Goal: Task Accomplishment & Management: Manage account settings

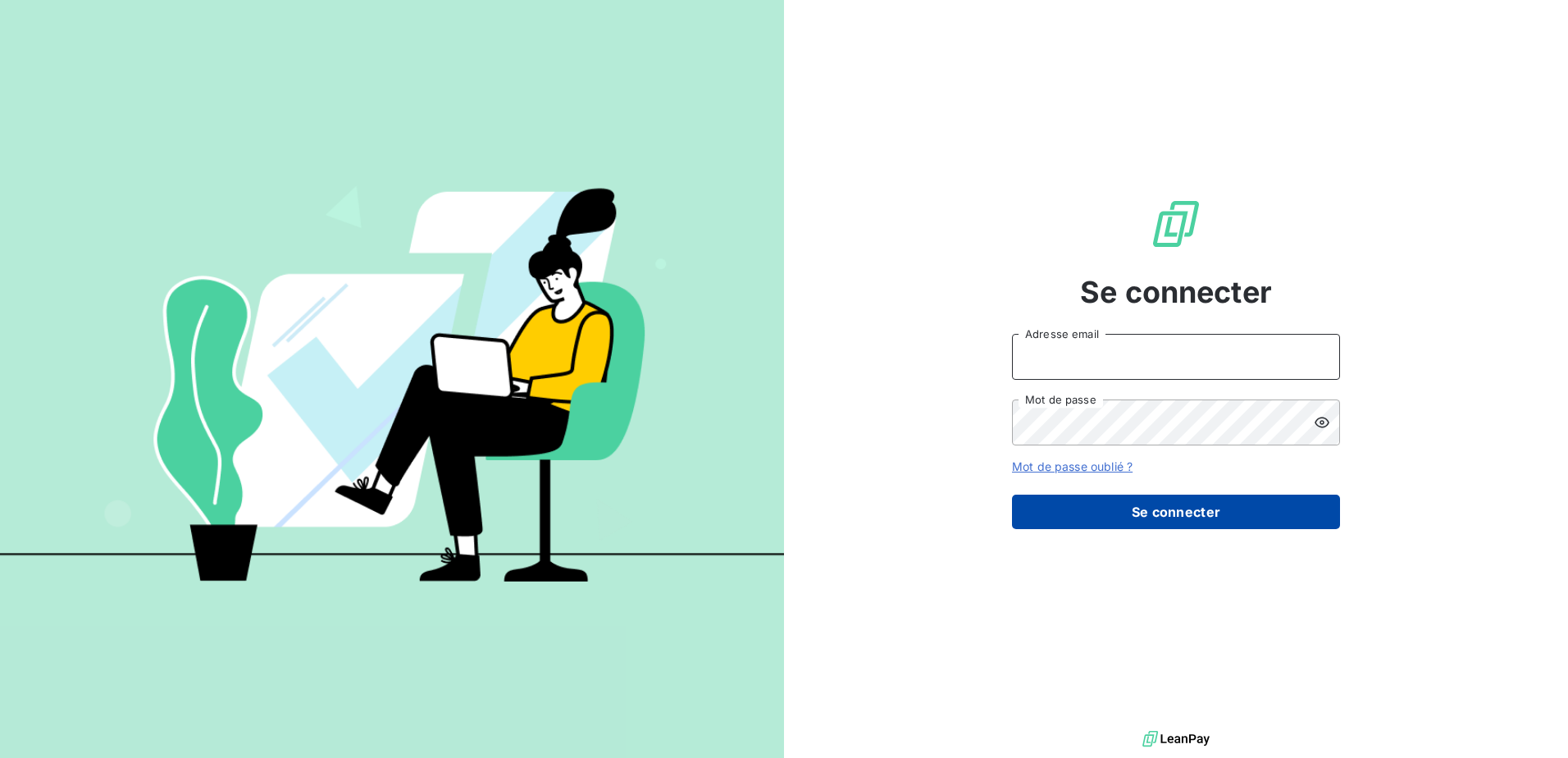
type input "[EMAIL_ADDRESS][DOMAIN_NAME]"
click at [1172, 520] on button "Se connecter" at bounding box center [1175, 511] width 328 height 34
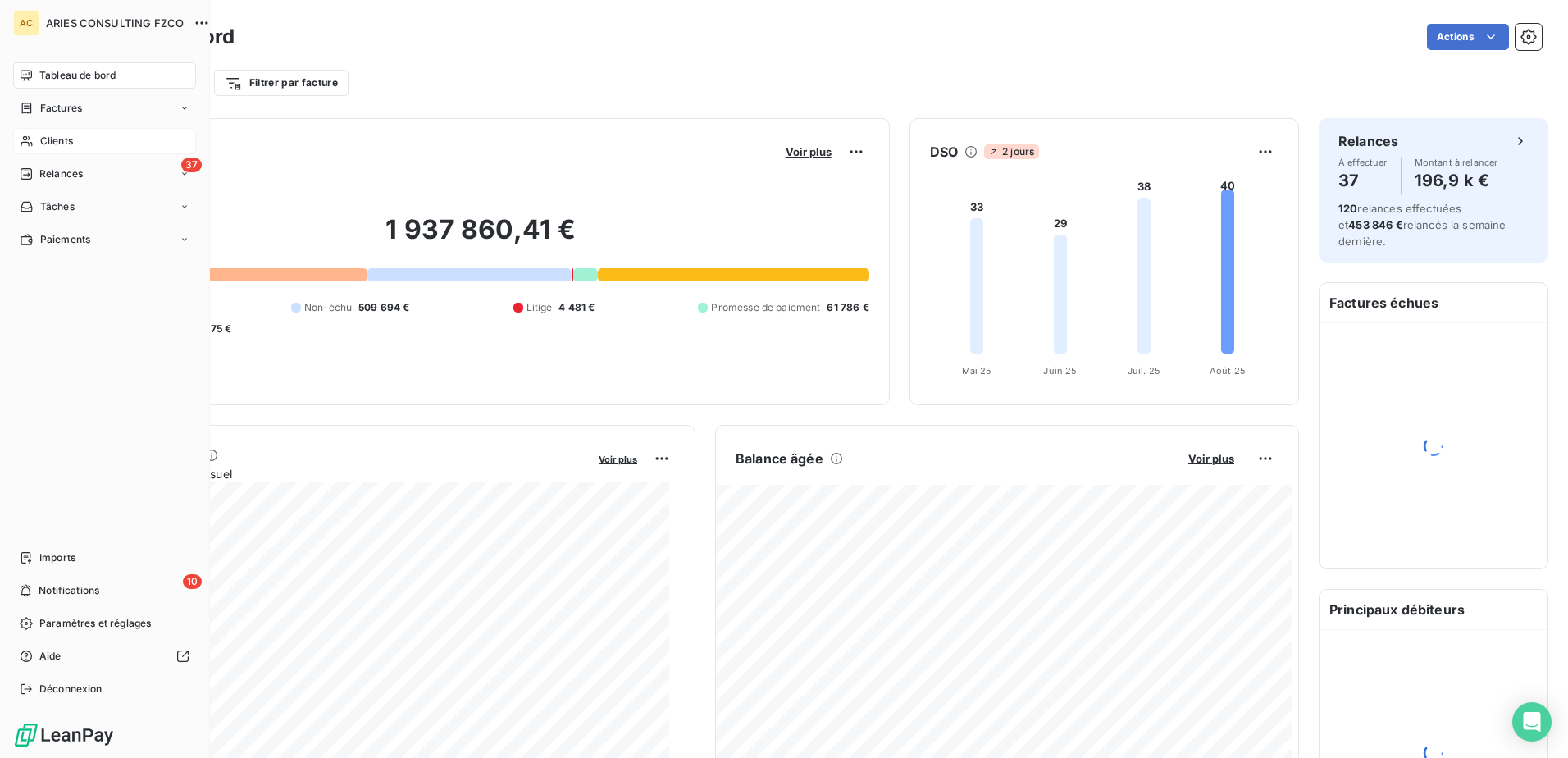
click at [26, 143] on icon at bounding box center [26, 141] width 14 height 13
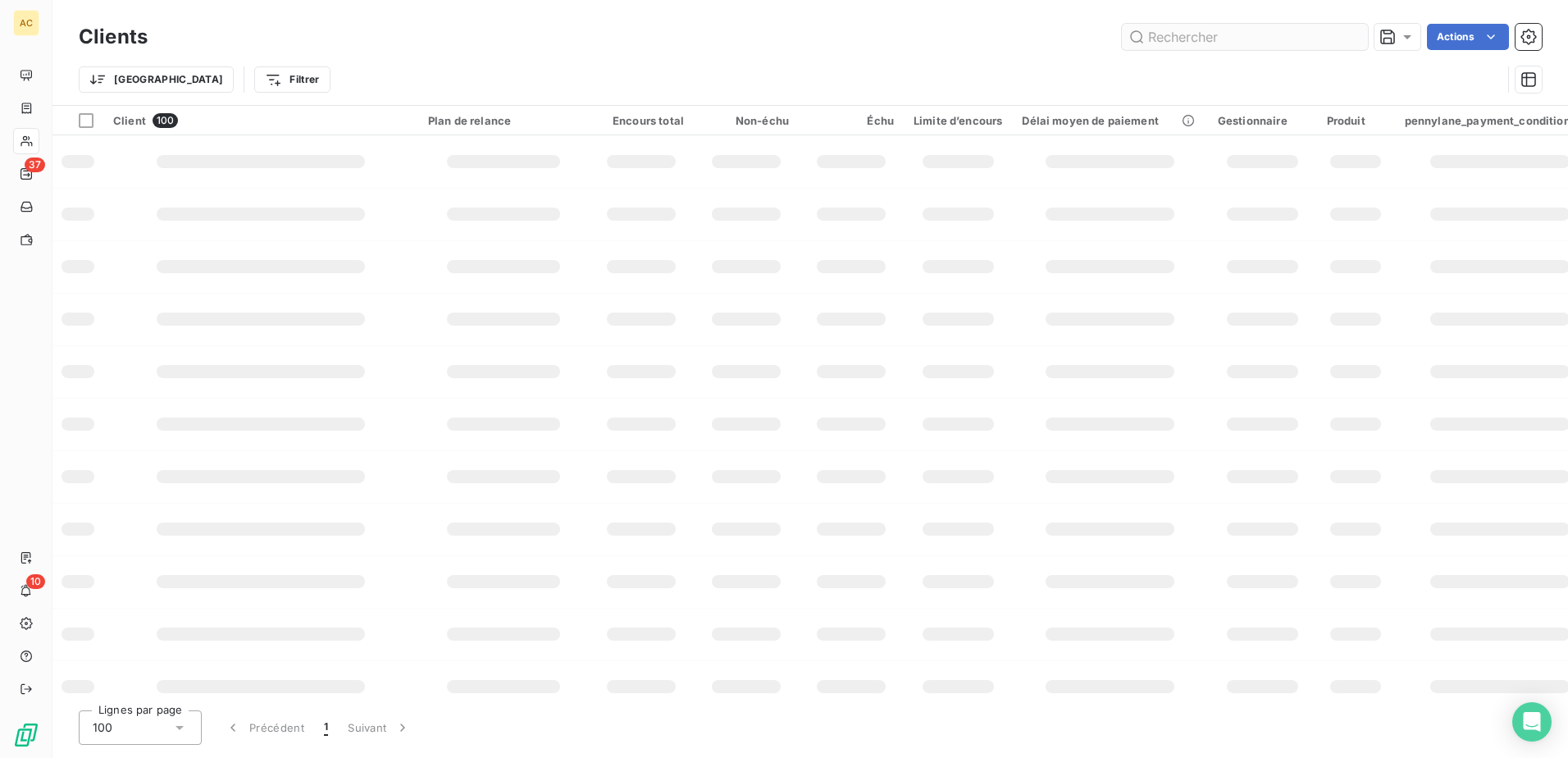
click at [1264, 38] on input "text" at bounding box center [1244, 37] width 246 height 26
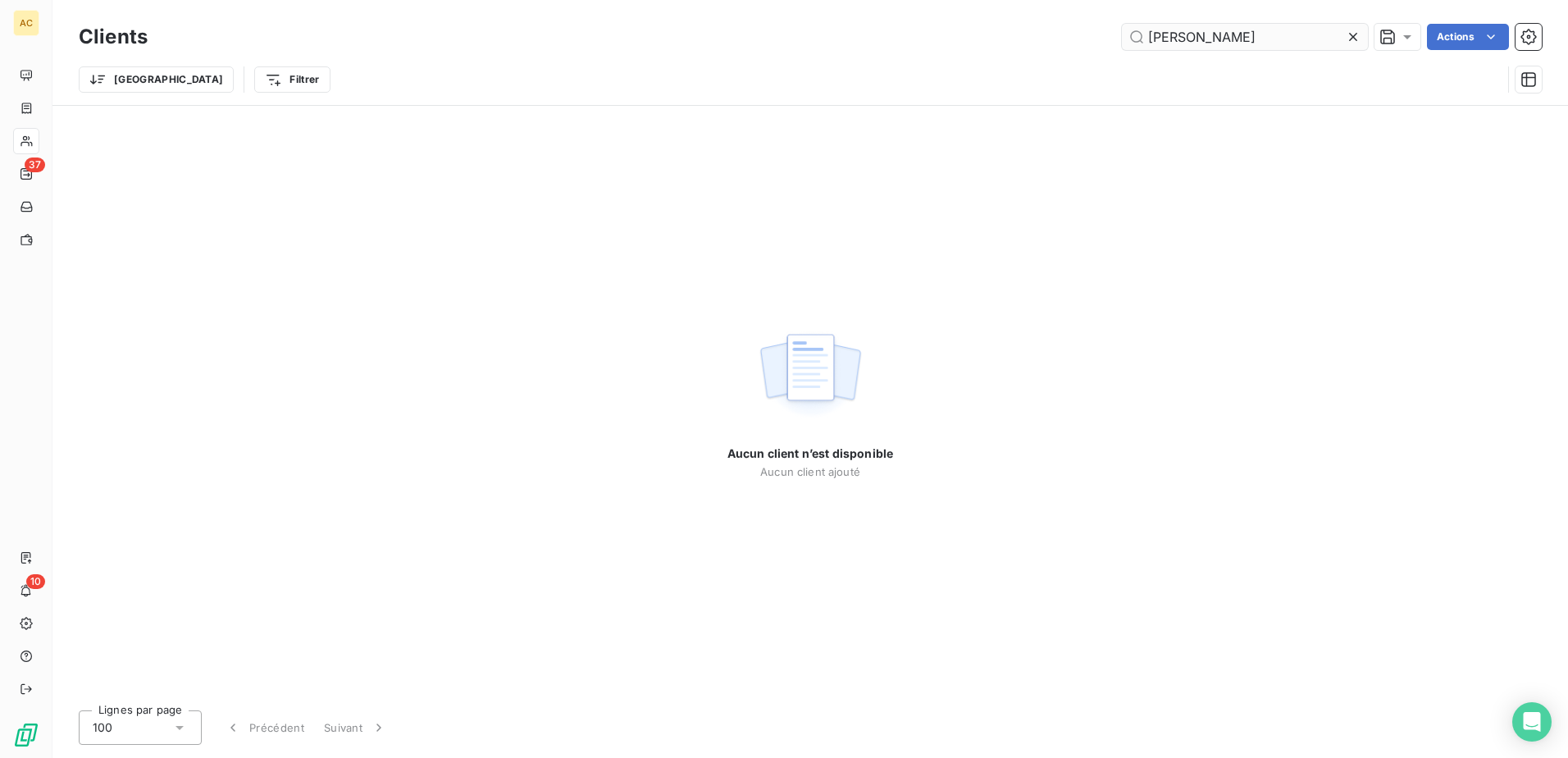
click at [1209, 37] on input "Stephane Toulis" at bounding box center [1244, 37] width 246 height 26
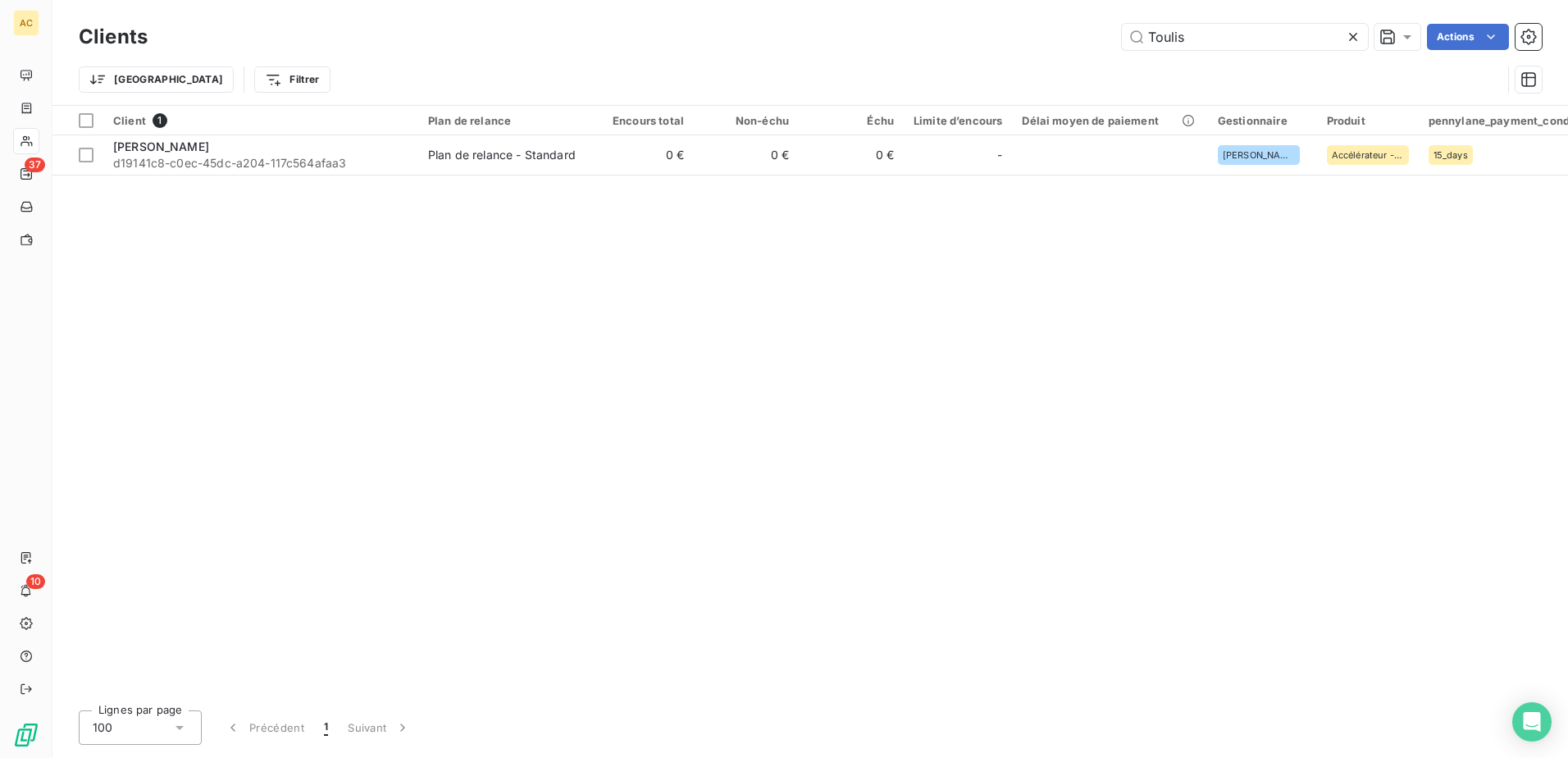
type input "Toulis"
click at [231, 178] on div "Client 1 Plan de relance Encours total Non-échu Échu Limite d’encours Délai moy…" at bounding box center [809, 401] width 1515 height 591
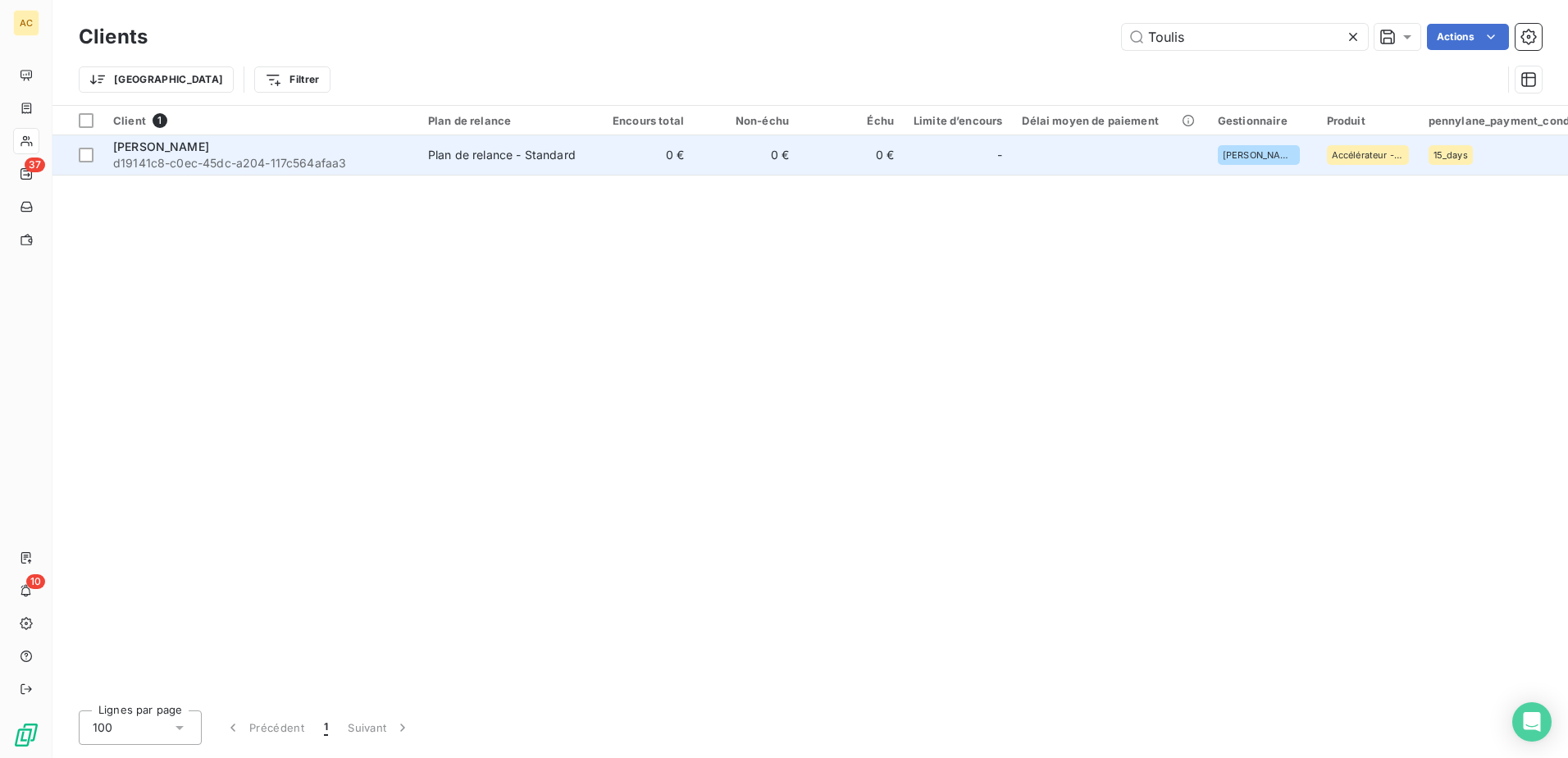
click at [241, 166] on span "d19141c8-c0ec-45dc-a204-117c564afaa3" at bounding box center [261, 163] width 295 height 17
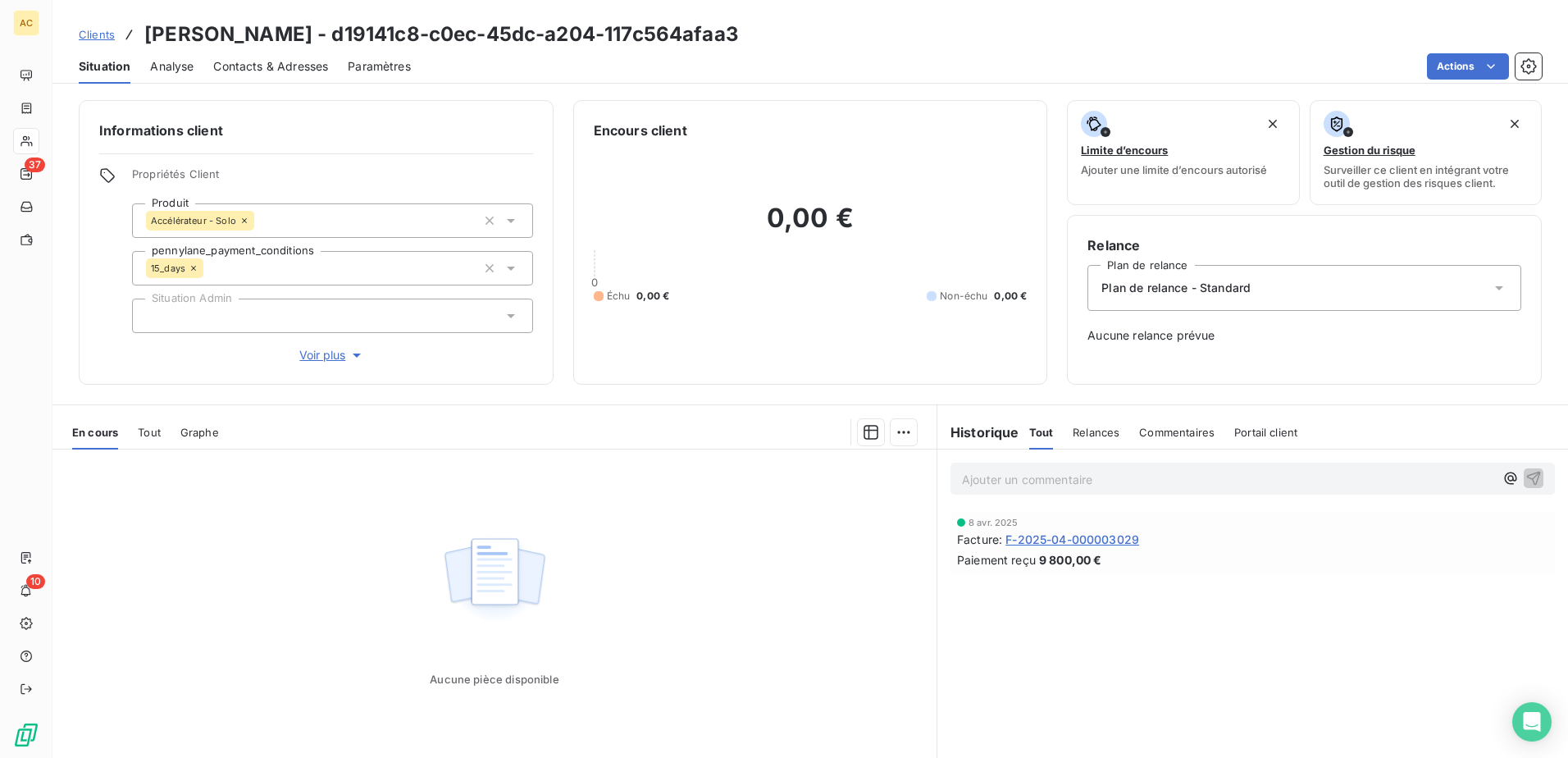
click at [324, 354] on span "Voir plus" at bounding box center [332, 355] width 66 height 17
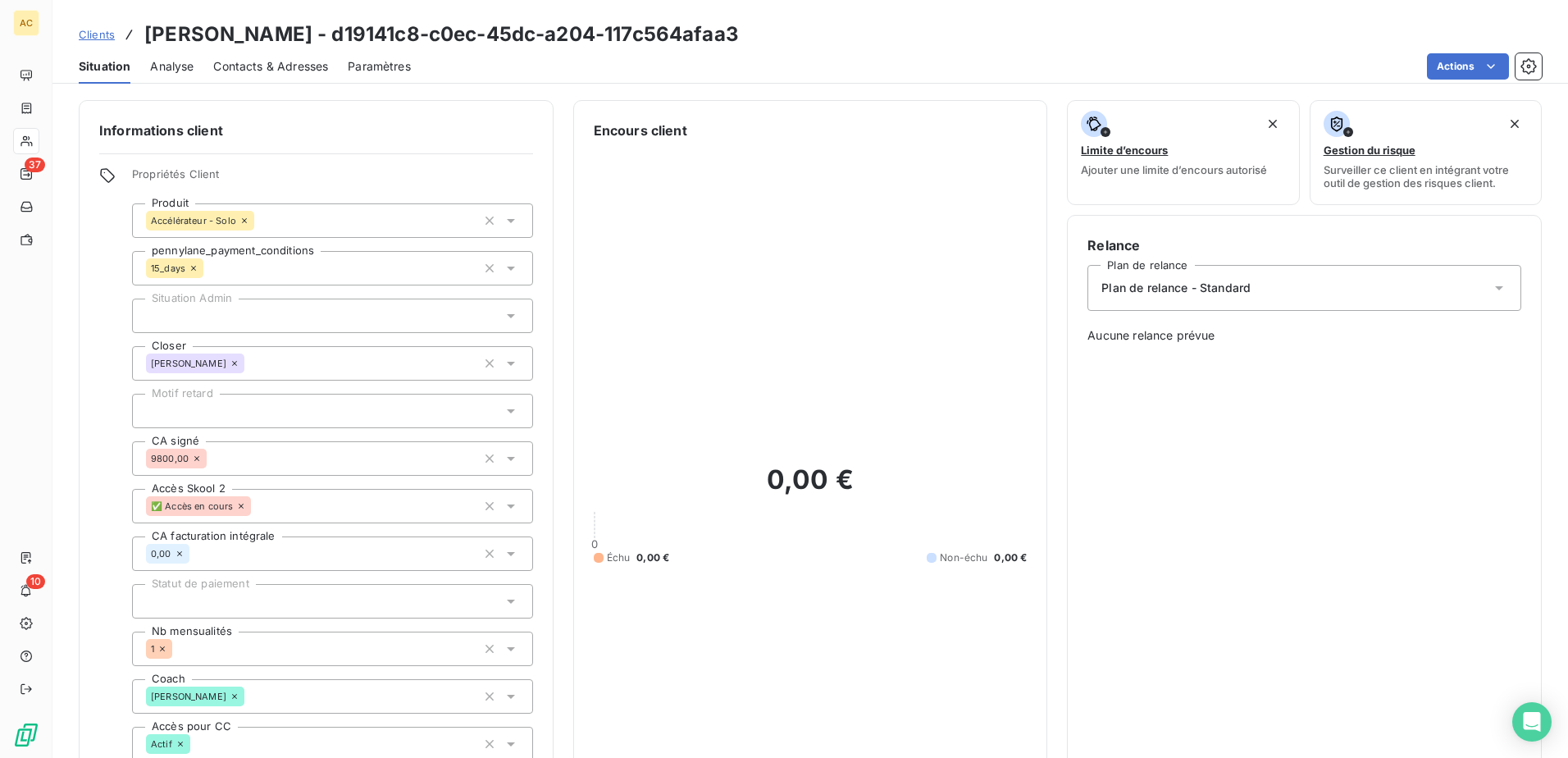
click at [87, 34] on span "Clients" at bounding box center [97, 34] width 36 height 13
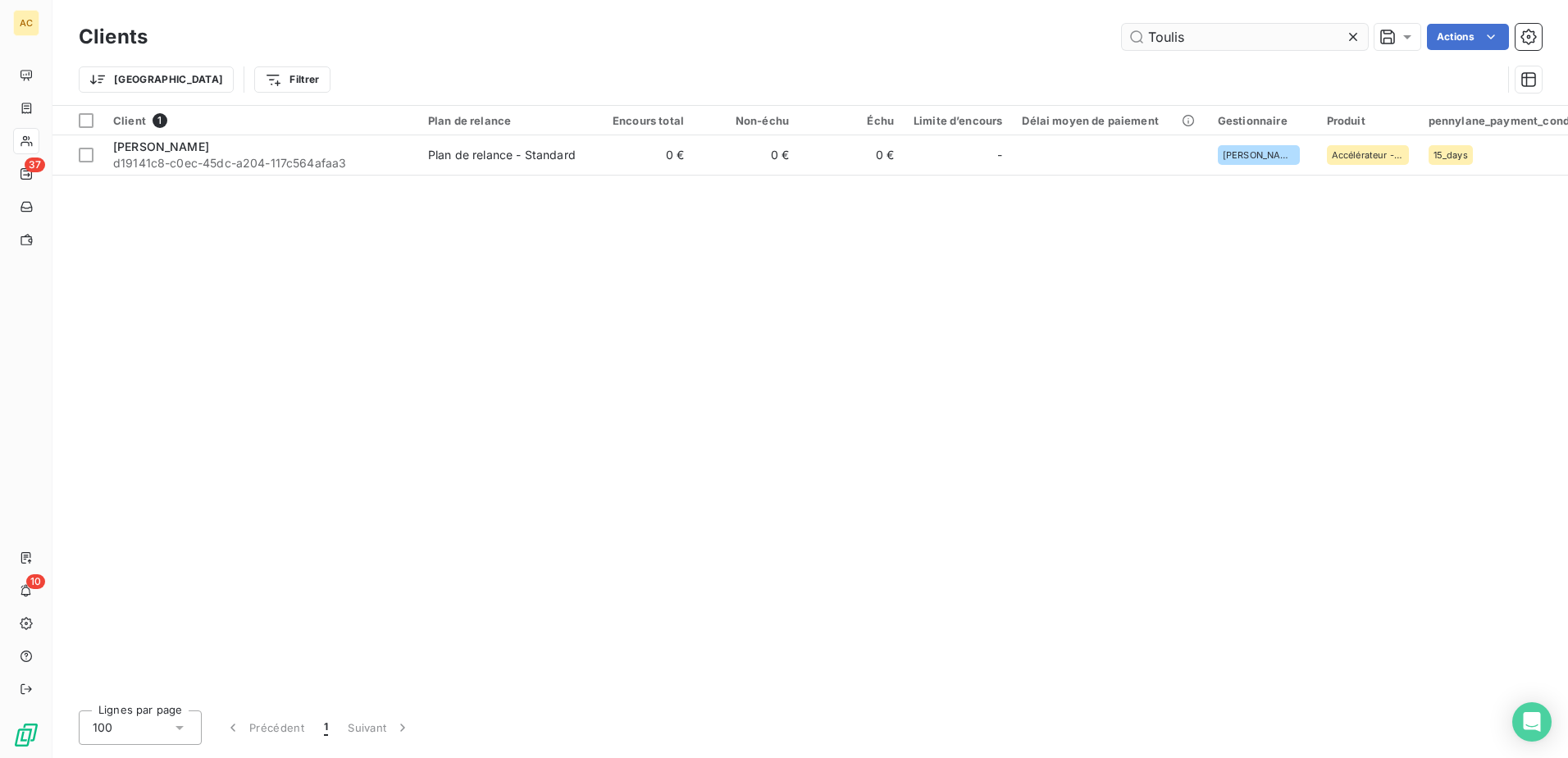
click at [1181, 36] on input "Toulis" at bounding box center [1244, 37] width 246 height 26
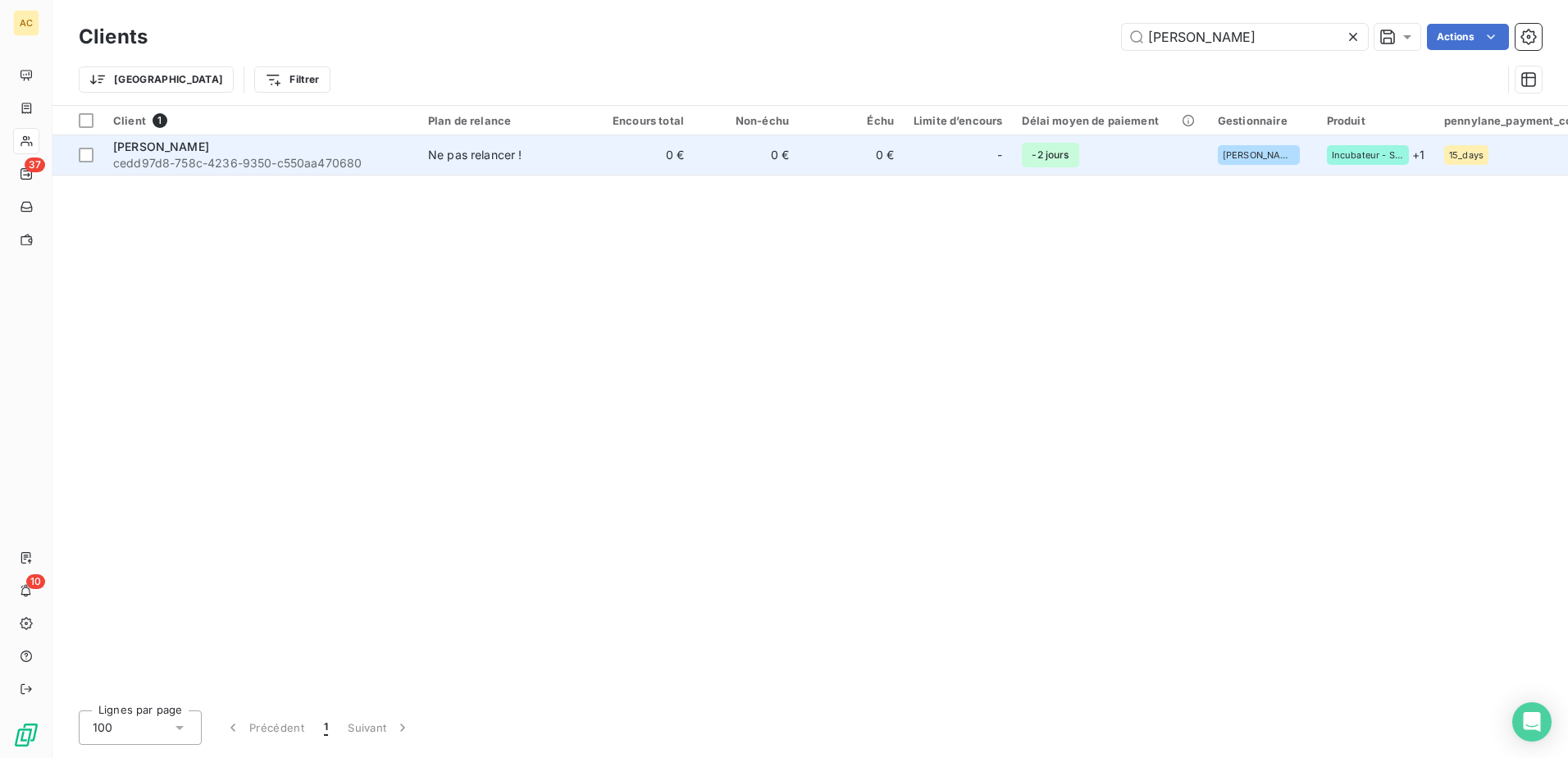
type input "Marine Ettori"
click at [404, 164] on span "cedd97d8-758c-4236-9350-c550aa470680" at bounding box center [261, 163] width 295 height 17
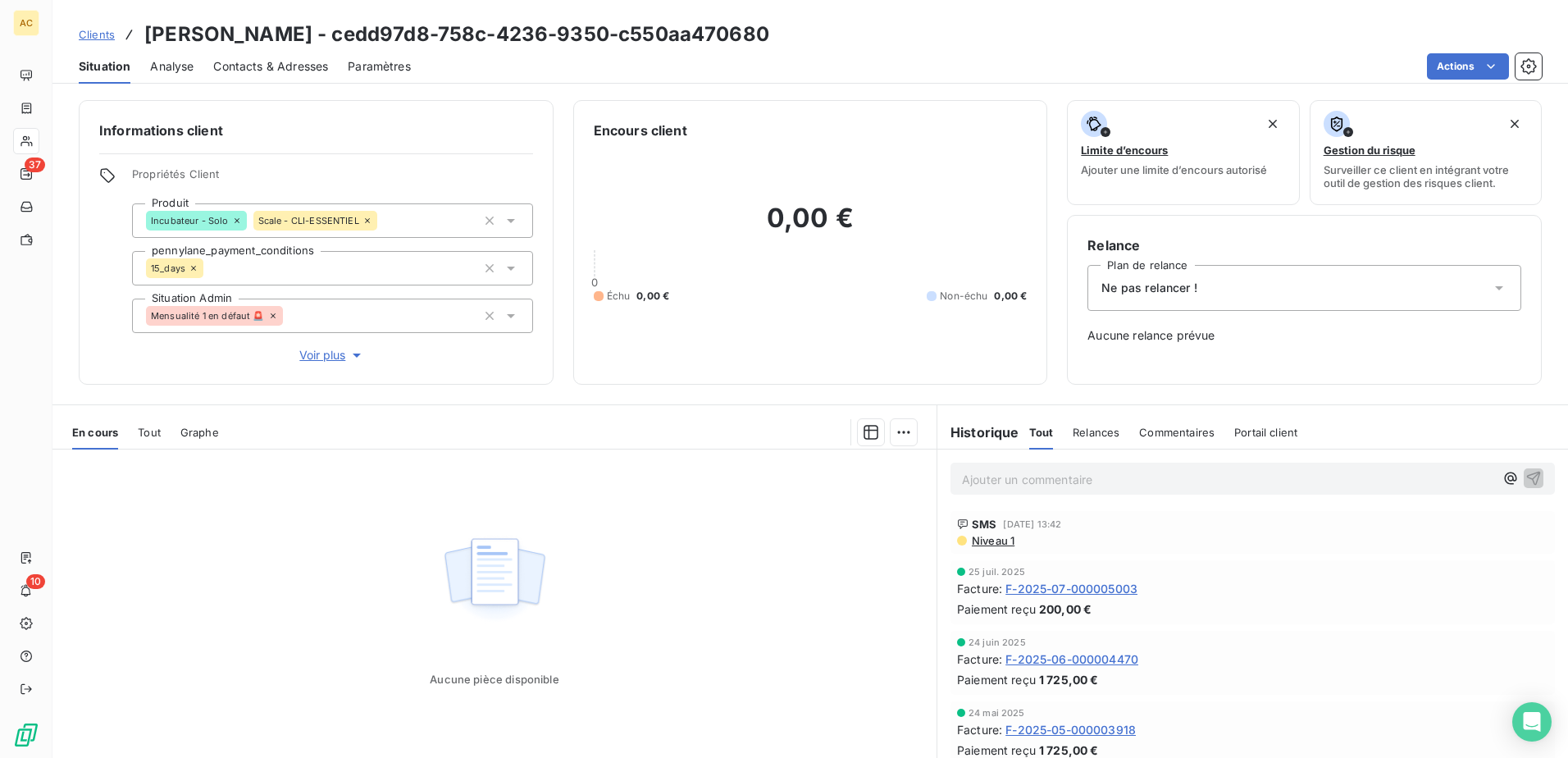
click at [1151, 290] on span "Ne pas relancer !" at bounding box center [1148, 288] width 96 height 17
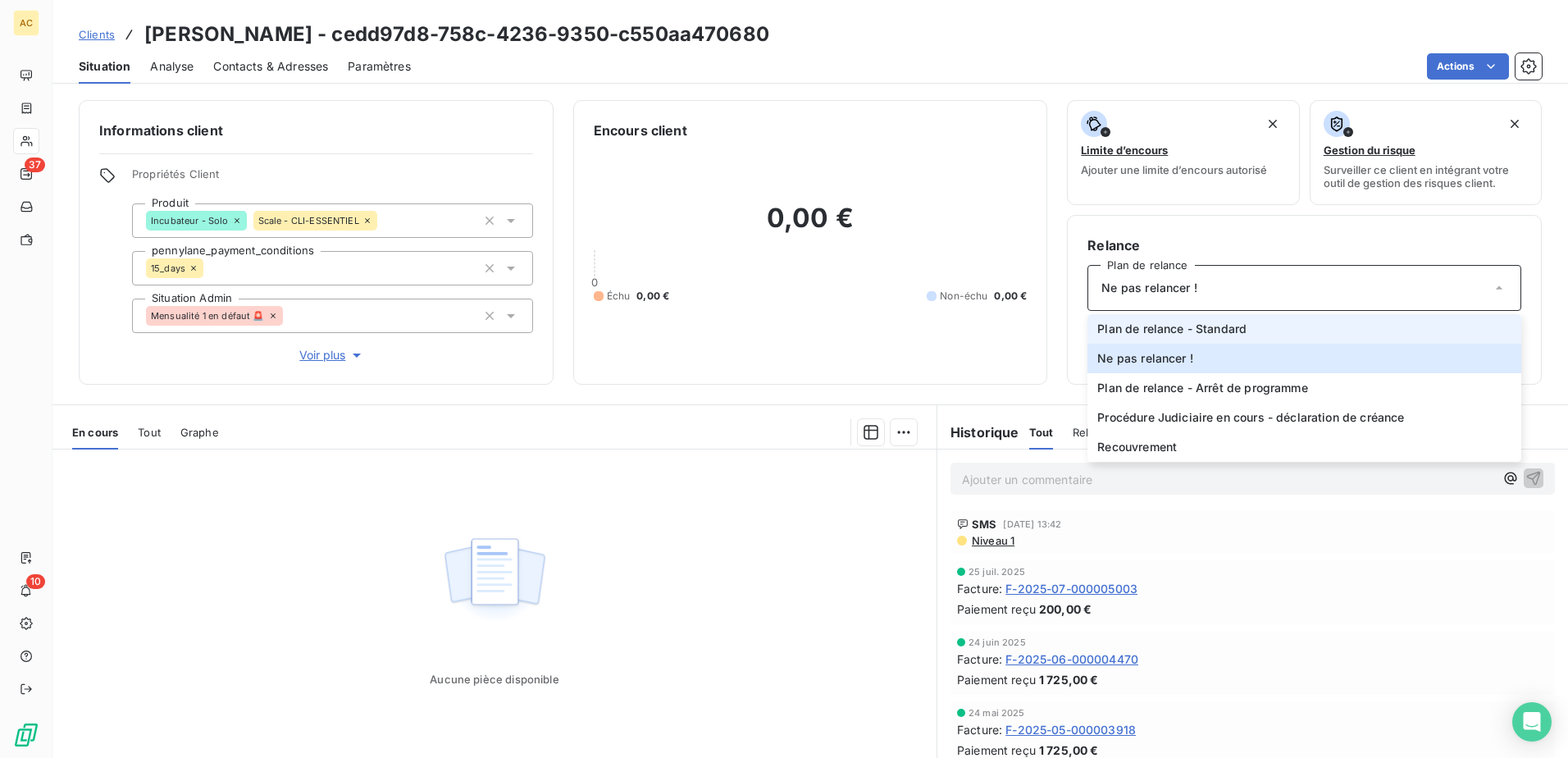
click at [1156, 323] on span "Plan de relance - Standard" at bounding box center [1171, 329] width 150 height 17
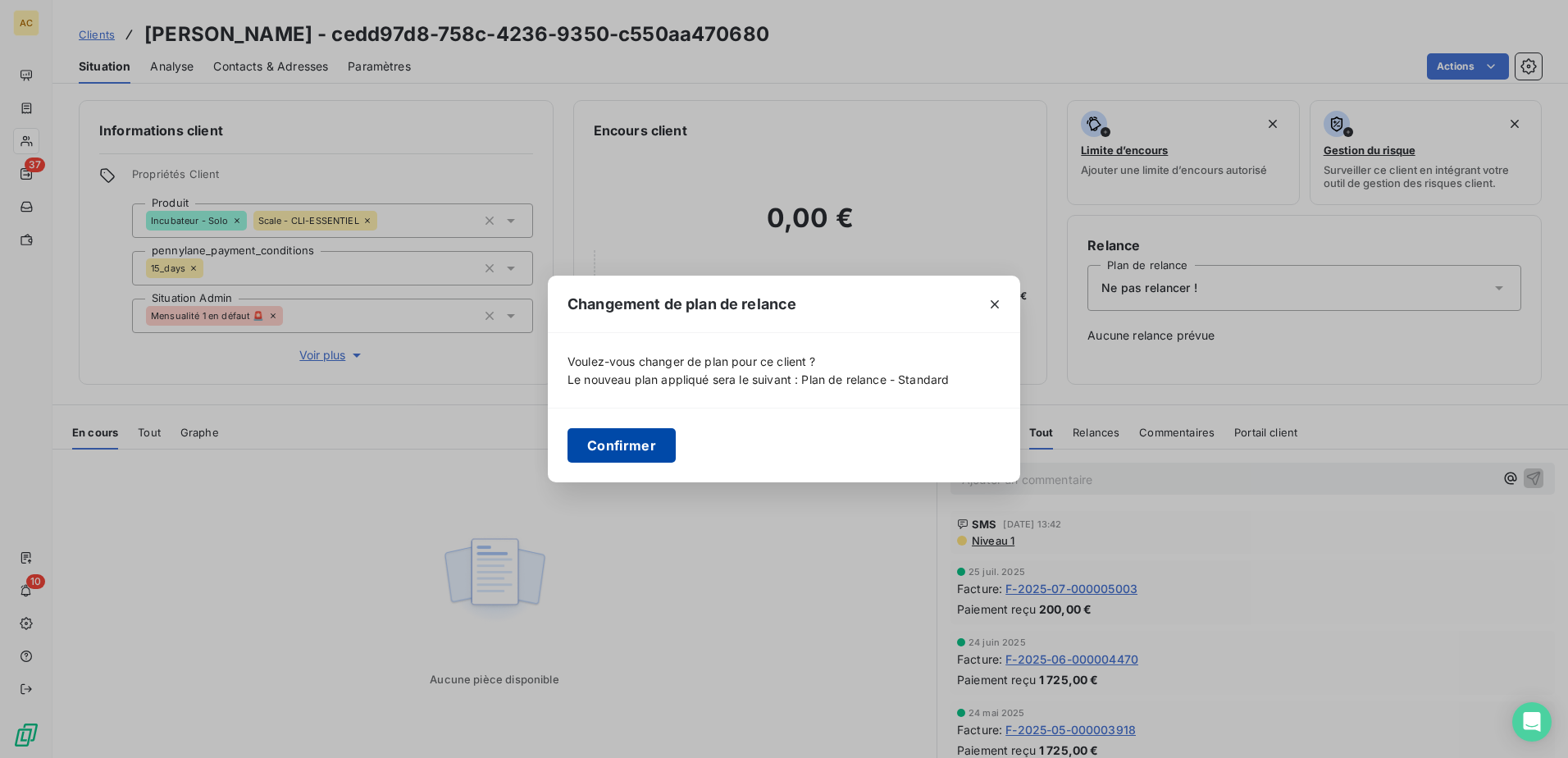
click at [596, 448] on button "Confirmer" at bounding box center [621, 445] width 109 height 34
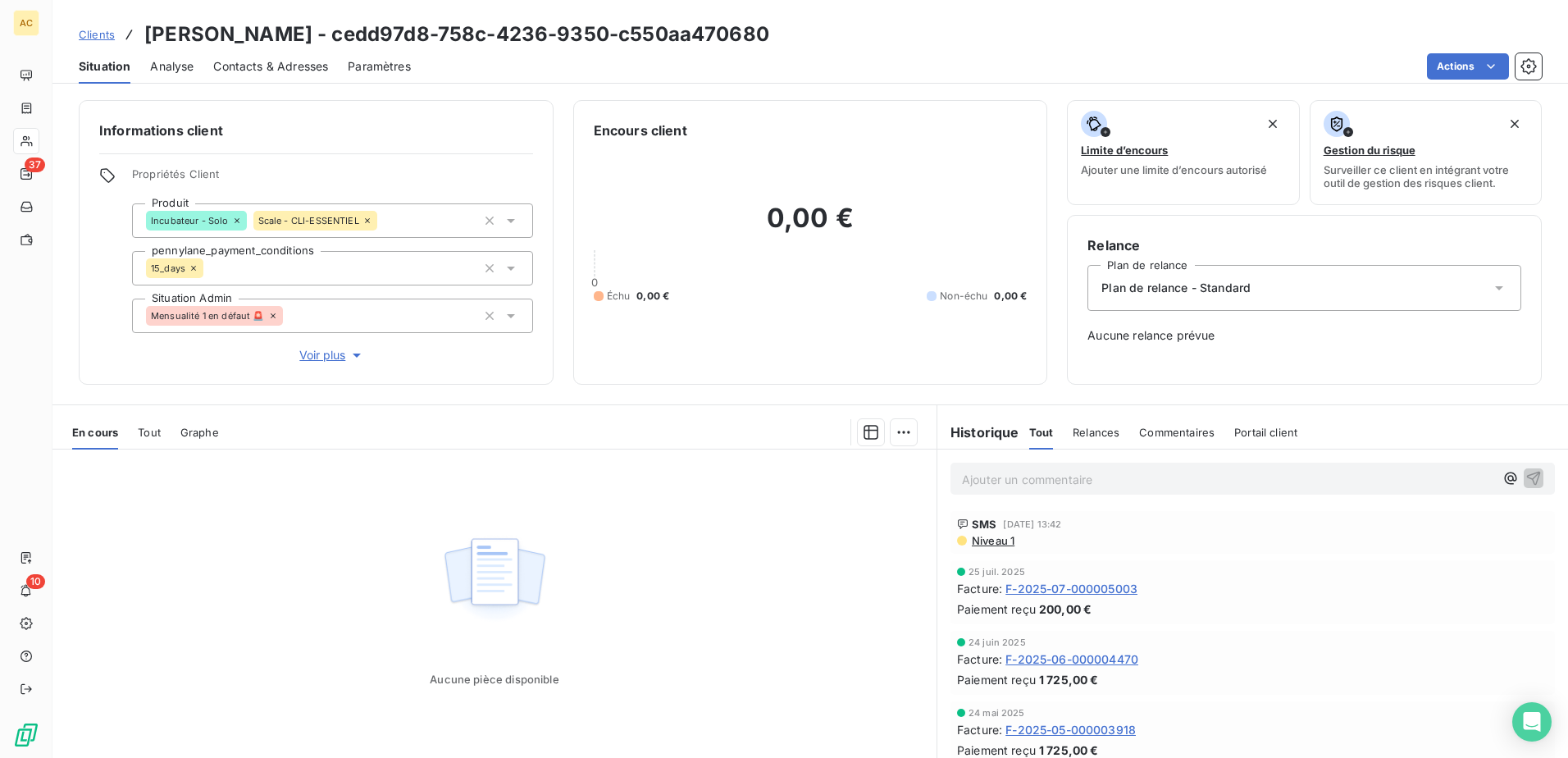
click at [783, 553] on div "Aucune pièce disponible" at bounding box center [493, 608] width 883 height 316
click at [74, 32] on div "Clients Marine Ettori - cedd97d8-758c-4236-9350-c550aa470680" at bounding box center [809, 34] width 1515 height 30
click at [90, 32] on span "Clients" at bounding box center [97, 34] width 36 height 13
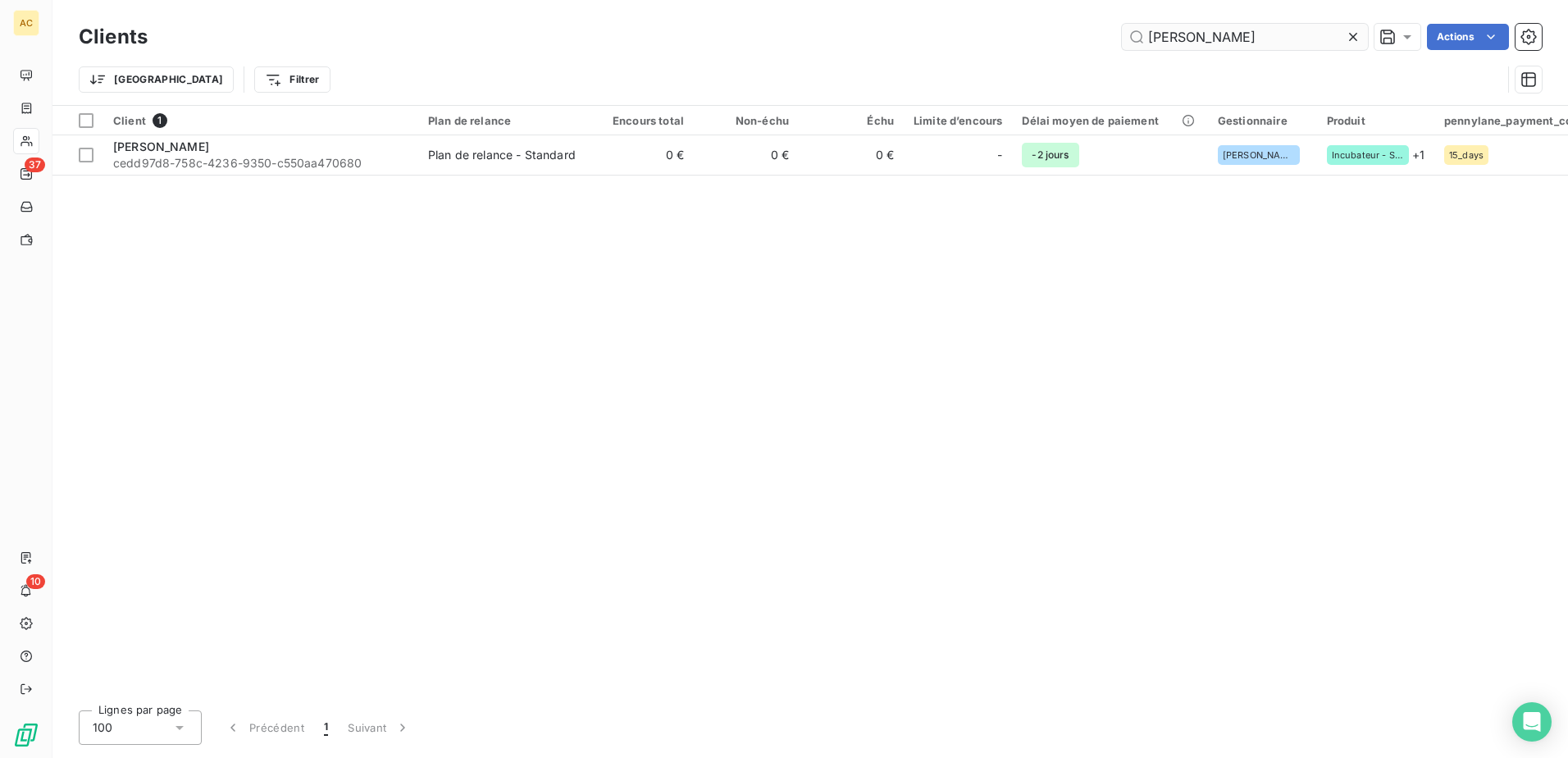
click at [1227, 38] on input "Marine Ettori" at bounding box center [1244, 37] width 246 height 26
type input "Pétuya Stéphanie"
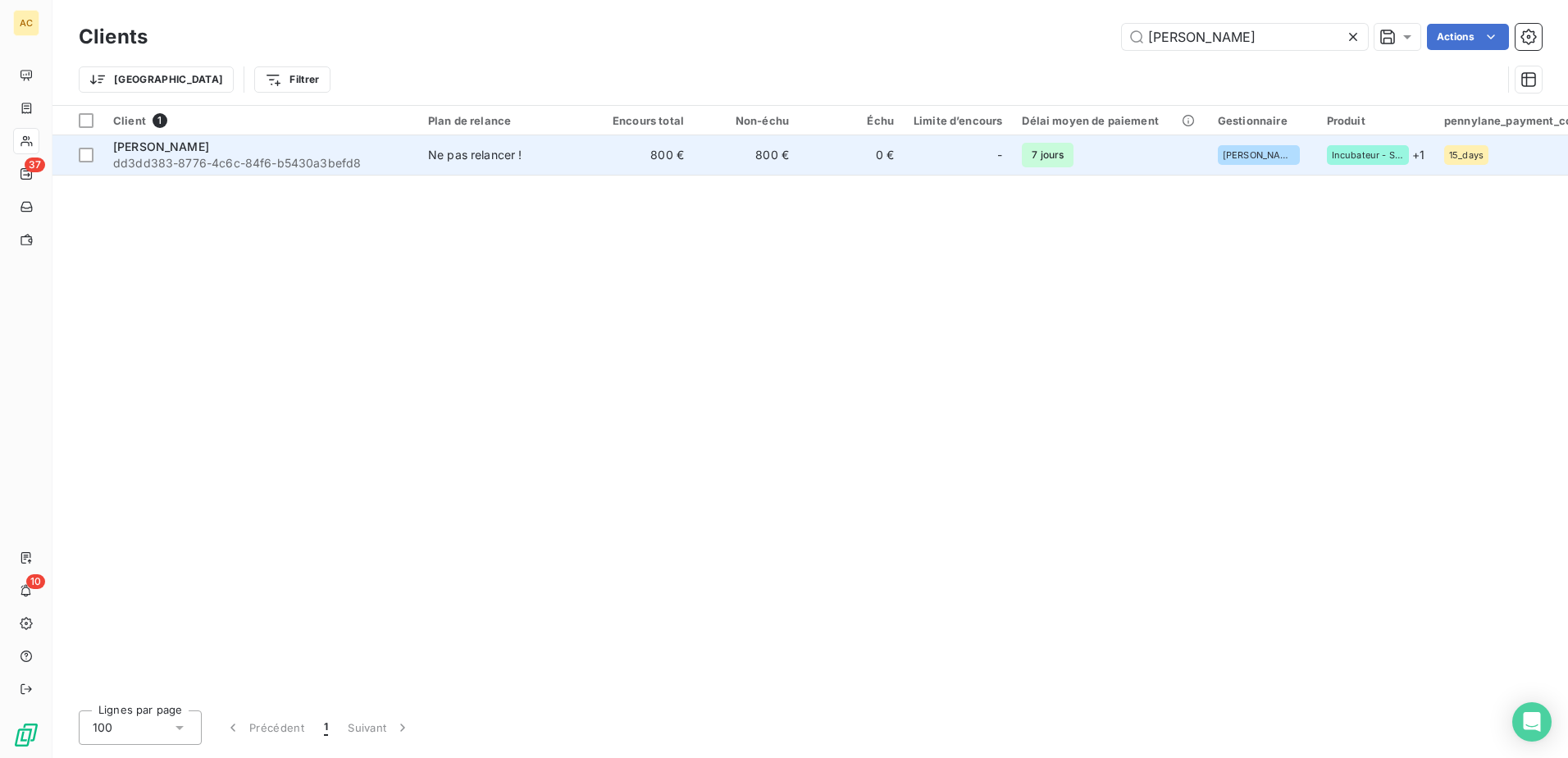
click at [268, 171] on td "Pétuya Stéphanie dd3dd383-8776-4c6c-84f6-b5430a3befd8" at bounding box center [260, 155] width 315 height 39
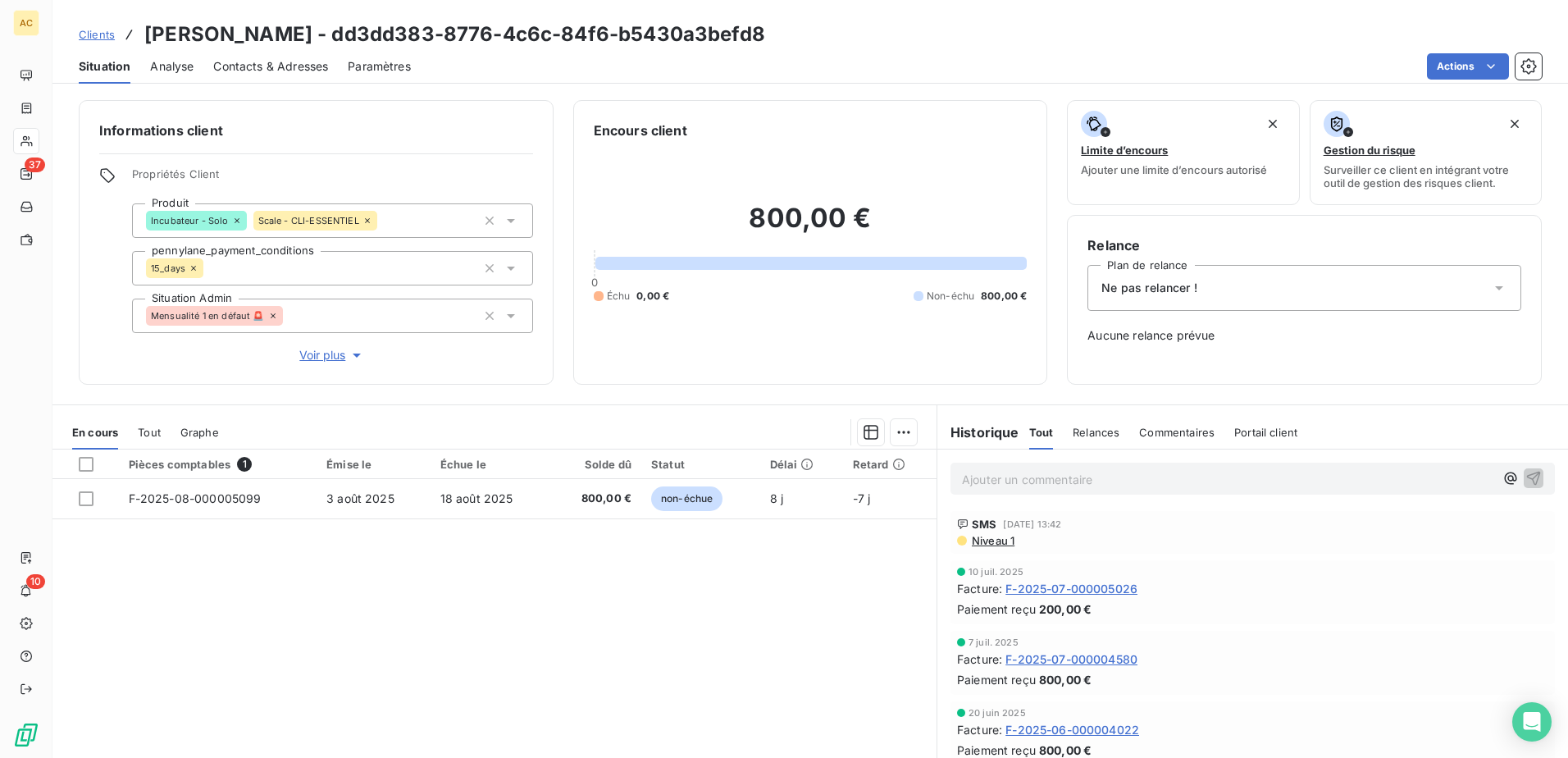
click at [1149, 279] on div "Ne pas relancer !" at bounding box center [1303, 287] width 434 height 46
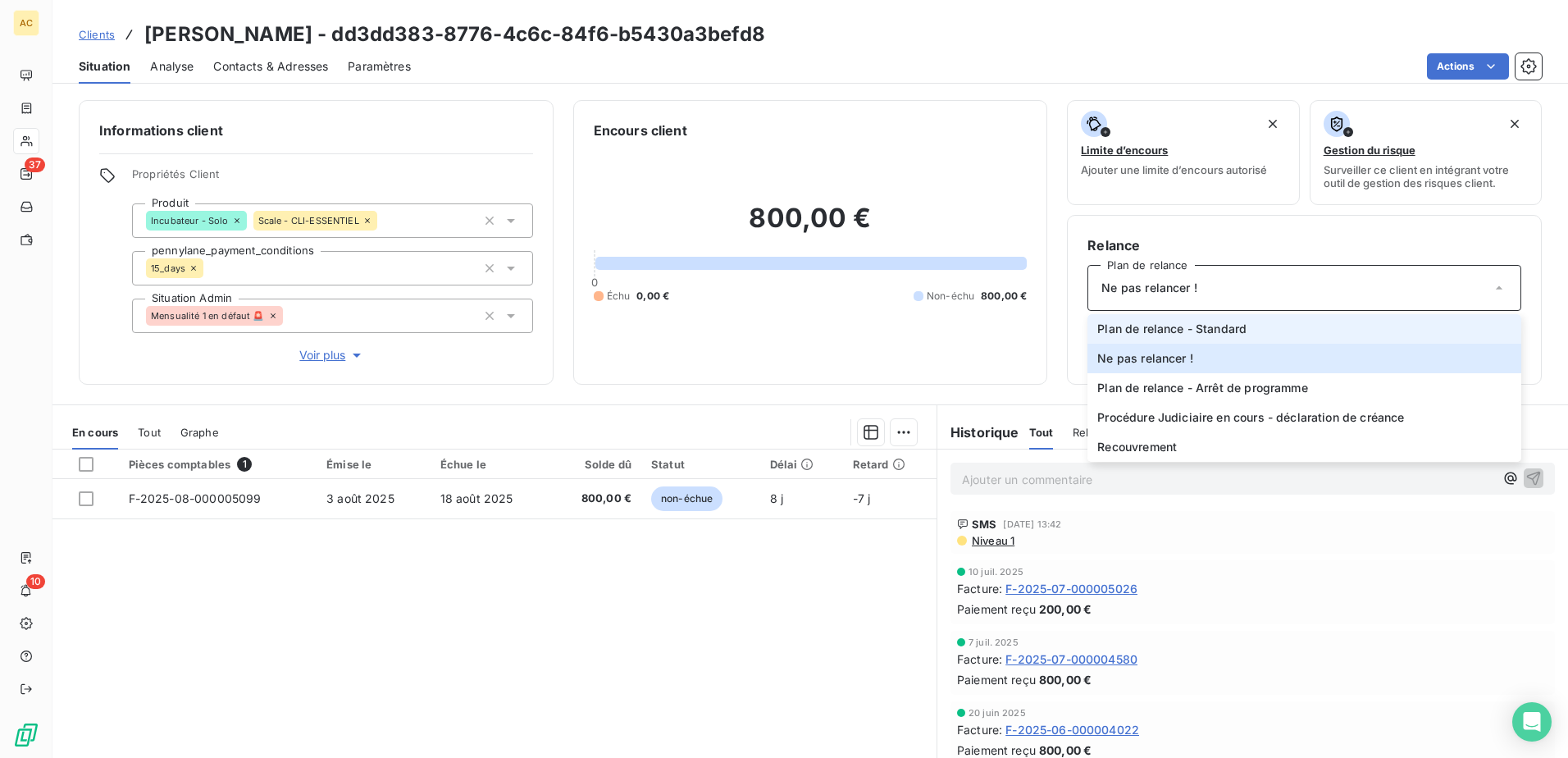
click at [1164, 333] on span "Plan de relance - Standard" at bounding box center [1171, 329] width 150 height 17
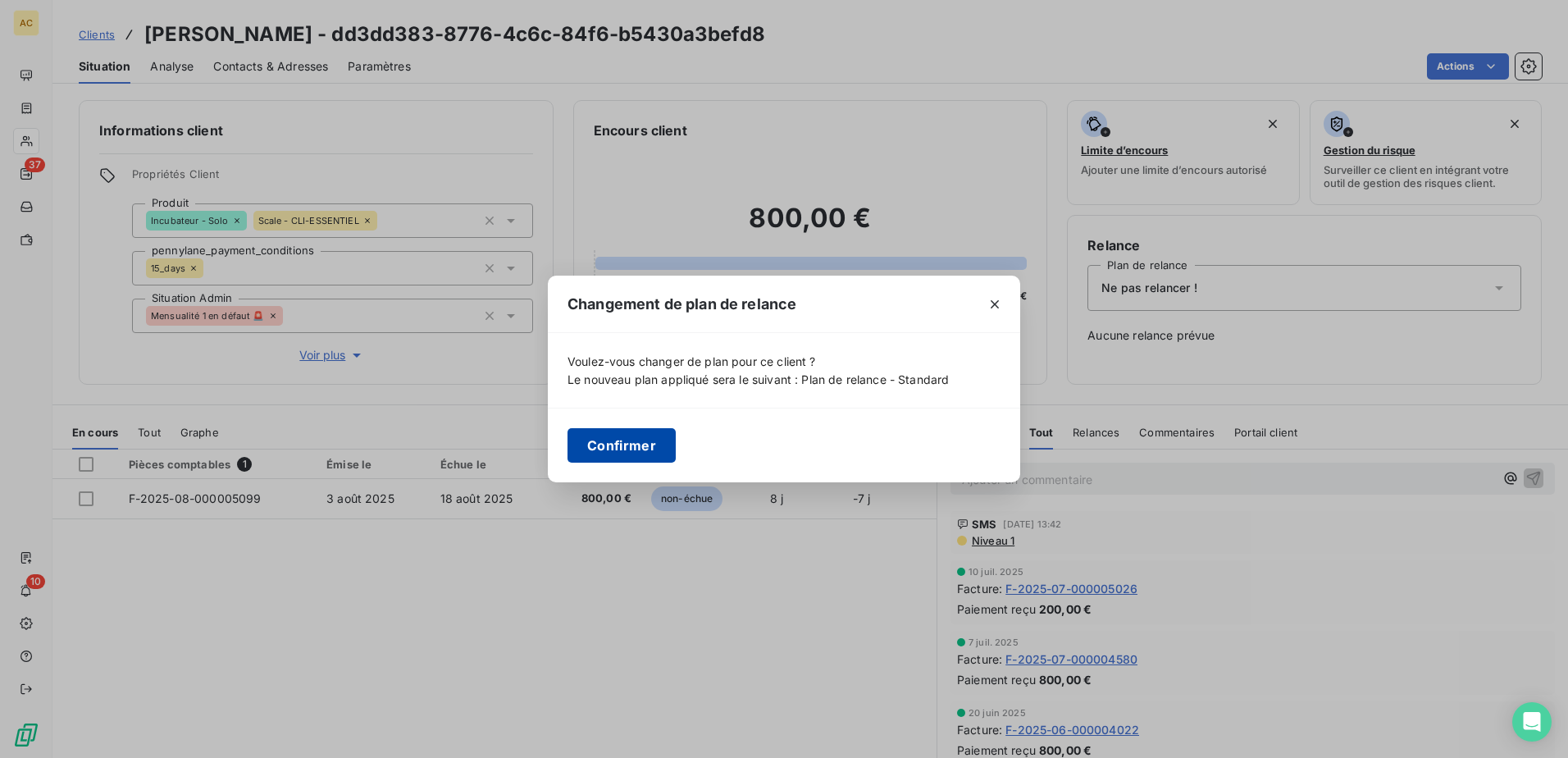
click at [599, 442] on button "Confirmer" at bounding box center [621, 445] width 109 height 34
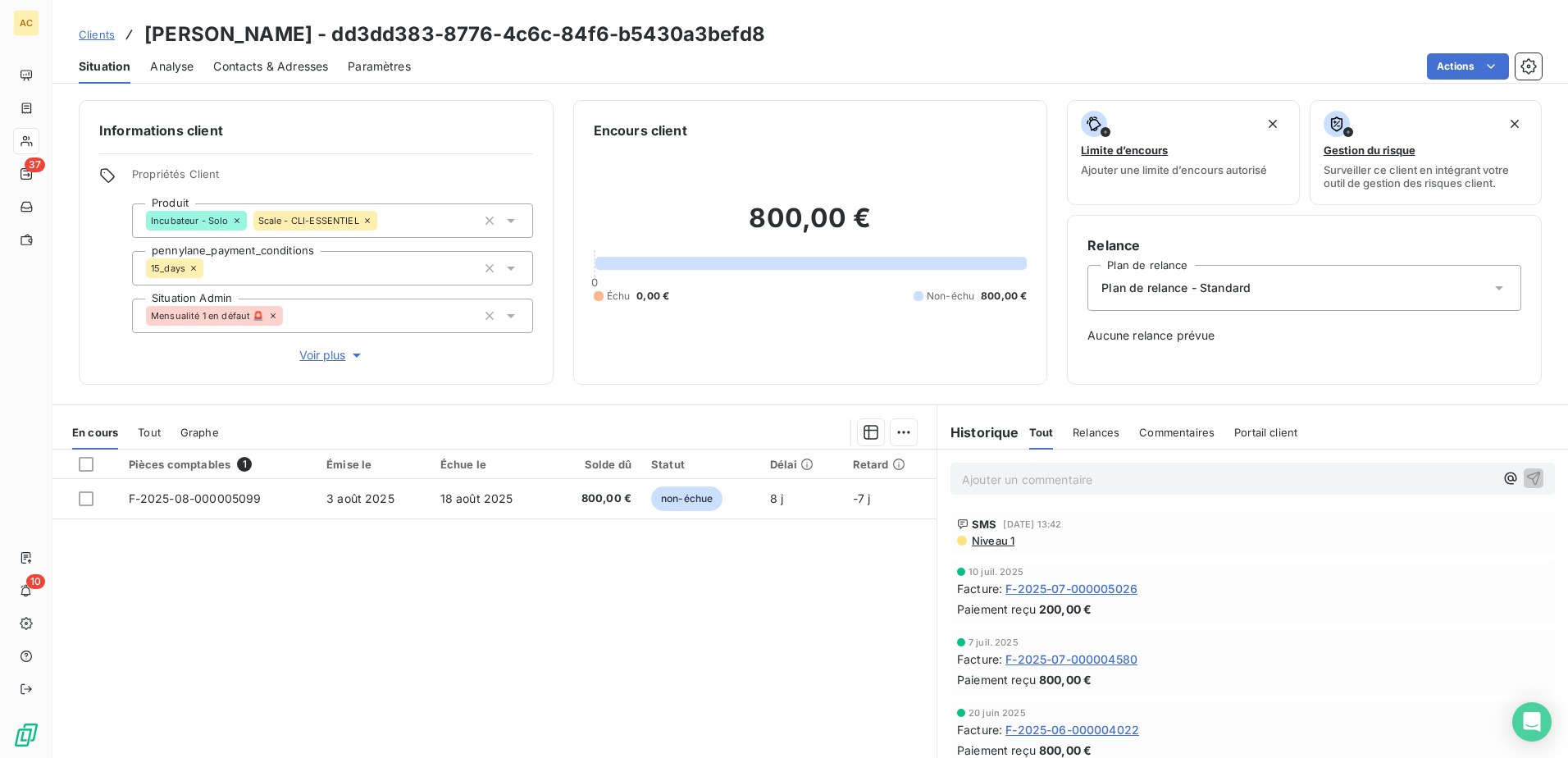
click at [680, 632] on div "Pièces comptables 1 Émise le Échue le Solde dû Statut Délai Retard F-2025-08-00…" at bounding box center [493, 608] width 883 height 316
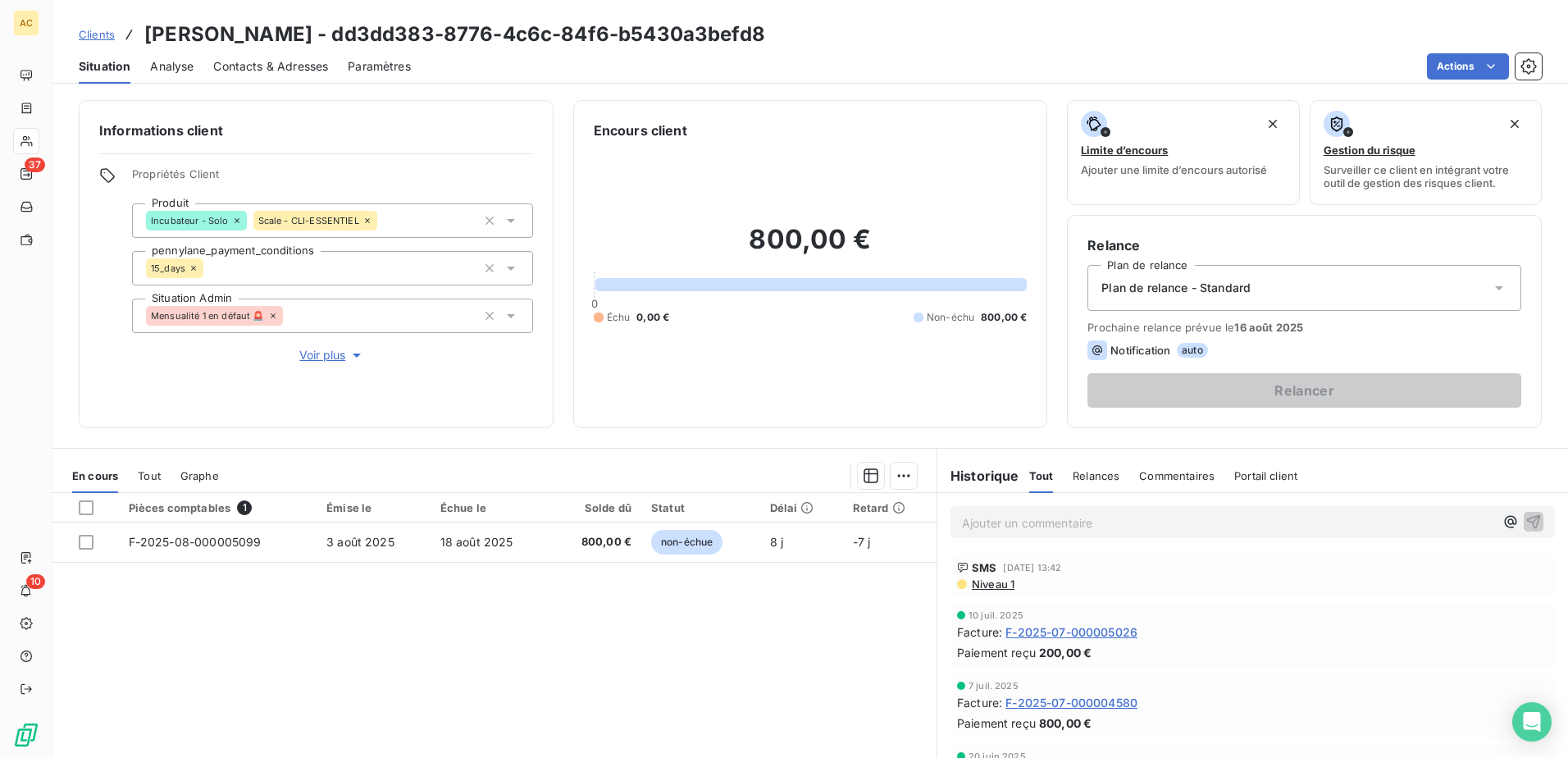
click at [103, 34] on span "Clients" at bounding box center [97, 34] width 36 height 13
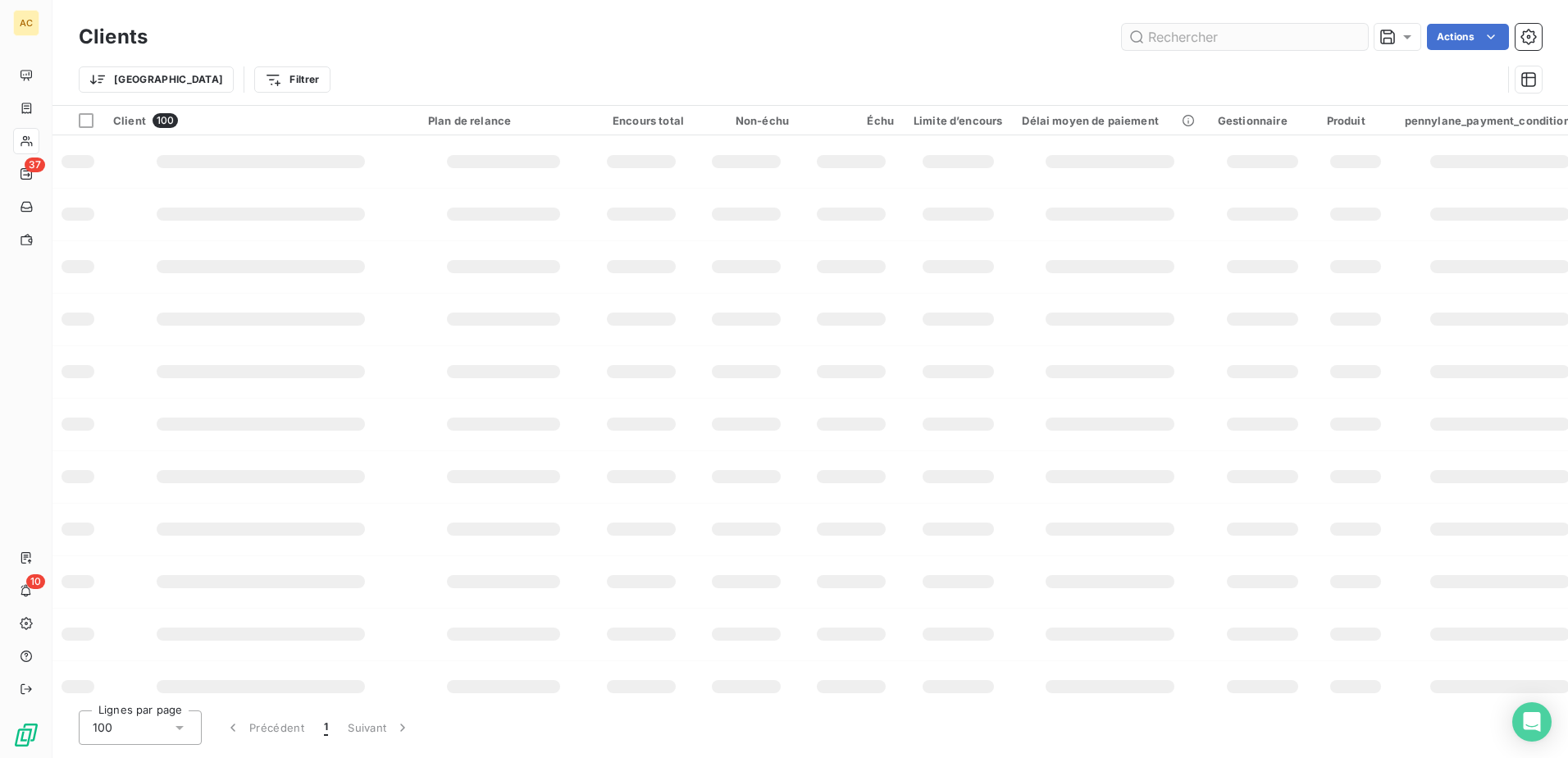
click at [1191, 41] on input "text" at bounding box center [1244, 37] width 246 height 26
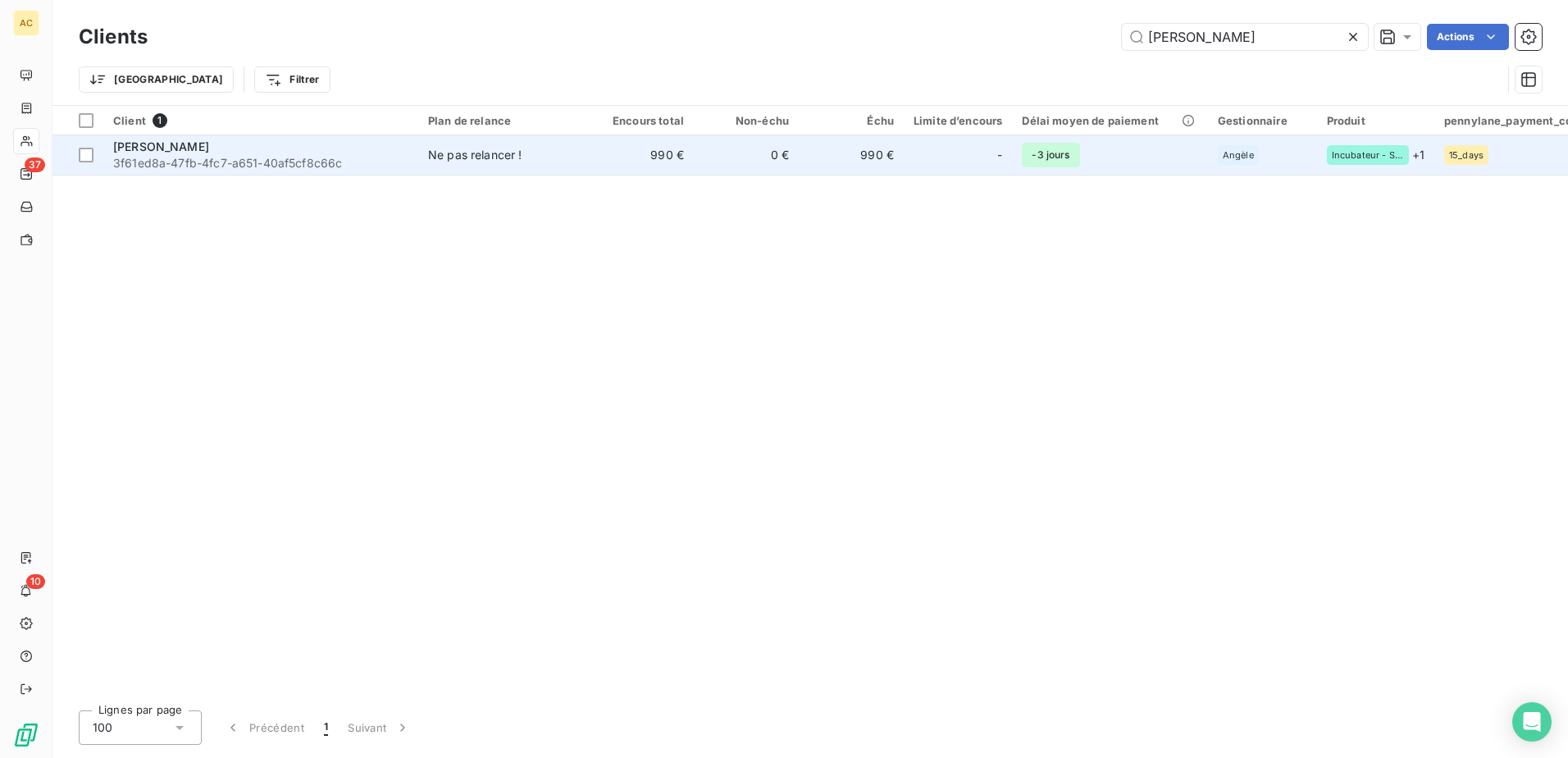
type input "Arnaud Escabasse"
click at [246, 163] on span "3f61ed8a-47fb-4fc7-a651-40af5cf8c66c" at bounding box center [261, 163] width 295 height 17
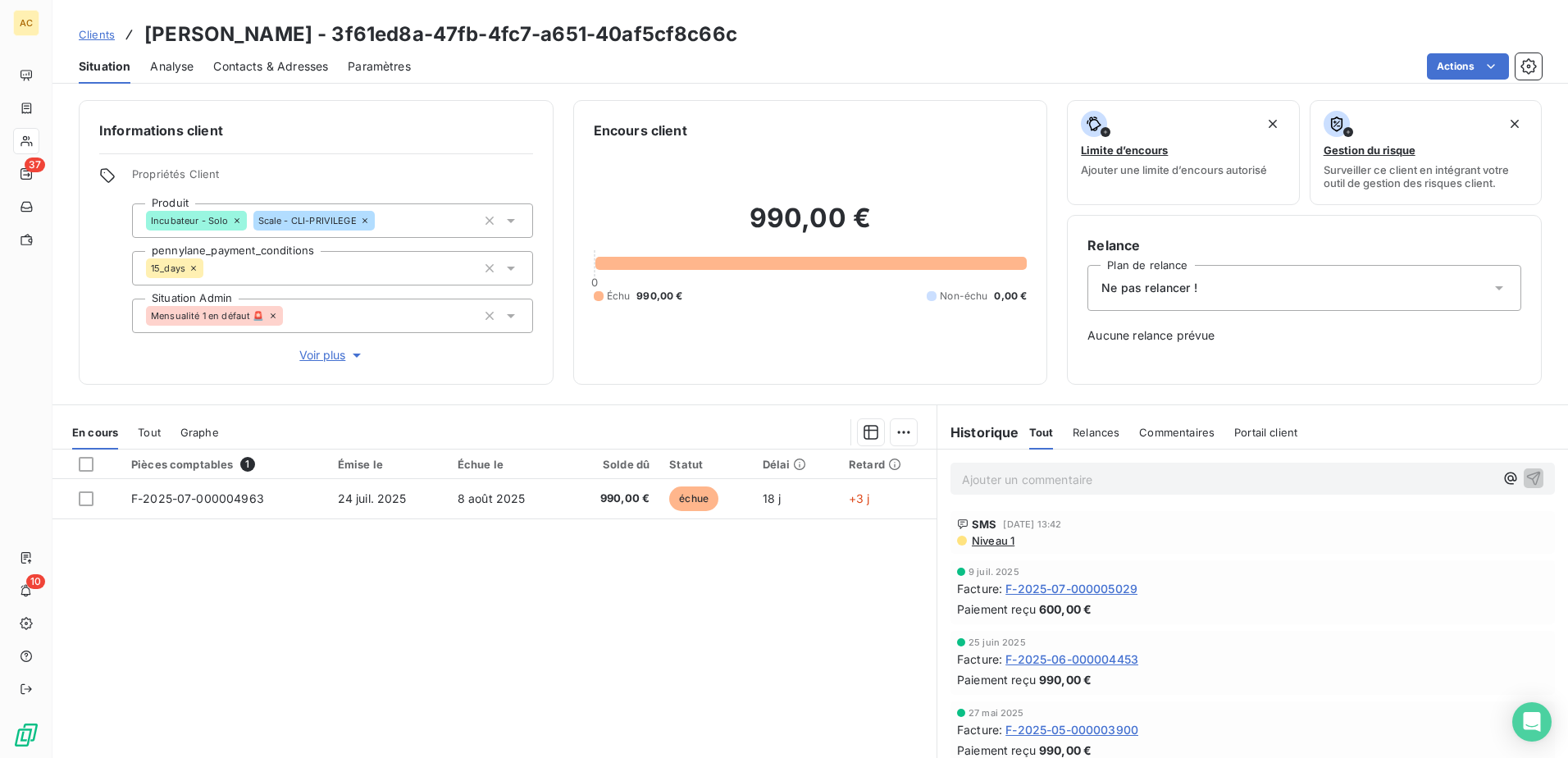
click at [1139, 287] on span "Ne pas relancer !" at bounding box center [1148, 288] width 96 height 17
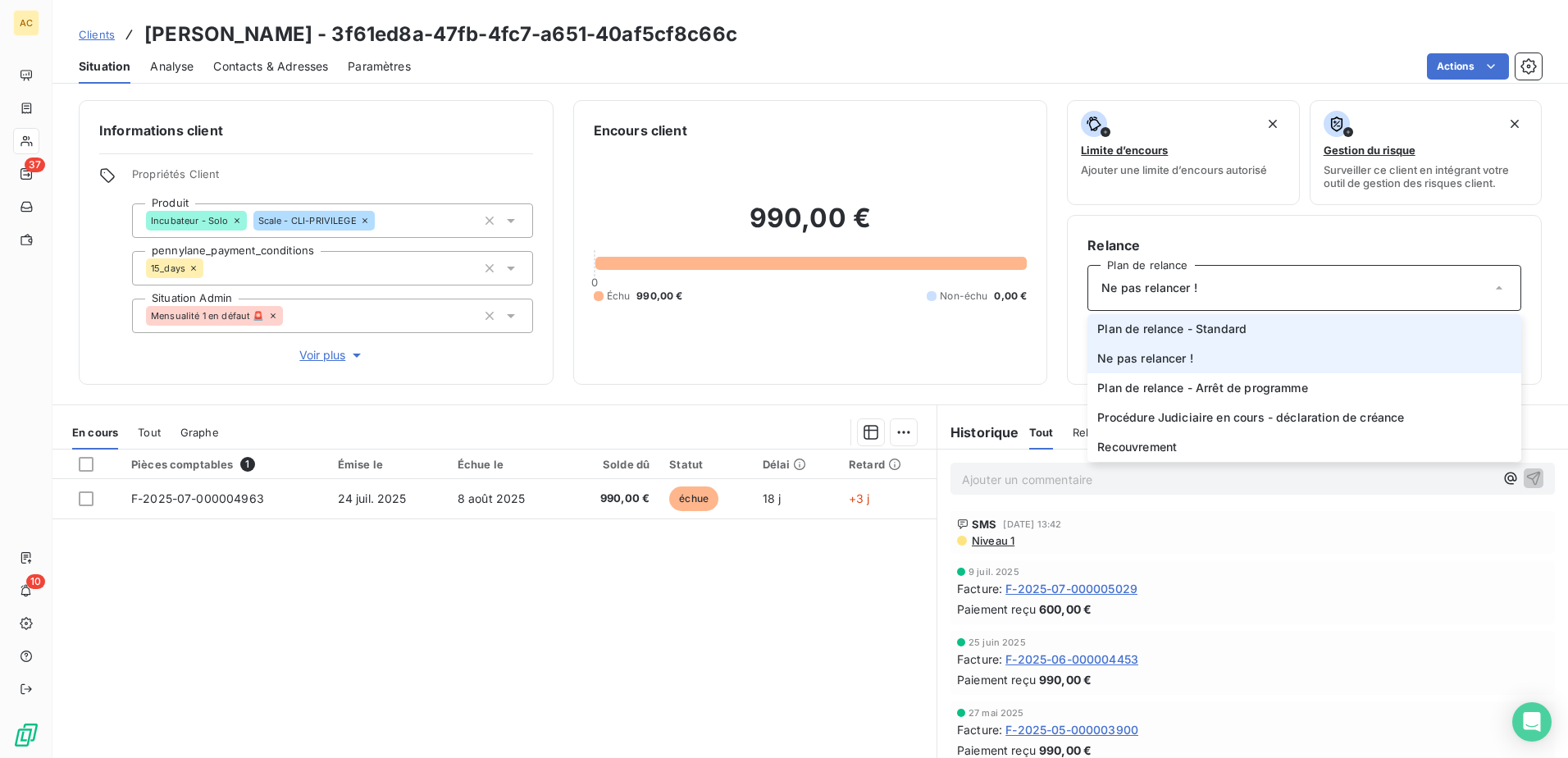
click at [1144, 331] on span "Plan de relance - Standard" at bounding box center [1171, 329] width 150 height 17
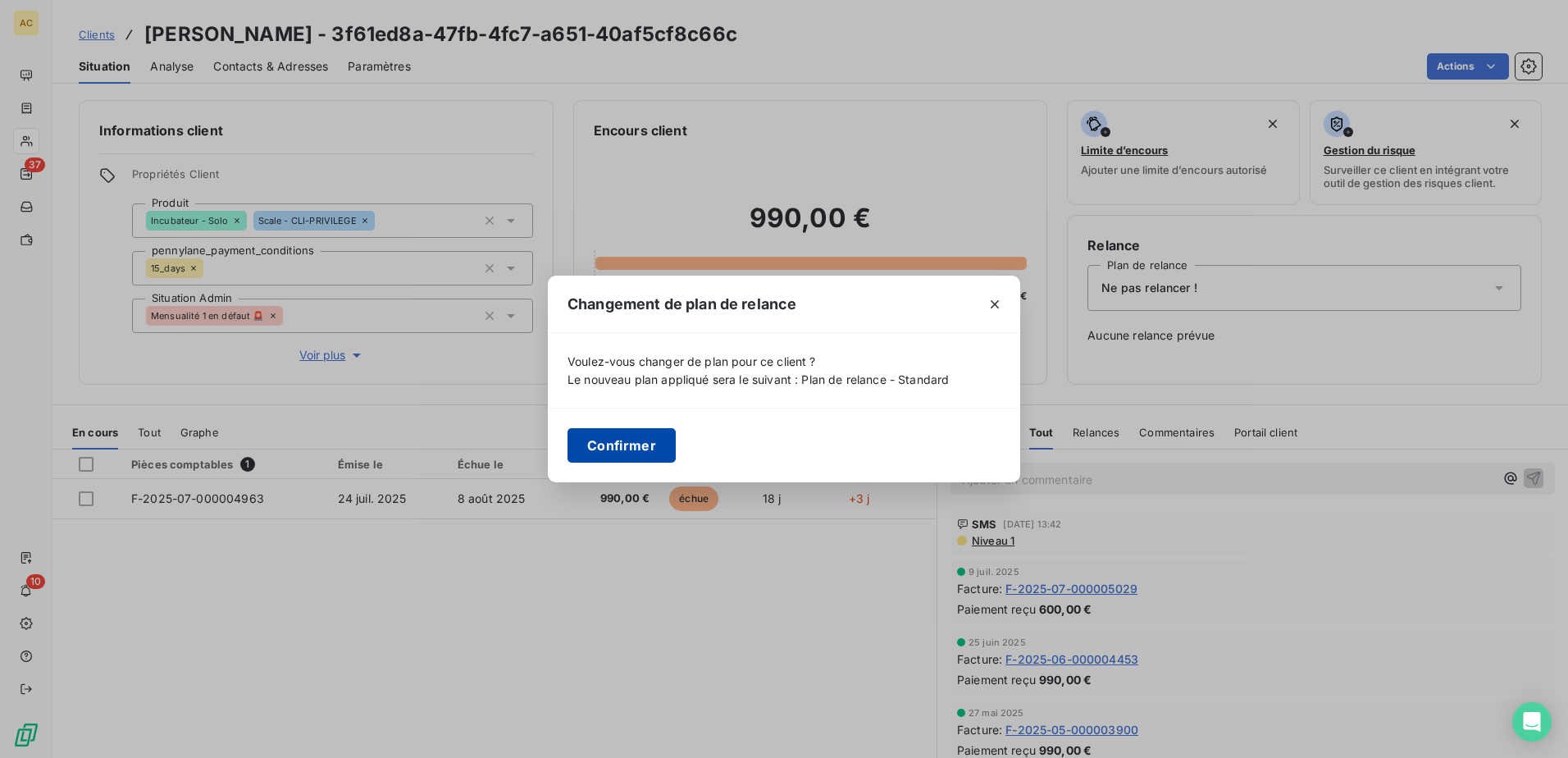
click at [595, 441] on button "Confirmer" at bounding box center [621, 445] width 109 height 34
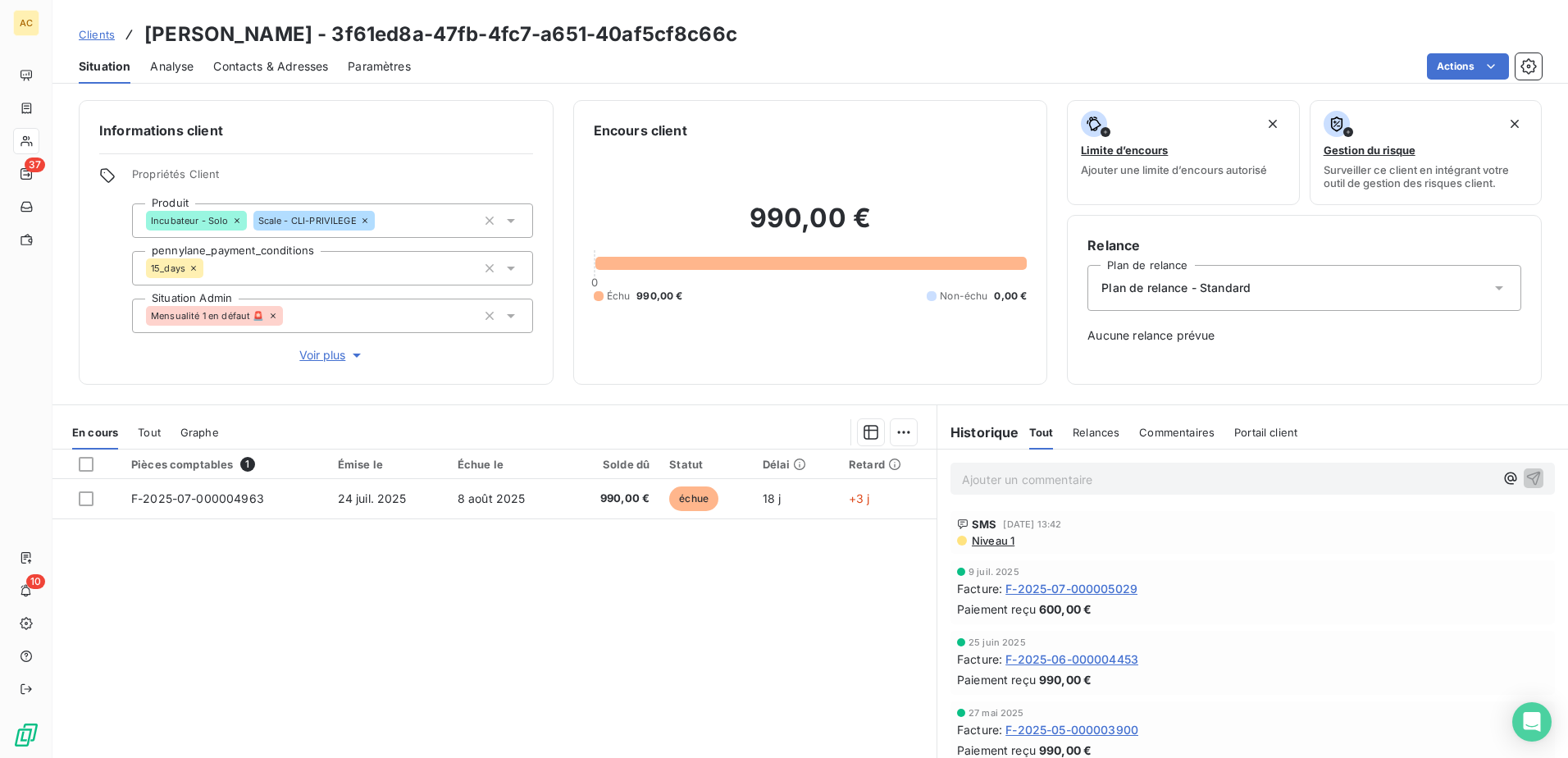
click at [539, 632] on div "Pièces comptables 1 Émise le Échue le Solde dû Statut Délai Retard F-2025-07-00…" at bounding box center [493, 608] width 883 height 316
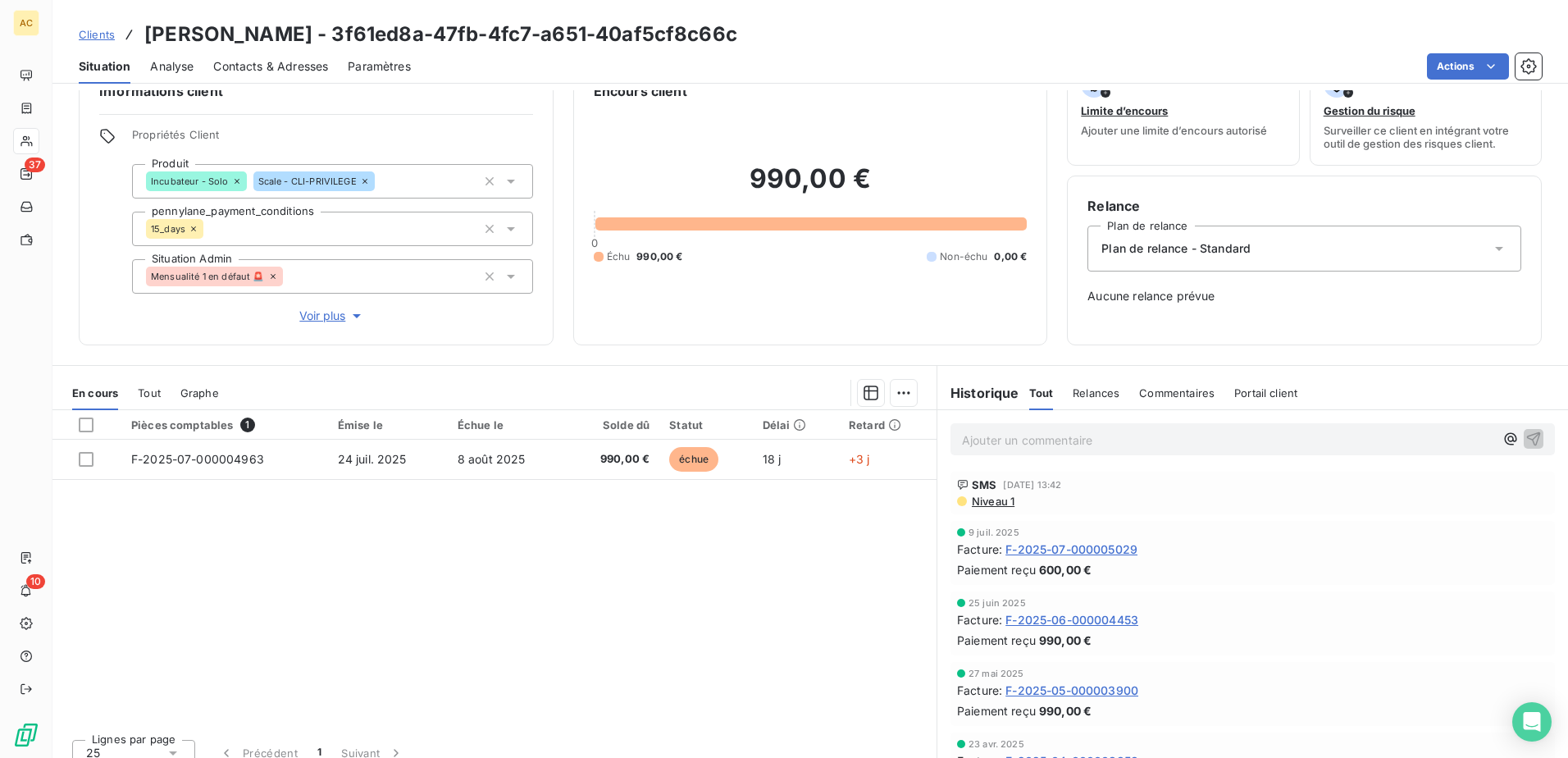
scroll to position [57, 0]
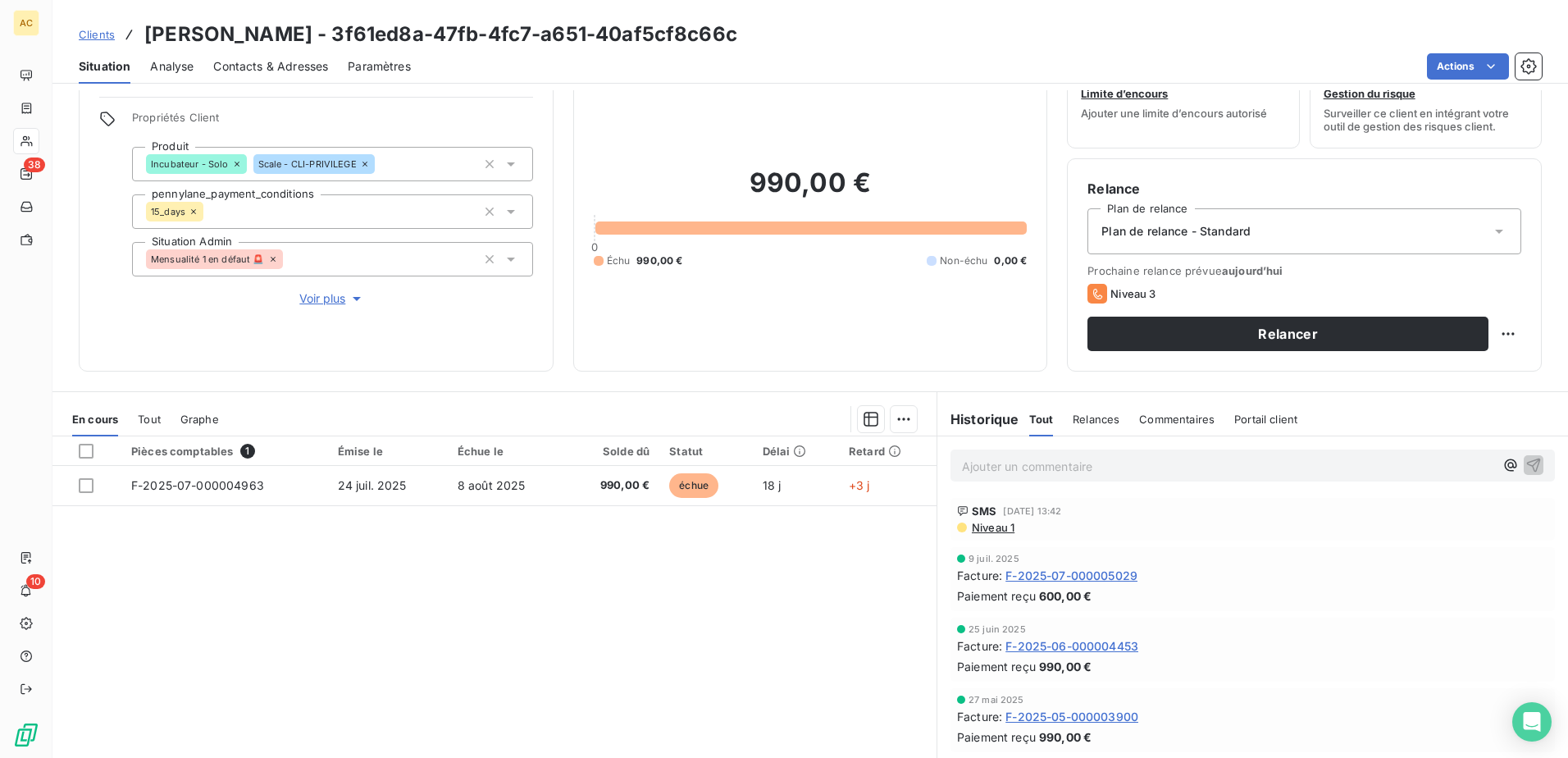
click at [94, 33] on span "Clients" at bounding box center [97, 34] width 36 height 13
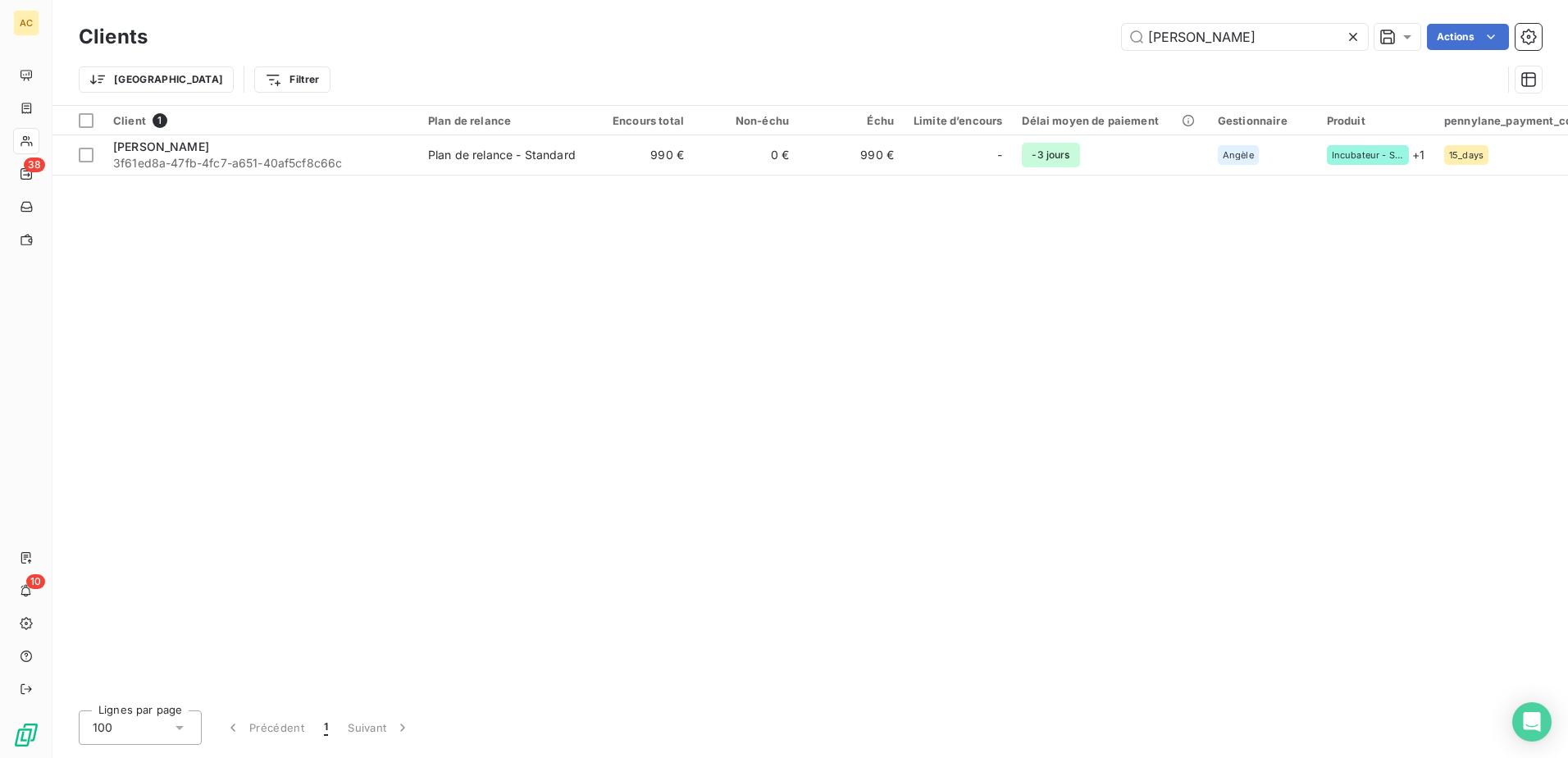
click at [1257, 51] on div "Clients Arnaud Escabasse Actions" at bounding box center [810, 36] width 1463 height 34
click at [1274, 38] on input "Arnaud Escabasse" at bounding box center [1244, 37] width 246 height 26
paste input "Sophia Gonzalez De Canales"
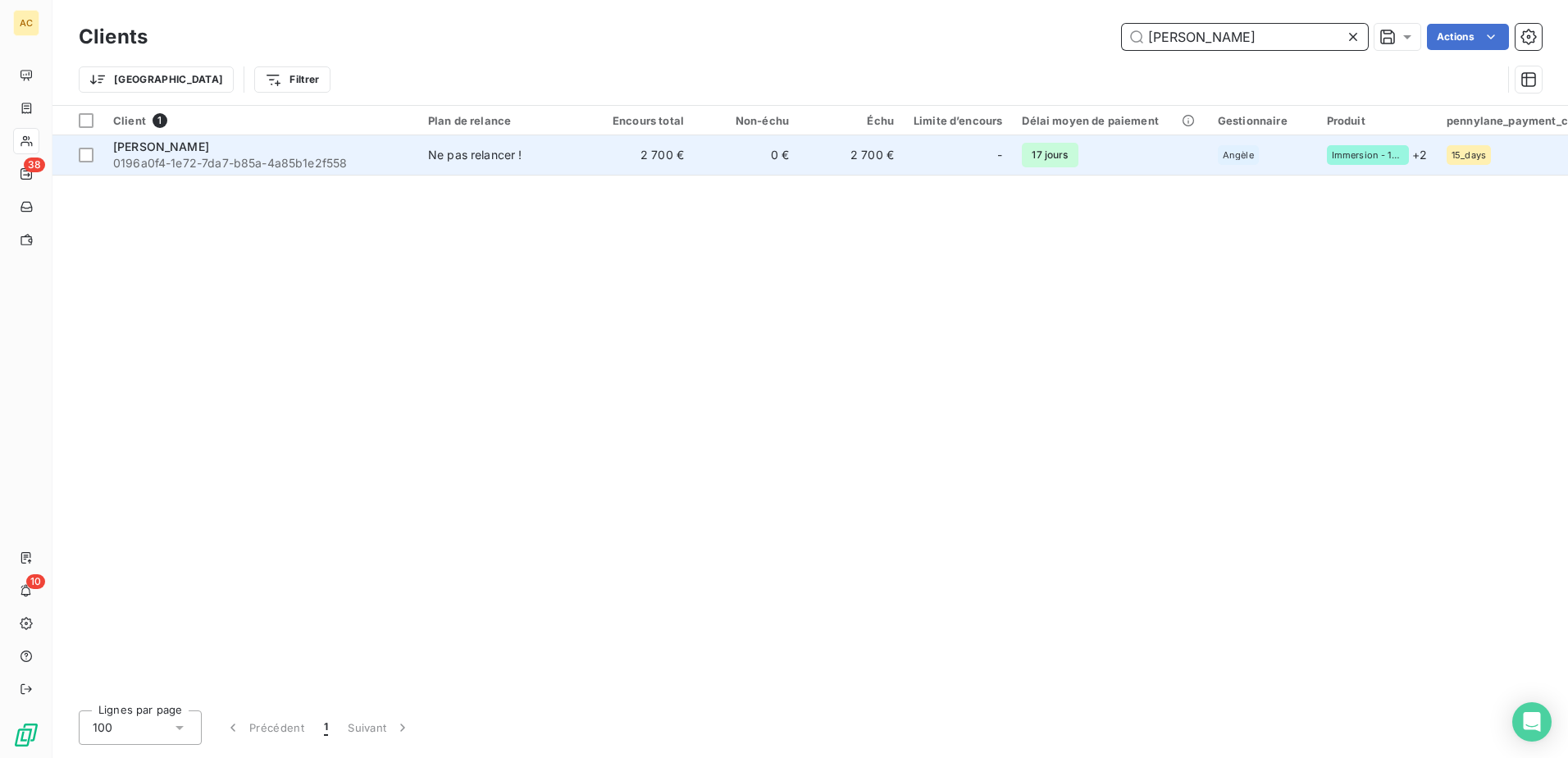
type input "Sophia Gonzalez De Canales"
click at [359, 162] on span "0196a0f4-1e72-7da7-b85a-4a85b1e2f558" at bounding box center [261, 163] width 295 height 17
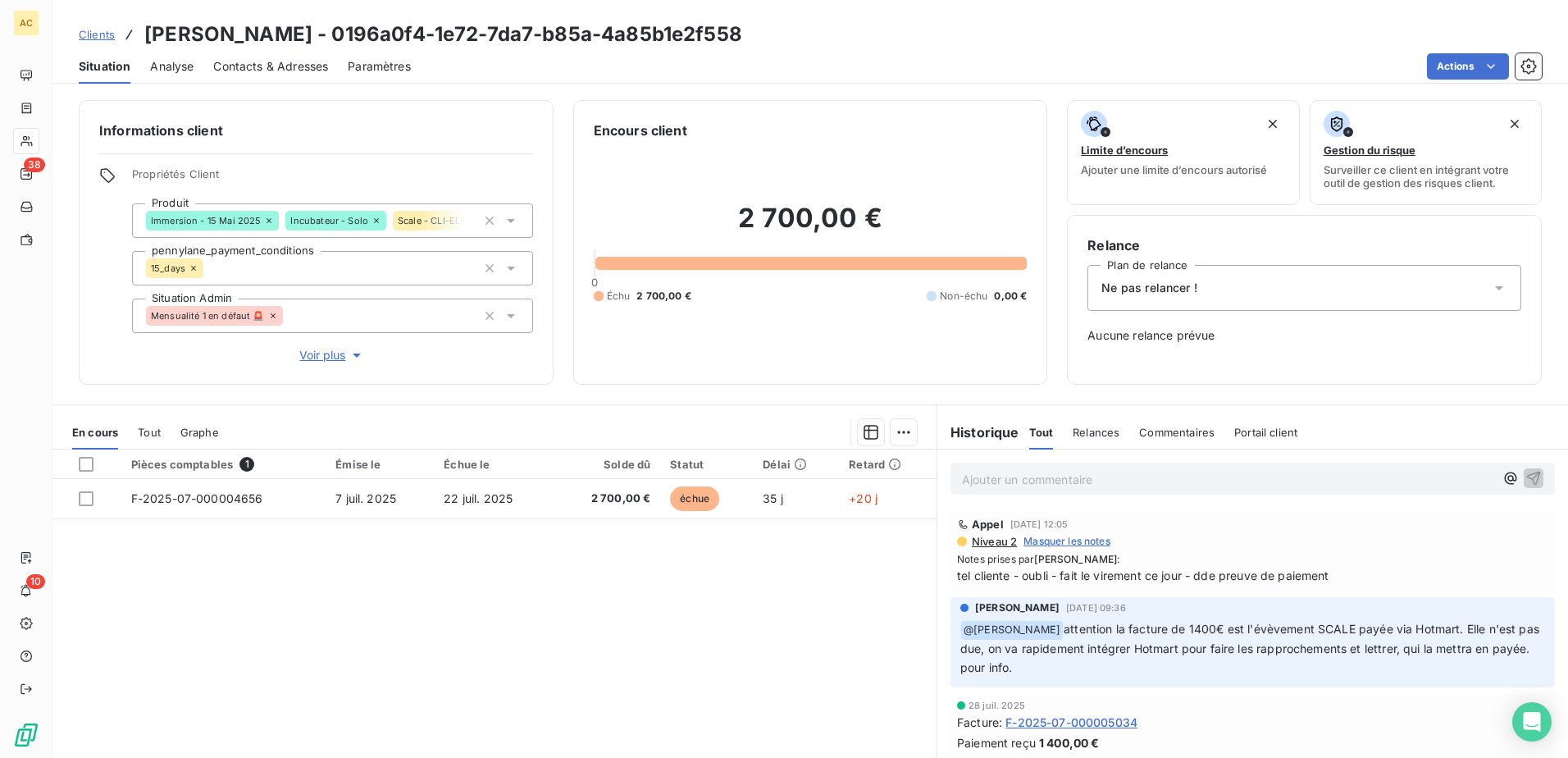
click at [1143, 293] on span "Ne pas relancer !" at bounding box center [1148, 288] width 96 height 17
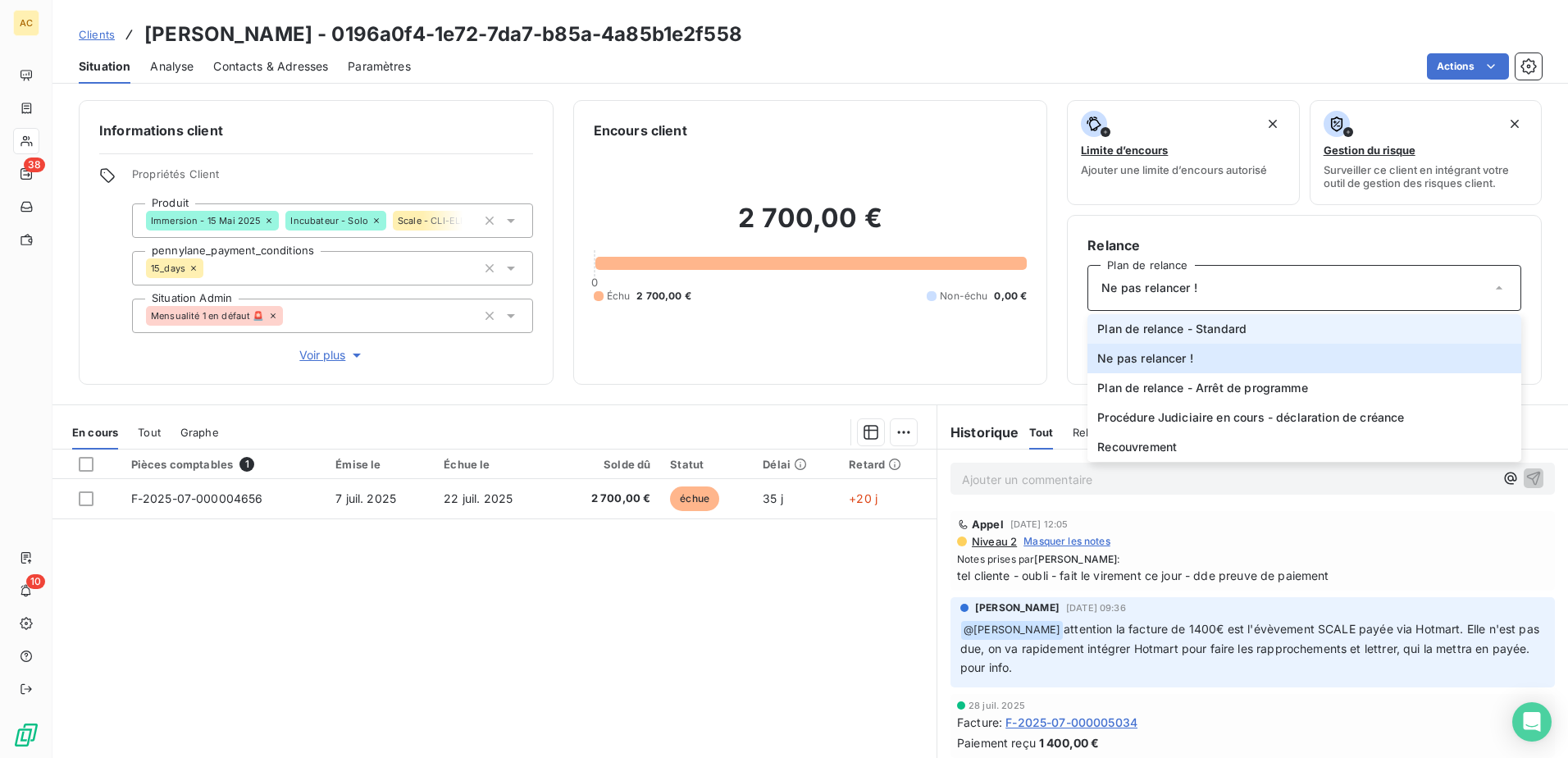
click at [1169, 331] on span "Plan de relance - Standard" at bounding box center [1171, 329] width 150 height 17
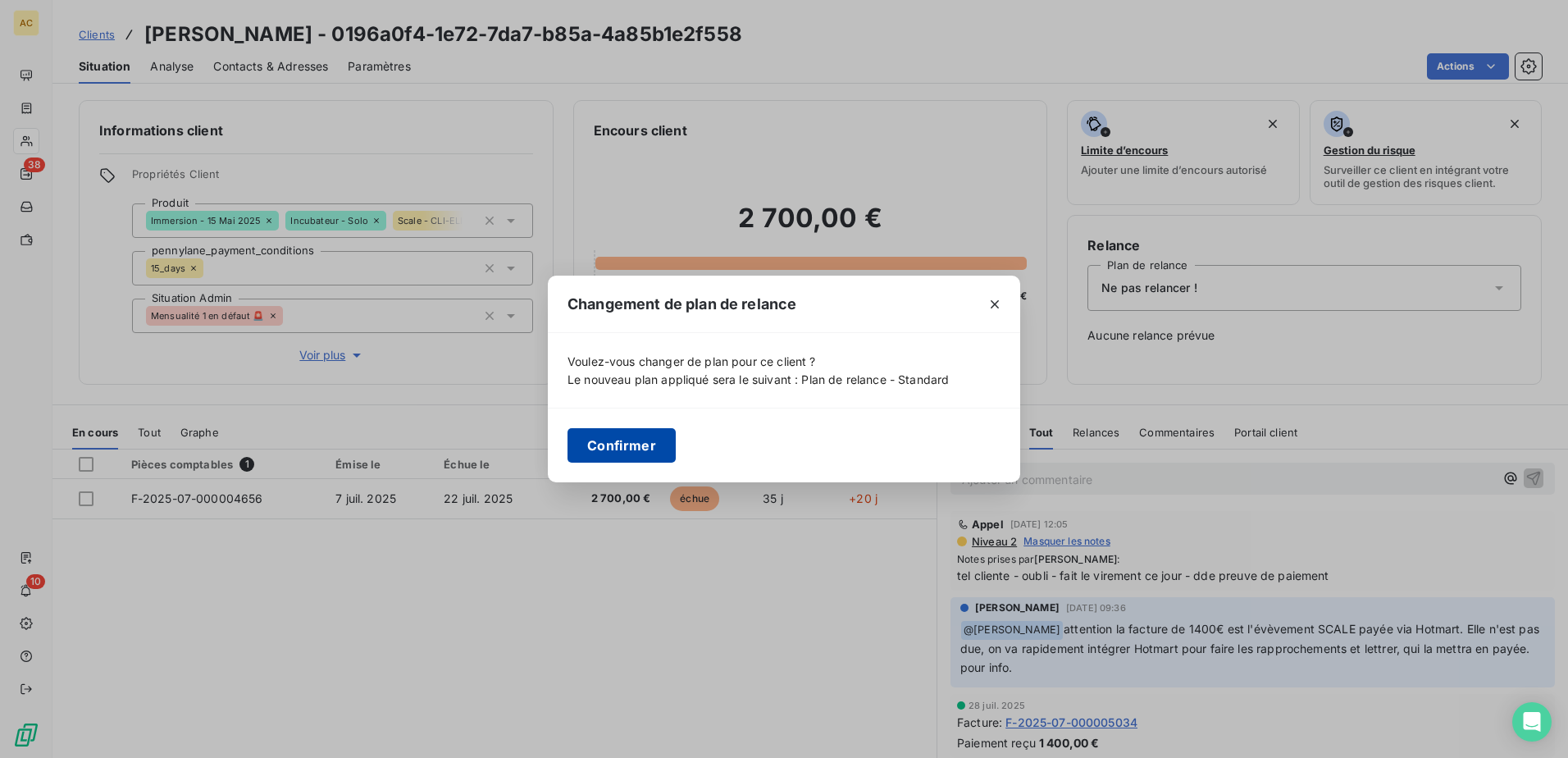
click at [597, 451] on button "Confirmer" at bounding box center [621, 445] width 109 height 34
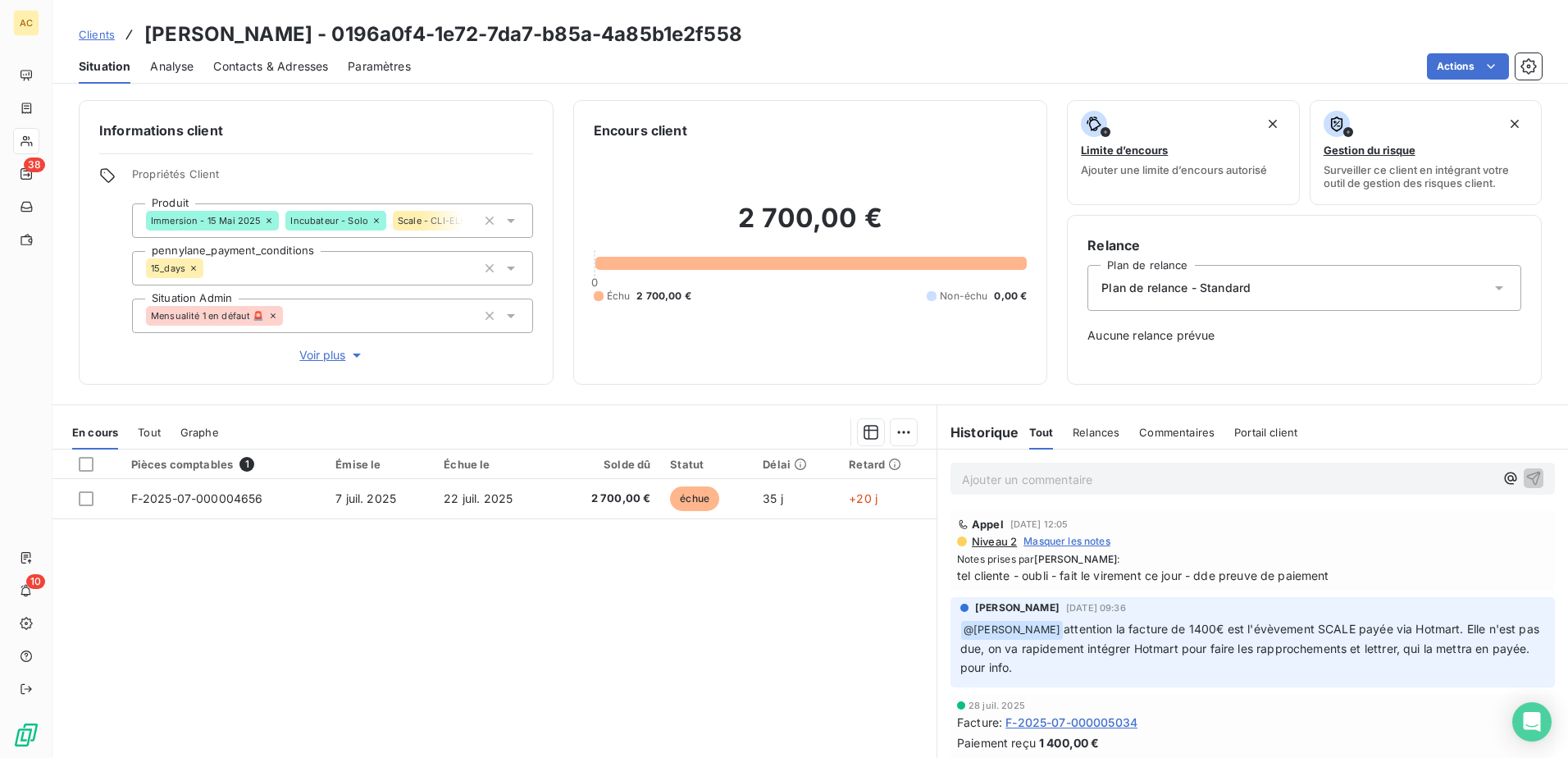
click at [622, 630] on div "Pièces comptables 1 Émise le Échue le Solde dû Statut Délai Retard F-2025-07-00…" at bounding box center [493, 608] width 883 height 316
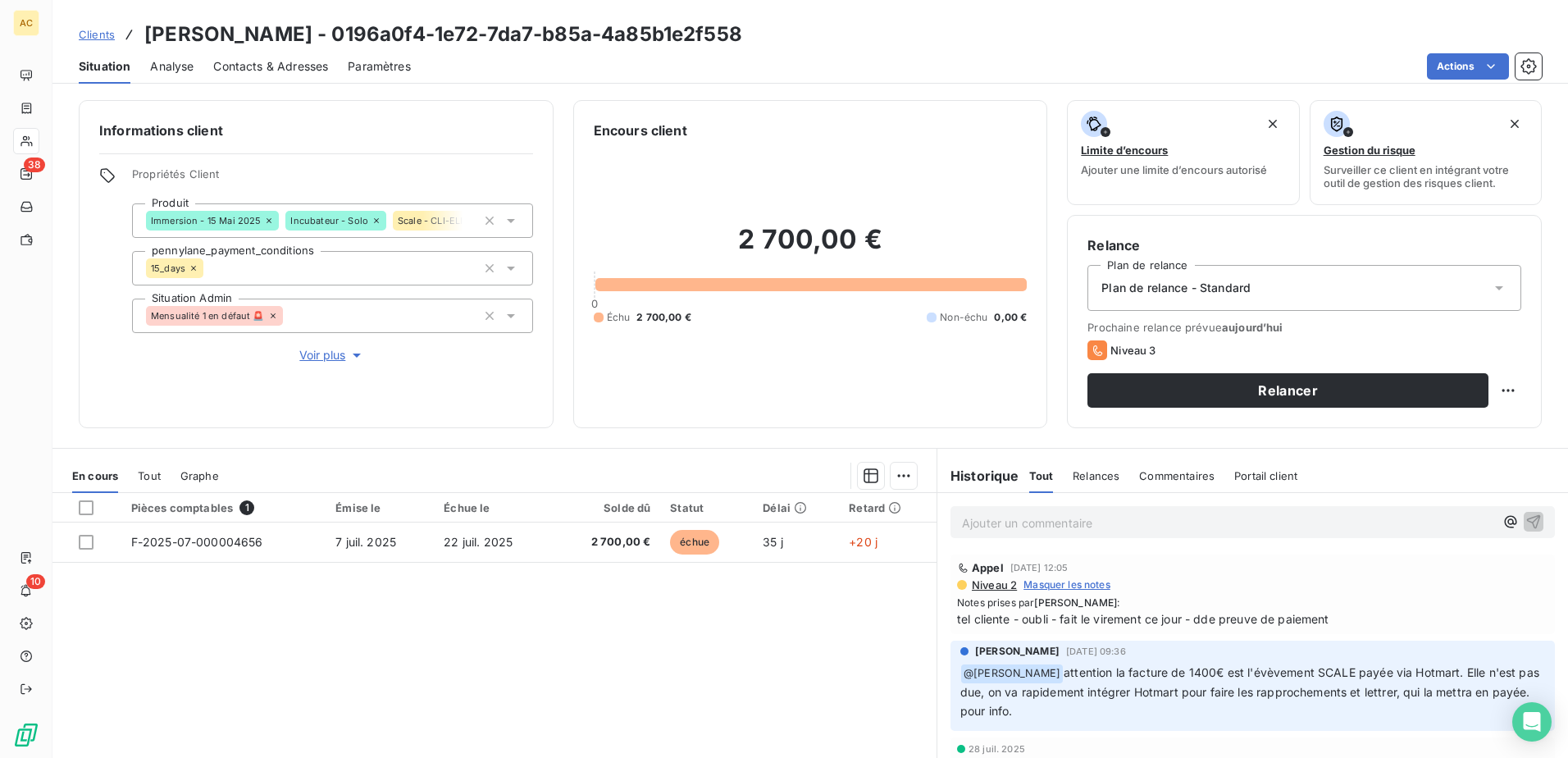
click at [90, 28] on span "Clients" at bounding box center [97, 34] width 36 height 13
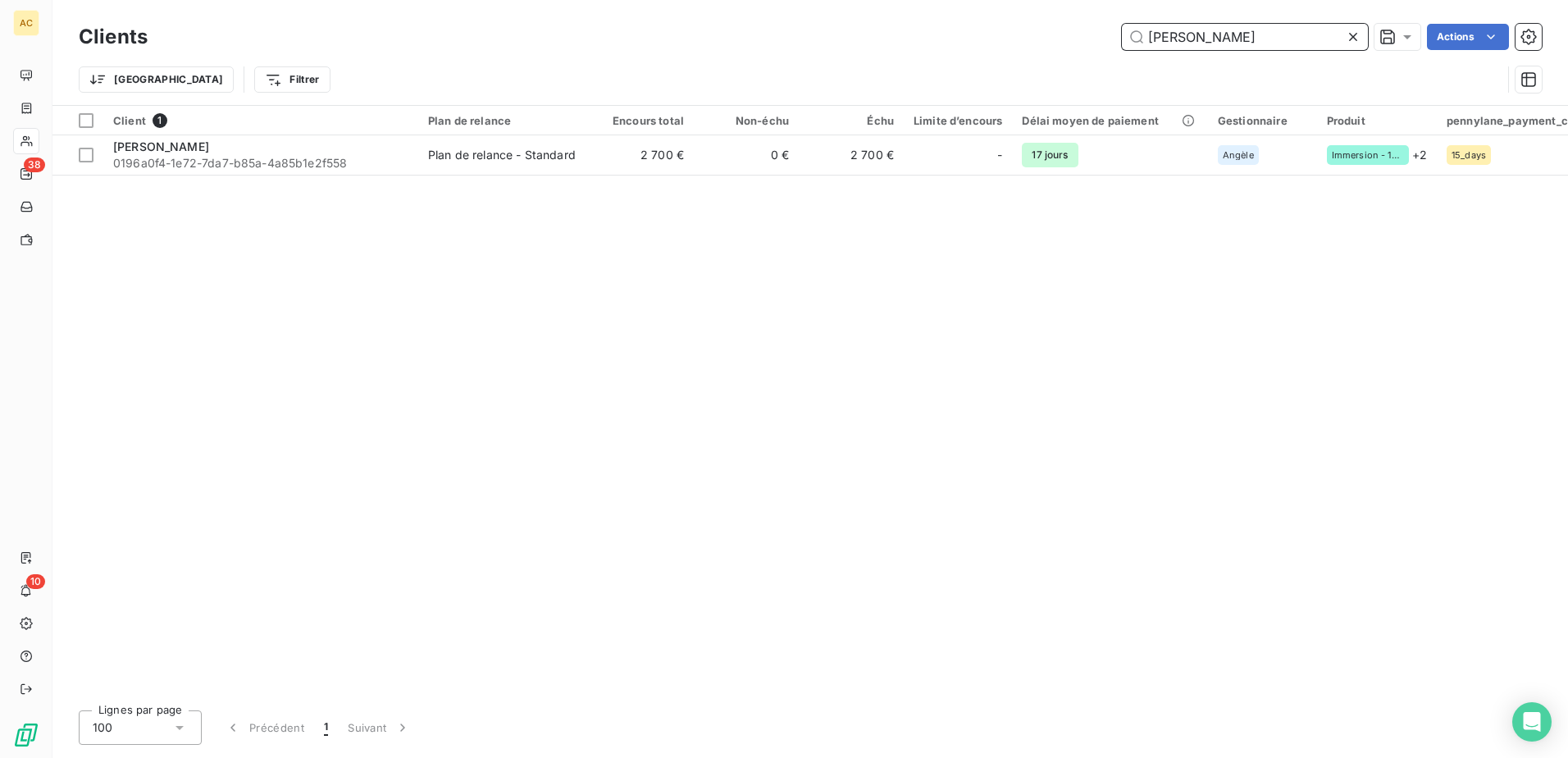
click at [1216, 33] on input "Sophia Gonzalez De Canales" at bounding box center [1244, 37] width 246 height 26
paste input "JEAN-MARIE LEKEUX"
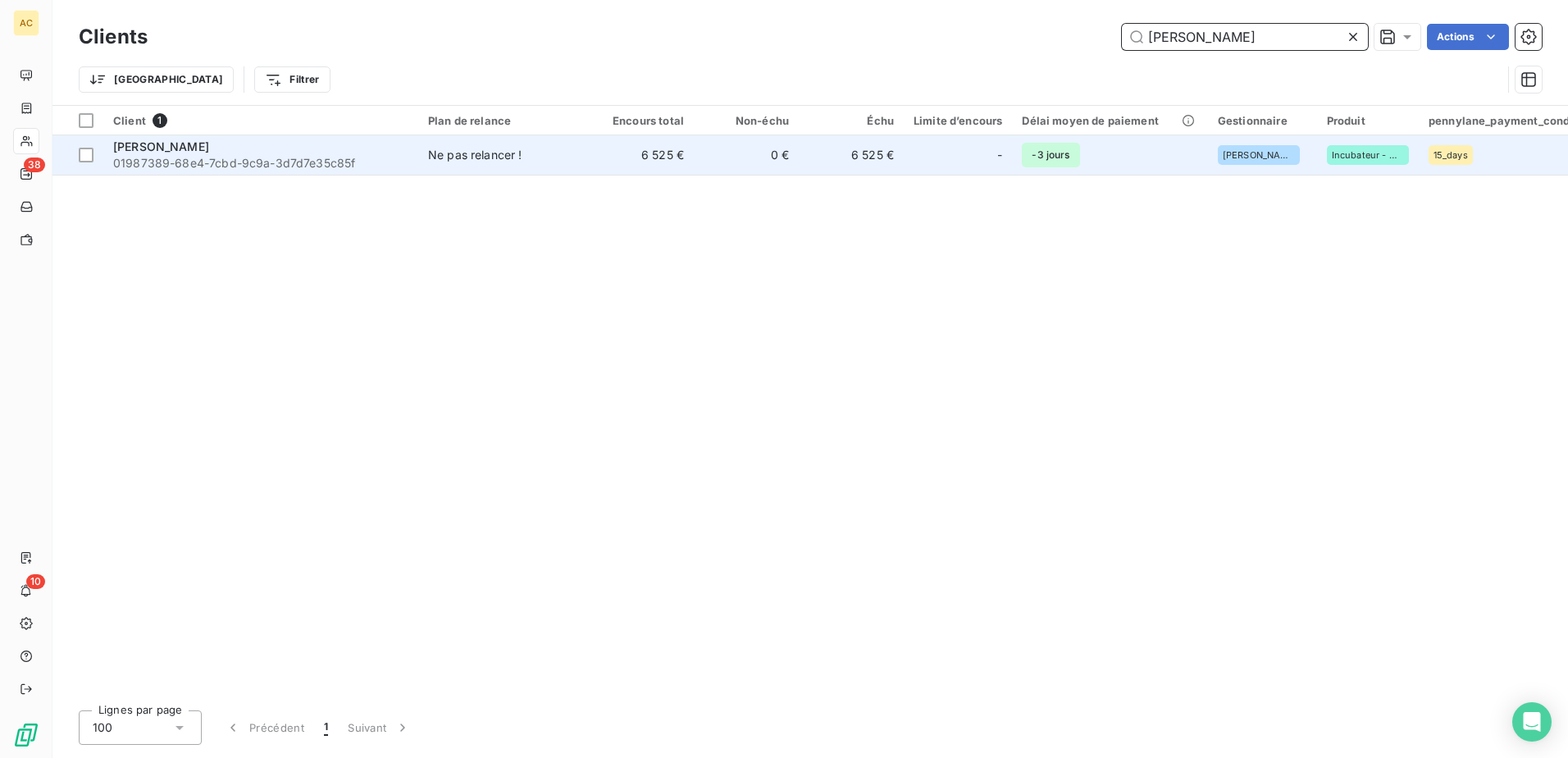
type input "JEAN-MARIE LEKEUX"
click at [247, 170] on span "01987389-68e4-7cbd-9c9a-3d7d7e35c85f" at bounding box center [261, 163] width 295 height 17
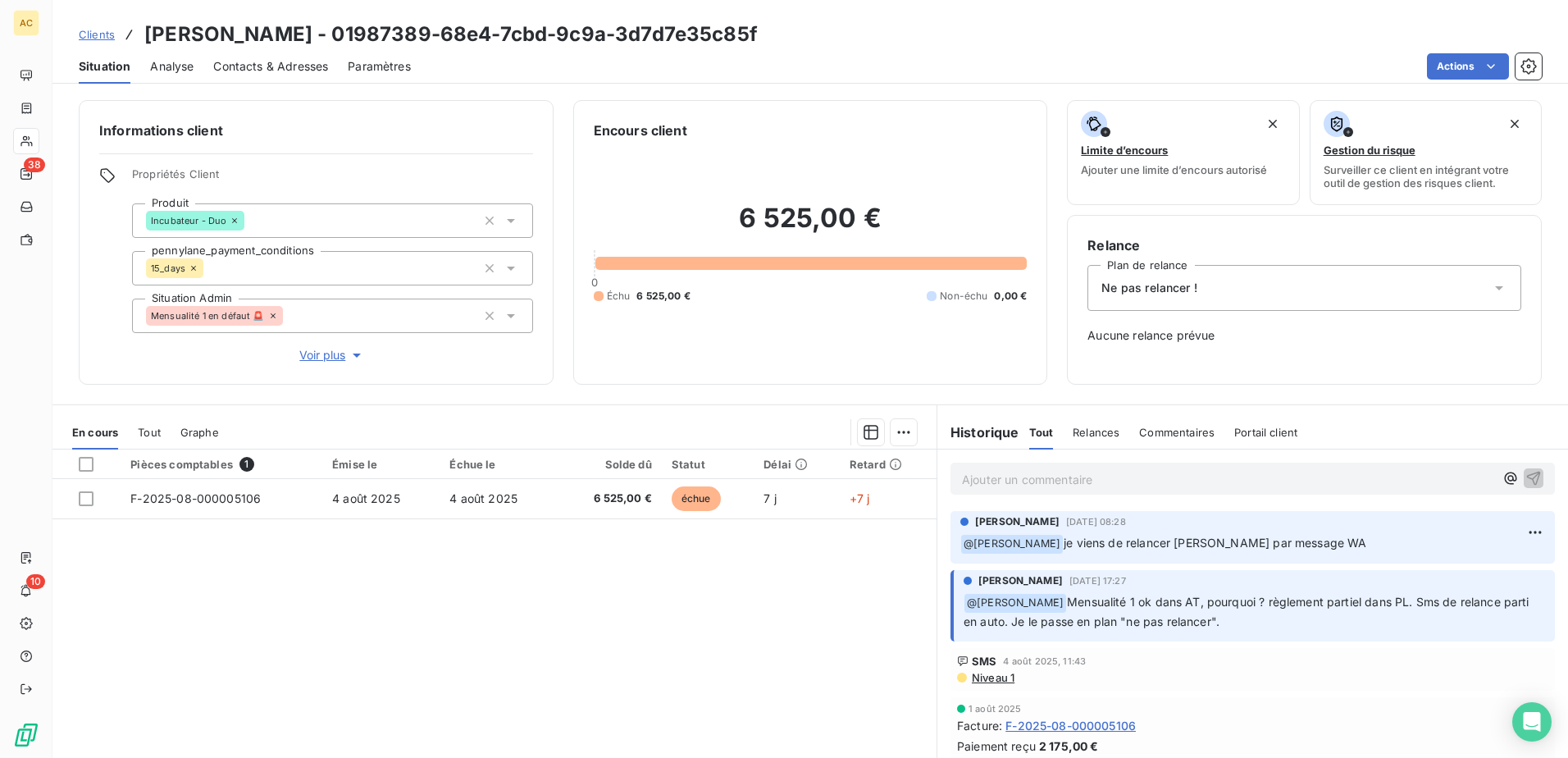
click at [1108, 486] on p "Ajouter un commentaire ﻿" at bounding box center [1227, 479] width 532 height 20
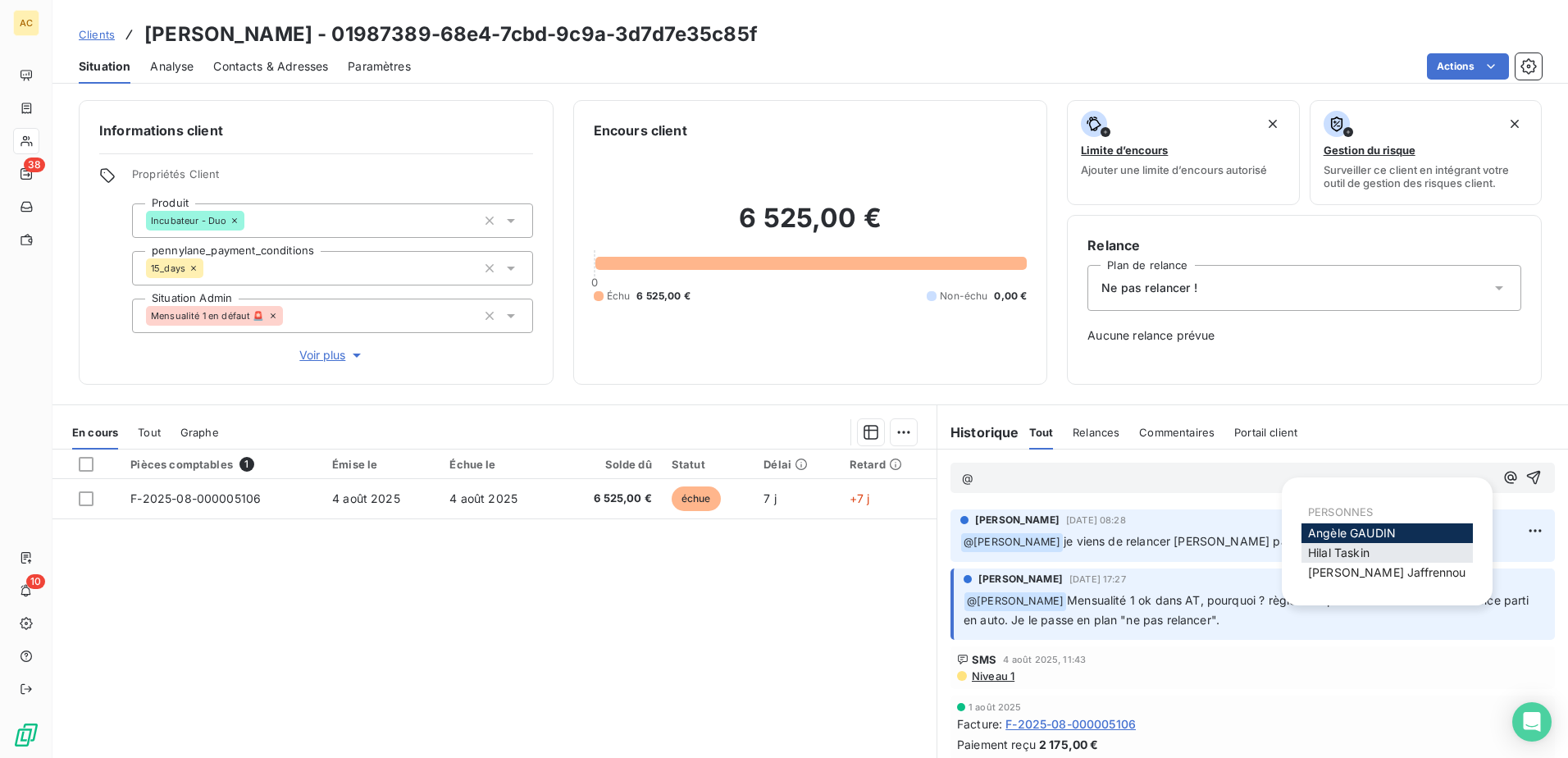
click at [1348, 555] on span "Hilal Taskin" at bounding box center [1339, 552] width 61 height 14
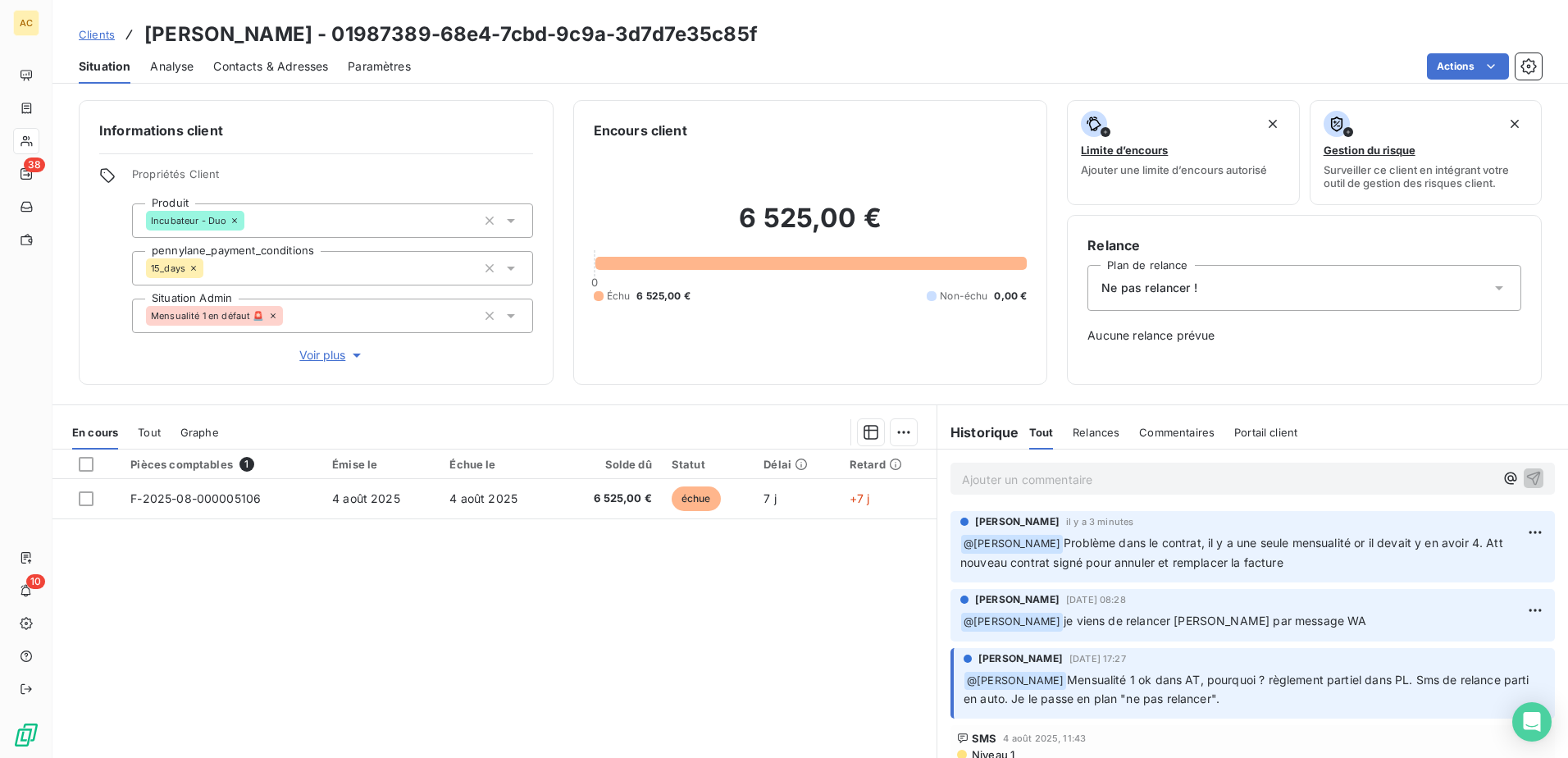
click at [94, 38] on span "Clients" at bounding box center [97, 34] width 36 height 13
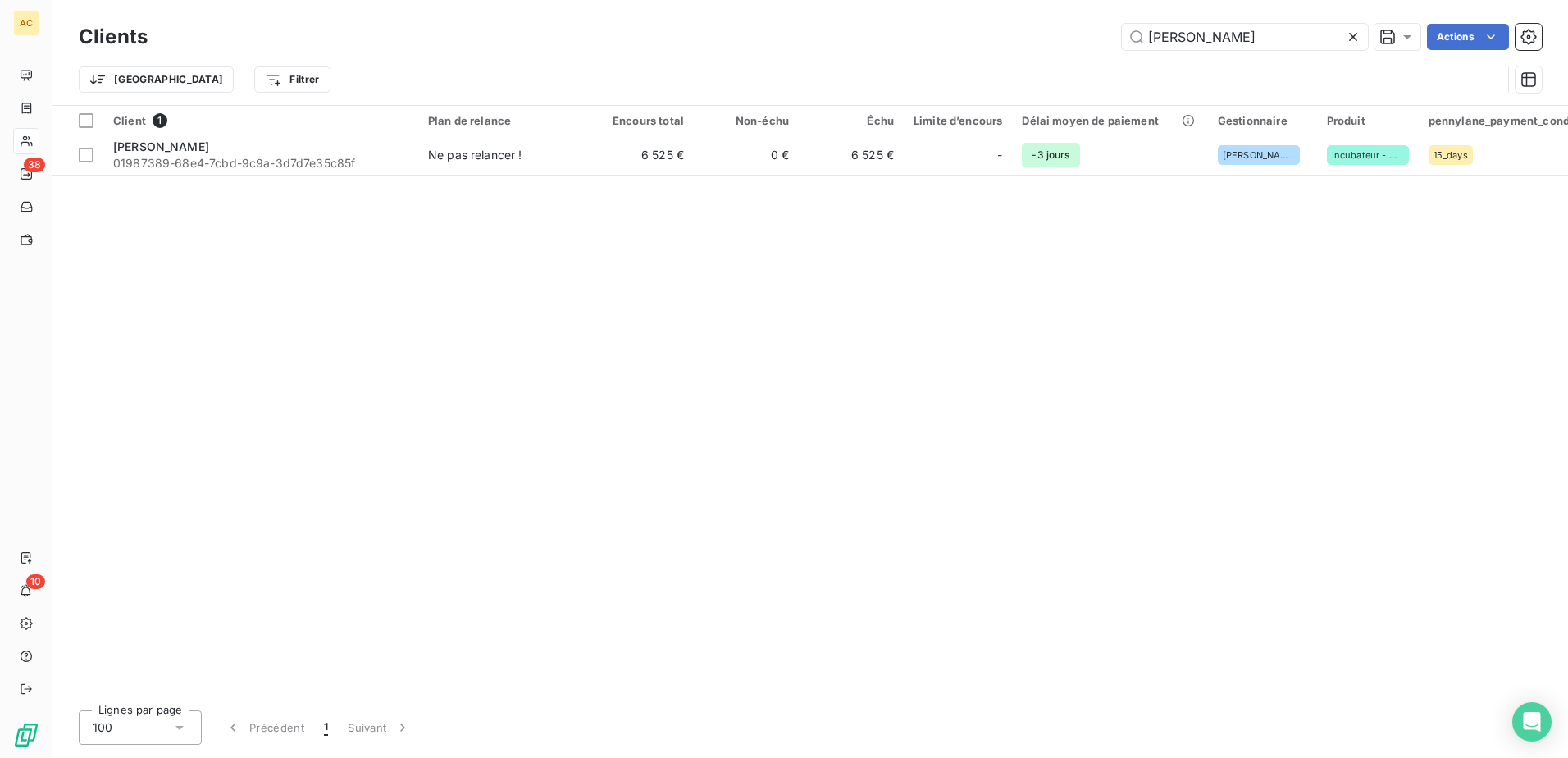
click at [1353, 36] on icon at bounding box center [1352, 37] width 17 height 17
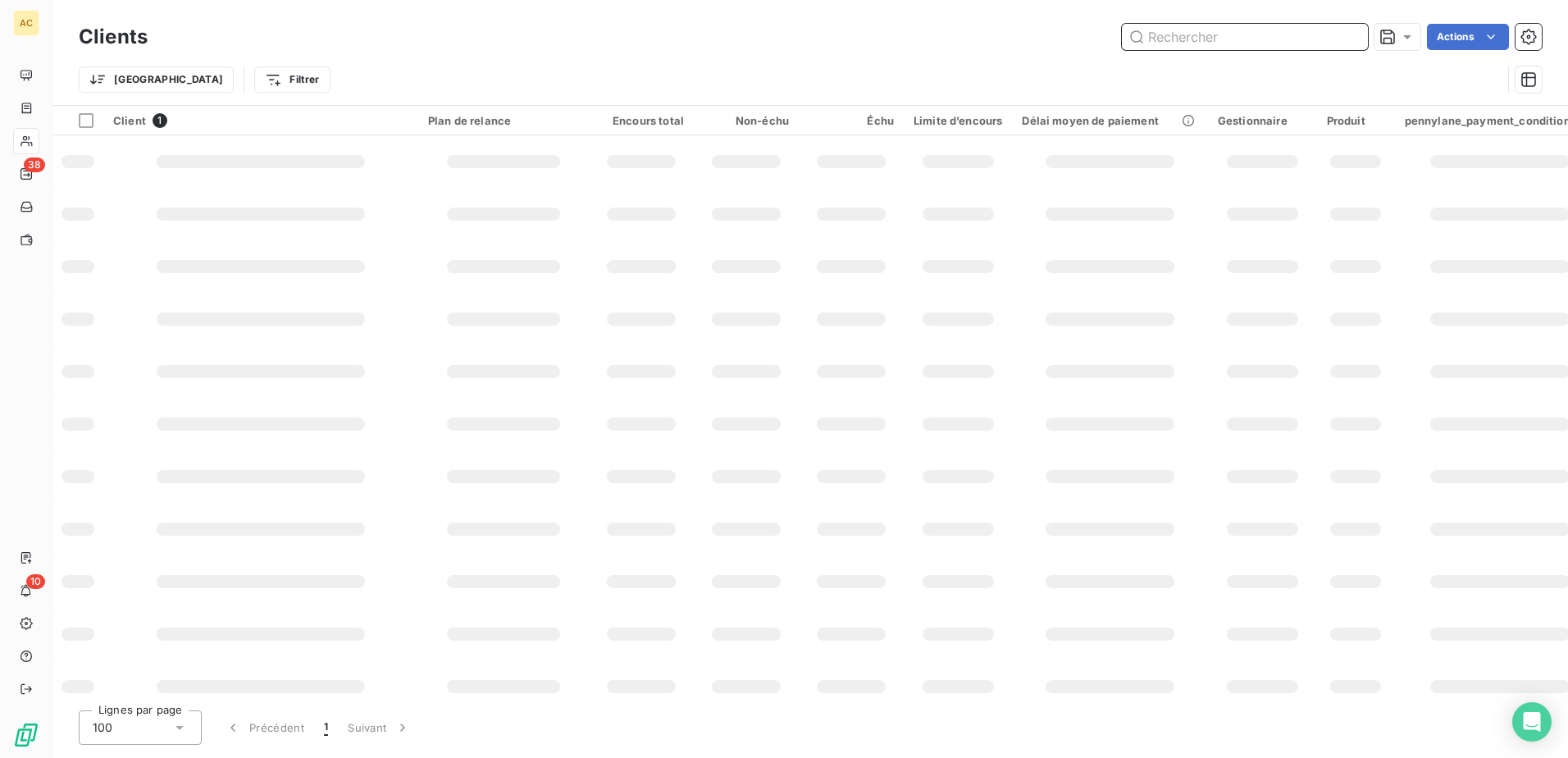
click at [1232, 37] on input "text" at bounding box center [1244, 37] width 246 height 26
paste input "Rifaat Mukhtar"
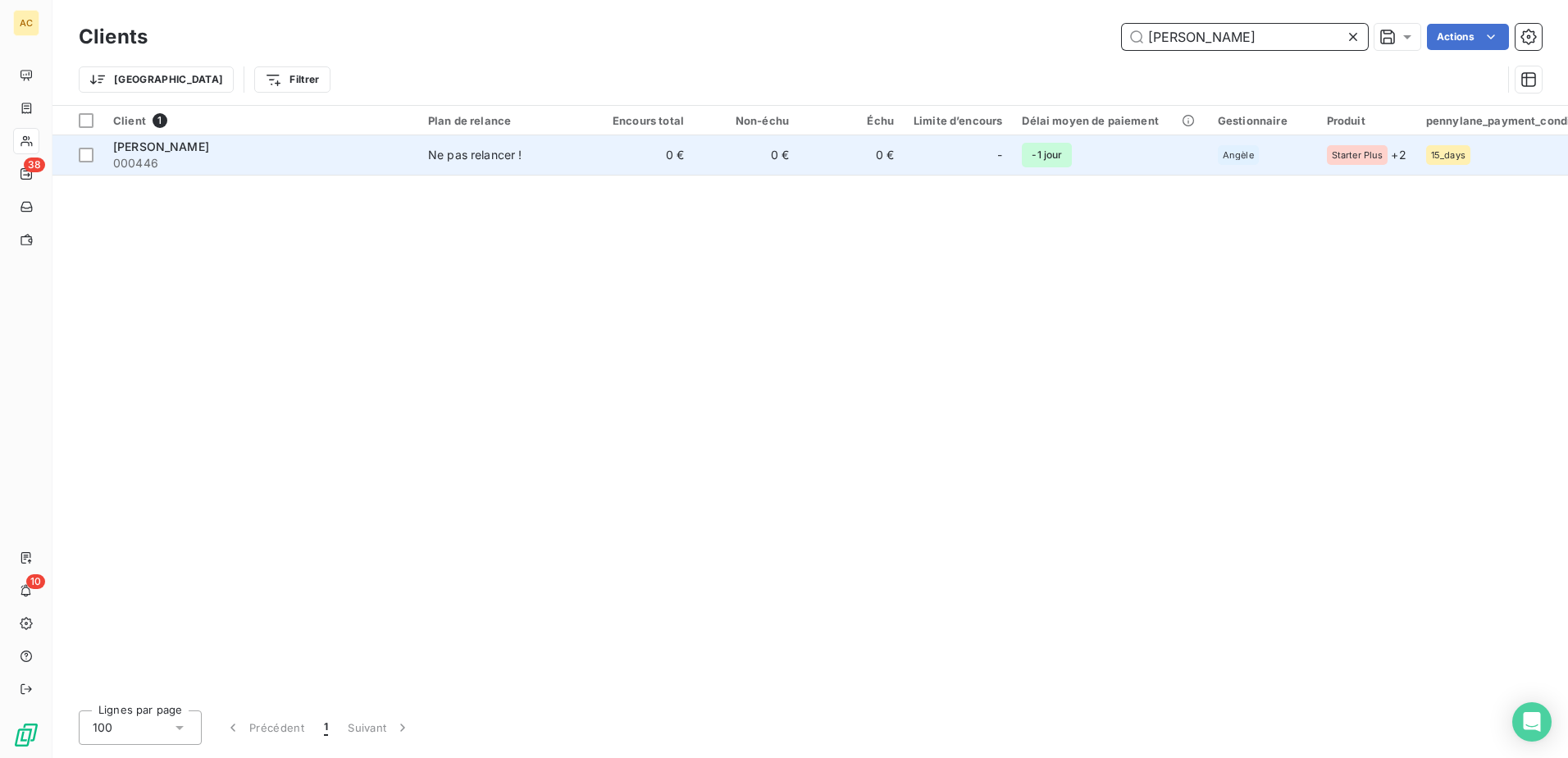
type input "Rifaat Mukhtar"
click at [198, 152] on div "Rifaat Mukhtar" at bounding box center [261, 147] width 295 height 17
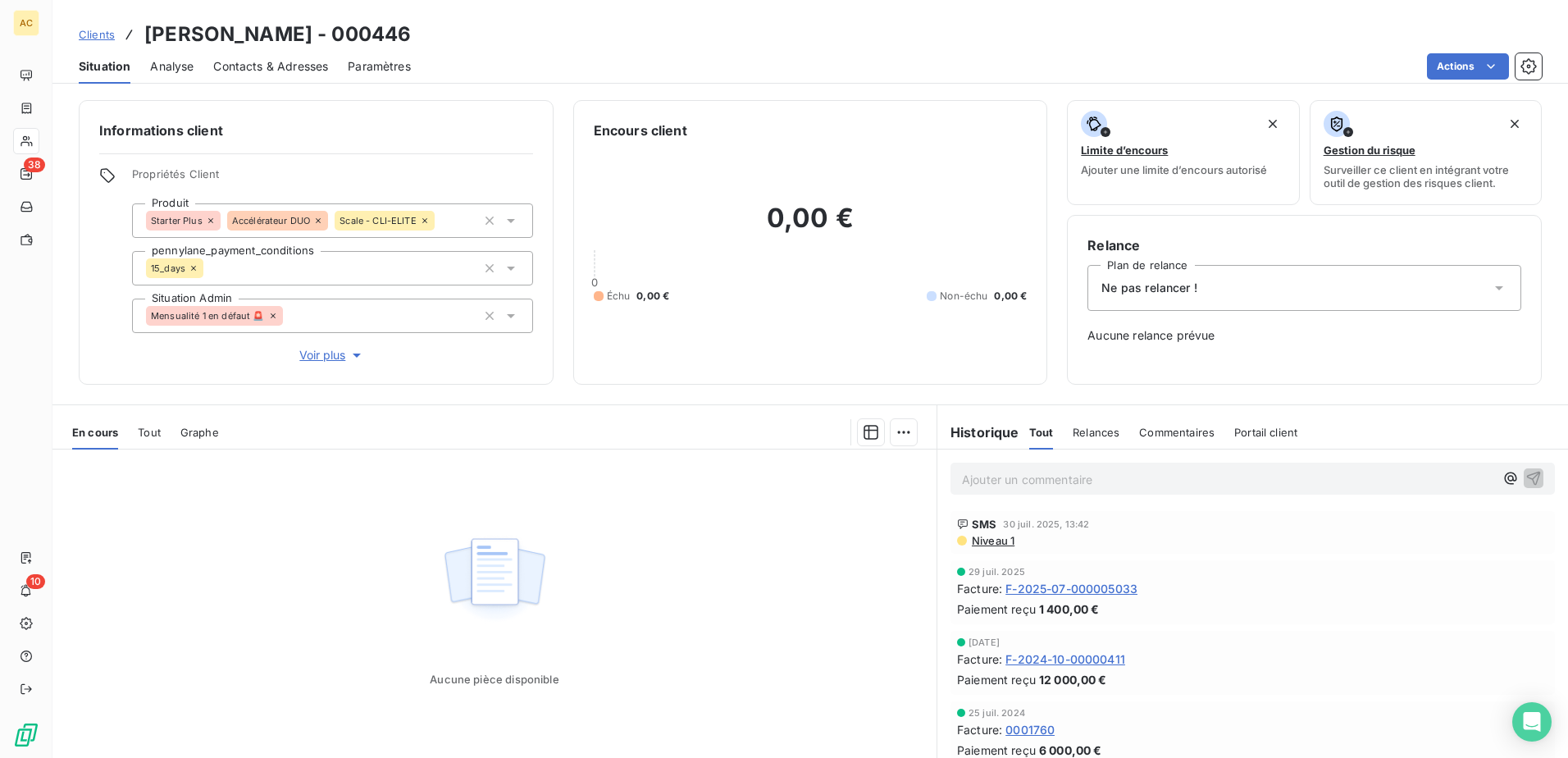
click at [332, 353] on span "Voir plus" at bounding box center [332, 355] width 66 height 17
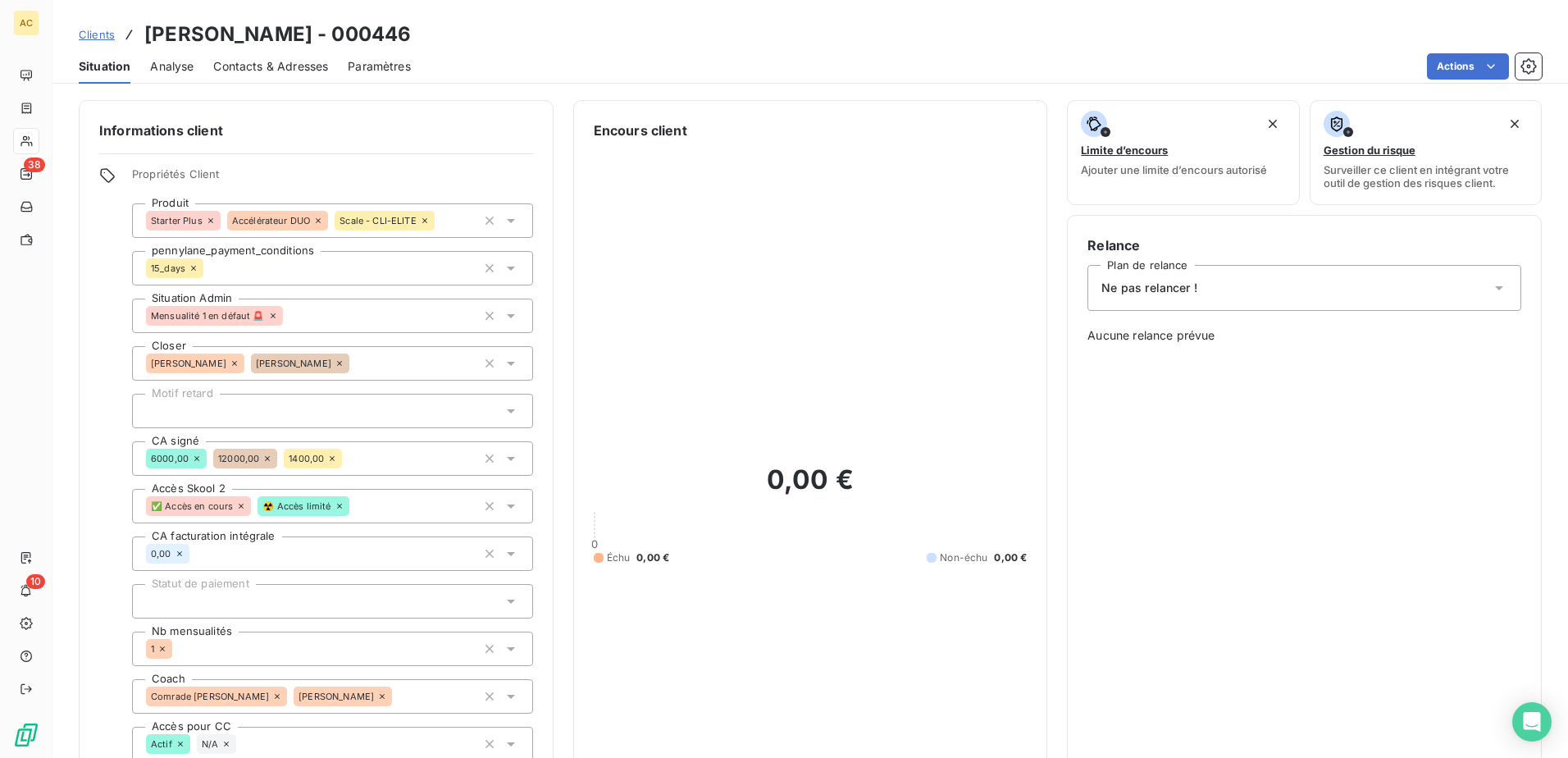
click at [1198, 289] on div "Ne pas relancer !" at bounding box center [1303, 287] width 434 height 46
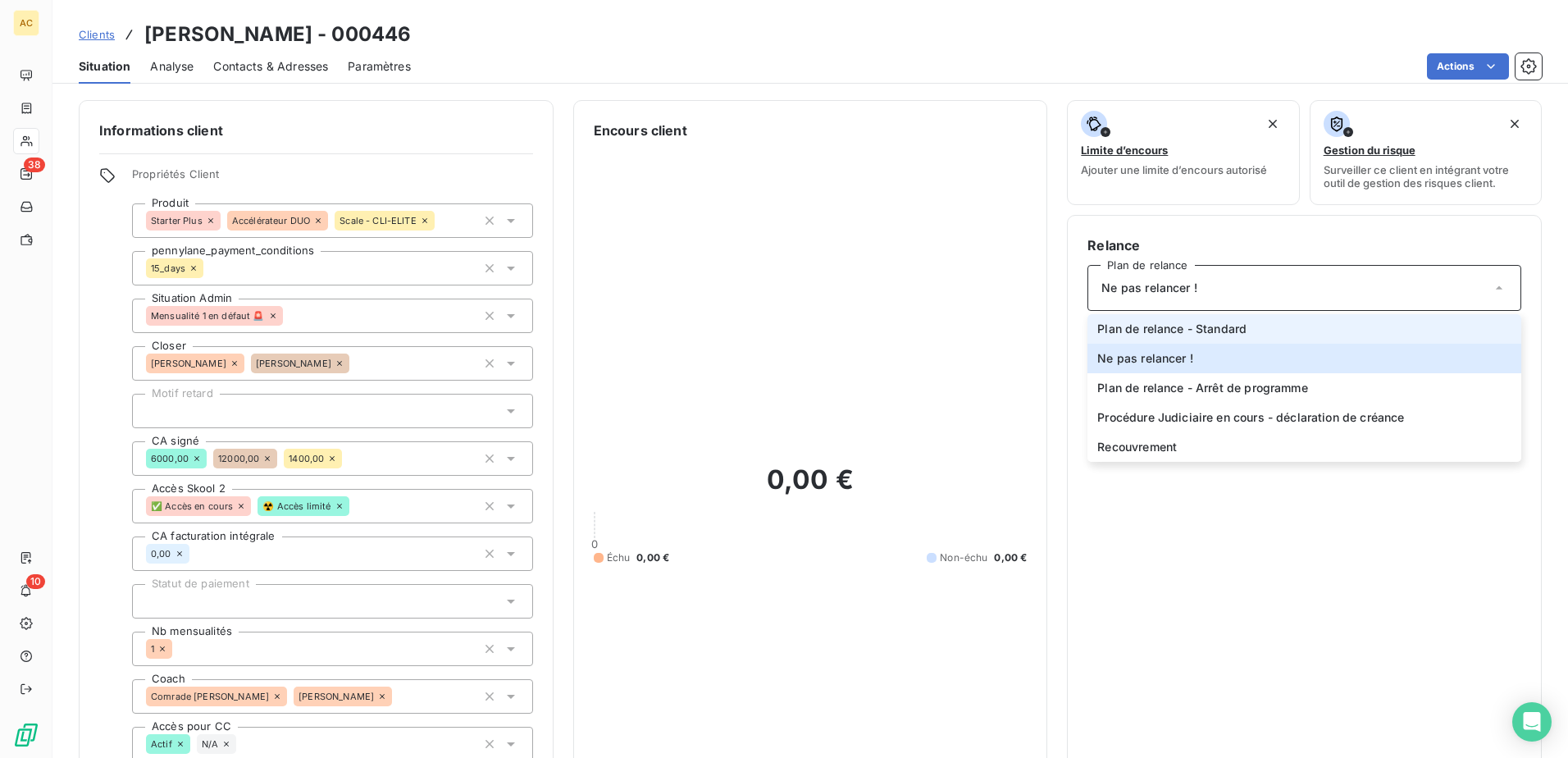
click at [1188, 333] on span "Plan de relance - Standard" at bounding box center [1171, 329] width 150 height 17
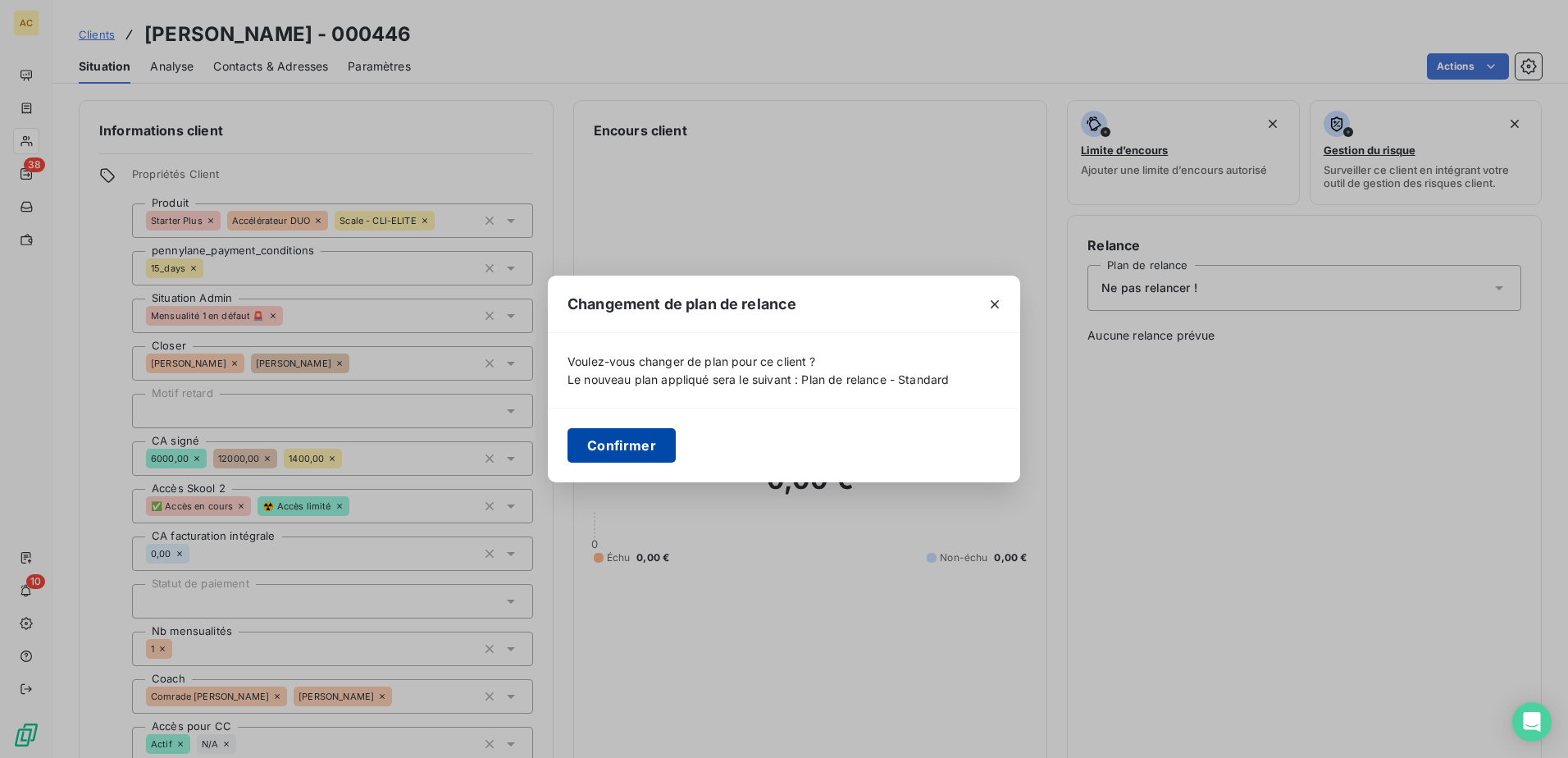
click at [632, 433] on button "Confirmer" at bounding box center [621, 445] width 109 height 34
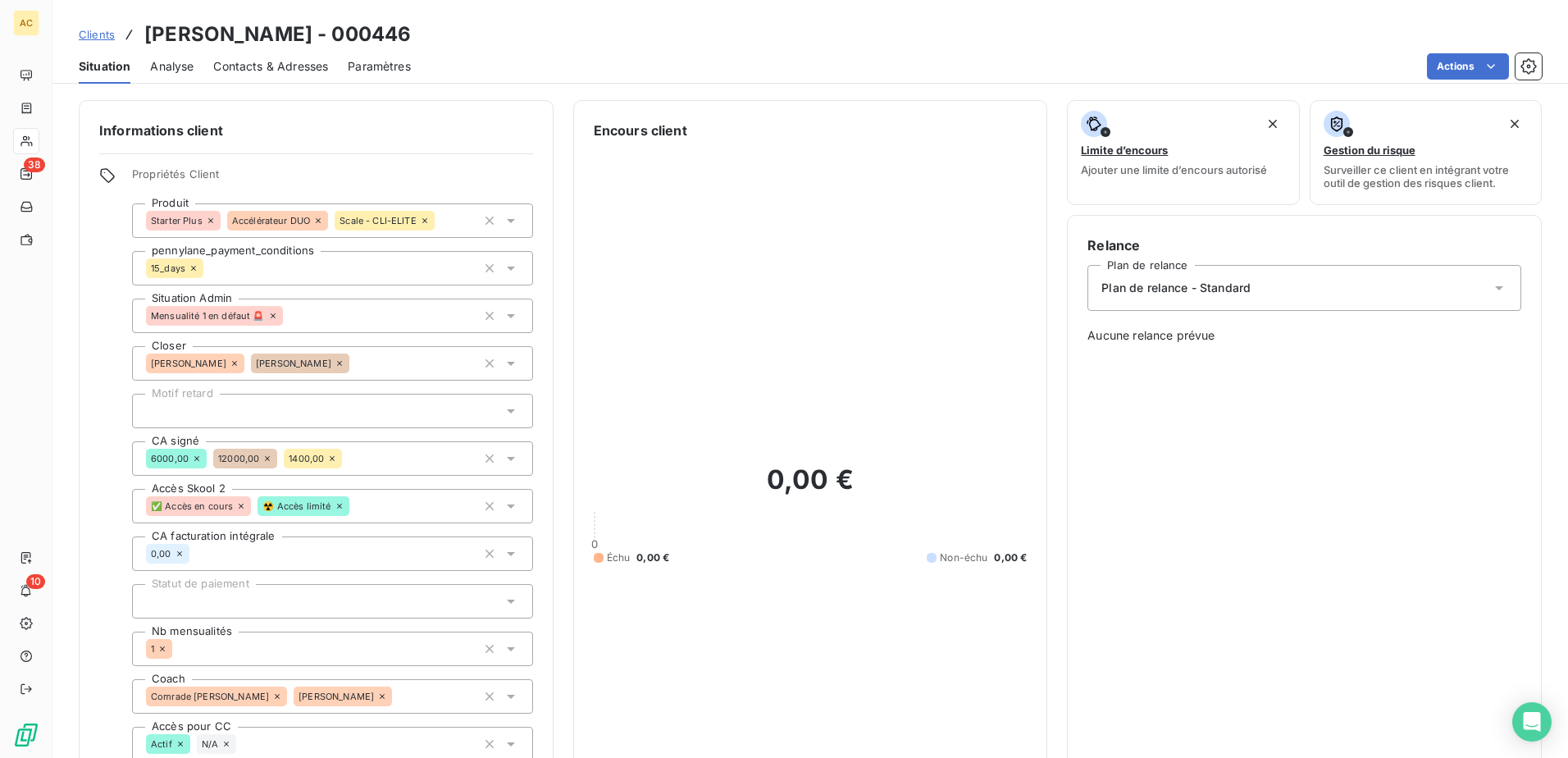
click at [94, 32] on span "Clients" at bounding box center [97, 34] width 36 height 13
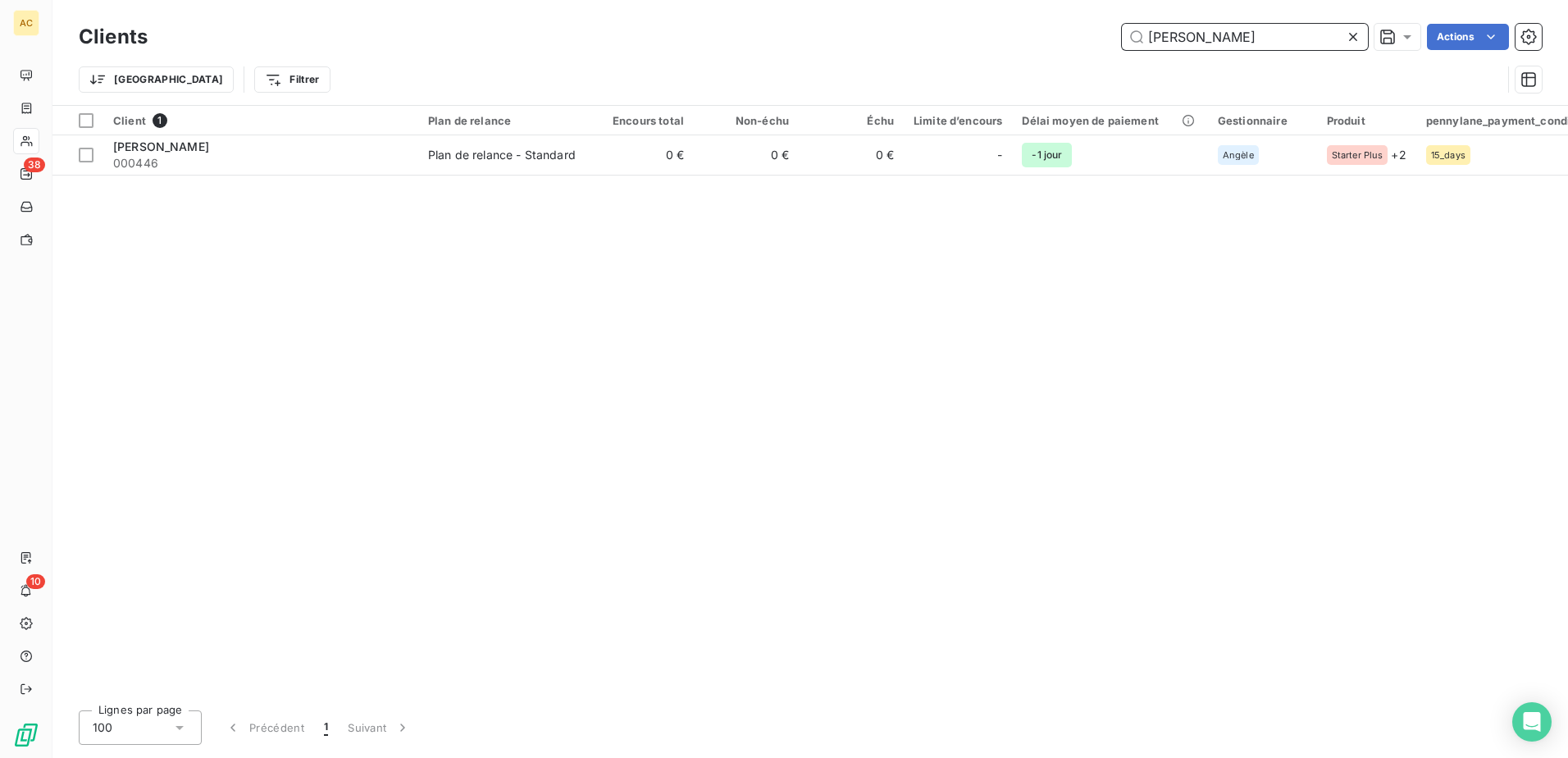
click at [1240, 38] on input "Rifaat Mukhtar" at bounding box center [1244, 37] width 246 height 26
paste input "Jonathan Grimaud"
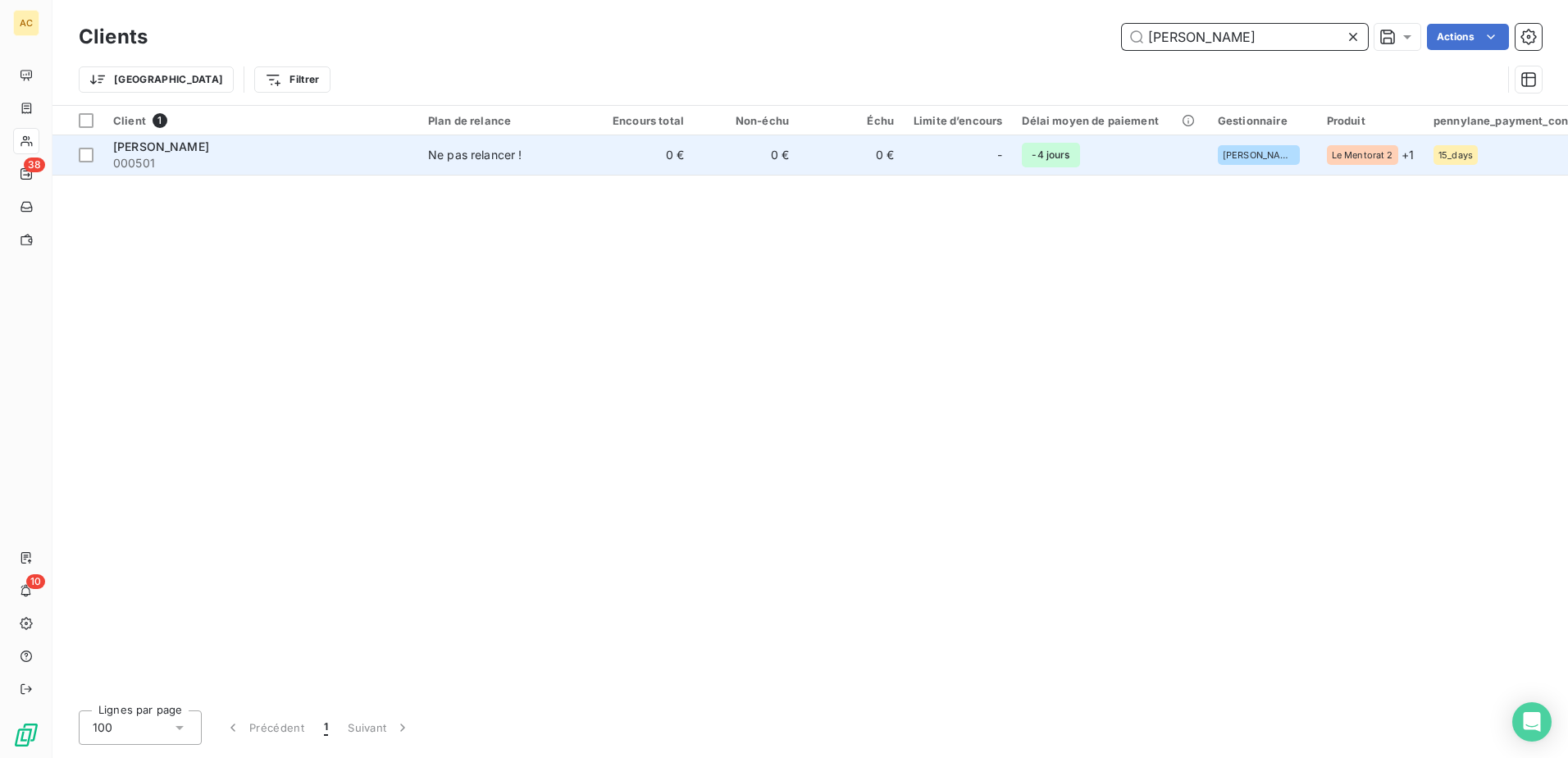
type input "Jonathan Grimaud"
click at [859, 162] on td "0 €" at bounding box center [851, 155] width 105 height 39
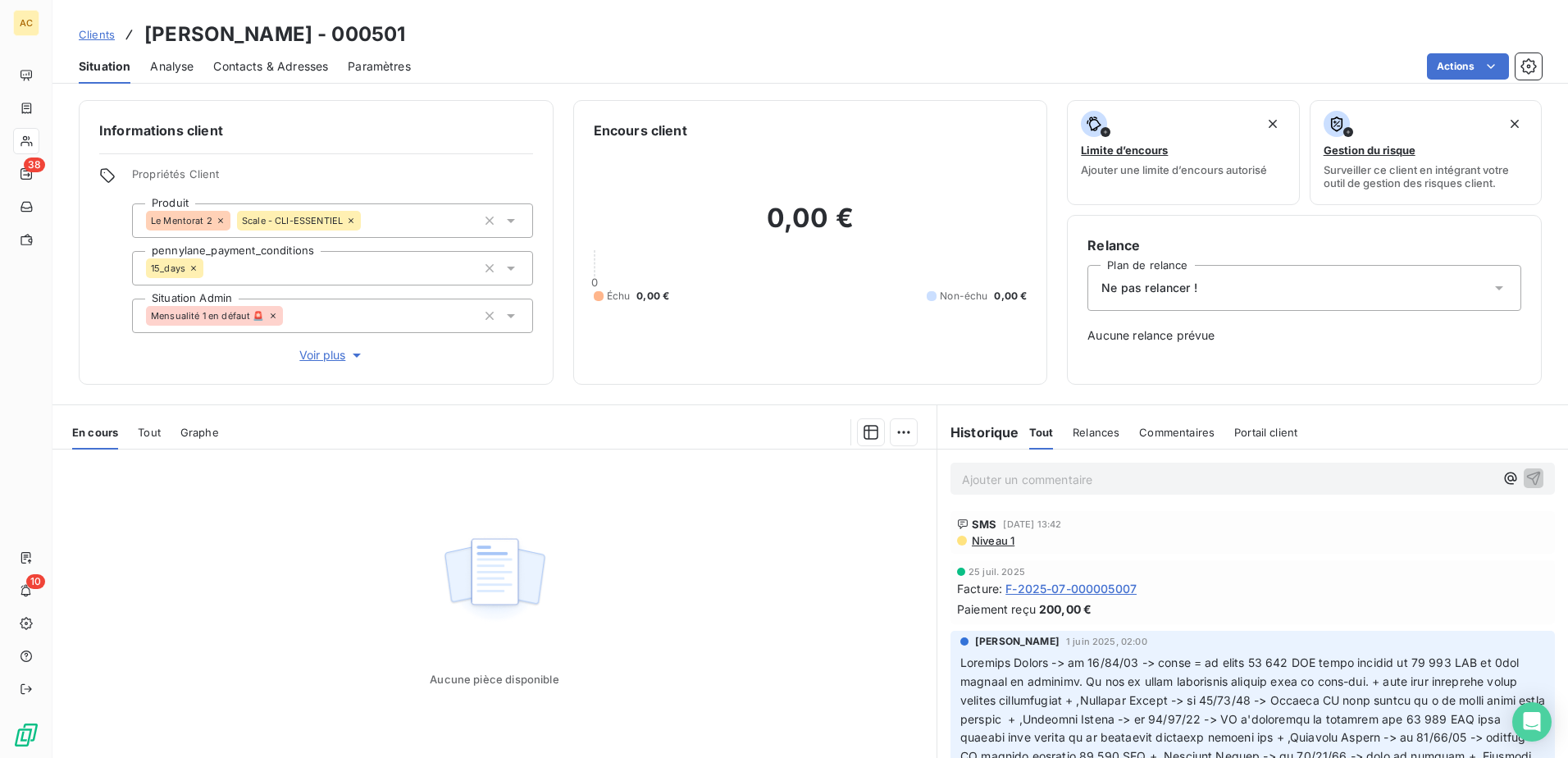
click at [1190, 274] on div "Ne pas relancer !" at bounding box center [1303, 287] width 434 height 46
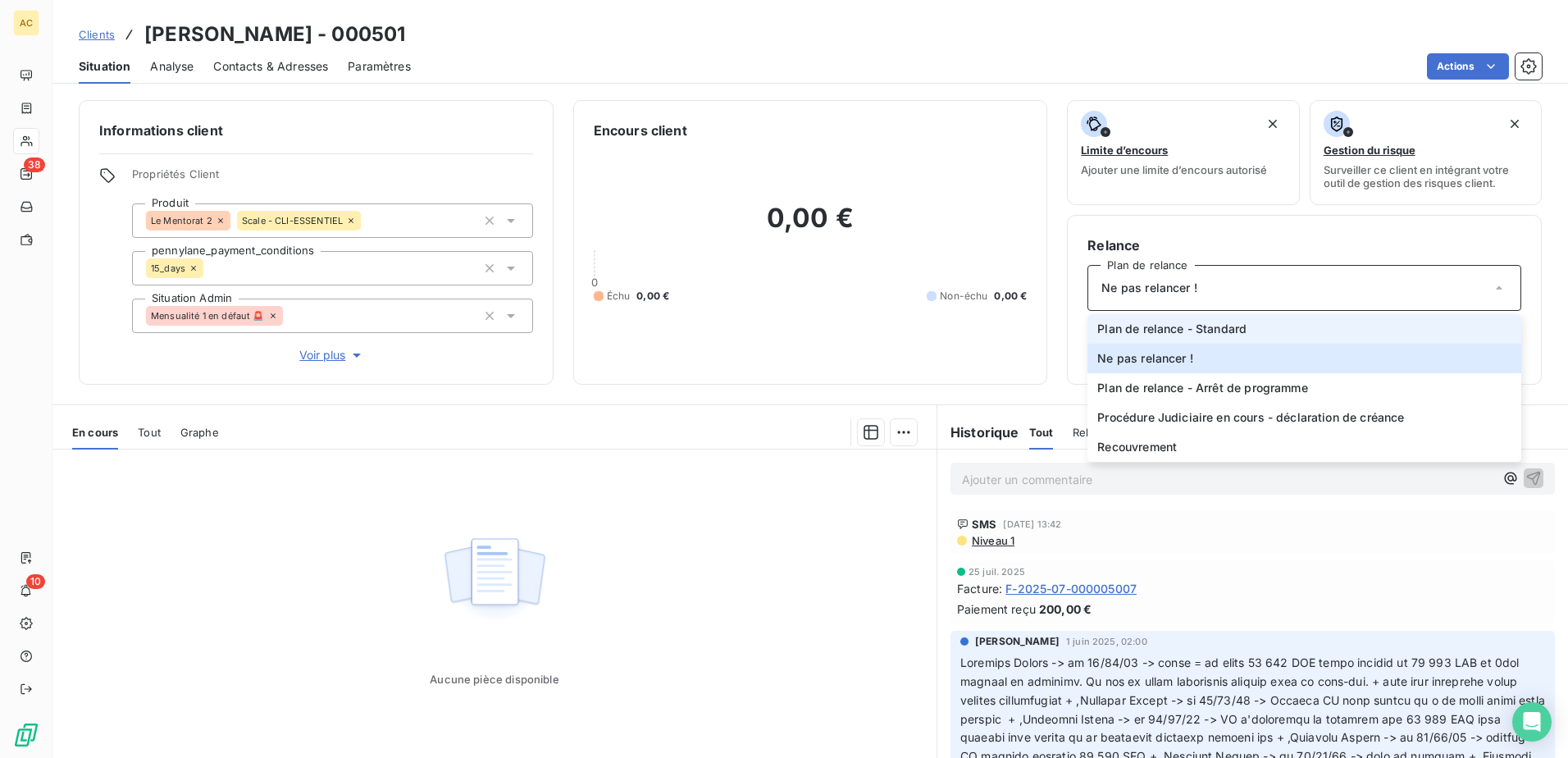
click at [1179, 319] on li "Plan de relance - Standard" at bounding box center [1303, 329] width 434 height 30
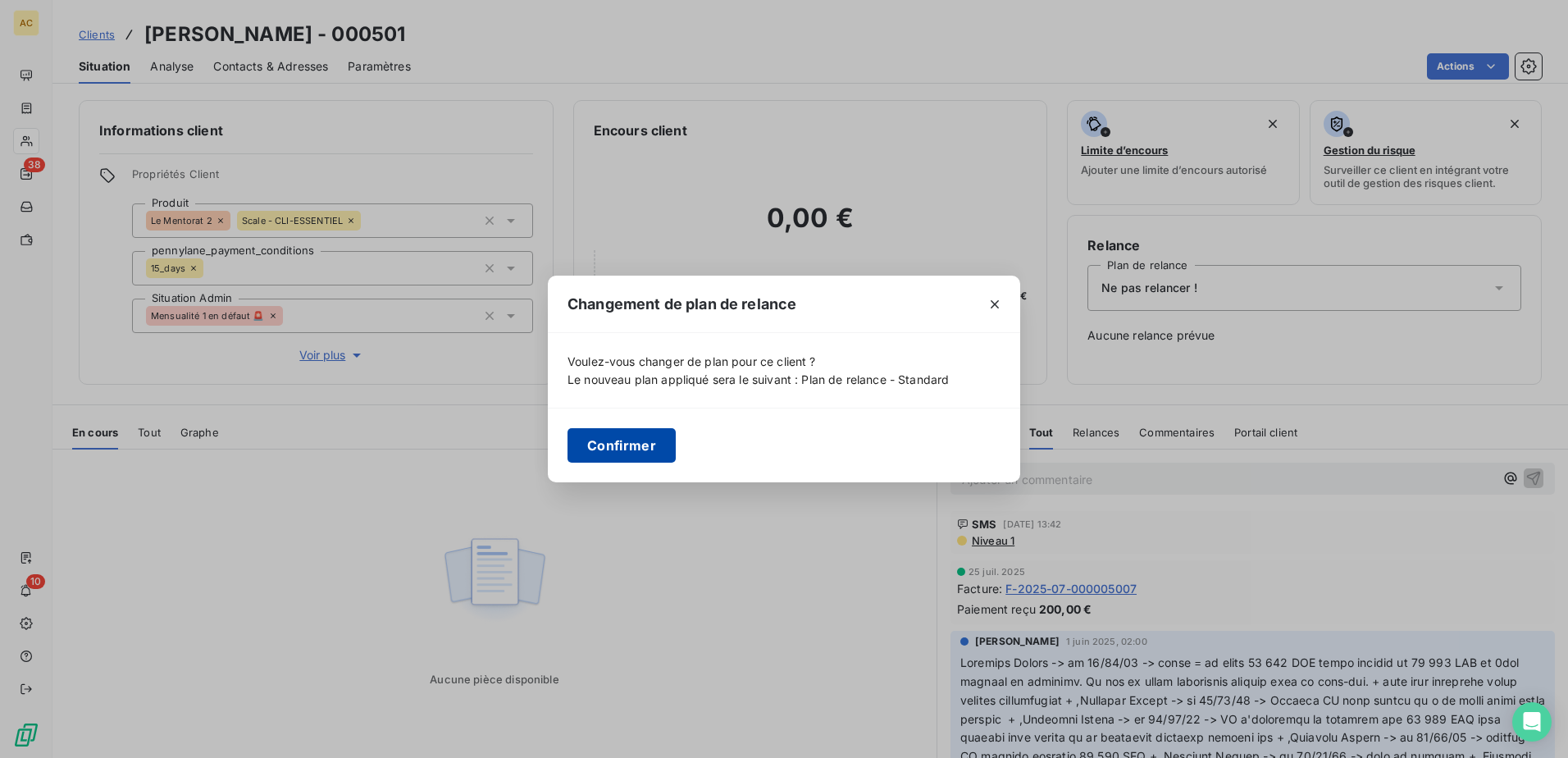
click at [639, 446] on button "Confirmer" at bounding box center [621, 445] width 109 height 34
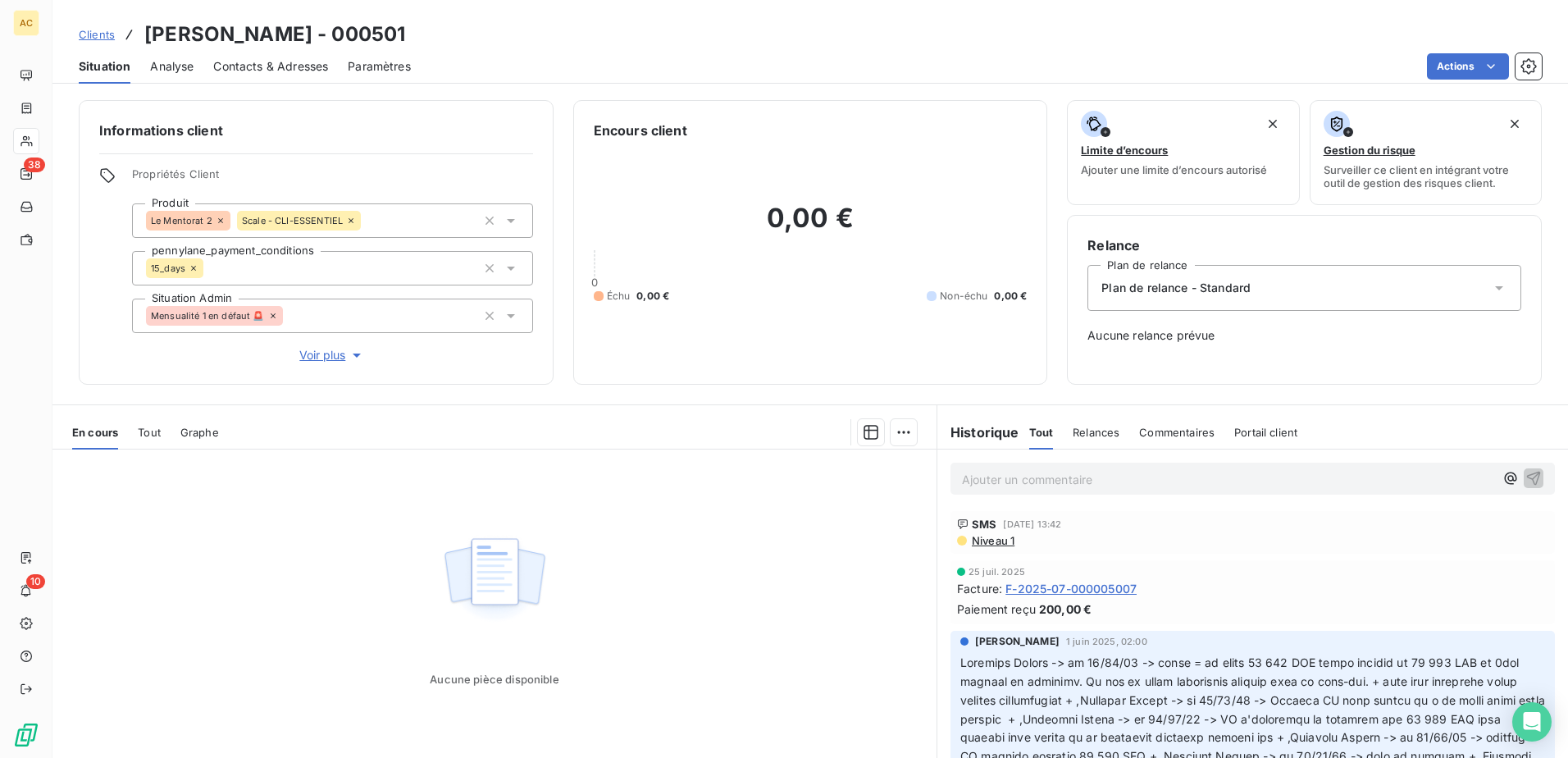
click at [75, 33] on div "Clients Jonathan Grimaud - 000501" at bounding box center [809, 34] width 1515 height 30
click at [107, 34] on span "Clients" at bounding box center [97, 34] width 36 height 13
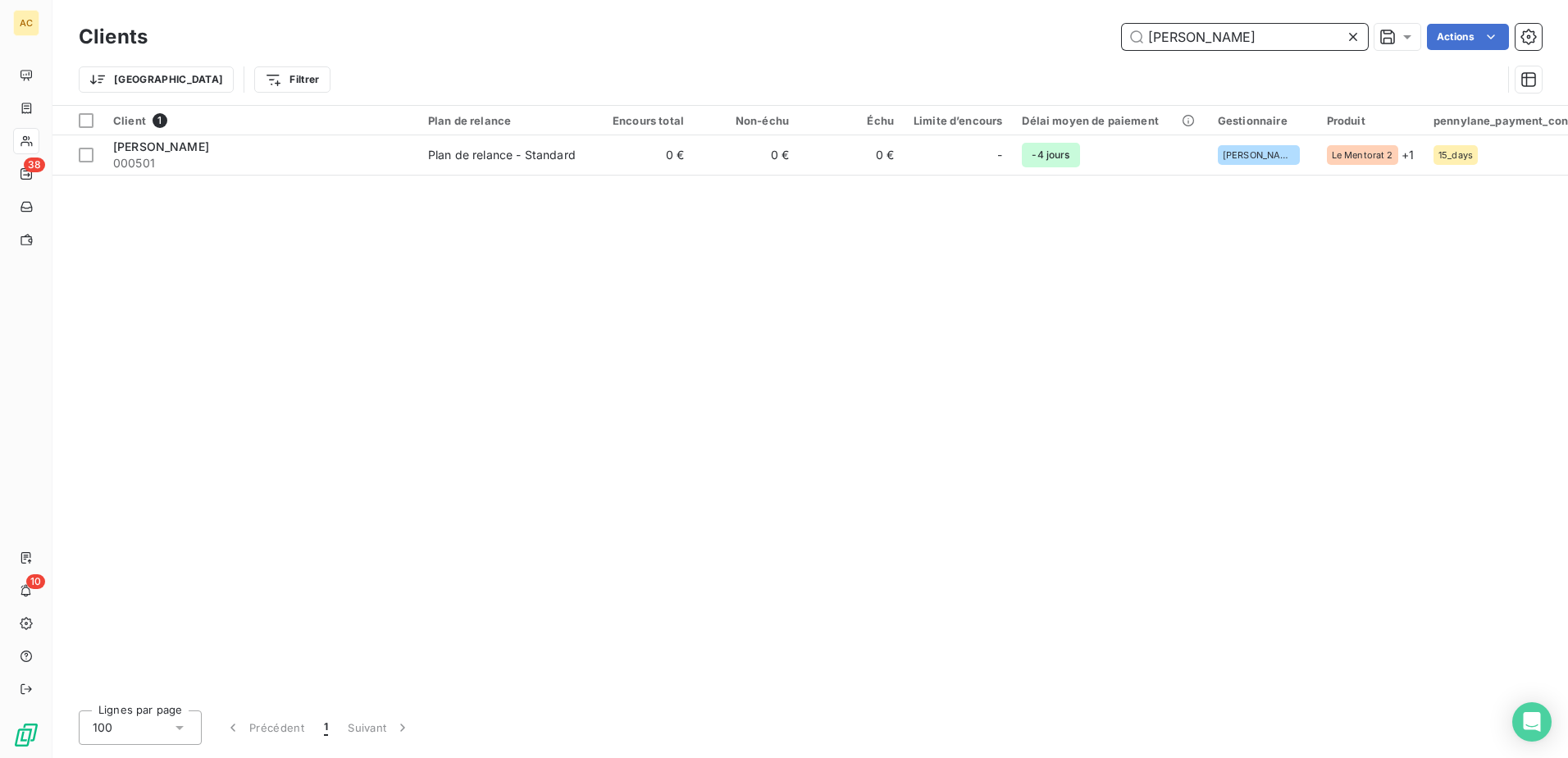
click at [1281, 38] on input "Jonathan Grimaud" at bounding box center [1244, 37] width 246 height 26
paste input "Anthony ROUGERIE"
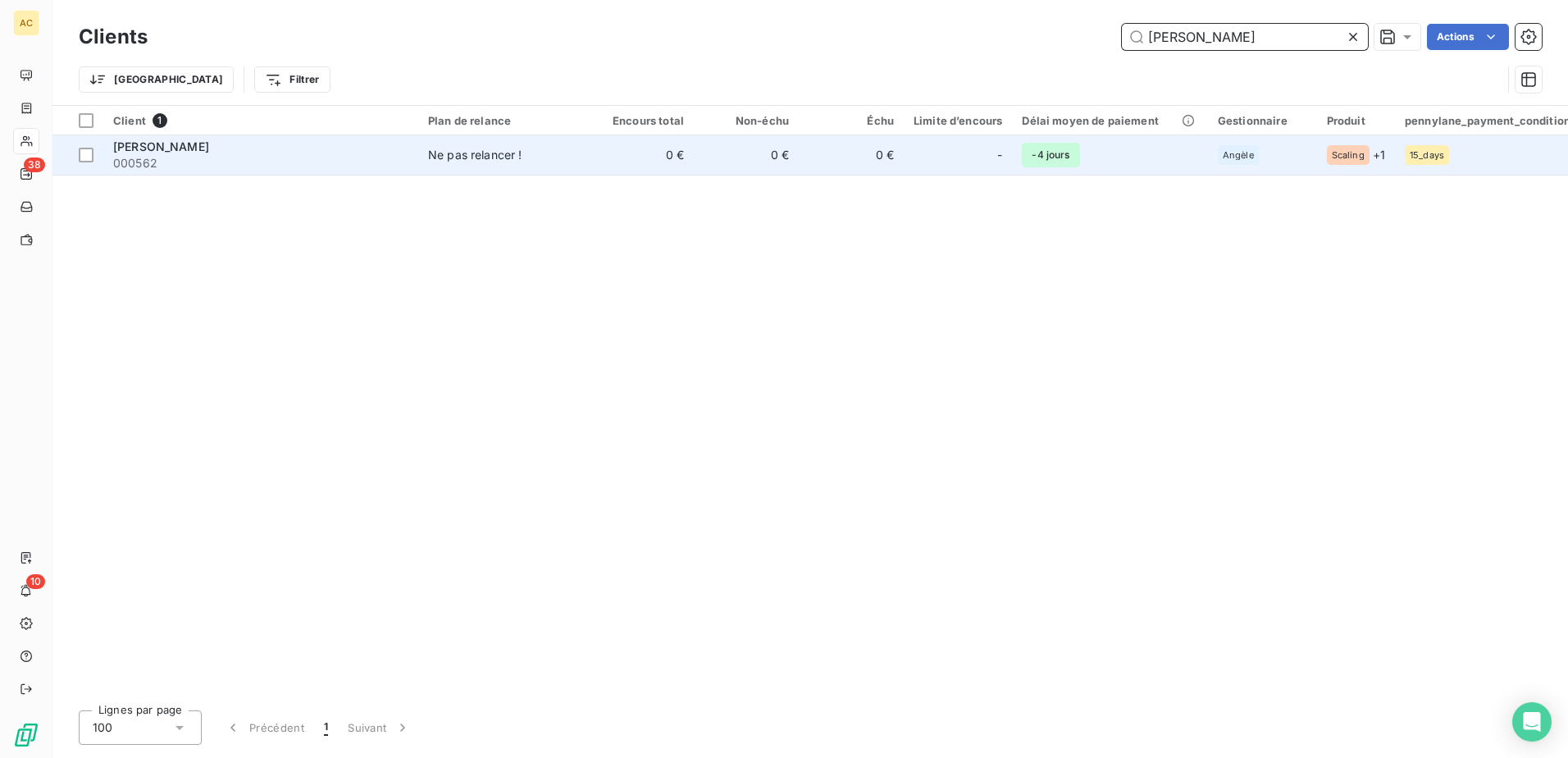
type input "Anthony ROUGERIE"
click at [1037, 148] on span "-4 jours" at bounding box center [1051, 155] width 58 height 24
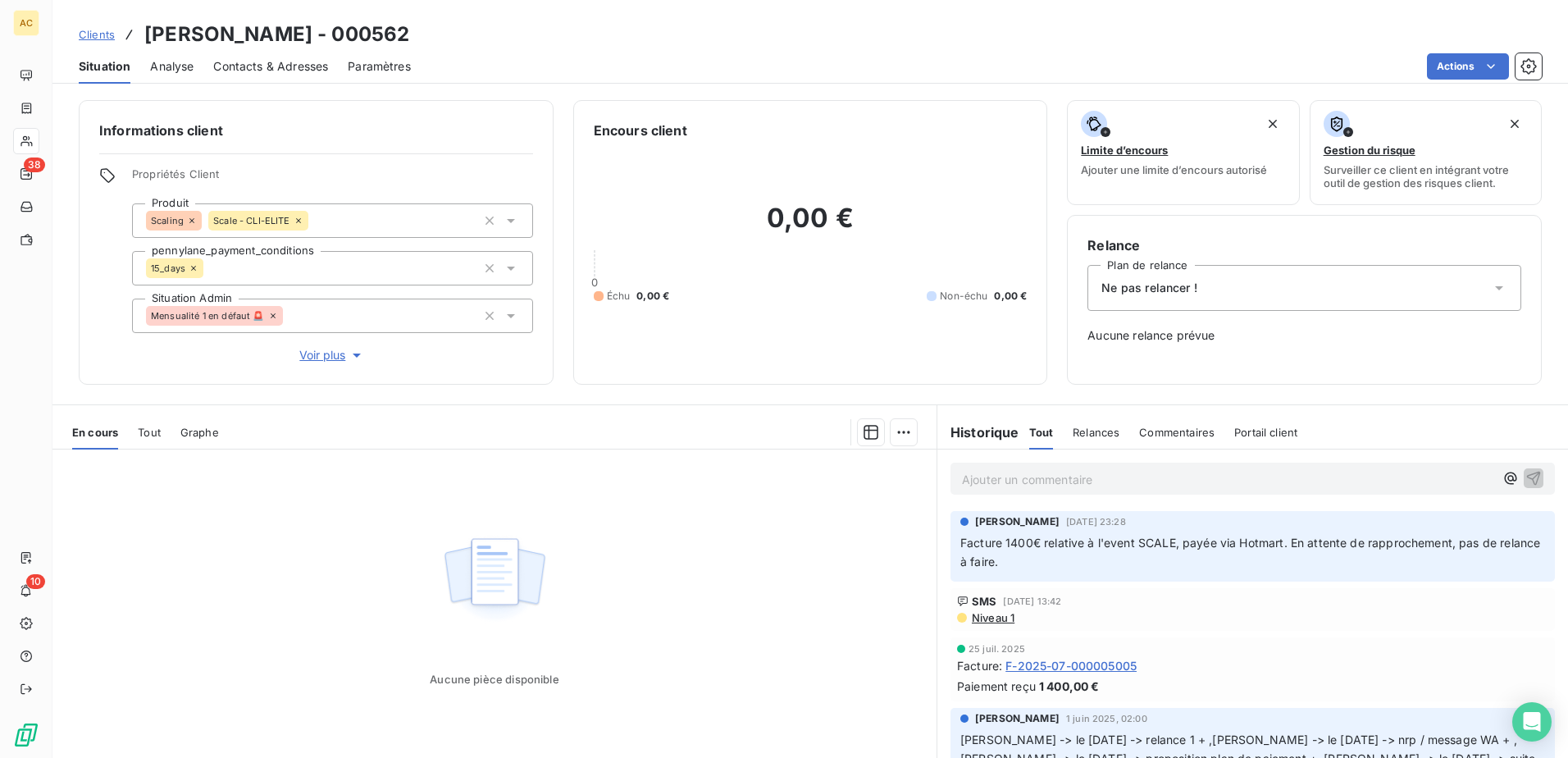
click at [1179, 293] on span "Ne pas relancer !" at bounding box center [1148, 288] width 96 height 17
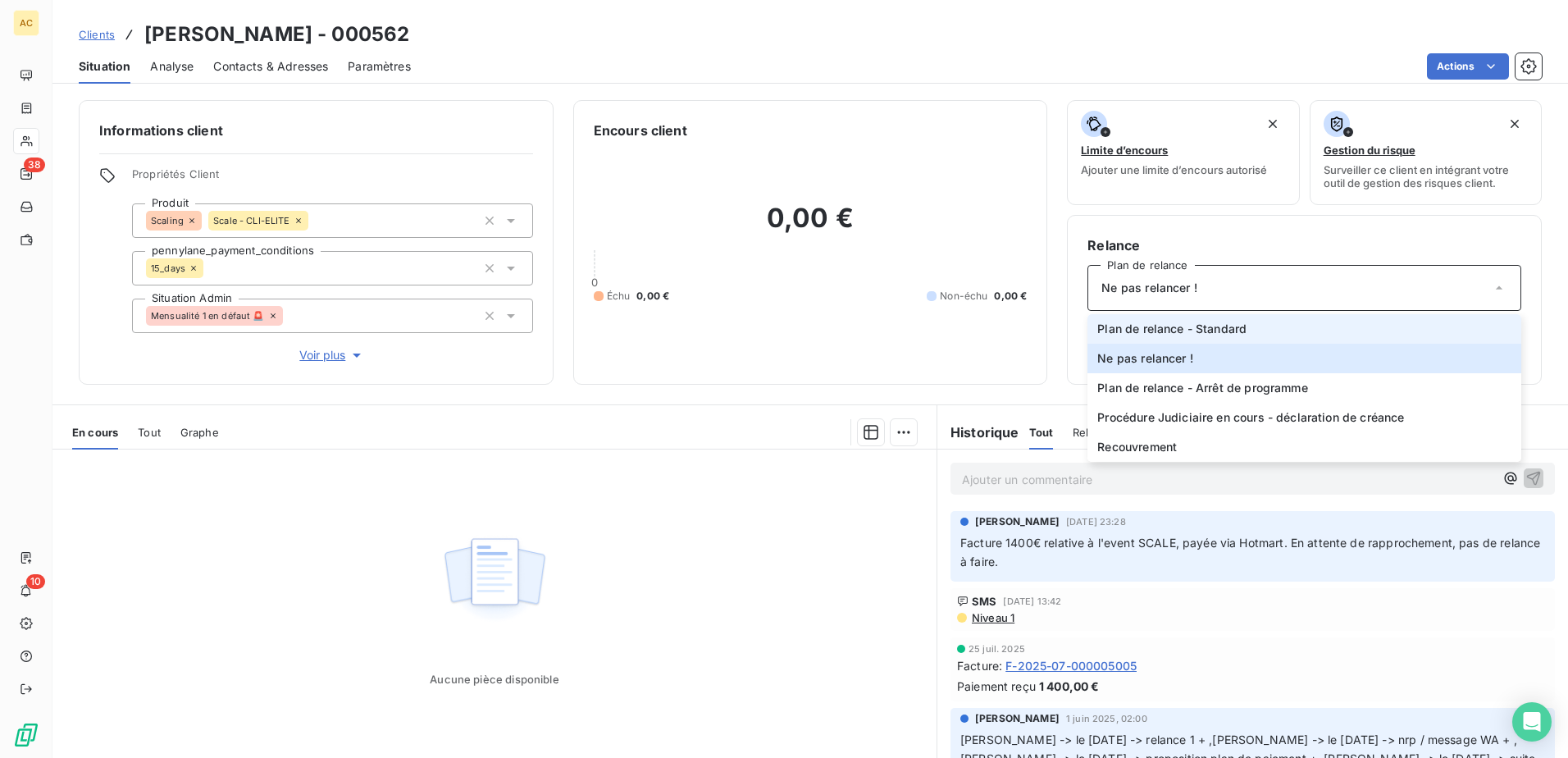
click at [1169, 338] on li "Plan de relance - Standard" at bounding box center [1303, 329] width 434 height 30
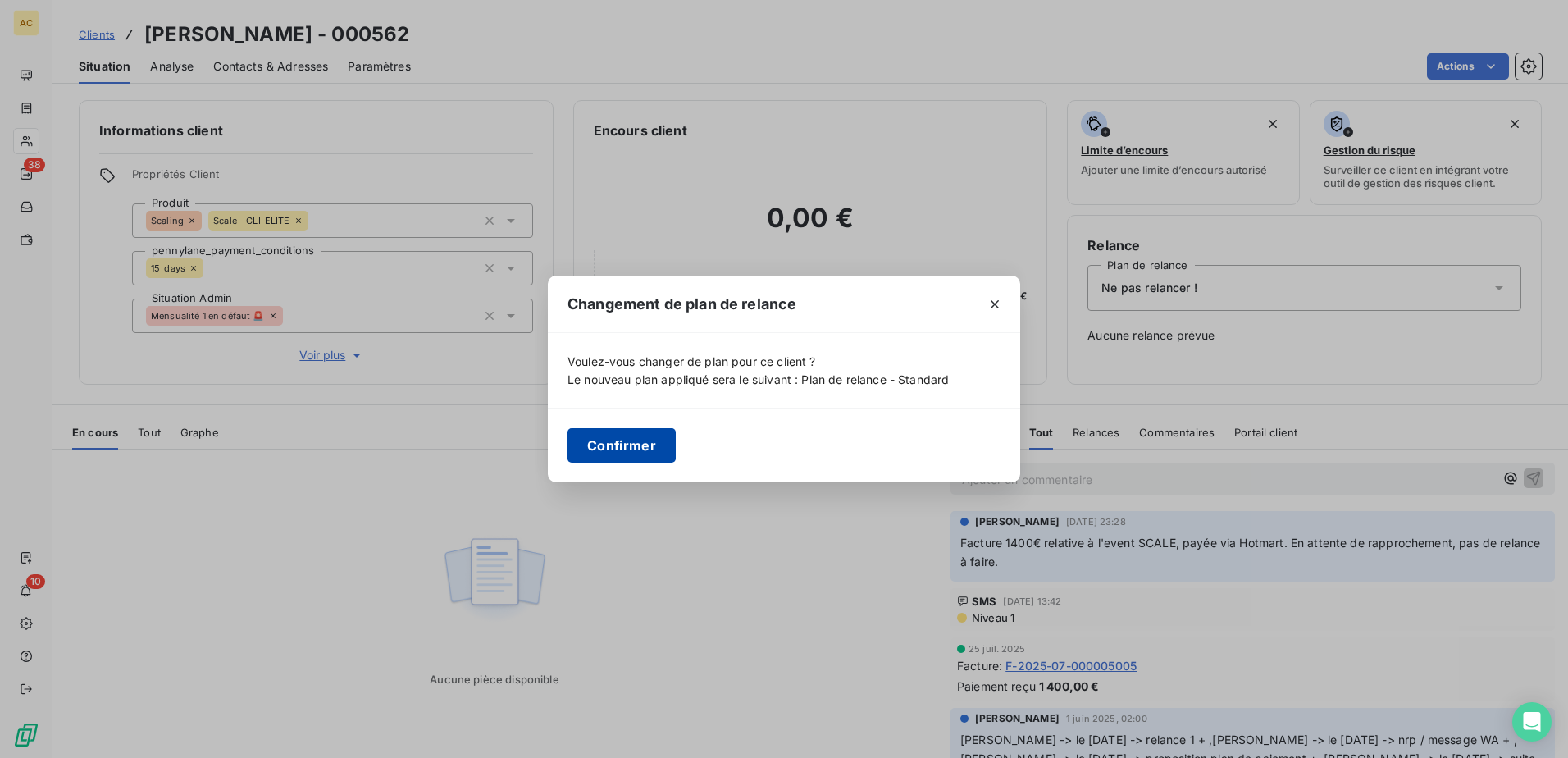
click at [581, 447] on button "Confirmer" at bounding box center [621, 445] width 109 height 34
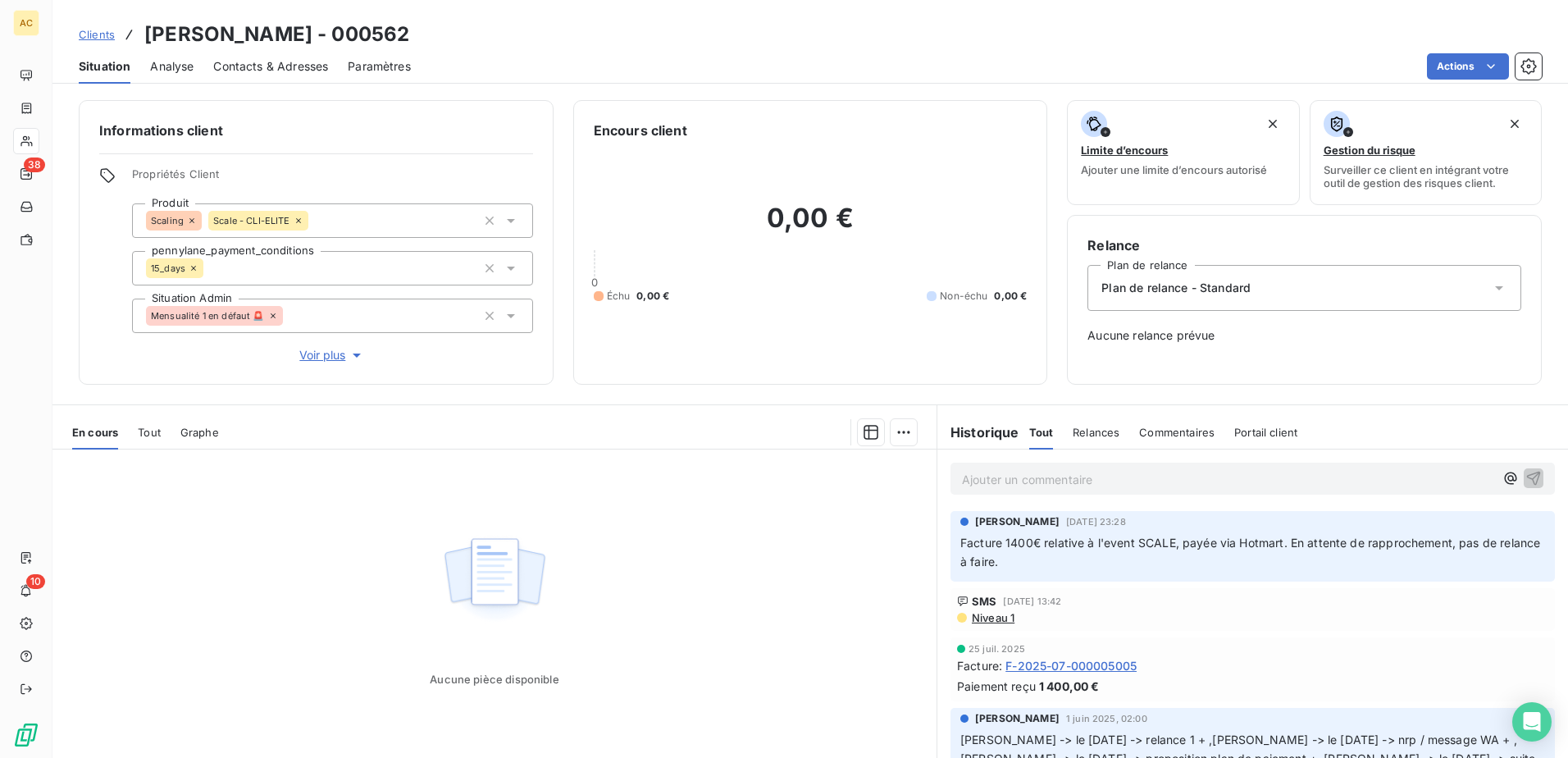
click at [97, 33] on span "Clients" at bounding box center [97, 34] width 36 height 13
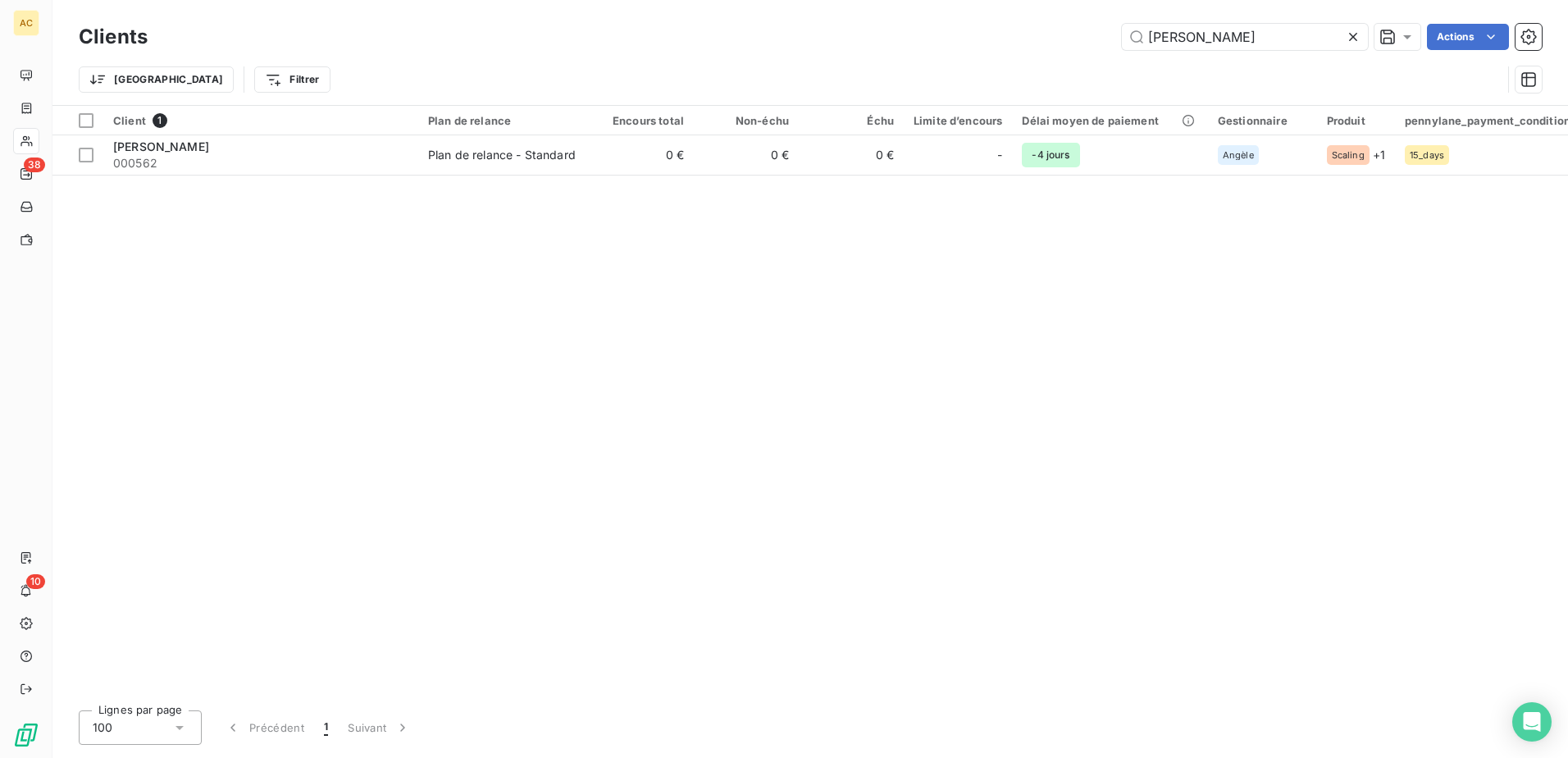
click at [1170, 50] on div "Clients Anthony ROUGERIE Actions" at bounding box center [810, 36] width 1463 height 34
drag, startPoint x: 1170, startPoint y: 50, endPoint x: 1163, endPoint y: 36, distance: 15.7
click at [1163, 36] on input "Anthony ROUGERIE" at bounding box center [1244, 37] width 246 height 26
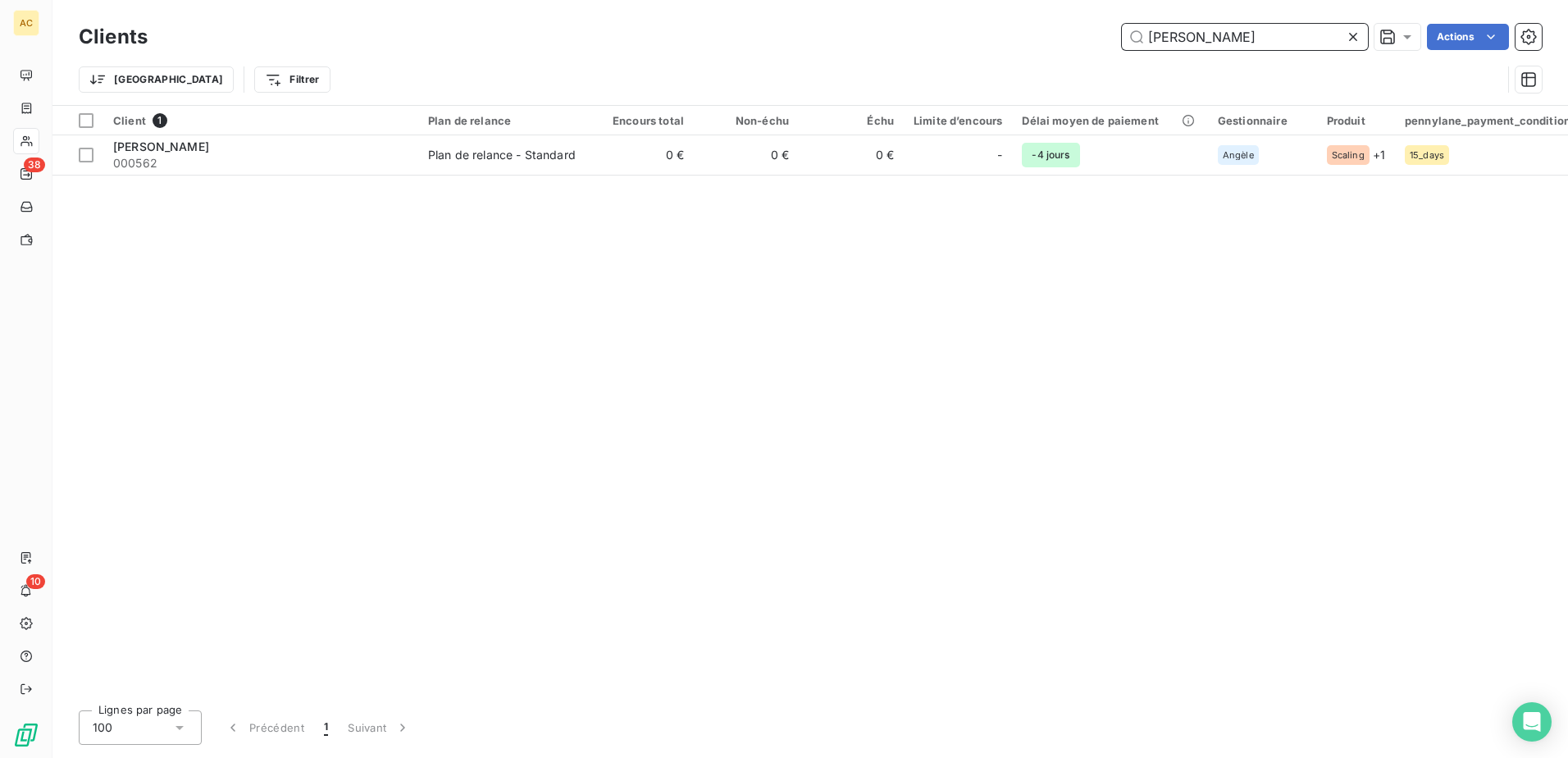
click at [1163, 36] on input "Anthony ROUGERIE" at bounding box center [1244, 37] width 246 height 26
paste input "Markenrald Jean"
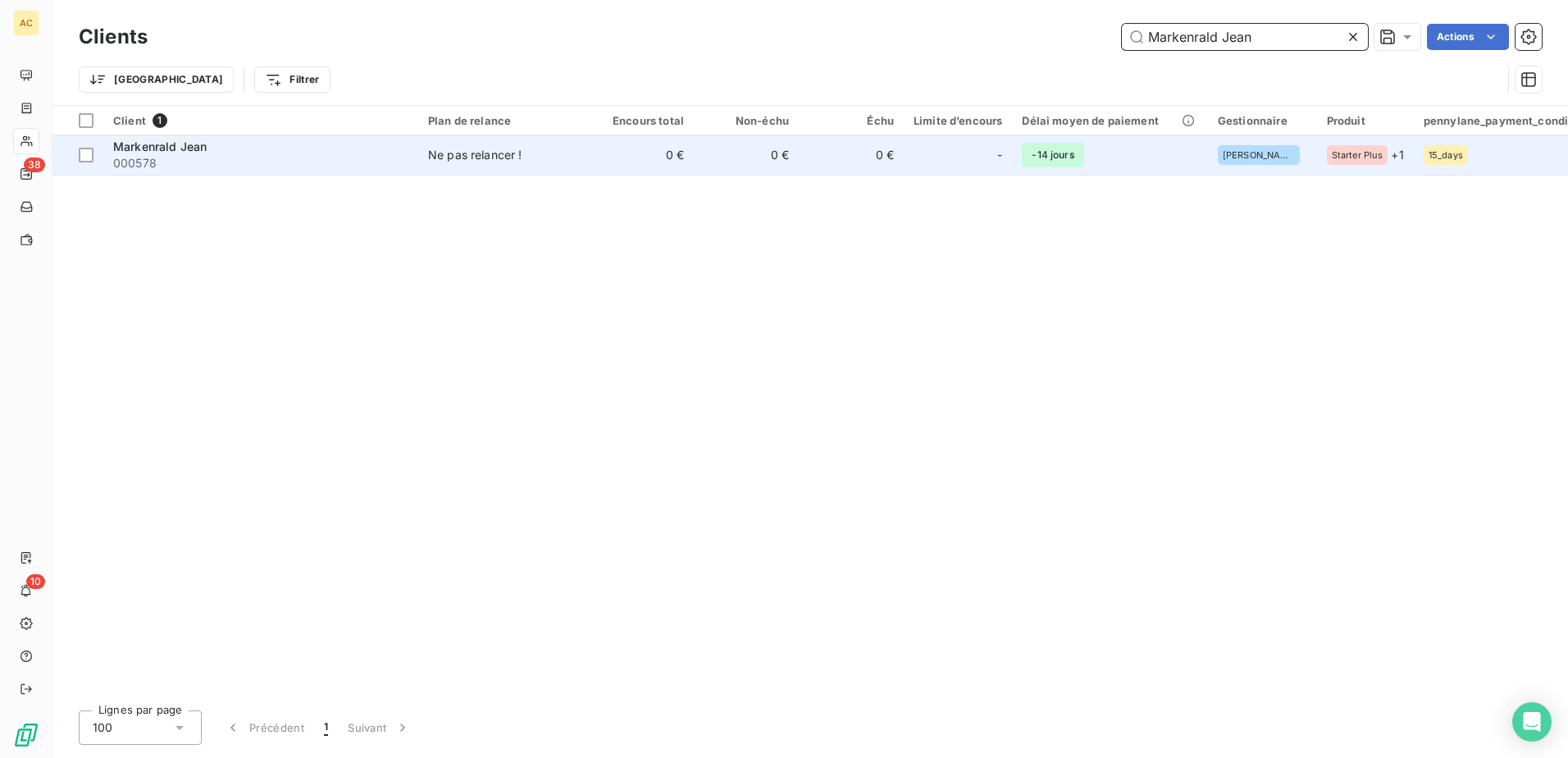
type input "Markenrald Jean"
click at [1044, 150] on span "-14 jours" at bounding box center [1052, 155] width 61 height 24
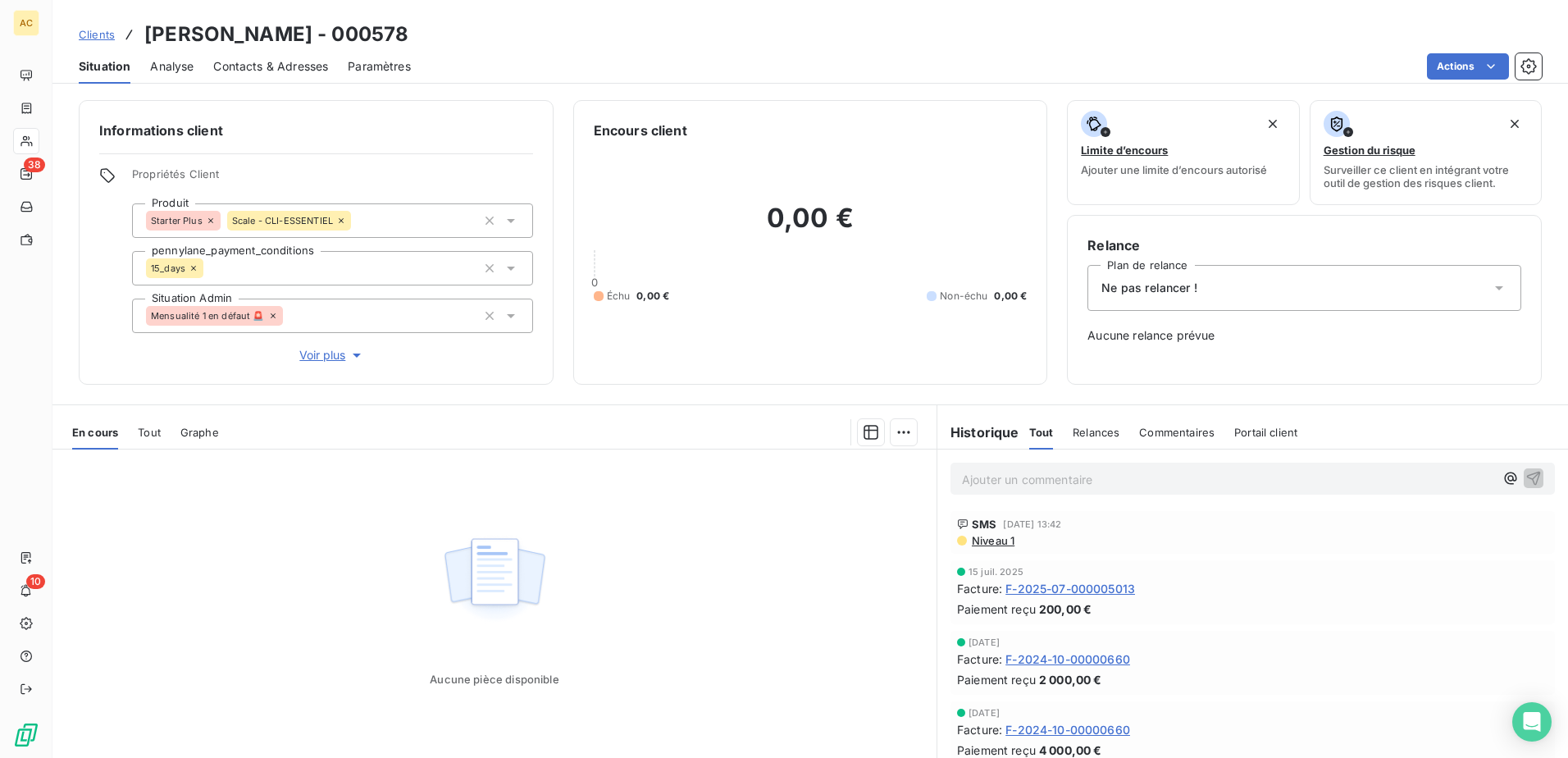
click at [1234, 291] on div "Ne pas relancer !" at bounding box center [1303, 287] width 434 height 46
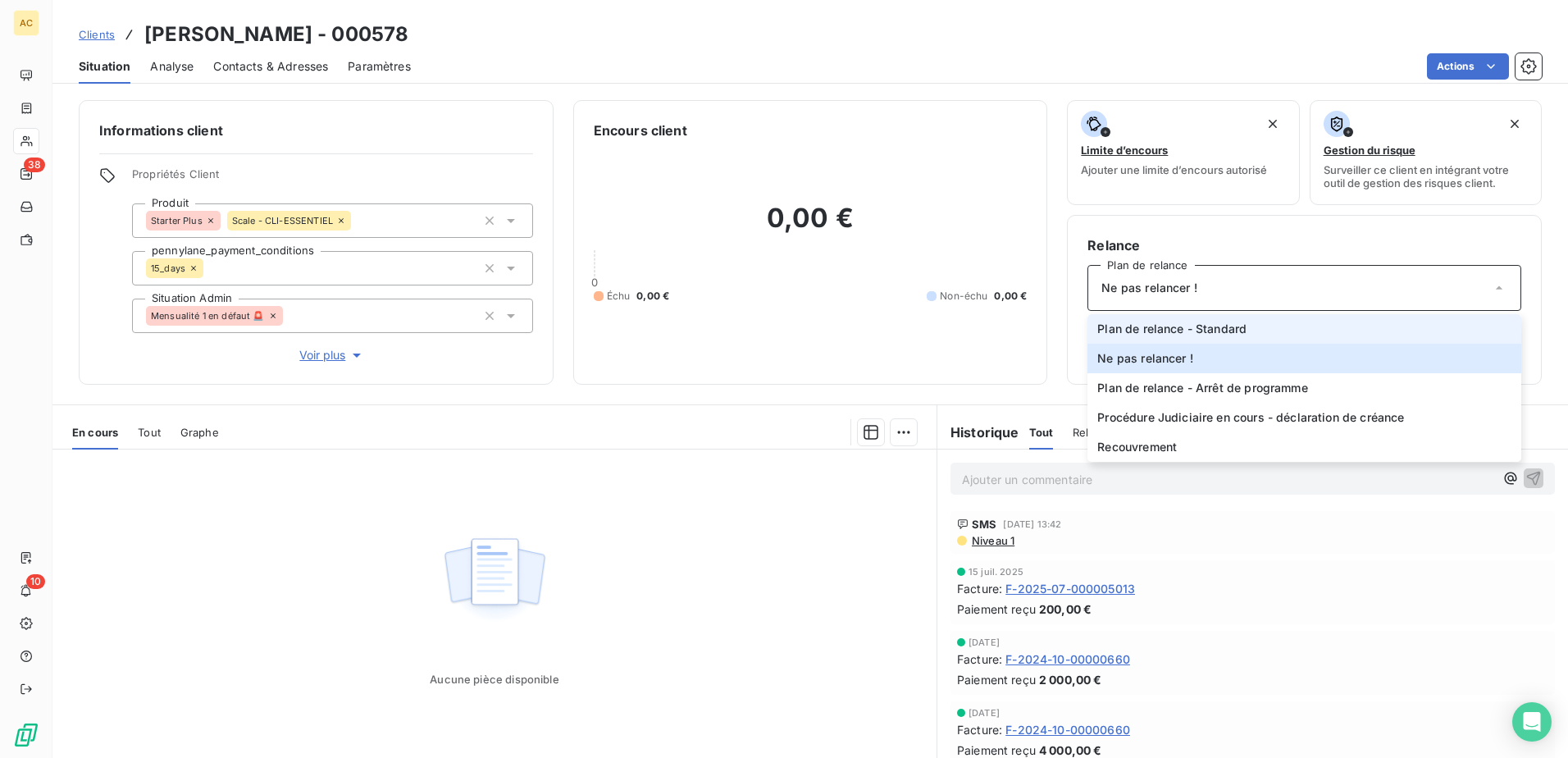
click at [1217, 331] on span "Plan de relance - Standard" at bounding box center [1171, 329] width 150 height 17
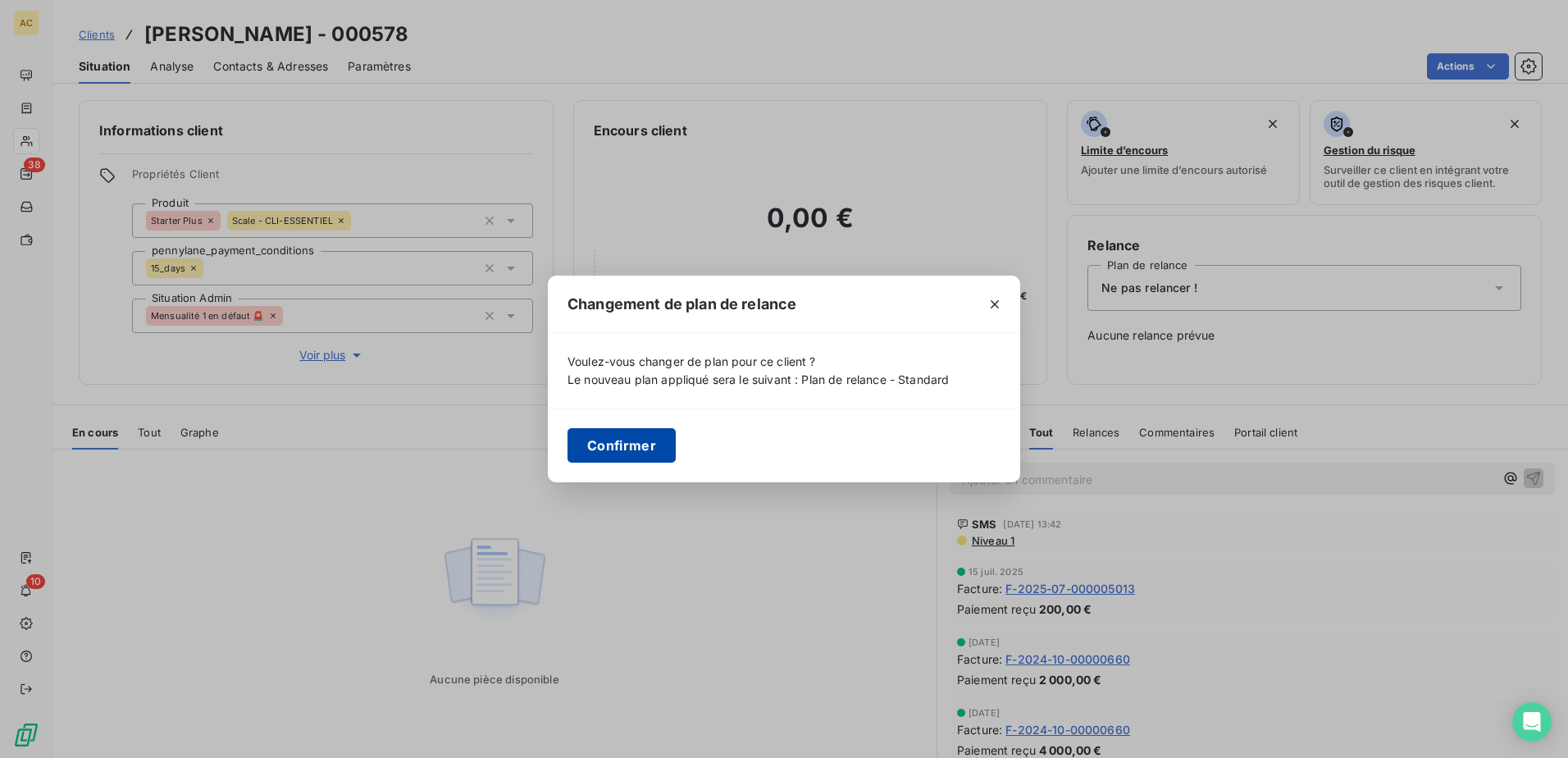
click at [635, 440] on button "Confirmer" at bounding box center [621, 445] width 109 height 34
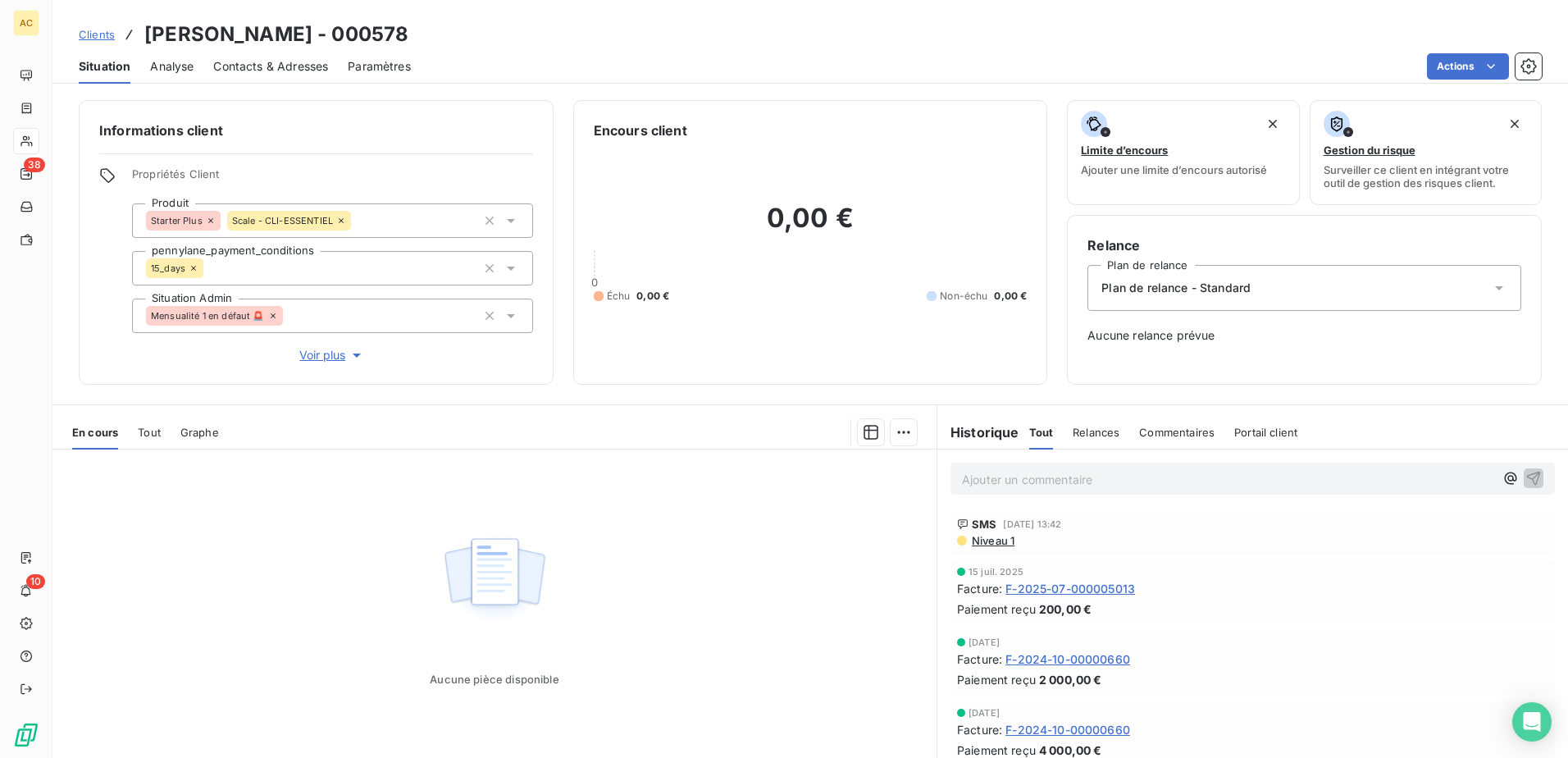
click at [724, 568] on div "Aucune pièce disponible" at bounding box center [493, 608] width 883 height 316
click at [116, 32] on div "Clients Markenrald Jean - 000578" at bounding box center [243, 34] width 330 height 30
click at [109, 33] on span "Clients" at bounding box center [97, 34] width 36 height 13
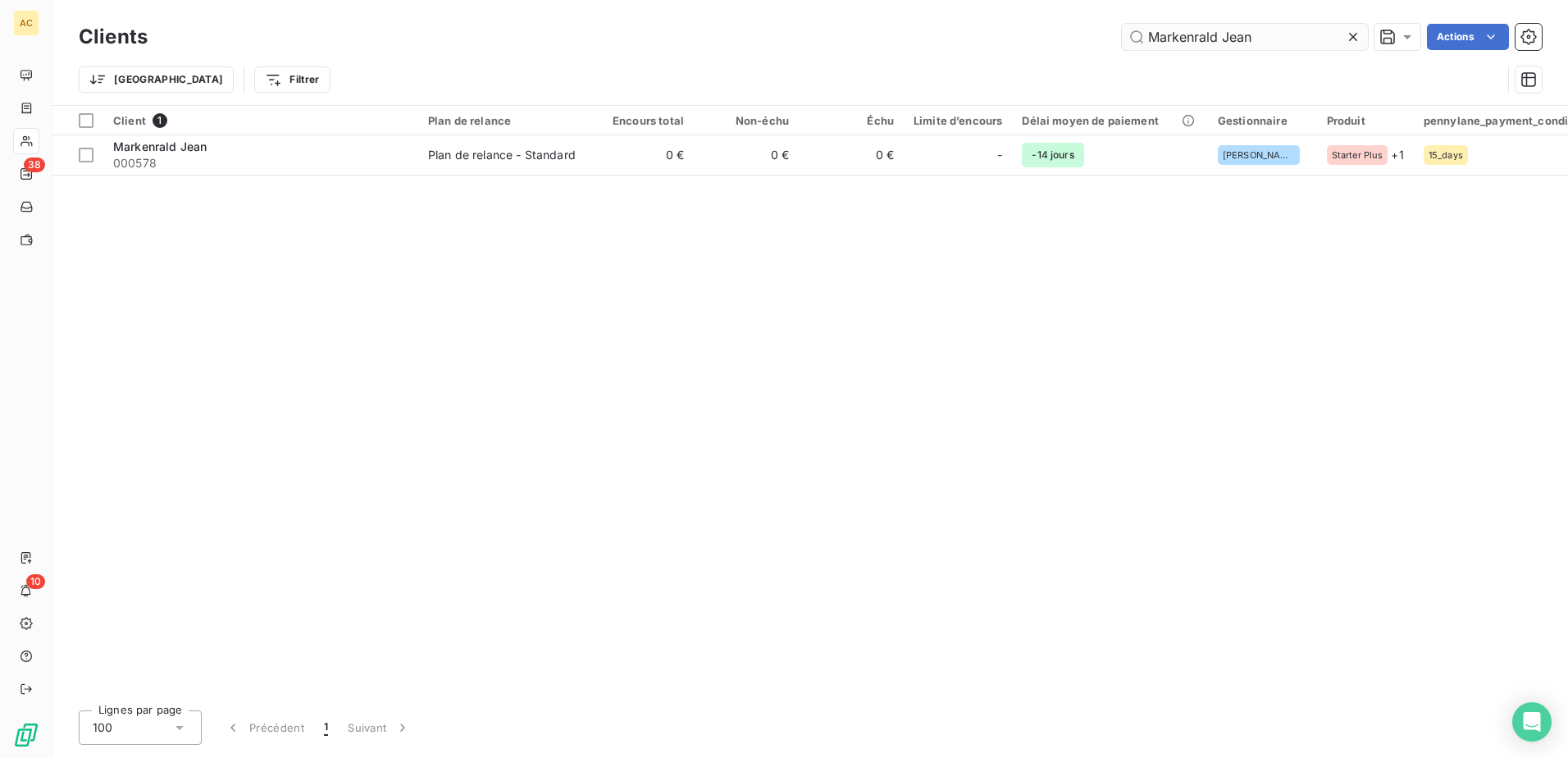
click at [1219, 41] on input "Markenrald Jean" at bounding box center [1244, 37] width 246 height 26
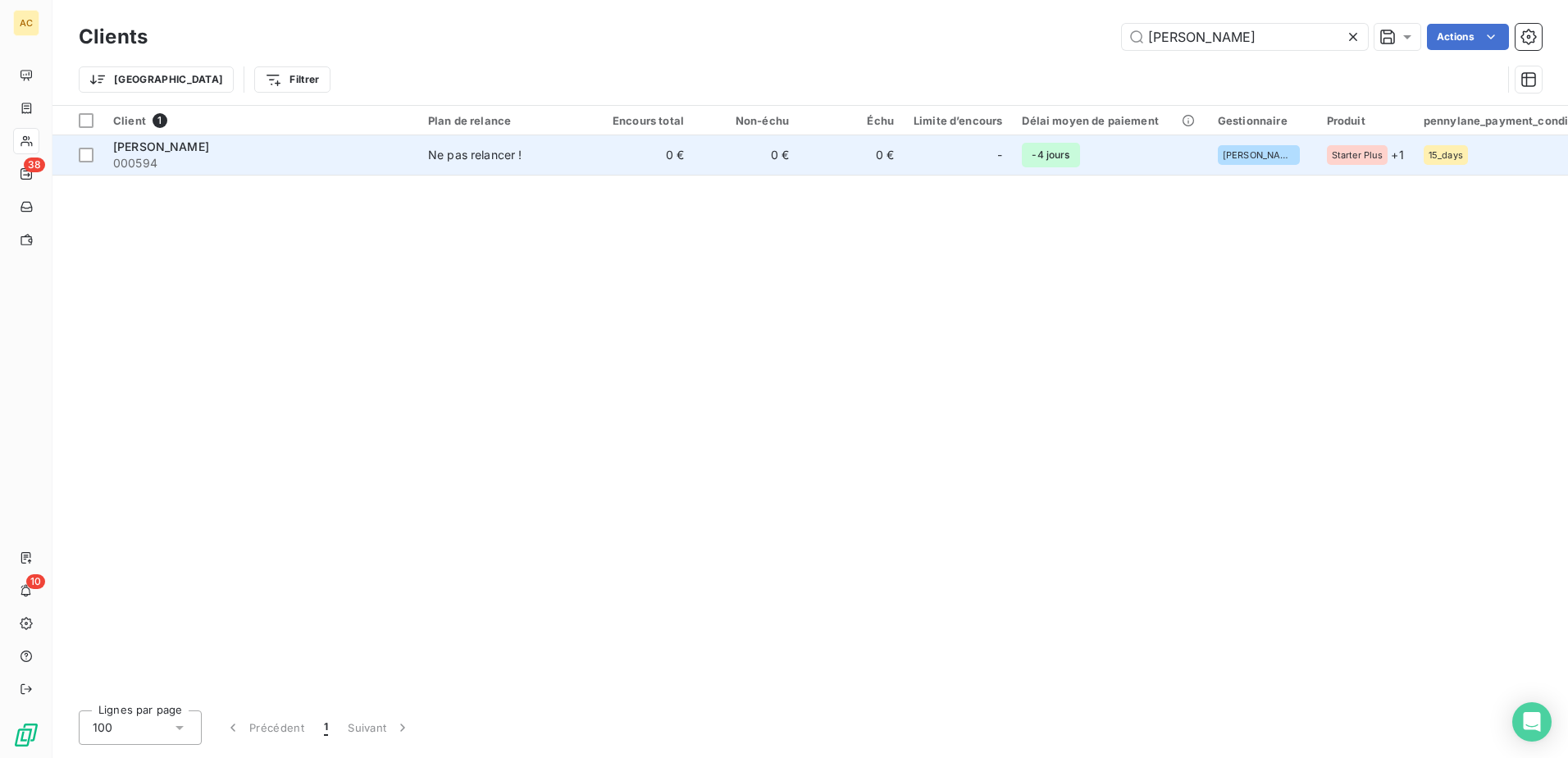
type input "Issao Takase"
click at [464, 150] on div "Ne pas relancer !" at bounding box center [475, 155] width 94 height 17
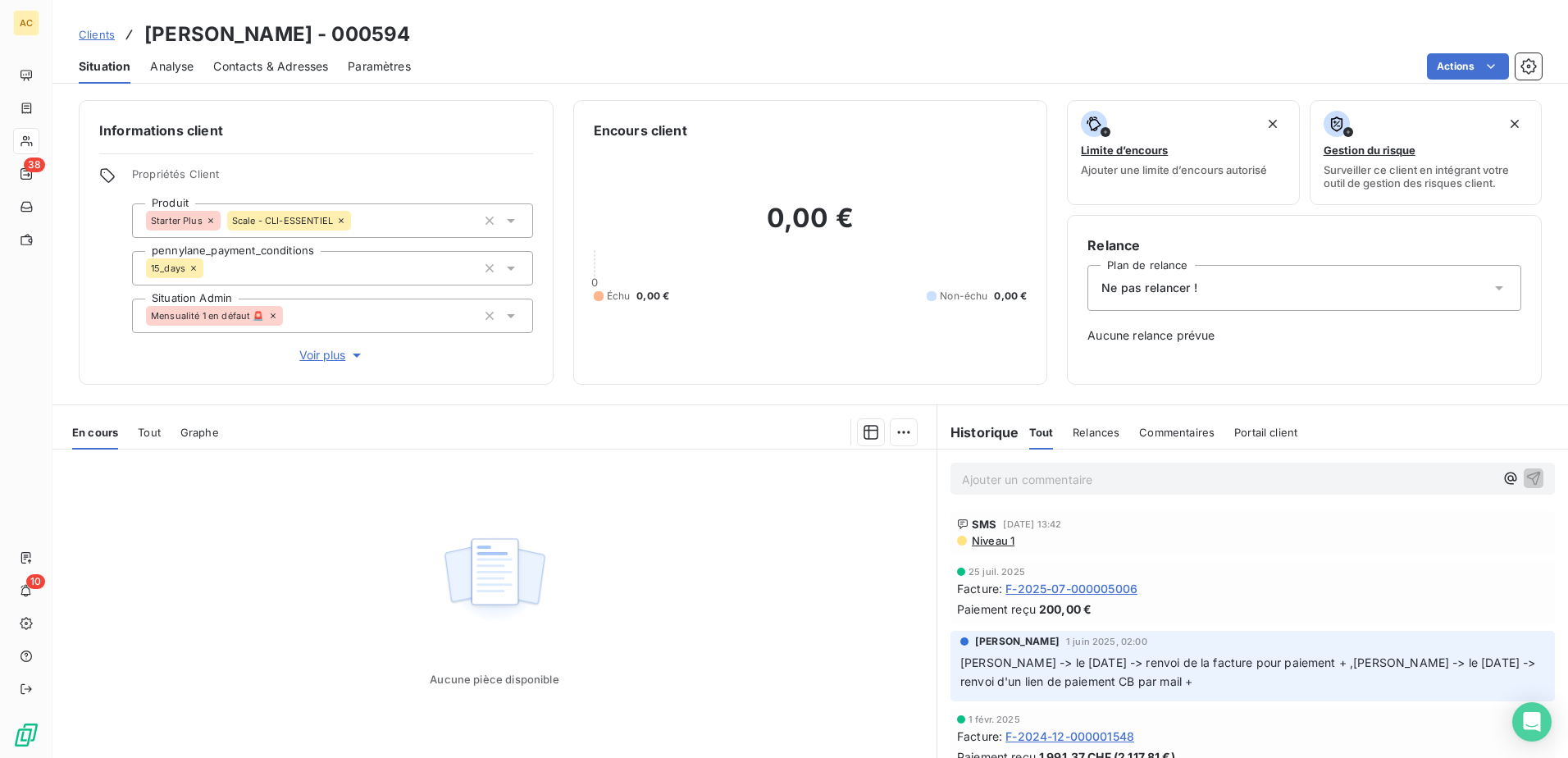
click at [1228, 293] on div "Ne pas relancer !" at bounding box center [1303, 287] width 434 height 46
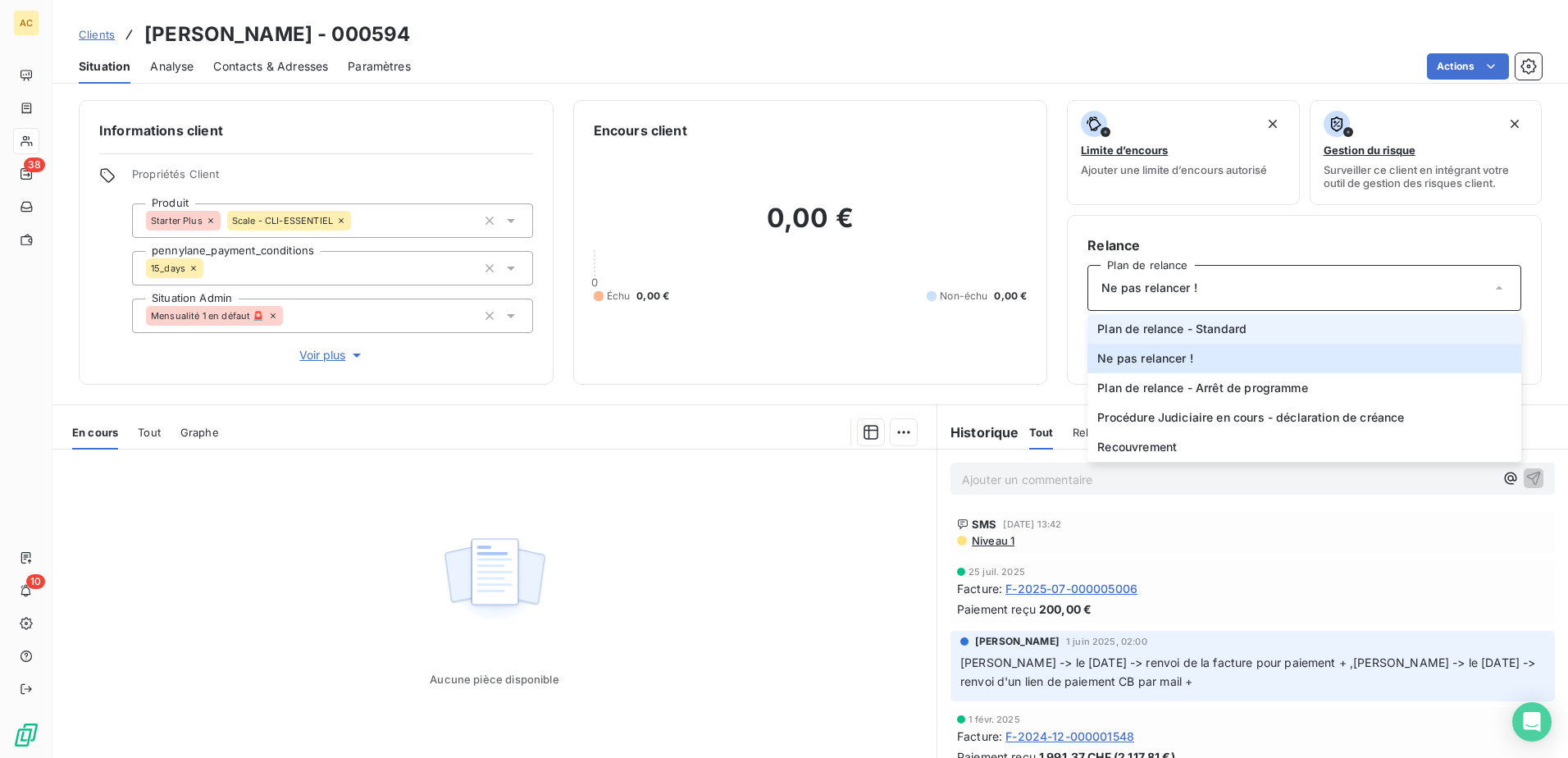
click at [1202, 336] on span "Plan de relance - Standard" at bounding box center [1171, 329] width 150 height 17
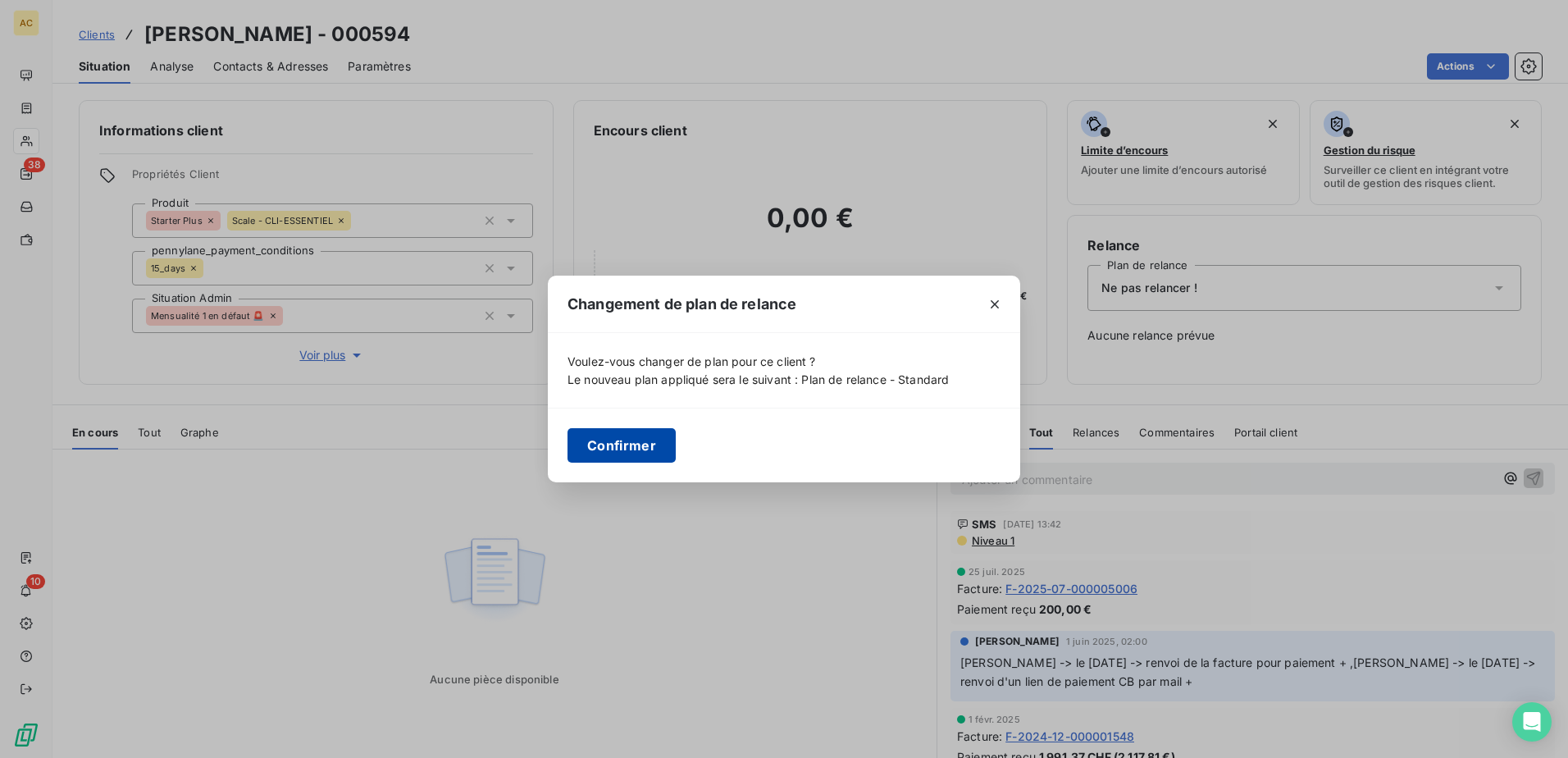
click at [631, 439] on button "Confirmer" at bounding box center [621, 445] width 109 height 34
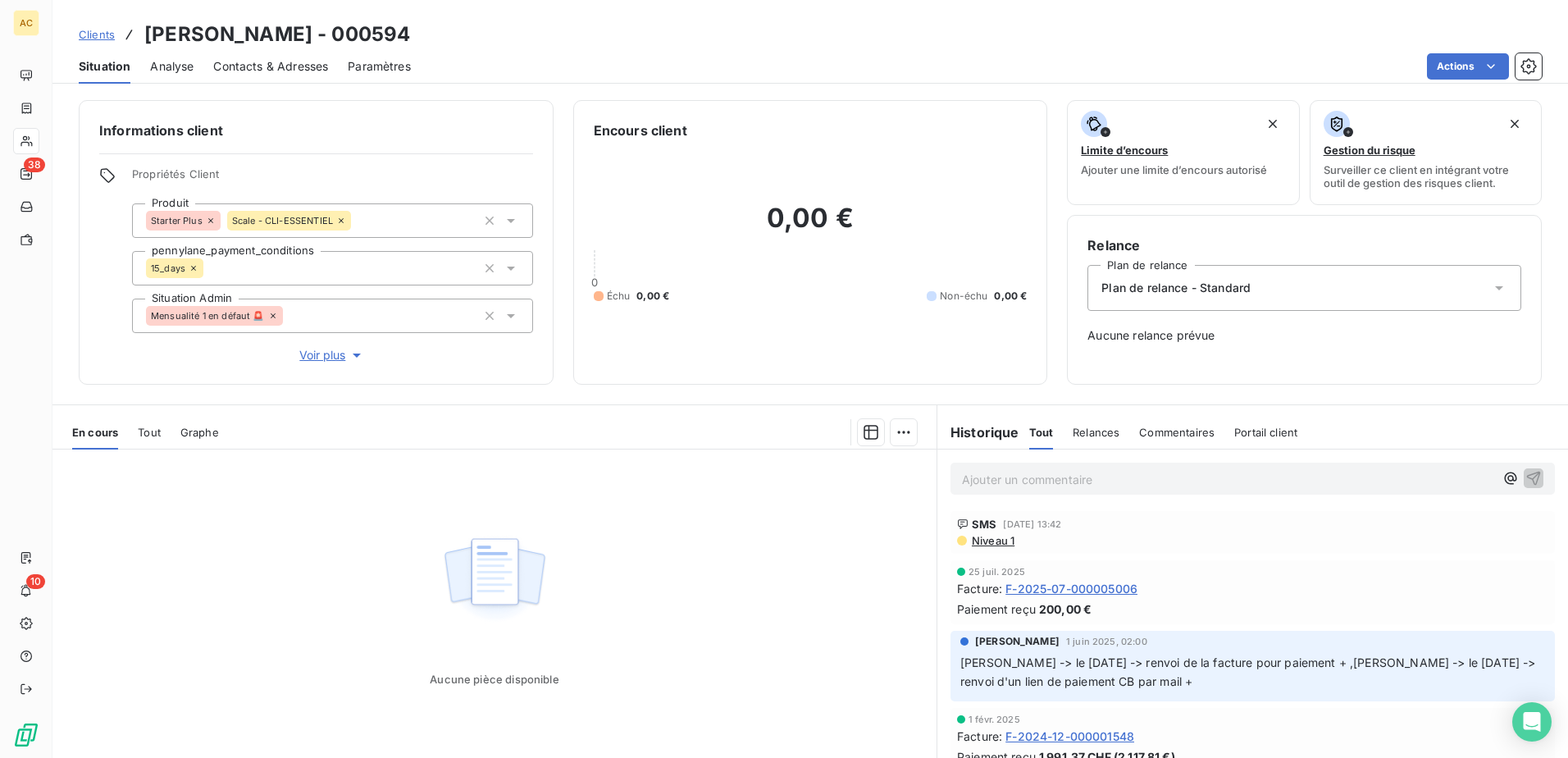
click at [94, 38] on span "Clients" at bounding box center [97, 34] width 36 height 13
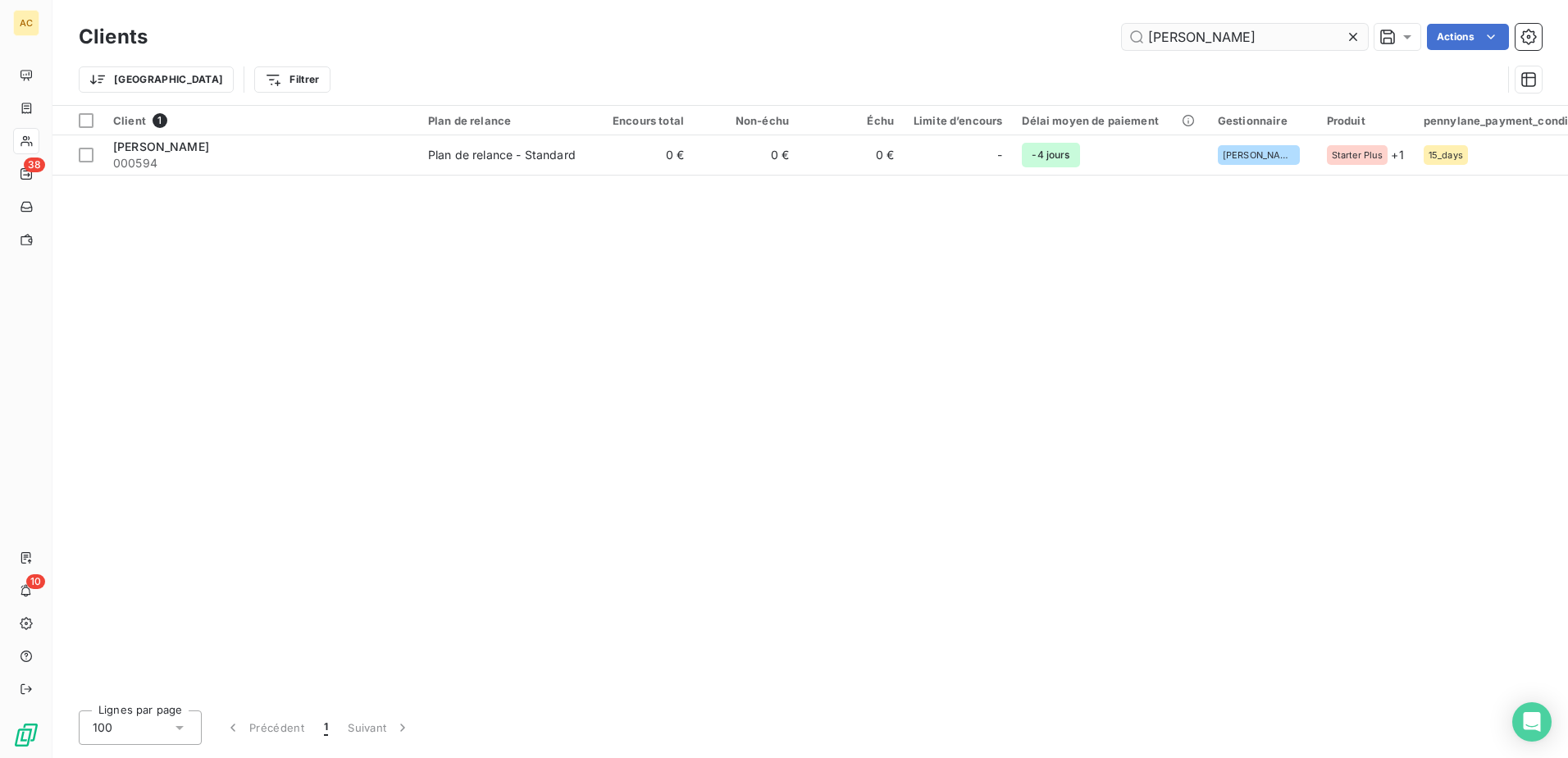
click at [1194, 43] on input "Issao Takase" at bounding box center [1244, 37] width 246 height 26
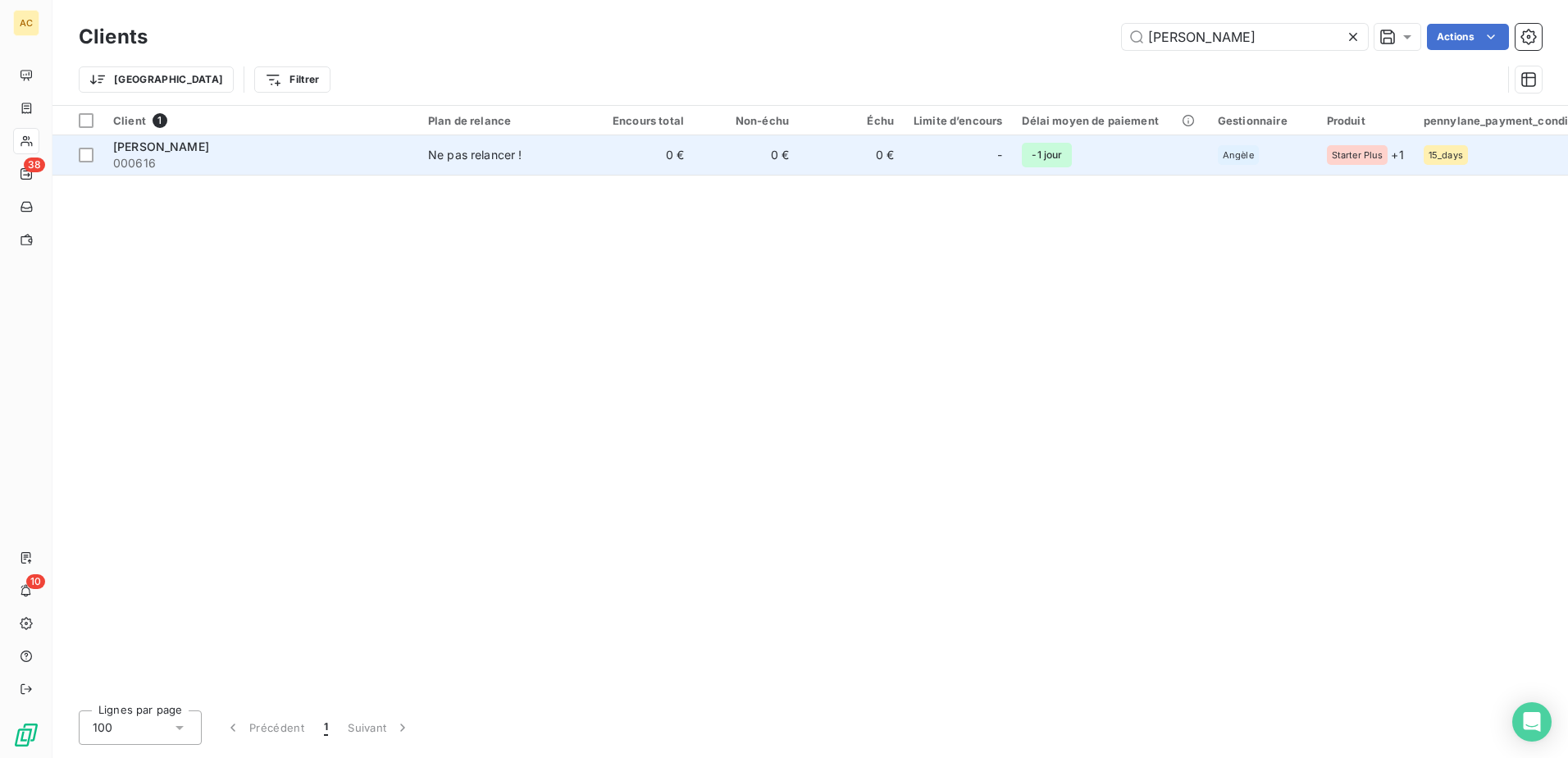
type input "JORDANE MACHEPY"
click at [1069, 158] on span "-1 jour" at bounding box center [1047, 155] width 50 height 24
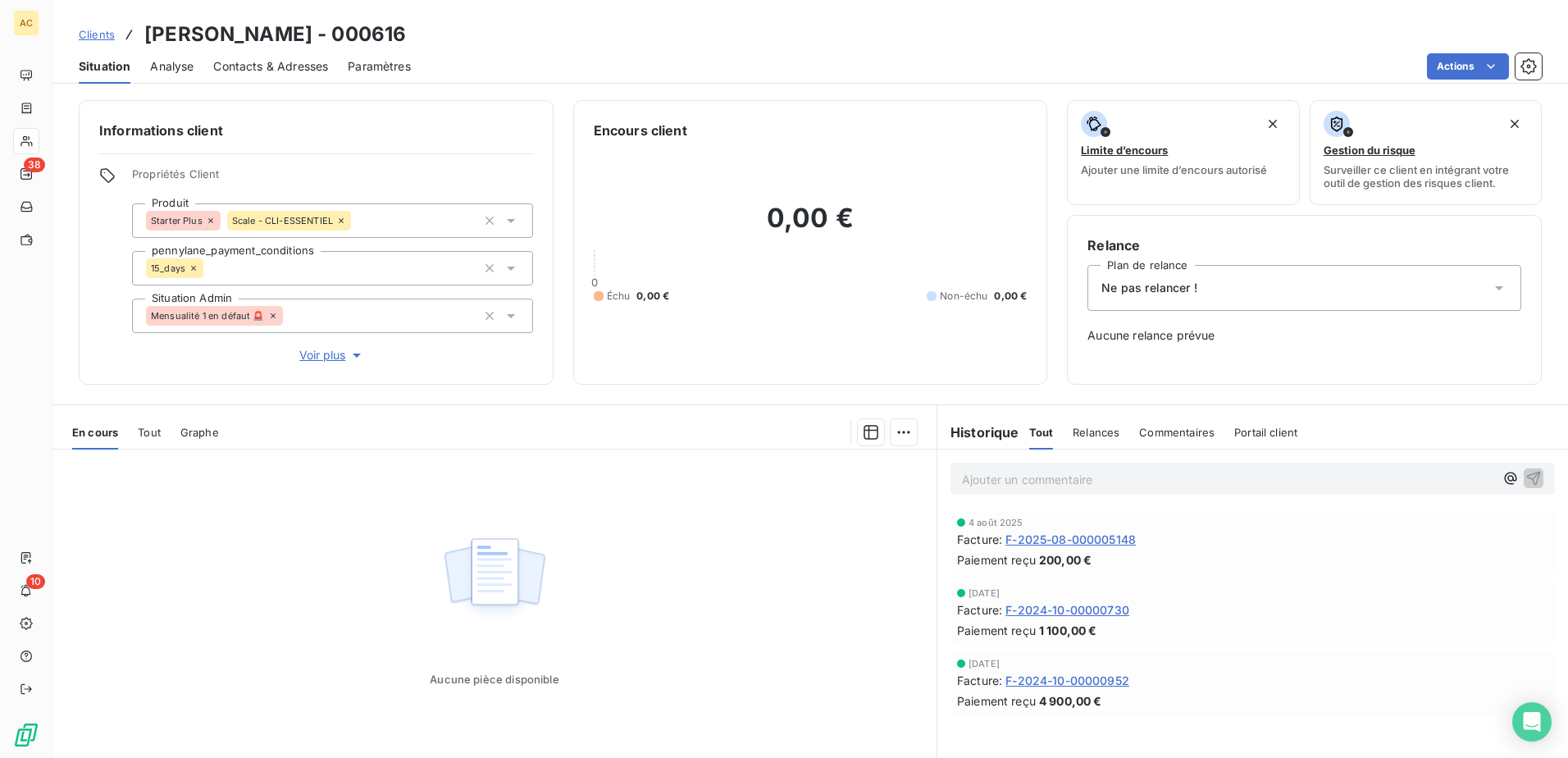
click at [1196, 285] on div "Ne pas relancer !" at bounding box center [1303, 287] width 434 height 46
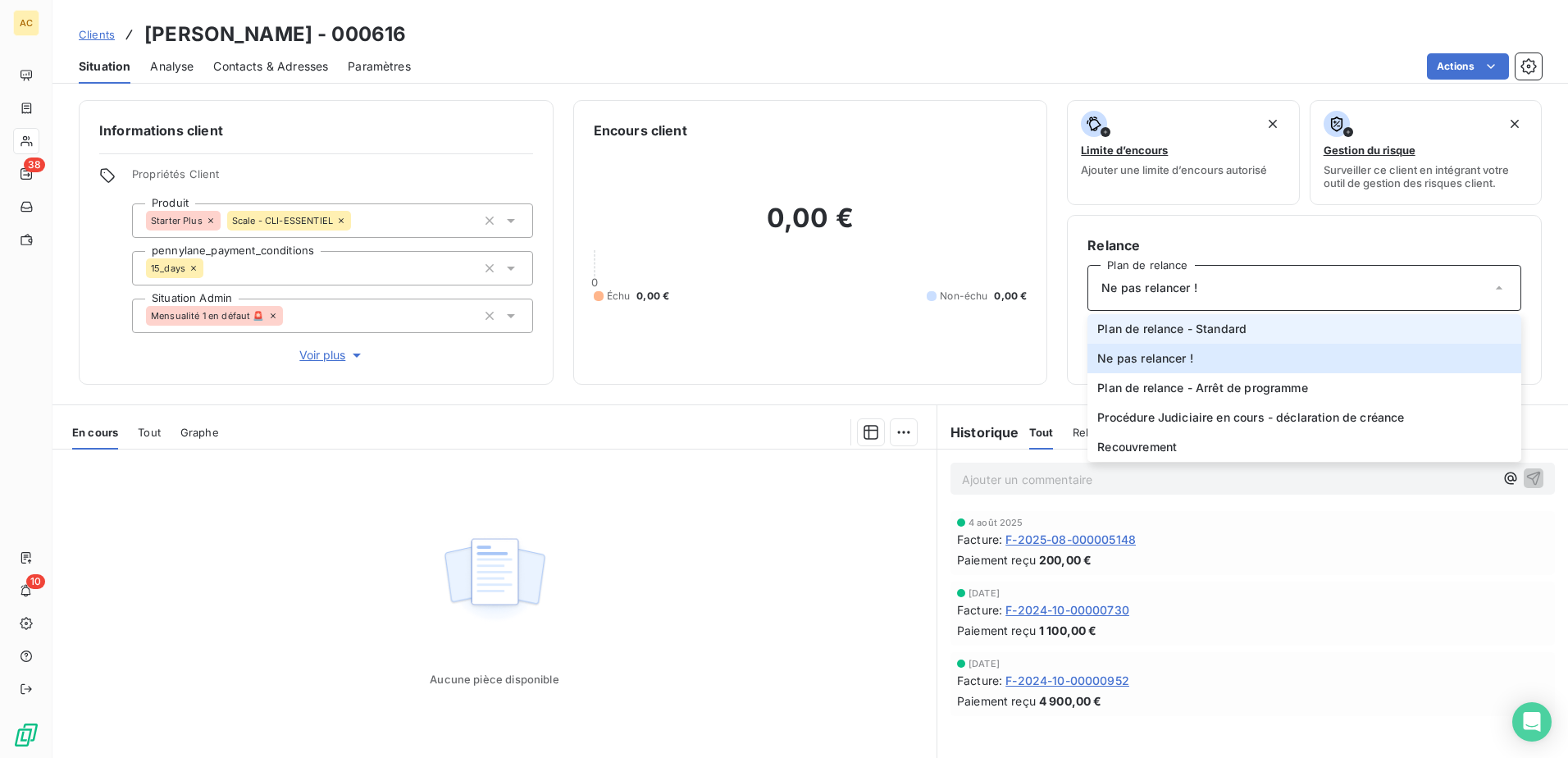
click at [1187, 330] on span "Plan de relance - Standard" at bounding box center [1171, 329] width 150 height 17
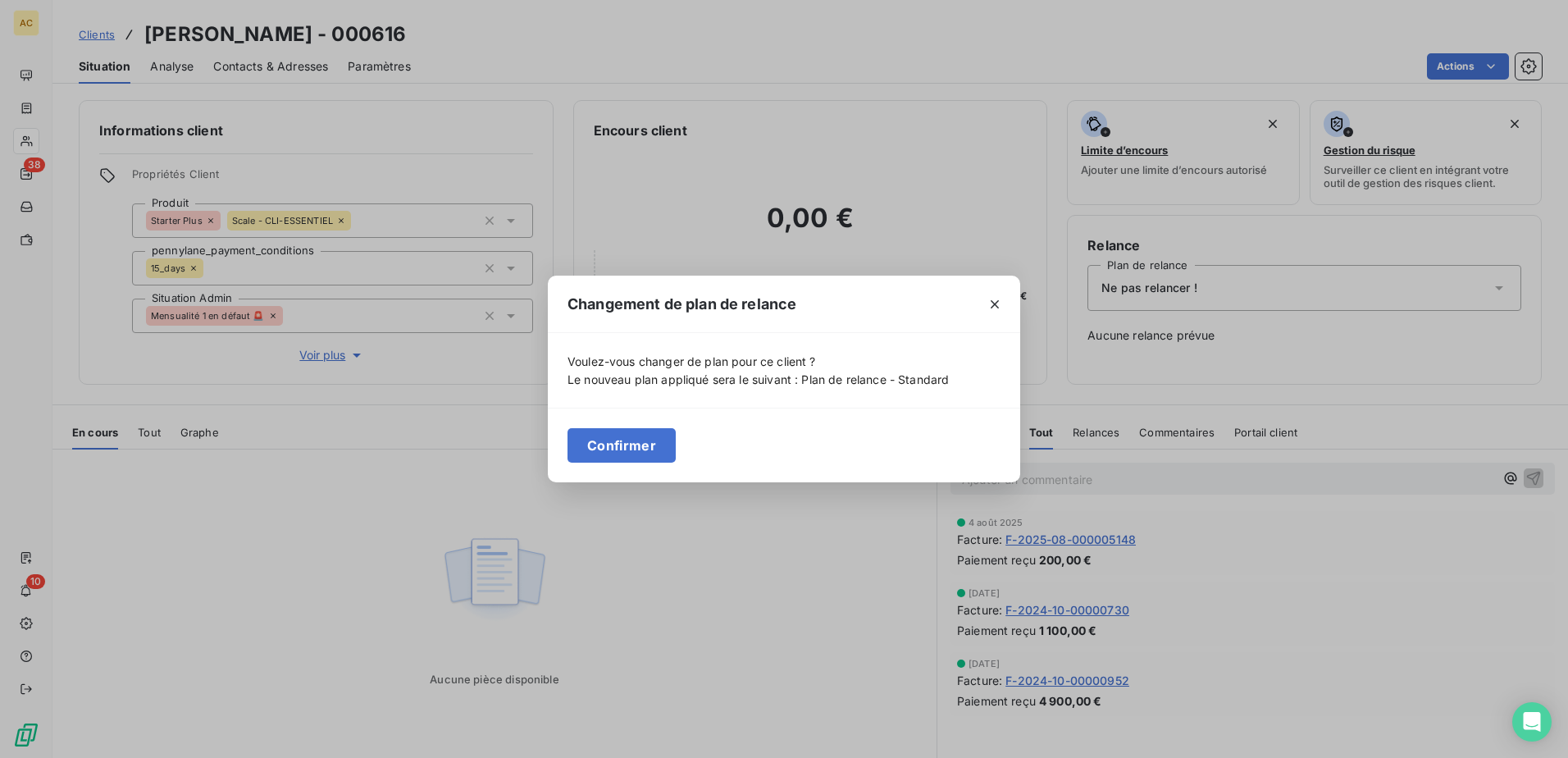
click at [560, 441] on div "Confirmer" at bounding box center [784, 445] width 472 height 74
click at [601, 441] on button "Confirmer" at bounding box center [621, 445] width 109 height 34
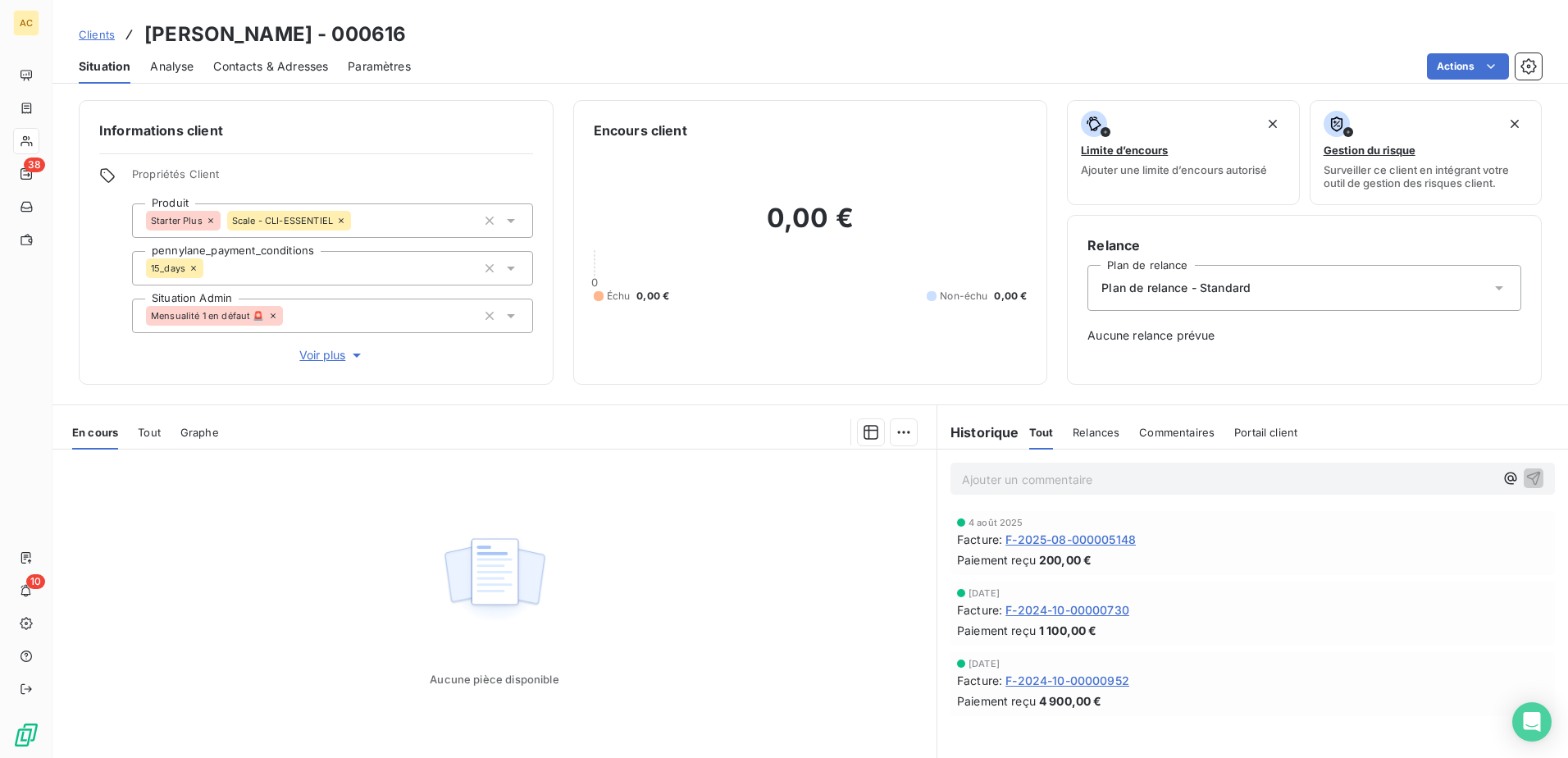
click at [699, 529] on div "Aucune pièce disponible" at bounding box center [493, 608] width 883 height 316
click at [101, 32] on span "Clients" at bounding box center [97, 34] width 36 height 13
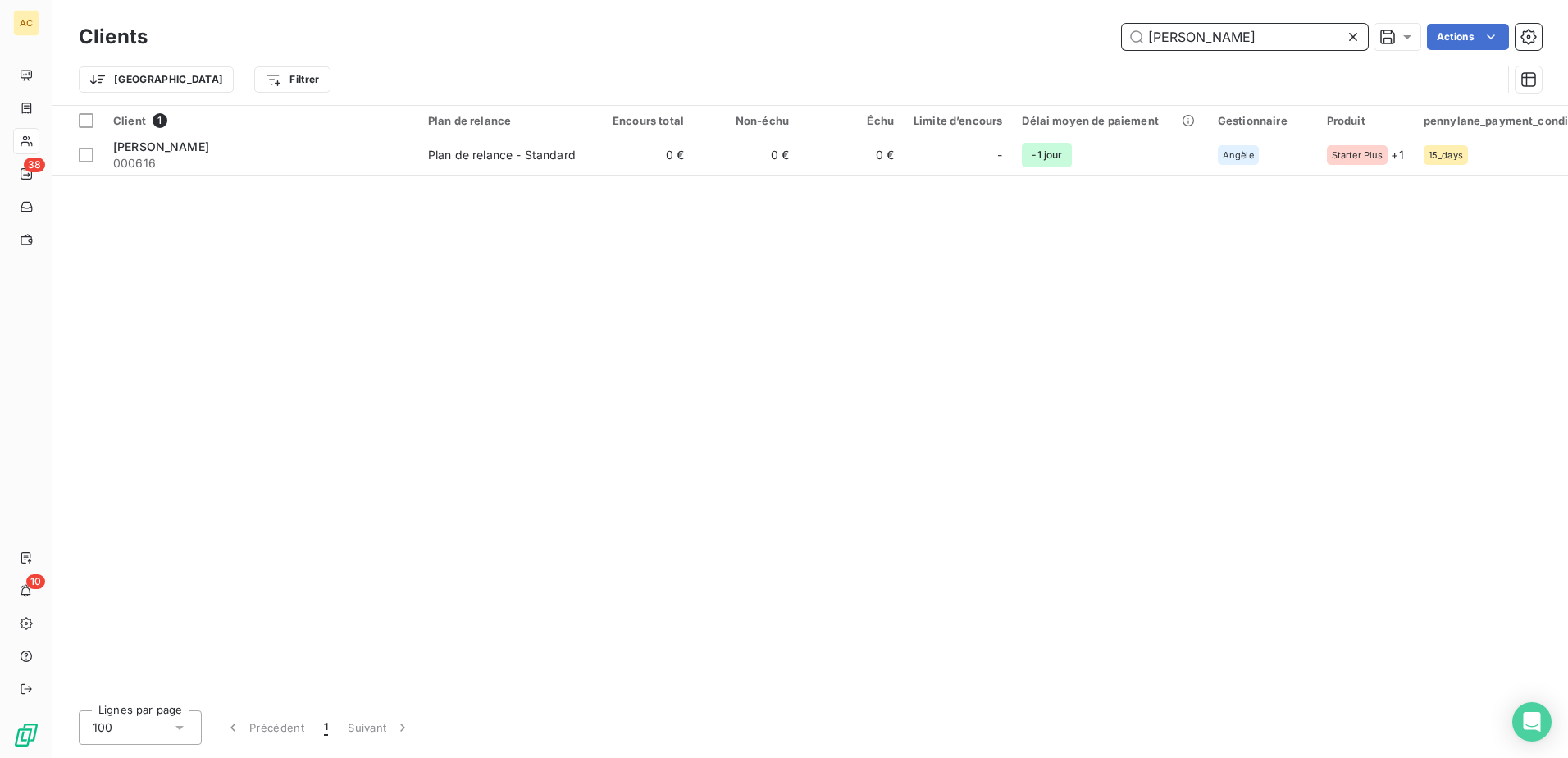
click at [1290, 38] on input "JORDANE MACHEPY" at bounding box center [1244, 37] width 246 height 26
paste input "Michael Diez"
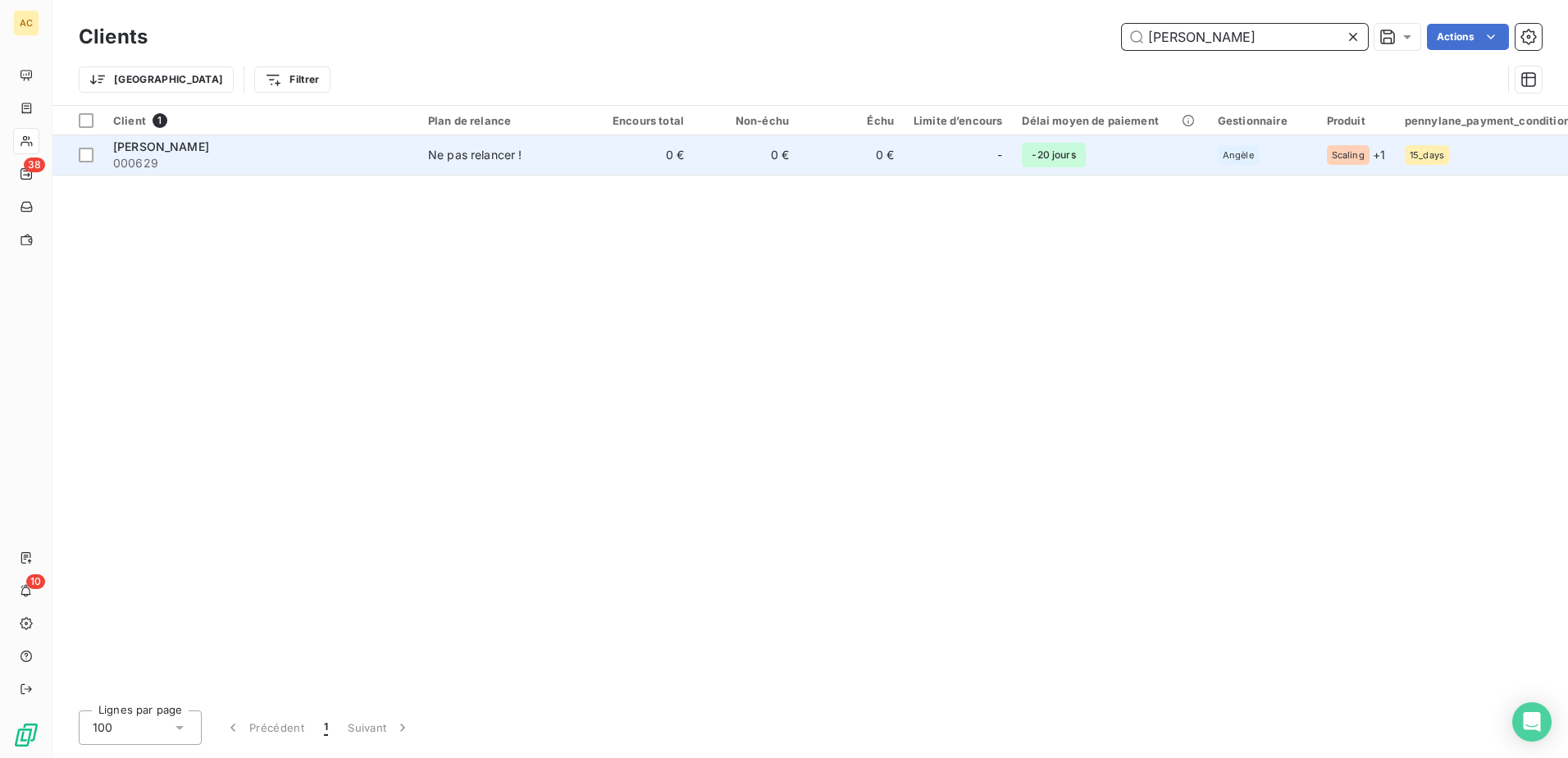
type input "Michael Diez"
click at [398, 153] on div "Michael Diez" at bounding box center [261, 147] width 295 height 17
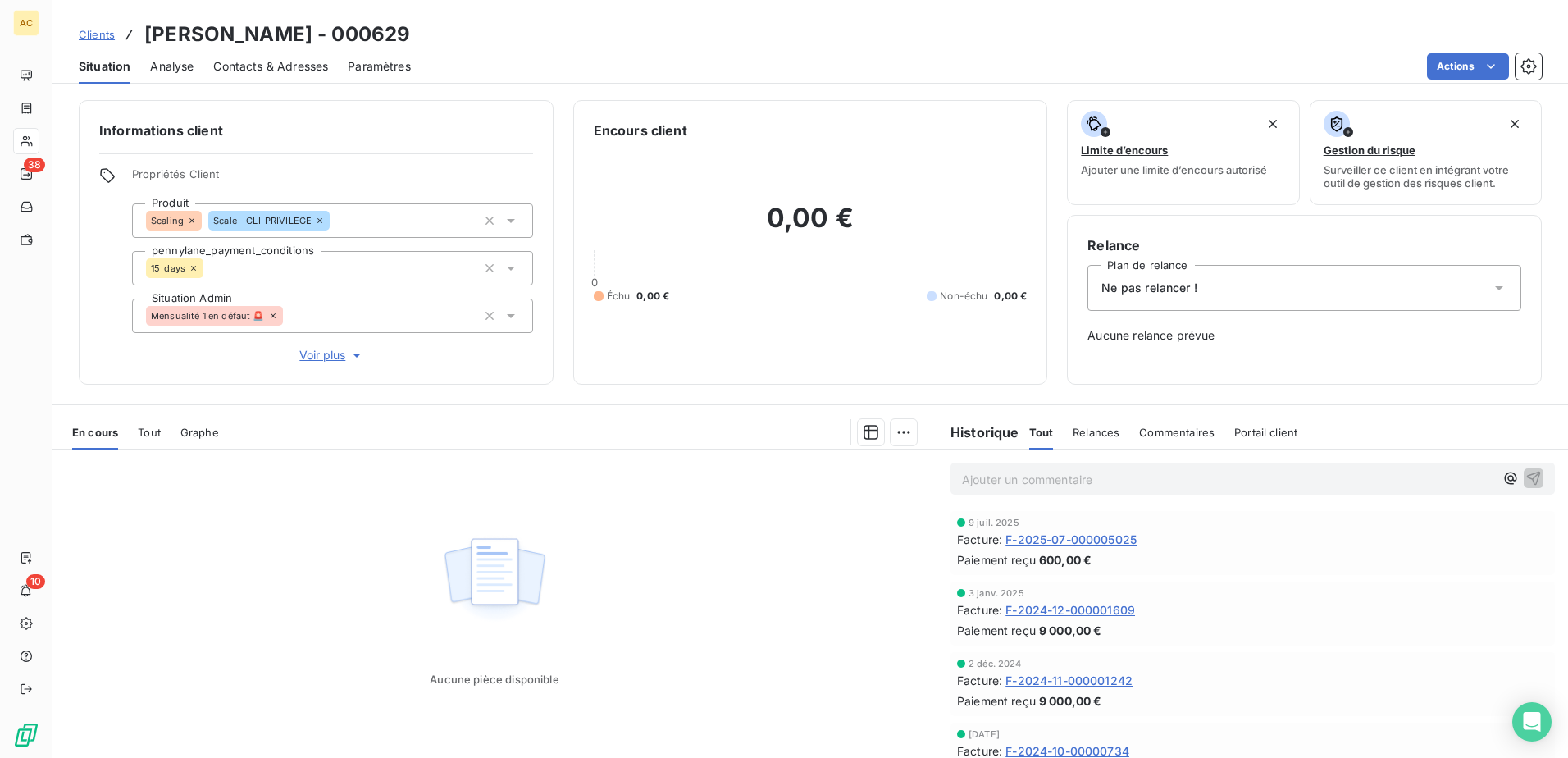
click at [1210, 287] on div "Ne pas relancer !" at bounding box center [1303, 287] width 434 height 46
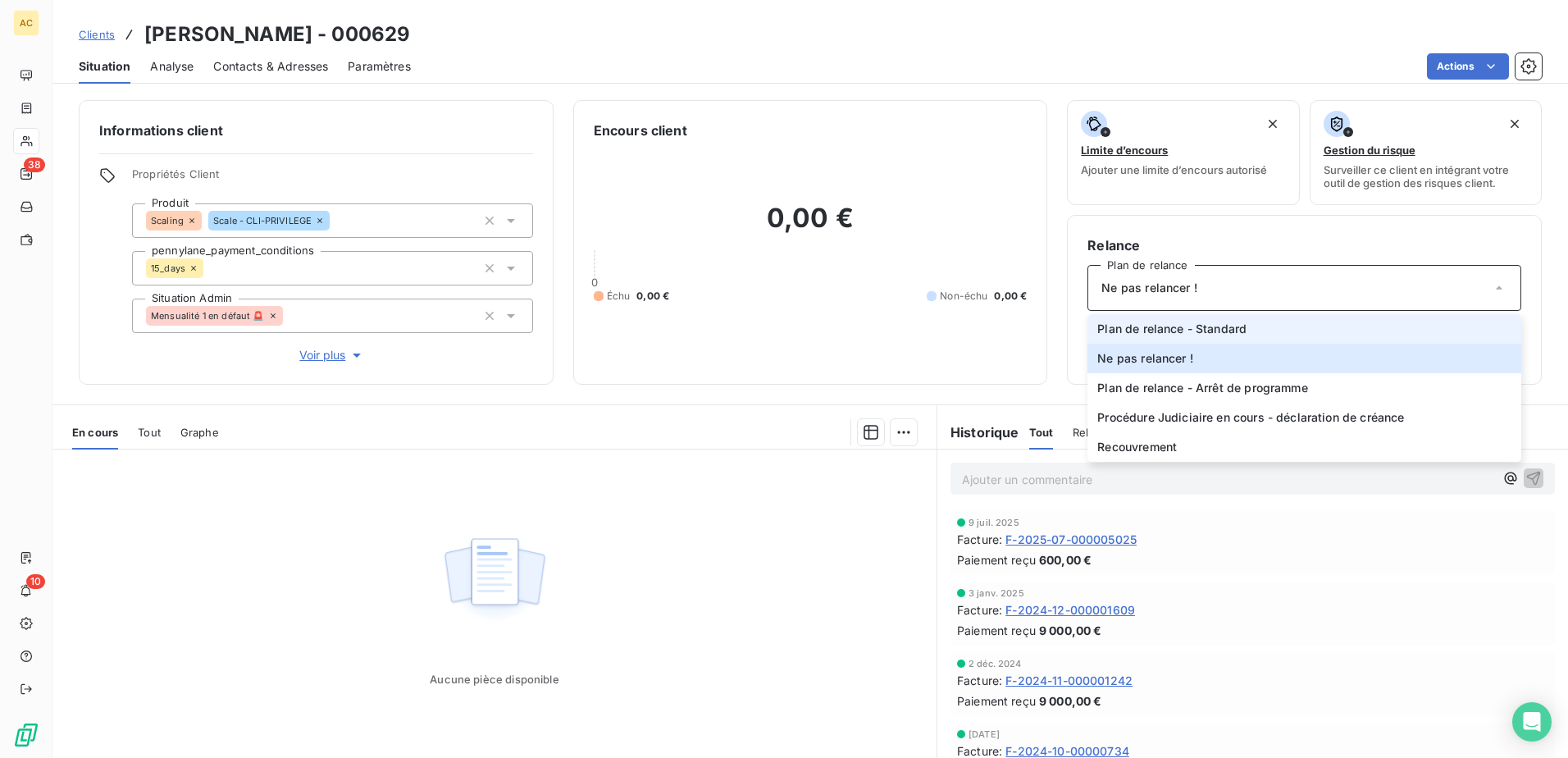
click at [1187, 333] on span "Plan de relance - Standard" at bounding box center [1171, 329] width 150 height 17
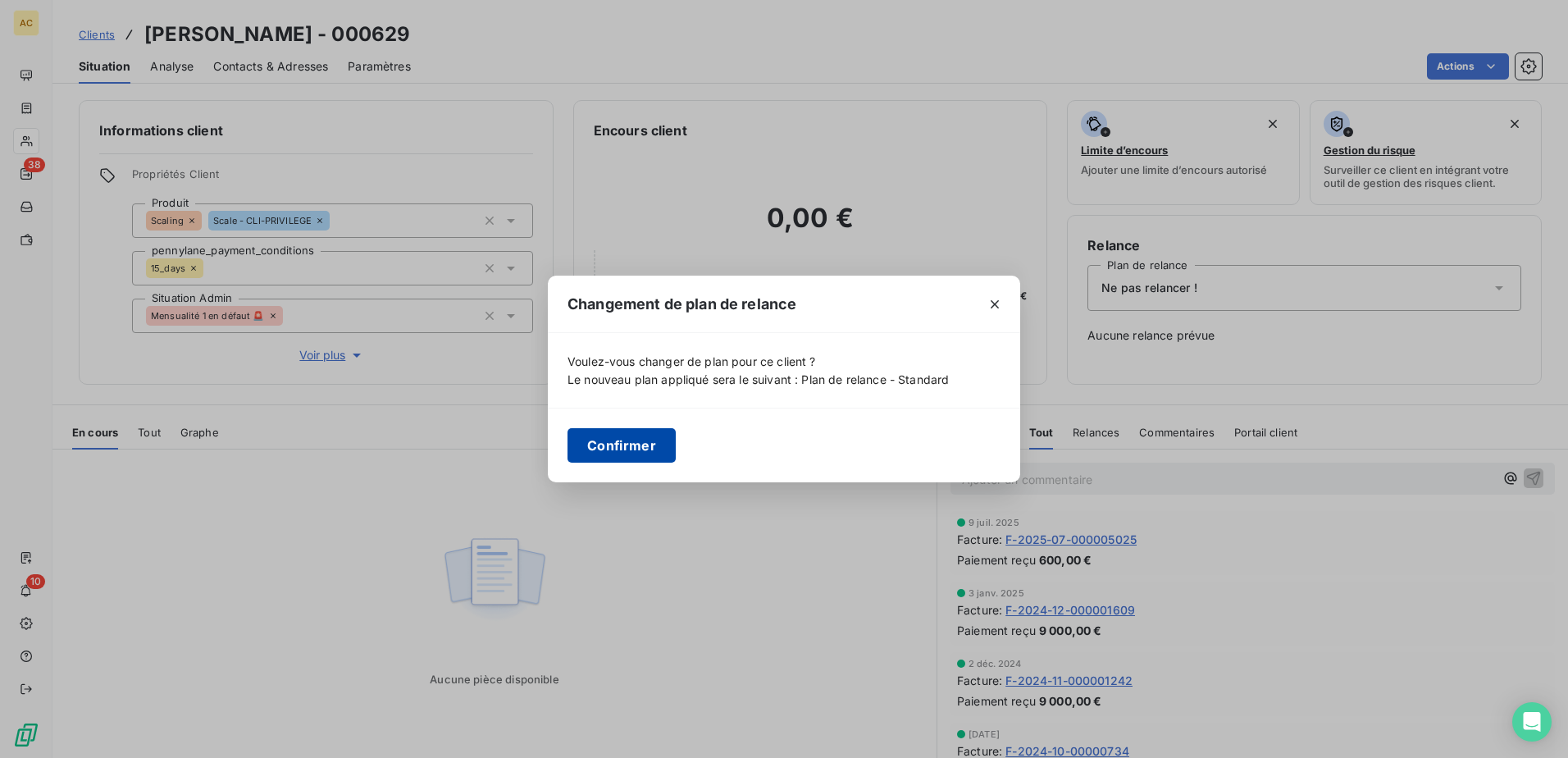
click at [617, 440] on button "Confirmer" at bounding box center [621, 445] width 109 height 34
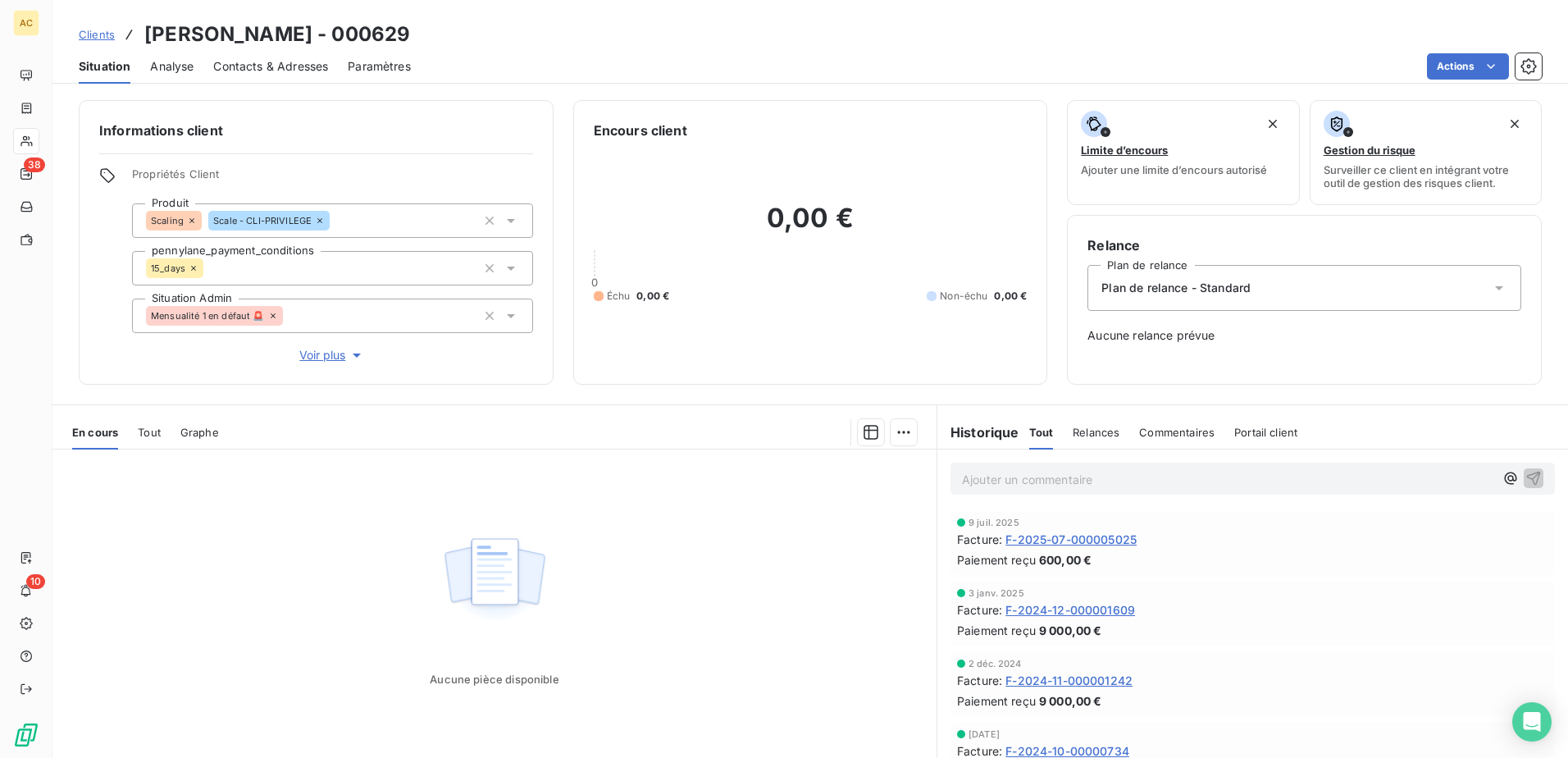
click at [733, 558] on div "Aucune pièce disponible" at bounding box center [493, 608] width 883 height 316
click at [98, 35] on span "Clients" at bounding box center [97, 34] width 36 height 13
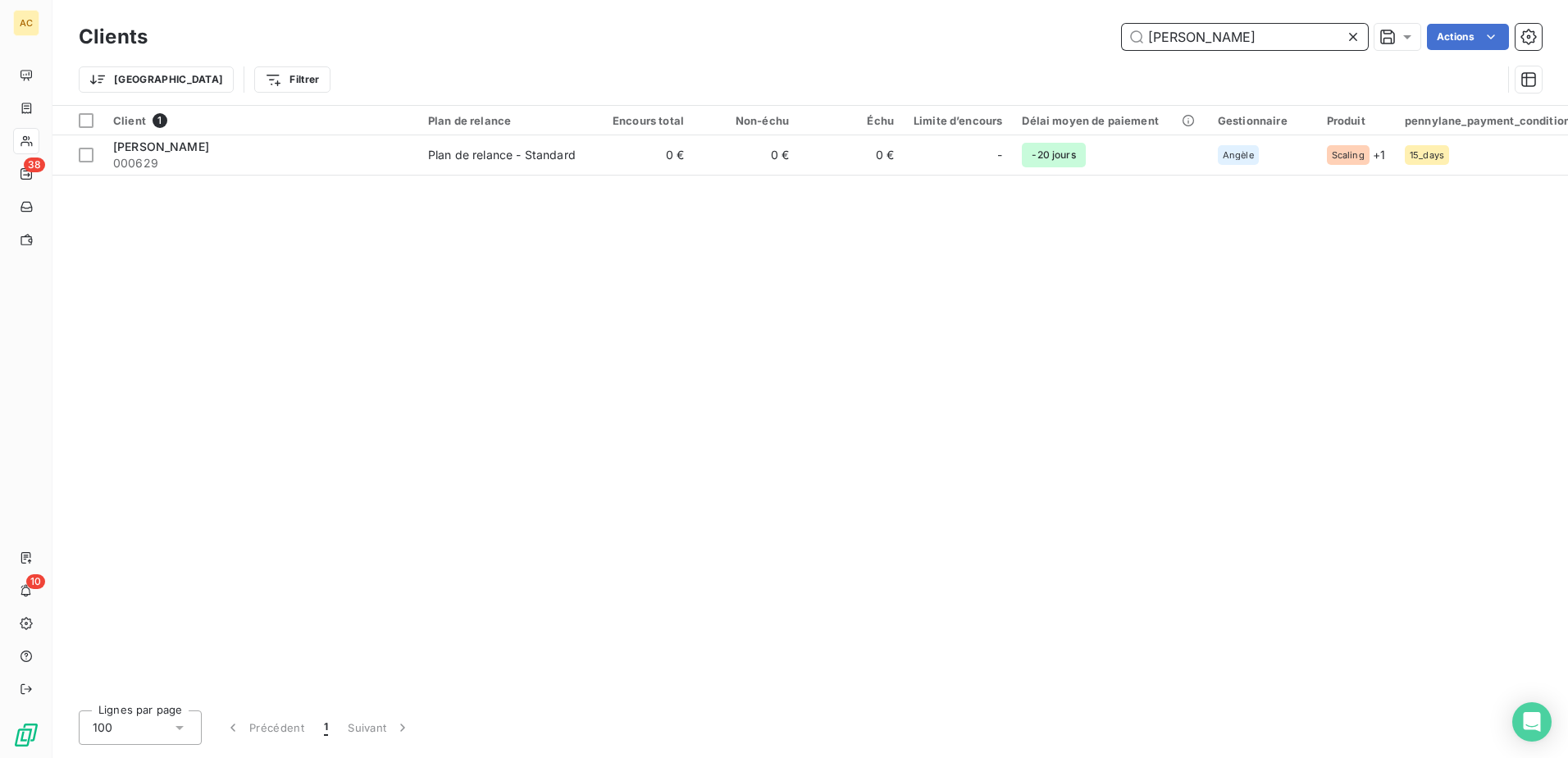
click at [1255, 45] on input "Michael Diez" at bounding box center [1244, 37] width 246 height 26
paste input "kael Paradela"
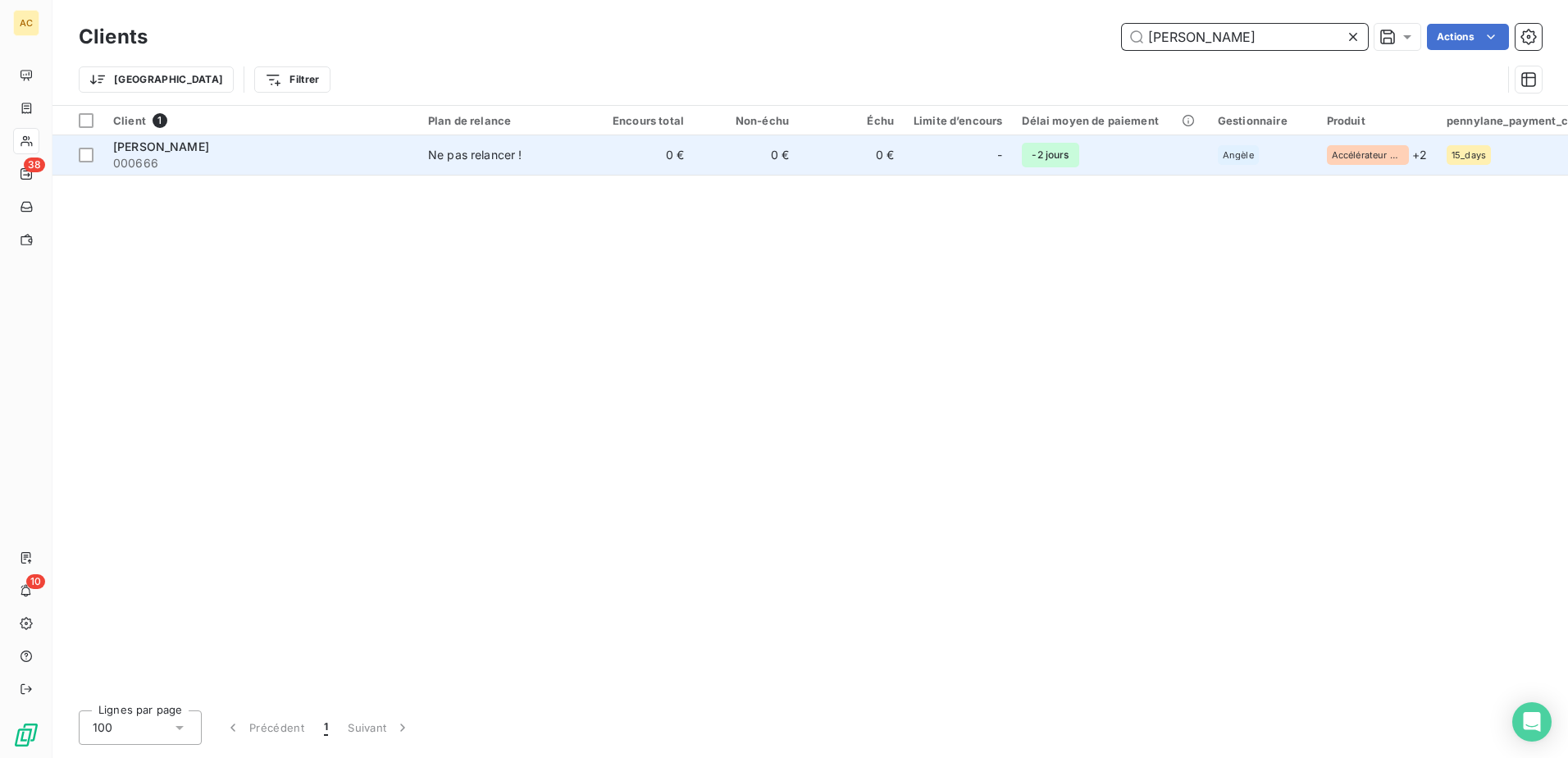
type input "Mickael Paradela"
click at [690, 153] on td "0 €" at bounding box center [641, 155] width 105 height 39
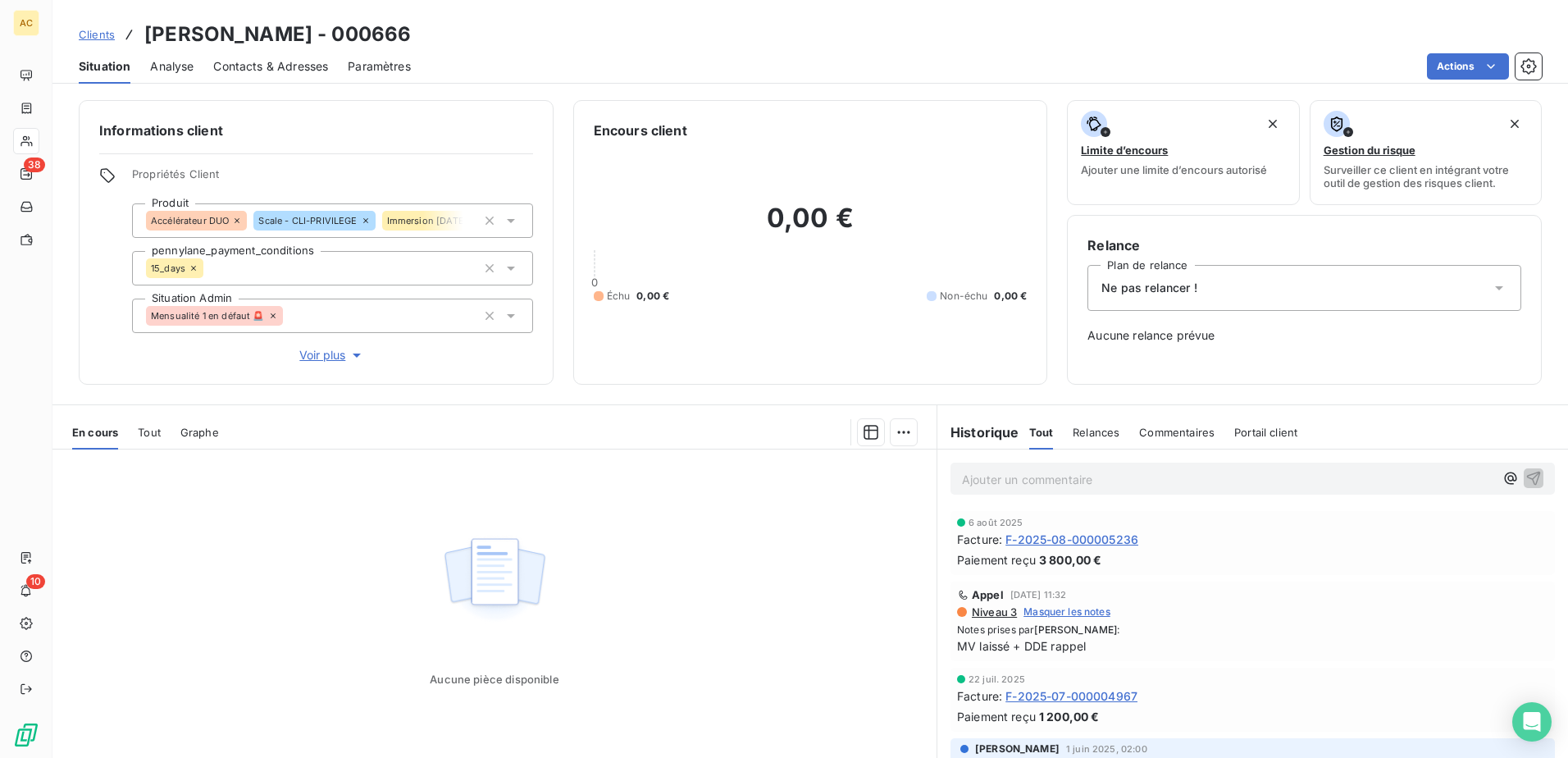
click at [1237, 320] on div "Relance Plan de relance Ne pas relancer ! Aucune relance prévue" at bounding box center [1303, 299] width 434 height 129
click at [1240, 289] on div "Ne pas relancer !" at bounding box center [1303, 287] width 434 height 46
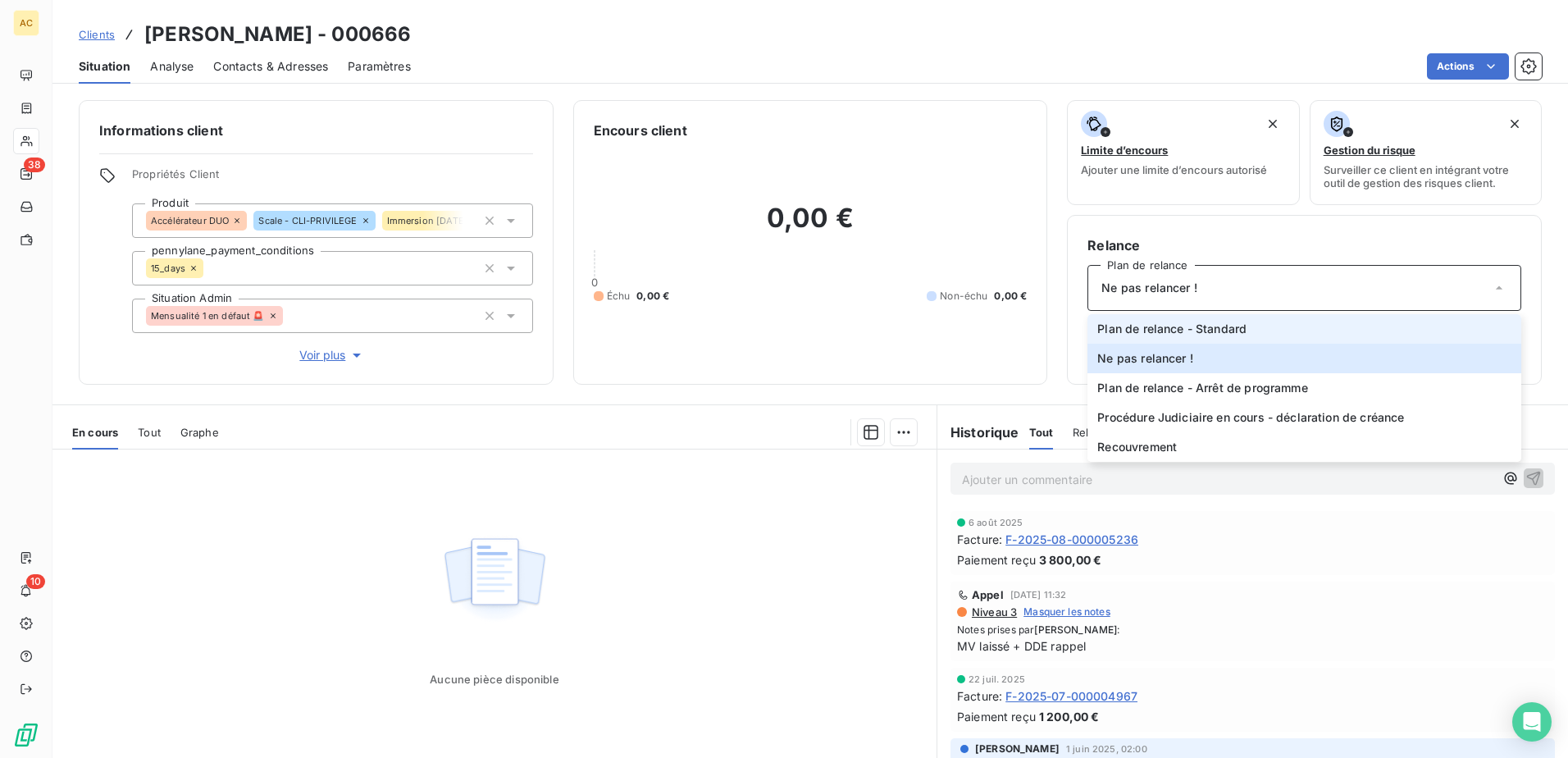
click at [1197, 328] on span "Plan de relance - Standard" at bounding box center [1171, 329] width 150 height 17
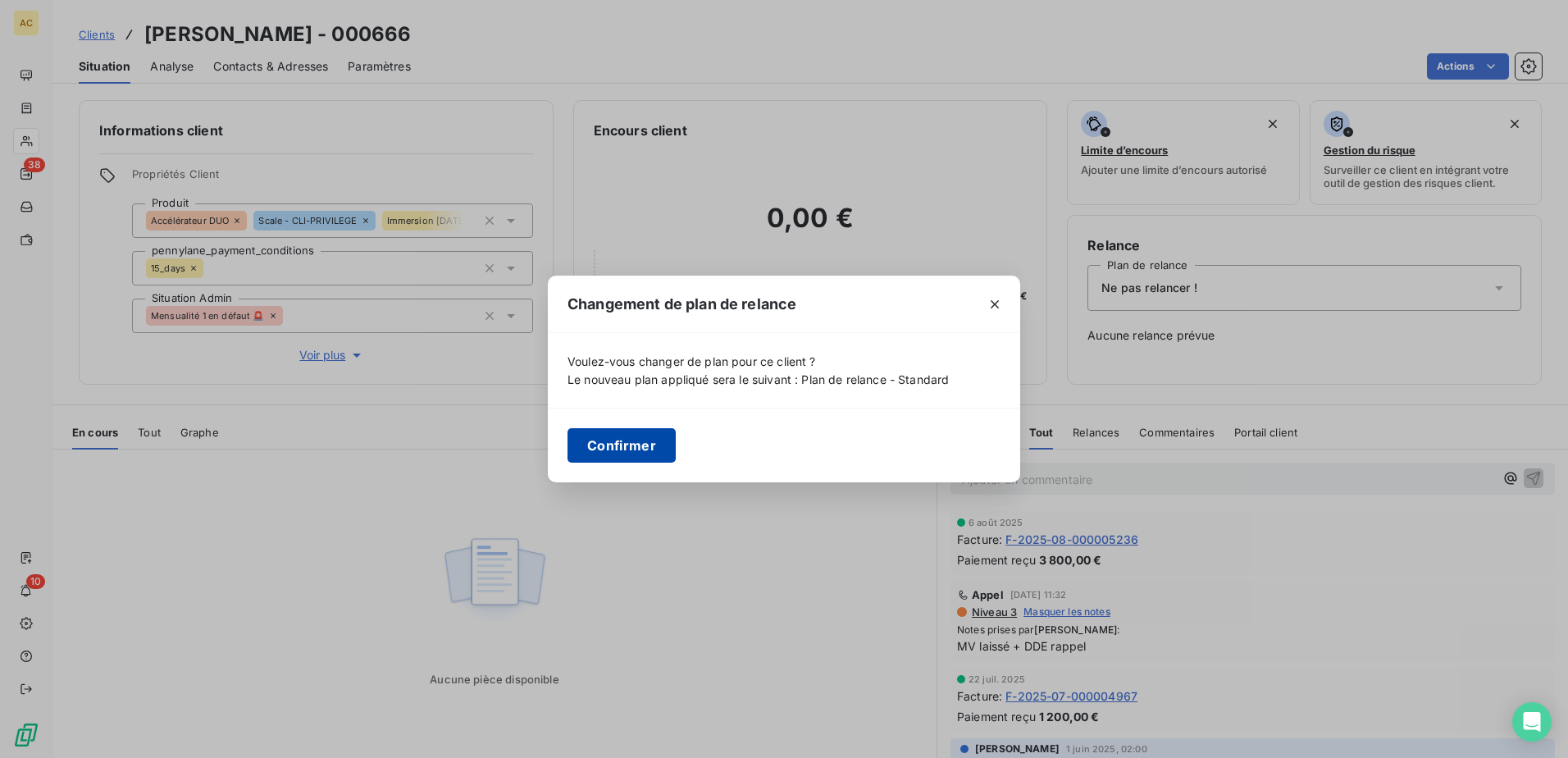
click at [614, 447] on button "Confirmer" at bounding box center [621, 445] width 109 height 34
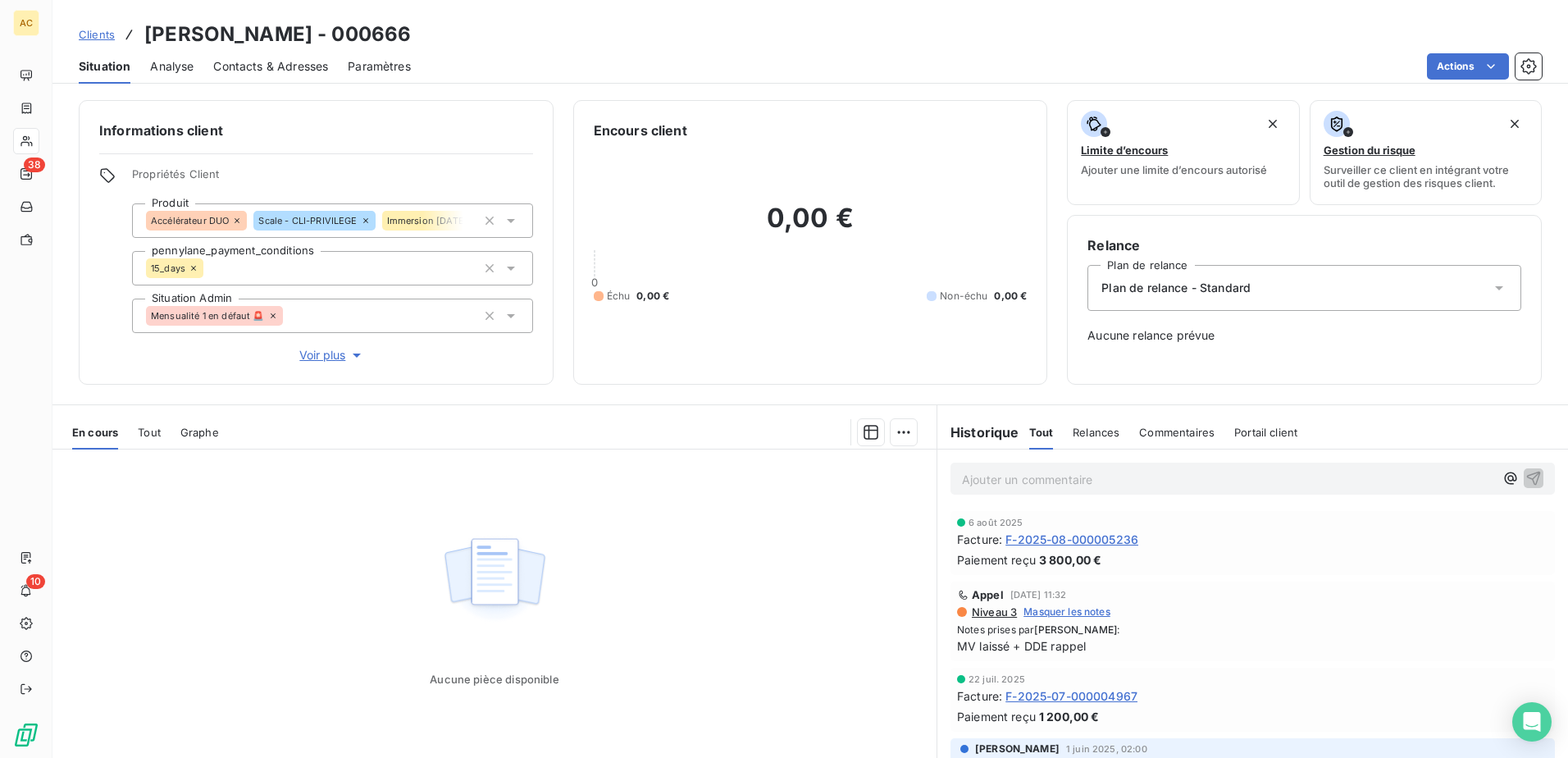
click at [777, 548] on div "Aucune pièce disponible" at bounding box center [493, 608] width 883 height 316
click at [103, 38] on span "Clients" at bounding box center [97, 34] width 36 height 13
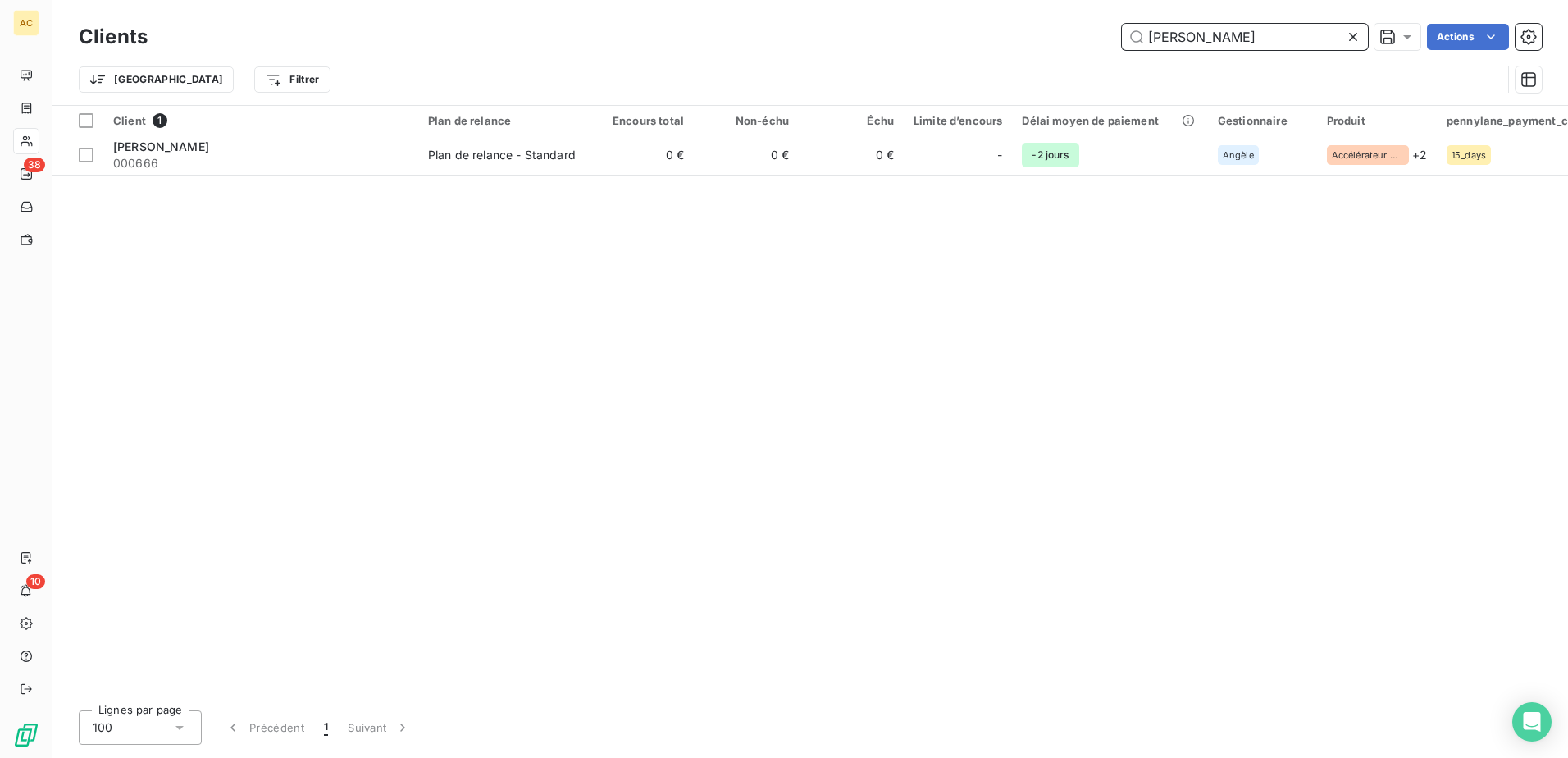
click at [1279, 46] on input "Mickael Paradela" at bounding box center [1244, 37] width 246 height 26
paste input "haël Joyeux"
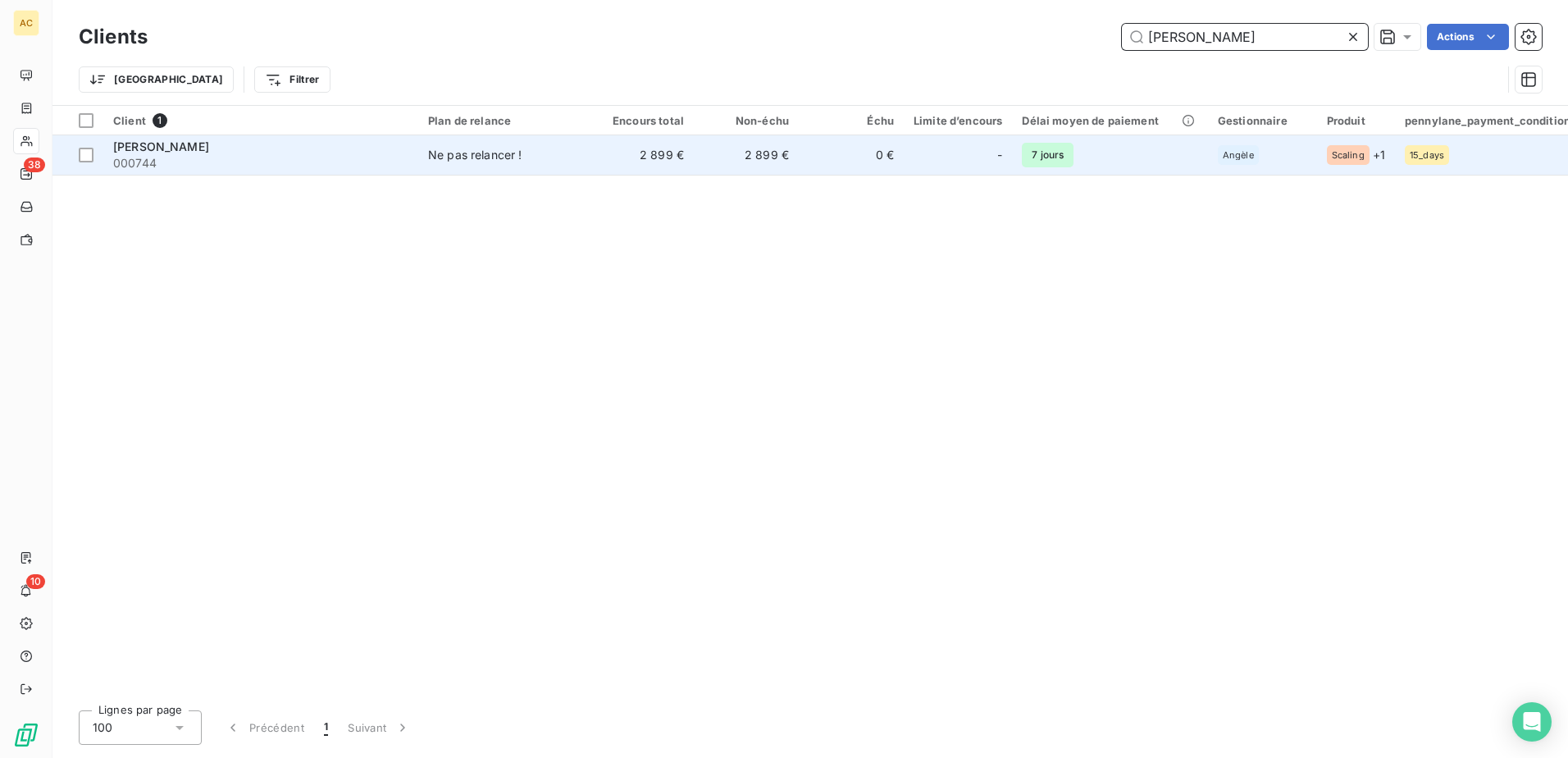
type input "Michaël Joyeux"
click at [946, 157] on div "-" at bounding box center [957, 155] width 88 height 26
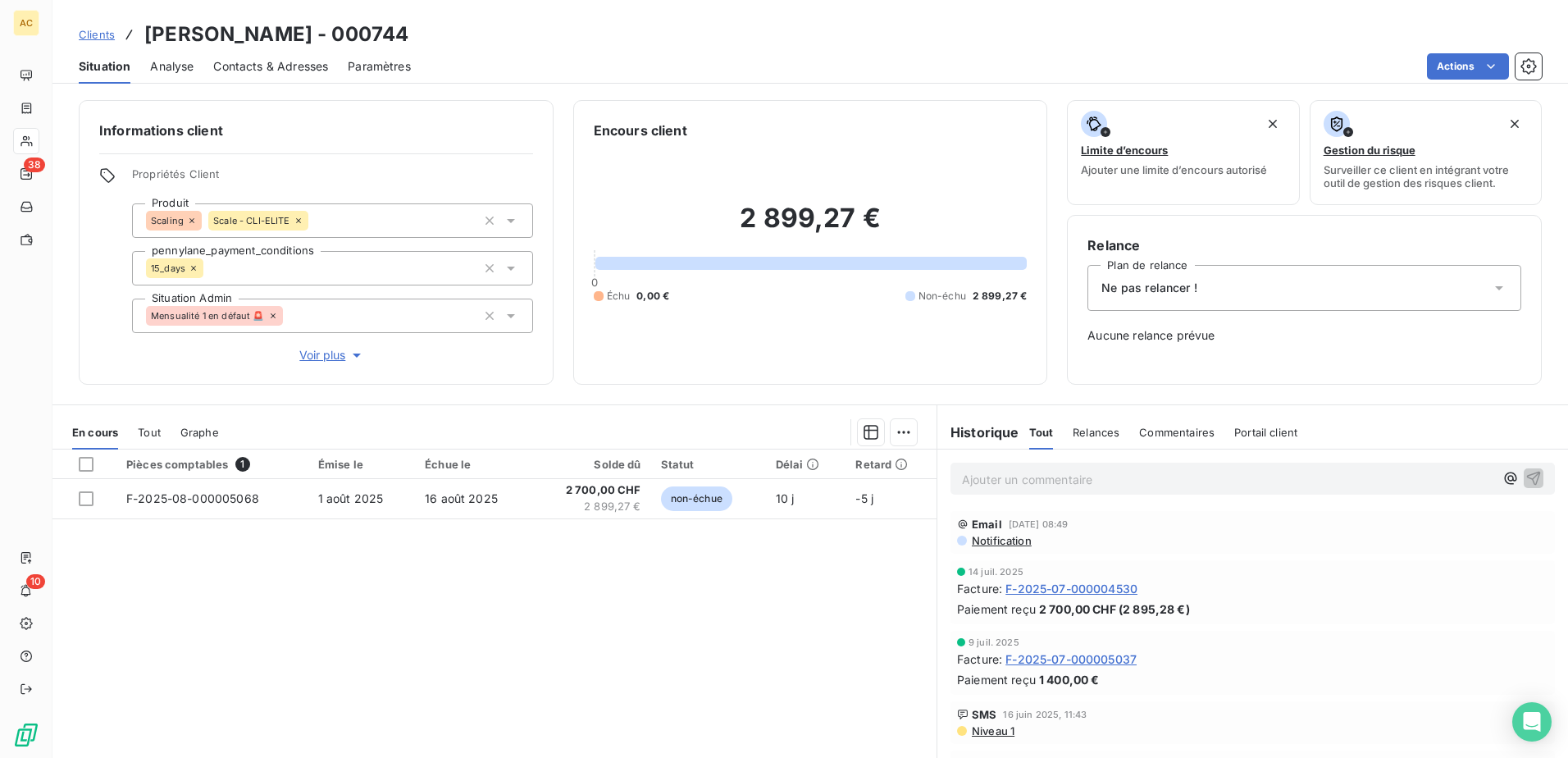
click at [1211, 291] on div "Ne pas relancer !" at bounding box center [1303, 287] width 434 height 46
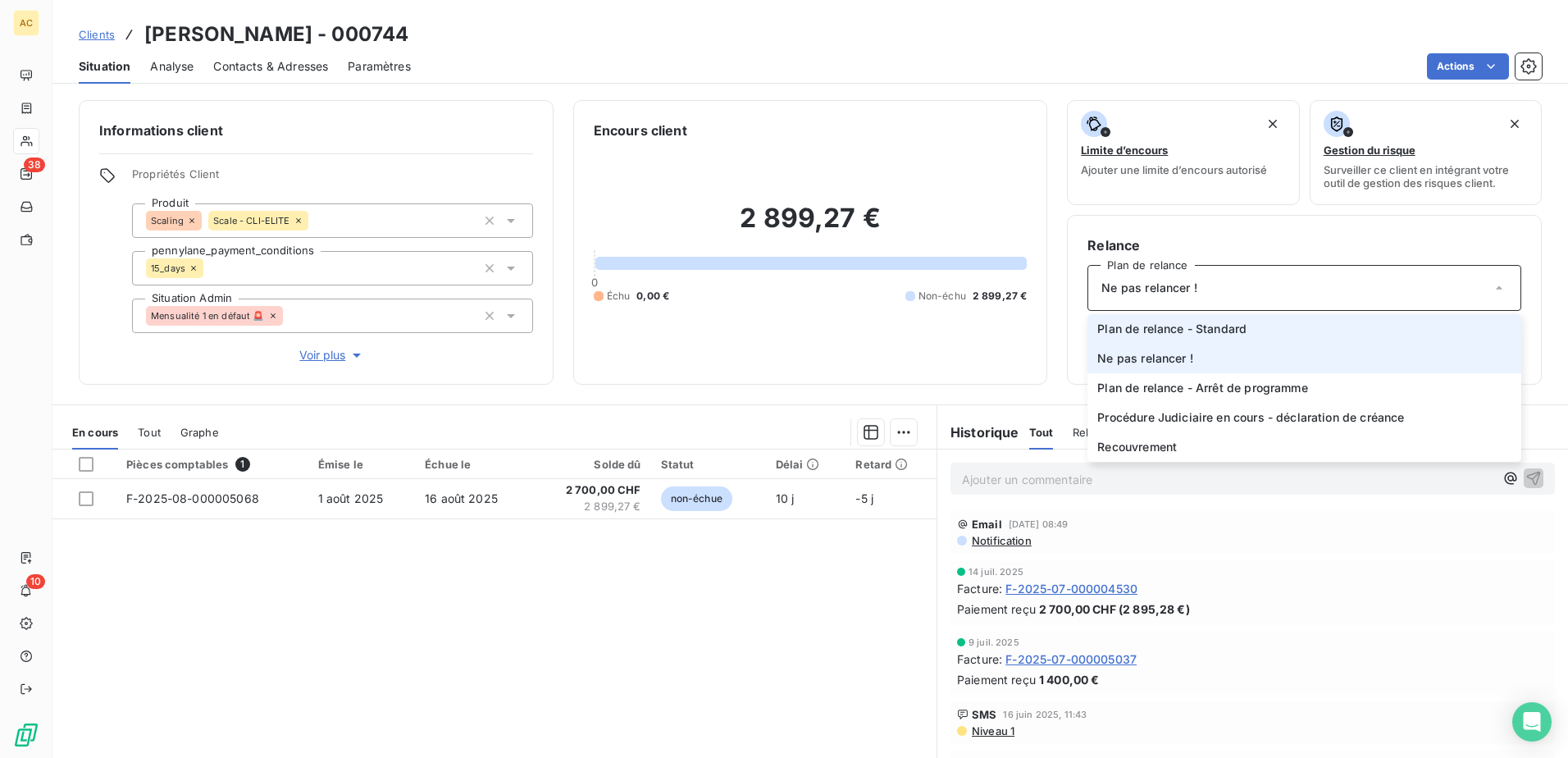
click at [1202, 330] on span "Plan de relance - Standard" at bounding box center [1171, 329] width 150 height 17
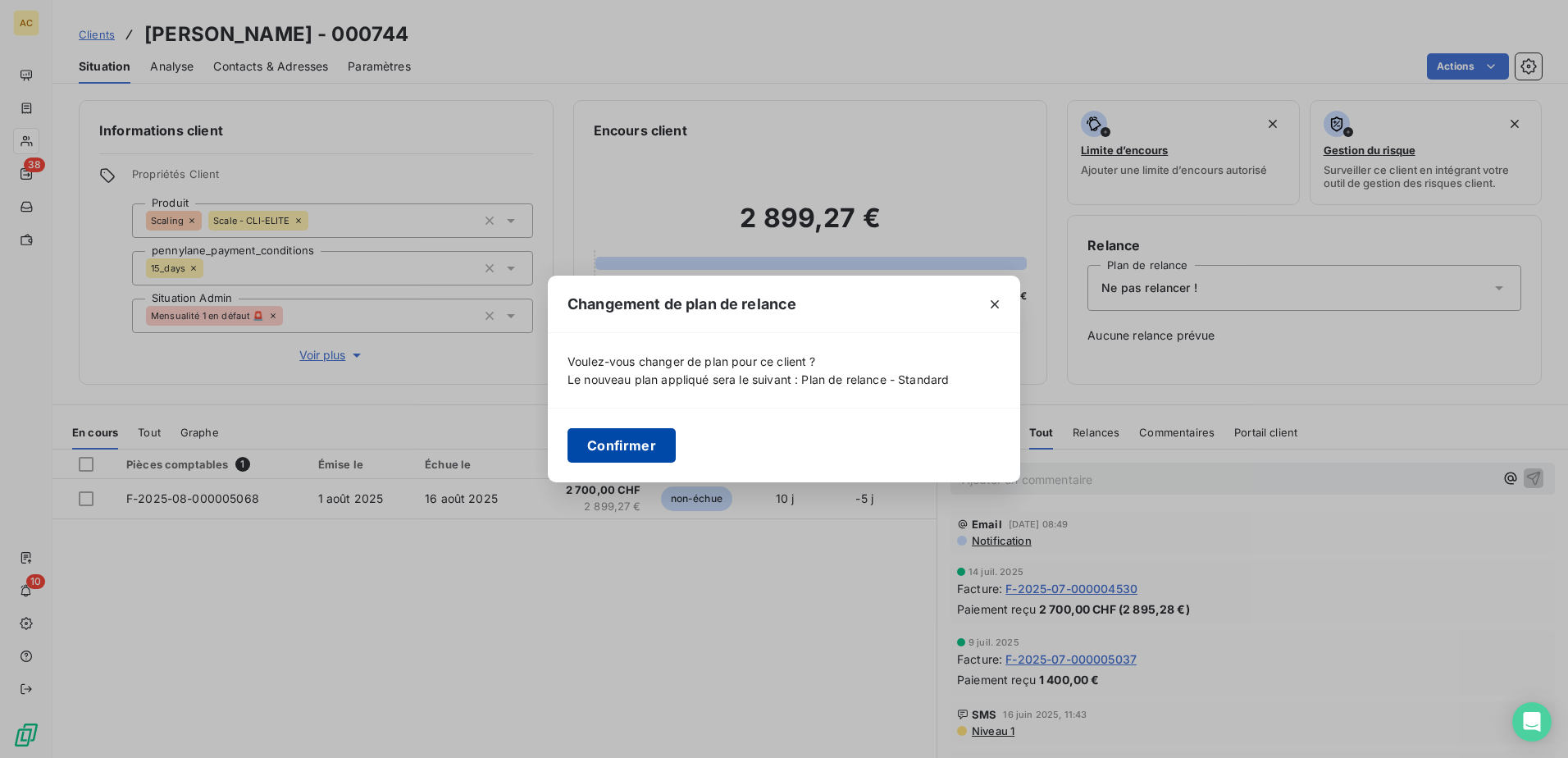
click at [632, 443] on button "Confirmer" at bounding box center [621, 445] width 109 height 34
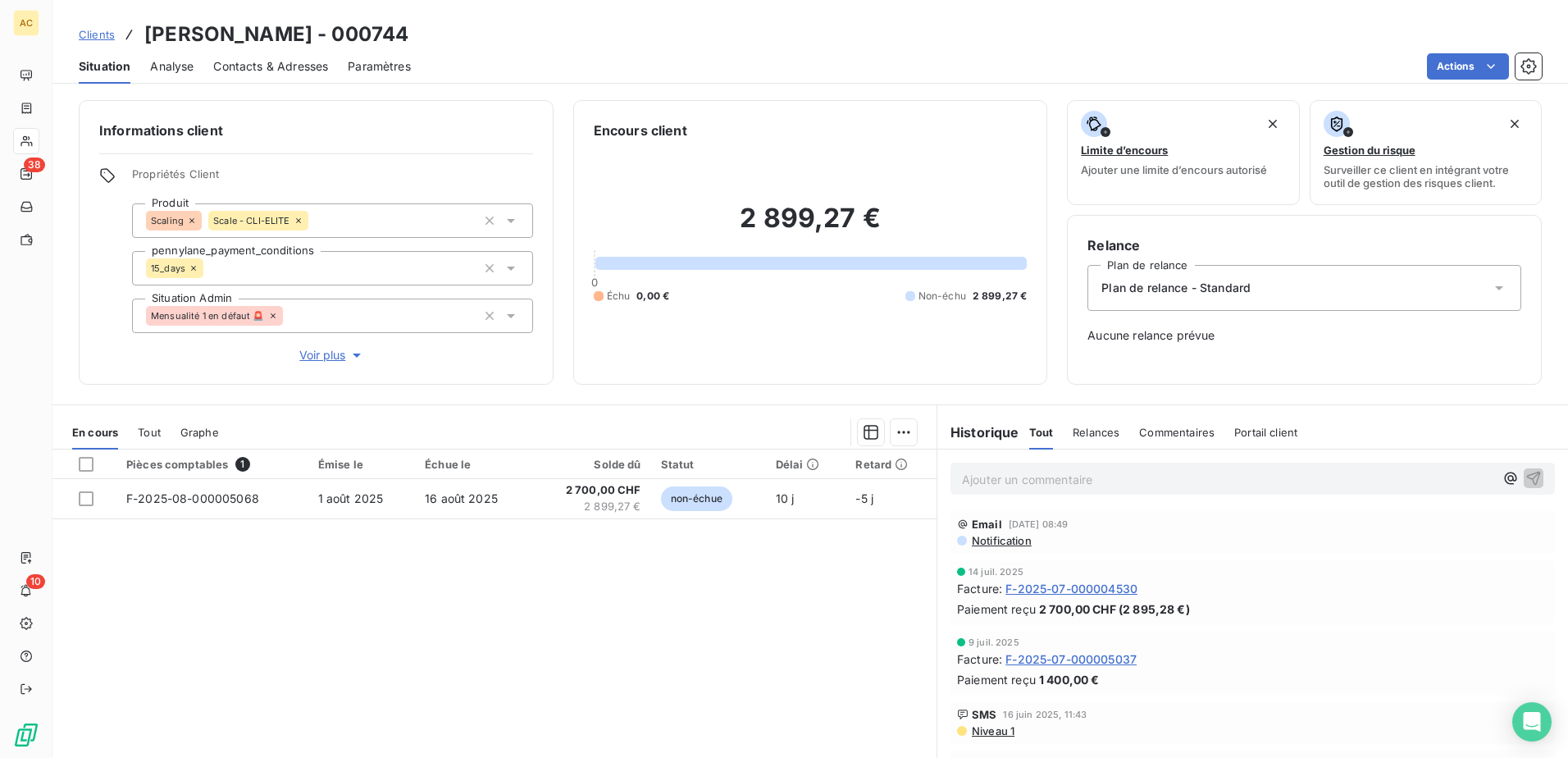
click at [808, 624] on div "Pièces comptables 1 Émise le Échue le Solde dû Statut Délai Retard F-2025-08-00…" at bounding box center [493, 608] width 883 height 316
click at [111, 38] on span "Clients" at bounding box center [97, 34] width 36 height 13
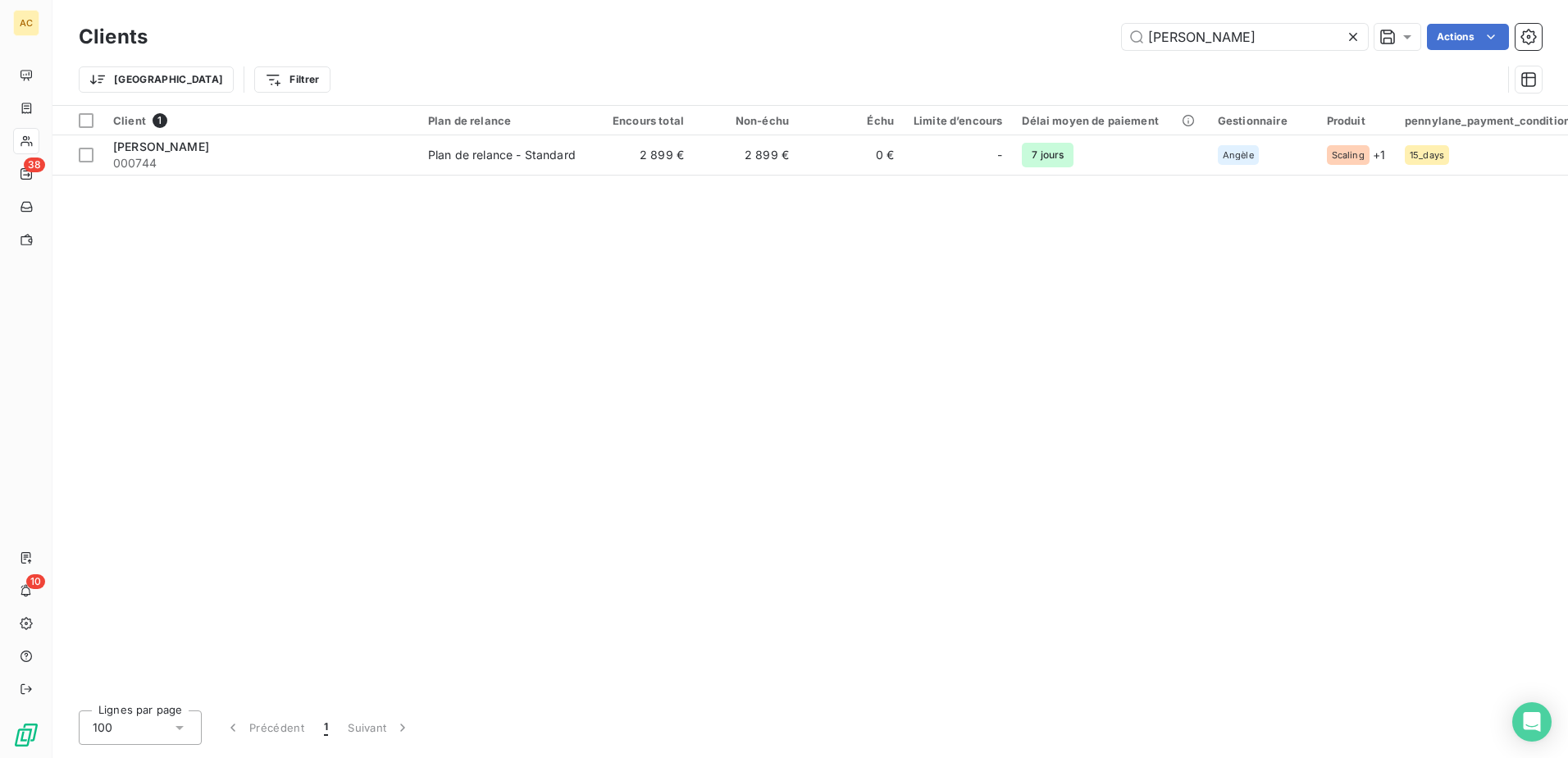
click at [1230, 54] on div "Trier Filtrer" at bounding box center [810, 79] width 1463 height 51
click at [1236, 38] on input "Michaël Joyeux" at bounding box center [1244, 37] width 246 height 26
paste input "Julien LAURENT"
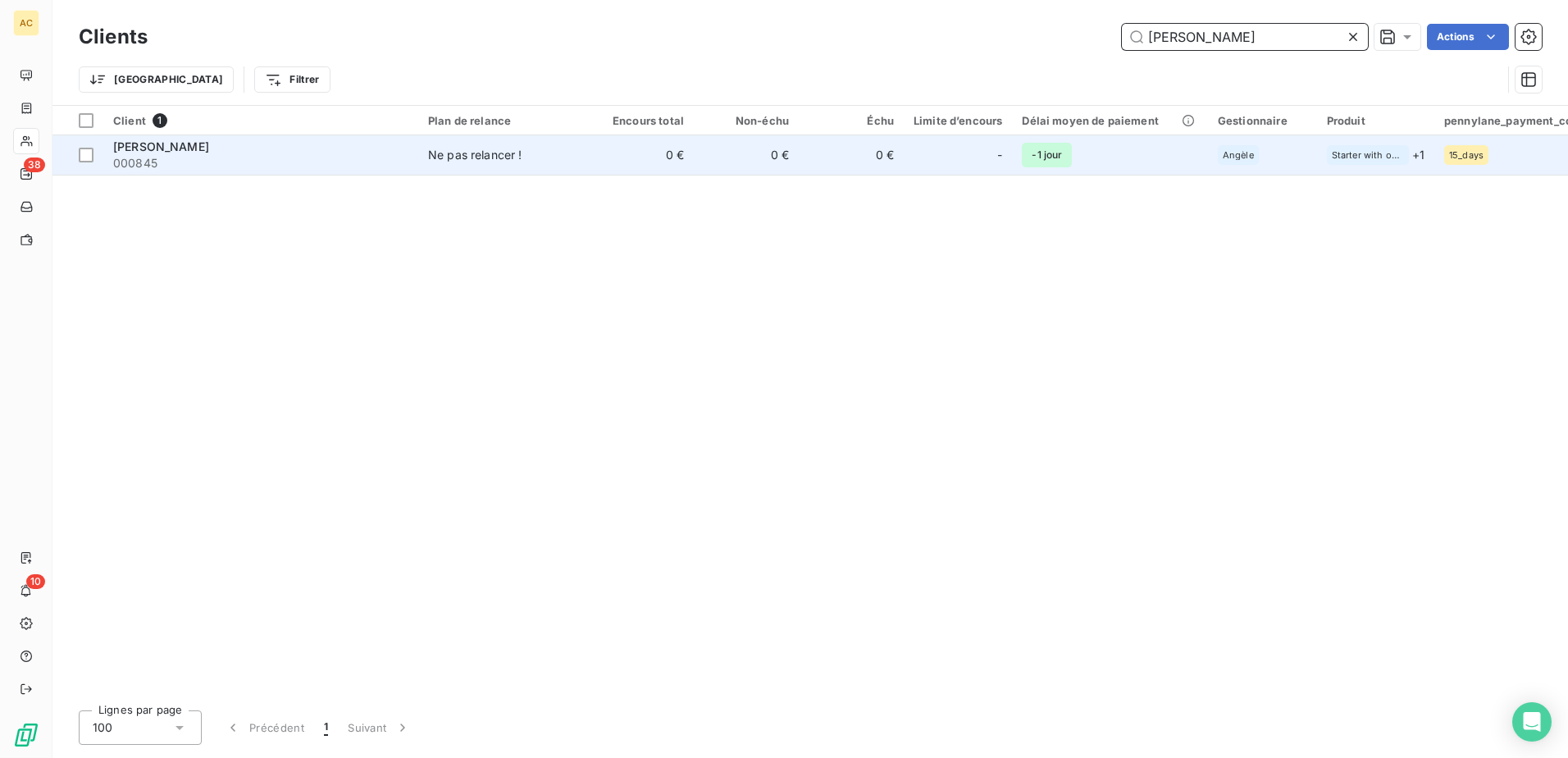
type input "Julien LAURENT"
click at [1075, 160] on td "-1 jour" at bounding box center [1109, 155] width 195 height 39
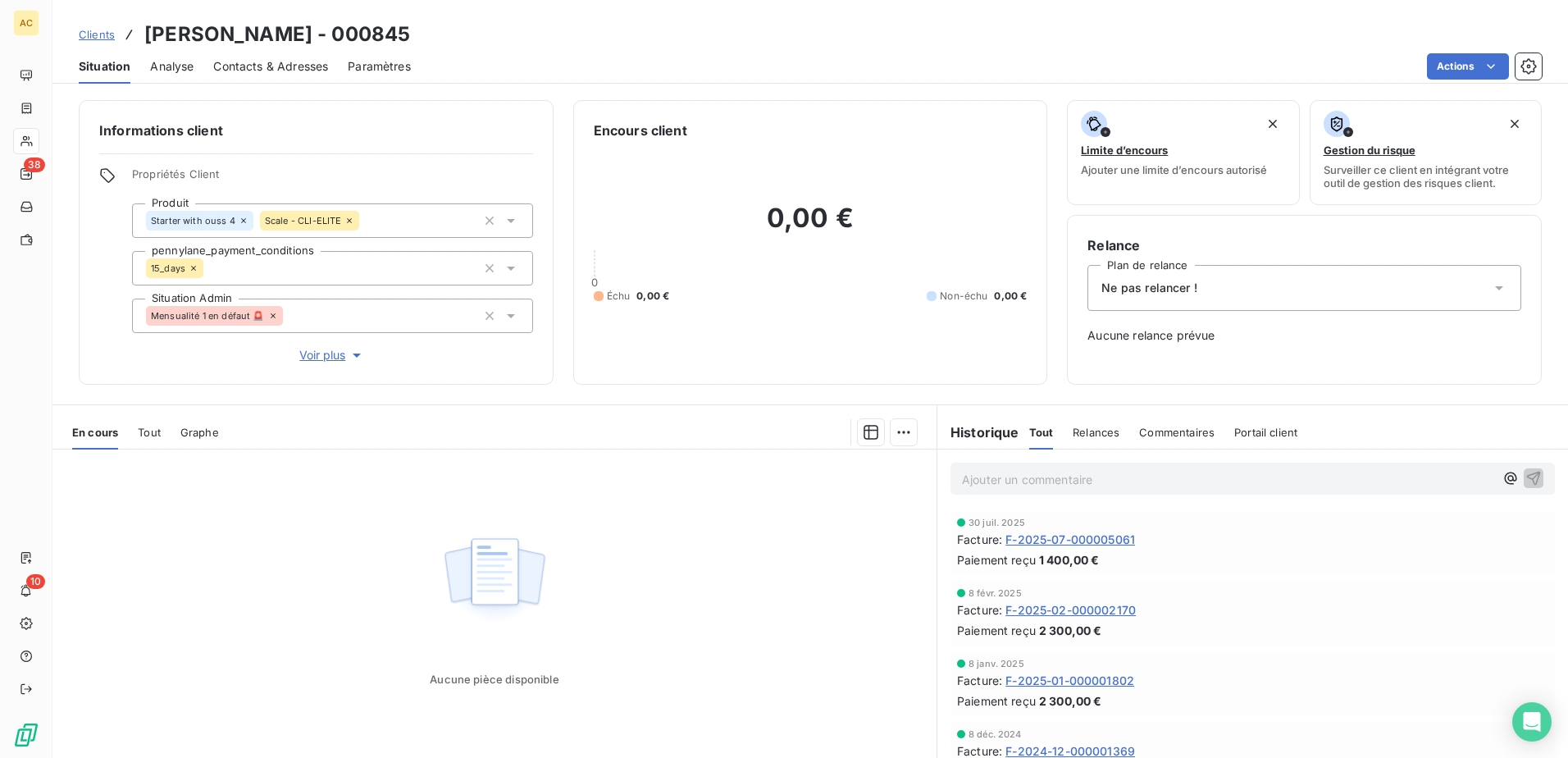
click at [1192, 284] on div "Ne pas relancer !" at bounding box center [1303, 287] width 434 height 46
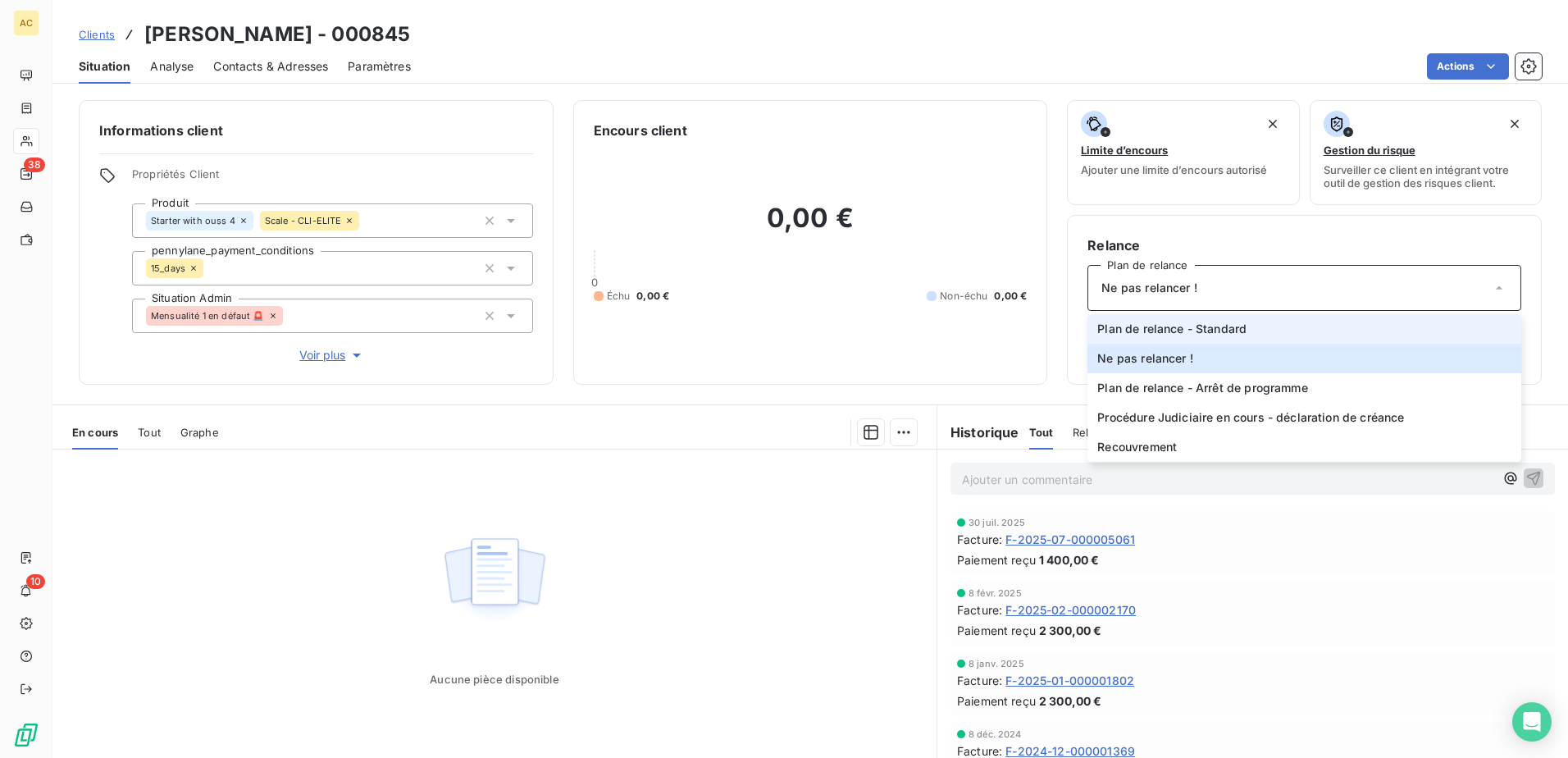
click at [1188, 329] on span "Plan de relance - Standard" at bounding box center [1171, 329] width 150 height 17
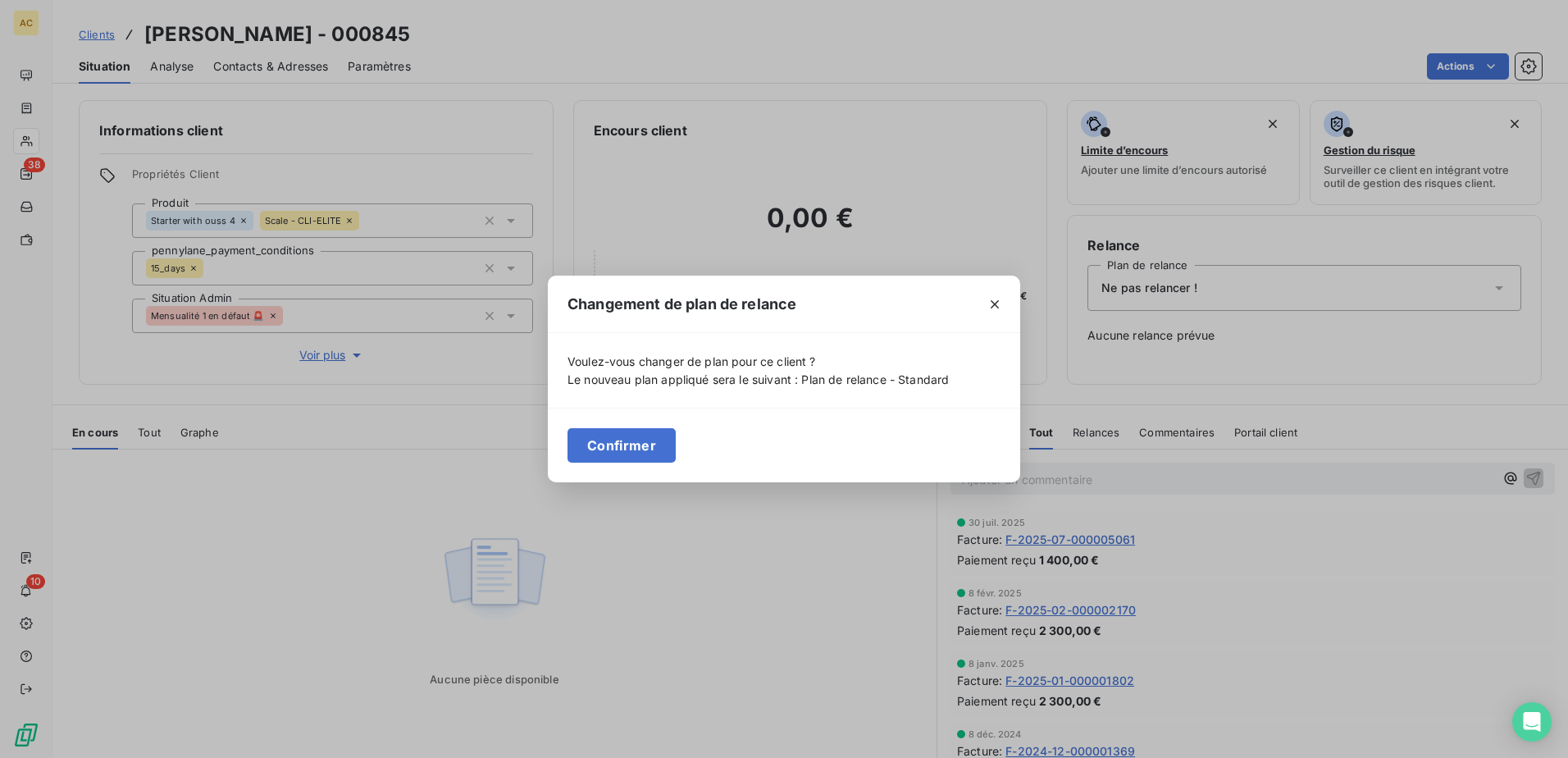
click at [597, 417] on div "Confirmer" at bounding box center [784, 445] width 472 height 74
click at [613, 439] on button "Confirmer" at bounding box center [621, 445] width 109 height 34
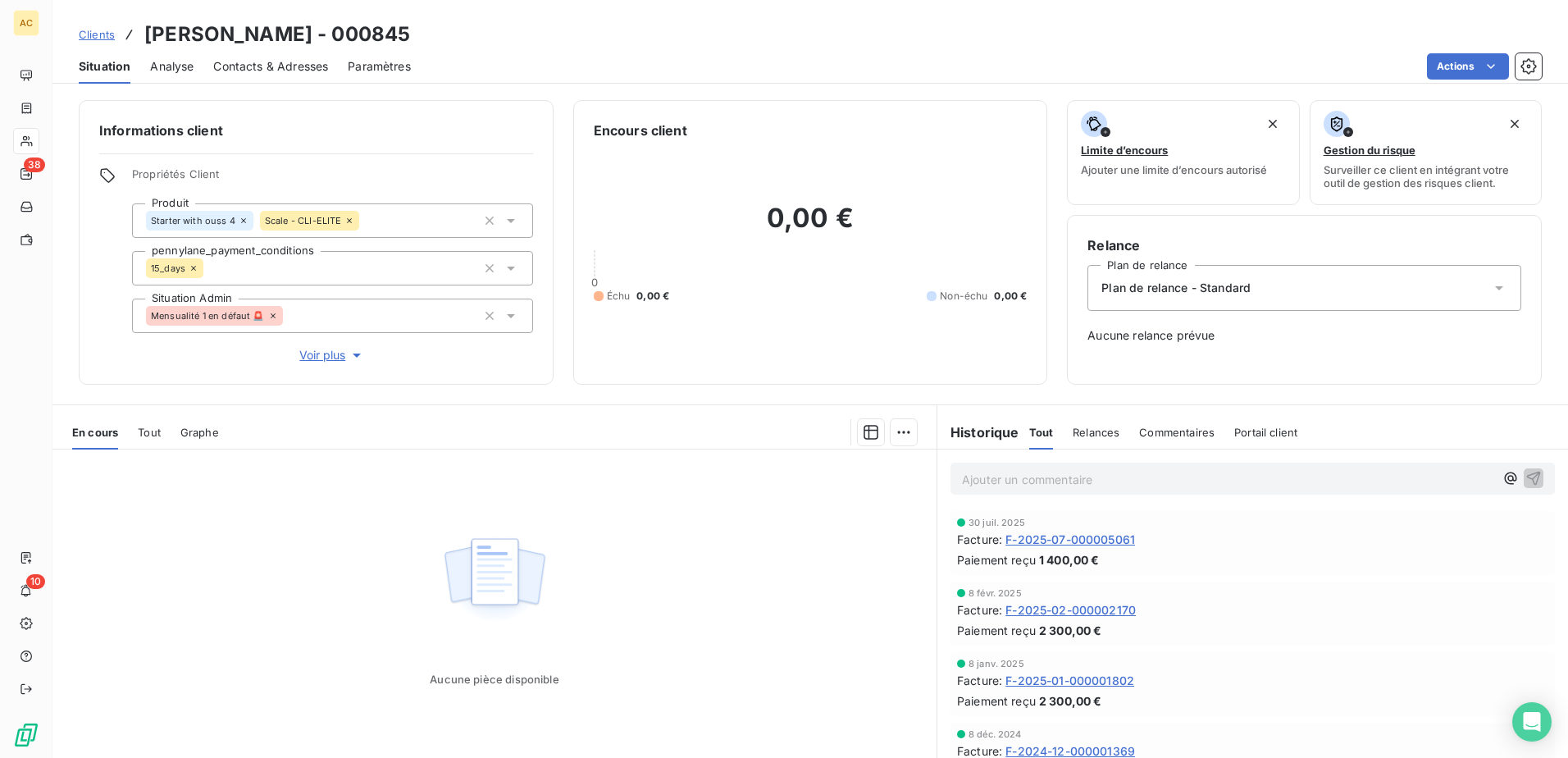
click at [796, 569] on div "Aucune pièce disponible" at bounding box center [493, 608] width 883 height 316
click at [99, 32] on span "Clients" at bounding box center [97, 34] width 36 height 13
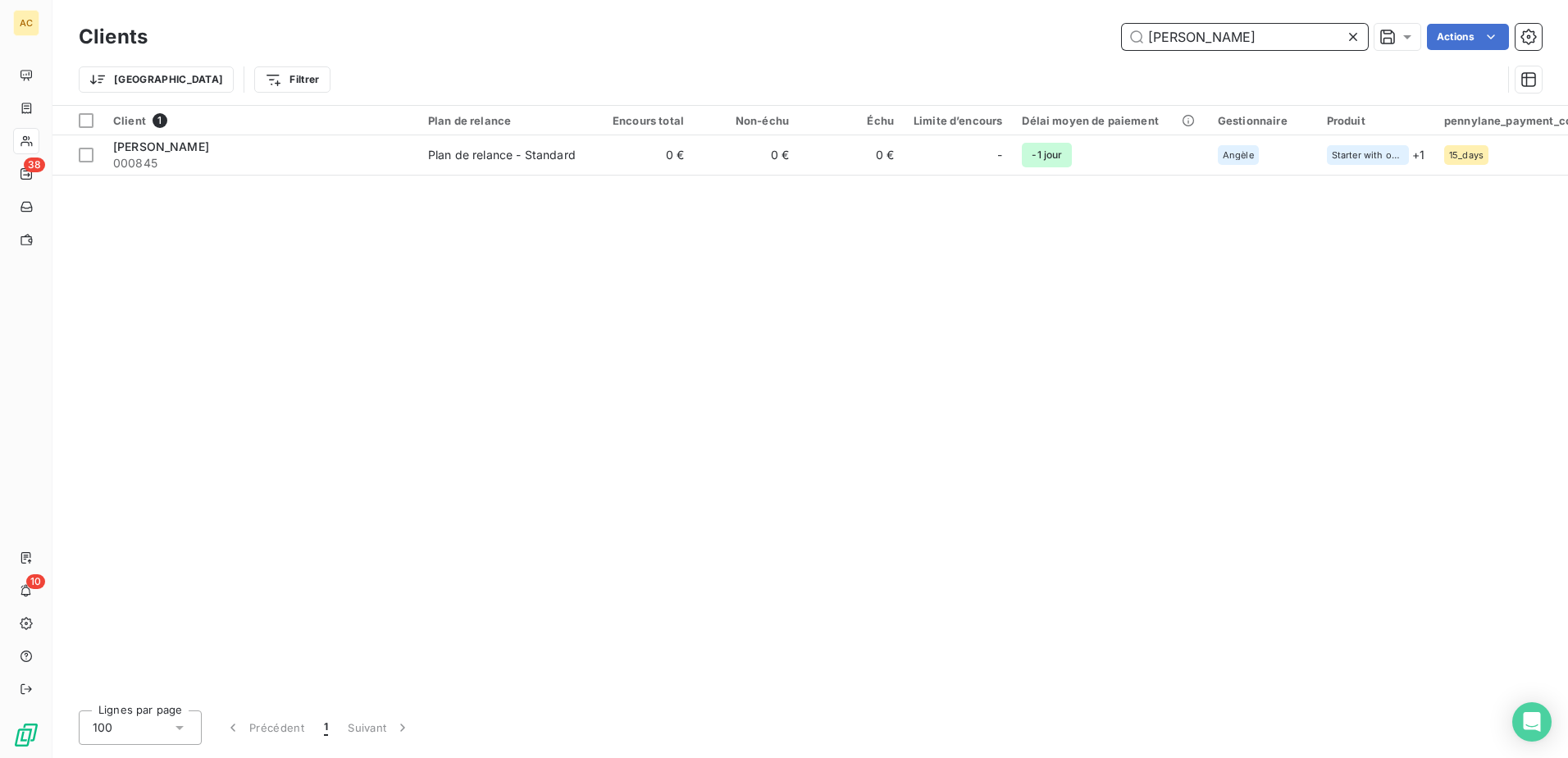
click at [1261, 38] on input "Julien LAURENT" at bounding box center [1244, 37] width 246 height 26
paste input "stephane candela"
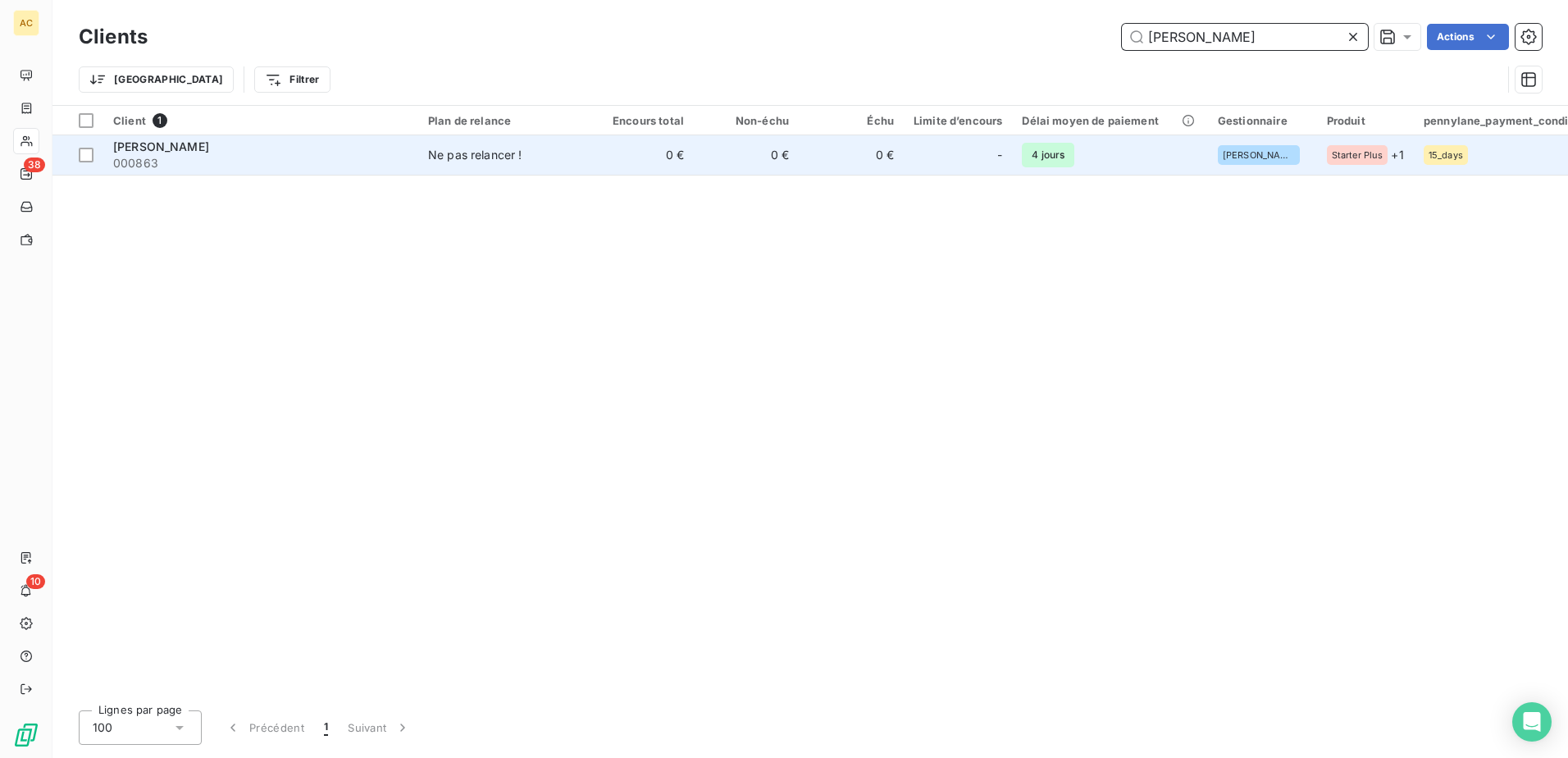
type input "stephane candela"
click at [1166, 163] on td "4 jours" at bounding box center [1109, 155] width 195 height 39
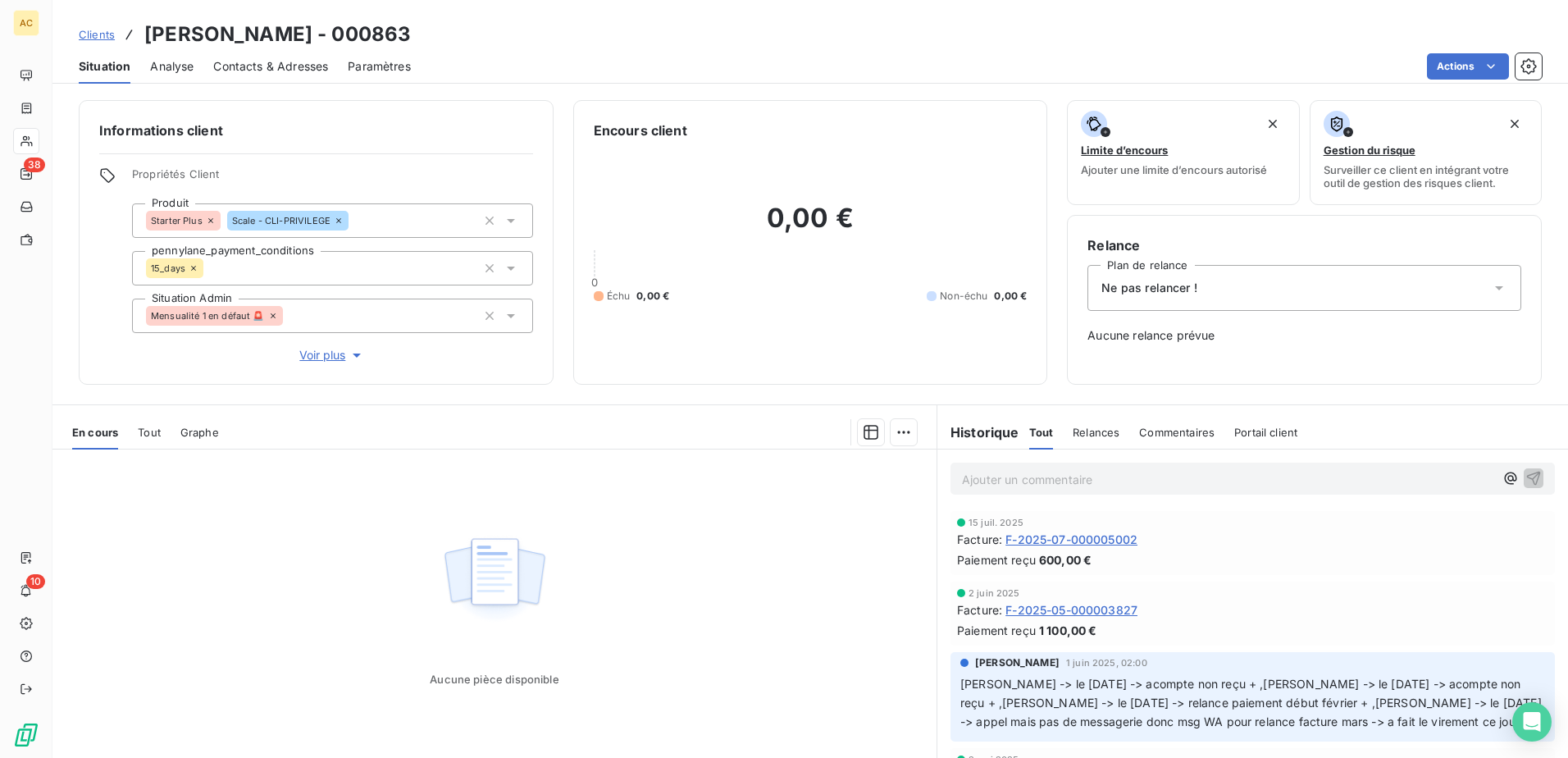
click at [1265, 285] on div "Ne pas relancer !" at bounding box center [1303, 287] width 434 height 46
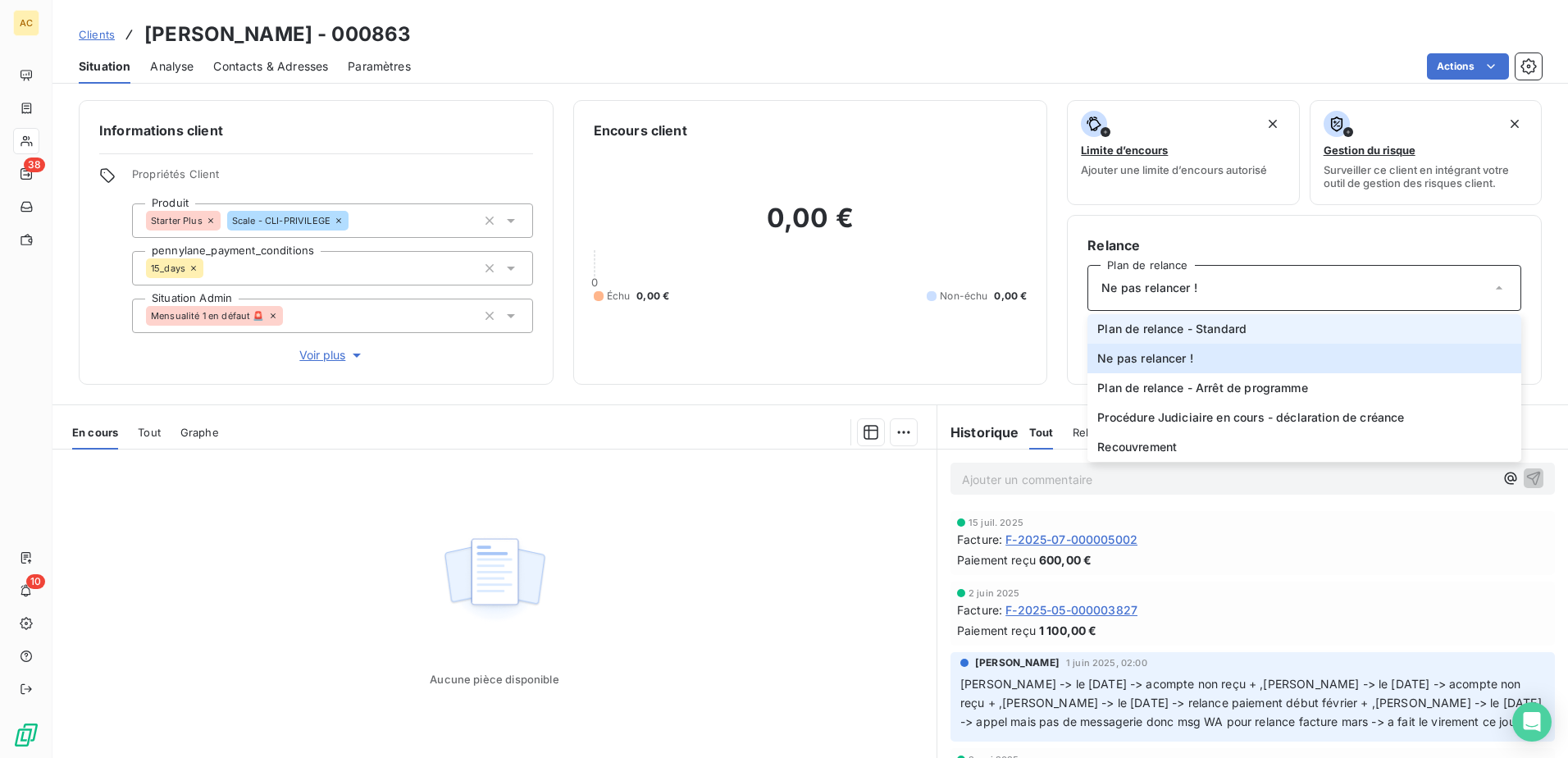
click at [1243, 325] on li "Plan de relance - Standard" at bounding box center [1303, 329] width 434 height 30
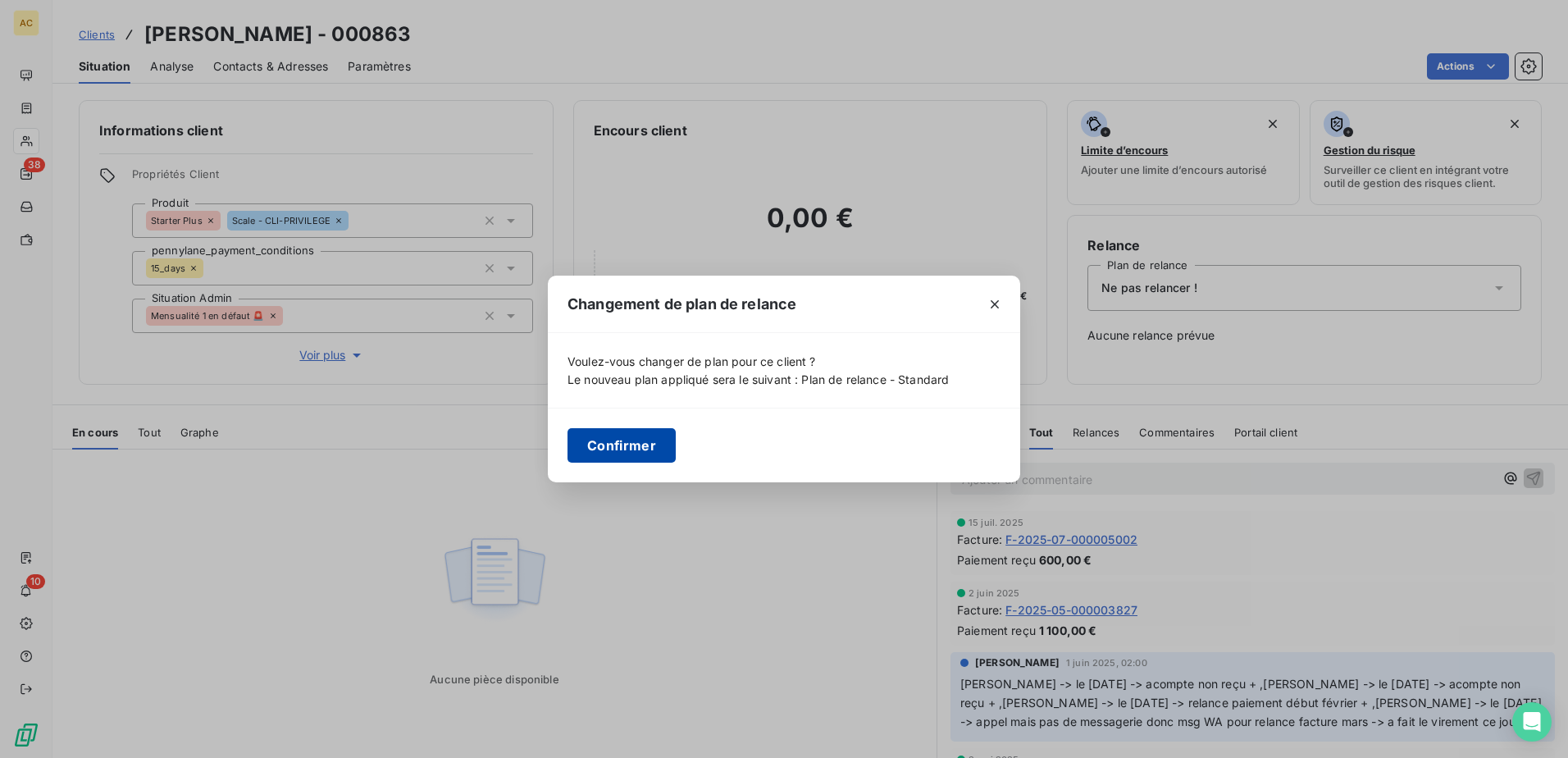
click at [584, 443] on button "Confirmer" at bounding box center [621, 445] width 109 height 34
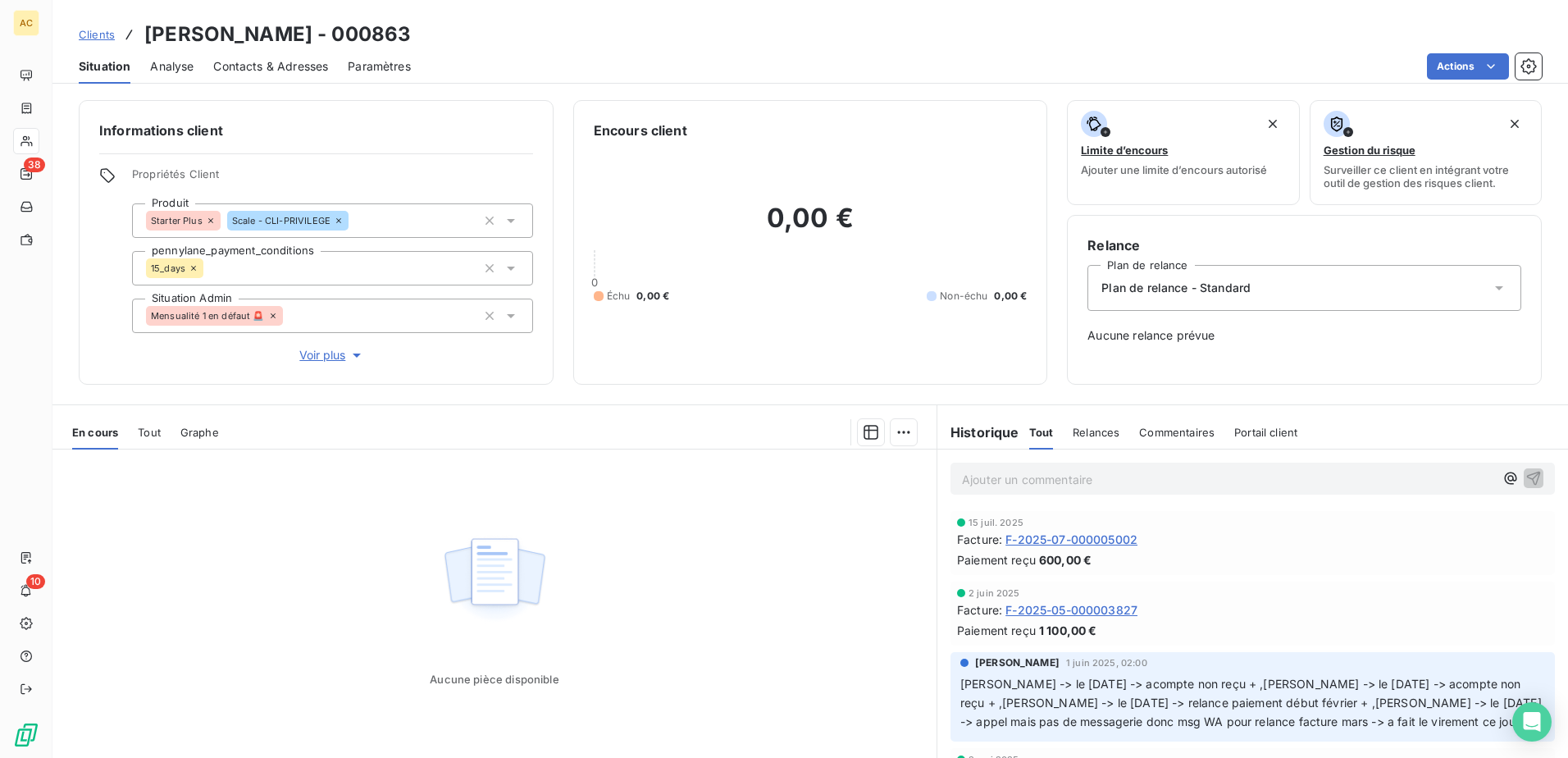
click at [739, 537] on div "Aucune pièce disponible" at bounding box center [493, 608] width 883 height 316
click at [105, 33] on span "Clients" at bounding box center [97, 34] width 36 height 13
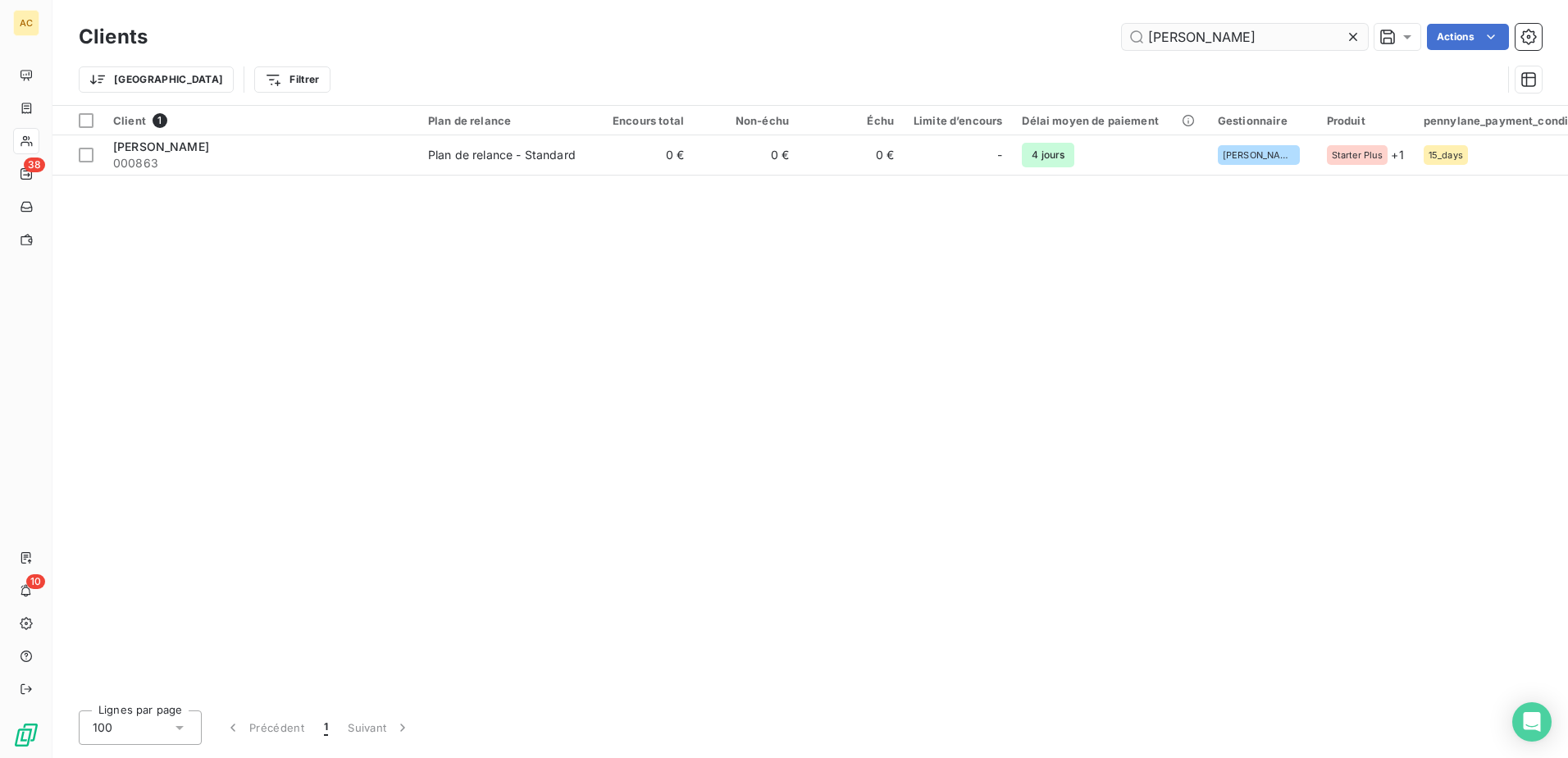
click at [1254, 39] on input "stephane candela" at bounding box center [1244, 37] width 246 height 26
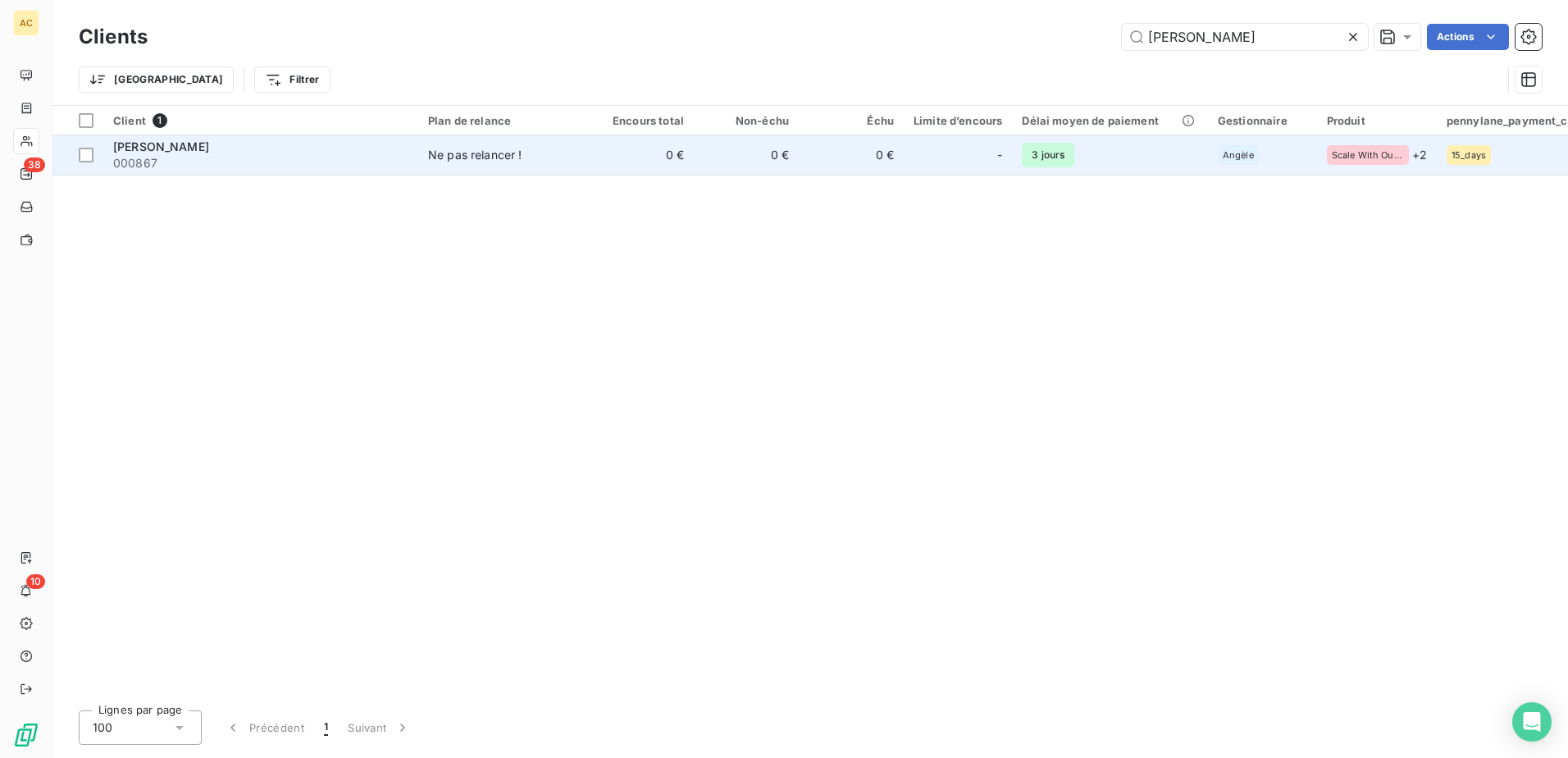
type input "Bruno HARTMANN"
click at [1130, 164] on td "3 jours" at bounding box center [1109, 155] width 195 height 39
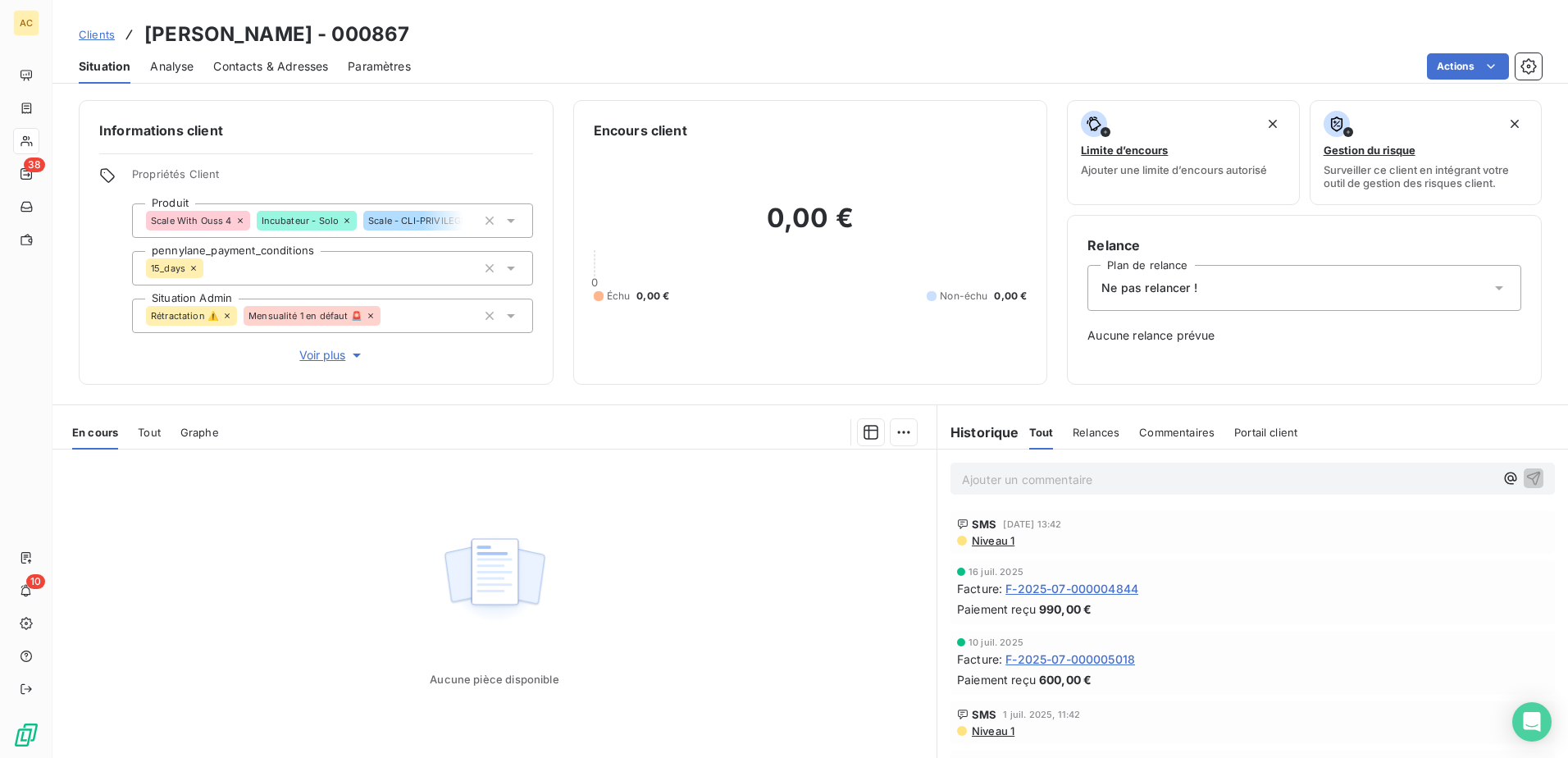
click at [1231, 294] on div "Ne pas relancer !" at bounding box center [1303, 287] width 434 height 46
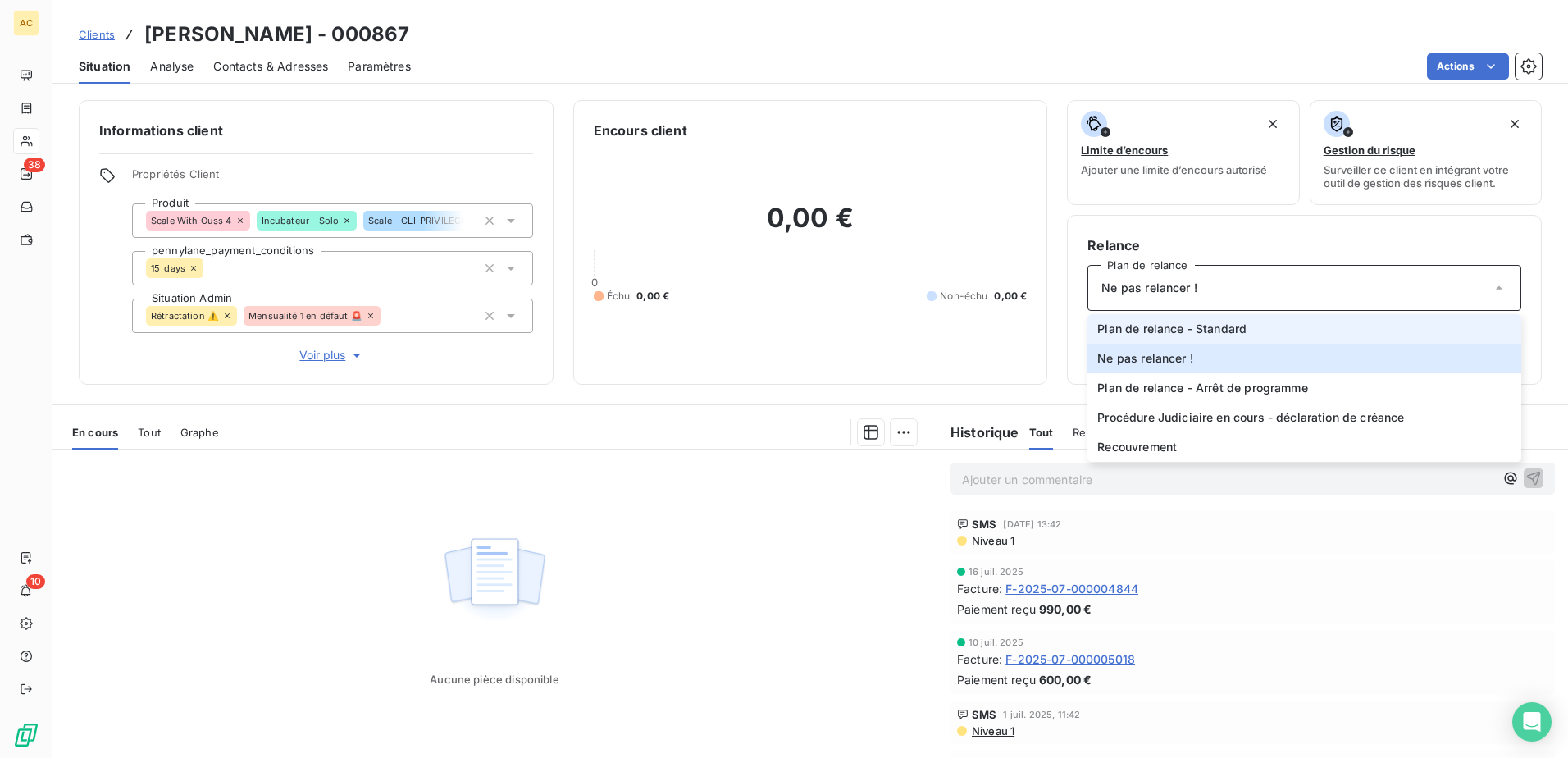
click at [1199, 334] on span "Plan de relance - Standard" at bounding box center [1171, 329] width 150 height 17
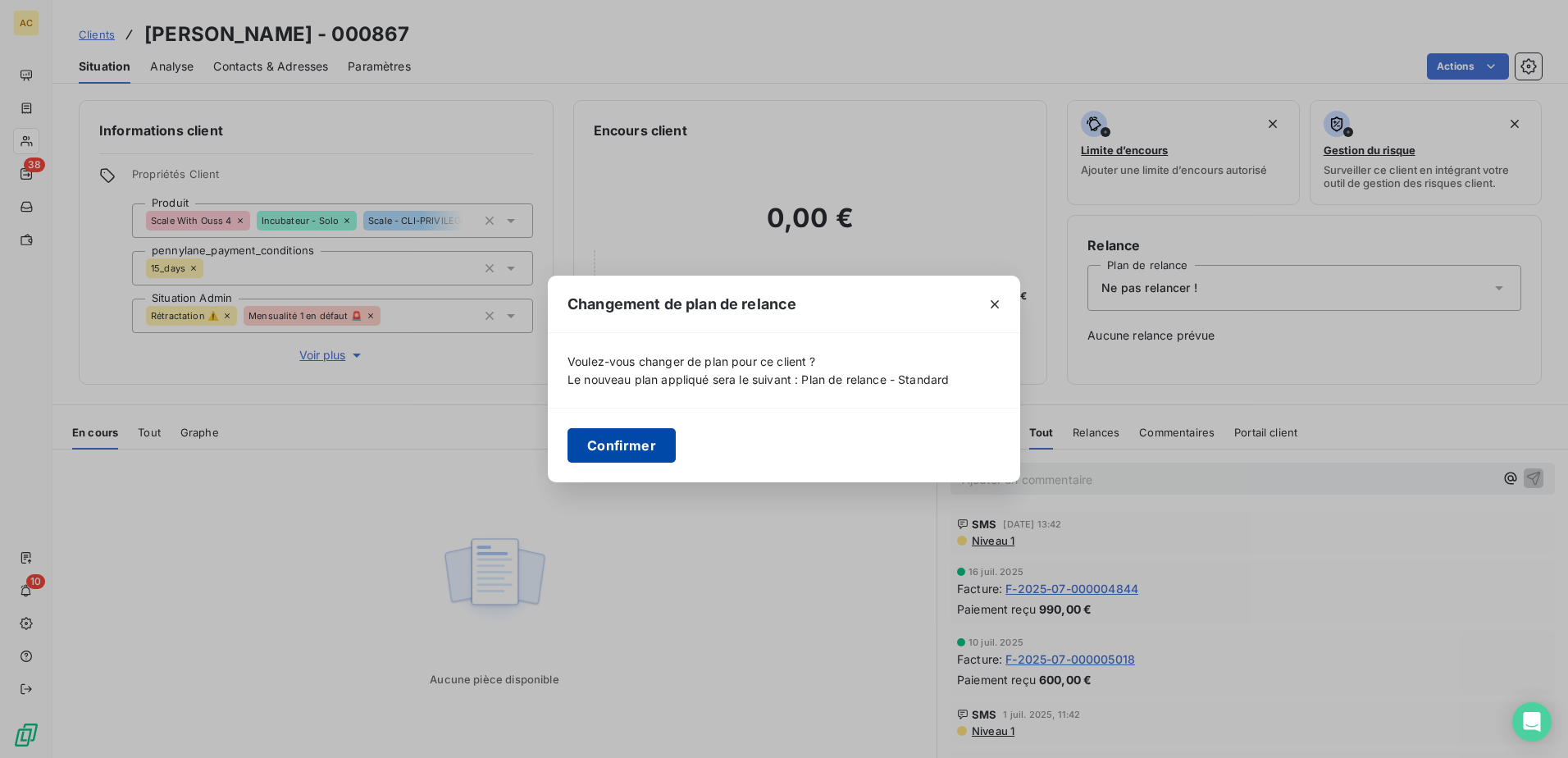
click at [595, 457] on button "Confirmer" at bounding box center [621, 445] width 109 height 34
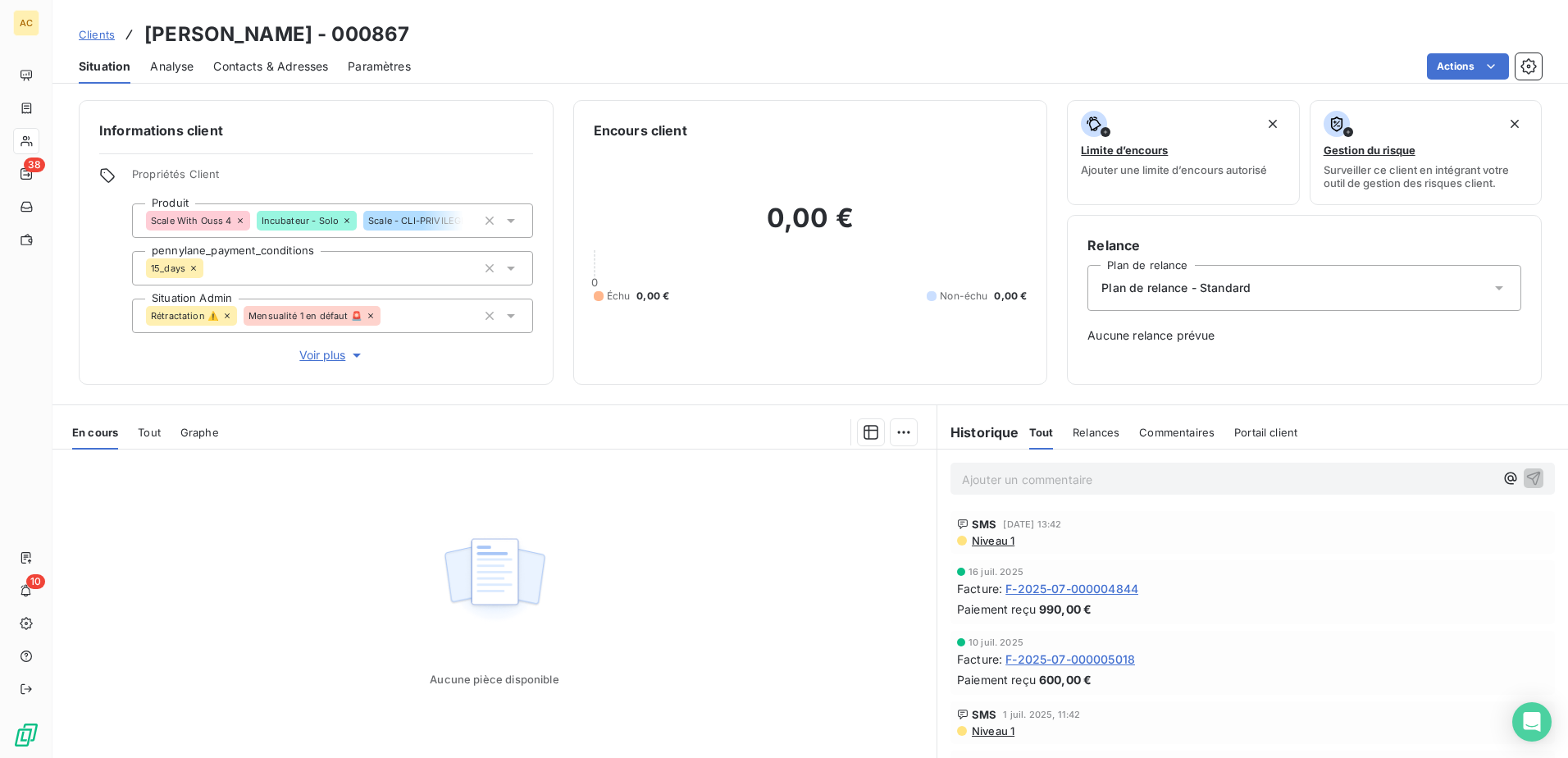
click at [94, 34] on span "Clients" at bounding box center [97, 34] width 36 height 13
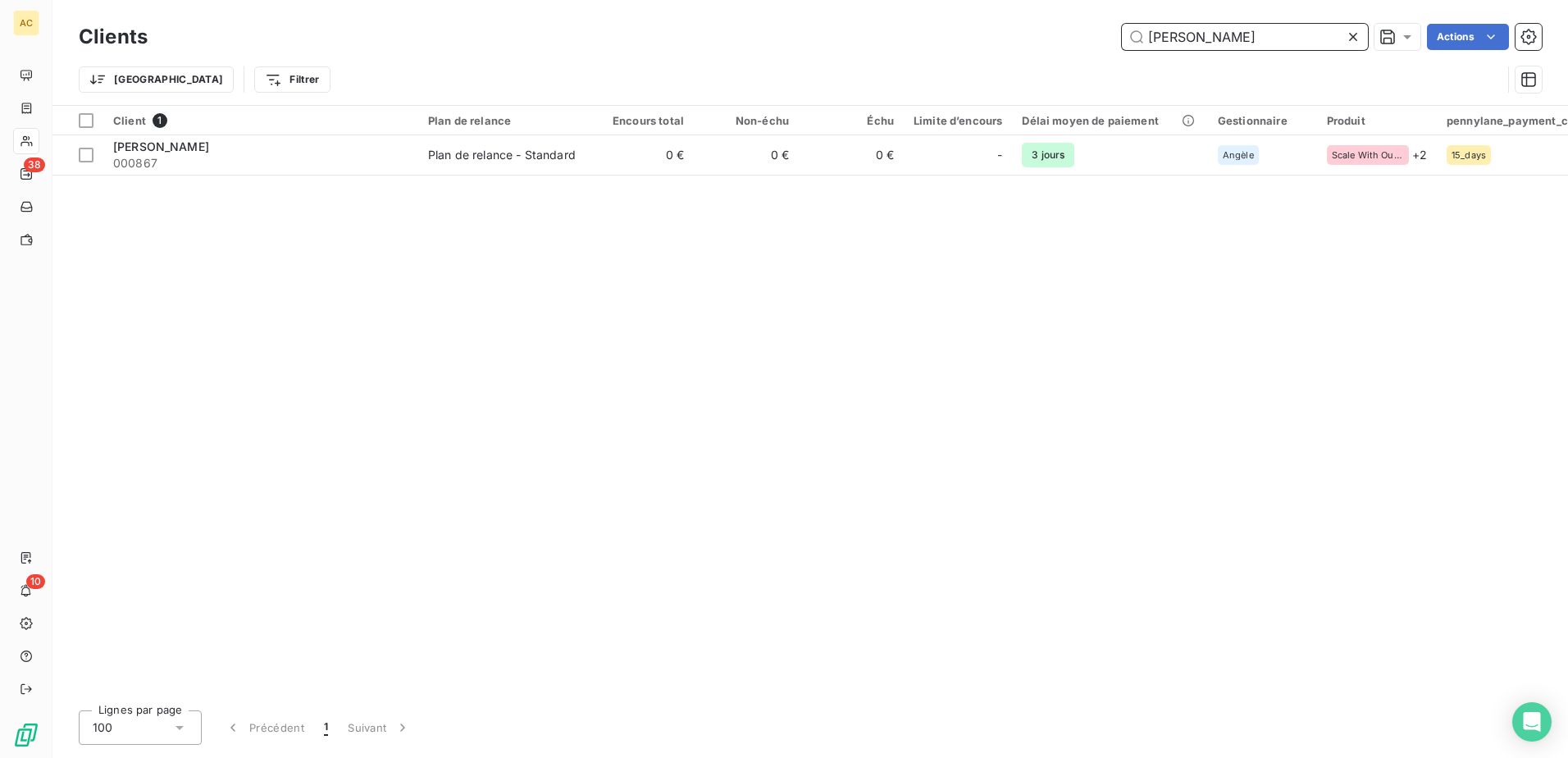
click at [1255, 41] on input "Bruno HARTMANN" at bounding box center [1244, 37] width 246 height 26
paste input "Jean-Baptiste PREBOT"
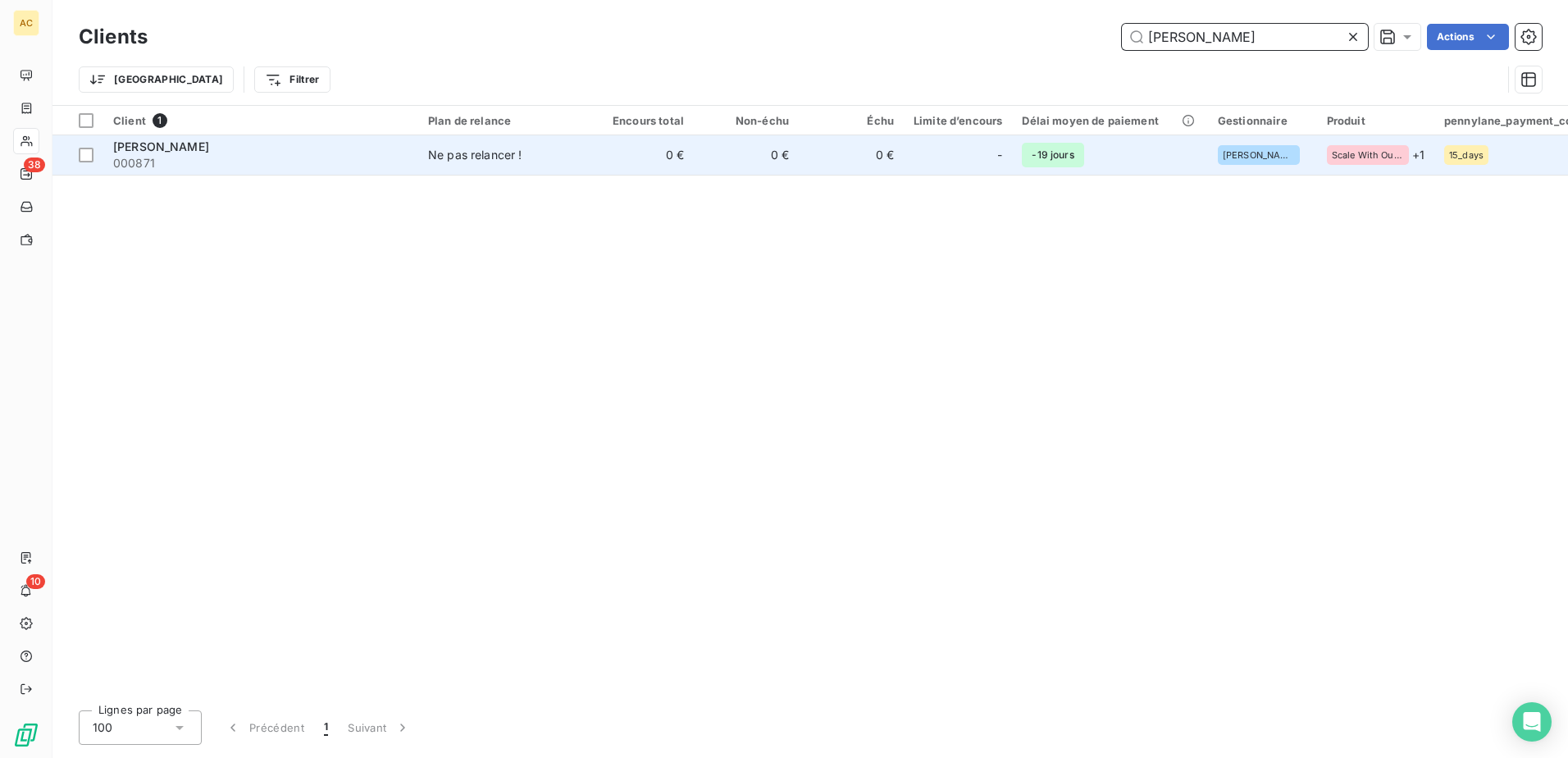
type input "Jean-Baptiste PREBOT"
click at [1152, 152] on td "-19 jours" at bounding box center [1109, 155] width 195 height 39
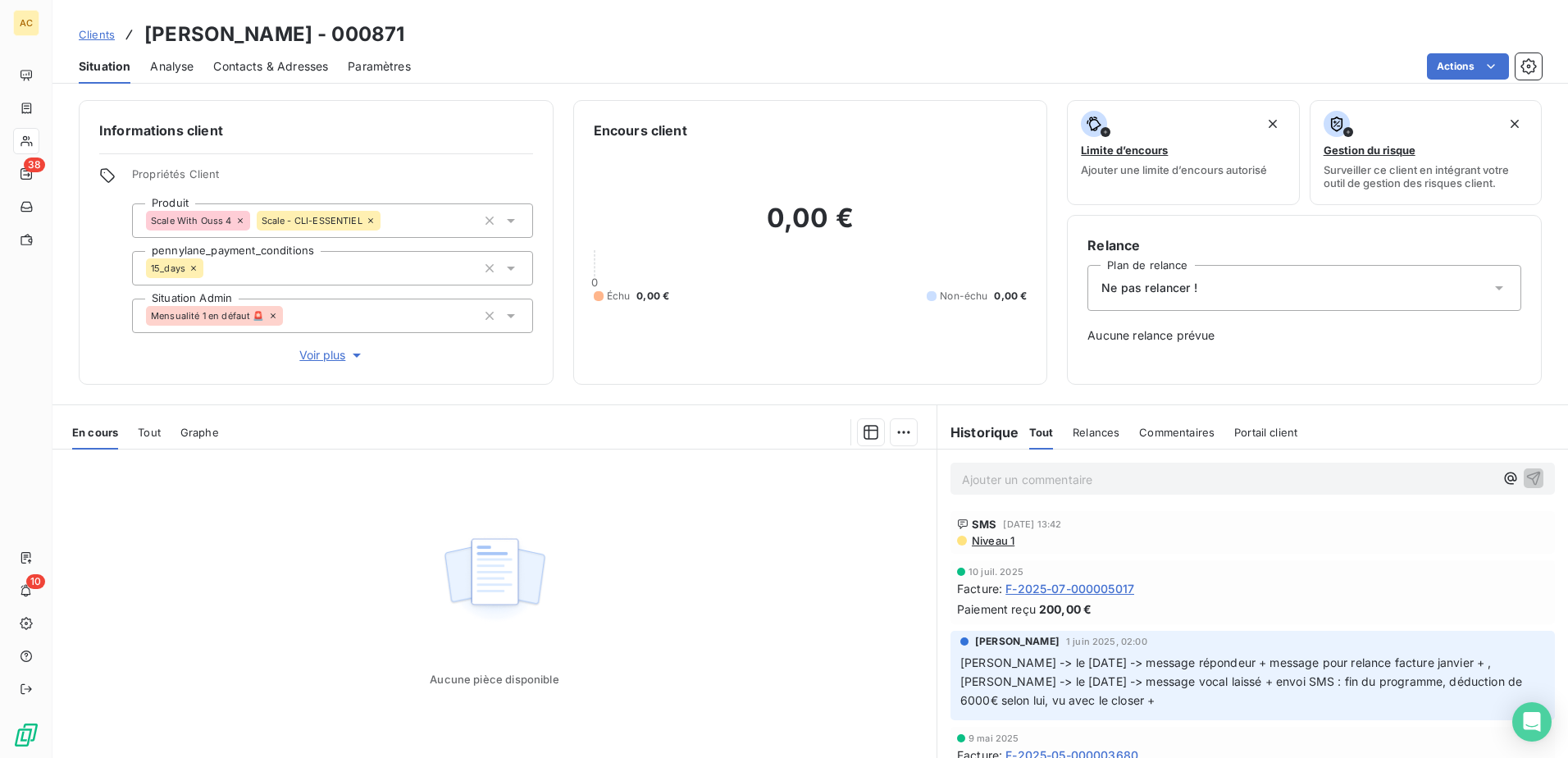
drag, startPoint x: 1256, startPoint y: 277, endPoint x: 1262, endPoint y: 300, distance: 23.8
click at [1257, 279] on div "Ne pas relancer !" at bounding box center [1303, 287] width 434 height 46
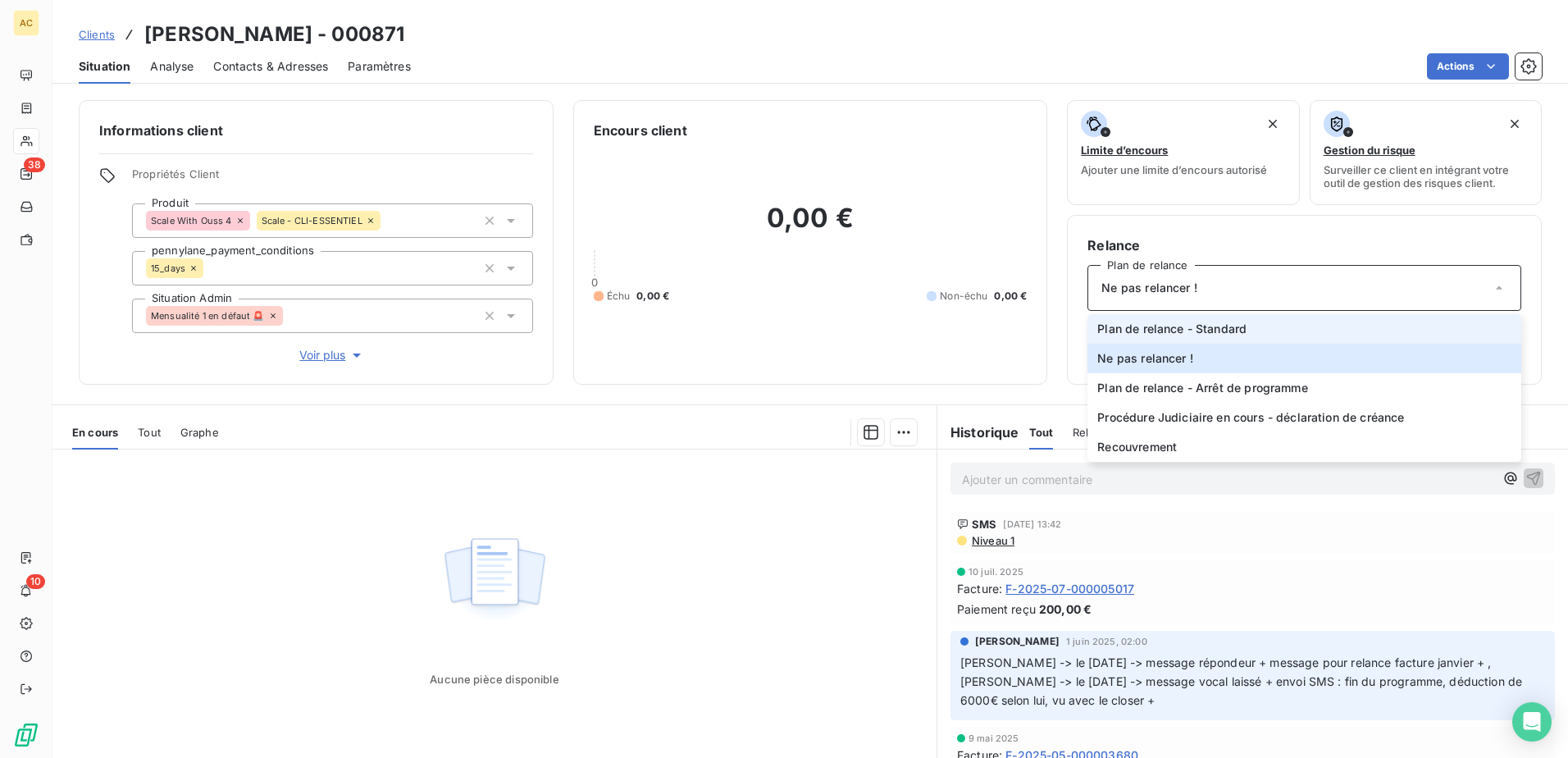
click at [1258, 331] on li "Plan de relance - Standard" at bounding box center [1303, 329] width 434 height 30
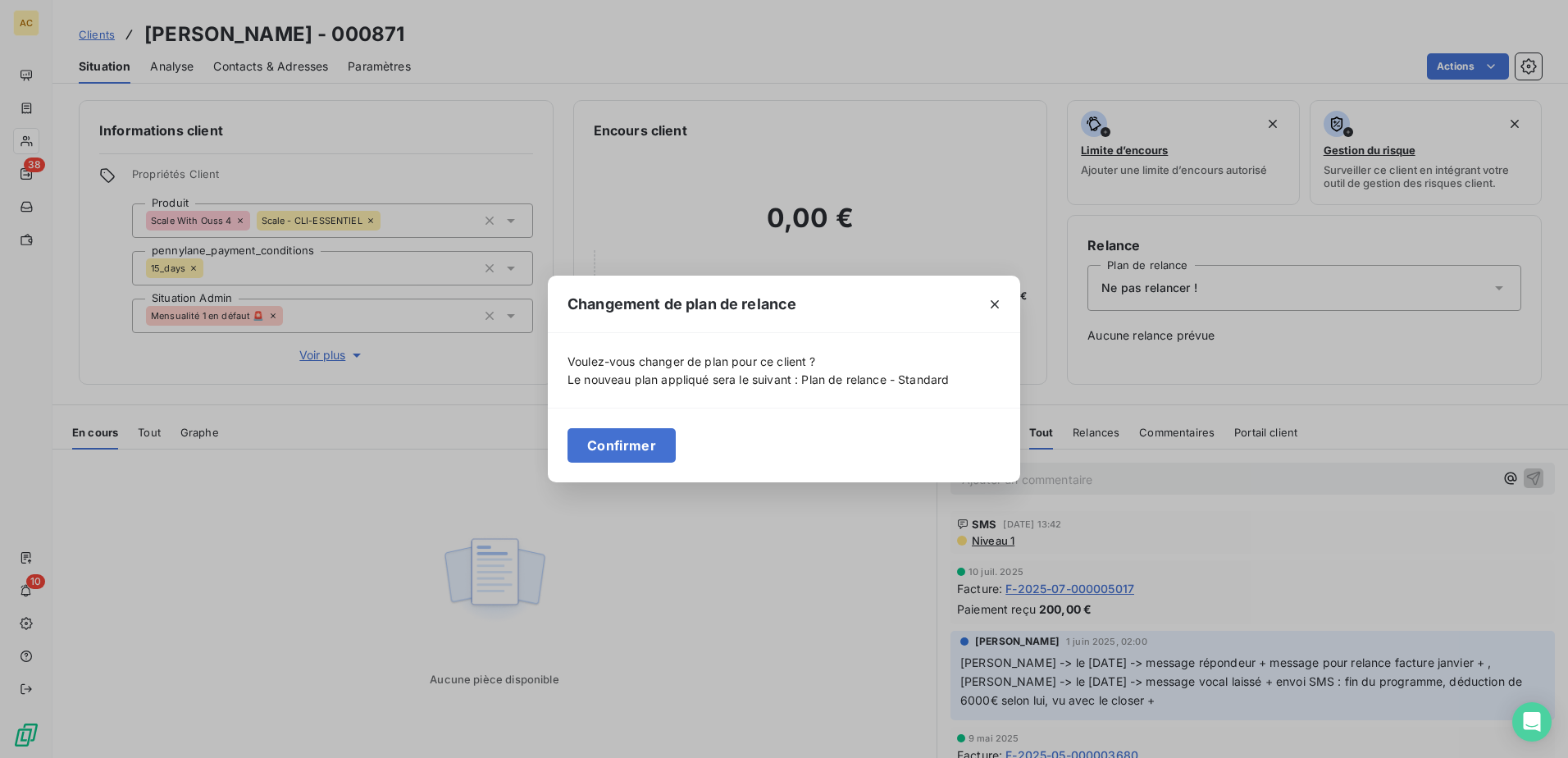
click at [642, 457] on button "Confirmer" at bounding box center [621, 445] width 109 height 34
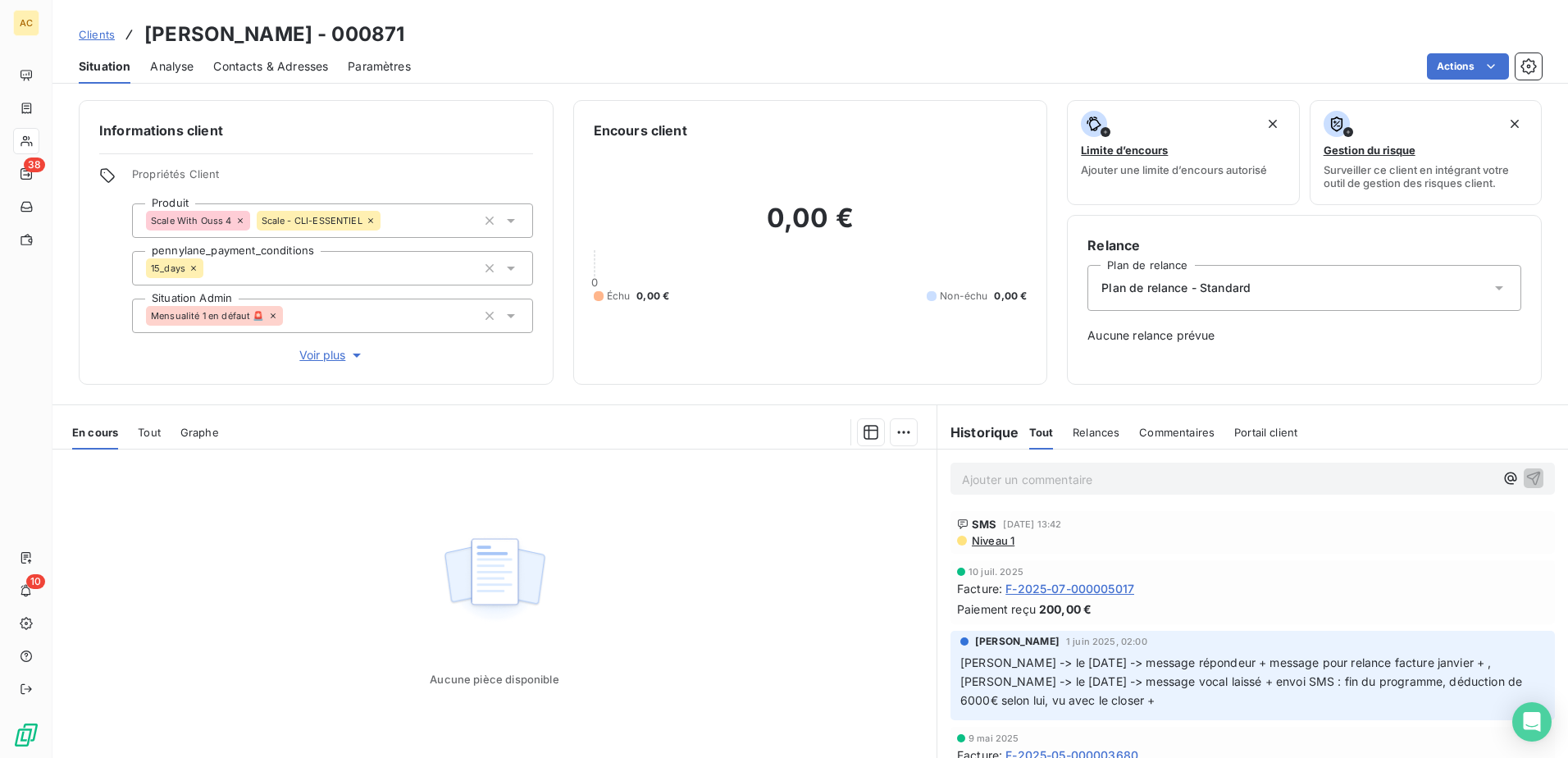
click at [778, 544] on div "Aucune pièce disponible" at bounding box center [493, 608] width 883 height 316
click at [93, 38] on span "Clients" at bounding box center [97, 34] width 36 height 13
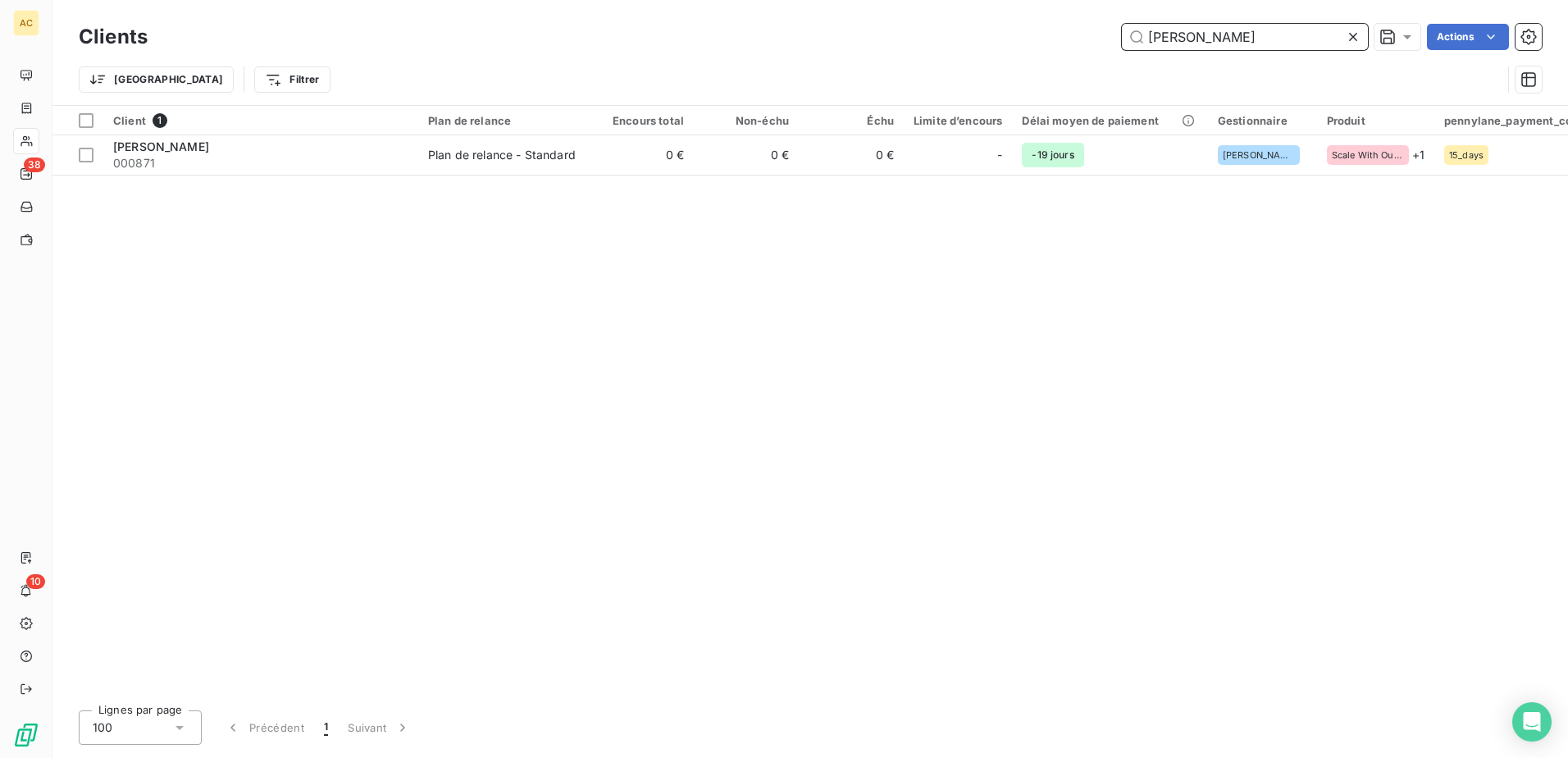
click at [1241, 37] on input "Jean-Baptiste PREBOT" at bounding box center [1244, 37] width 246 height 26
click at [1242, 36] on input "Jean-Baptiste PREBOT" at bounding box center [1244, 37] width 246 height 26
paste input "stéphane Zine"
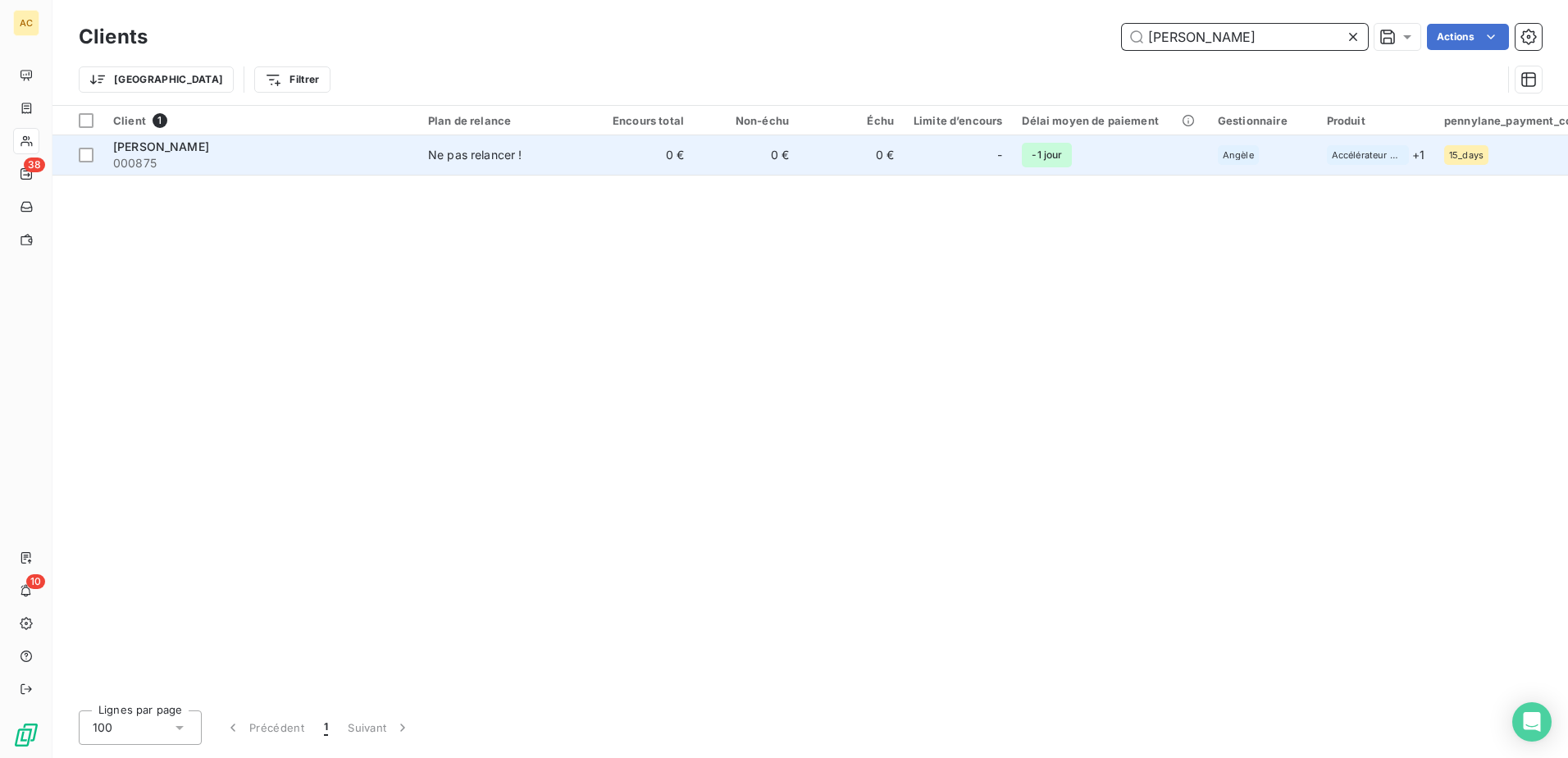
type input "stéphane Zine"
click at [420, 156] on td "Ne pas relancer !" at bounding box center [503, 155] width 171 height 39
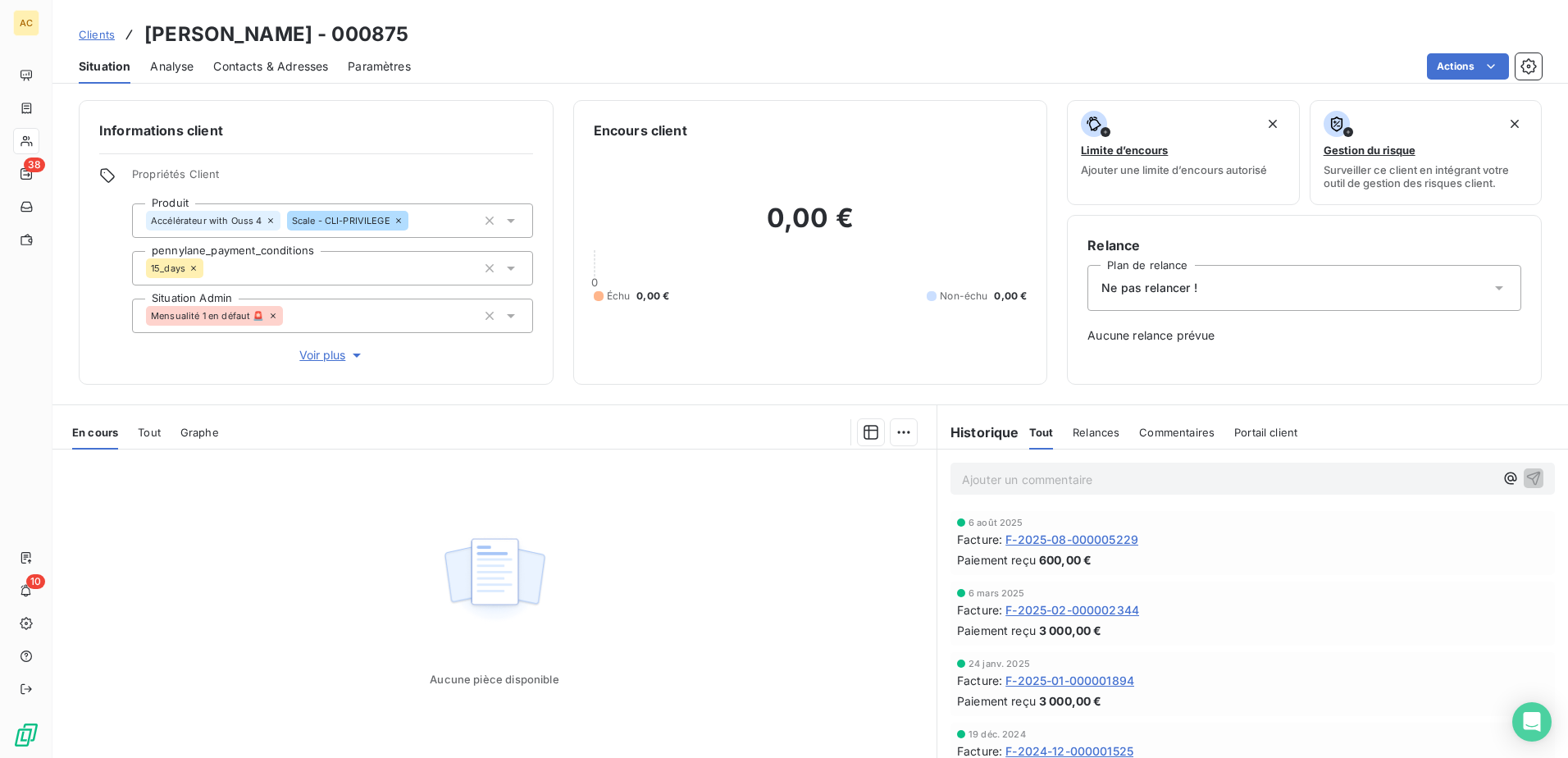
click at [1201, 294] on div "Ne pas relancer !" at bounding box center [1303, 287] width 434 height 46
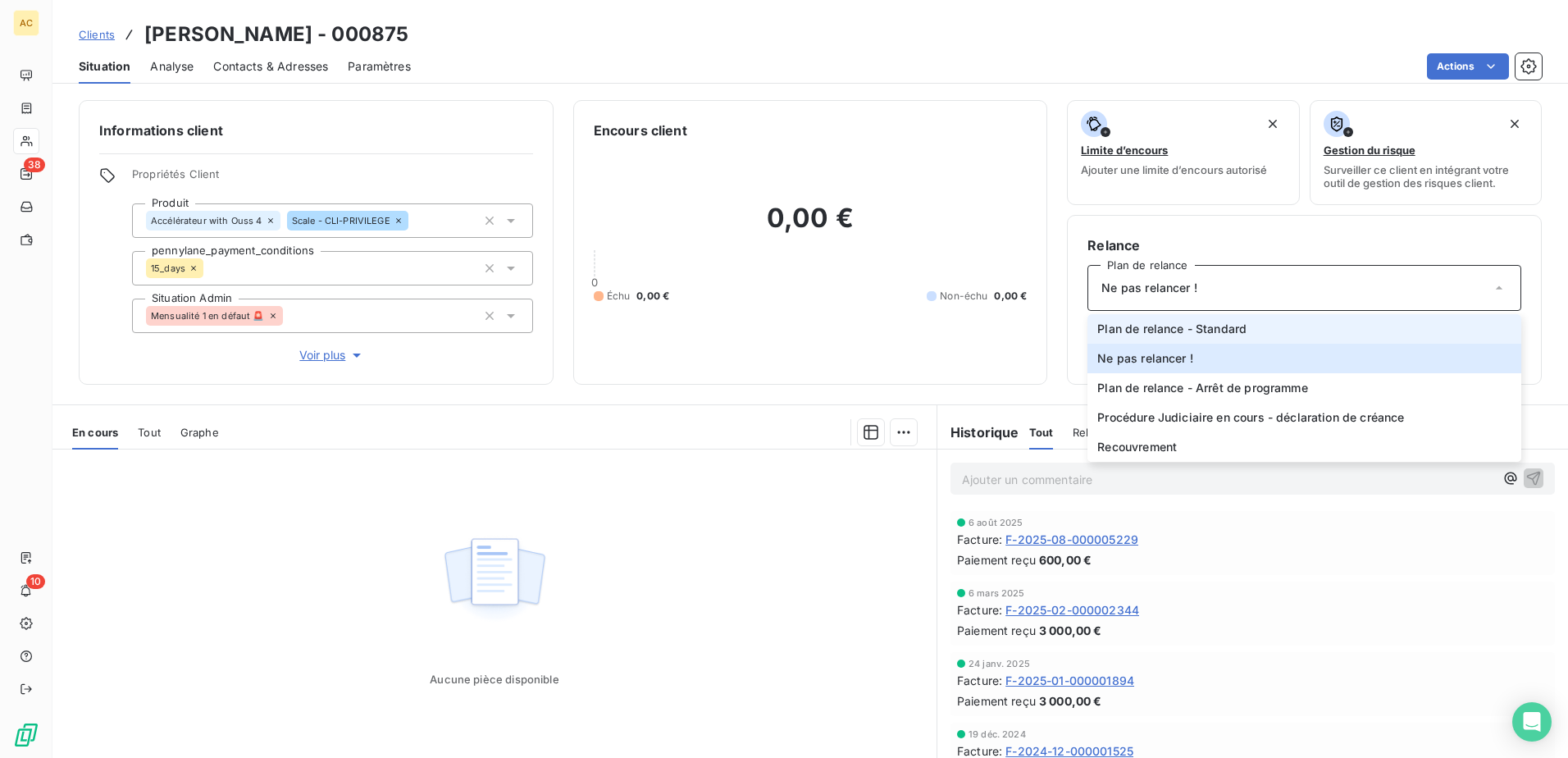
click at [1200, 332] on span "Plan de relance - Standard" at bounding box center [1171, 329] width 150 height 17
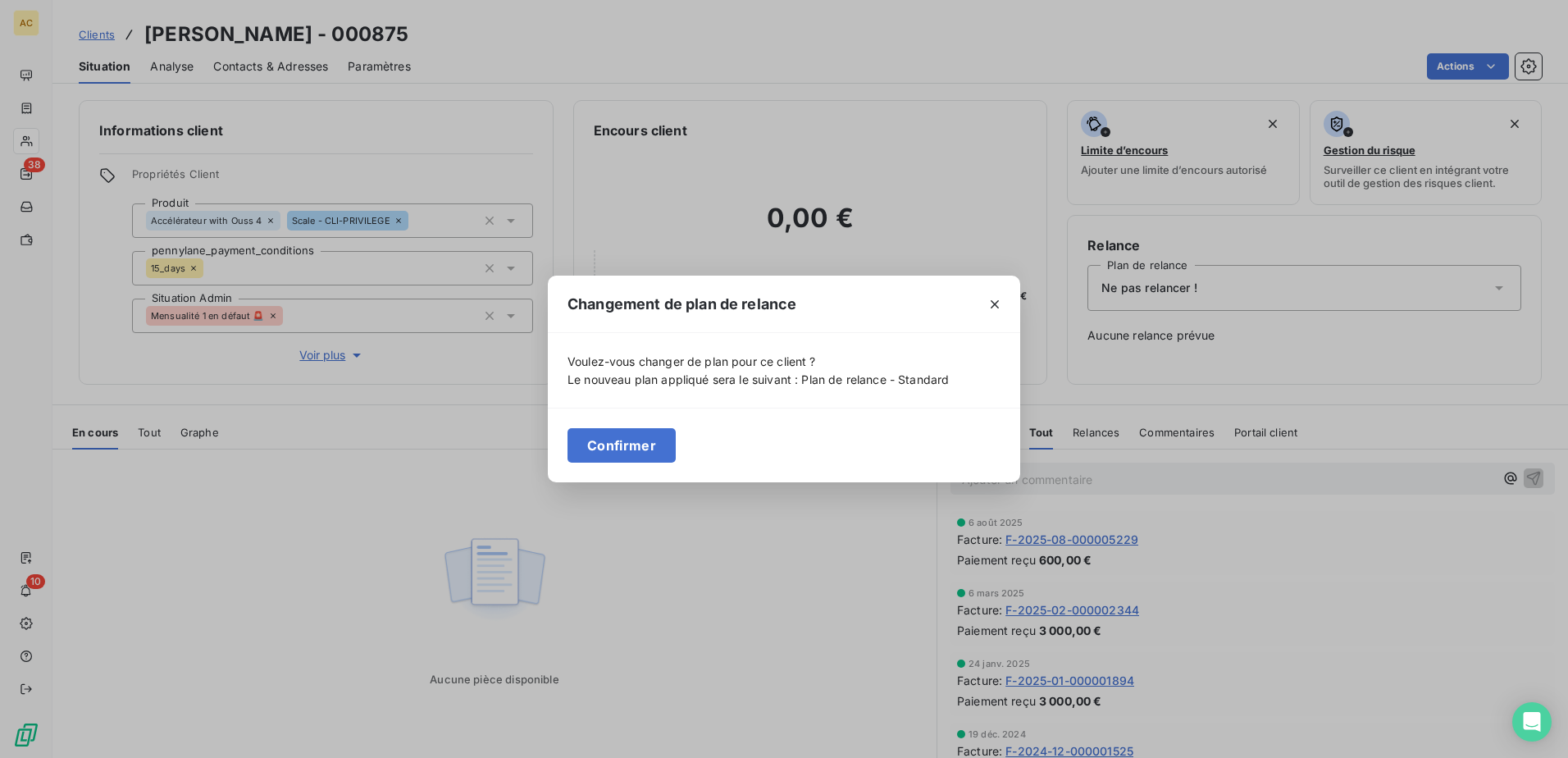
click at [636, 450] on button "Confirmer" at bounding box center [621, 445] width 109 height 34
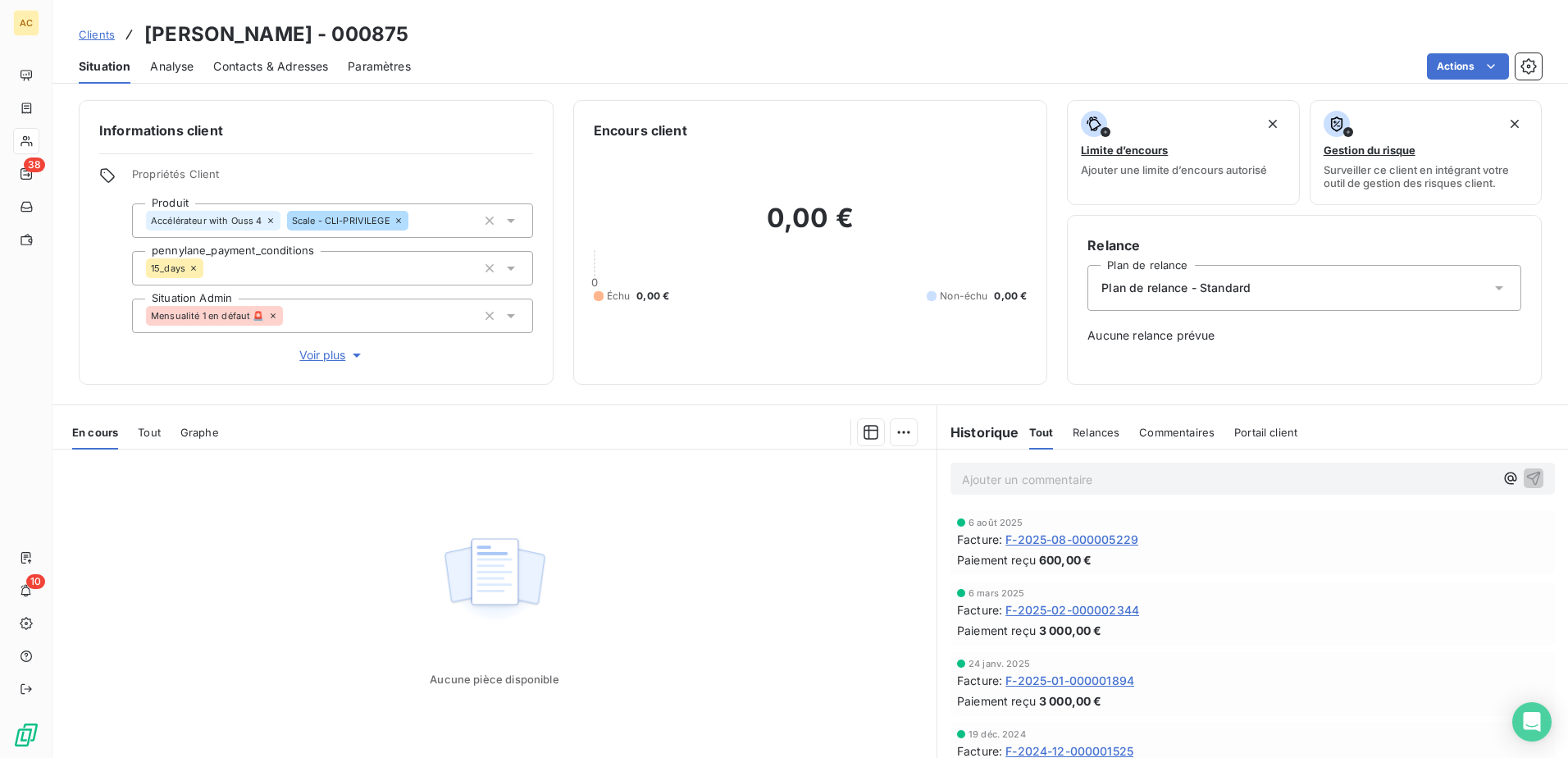
click at [88, 33] on span "Clients" at bounding box center [97, 34] width 36 height 13
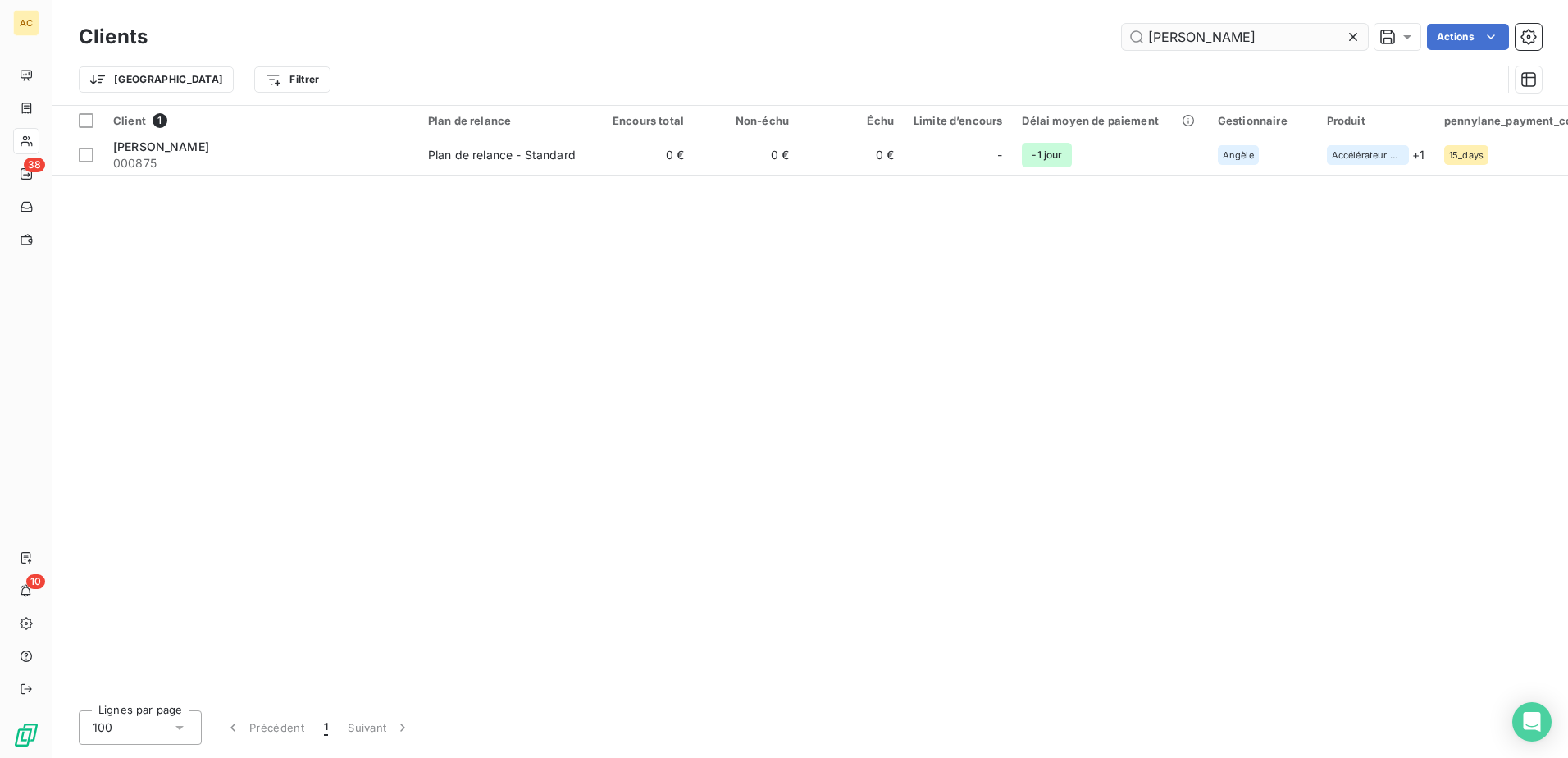
click at [1185, 46] on input "stéphane Zine" at bounding box center [1244, 37] width 246 height 26
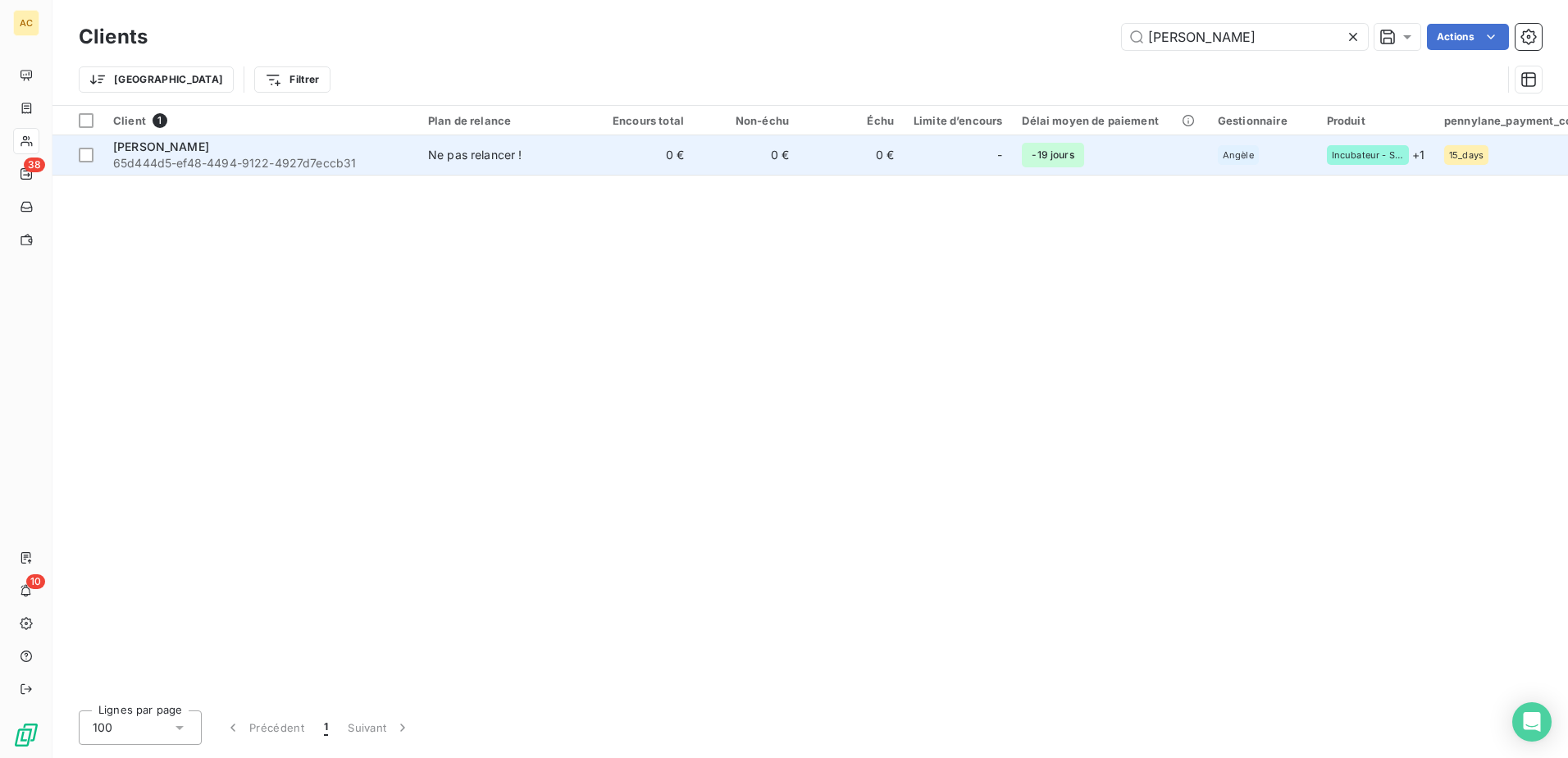
type input "Anissa Bichet"
click at [1022, 164] on span "-19 jours" at bounding box center [1052, 155] width 61 height 24
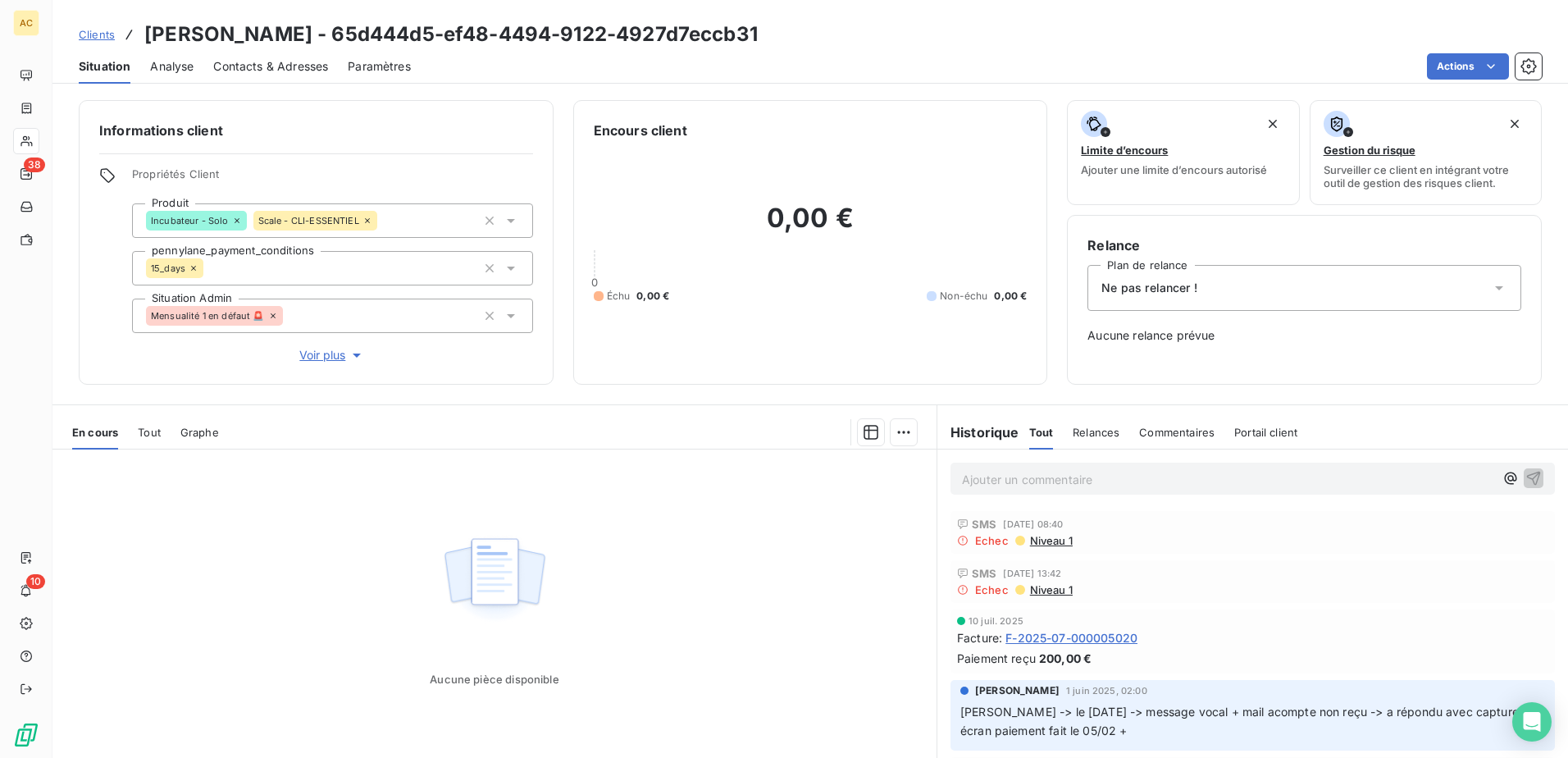
click at [1252, 293] on div "Ne pas relancer !" at bounding box center [1303, 287] width 434 height 46
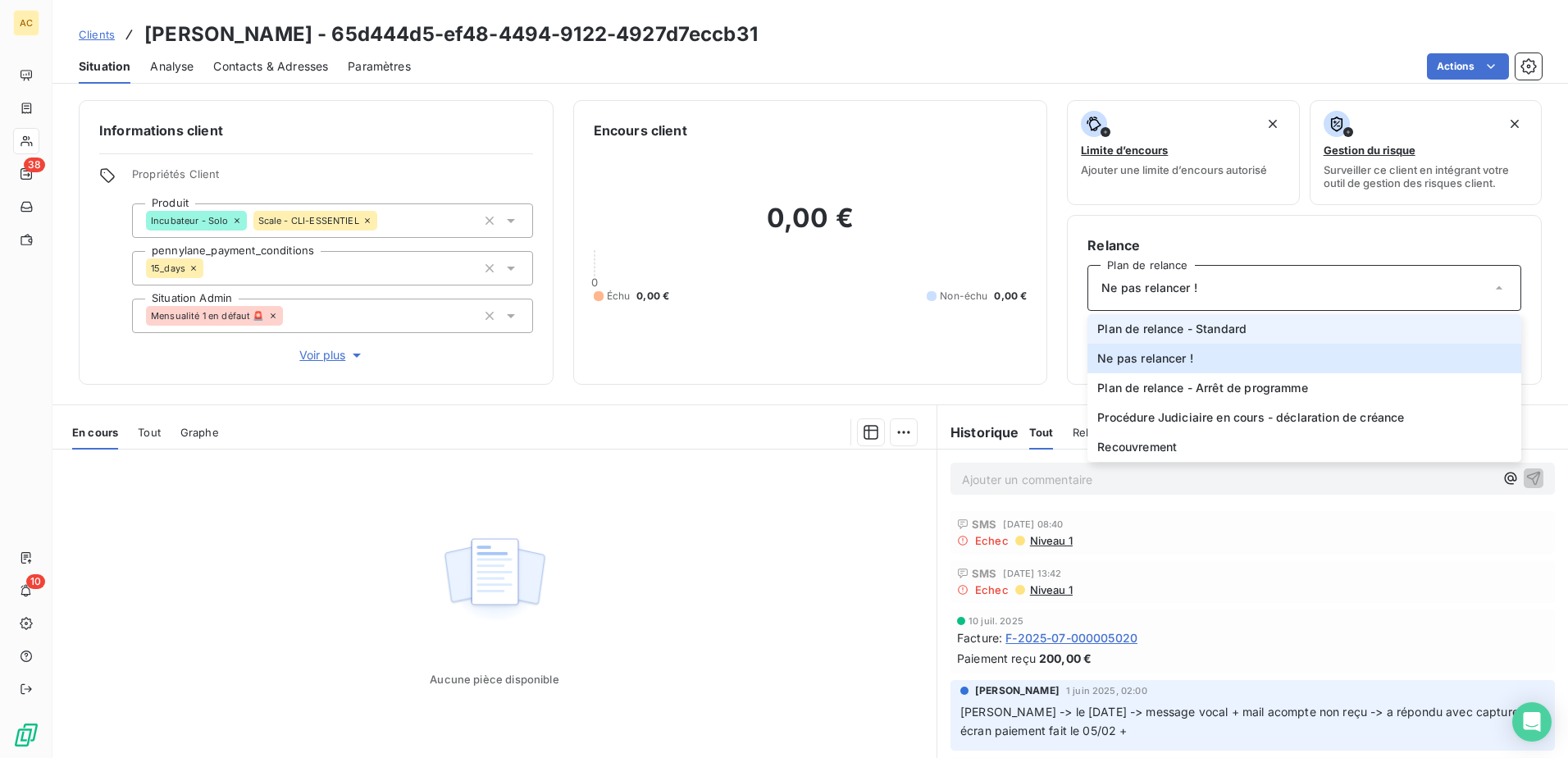
click at [1222, 330] on span "Plan de relance - Standard" at bounding box center [1171, 329] width 150 height 17
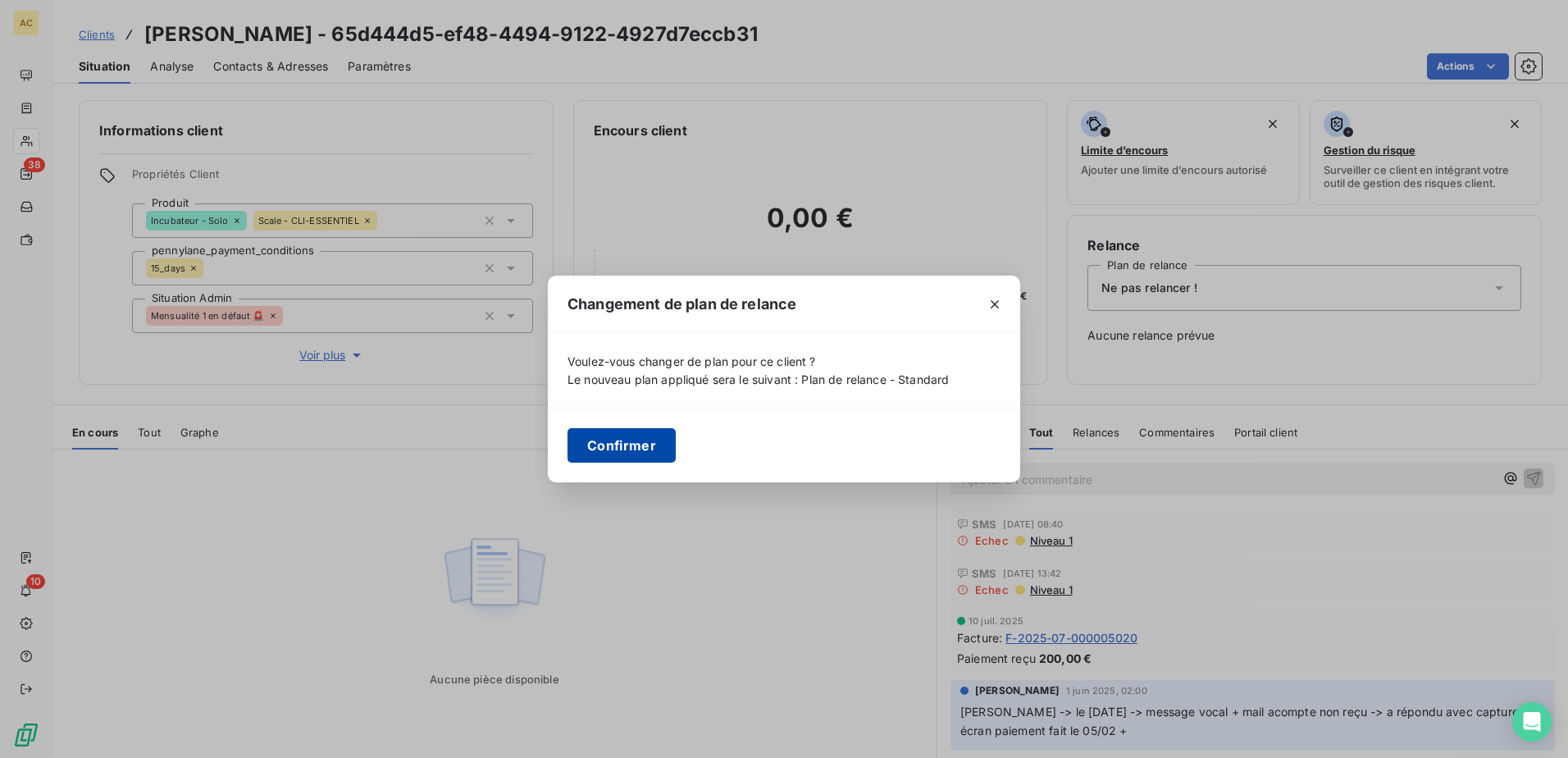
click at [641, 444] on button "Confirmer" at bounding box center [621, 445] width 109 height 34
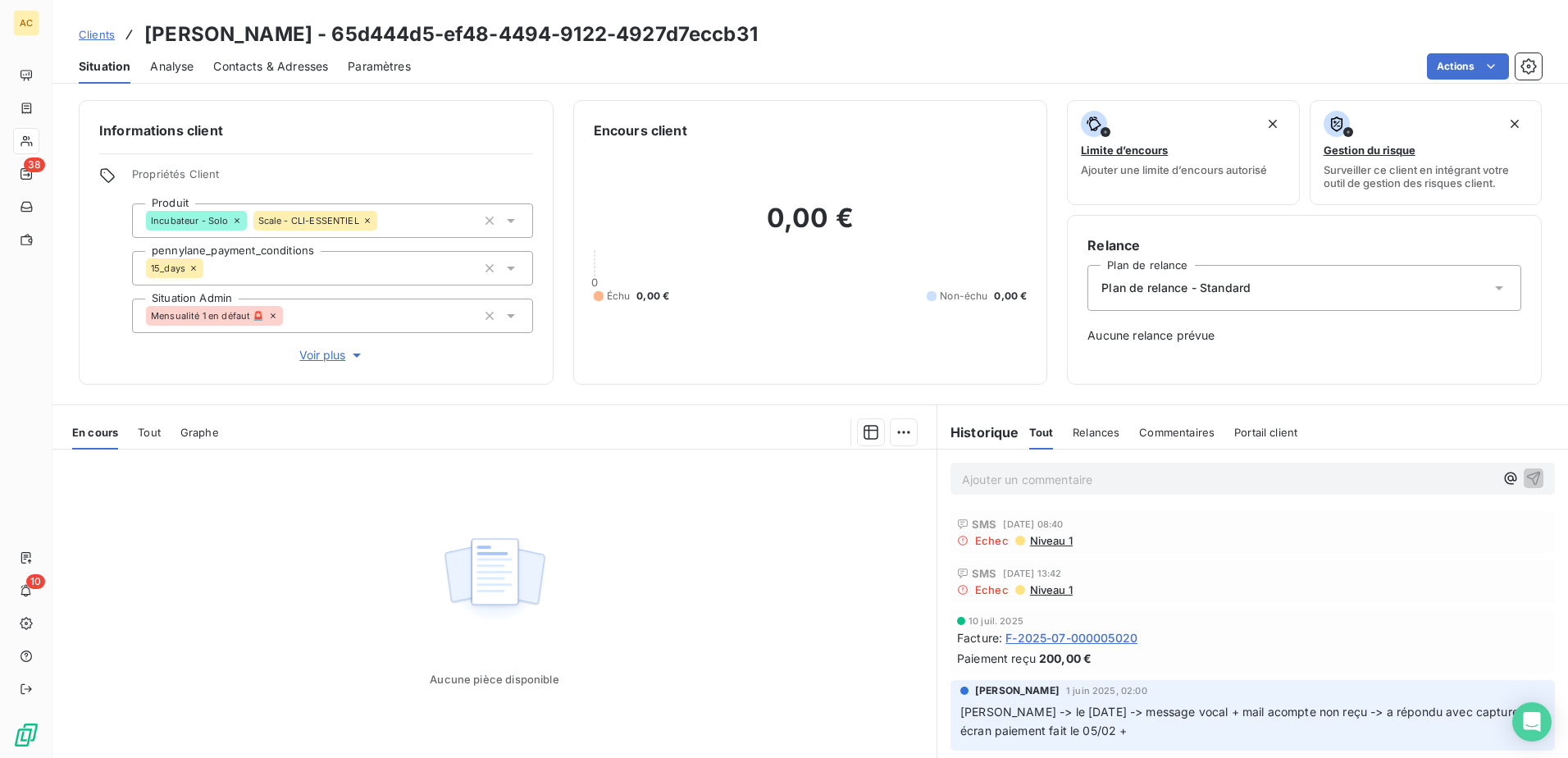
click at [811, 552] on div "Aucune pièce disponible" at bounding box center [493, 608] width 883 height 316
click at [111, 39] on span "Clients" at bounding box center [97, 34] width 36 height 13
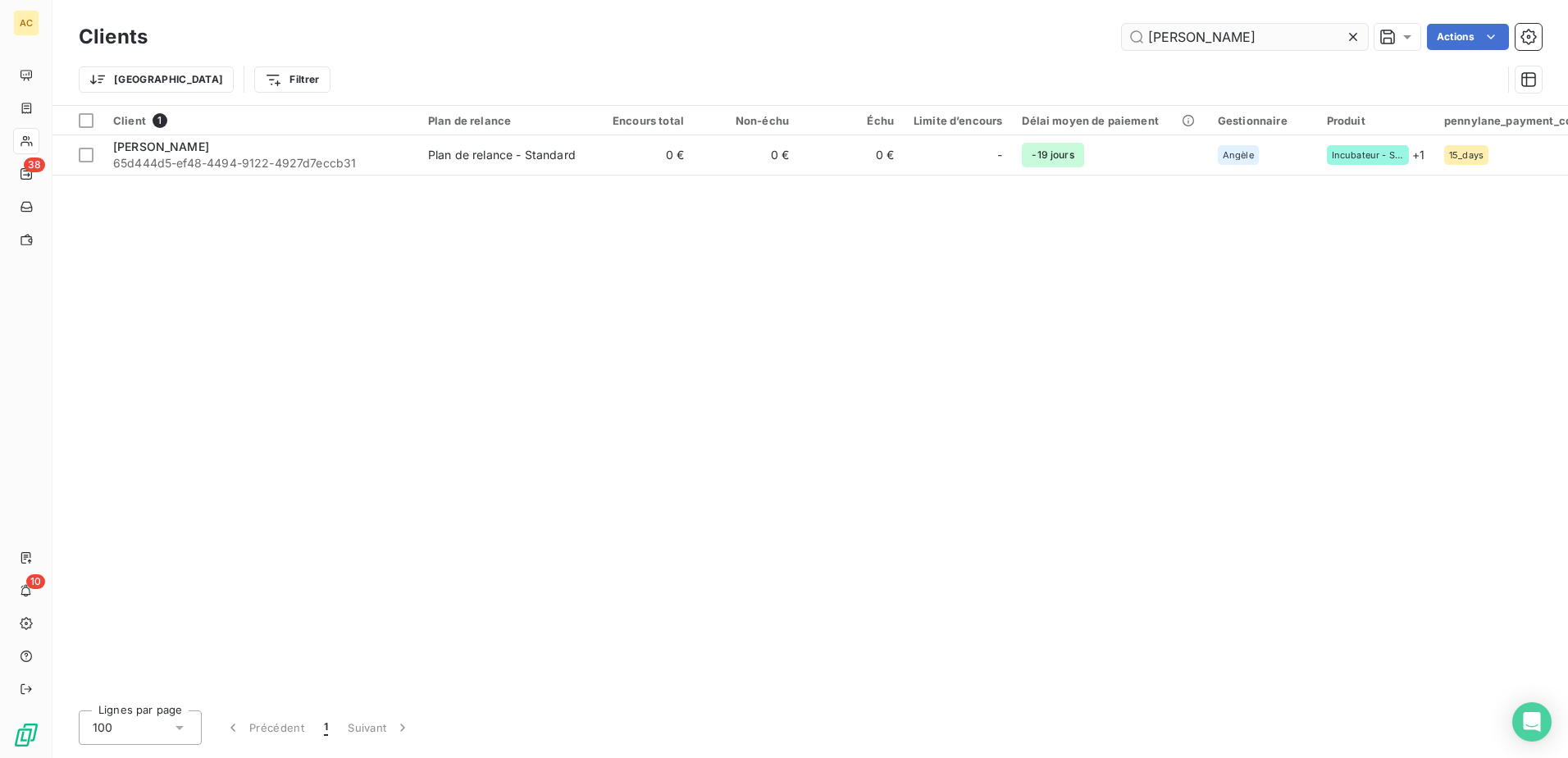
click at [1181, 43] on input "Anissa Bichet" at bounding box center [1244, 37] width 246 height 26
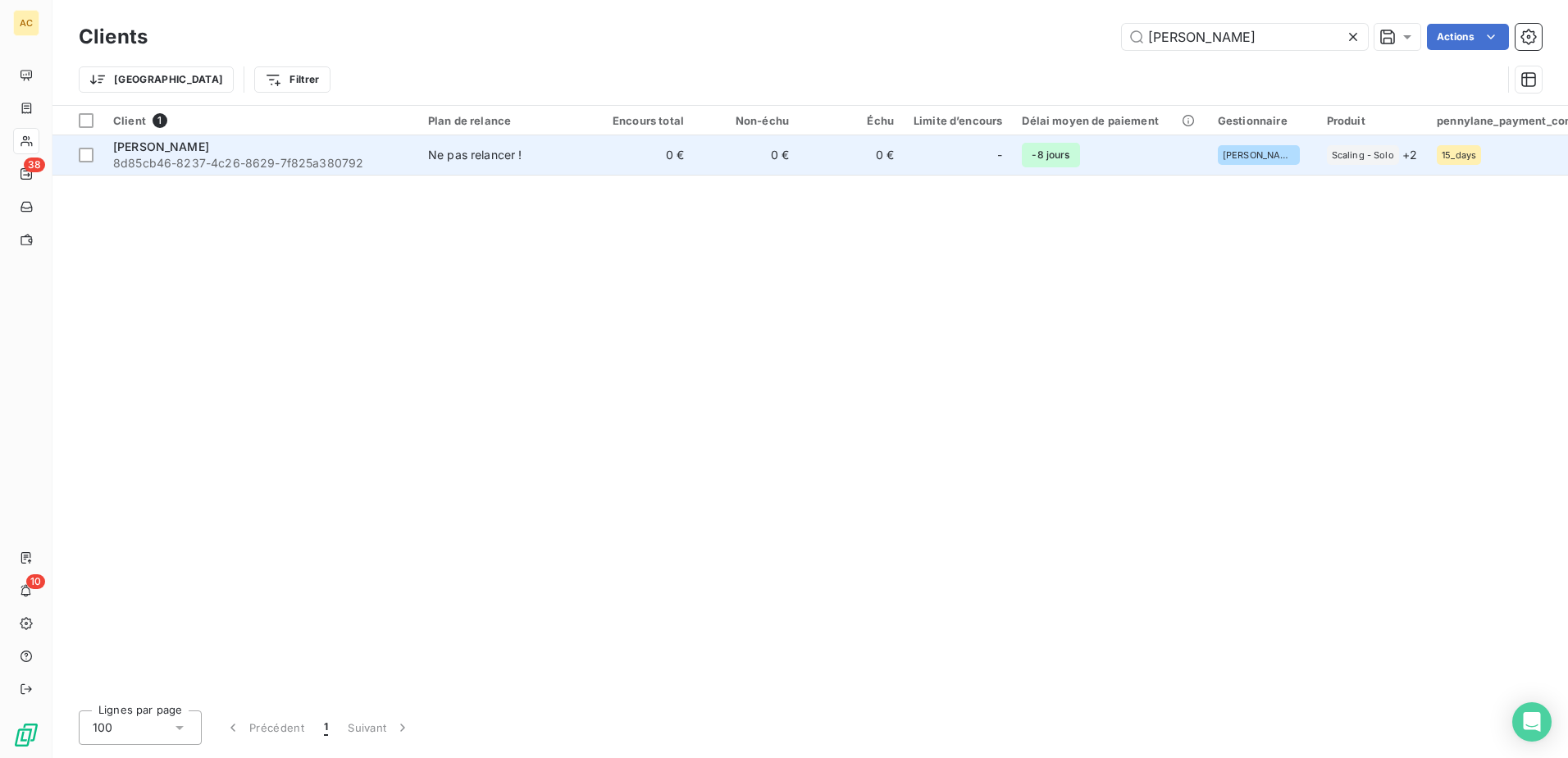
type input "Eric Marois"
click at [687, 157] on td "0 €" at bounding box center [641, 155] width 105 height 39
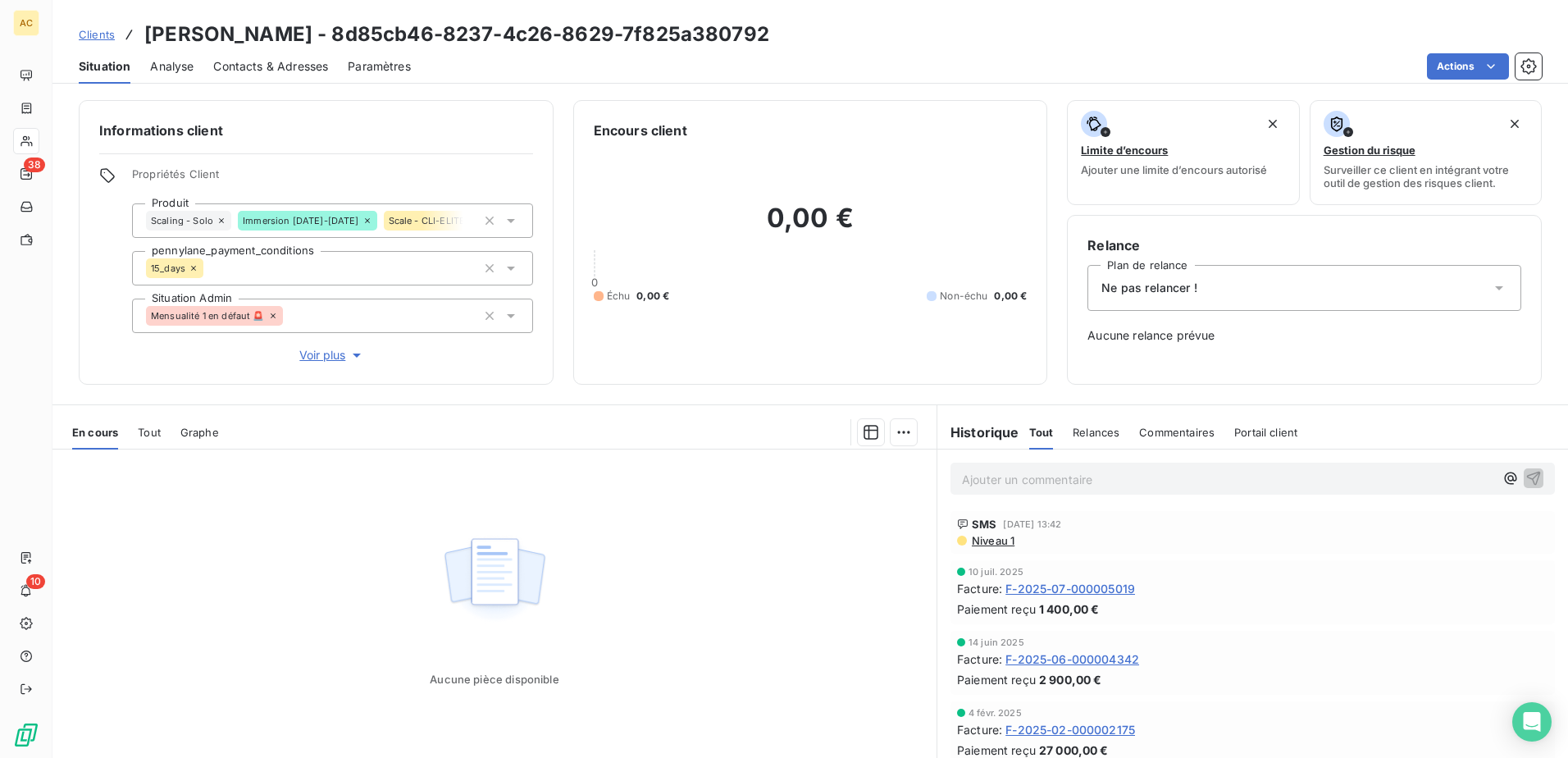
click at [1205, 290] on div "Ne pas relancer !" at bounding box center [1303, 287] width 434 height 46
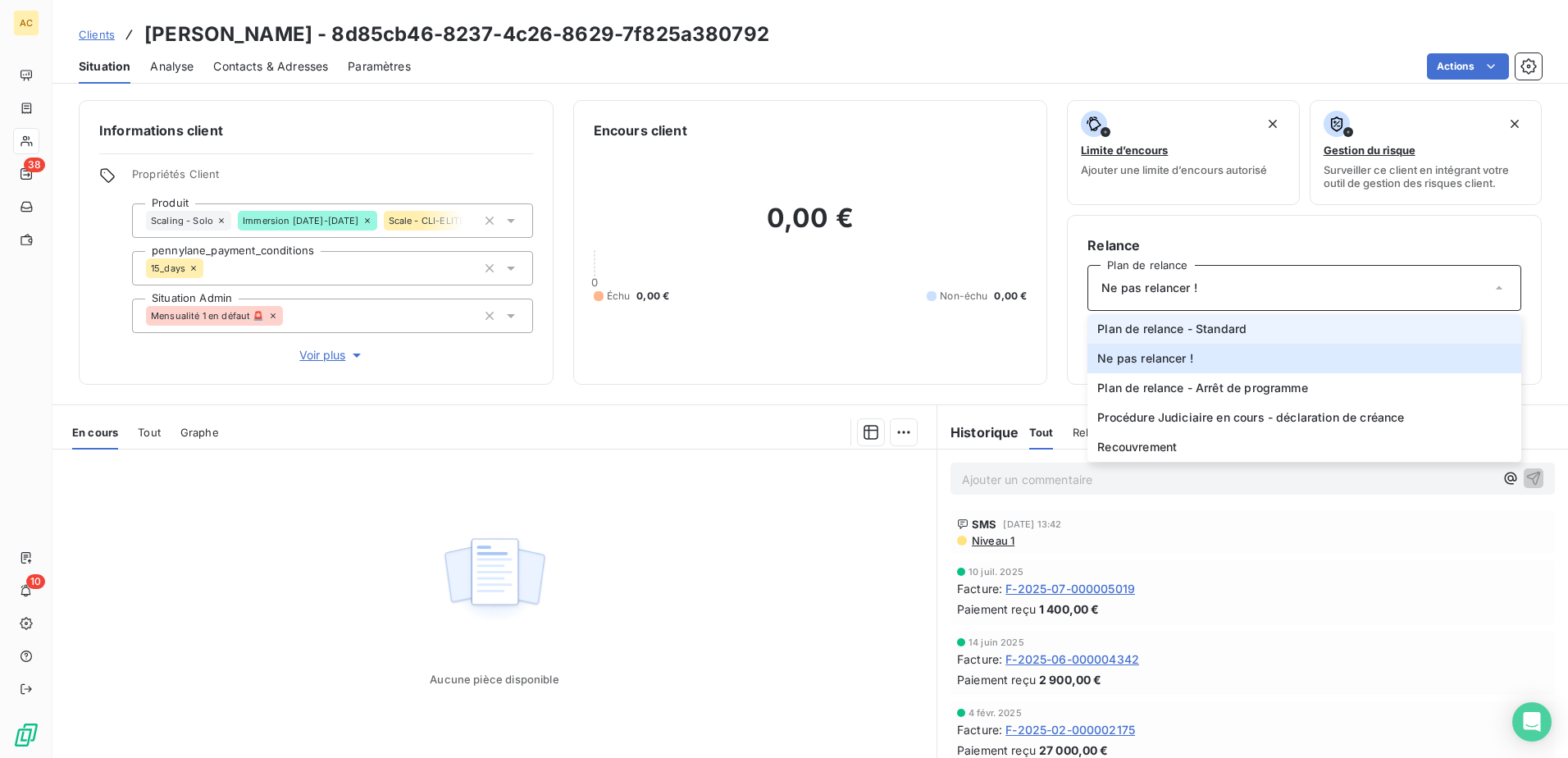
click at [1207, 328] on span "Plan de relance - Standard" at bounding box center [1171, 329] width 150 height 17
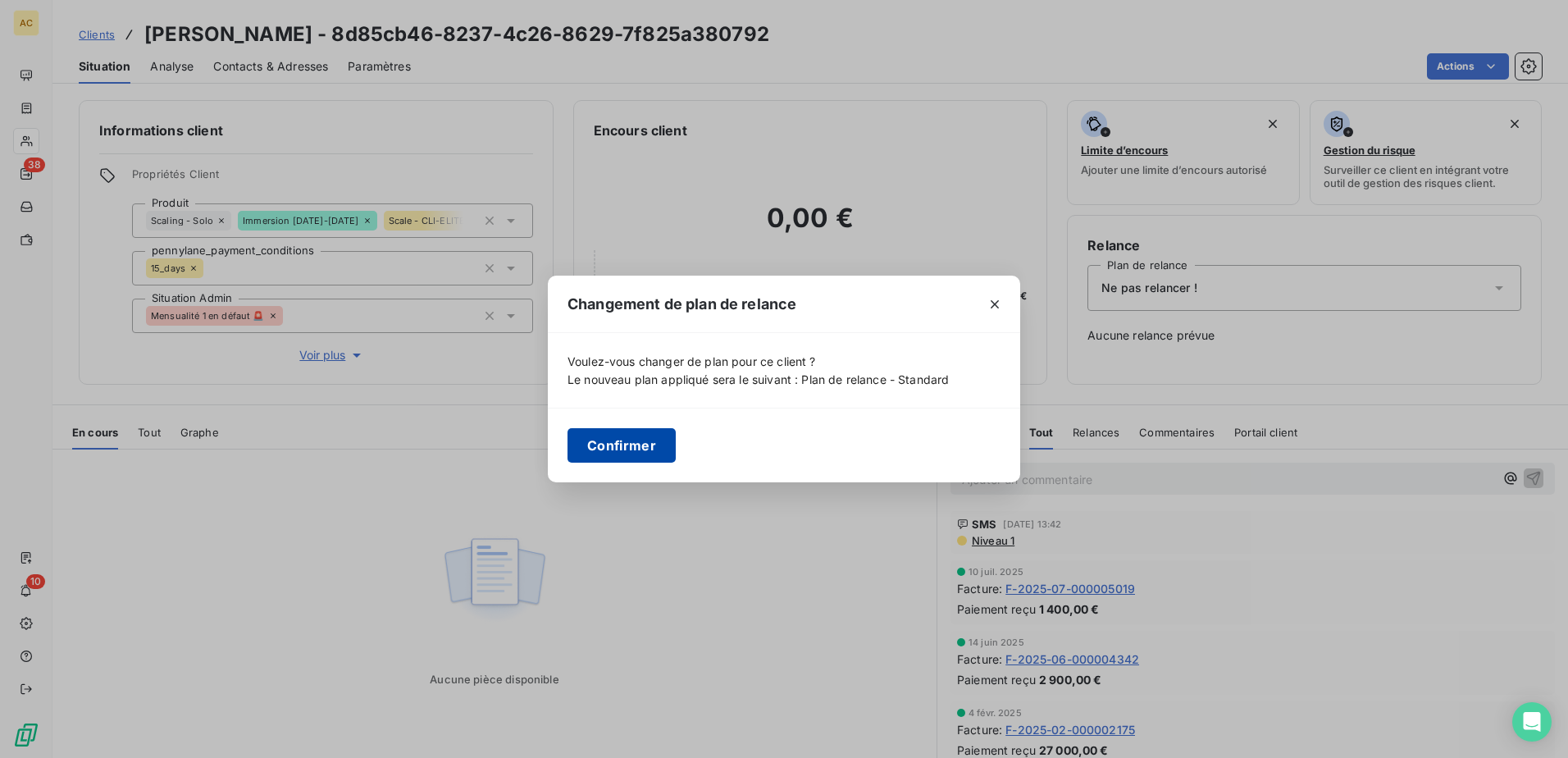
click at [619, 441] on button "Confirmer" at bounding box center [621, 445] width 109 height 34
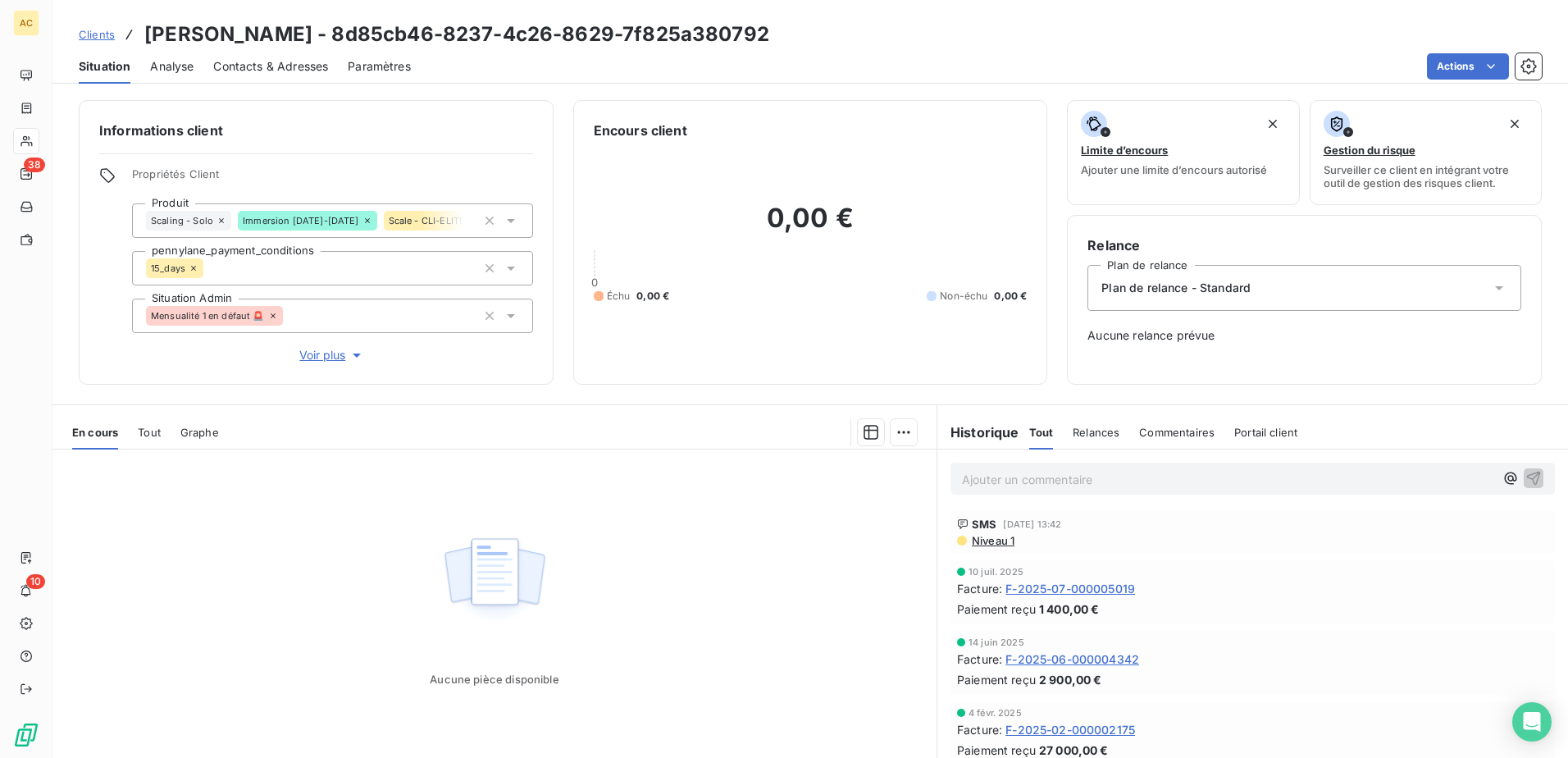
click at [88, 42] on link "Clients" at bounding box center [97, 34] width 36 height 17
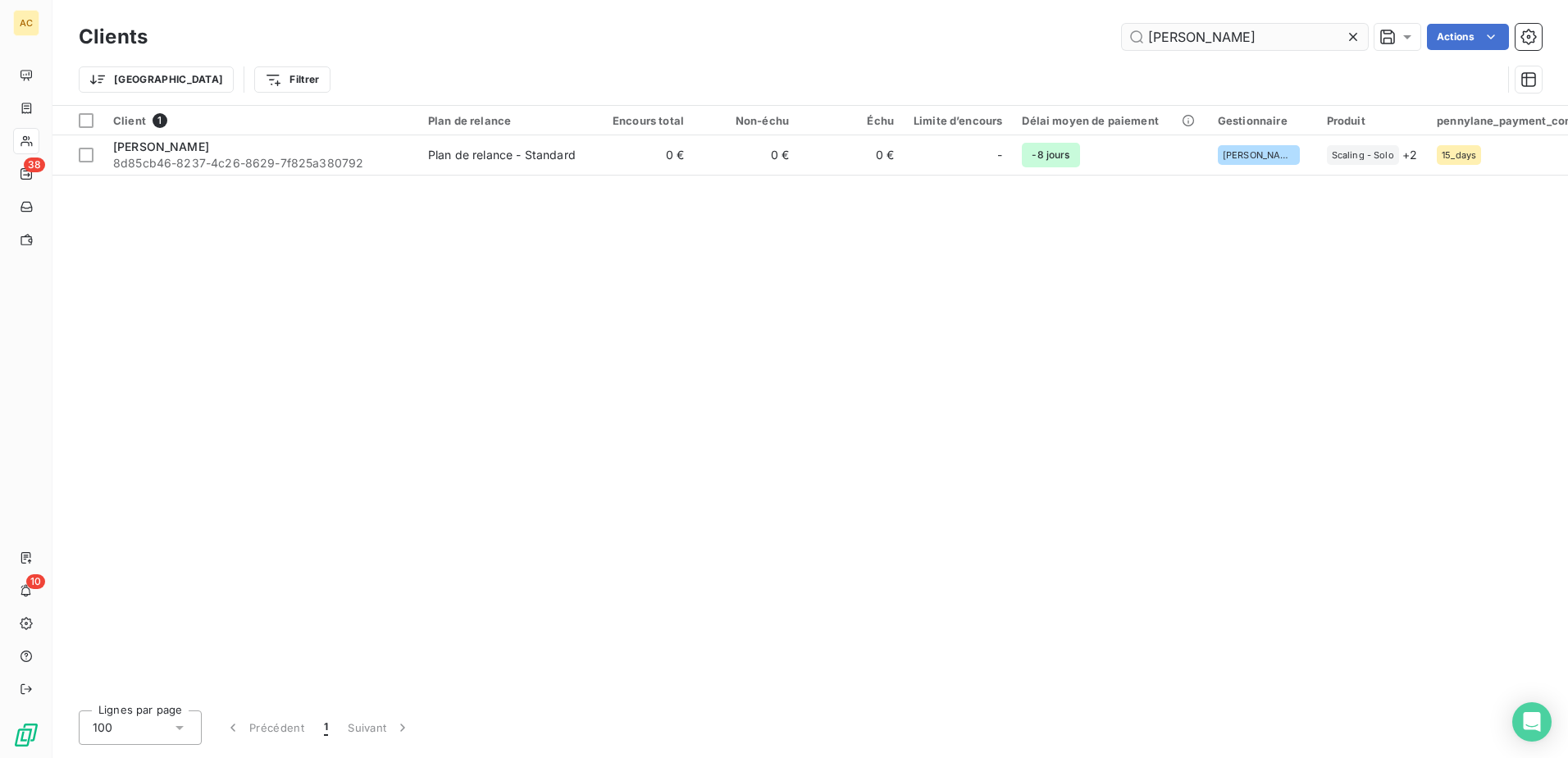
click at [1197, 46] on input "Eric Marois" at bounding box center [1244, 37] width 246 height 26
click at [1198, 46] on input "Eric Marois" at bounding box center [1244, 37] width 246 height 26
click at [1200, 45] on input "Eric Marois" at bounding box center [1244, 37] width 246 height 26
click at [1217, 33] on input "Eric Marois" at bounding box center [1244, 37] width 246 height 26
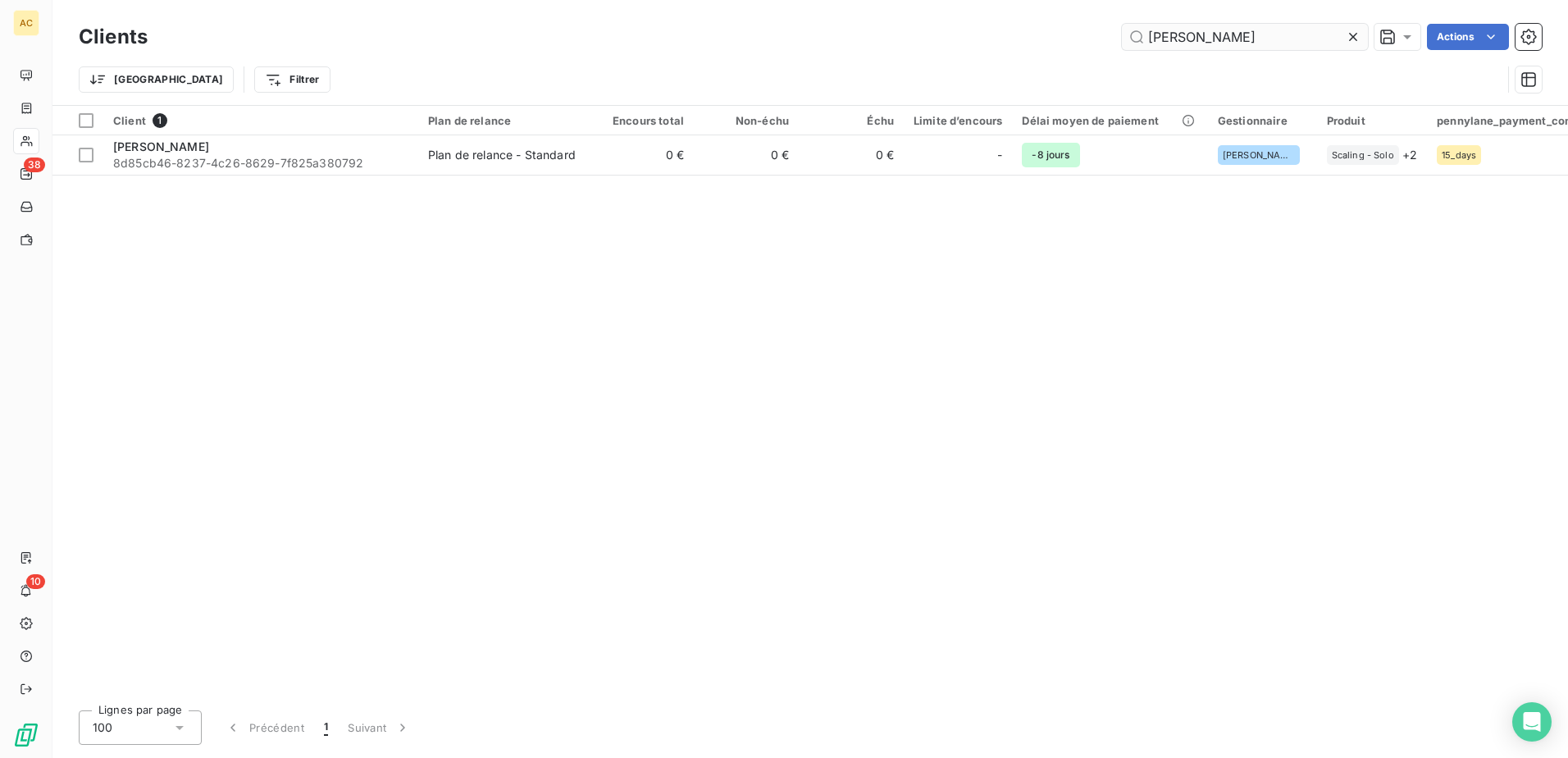
click at [1217, 33] on input "Eric Marois" at bounding box center [1244, 37] width 246 height 26
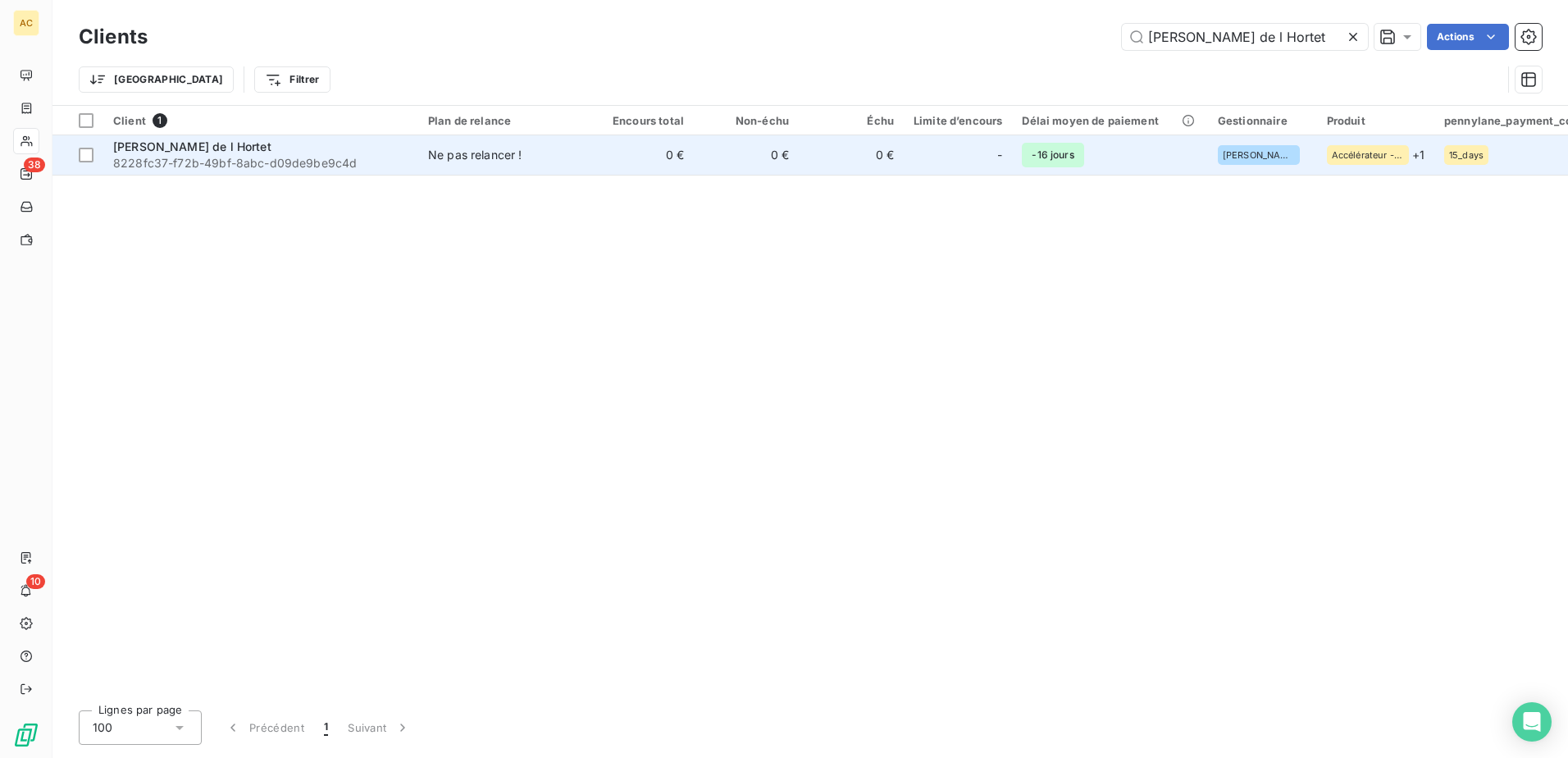
type input "Jeremie Collin de l Hortet"
click at [874, 148] on td "0 €" at bounding box center [851, 155] width 105 height 39
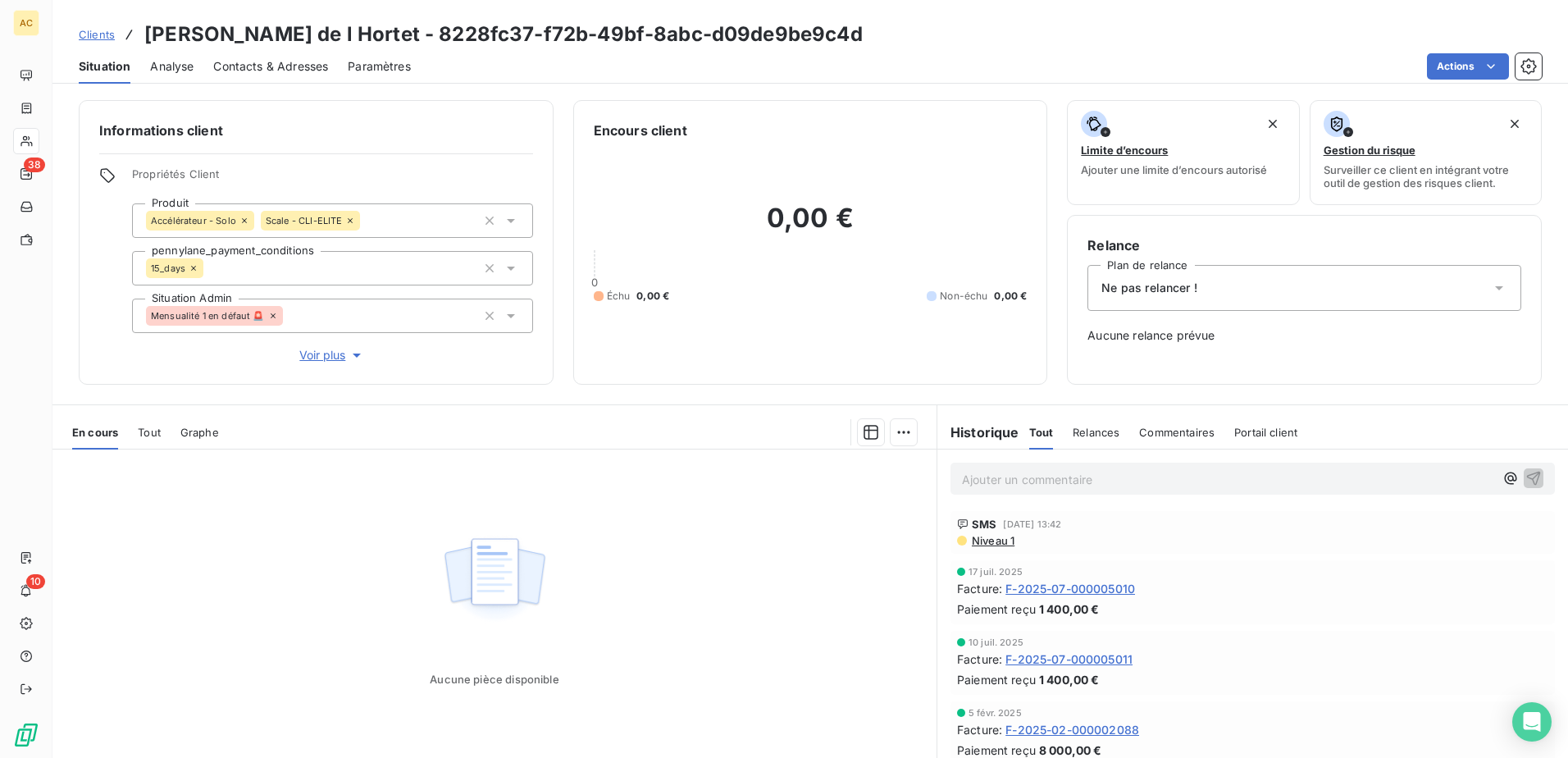
click at [1211, 279] on div "Ne pas relancer !" at bounding box center [1303, 287] width 434 height 46
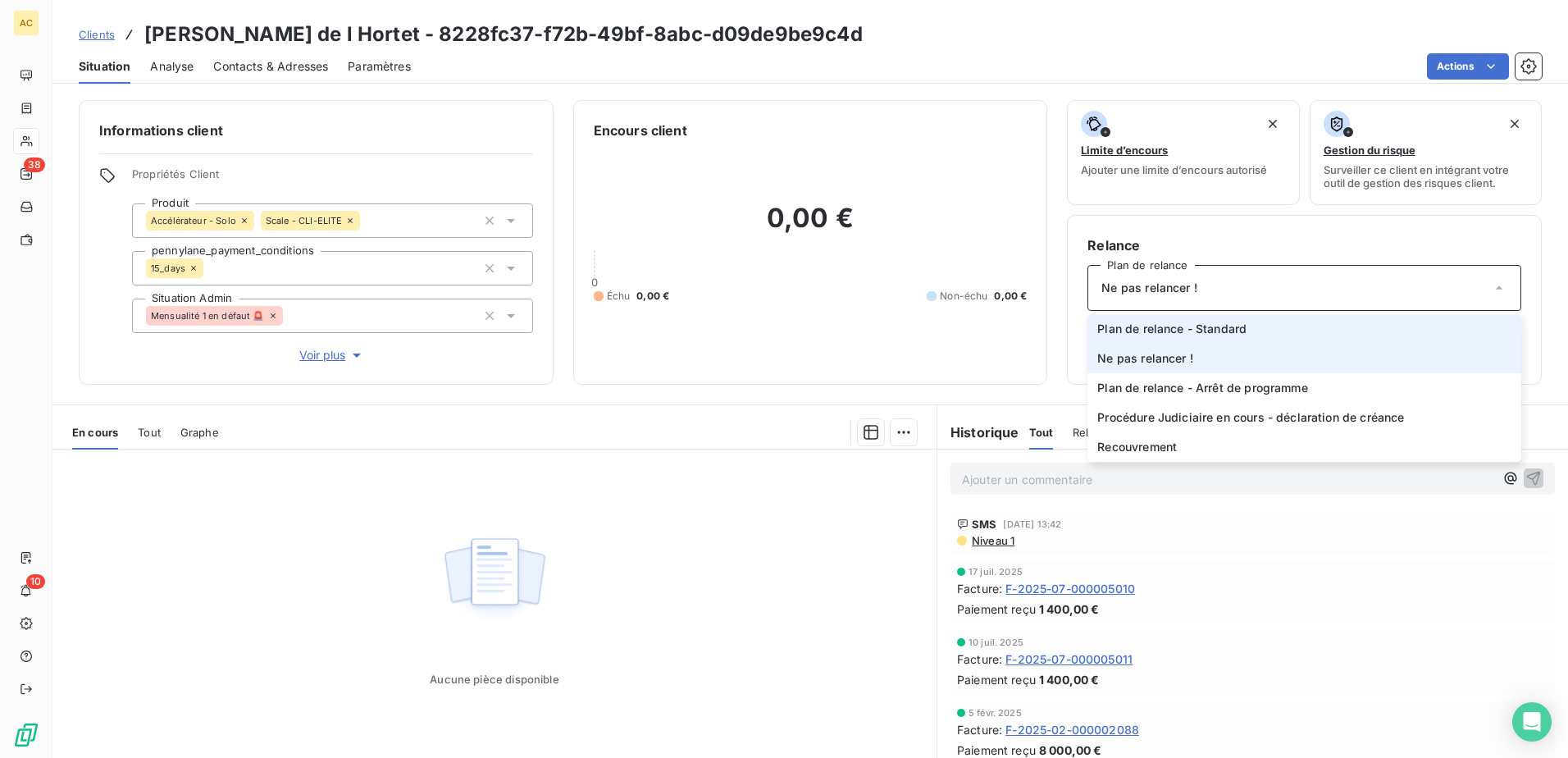
click at [1214, 325] on span "Plan de relance - Standard" at bounding box center [1171, 329] width 150 height 17
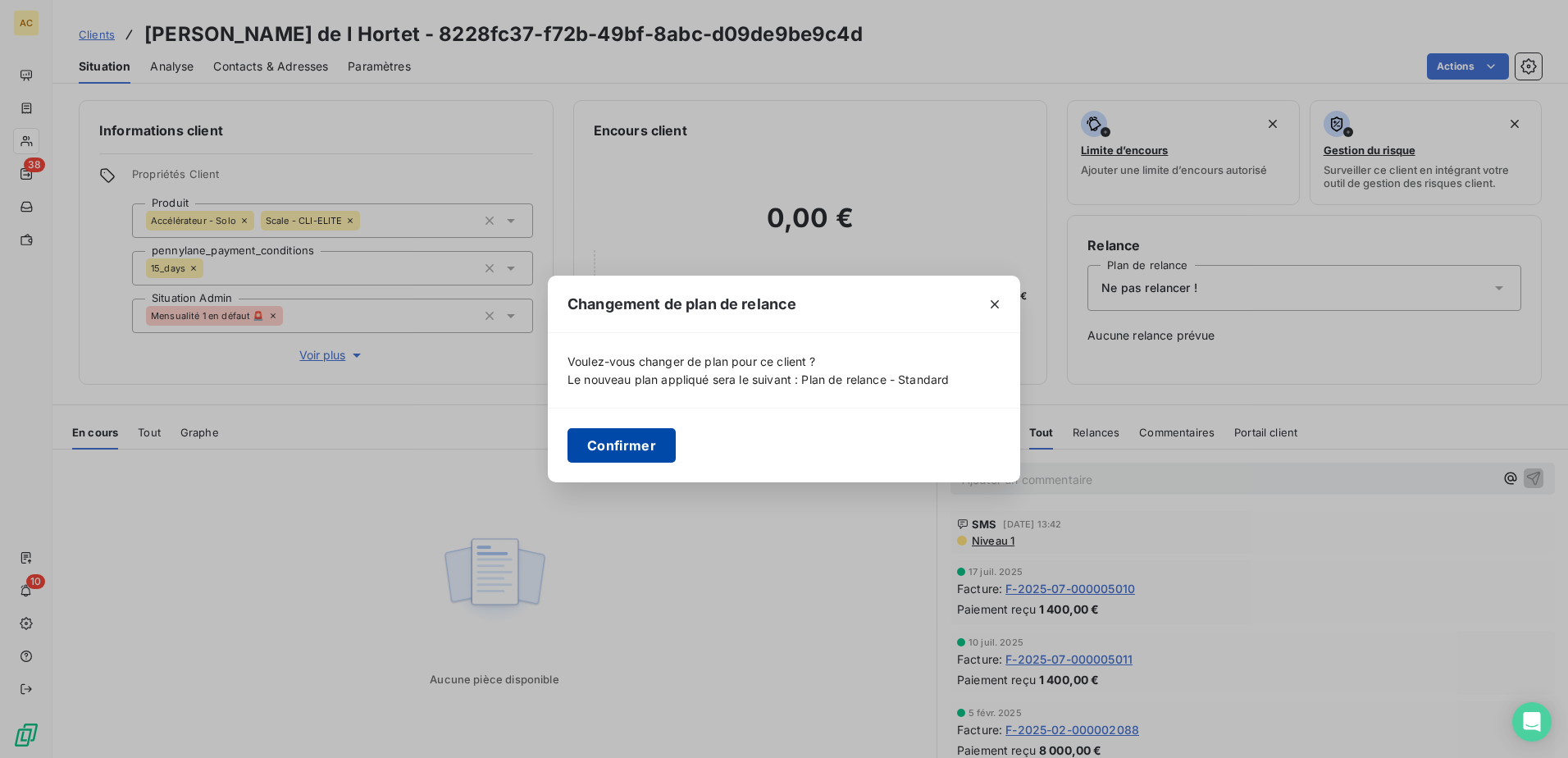
click at [649, 451] on button "Confirmer" at bounding box center [621, 445] width 109 height 34
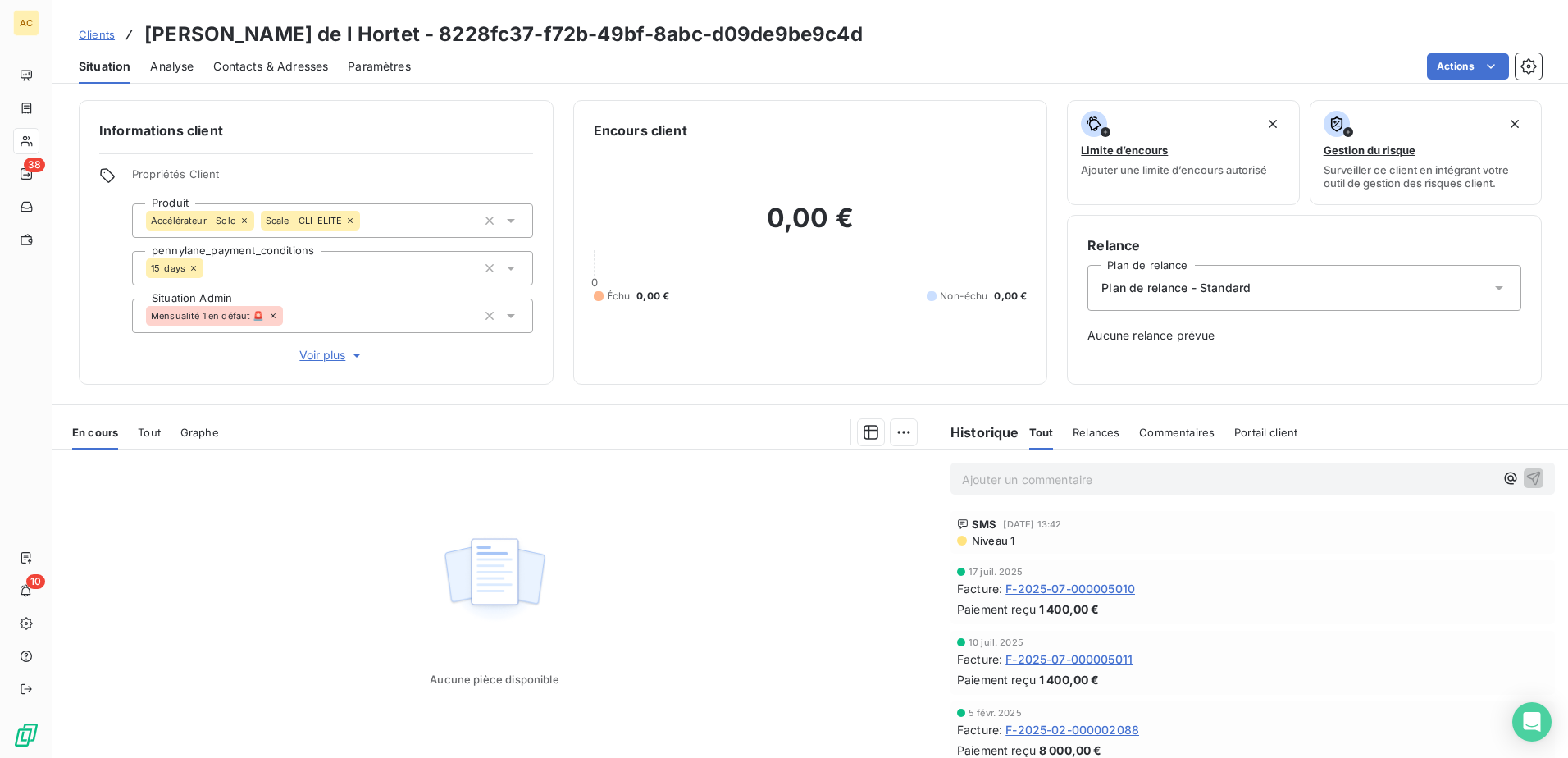
click at [764, 519] on div "Aucune pièce disponible" at bounding box center [493, 608] width 883 height 316
click at [86, 32] on span "Clients" at bounding box center [97, 34] width 36 height 13
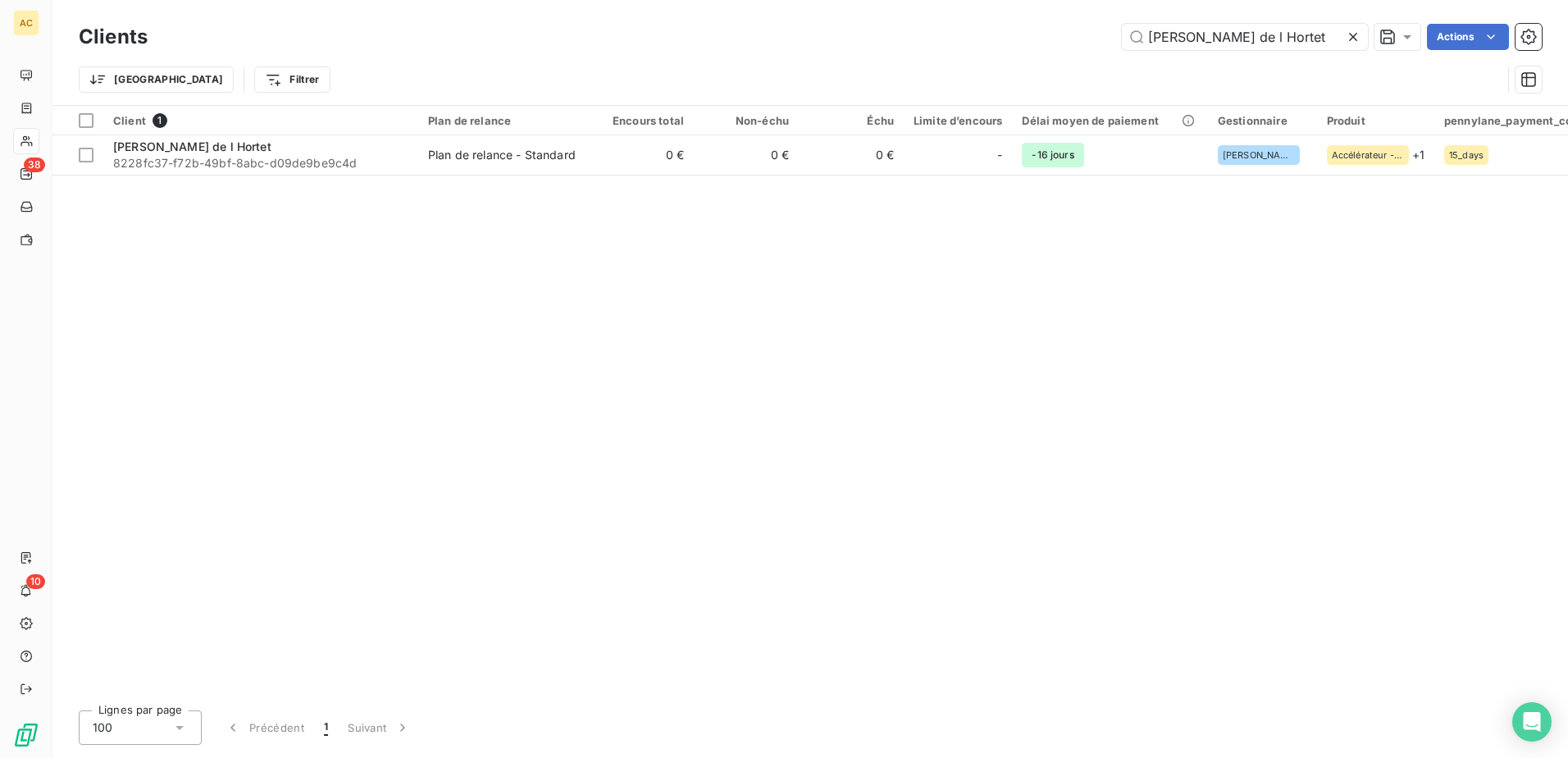
click at [1357, 33] on icon at bounding box center [1352, 37] width 17 height 17
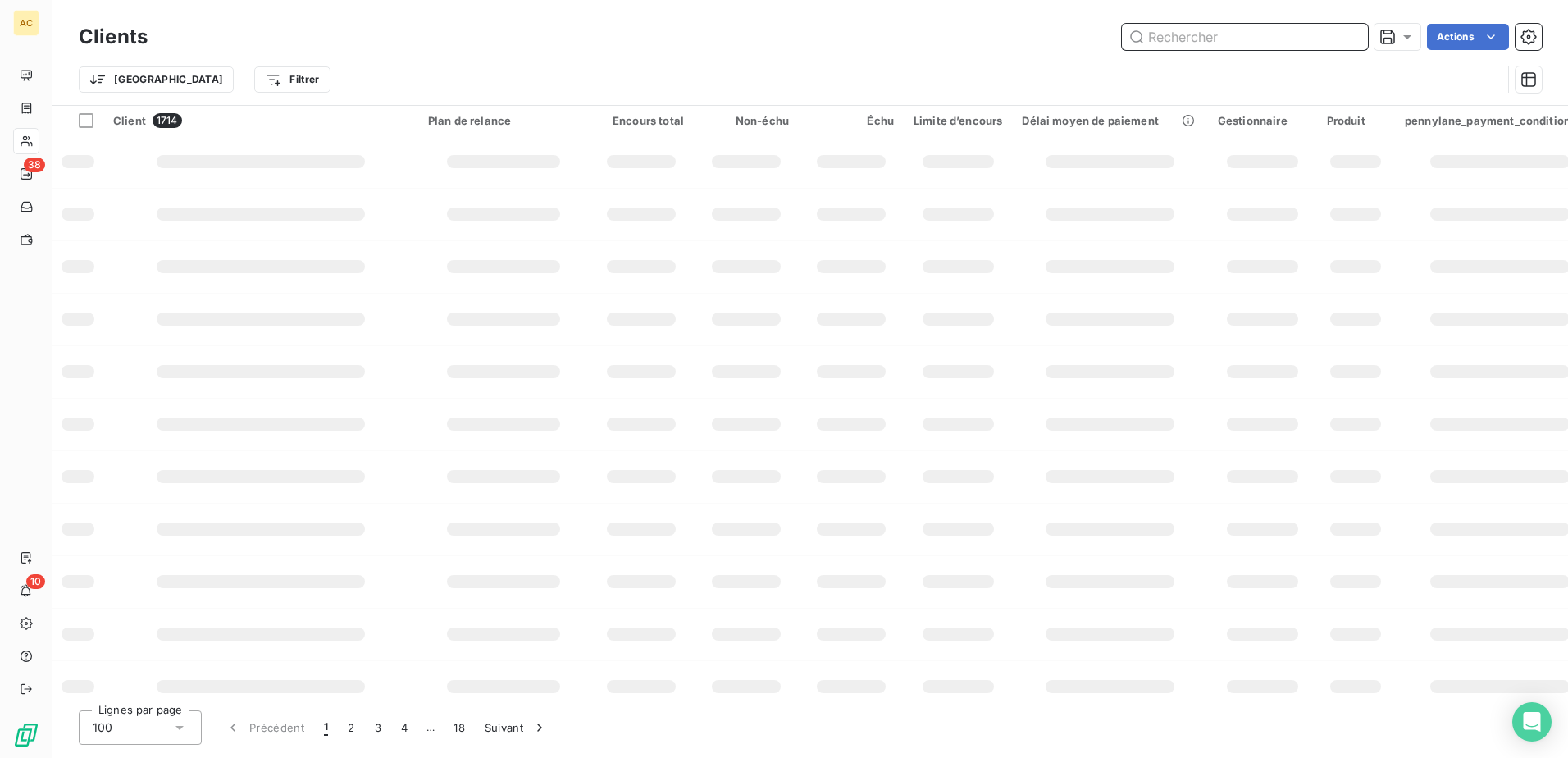
click at [1294, 33] on input "text" at bounding box center [1244, 37] width 246 height 26
paste input "Gabin Buchholtzer"
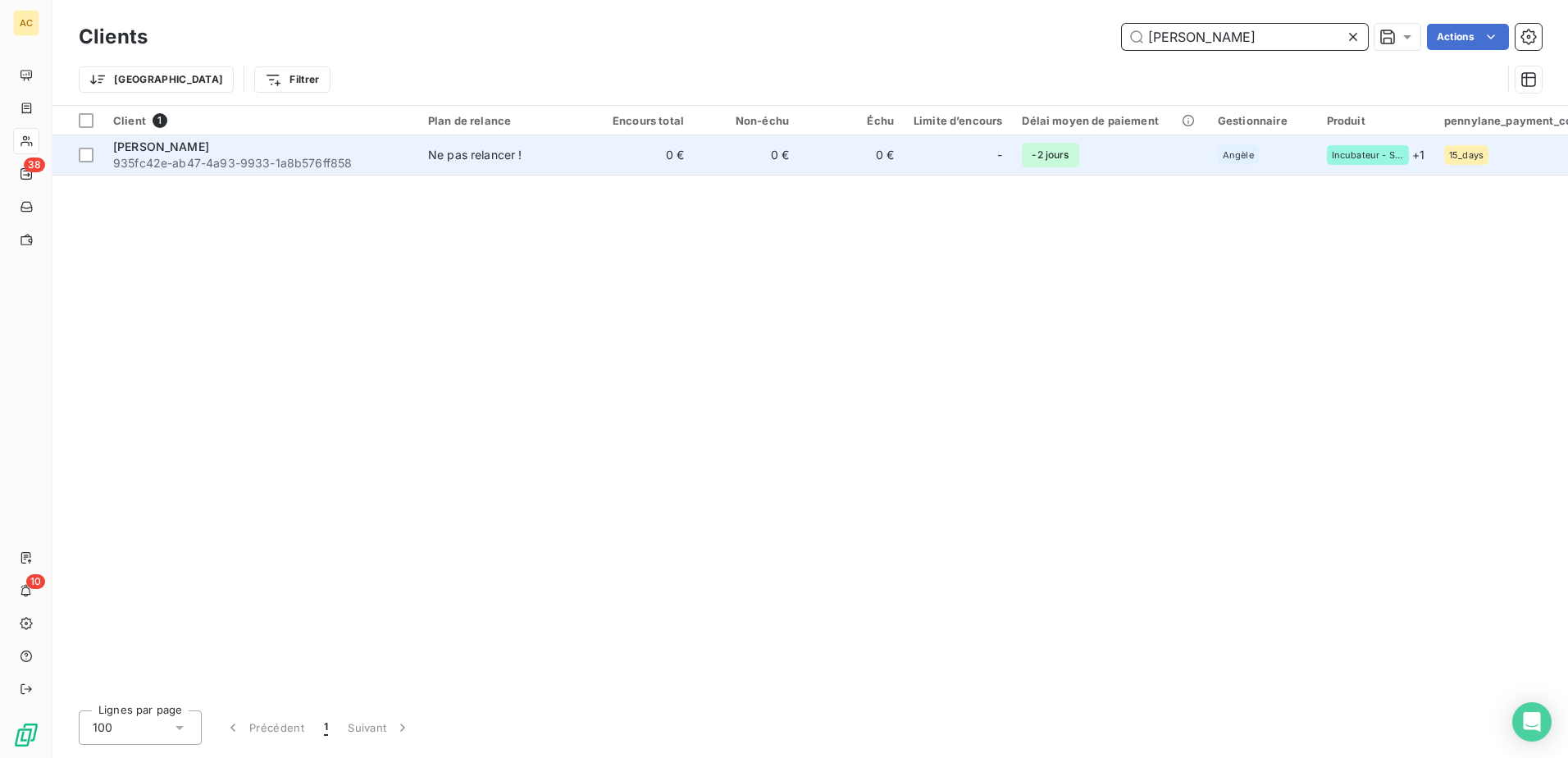
type input "Gabin Buchholtzer"
click at [445, 159] on div "Ne pas relancer !" at bounding box center [475, 155] width 94 height 17
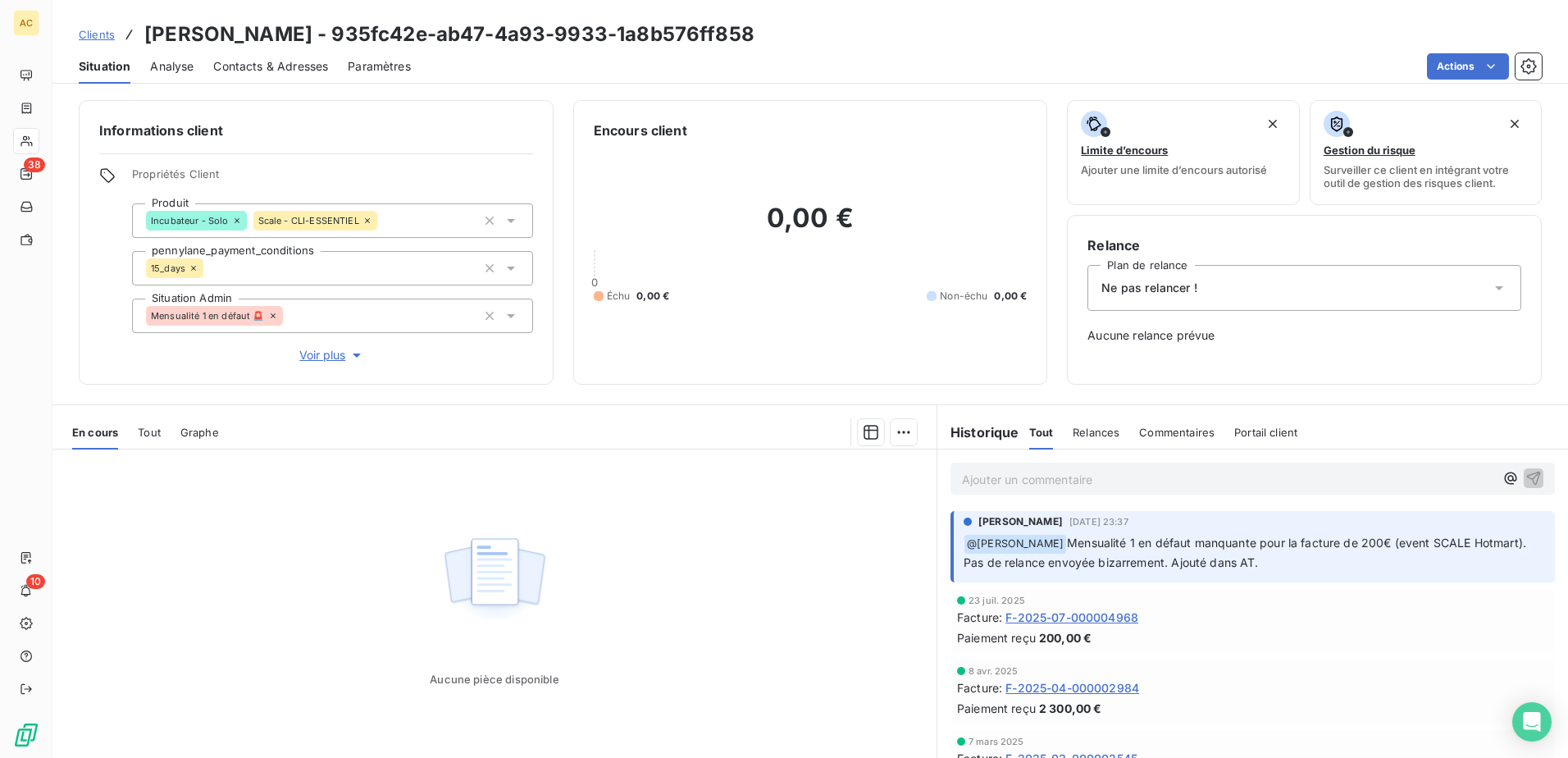
click at [1373, 283] on div "Ne pas relancer !" at bounding box center [1303, 287] width 434 height 46
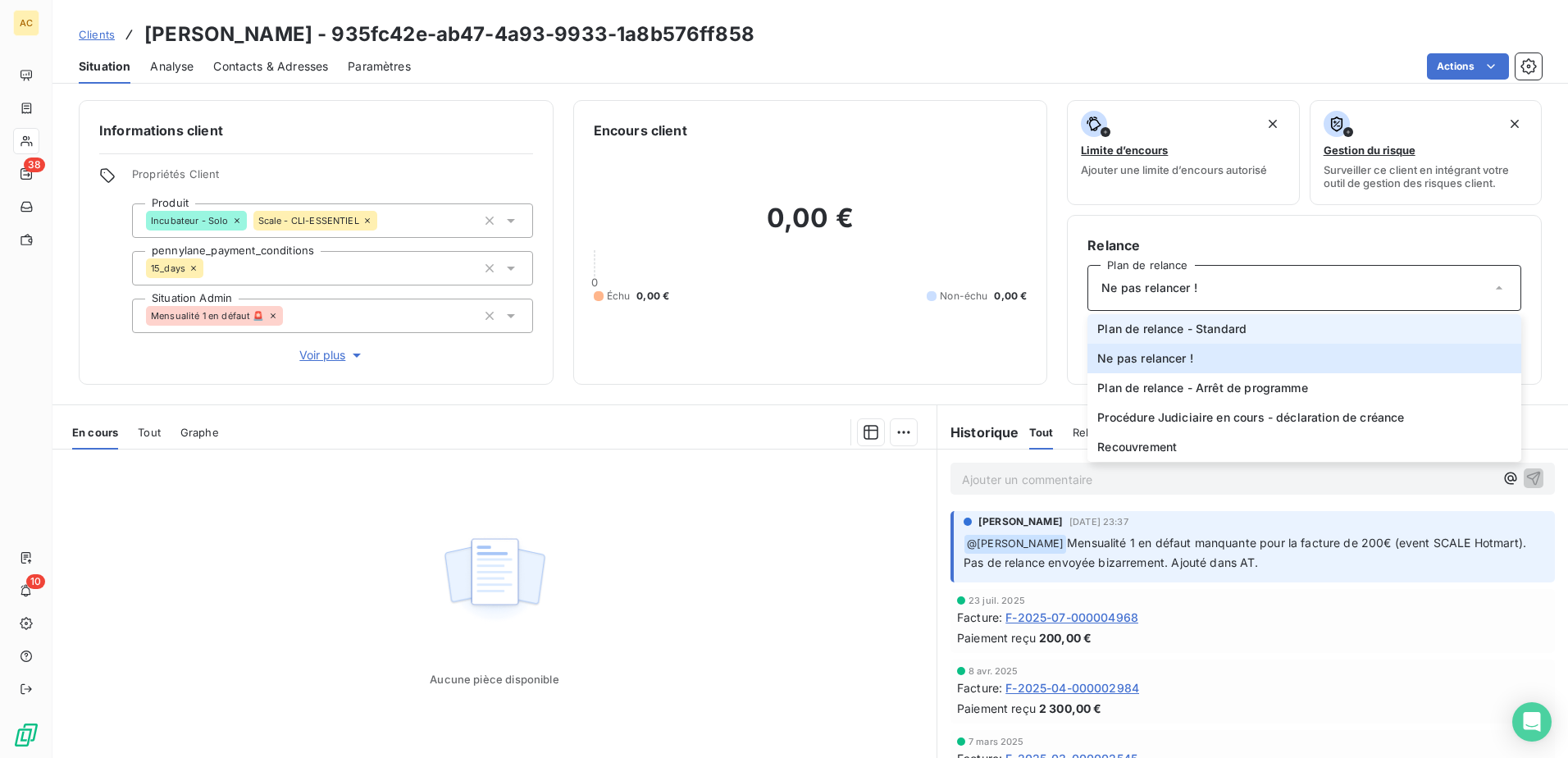
click at [1274, 332] on li "Plan de relance - Standard" at bounding box center [1303, 329] width 434 height 30
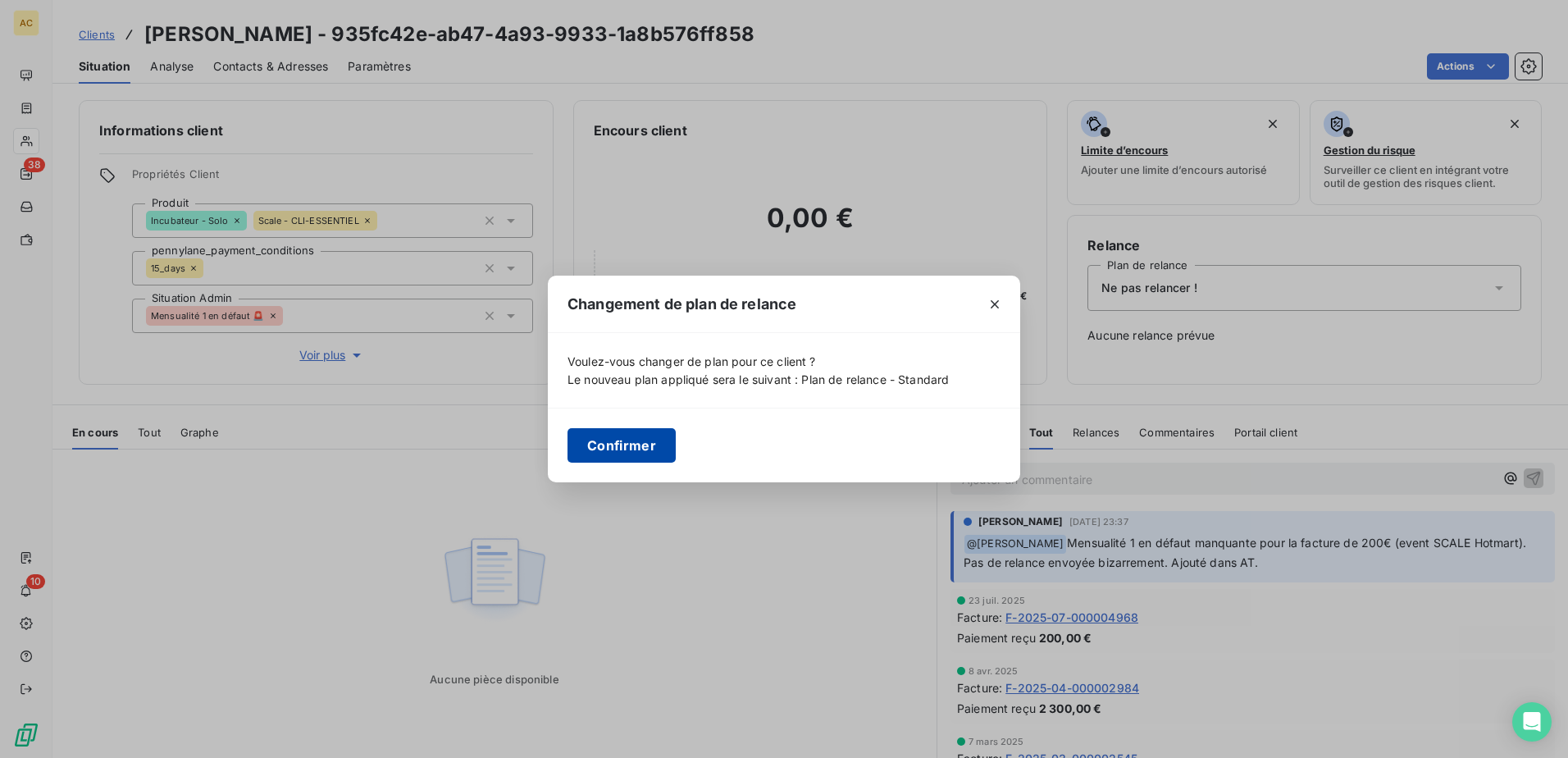
click at [625, 451] on button "Confirmer" at bounding box center [621, 445] width 109 height 34
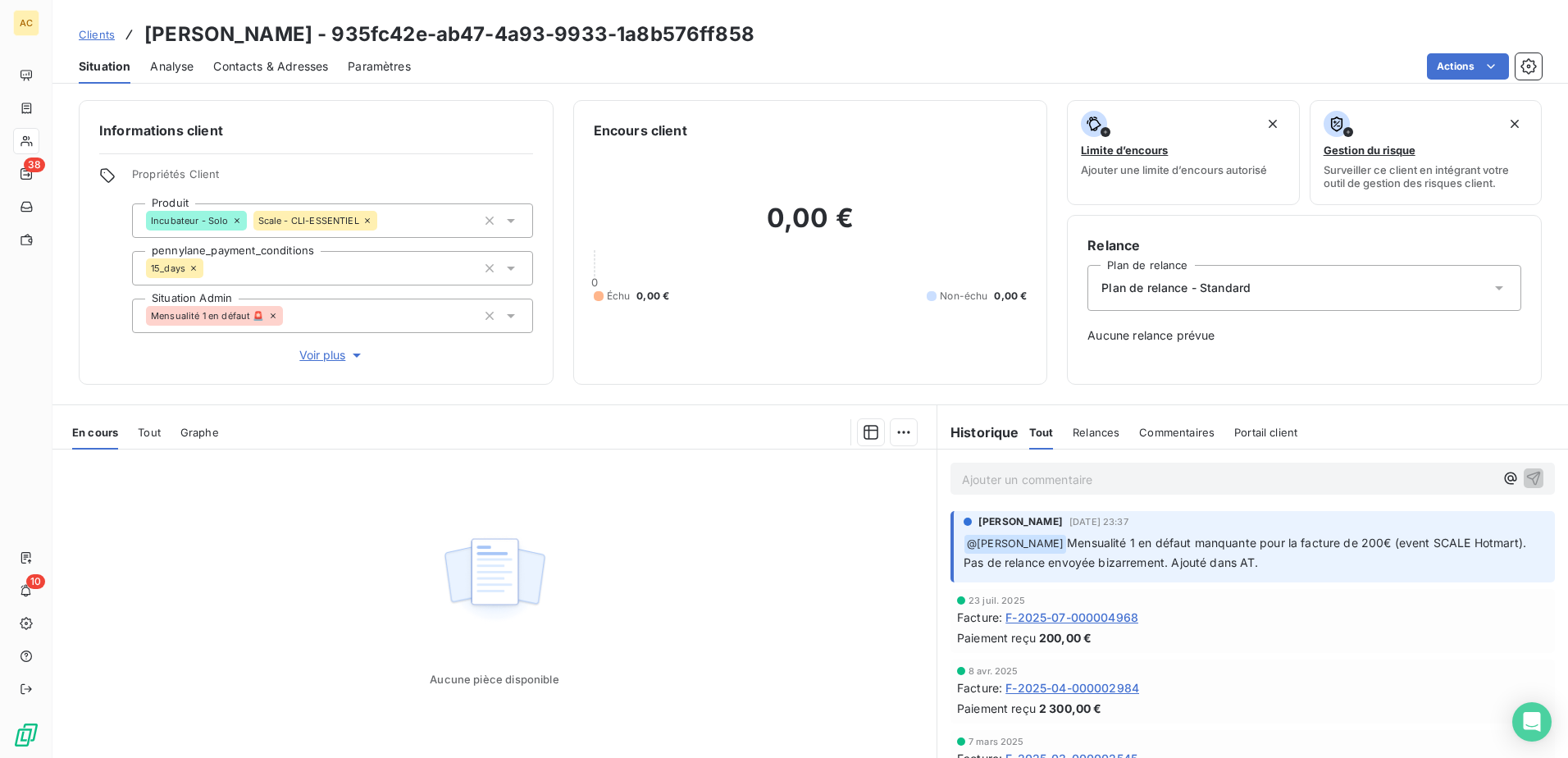
click at [706, 572] on div "Aucune pièce disponible" at bounding box center [493, 608] width 883 height 316
click at [96, 24] on div "Clients Gabin Buchholtzer - 935fc42e-ab47-4a93-9933-1a8b576ff858" at bounding box center [416, 34] width 675 height 30
click at [96, 26] on link "Clients" at bounding box center [97, 34] width 36 height 17
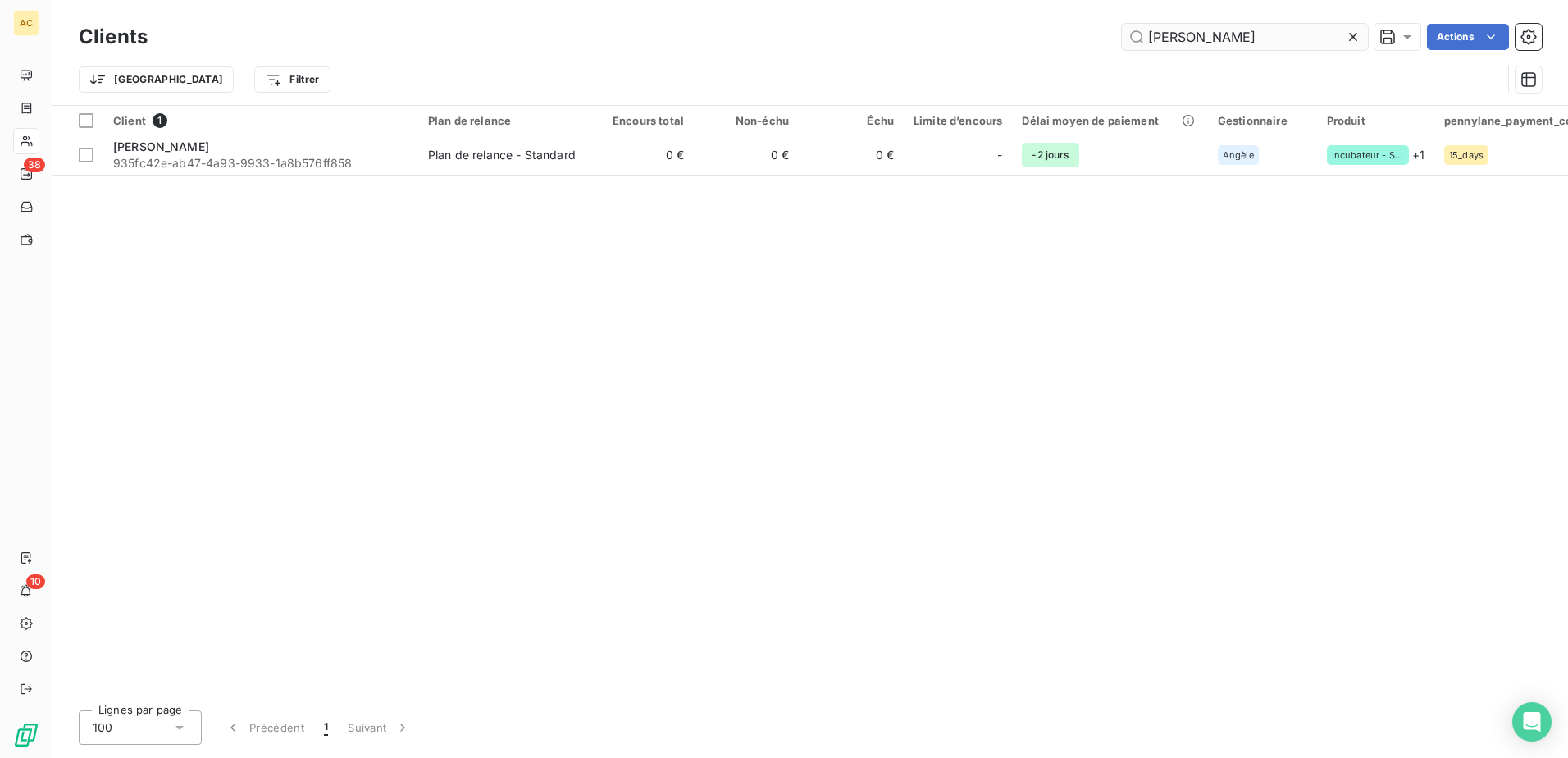
click at [1271, 37] on input "Gabin Buchholtzer" at bounding box center [1244, 37] width 246 height 26
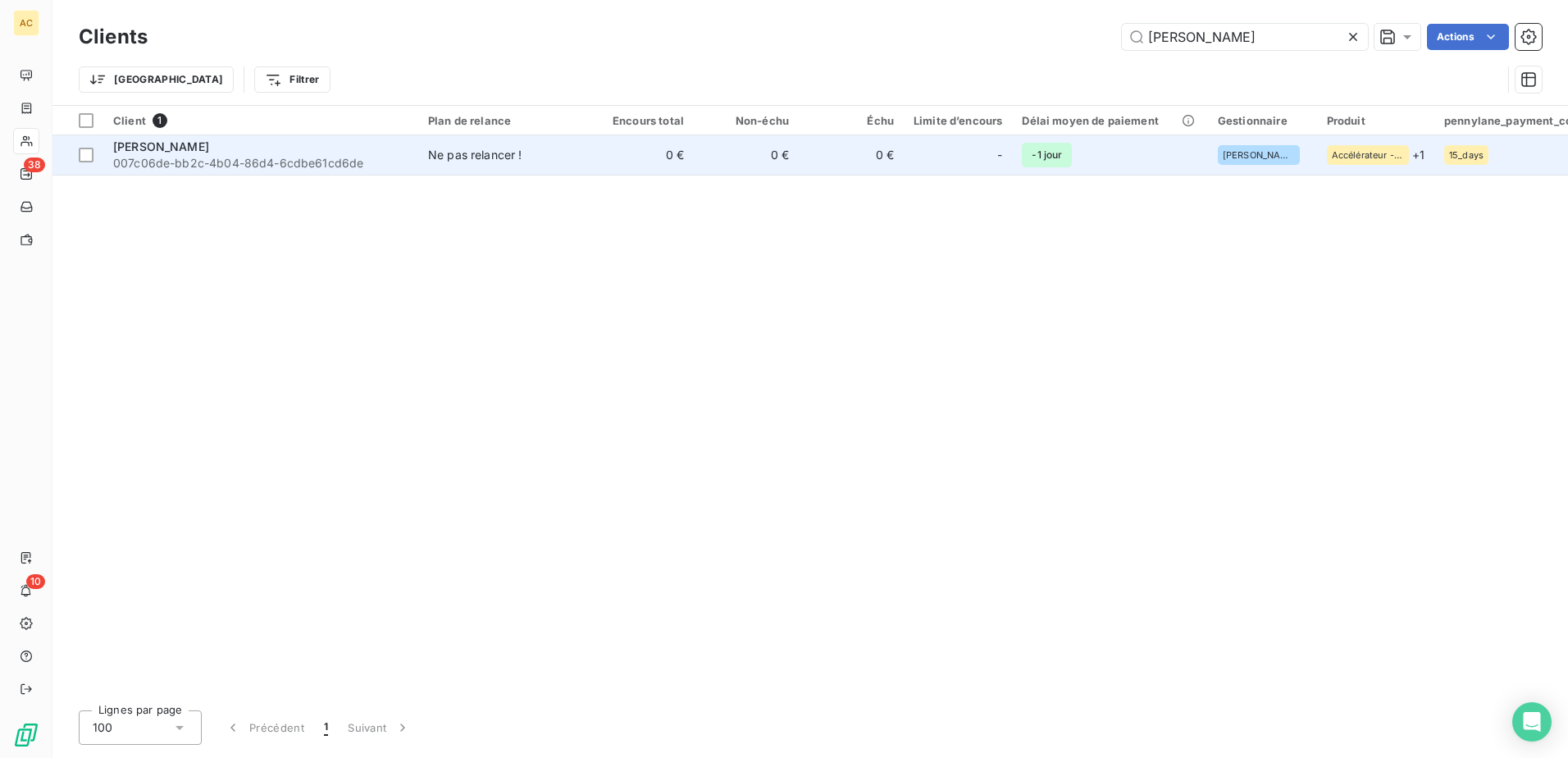
type input "Clémentine Sciascia"
click at [587, 149] on td "Ne pas relancer !" at bounding box center [503, 155] width 171 height 39
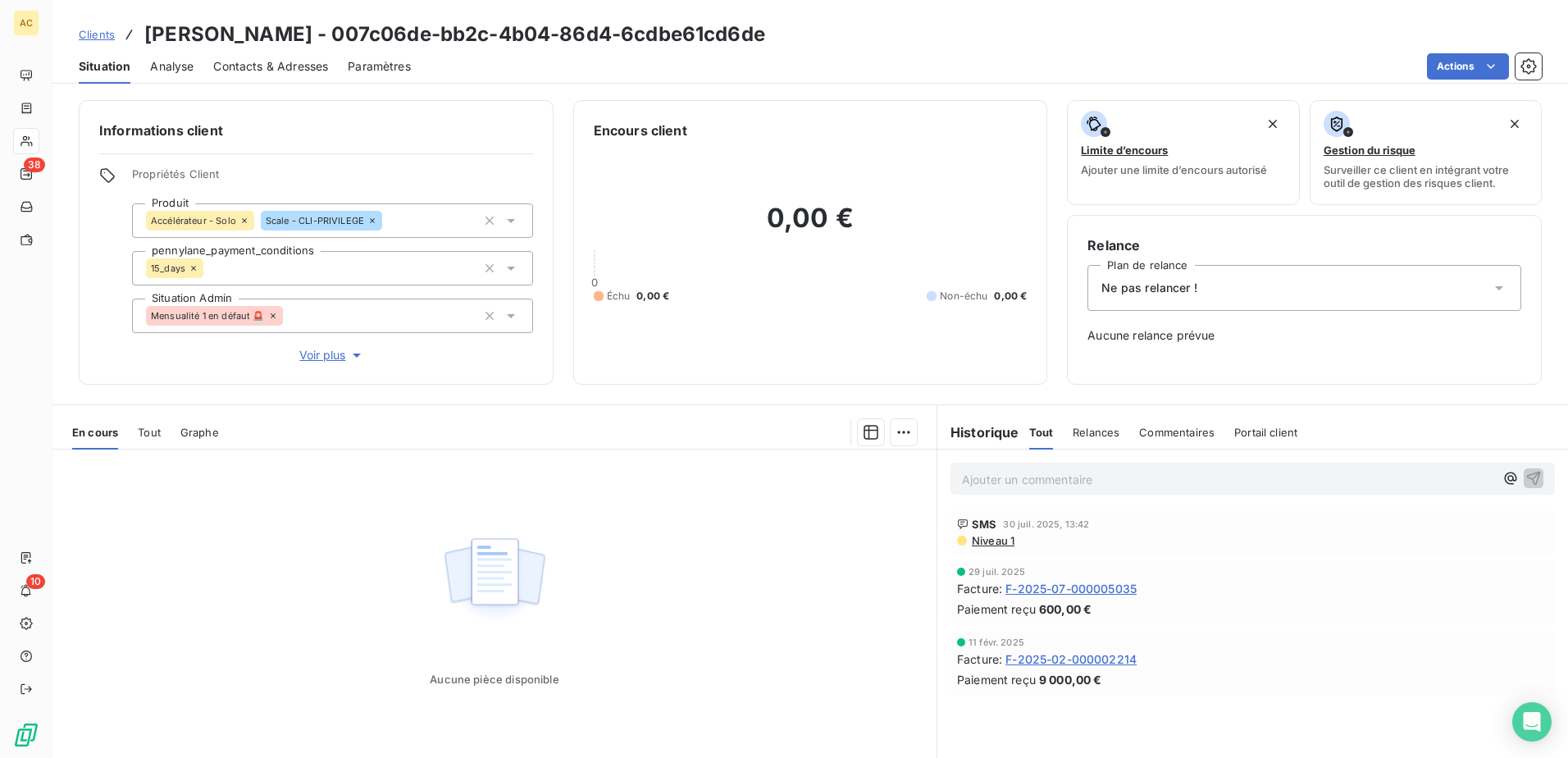
click at [1233, 294] on div "Ne pas relancer !" at bounding box center [1303, 287] width 434 height 46
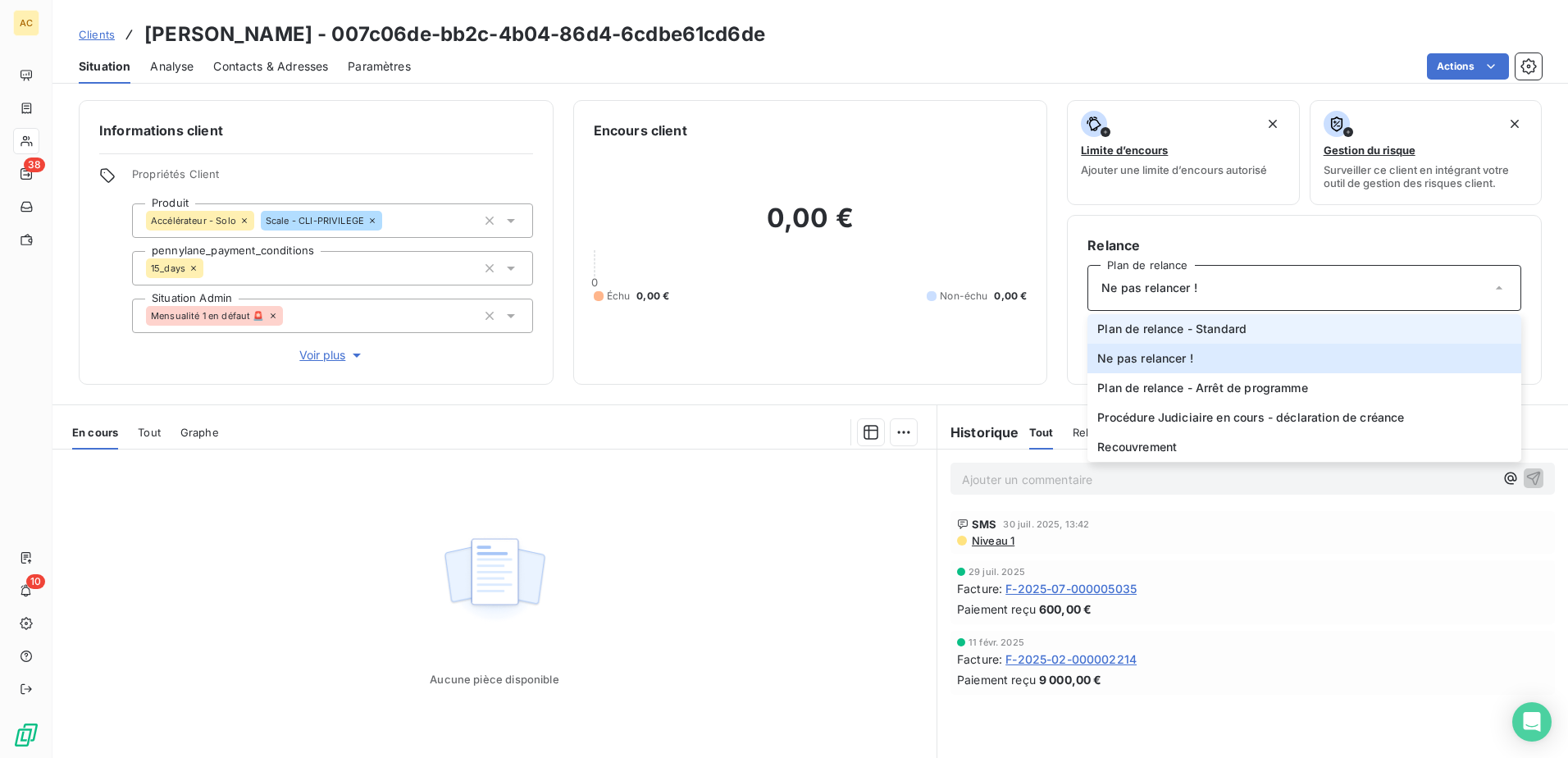
click at [1202, 339] on li "Plan de relance - Standard" at bounding box center [1303, 329] width 434 height 30
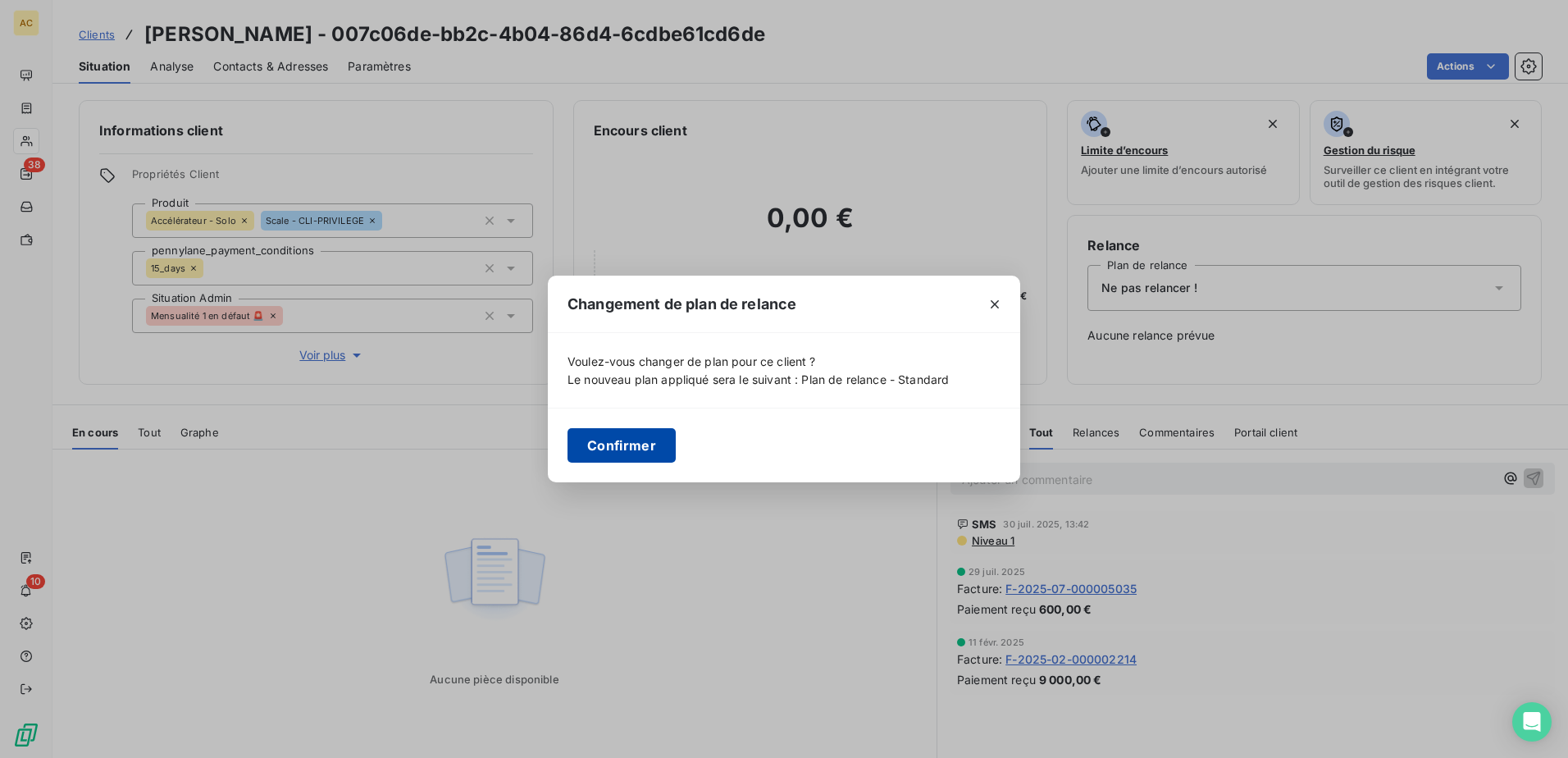
click at [620, 433] on button "Confirmer" at bounding box center [621, 445] width 109 height 34
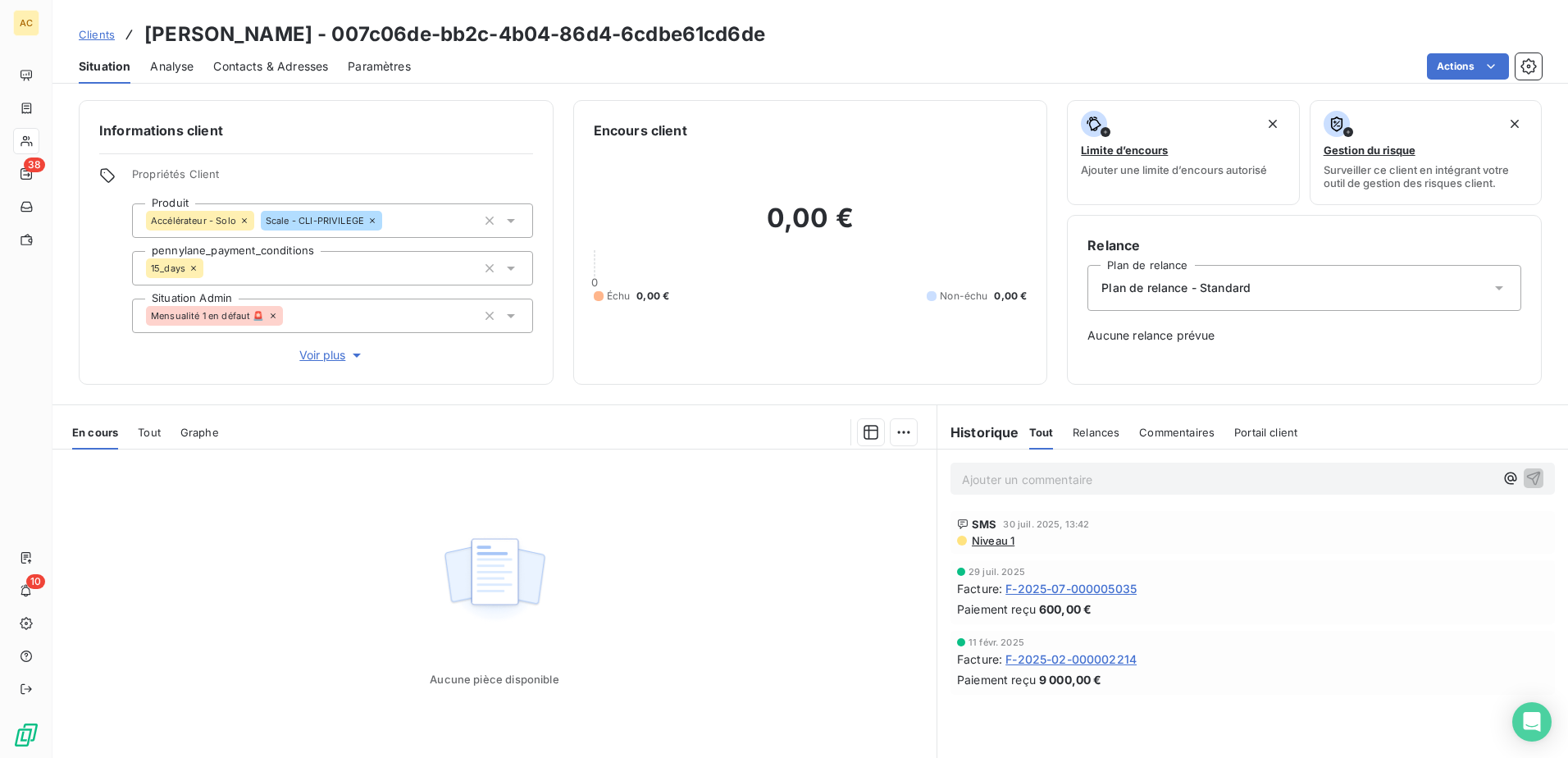
click at [96, 35] on span "Clients" at bounding box center [97, 34] width 36 height 13
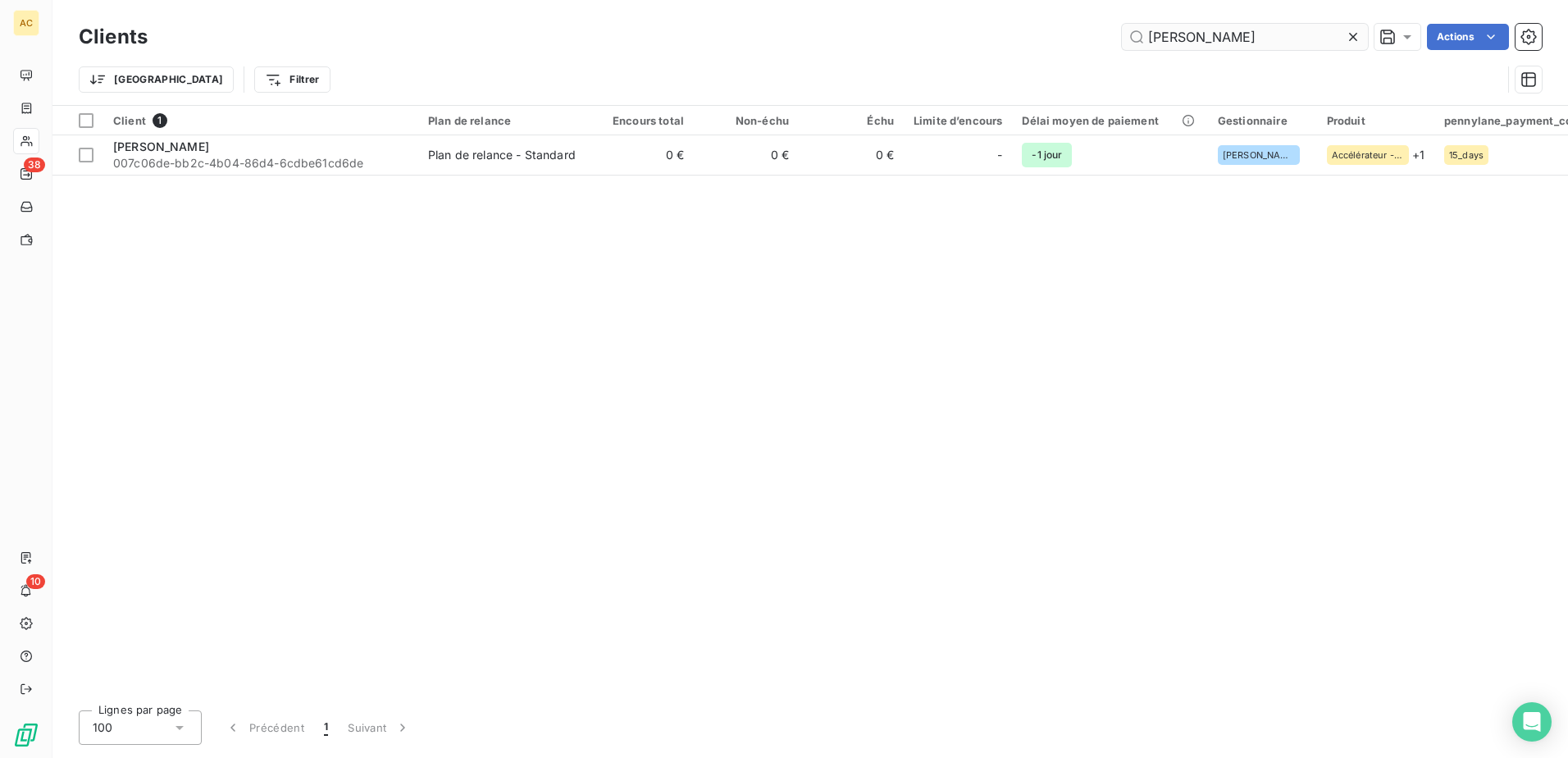
click at [1267, 33] on input "Clémentine Sciascia" at bounding box center [1244, 37] width 246 height 26
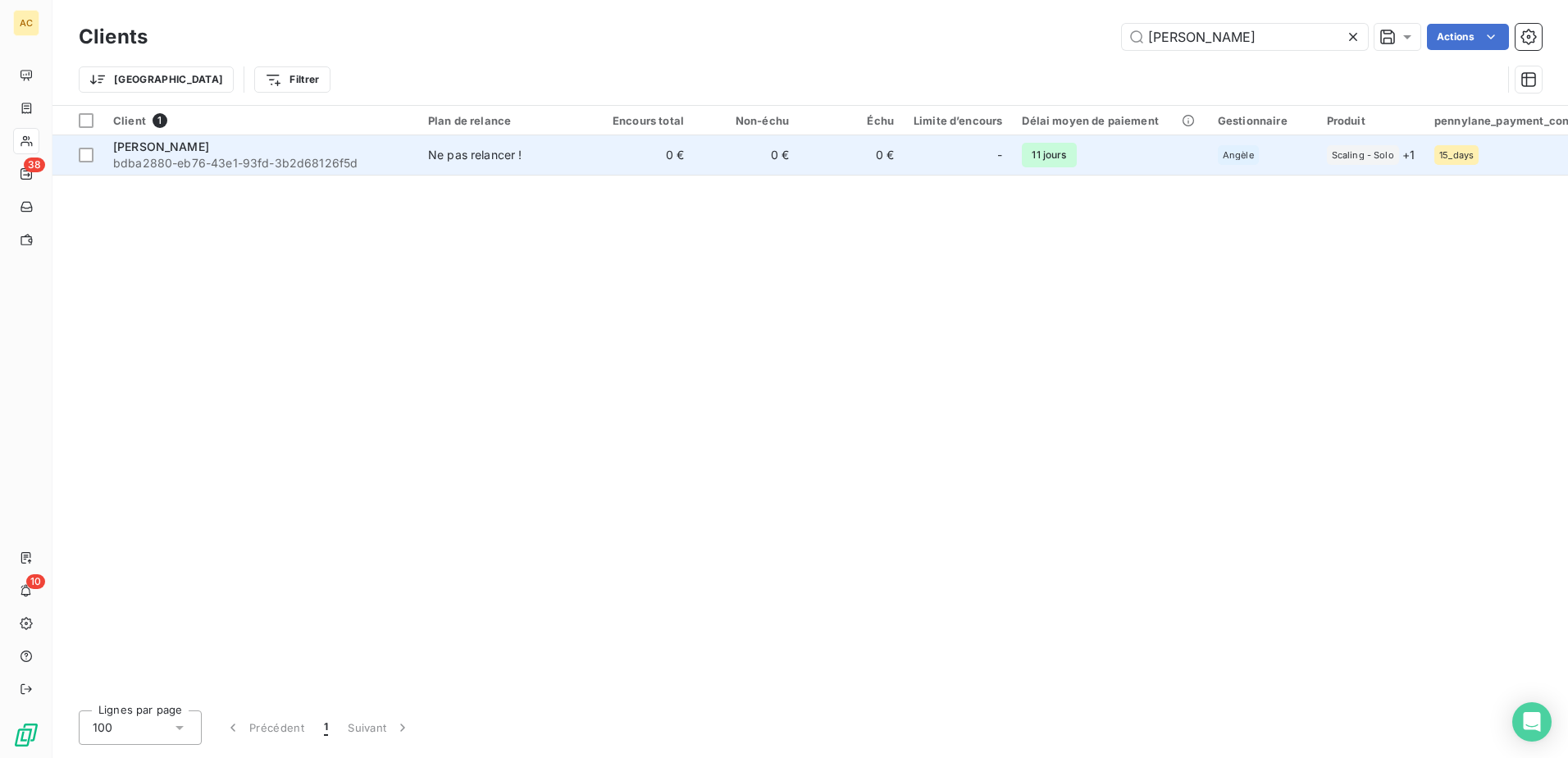
type input "Frédéric CARLHIAN"
click at [1012, 157] on td "11 jours" at bounding box center [1109, 155] width 195 height 39
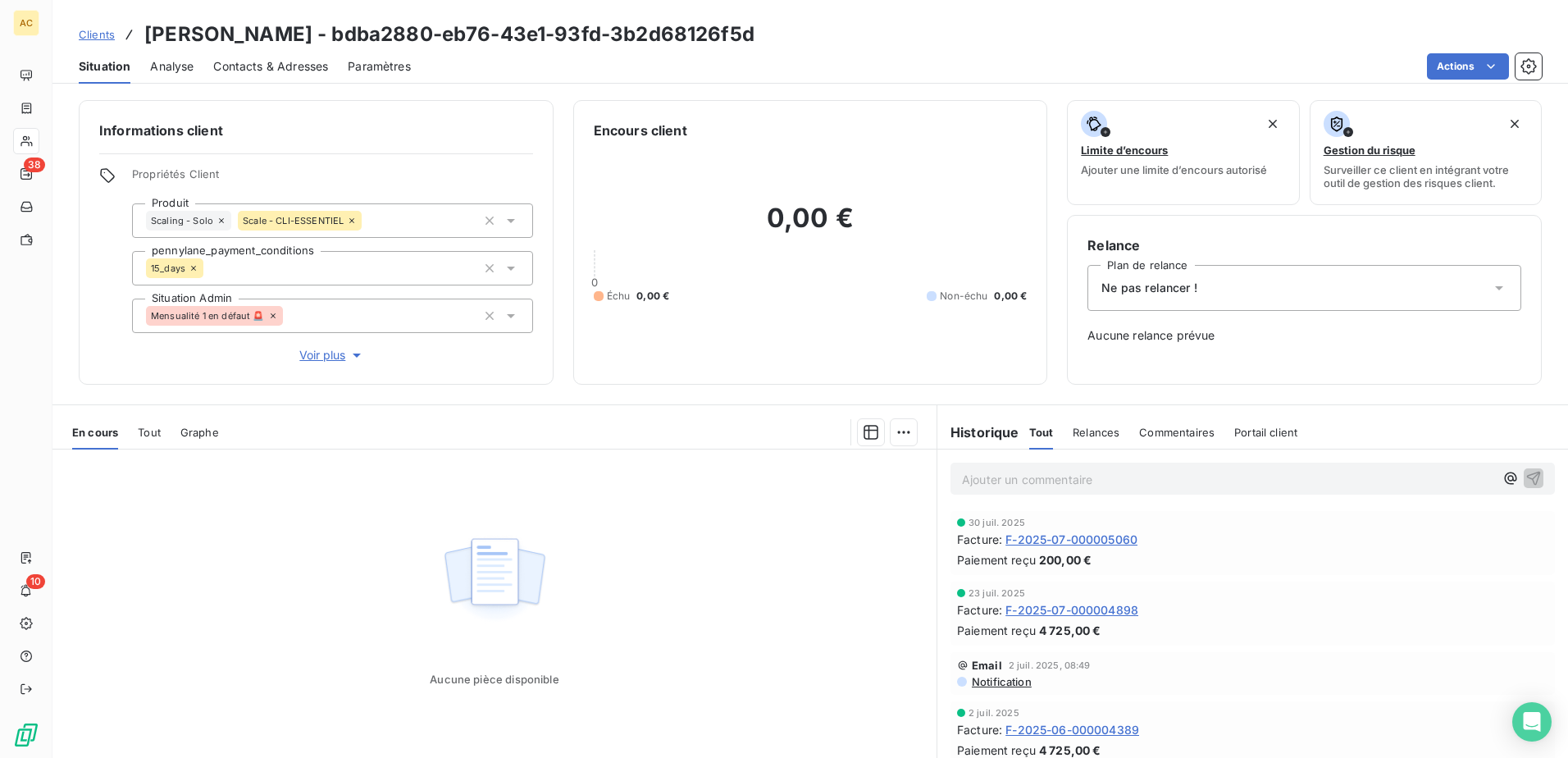
click at [1307, 294] on div "Ne pas relancer !" at bounding box center [1303, 287] width 434 height 46
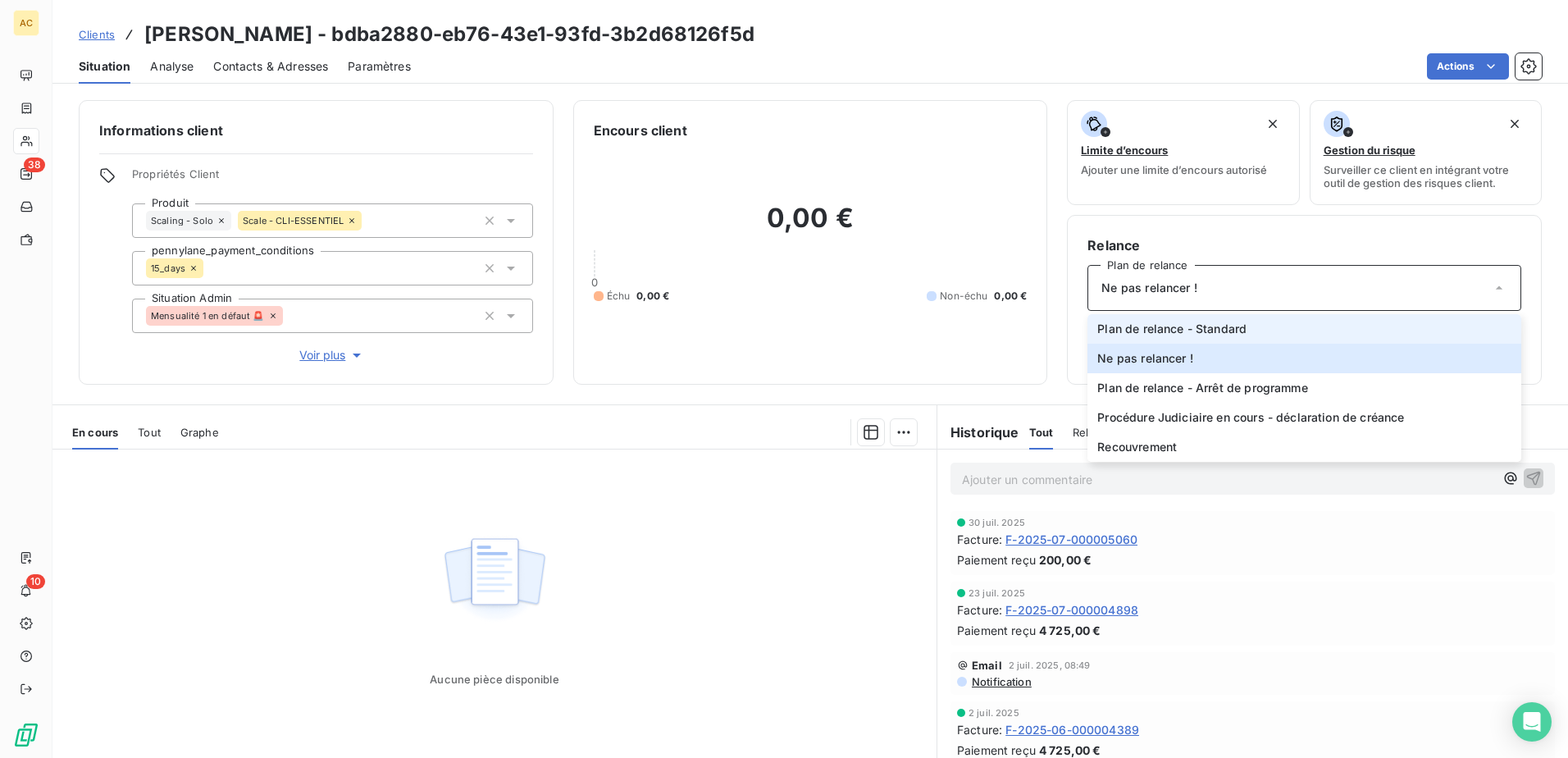
click at [1288, 327] on li "Plan de relance - Standard" at bounding box center [1303, 329] width 434 height 30
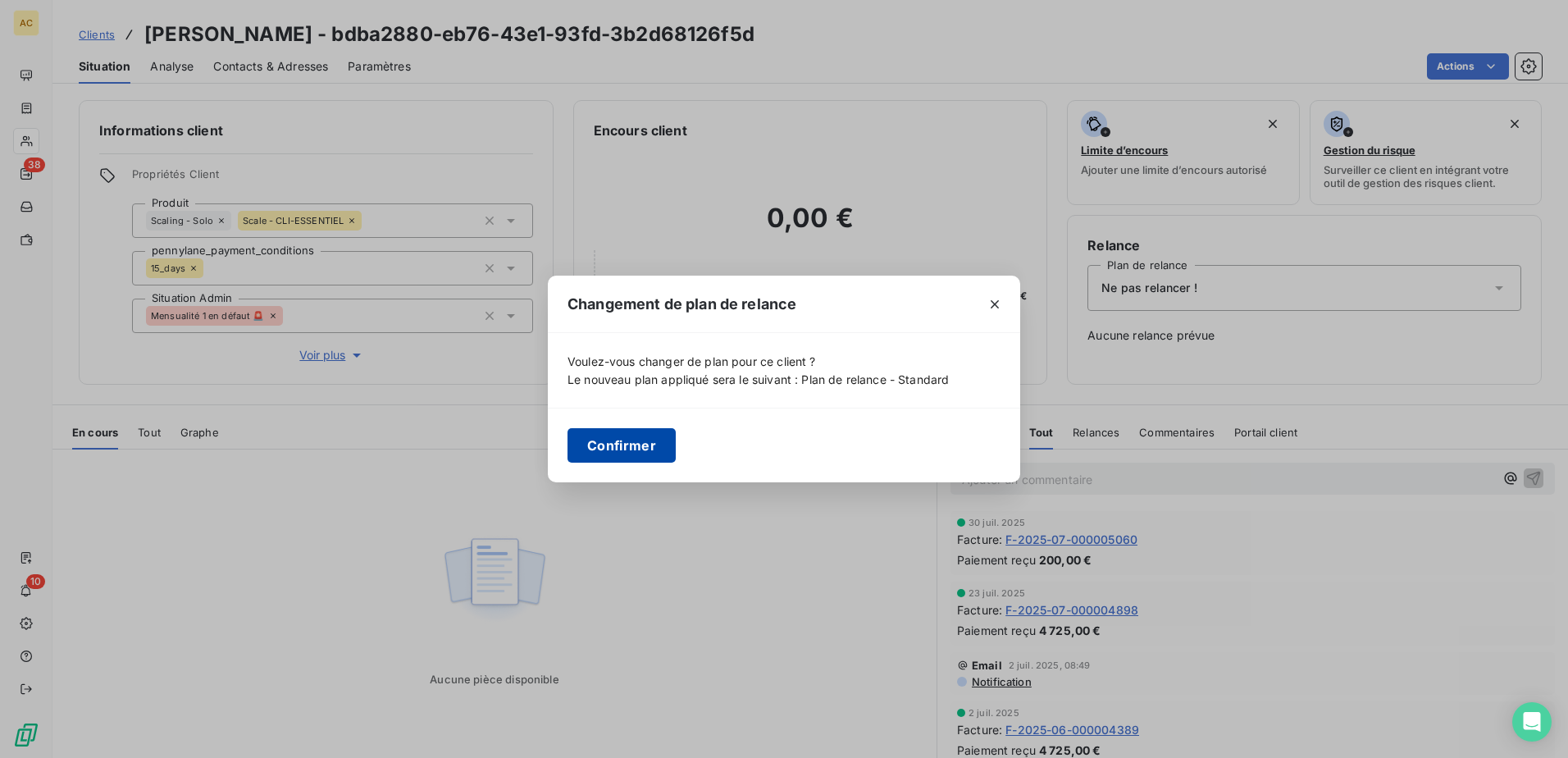
click at [630, 452] on button "Confirmer" at bounding box center [621, 445] width 109 height 34
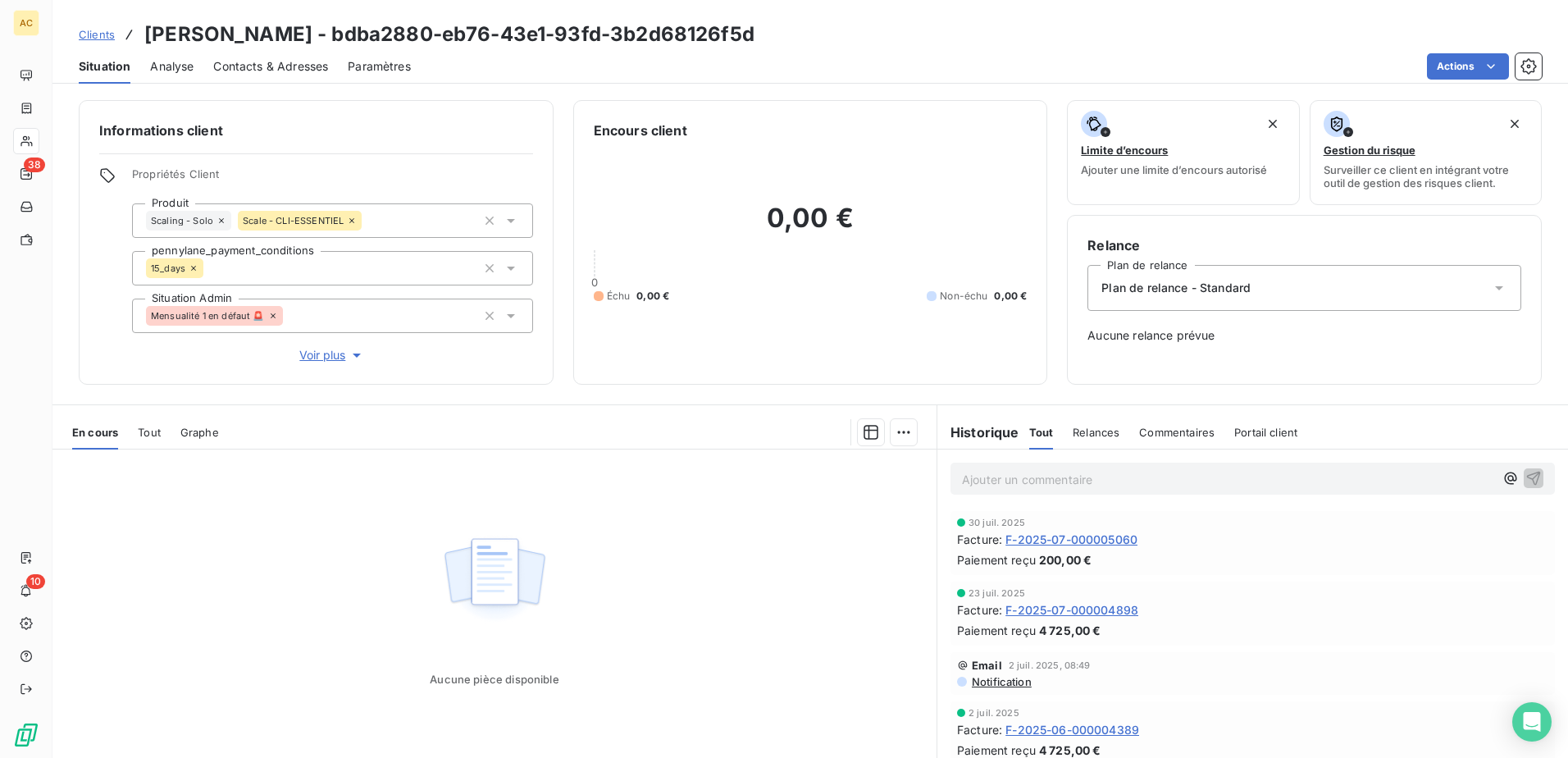
click at [98, 41] on link "Clients" at bounding box center [97, 34] width 36 height 17
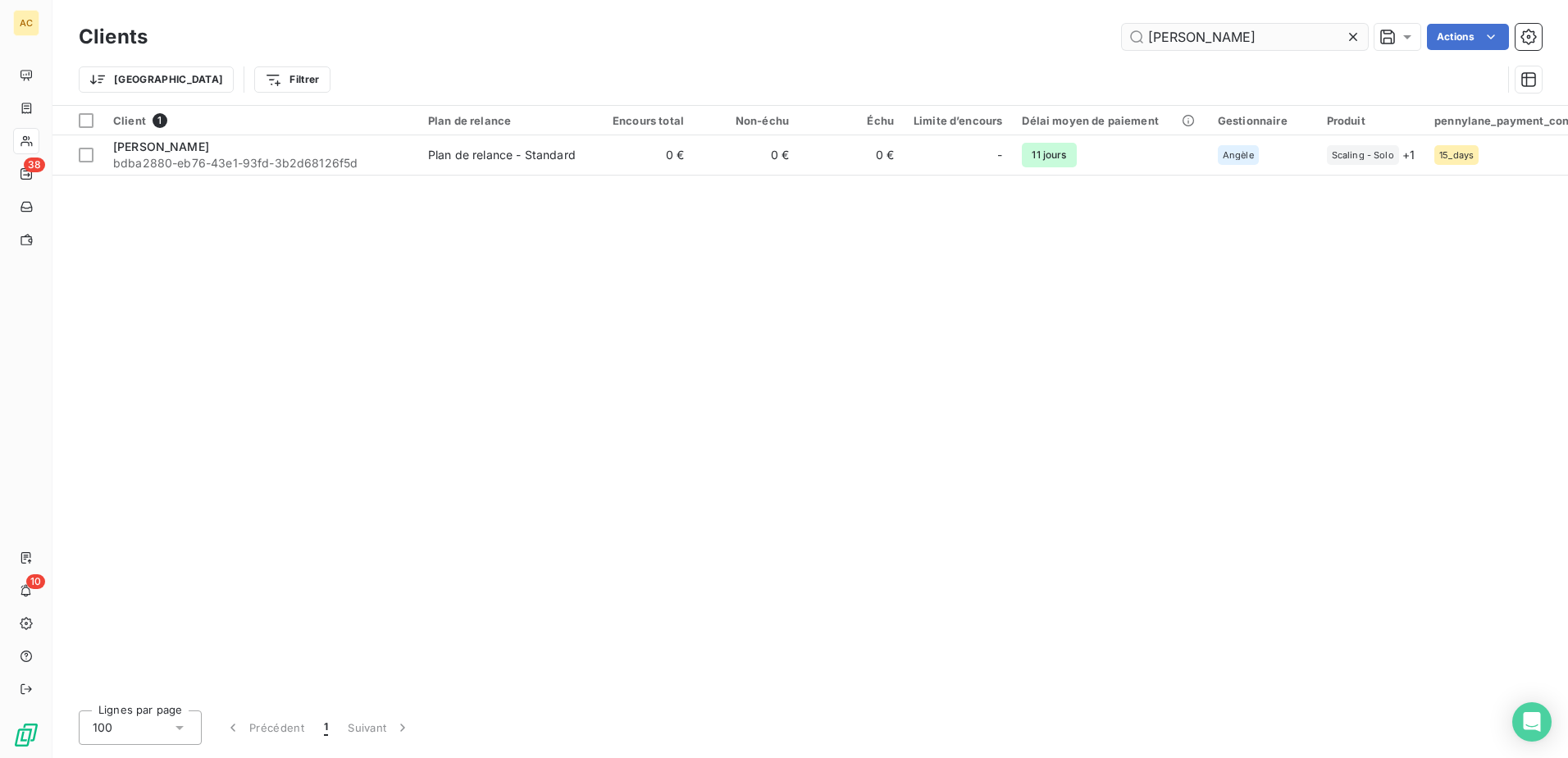
click at [1194, 32] on input "Frédéric CARLHIAN" at bounding box center [1244, 37] width 246 height 26
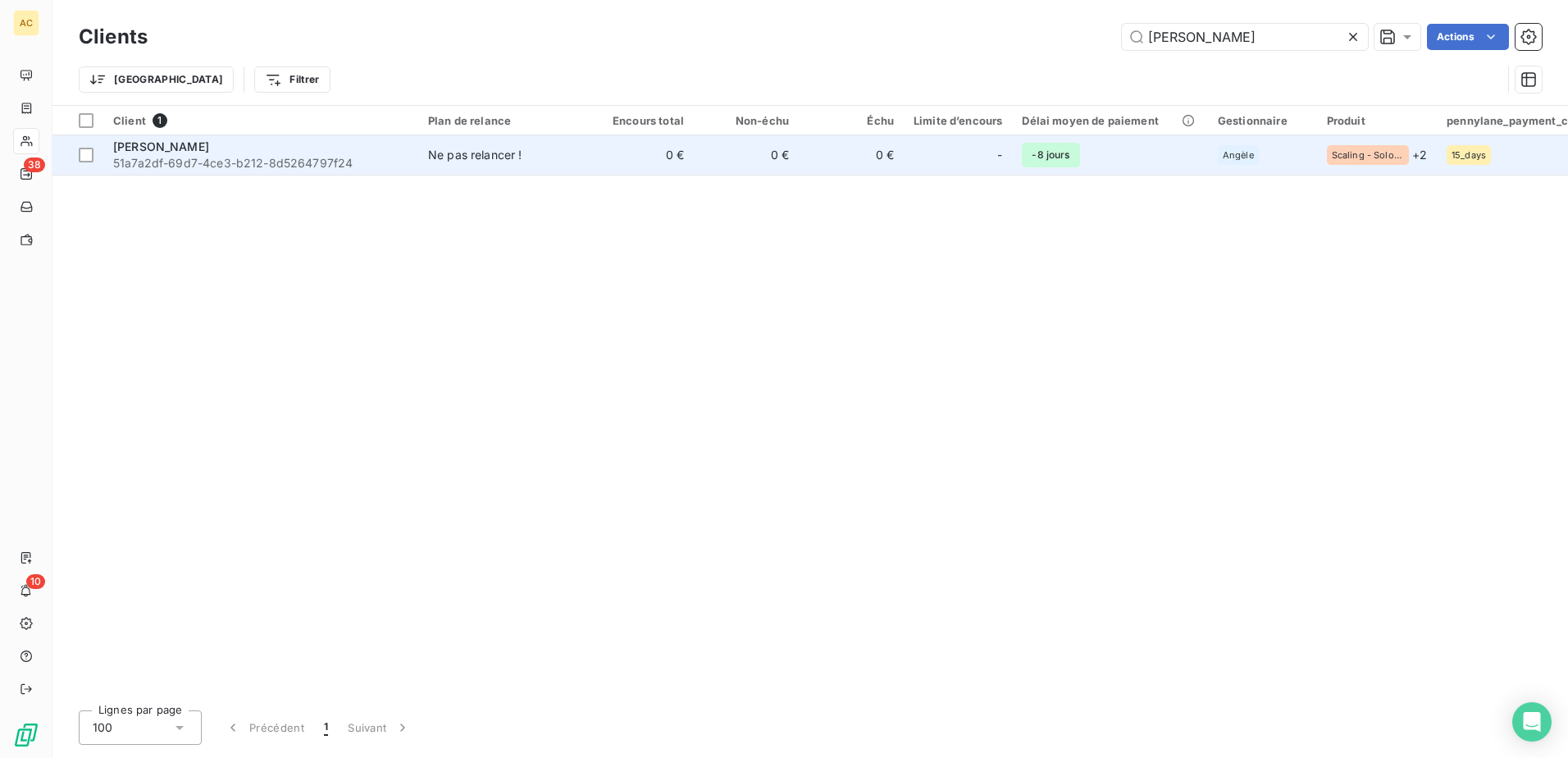
type input "Samuel Vuagnat"
click at [973, 154] on div at bounding box center [977, 155] width 26 height 26
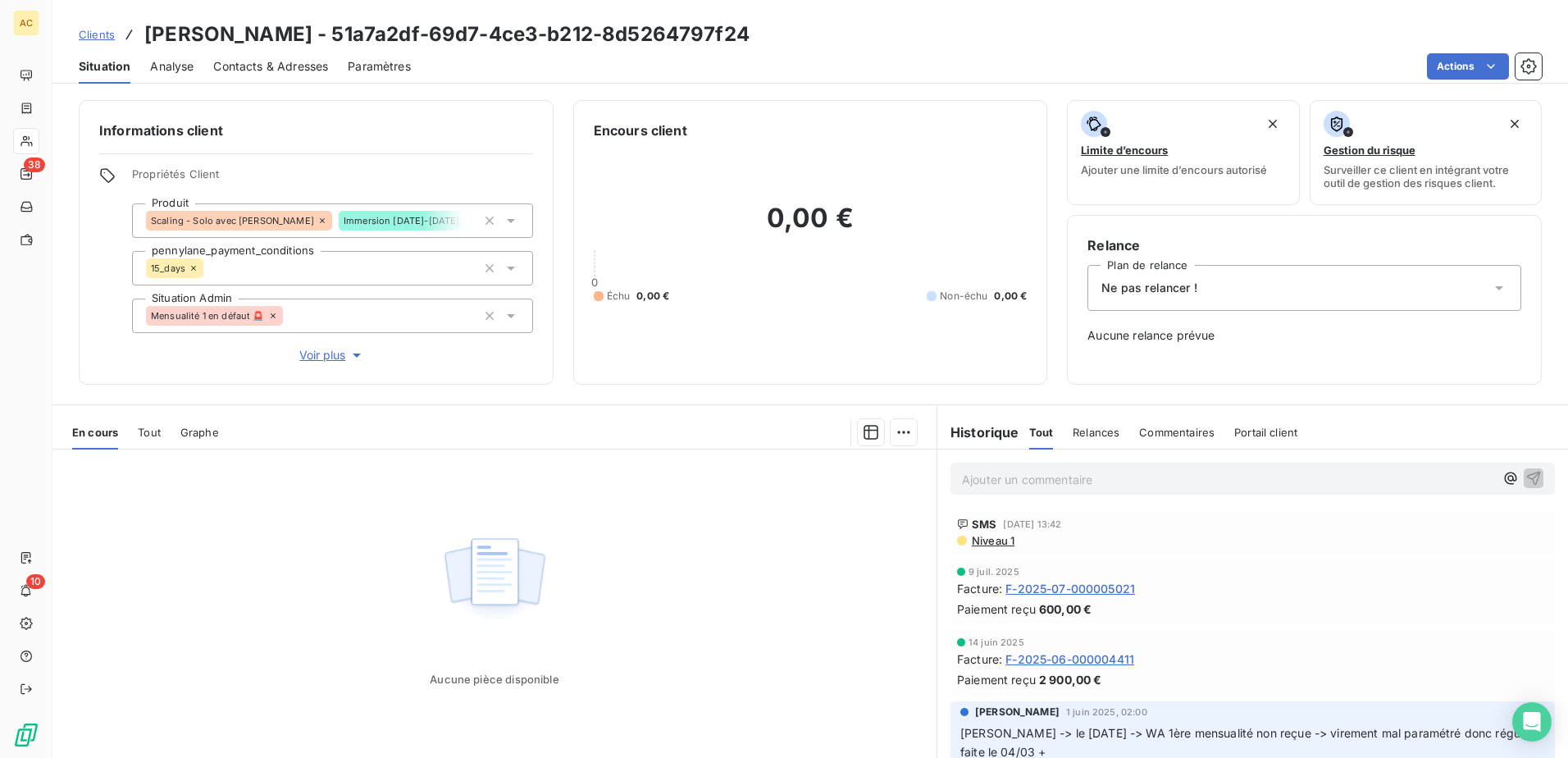
click at [1280, 290] on div "Ne pas relancer !" at bounding box center [1303, 287] width 434 height 46
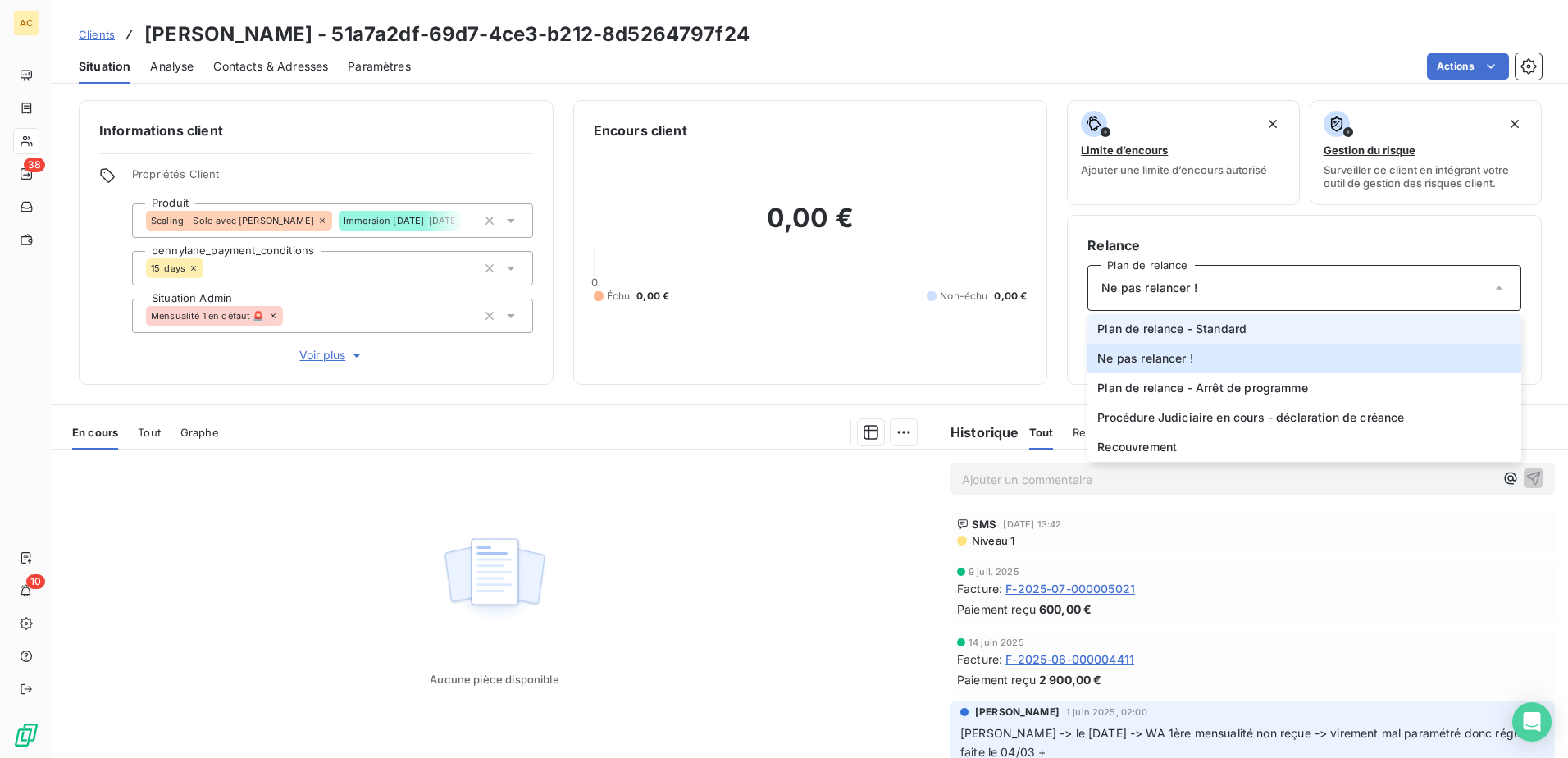
click at [1249, 336] on li "Plan de relance - Standard" at bounding box center [1303, 329] width 434 height 30
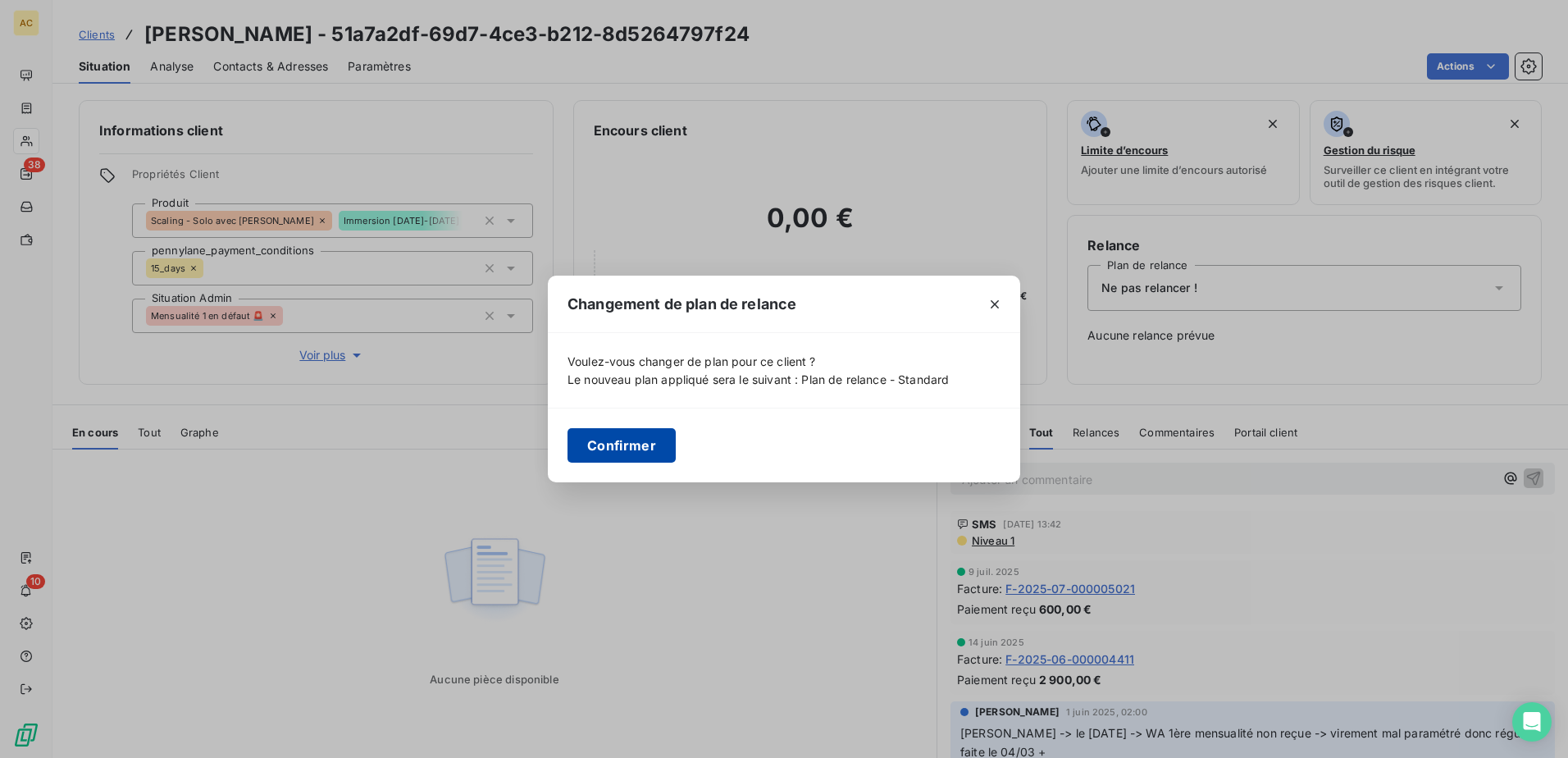
click at [660, 458] on button "Confirmer" at bounding box center [621, 445] width 109 height 34
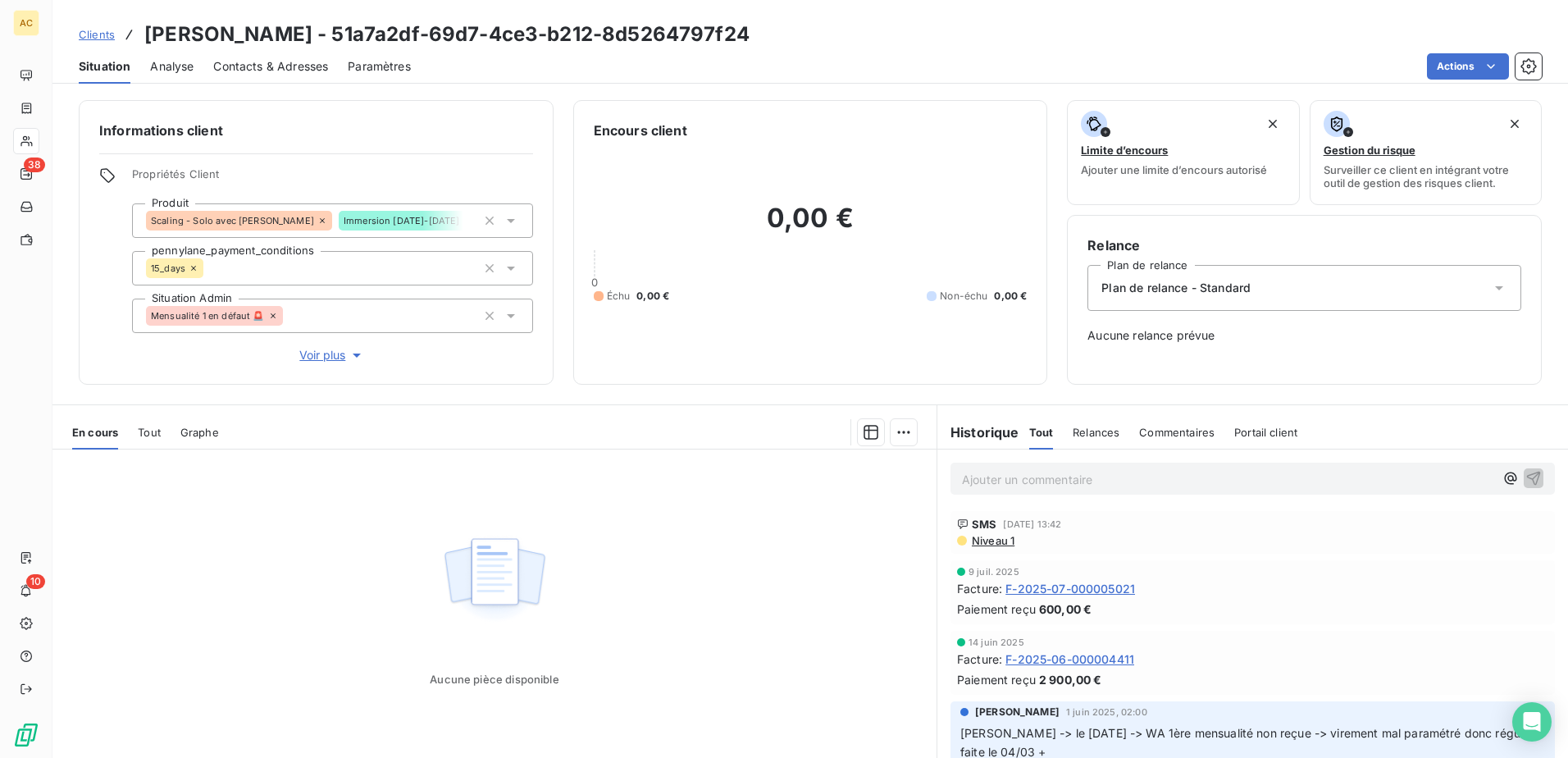
click at [97, 36] on span "Clients" at bounding box center [97, 34] width 36 height 13
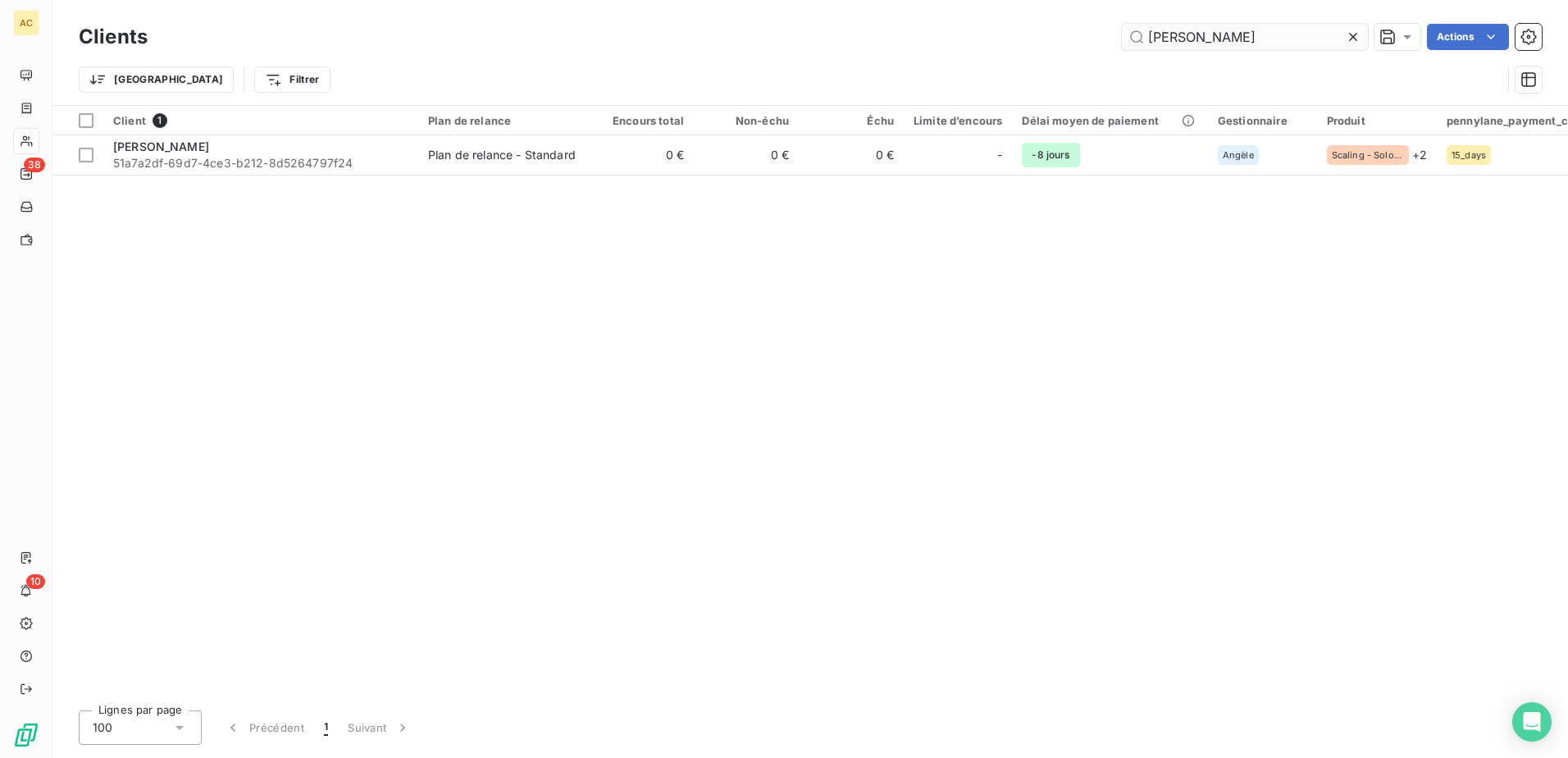
click at [1211, 38] on input "Samuel Vuagnat" at bounding box center [1244, 37] width 246 height 26
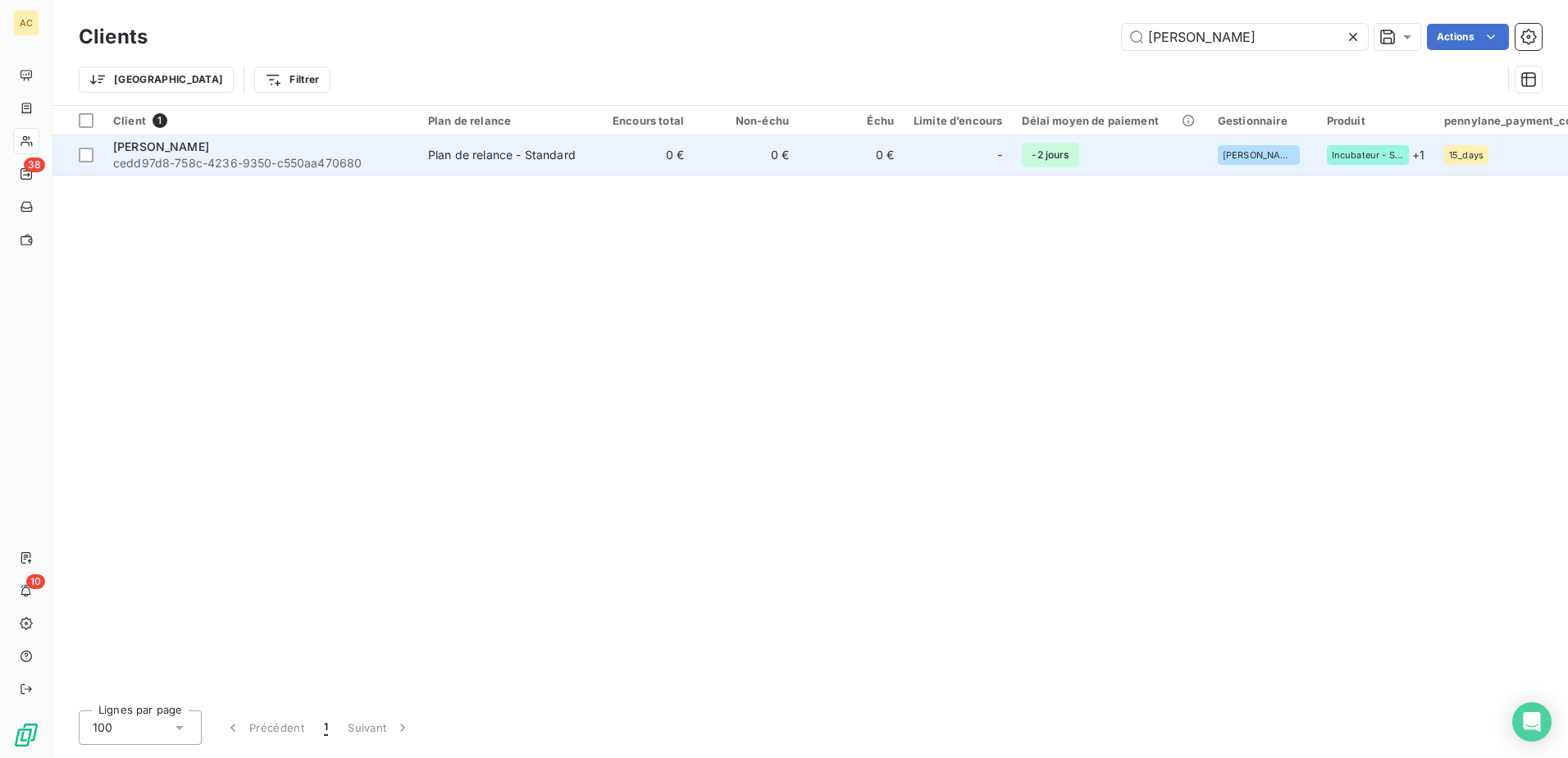
type input "Marine Ettori"
click at [1075, 160] on span "-2 jours" at bounding box center [1050, 155] width 57 height 24
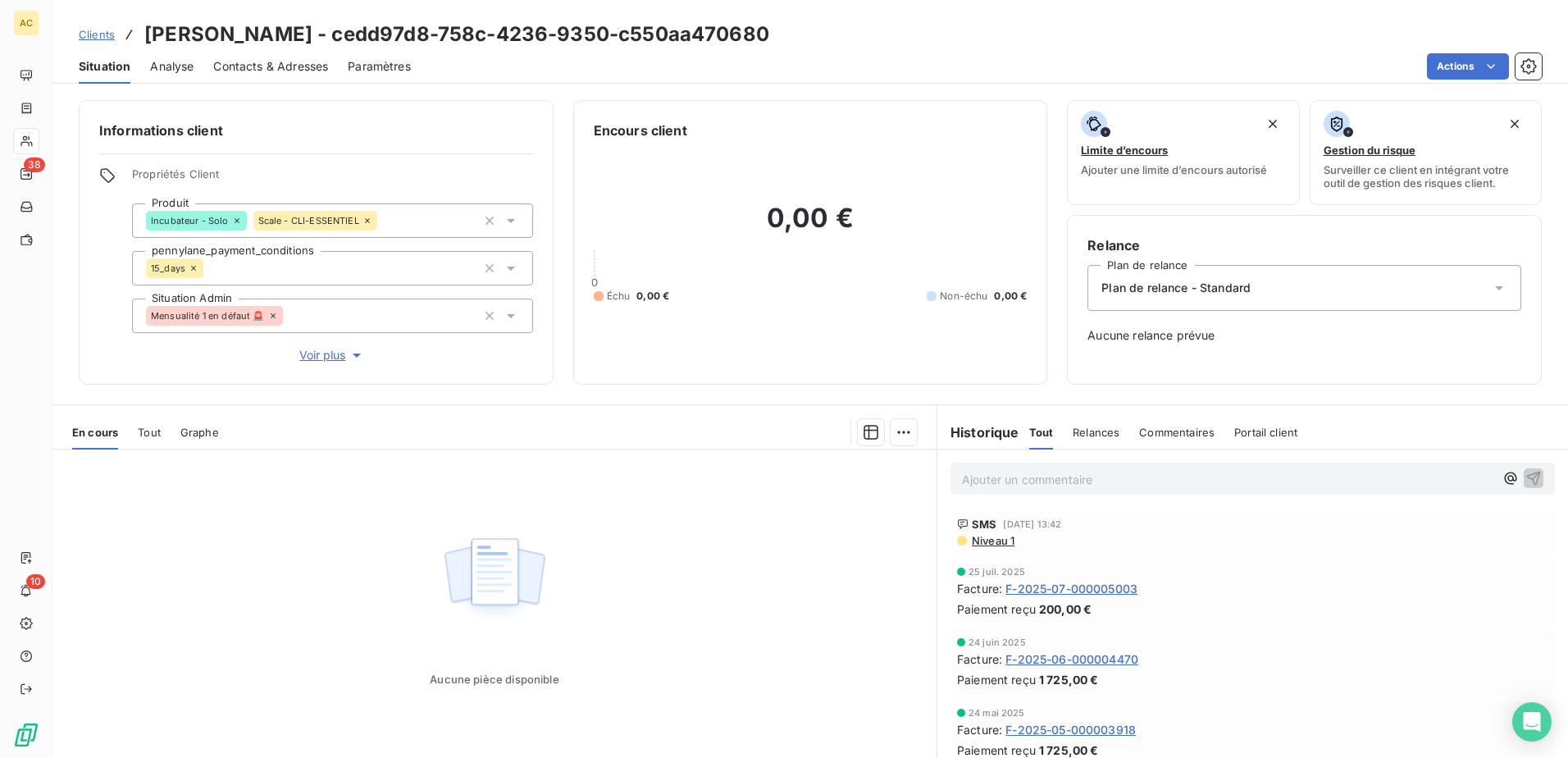
click at [1151, 298] on div "Plan de relance - Standard" at bounding box center [1303, 287] width 434 height 46
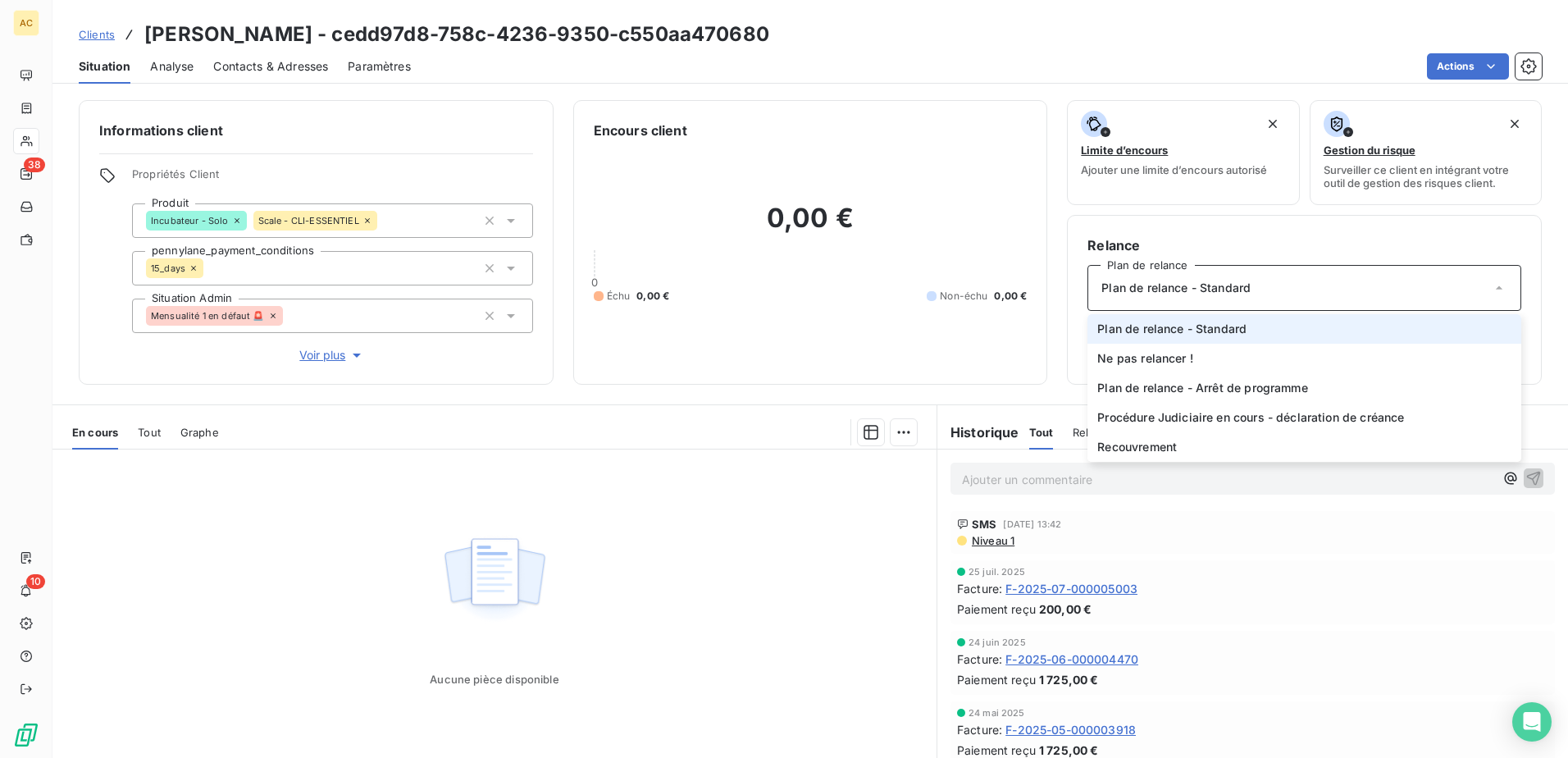
click at [1154, 340] on li "Plan de relance - Standard" at bounding box center [1303, 329] width 434 height 30
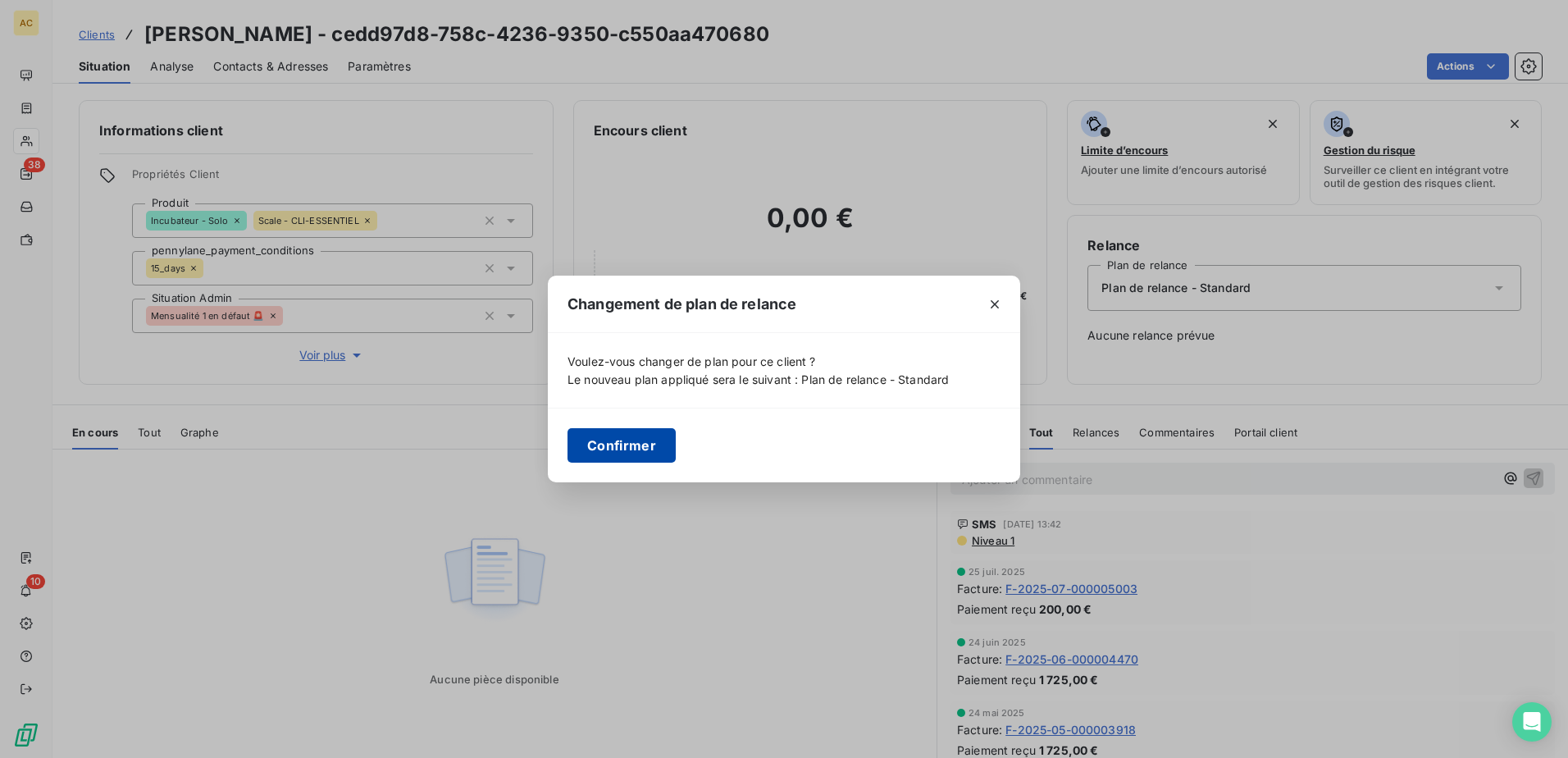
click at [625, 448] on button "Confirmer" at bounding box center [621, 445] width 109 height 34
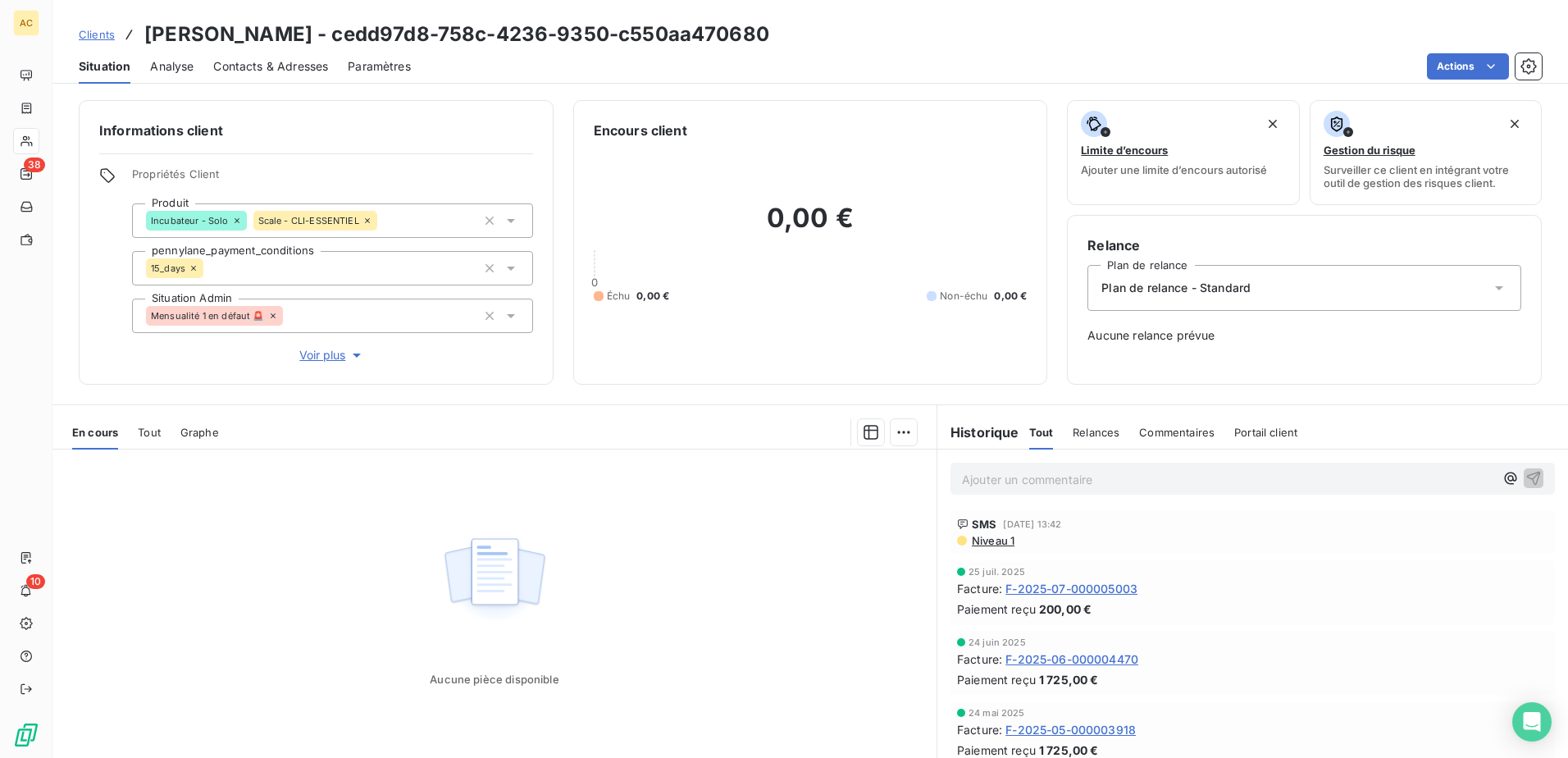
click at [87, 33] on span "Clients" at bounding box center [97, 34] width 36 height 13
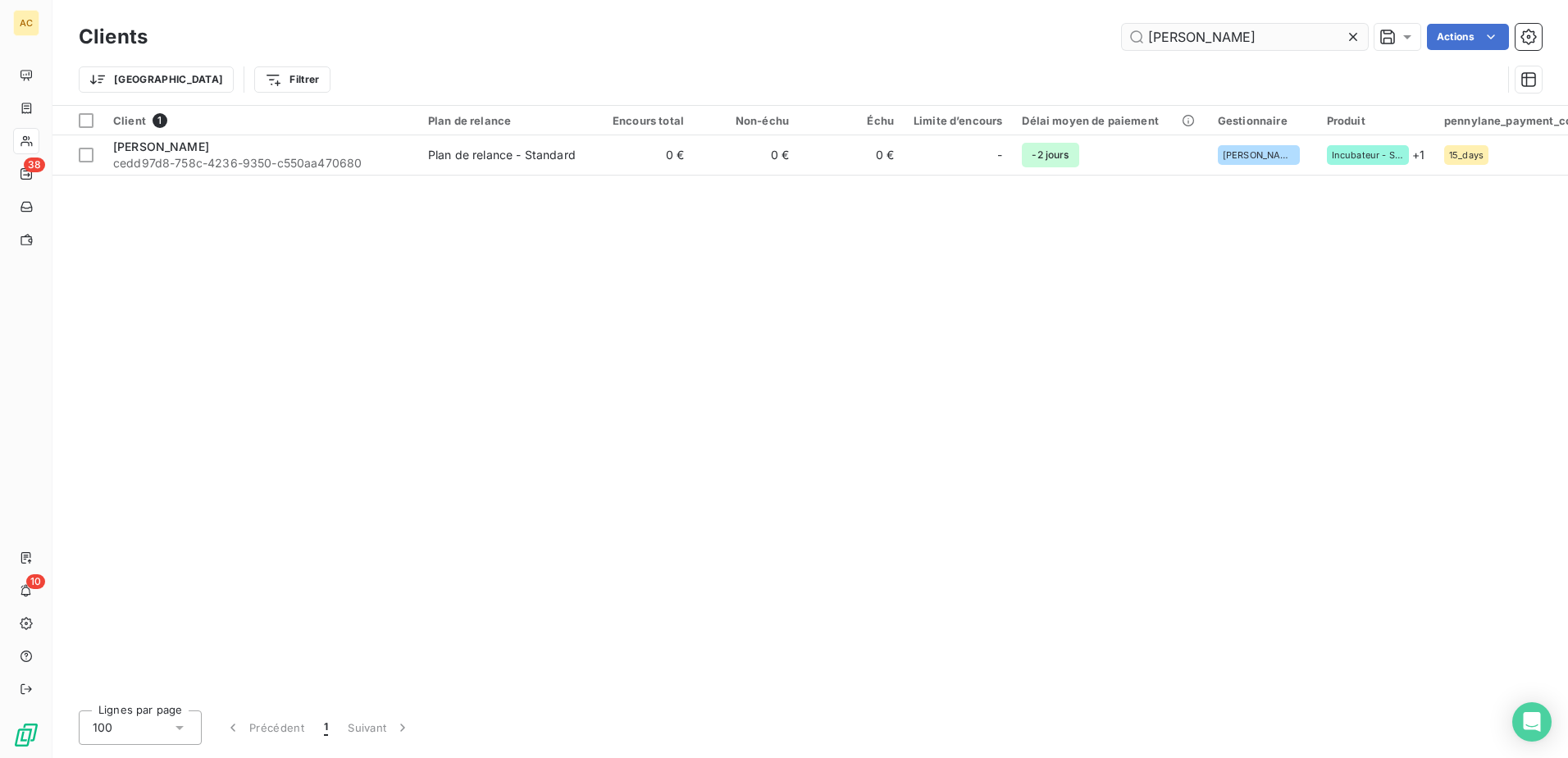
click at [1183, 47] on input "Marine Ettori" at bounding box center [1244, 37] width 246 height 26
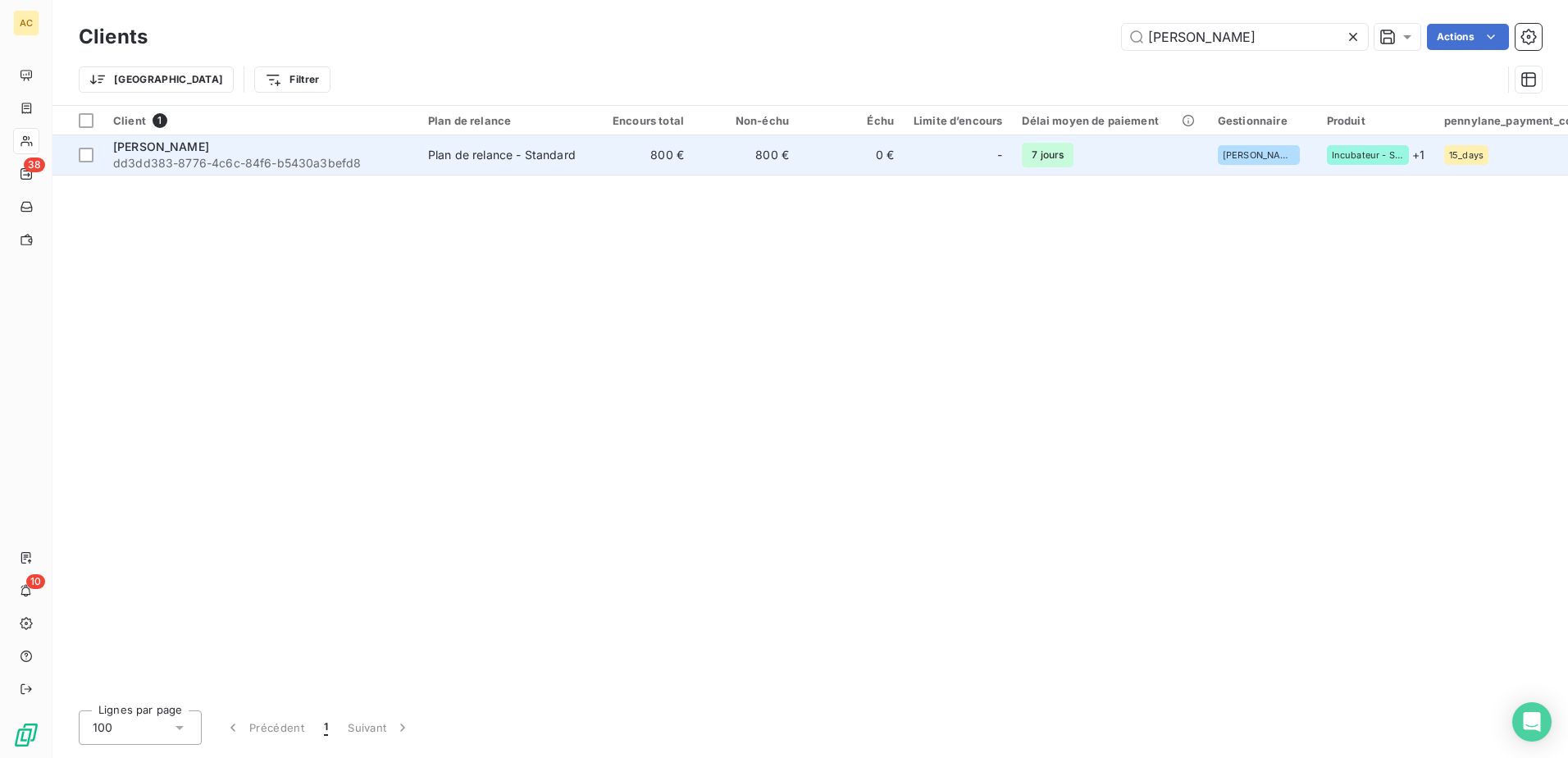
type input "Pétuya Stéphanie"
click at [990, 161] on div "-" at bounding box center [957, 155] width 88 height 26
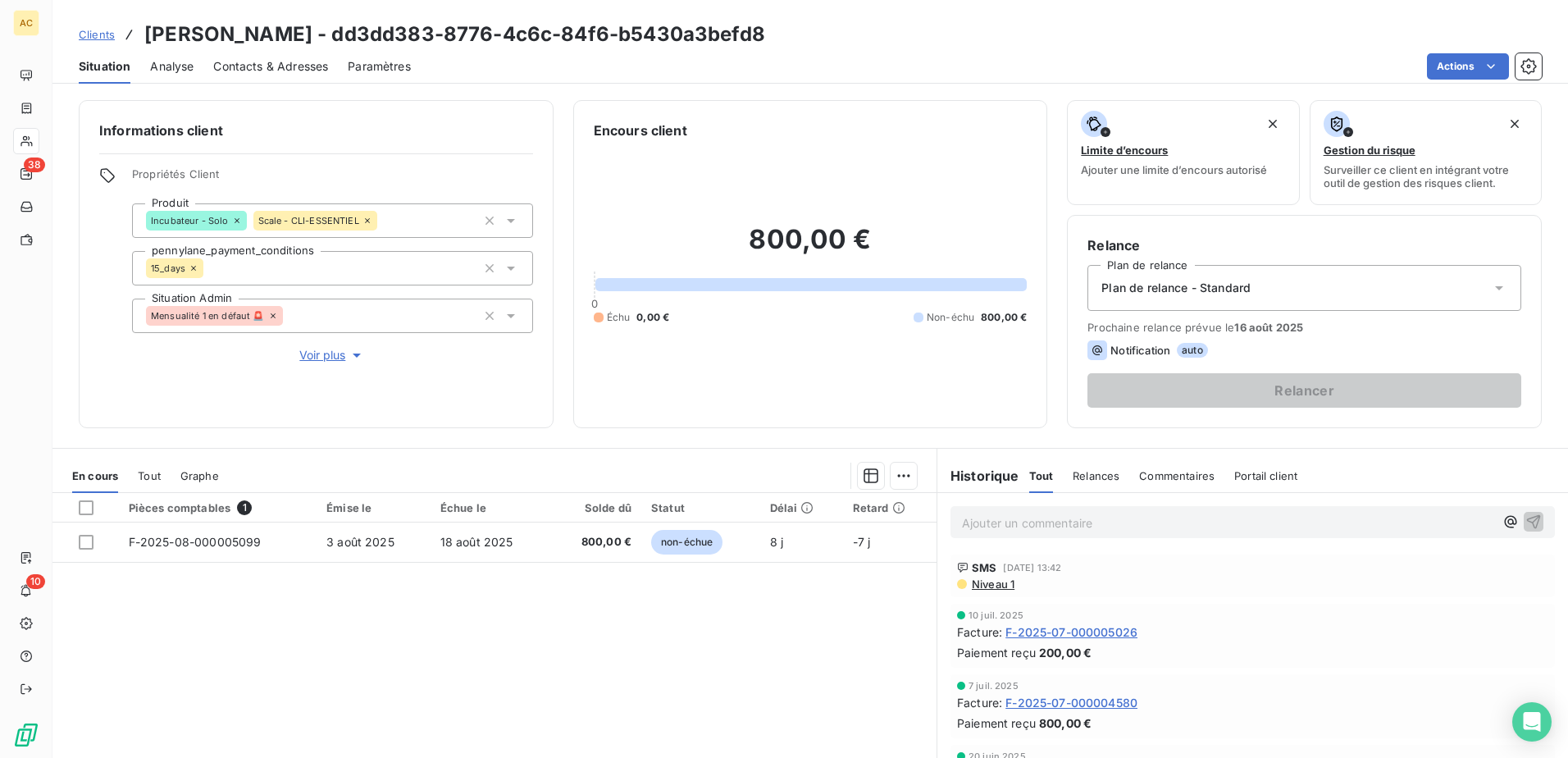
click at [672, 649] on div "Pièces comptables 1 Émise le Échue le Solde dû Statut Délai Retard F-2025-08-00…" at bounding box center [493, 650] width 883 height 316
click at [88, 35] on span "Clients" at bounding box center [97, 34] width 36 height 13
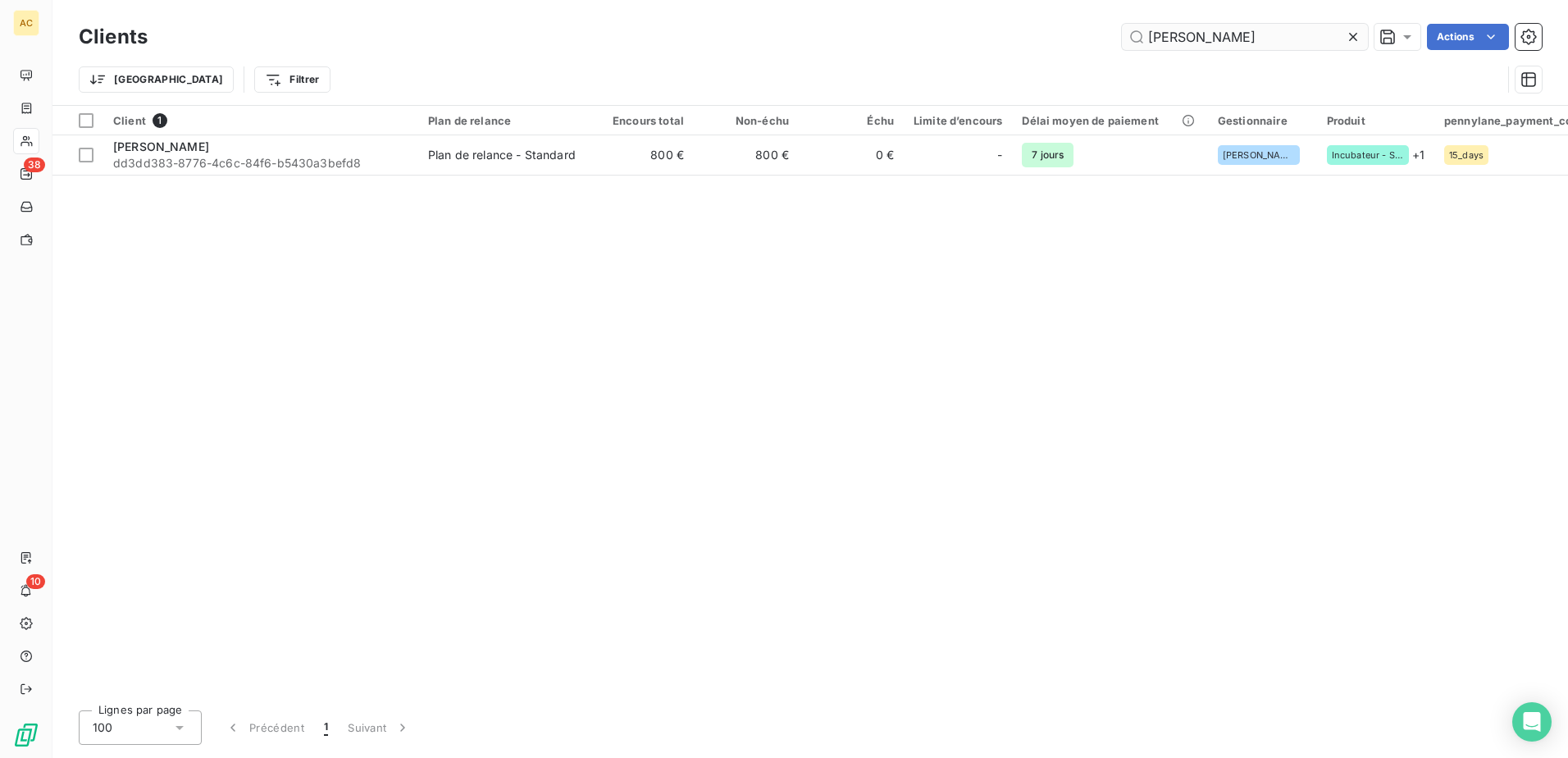
click at [1195, 38] on input "Pétuya Stéphanie" at bounding box center [1244, 37] width 246 height 26
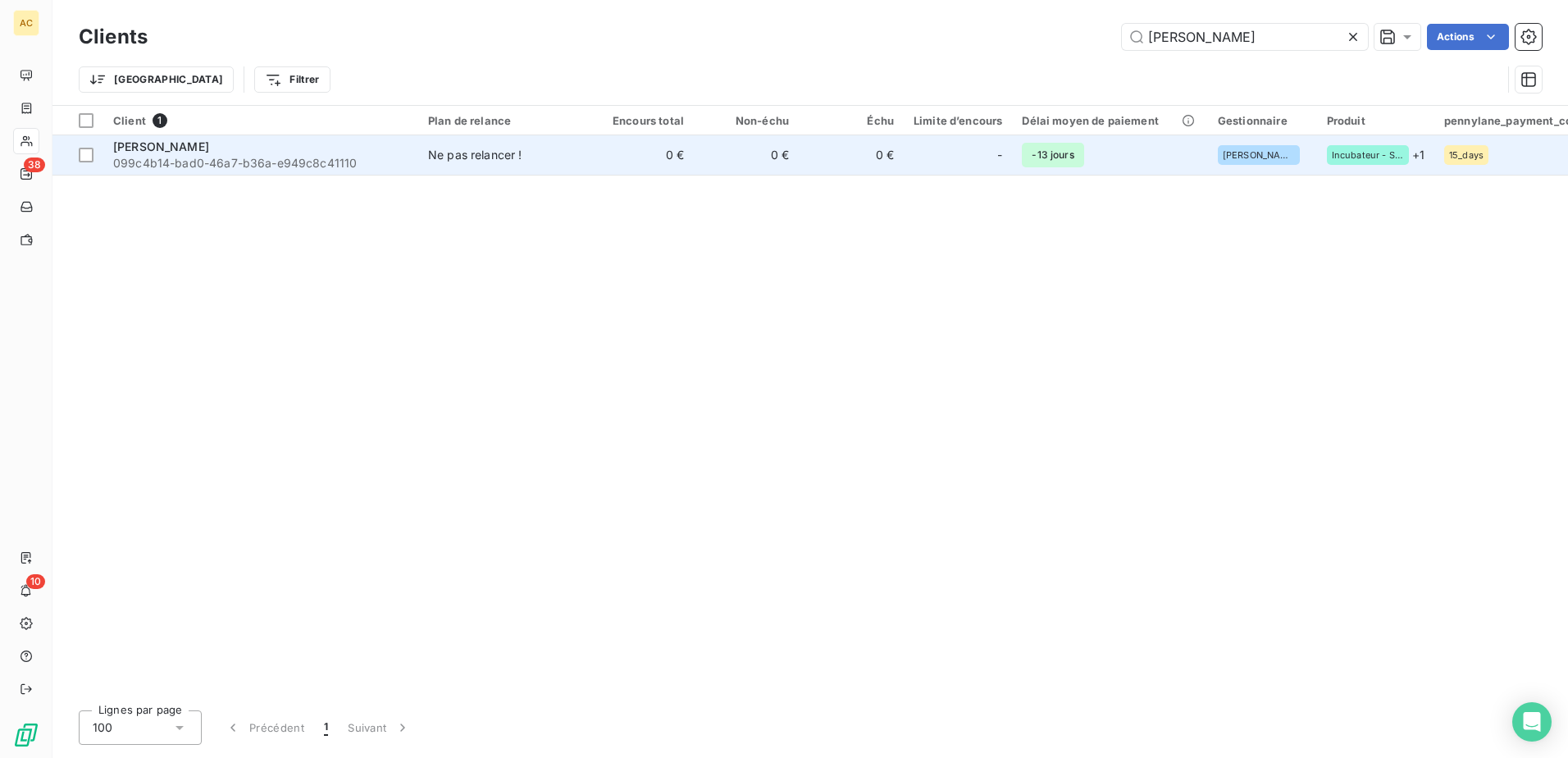
type input "Laurence Beckers"
click at [1061, 150] on span "-13 jours" at bounding box center [1052, 155] width 61 height 24
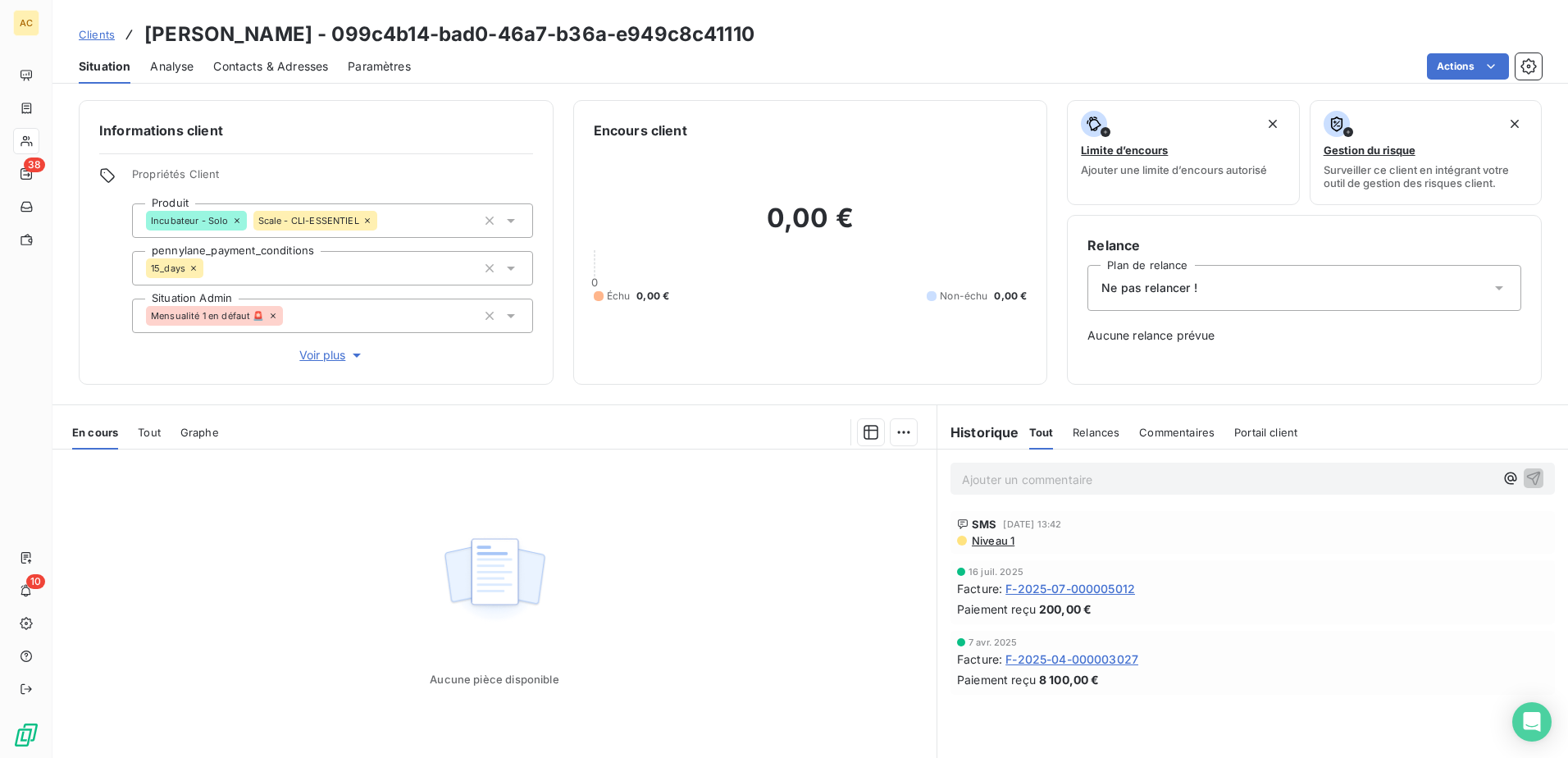
click at [1178, 294] on span "Ne pas relancer !" at bounding box center [1148, 288] width 96 height 17
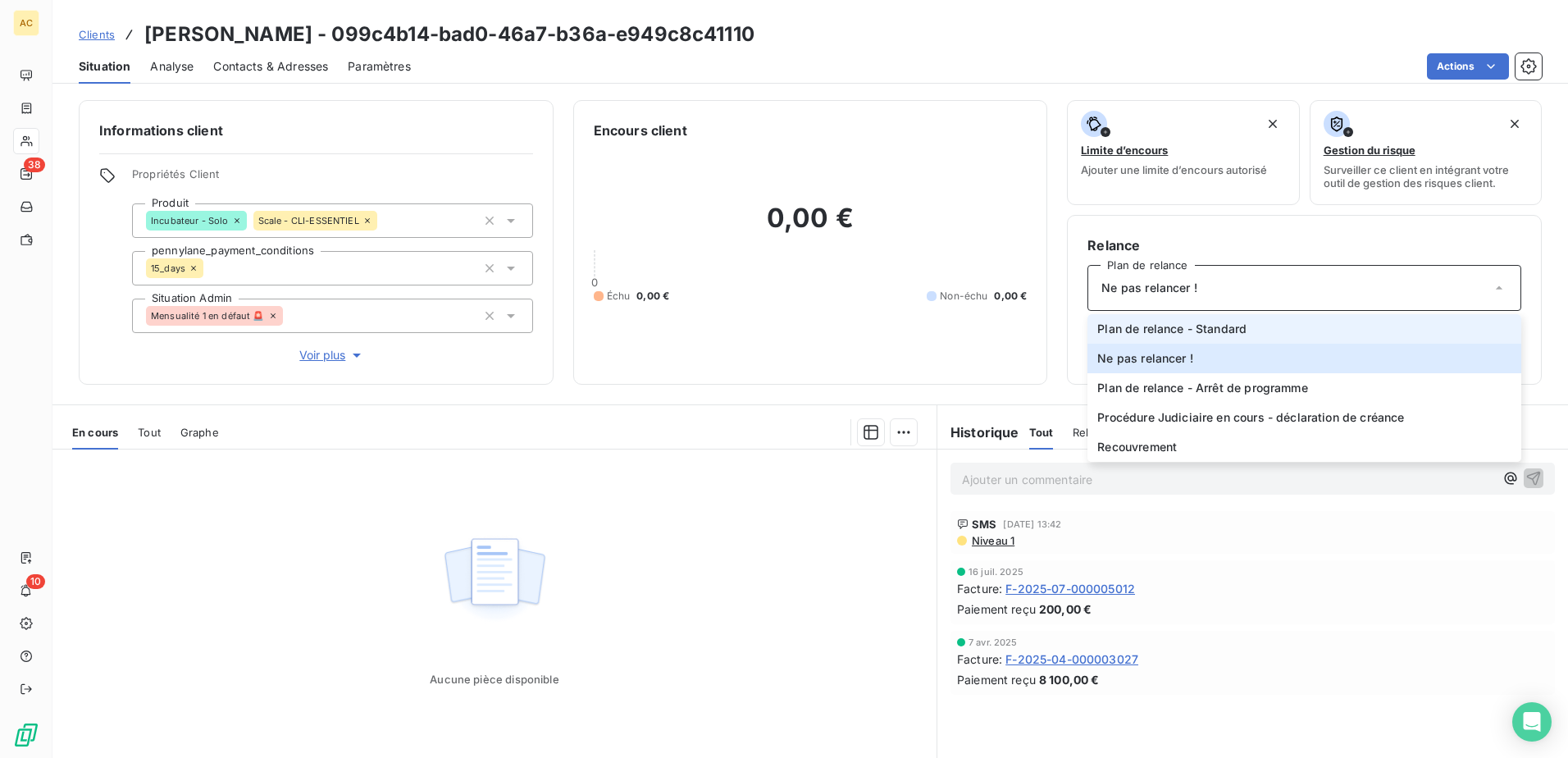
click at [1156, 326] on span "Plan de relance - Standard" at bounding box center [1171, 329] width 150 height 17
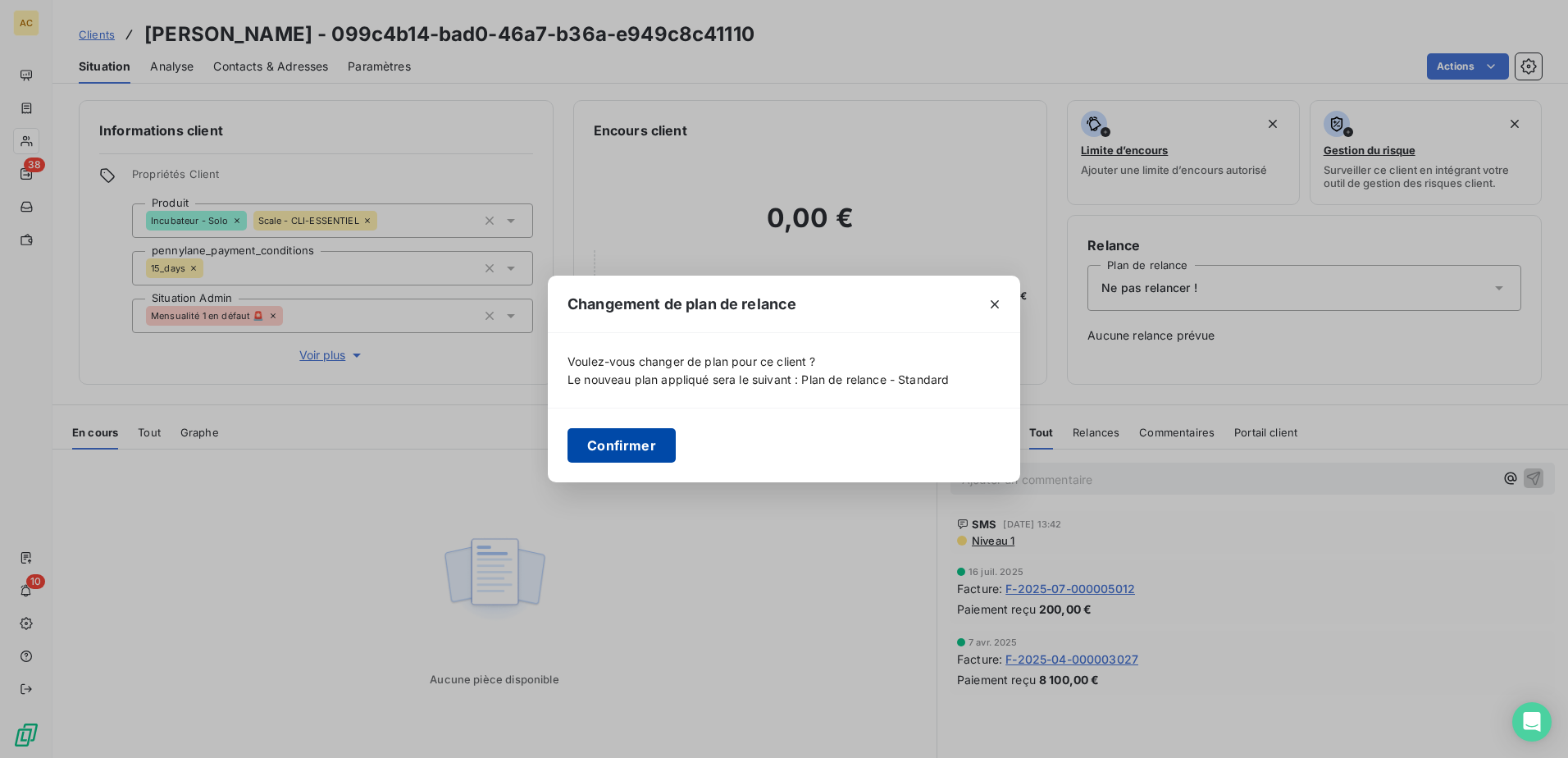
click at [627, 447] on button "Confirmer" at bounding box center [621, 445] width 109 height 34
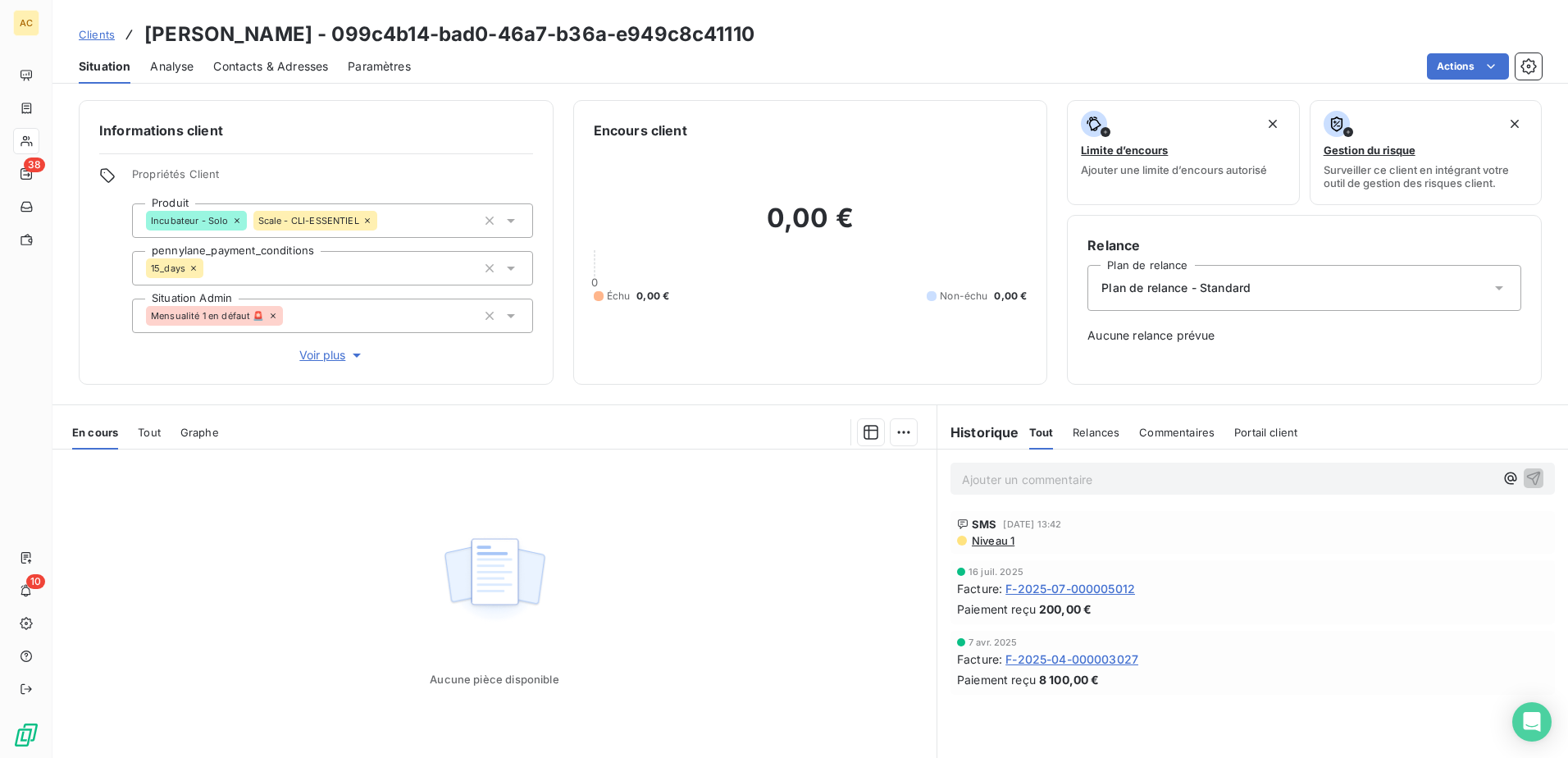
click at [103, 39] on span "Clients" at bounding box center [97, 34] width 36 height 13
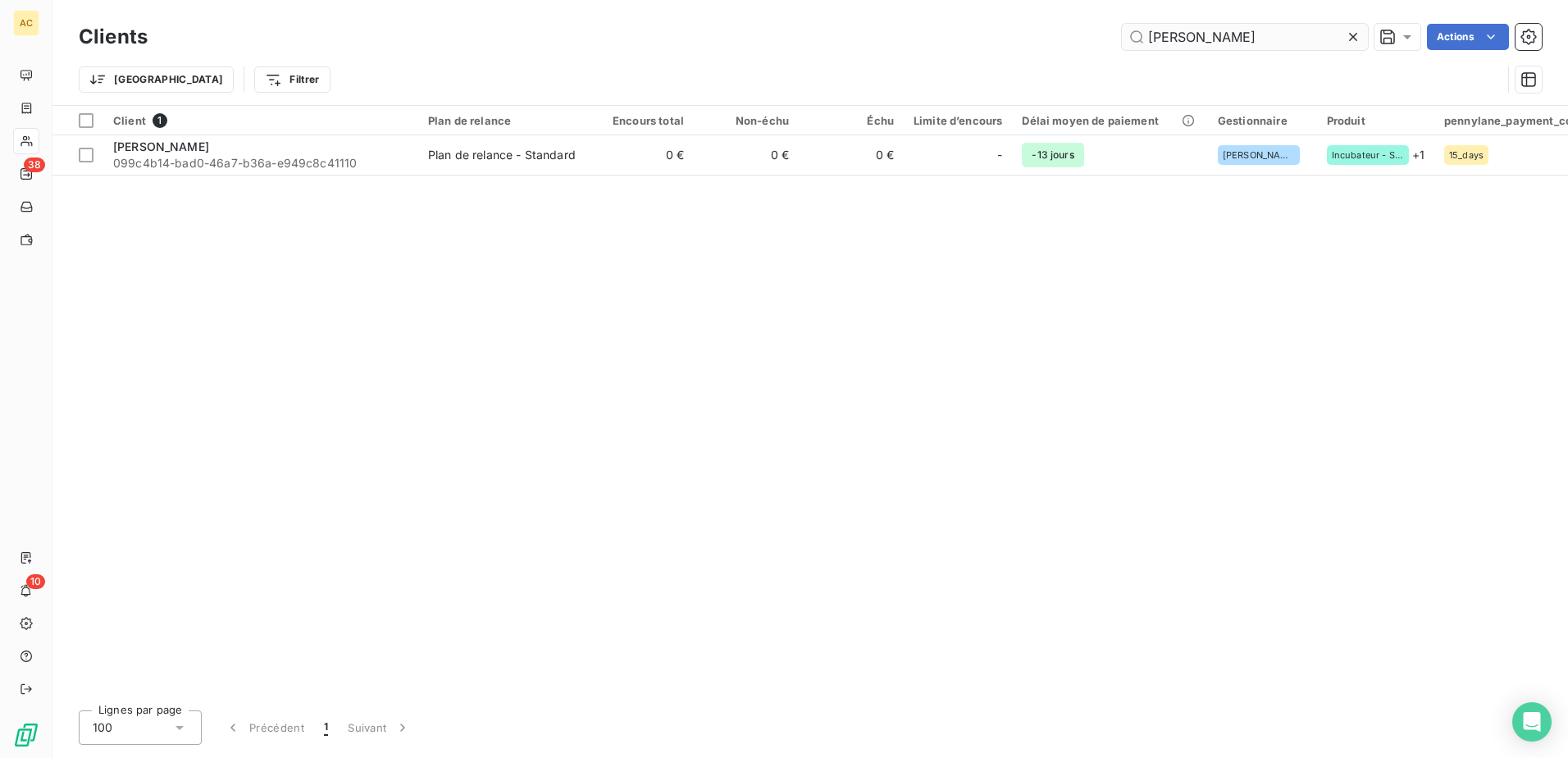
click at [1190, 40] on input "Laurence Beckers" at bounding box center [1244, 37] width 246 height 26
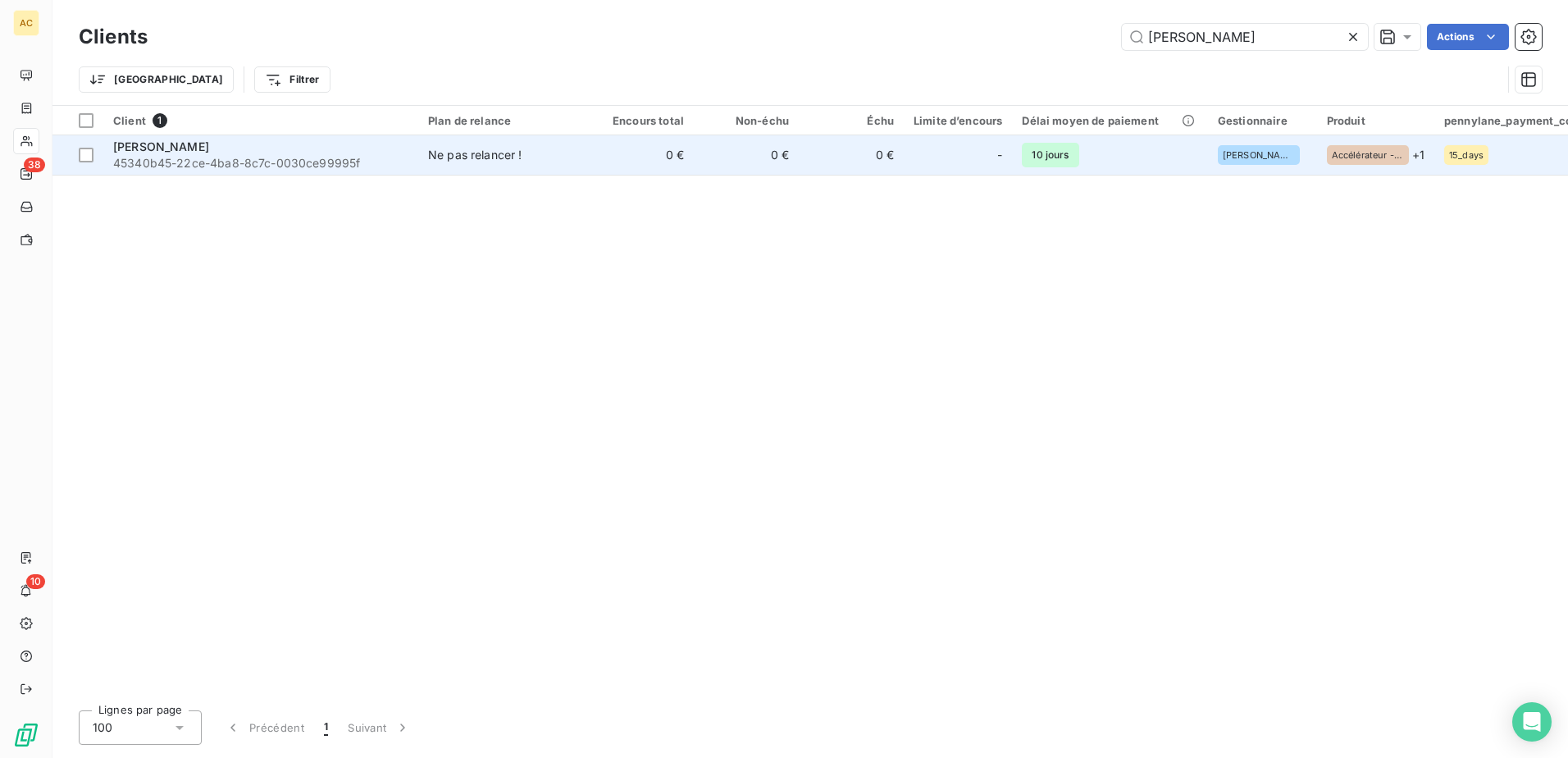
type input "Stephanie Prudhomme"
click at [1021, 168] on td "10 jours" at bounding box center [1109, 155] width 195 height 39
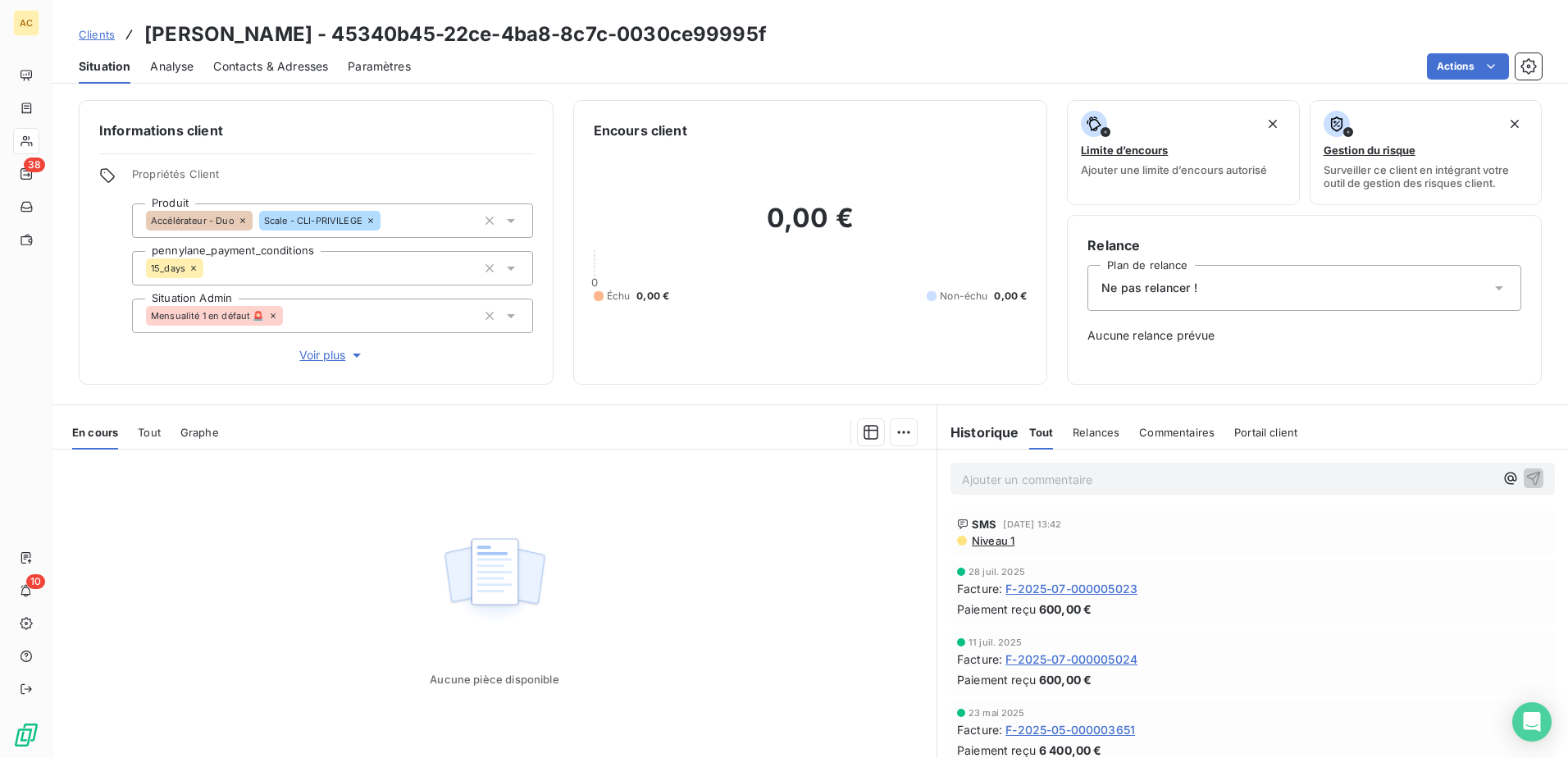
click at [1226, 291] on div "Ne pas relancer !" at bounding box center [1303, 287] width 434 height 46
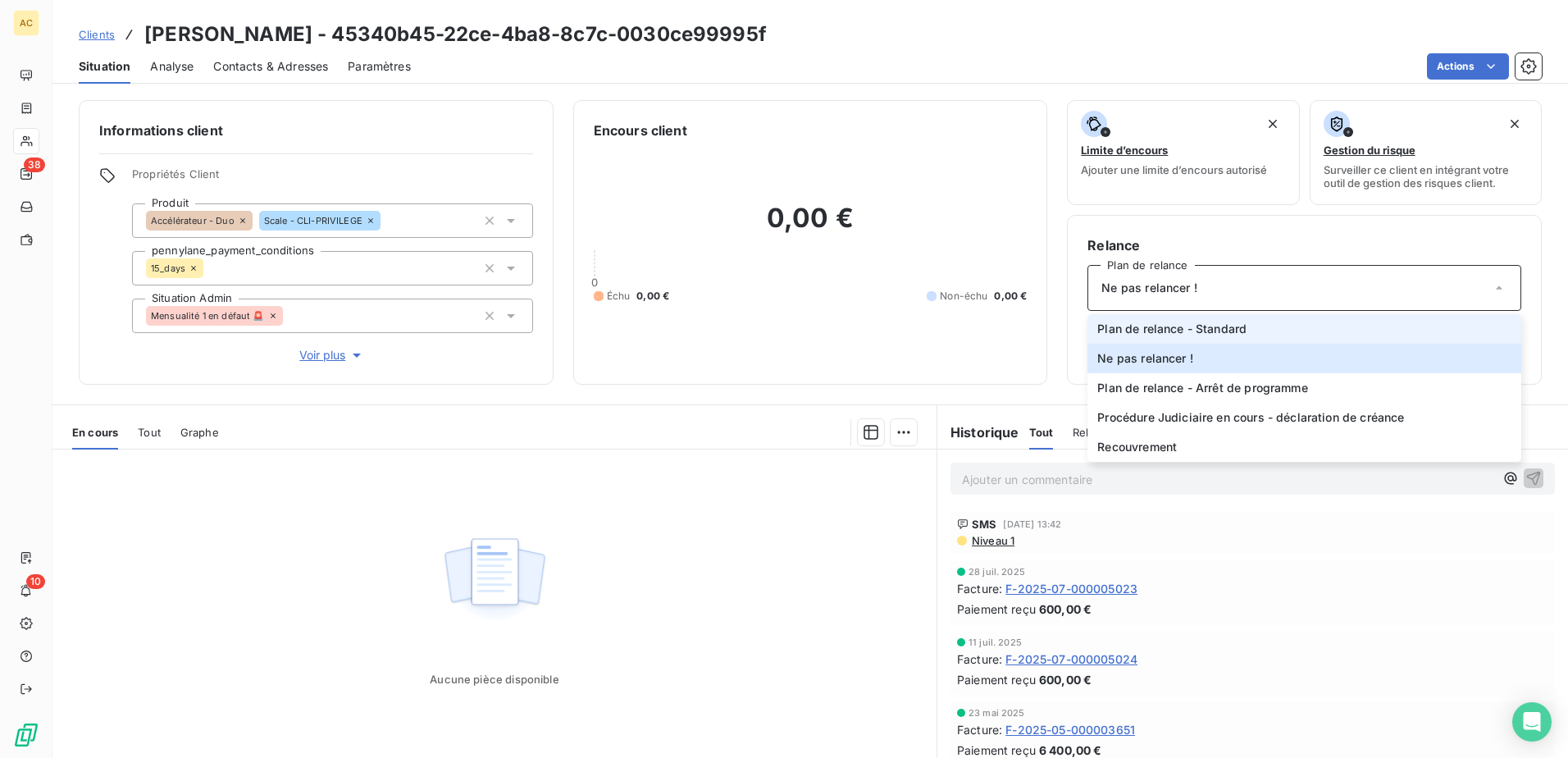
click at [1214, 332] on span "Plan de relance - Standard" at bounding box center [1171, 329] width 150 height 17
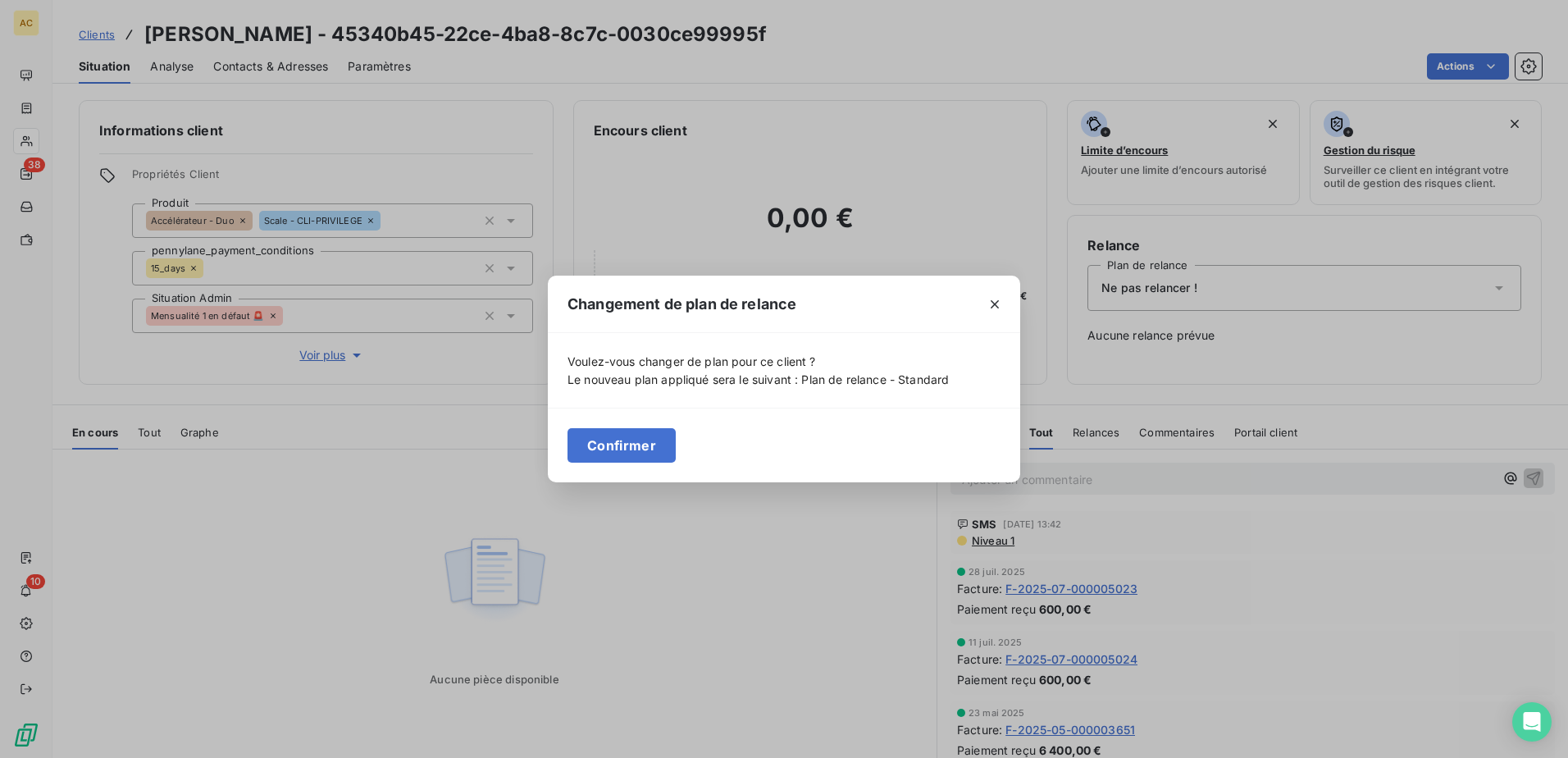
click at [605, 437] on button "Confirmer" at bounding box center [621, 445] width 109 height 34
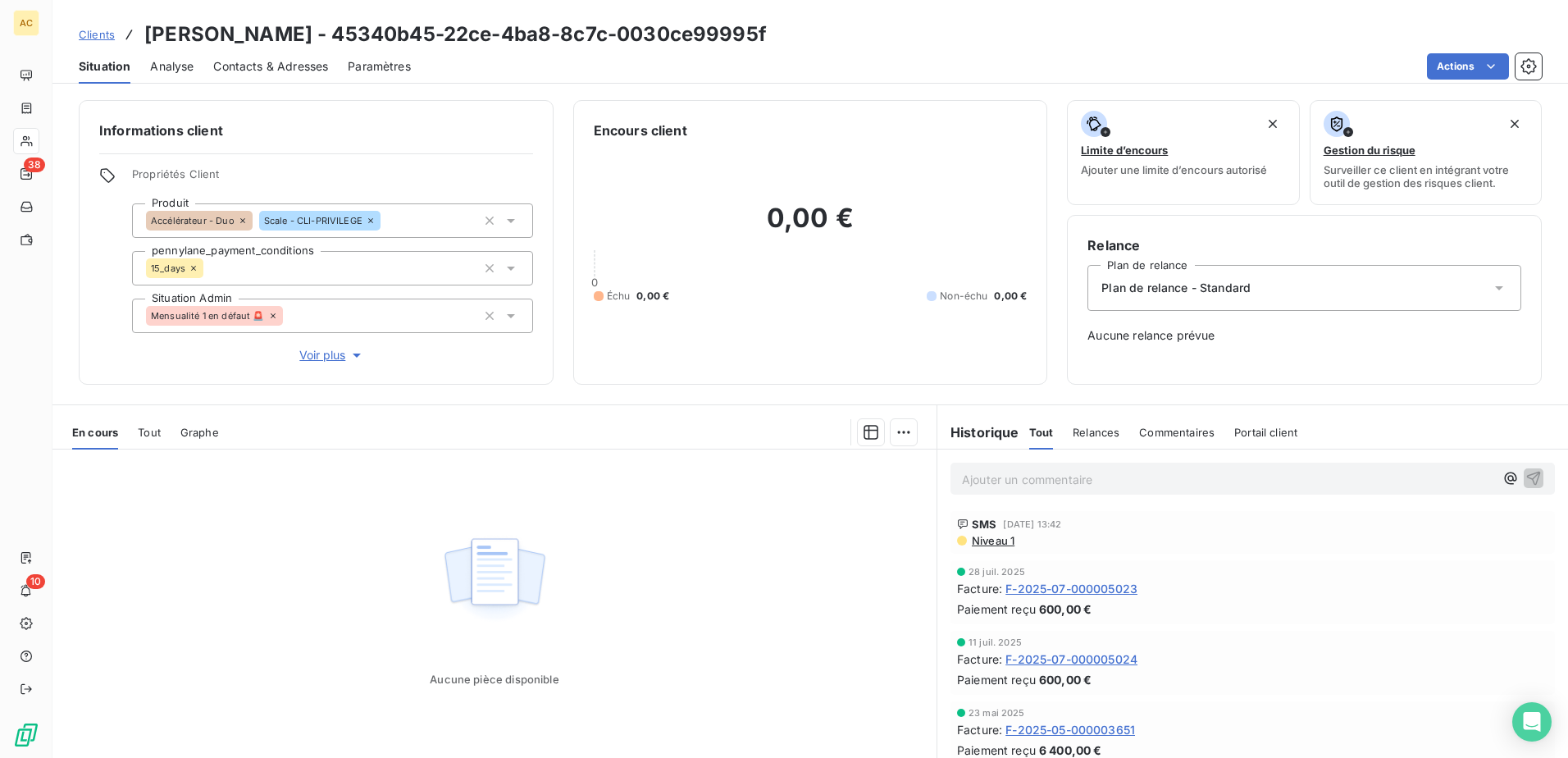
click at [712, 535] on div "Aucune pièce disponible" at bounding box center [493, 608] width 883 height 316
click at [87, 32] on span "Clients" at bounding box center [97, 34] width 36 height 13
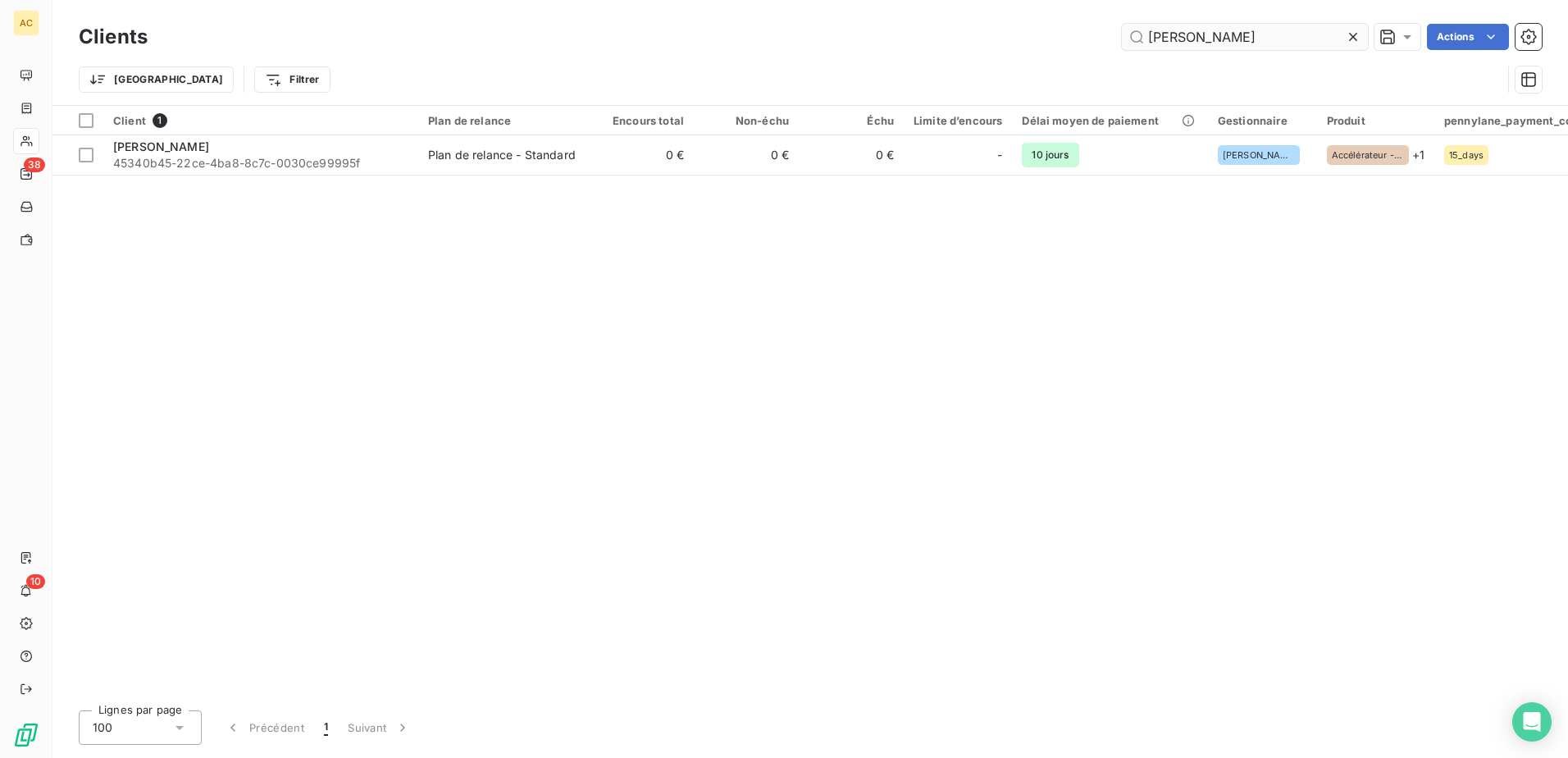
click at [1254, 45] on input "Stephanie Prudhomme" at bounding box center [1244, 37] width 246 height 26
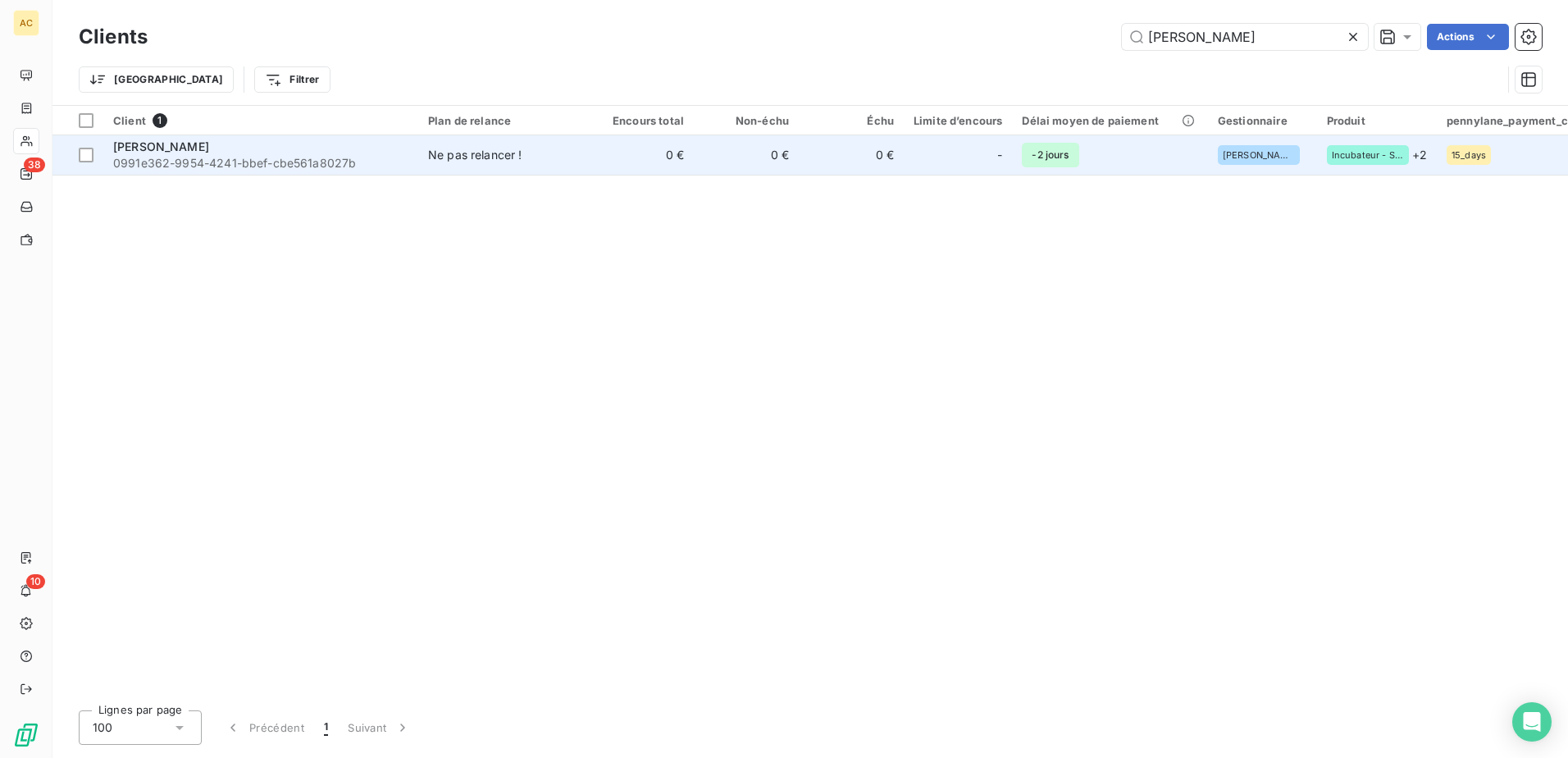
type input "Mathieu FLOREAU"
click at [330, 150] on div "Mathieu FLOREAU" at bounding box center [261, 147] width 295 height 17
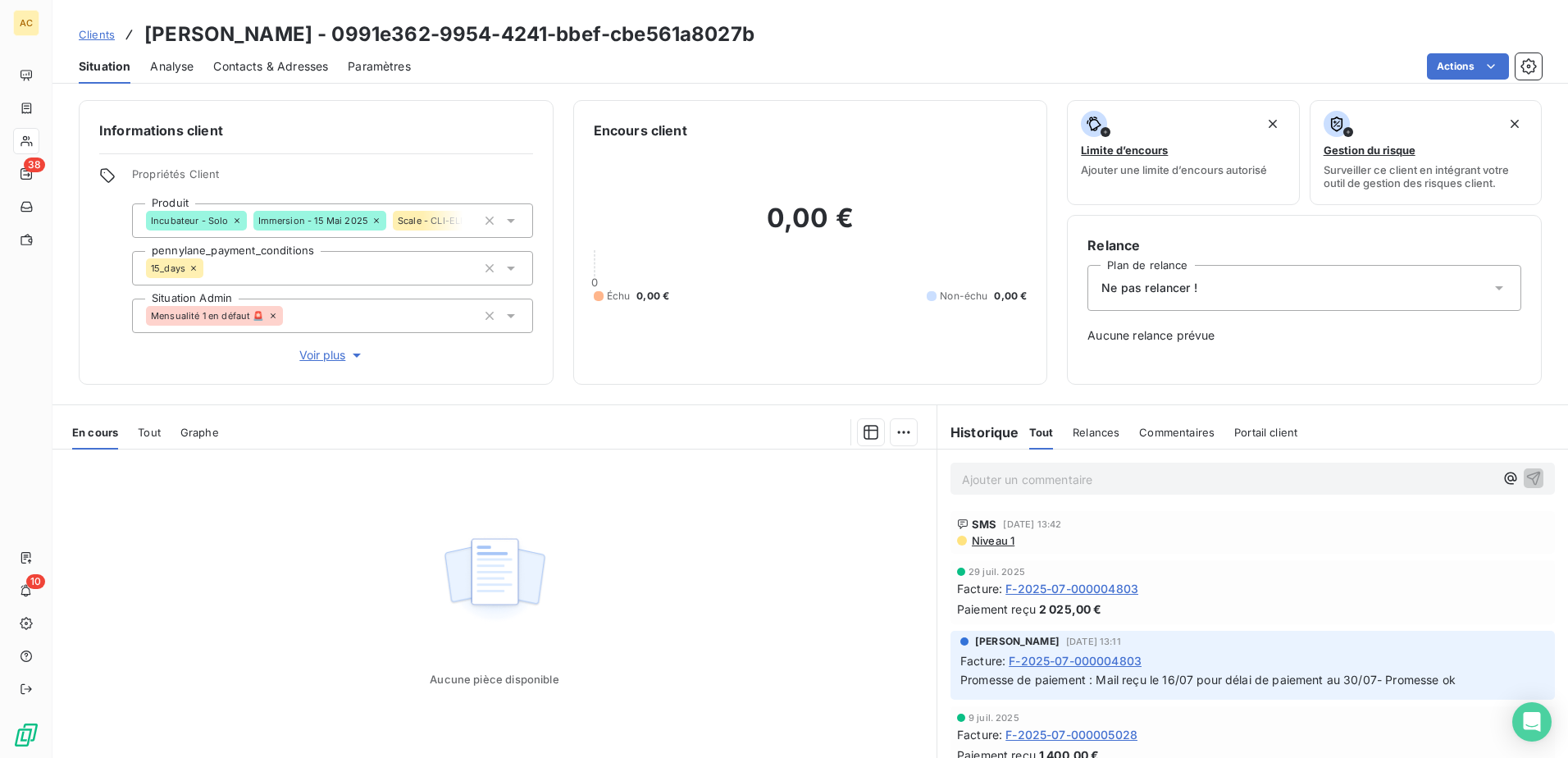
click at [1285, 302] on div "Ne pas relancer !" at bounding box center [1303, 287] width 434 height 46
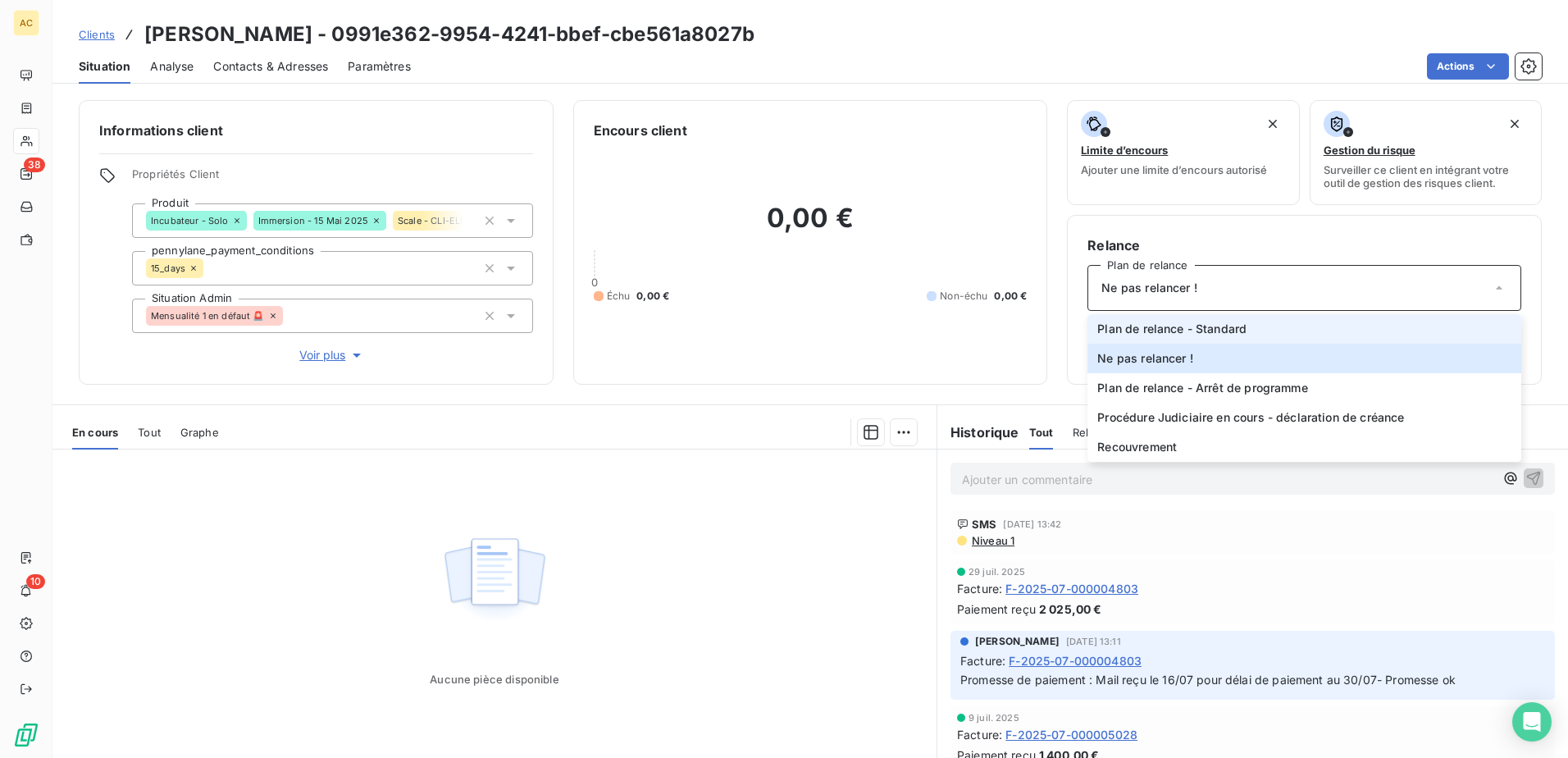
click at [1250, 339] on li "Plan de relance - Standard" at bounding box center [1303, 329] width 434 height 30
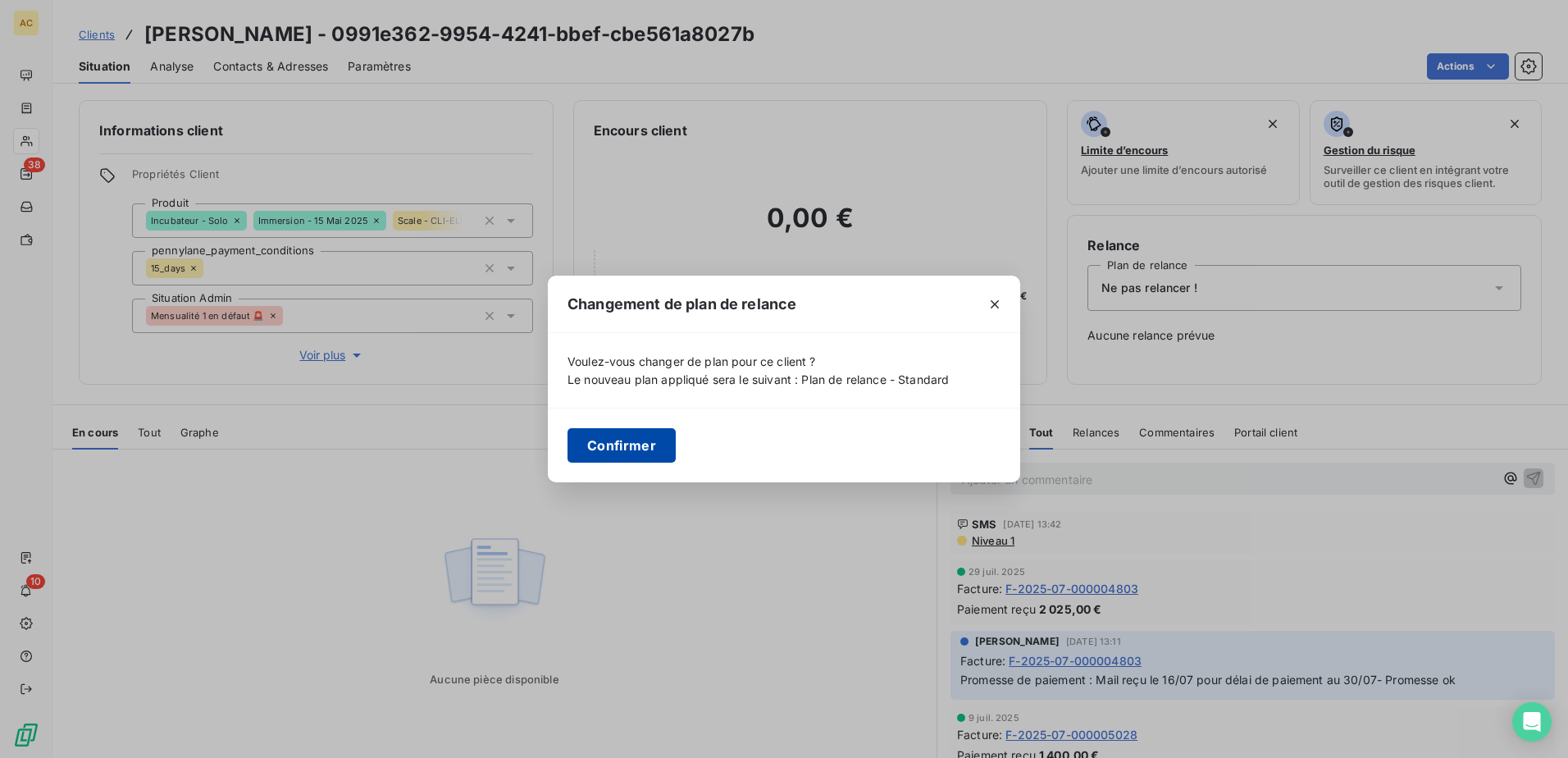
click at [611, 439] on button "Confirmer" at bounding box center [621, 445] width 109 height 34
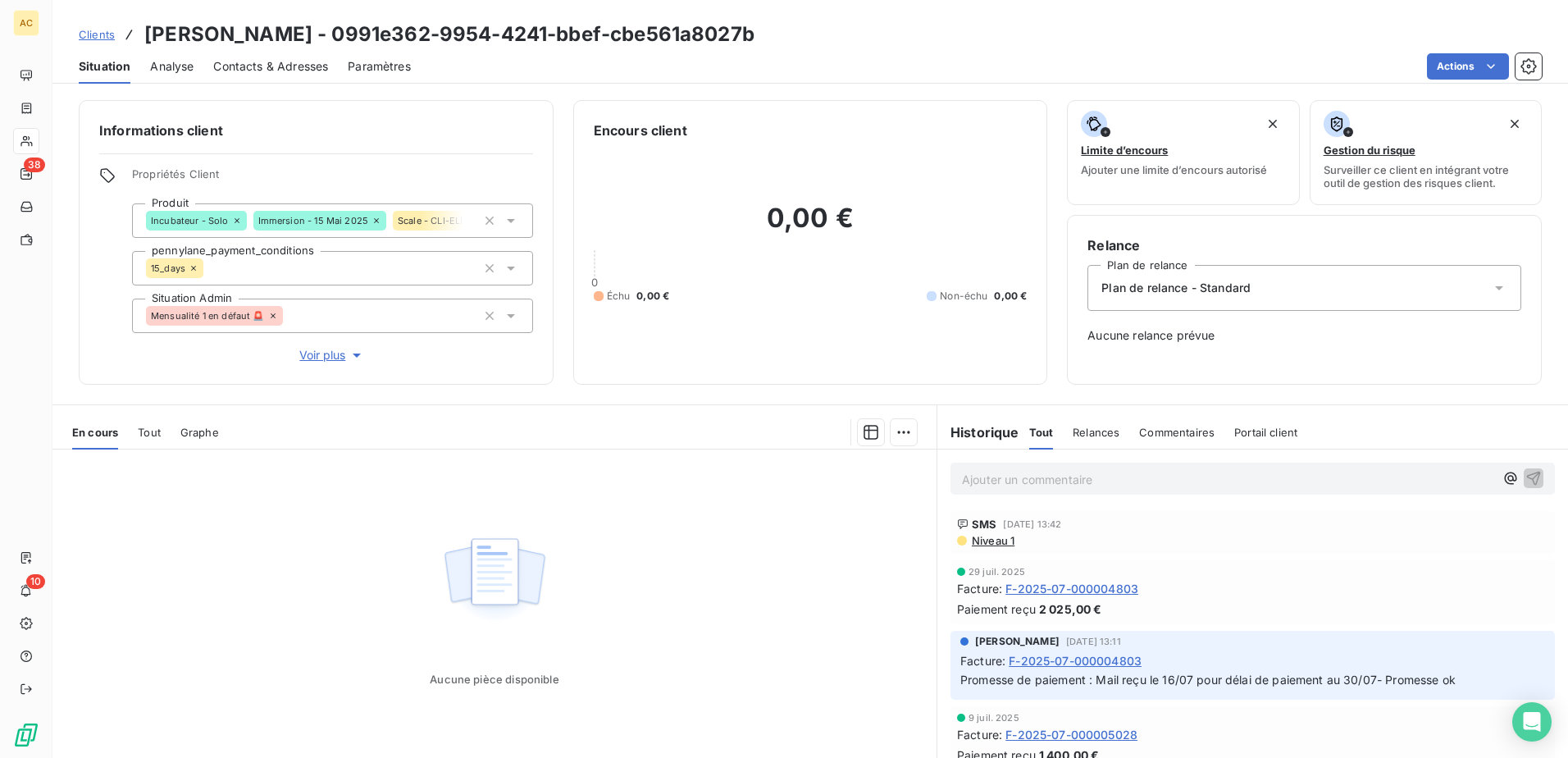
click at [101, 31] on span "Clients" at bounding box center [97, 34] width 36 height 13
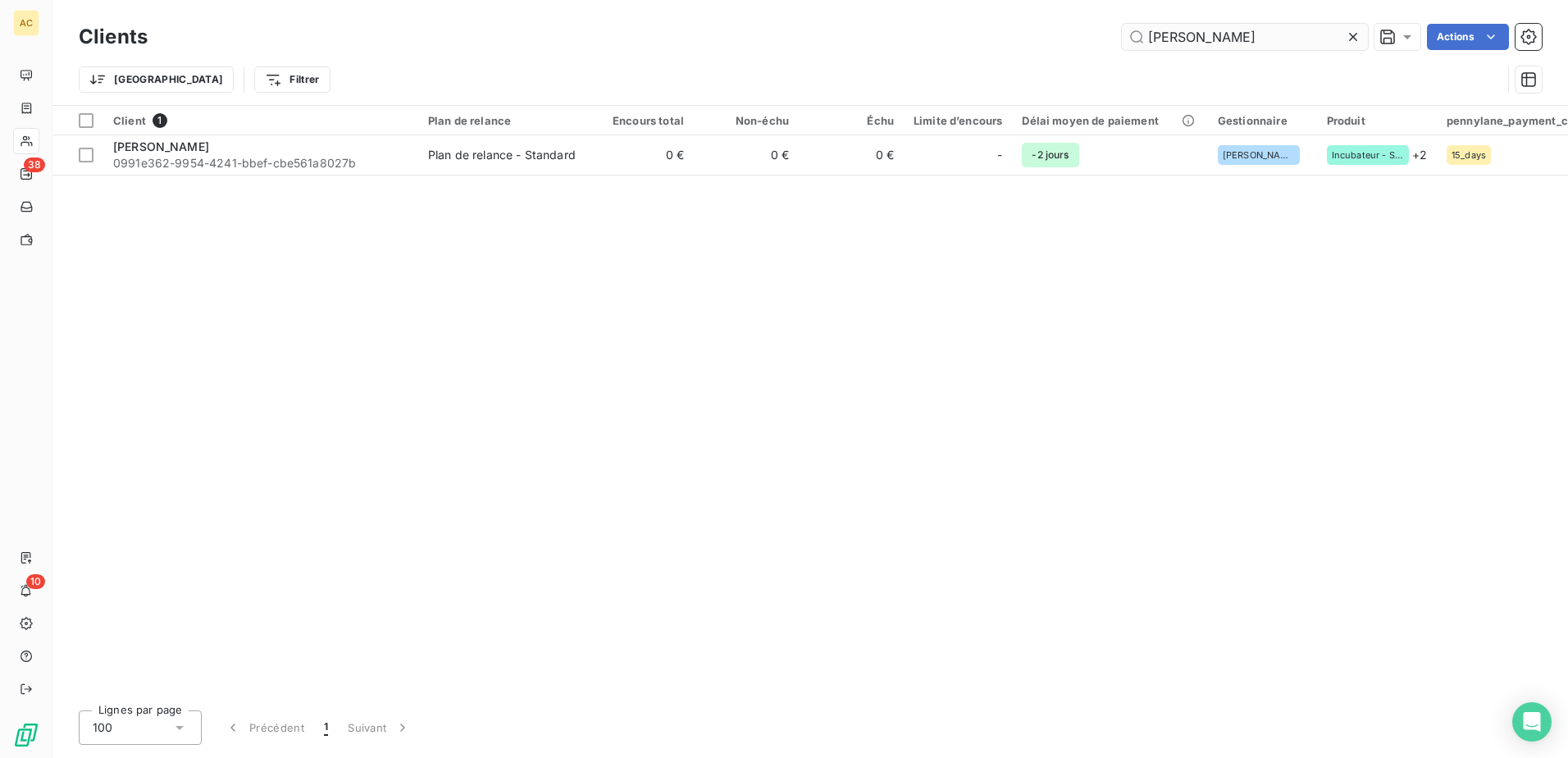
click at [1204, 43] on input "Mathieu FLOREAU" at bounding box center [1244, 37] width 246 height 26
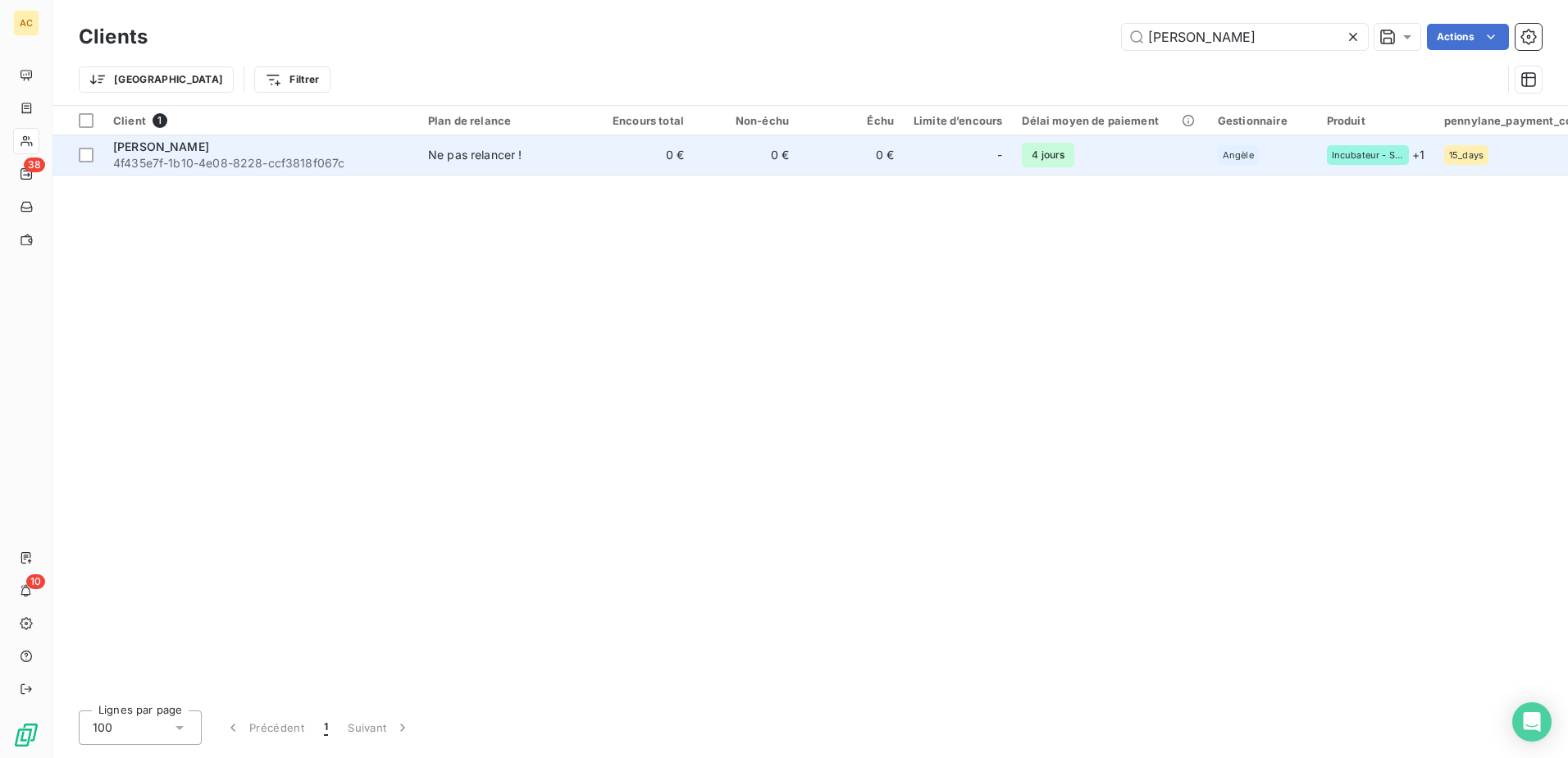
type input "Marion Annerose"
click at [1058, 149] on span "4 jours" at bounding box center [1048, 155] width 52 height 24
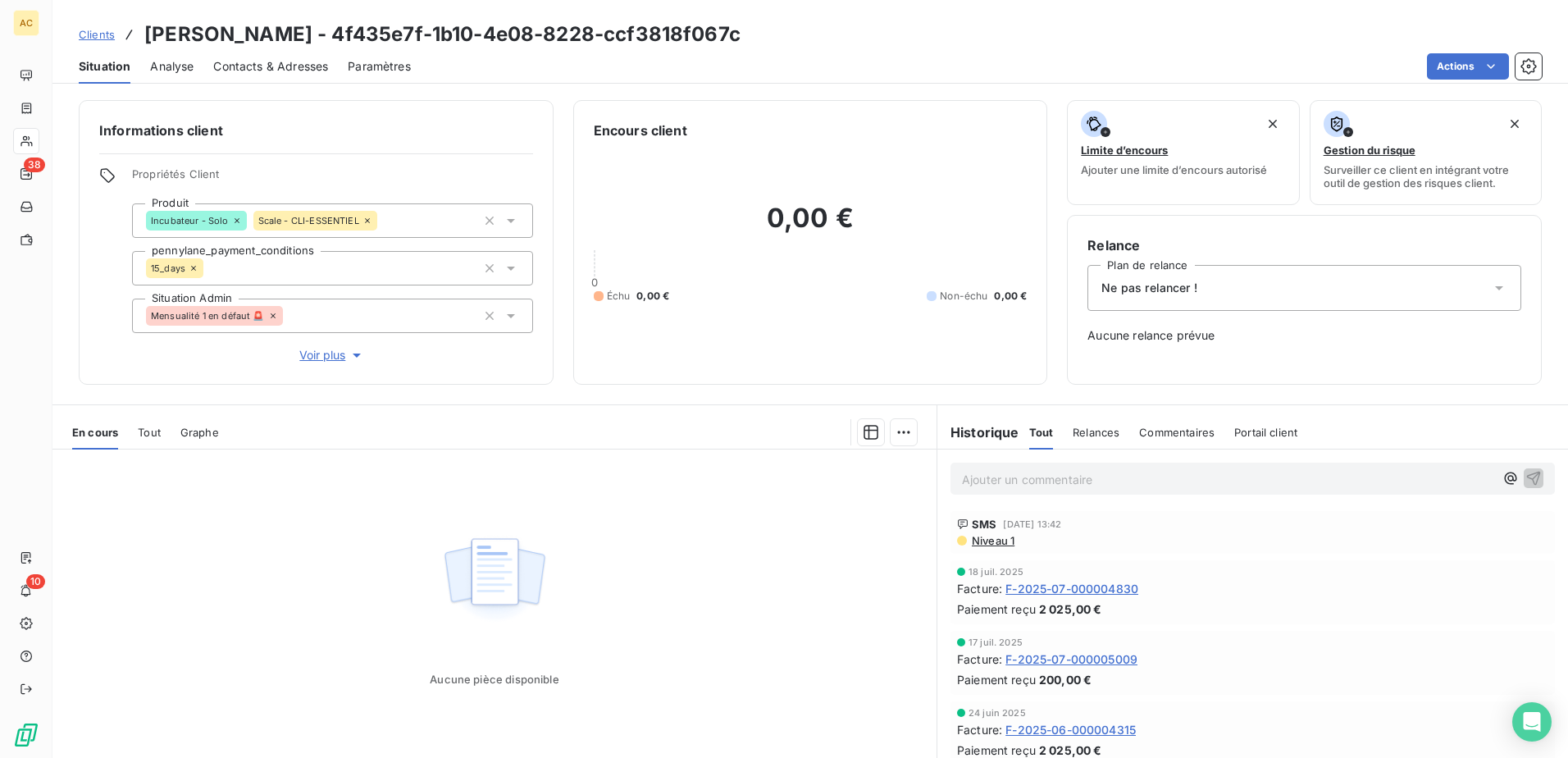
click at [1248, 294] on div "Ne pas relancer !" at bounding box center [1303, 287] width 434 height 46
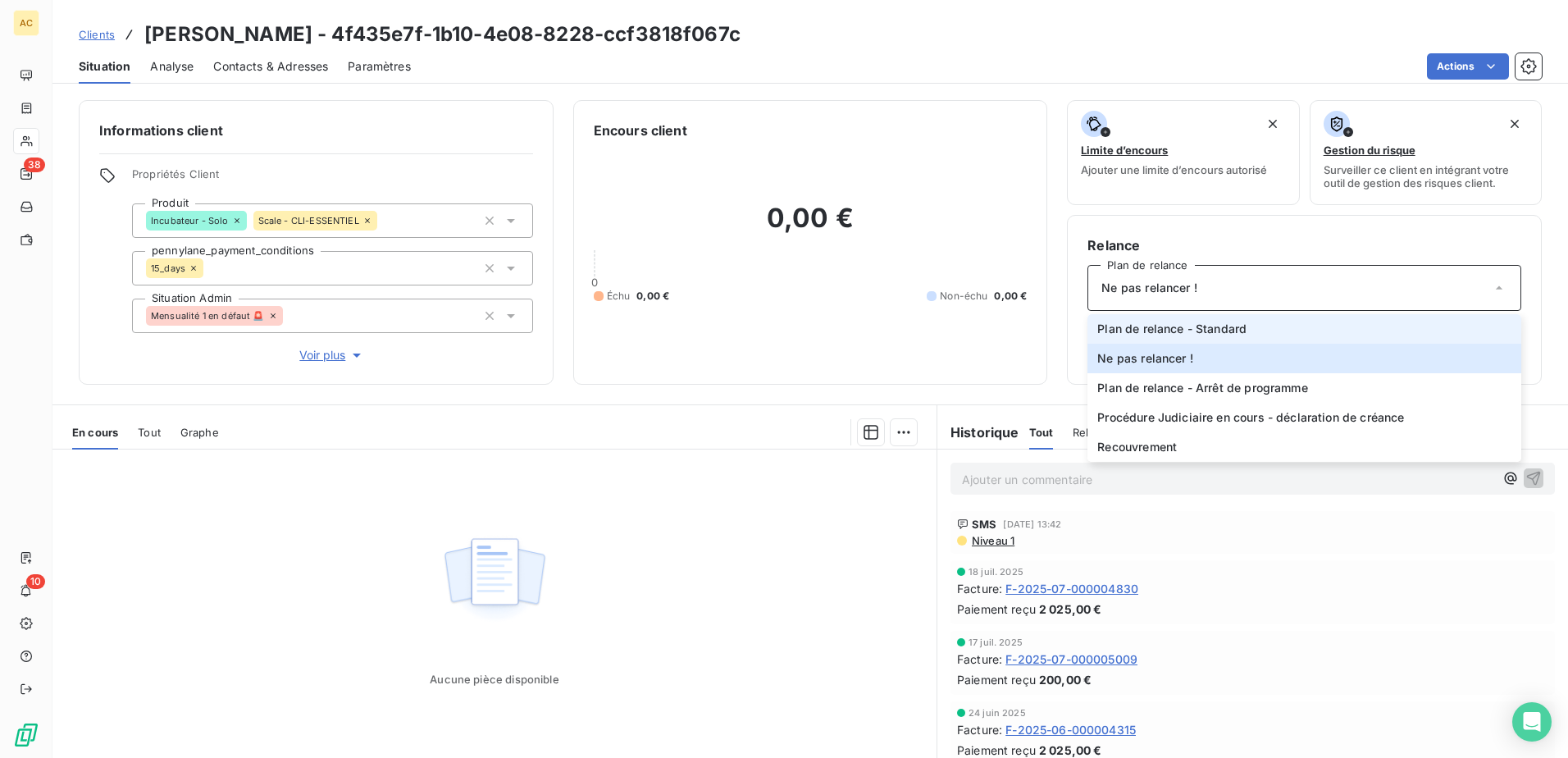
click at [1224, 330] on span "Plan de relance - Standard" at bounding box center [1171, 329] width 150 height 17
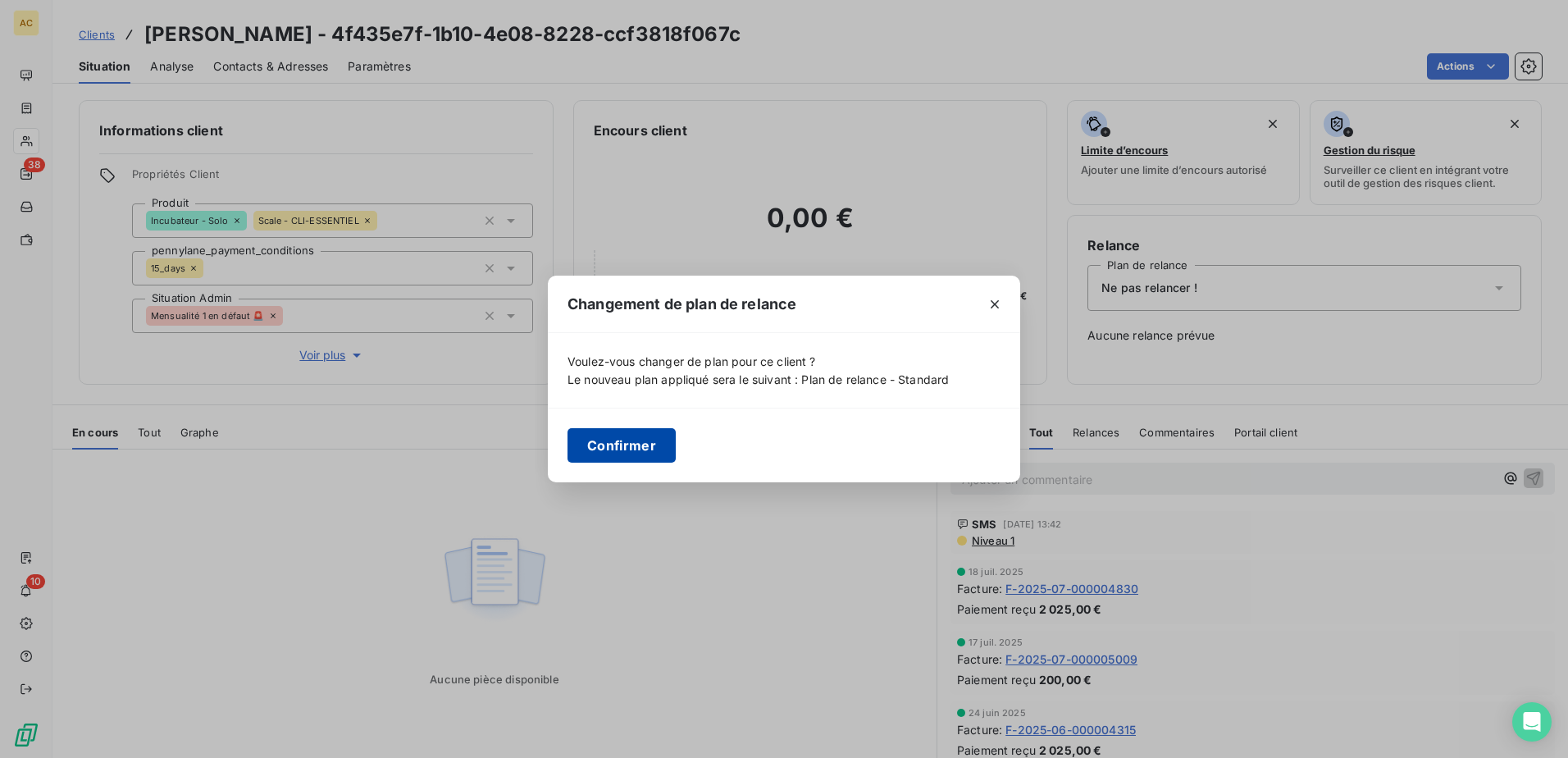
click at [597, 448] on button "Confirmer" at bounding box center [621, 445] width 109 height 34
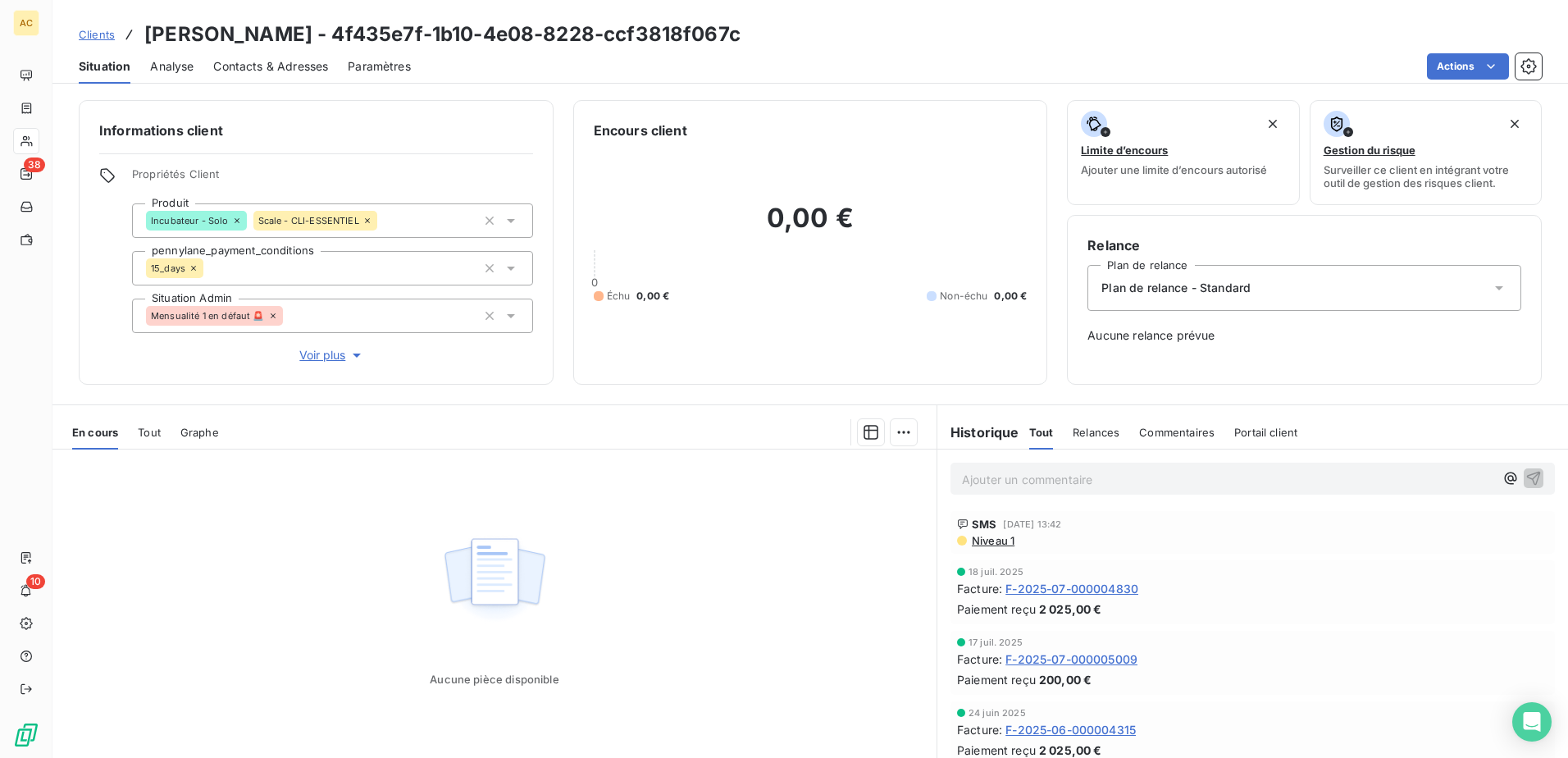
click at [110, 38] on span "Clients" at bounding box center [97, 34] width 36 height 13
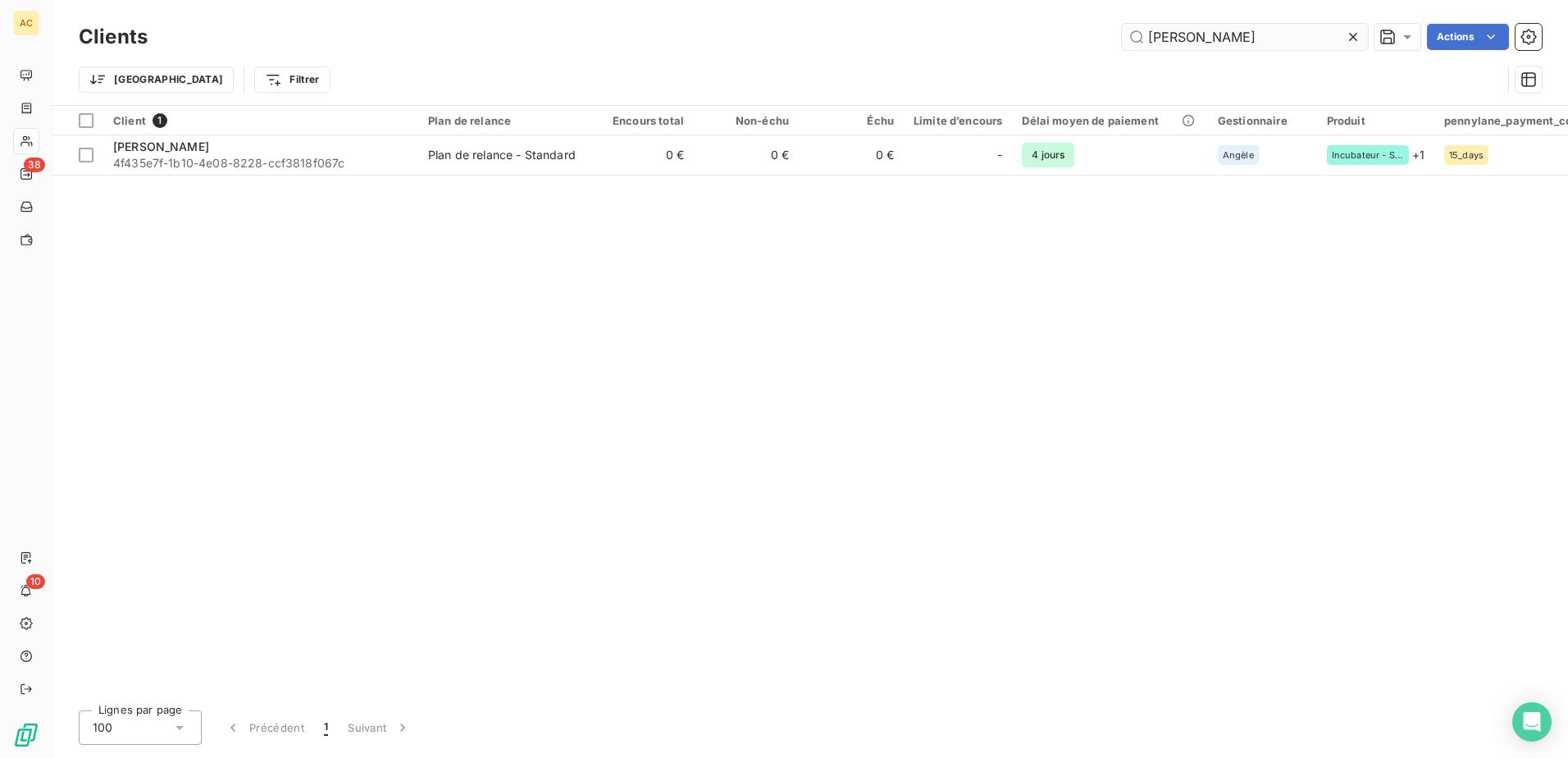
click at [1272, 32] on input "Marion Annerose" at bounding box center [1244, 37] width 246 height 26
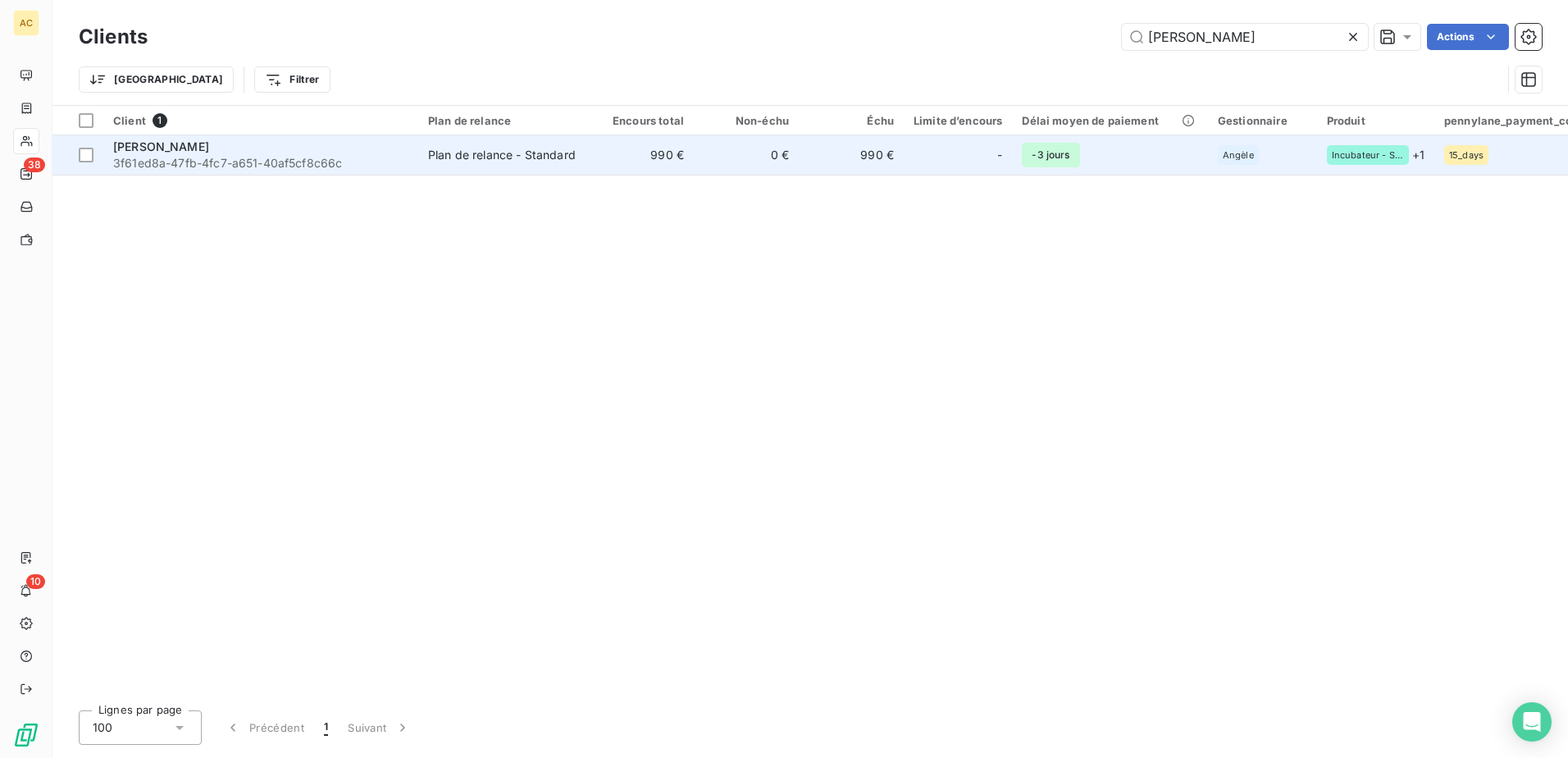
type input "Arnaud Escabasse"
click at [880, 139] on td "990 €" at bounding box center [851, 155] width 105 height 39
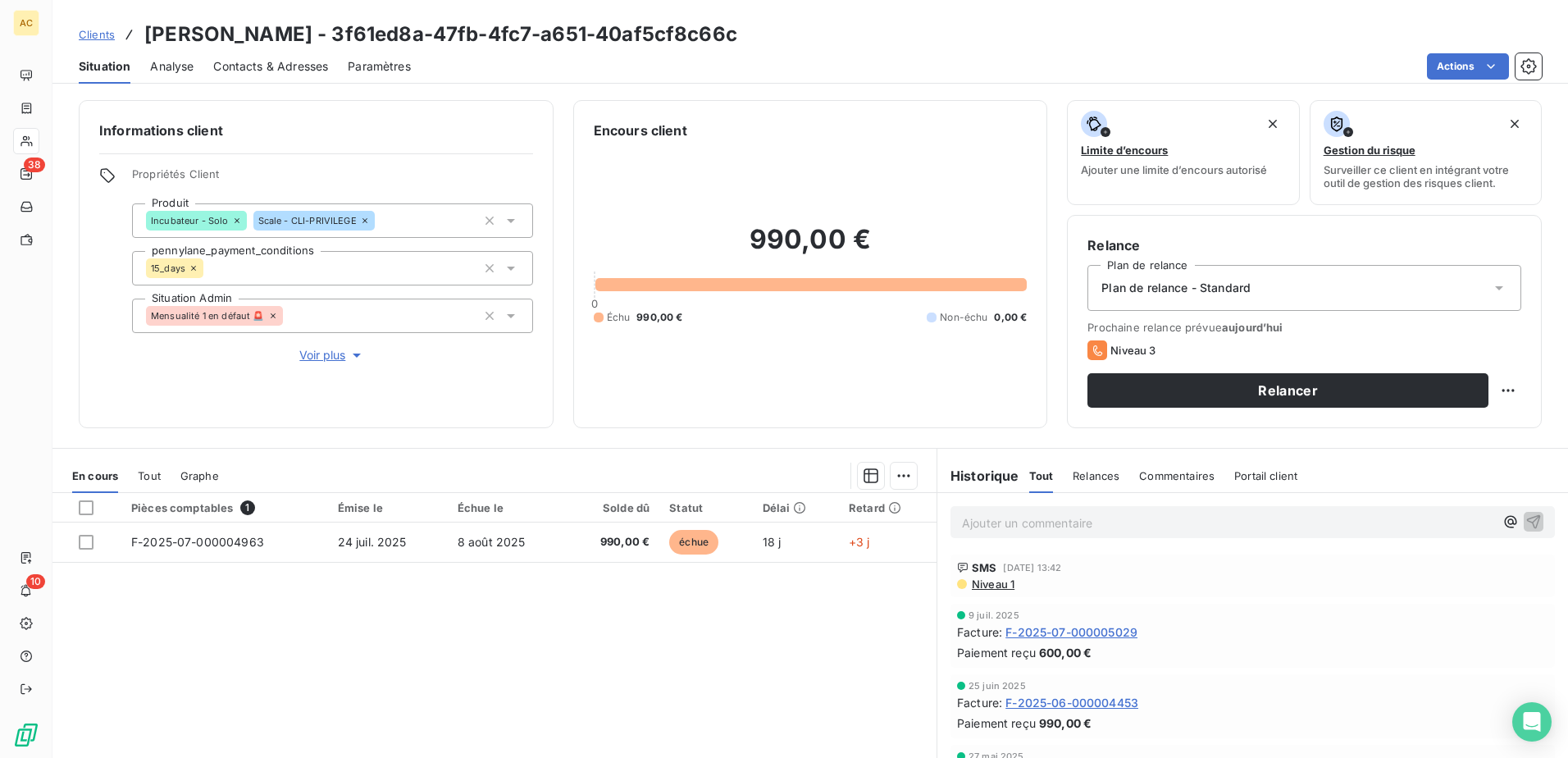
click at [109, 36] on span "Clients" at bounding box center [97, 34] width 36 height 13
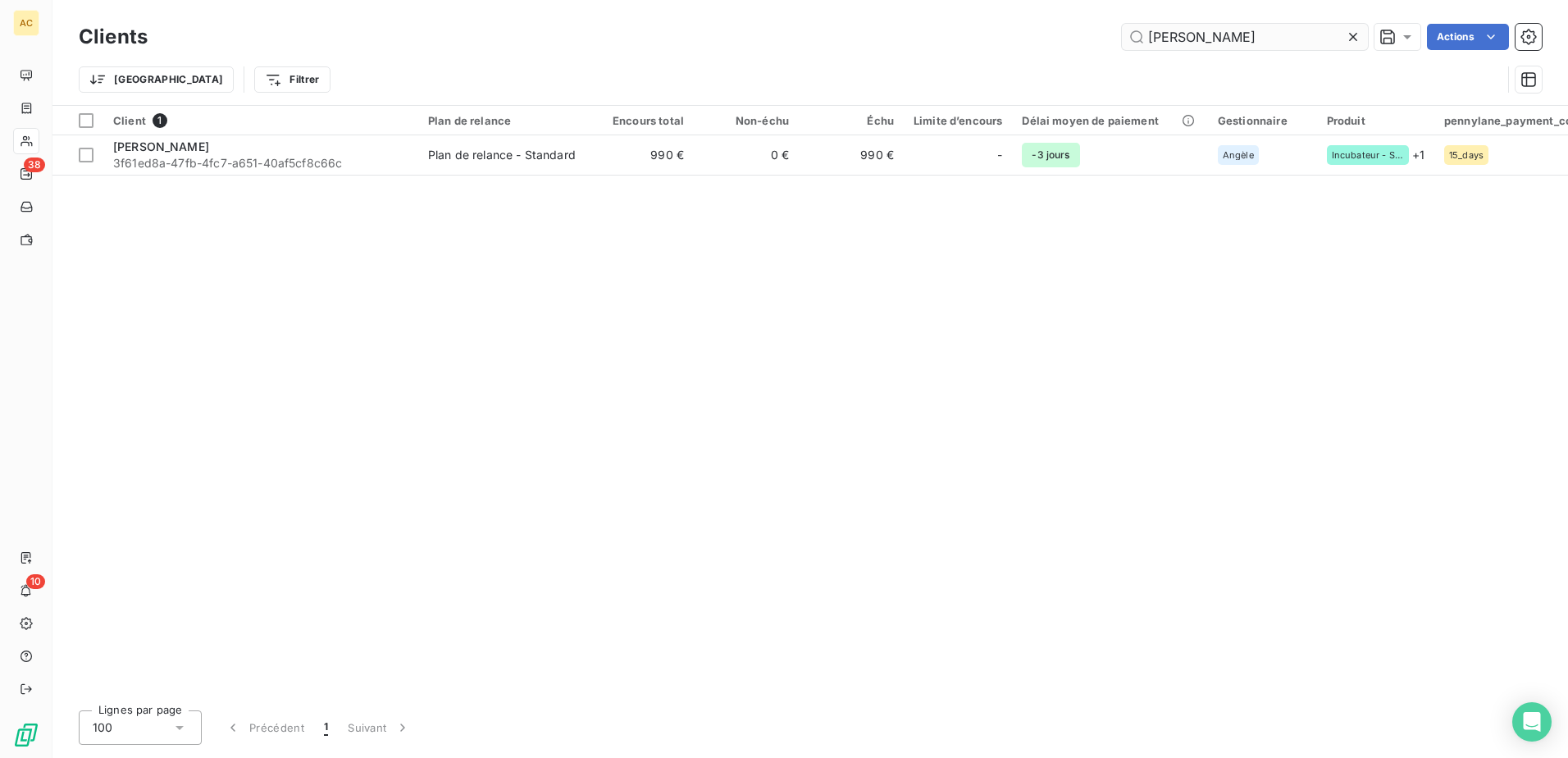
click at [1198, 39] on input "Arnaud Escabasse" at bounding box center [1244, 37] width 246 height 26
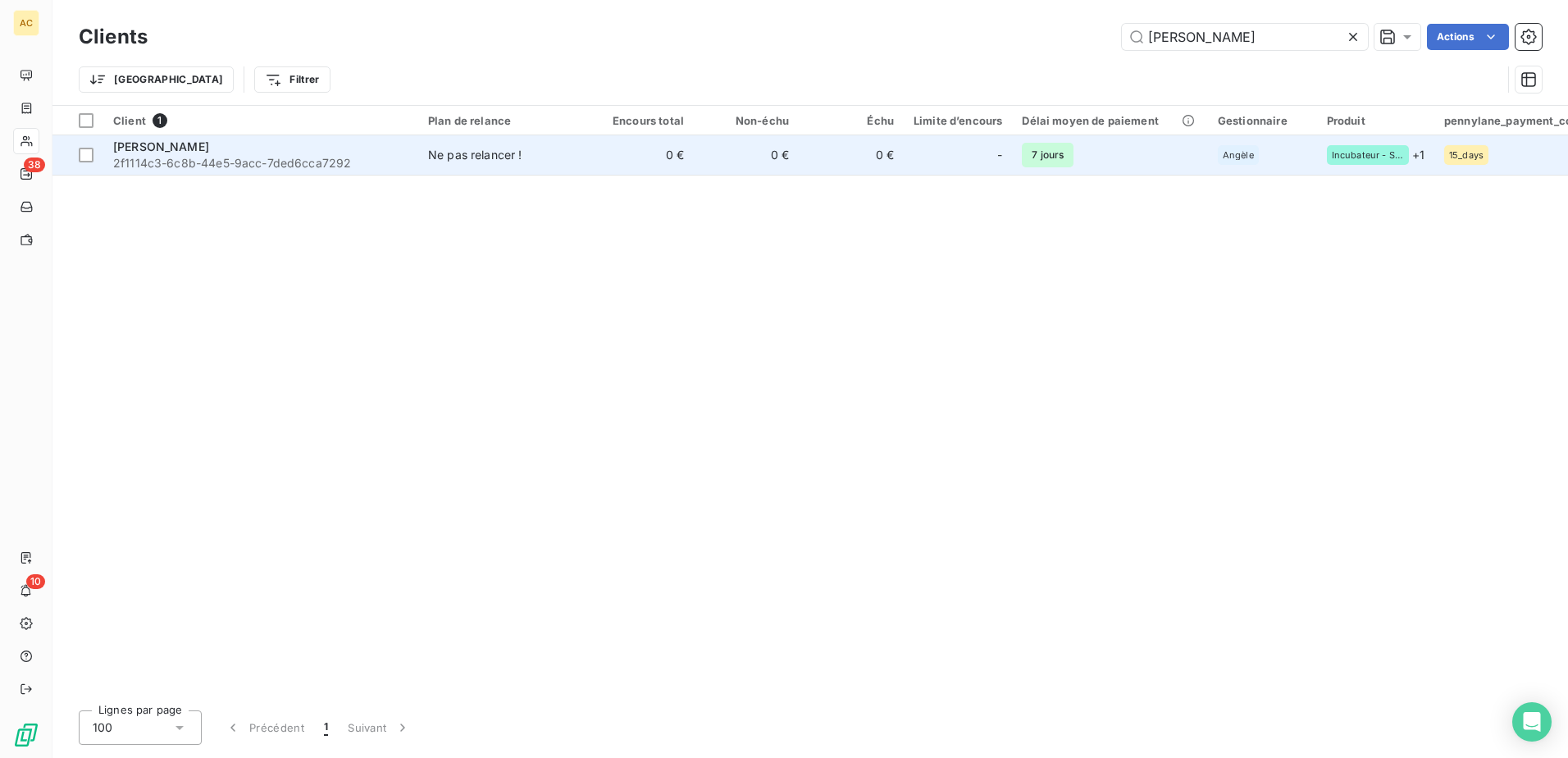
type input "Kevin GROSSET"
click at [357, 159] on span "2f1114c3-6c8b-44e5-9acc-7ded6cca7292" at bounding box center [261, 163] width 295 height 17
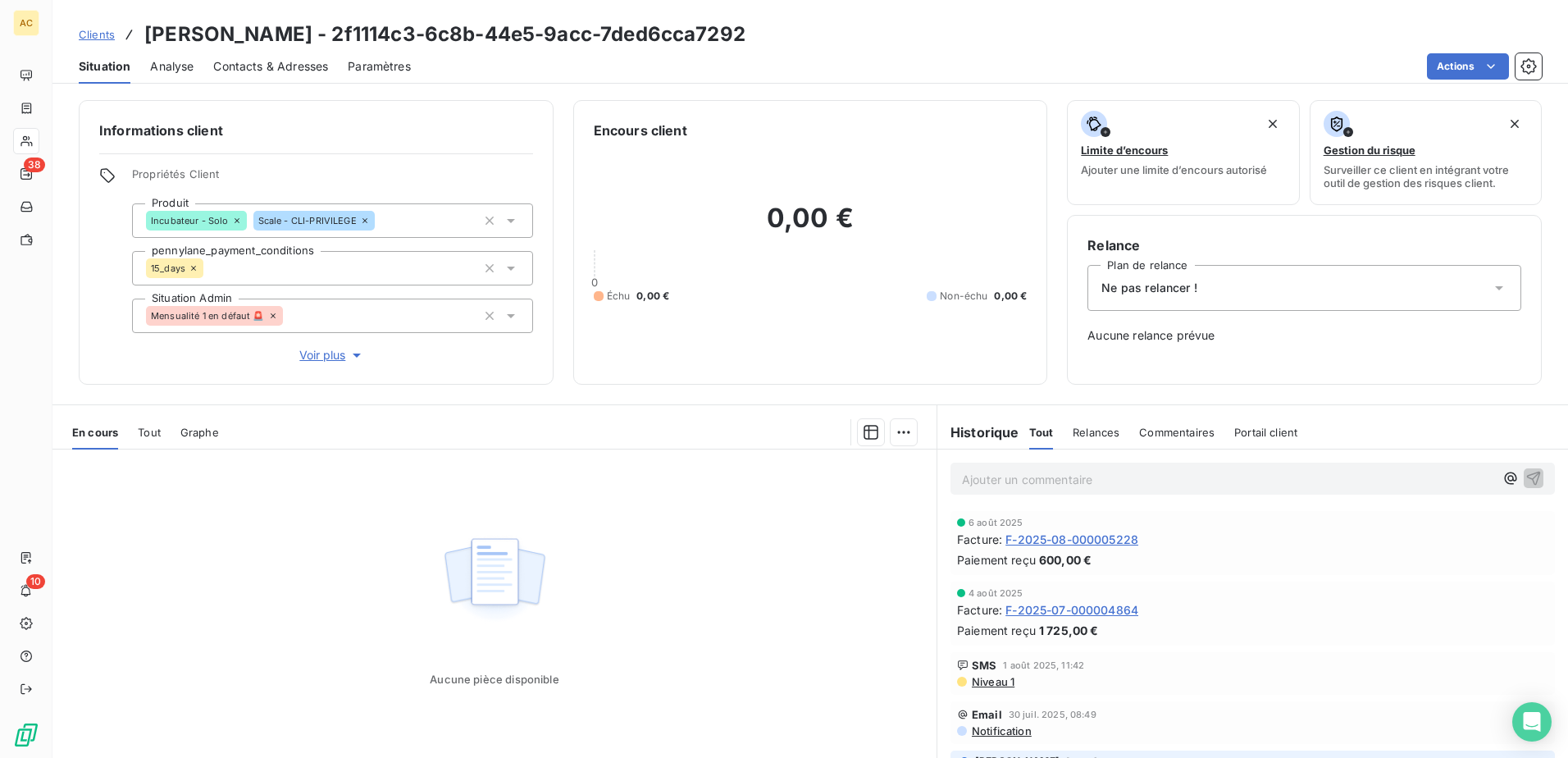
click at [1180, 262] on div "Relance Plan de relance Ne pas relancer ! Aucune relance prévue" at bounding box center [1303, 299] width 434 height 129
click at [1188, 279] on div "Ne pas relancer !" at bounding box center [1303, 287] width 434 height 46
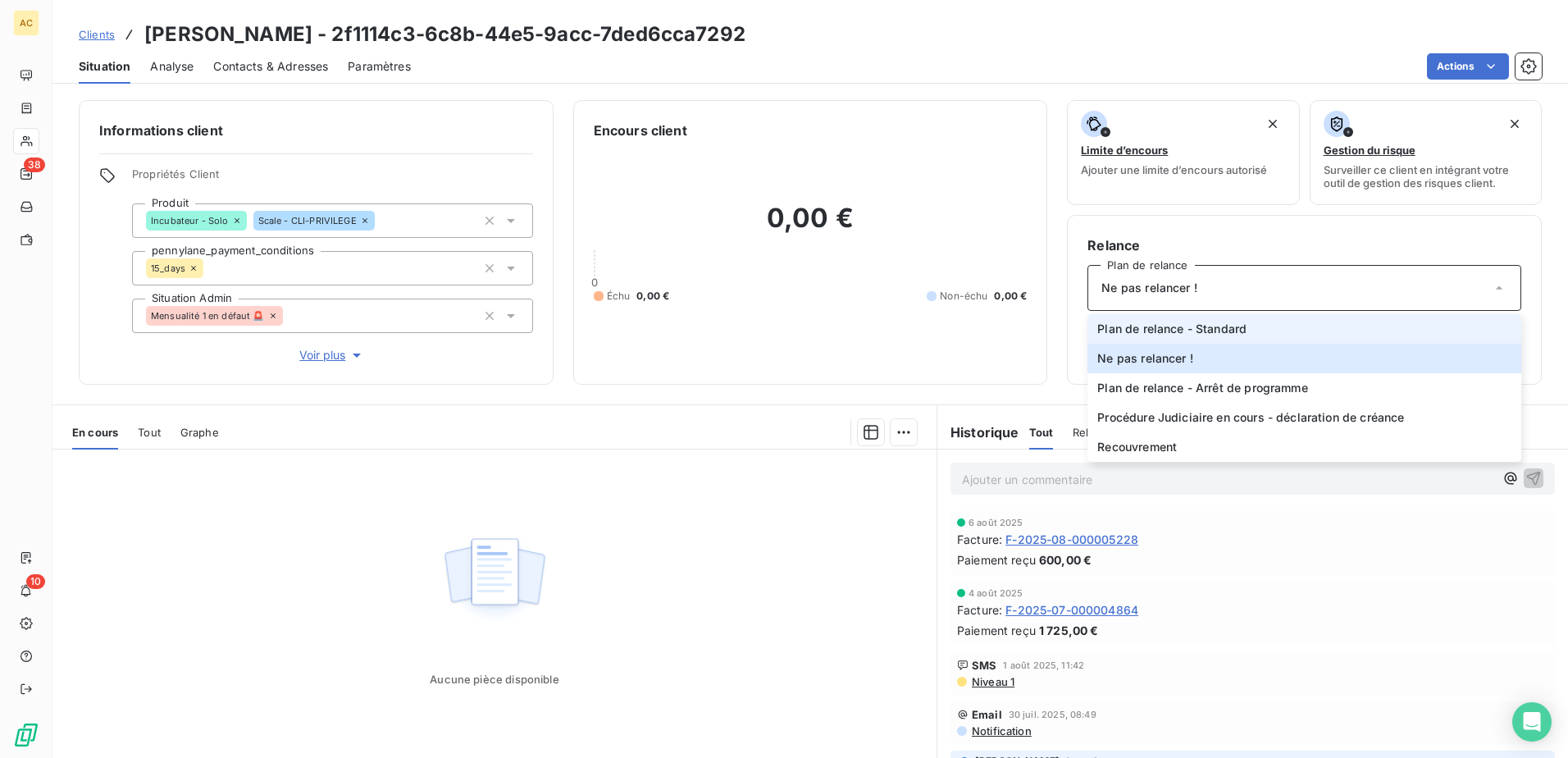
click at [1182, 334] on span "Plan de relance - Standard" at bounding box center [1171, 329] width 150 height 17
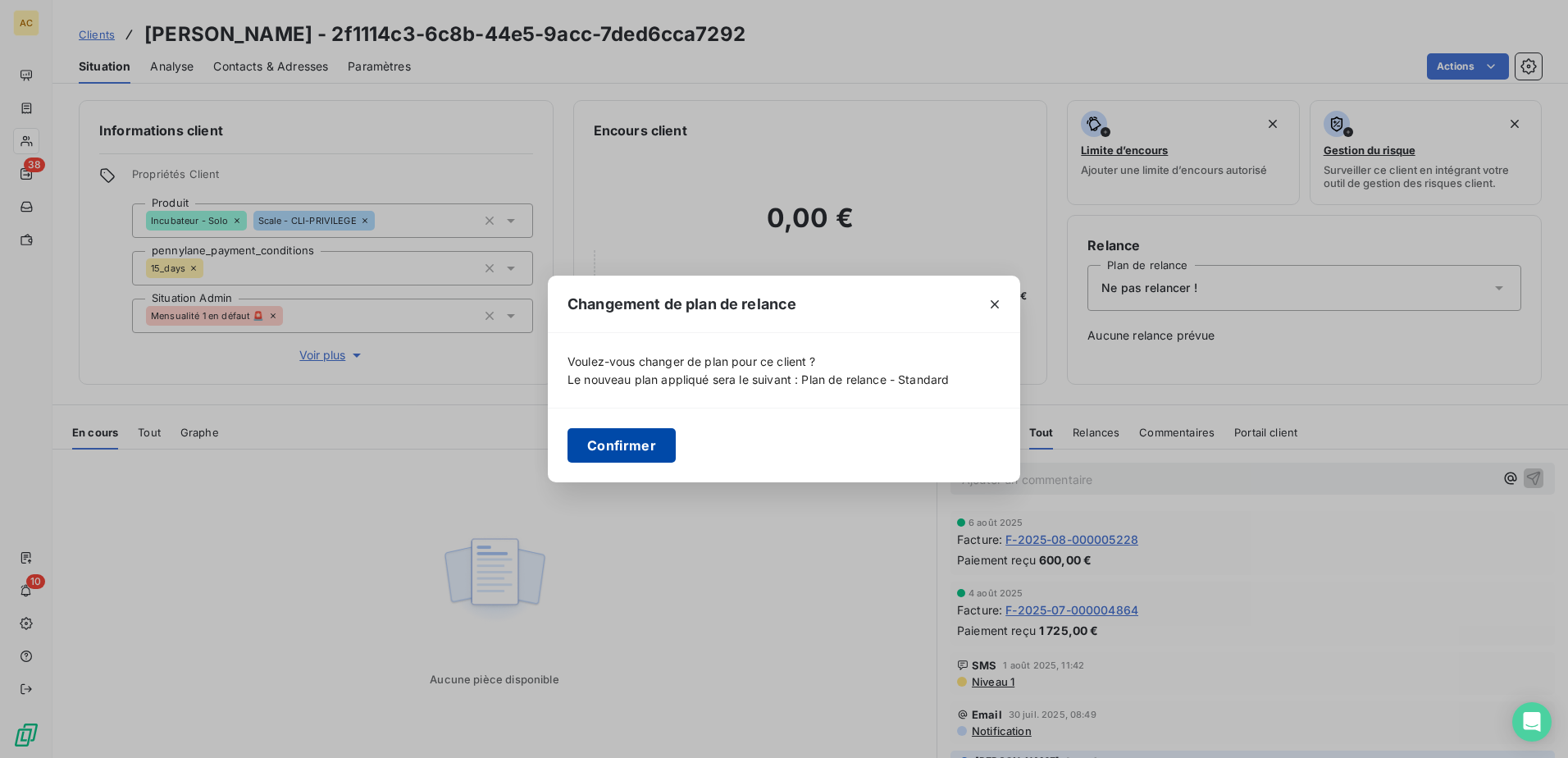
click at [597, 451] on button "Confirmer" at bounding box center [621, 445] width 109 height 34
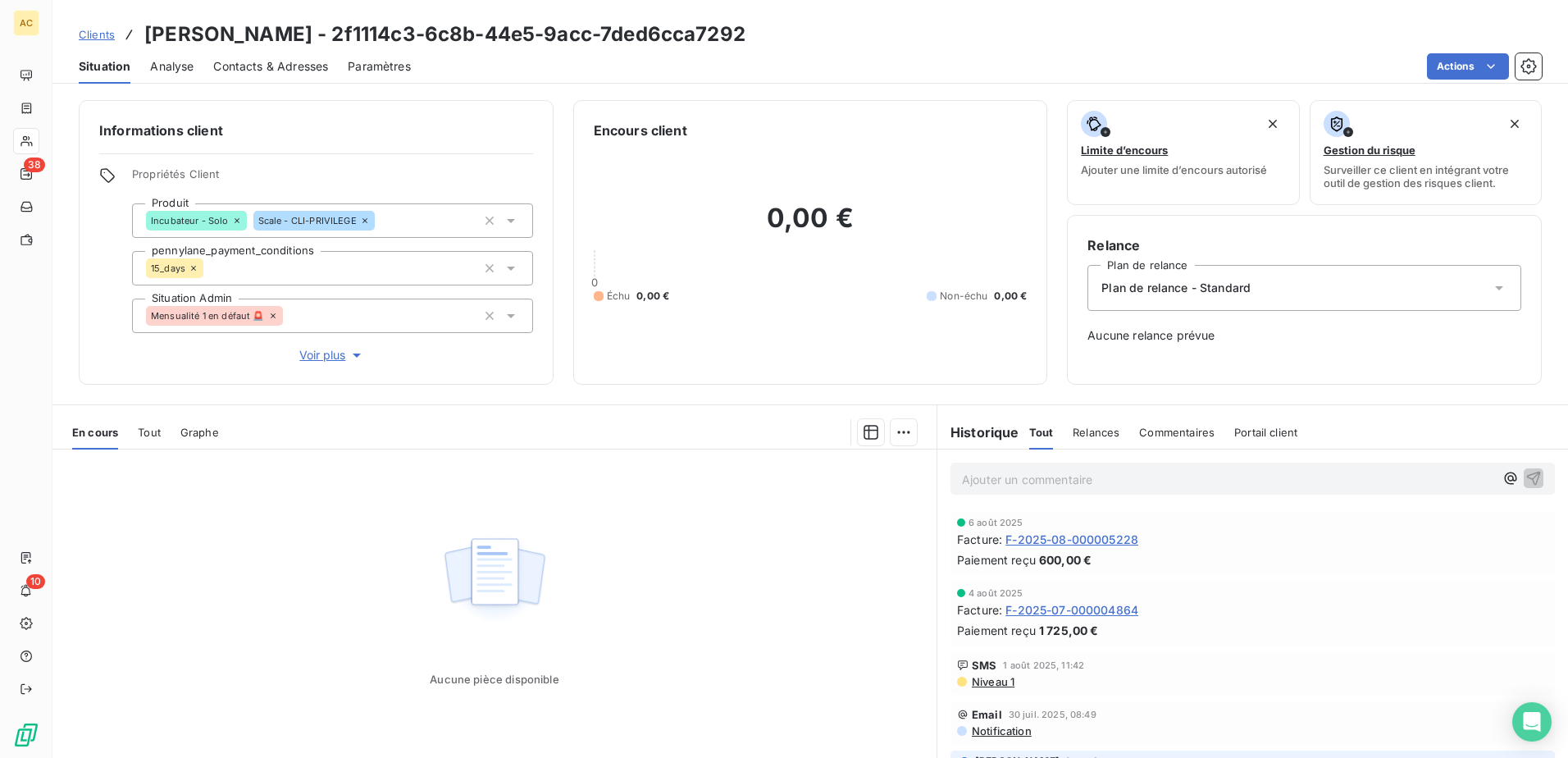
click at [94, 26] on link "Clients" at bounding box center [97, 34] width 36 height 17
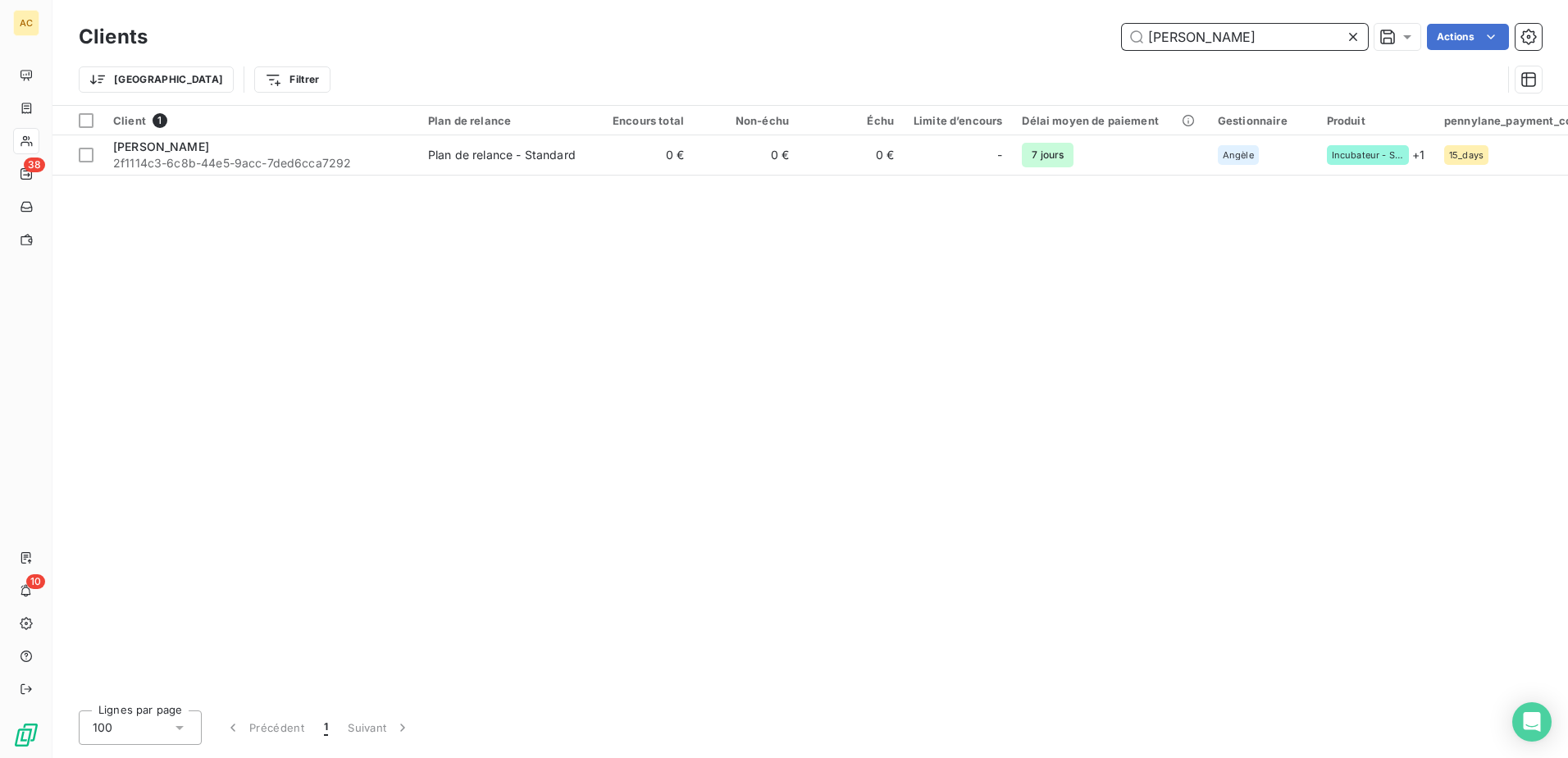
click at [1281, 34] on input "Kevin GROSSET" at bounding box center [1244, 37] width 246 height 26
paste input "[PERSON_NAME]"
type input "[PERSON_NAME]"
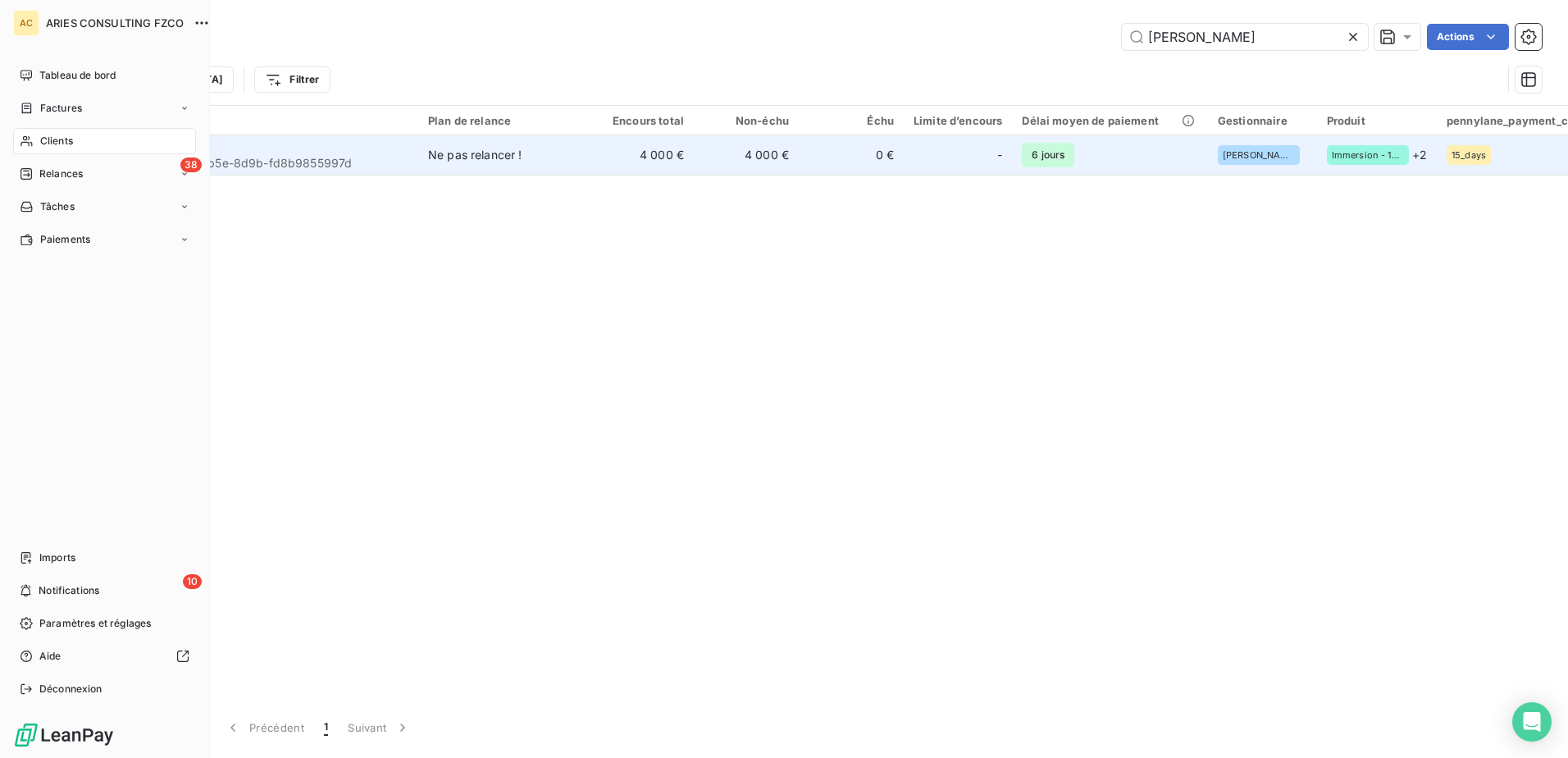
click at [291, 155] on span "0196815e-fecc-7b5e-8d9b-fd8b9855997d" at bounding box center [261, 163] width 295 height 17
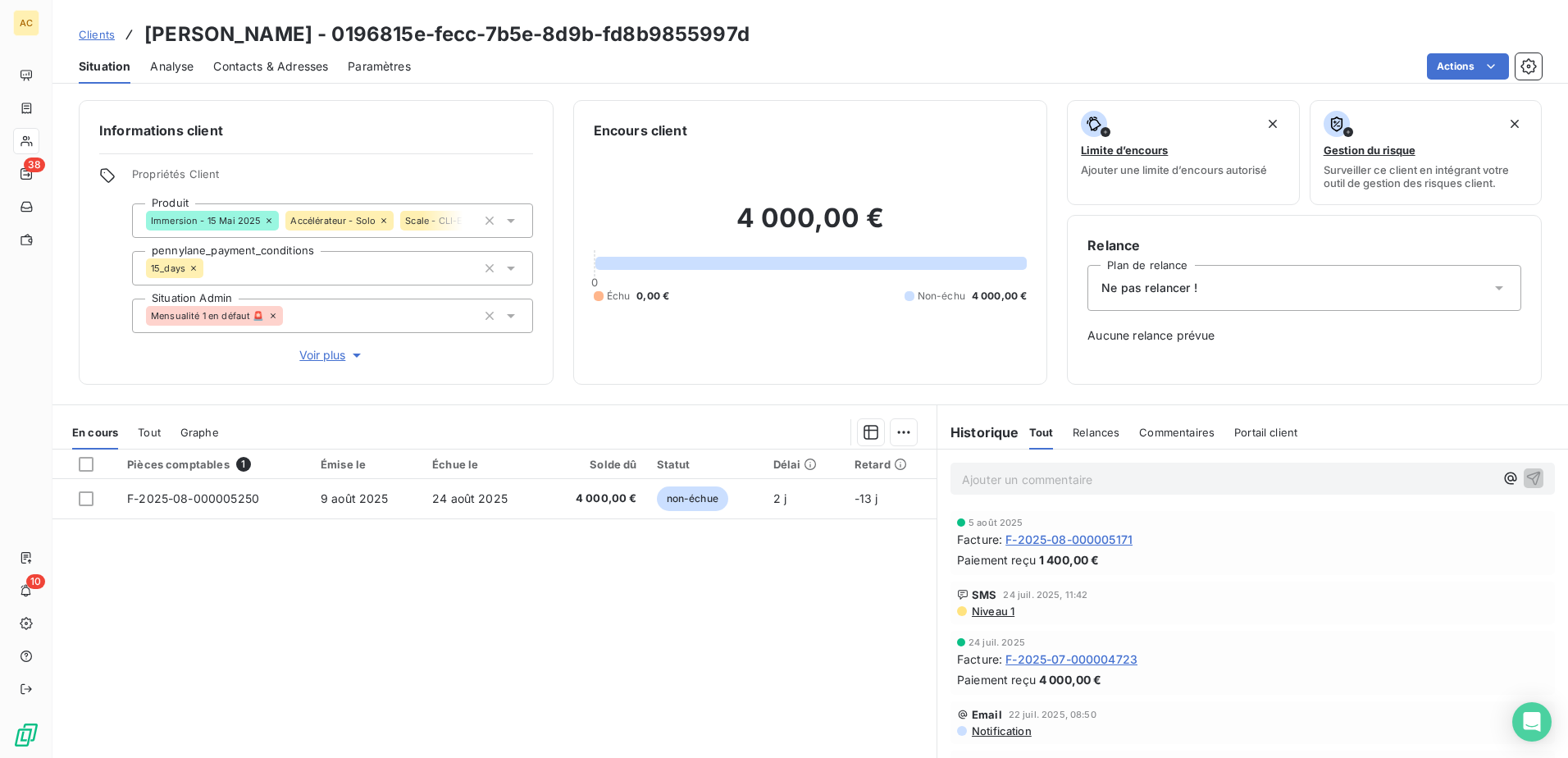
click at [1168, 287] on span "Ne pas relancer !" at bounding box center [1148, 288] width 96 height 17
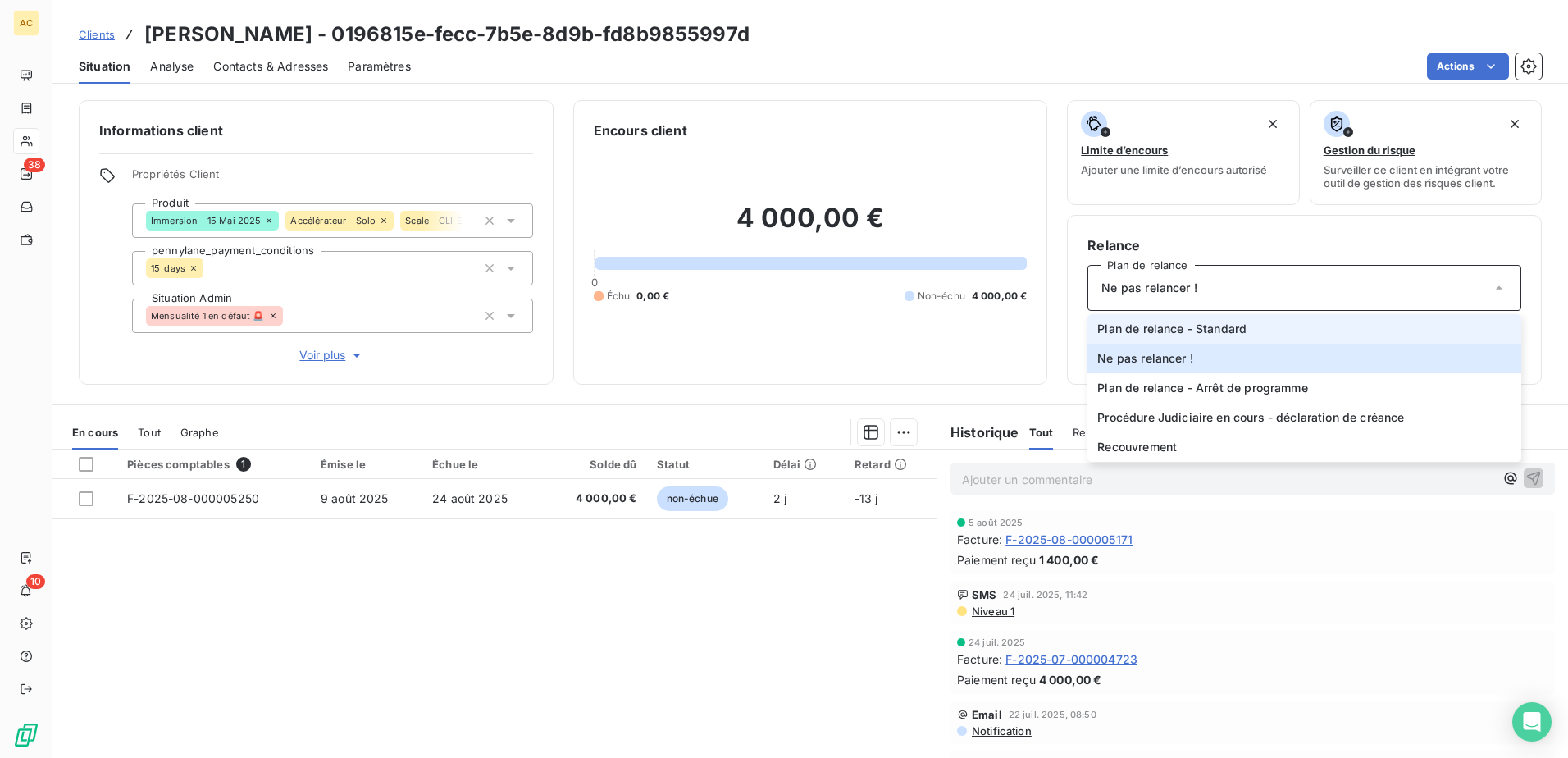
click at [1170, 327] on span "Plan de relance - Standard" at bounding box center [1171, 329] width 150 height 17
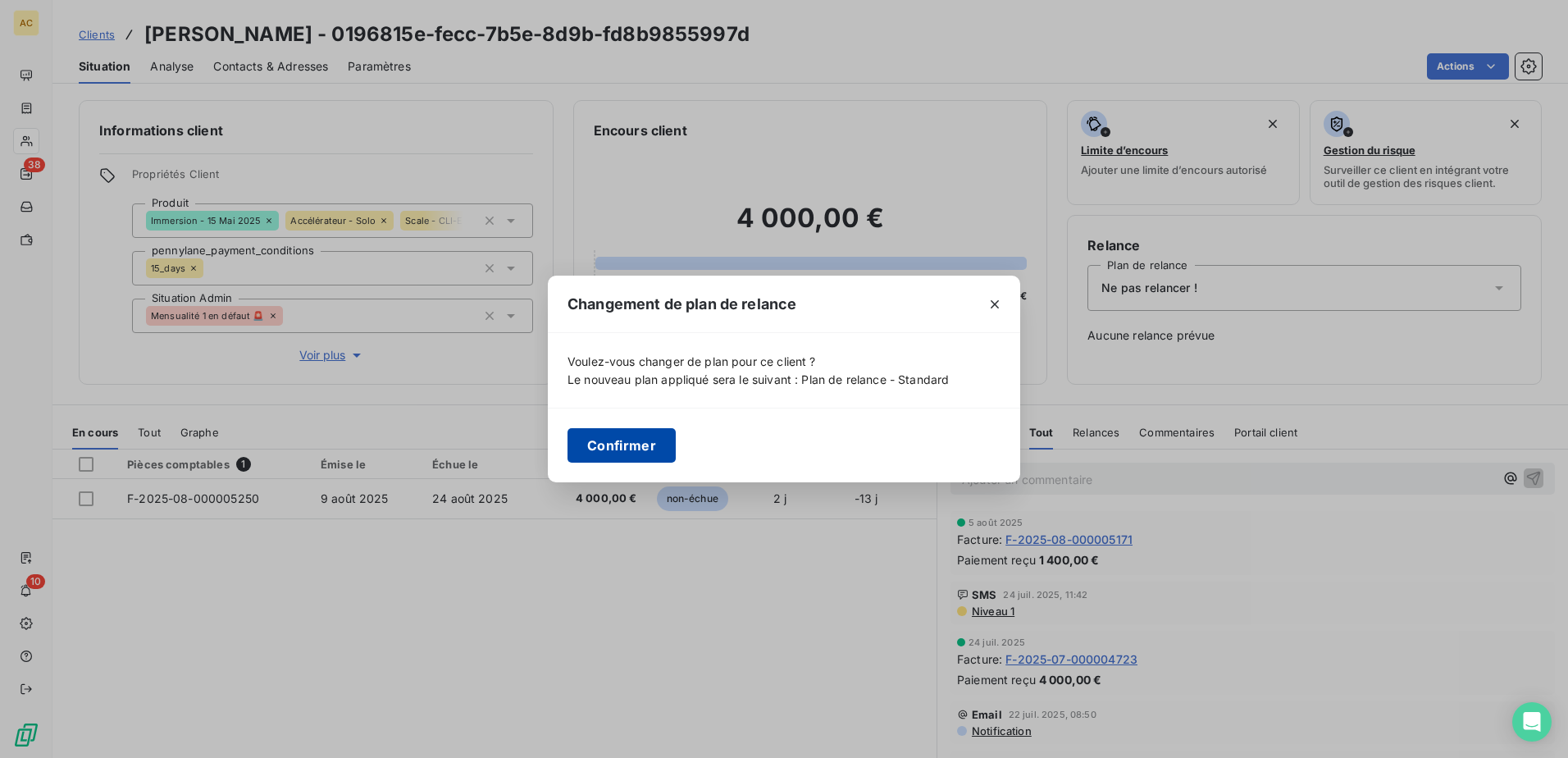
click at [639, 437] on button "Confirmer" at bounding box center [621, 445] width 109 height 34
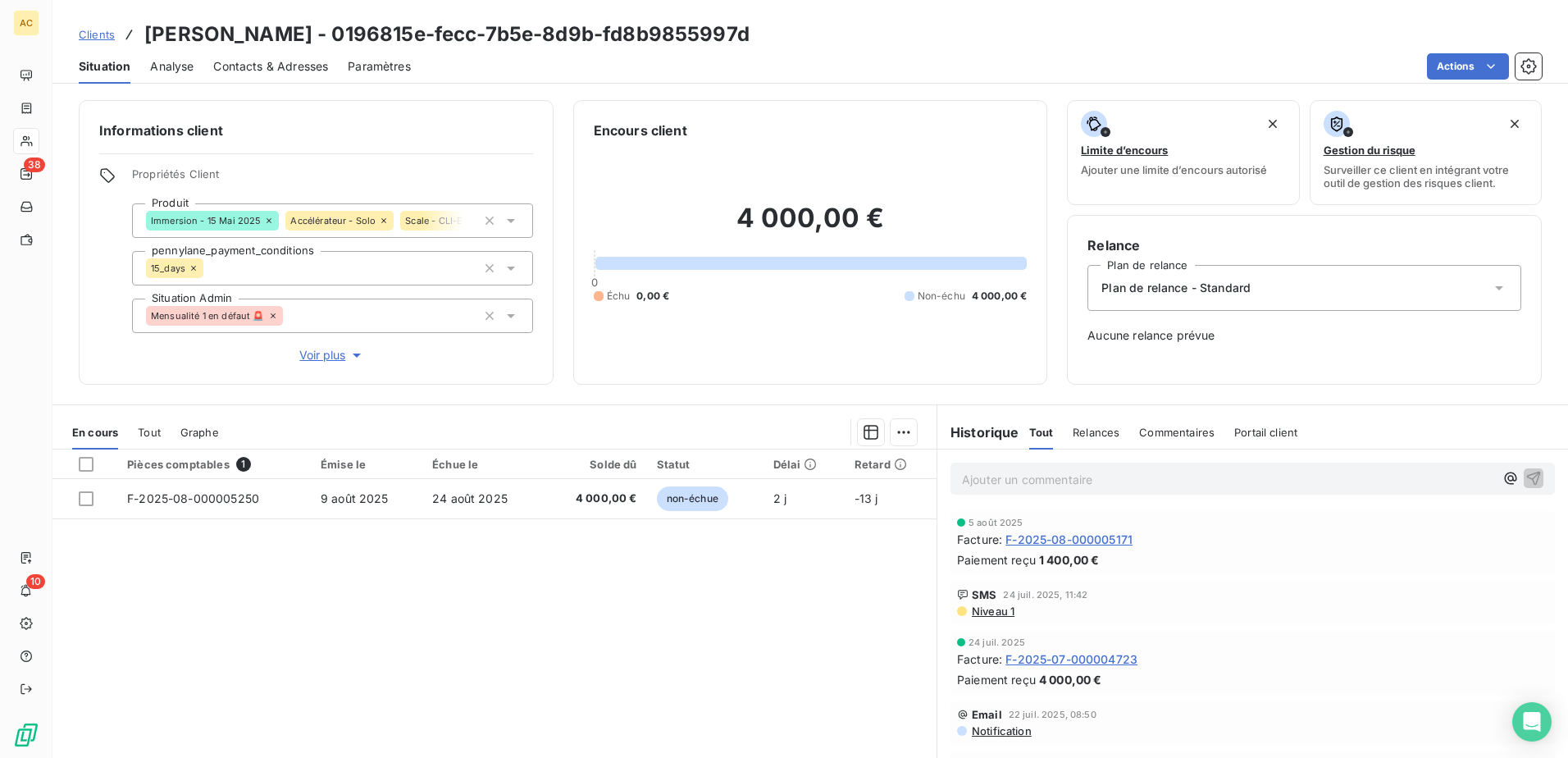
click at [89, 41] on link "Clients" at bounding box center [97, 34] width 36 height 17
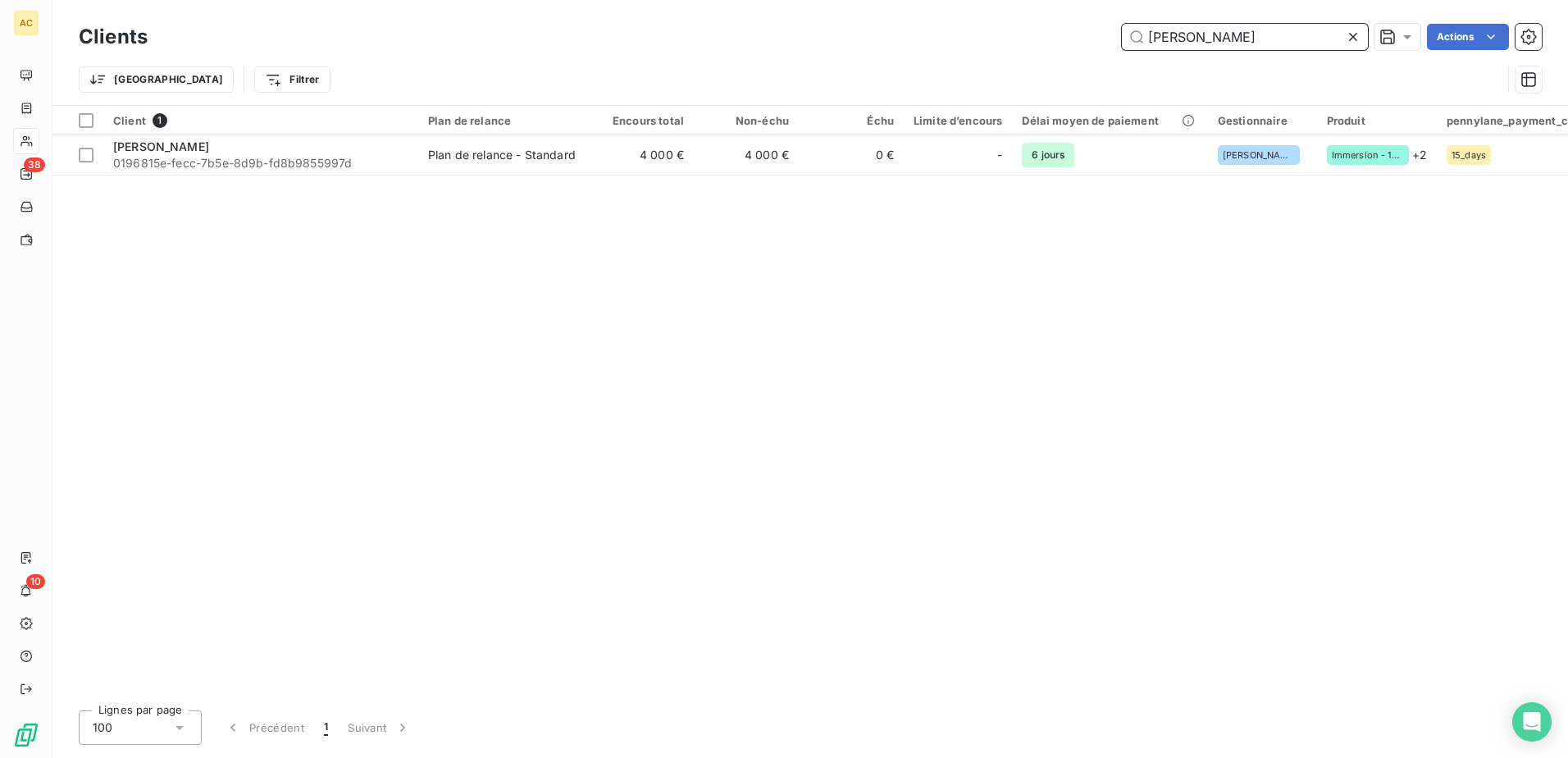
click at [1261, 40] on input "[PERSON_NAME]" at bounding box center [1244, 37] width 246 height 26
paste input "Théophile BUQUET"
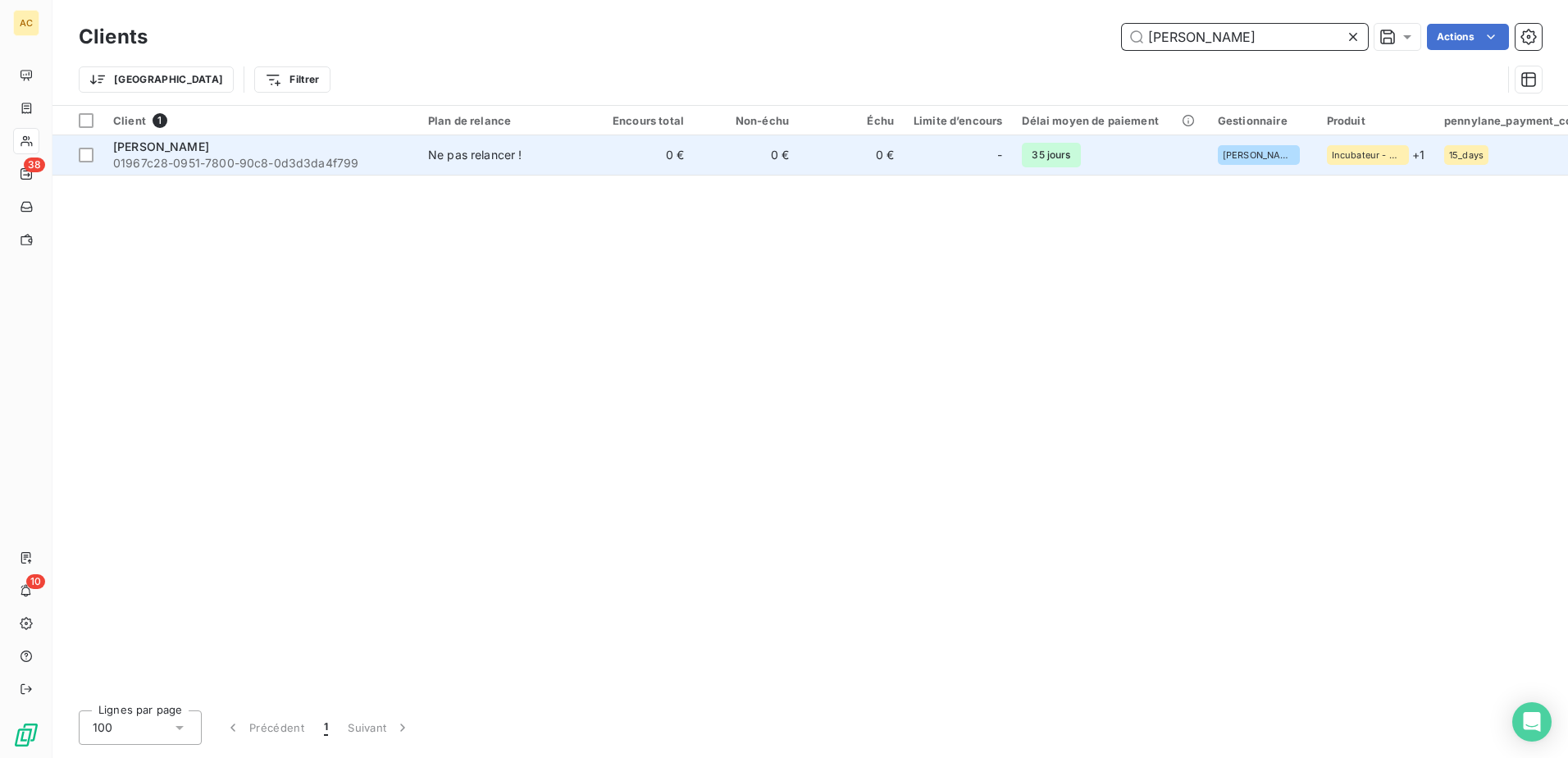
type input "Théophile BUQUET"
click at [1057, 152] on span "35 jours" at bounding box center [1051, 155] width 59 height 24
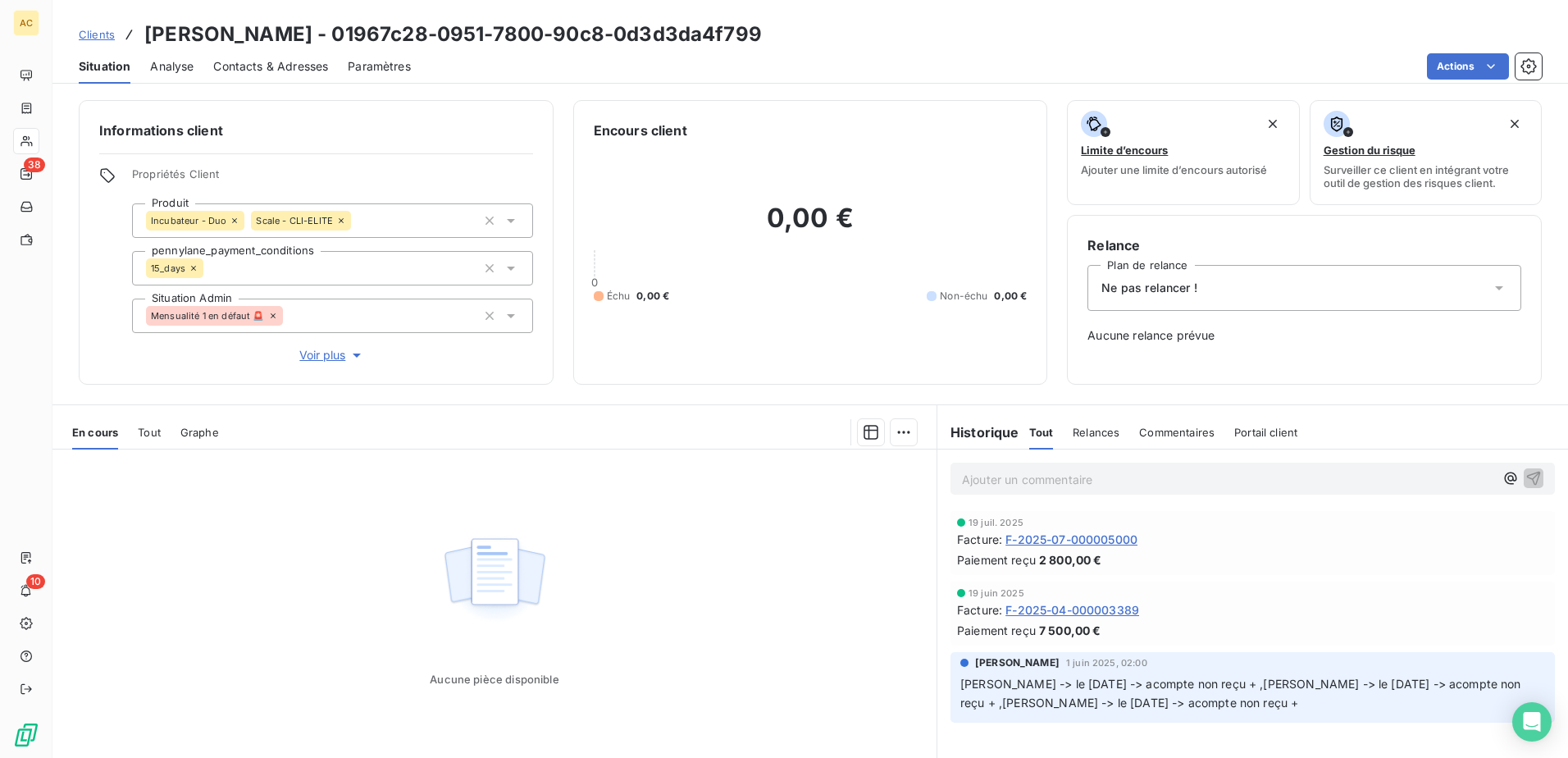
click at [1275, 268] on div "Ne pas relancer !" at bounding box center [1303, 287] width 434 height 46
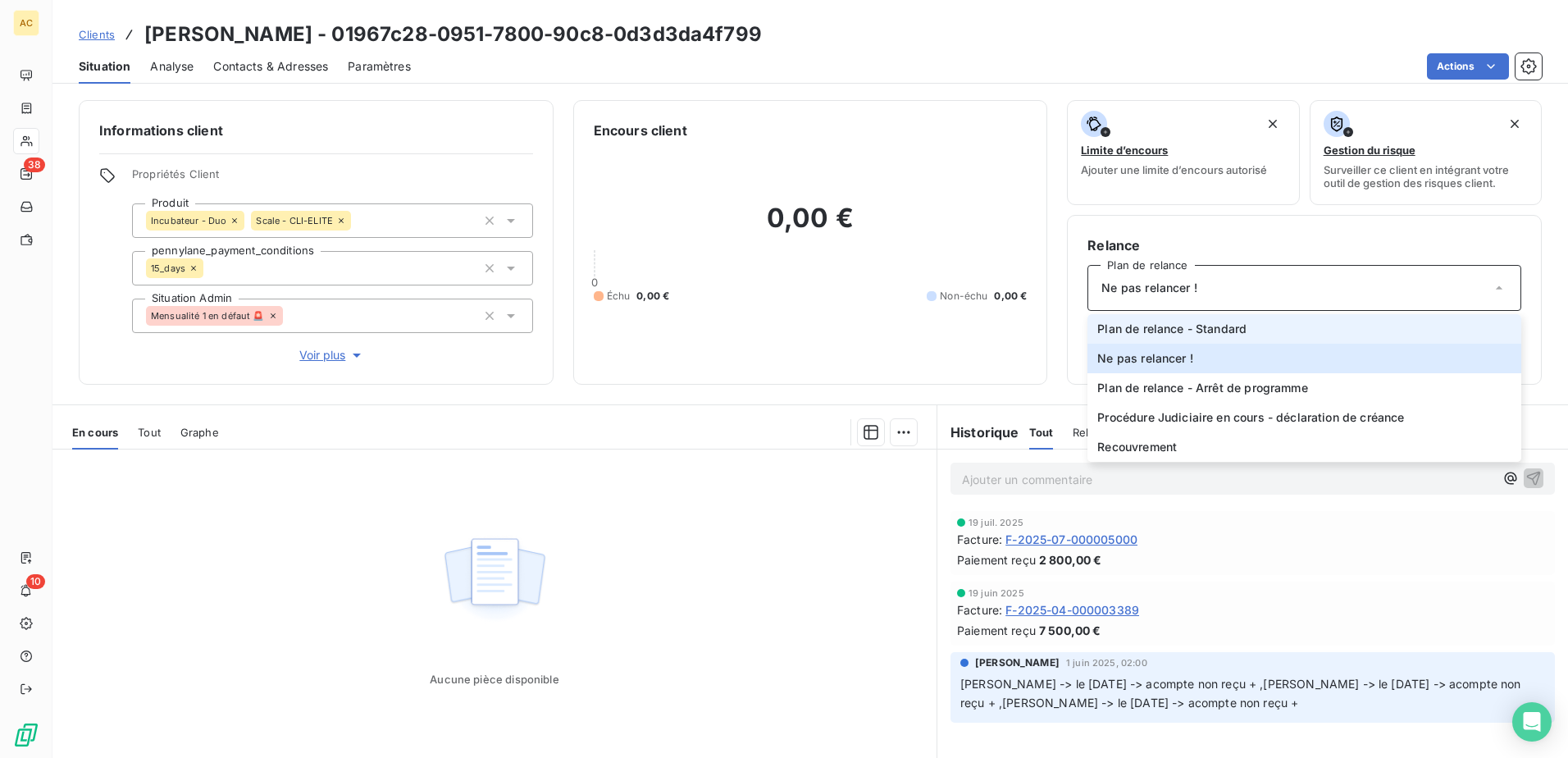
click at [1255, 325] on li "Plan de relance - Standard" at bounding box center [1303, 329] width 434 height 30
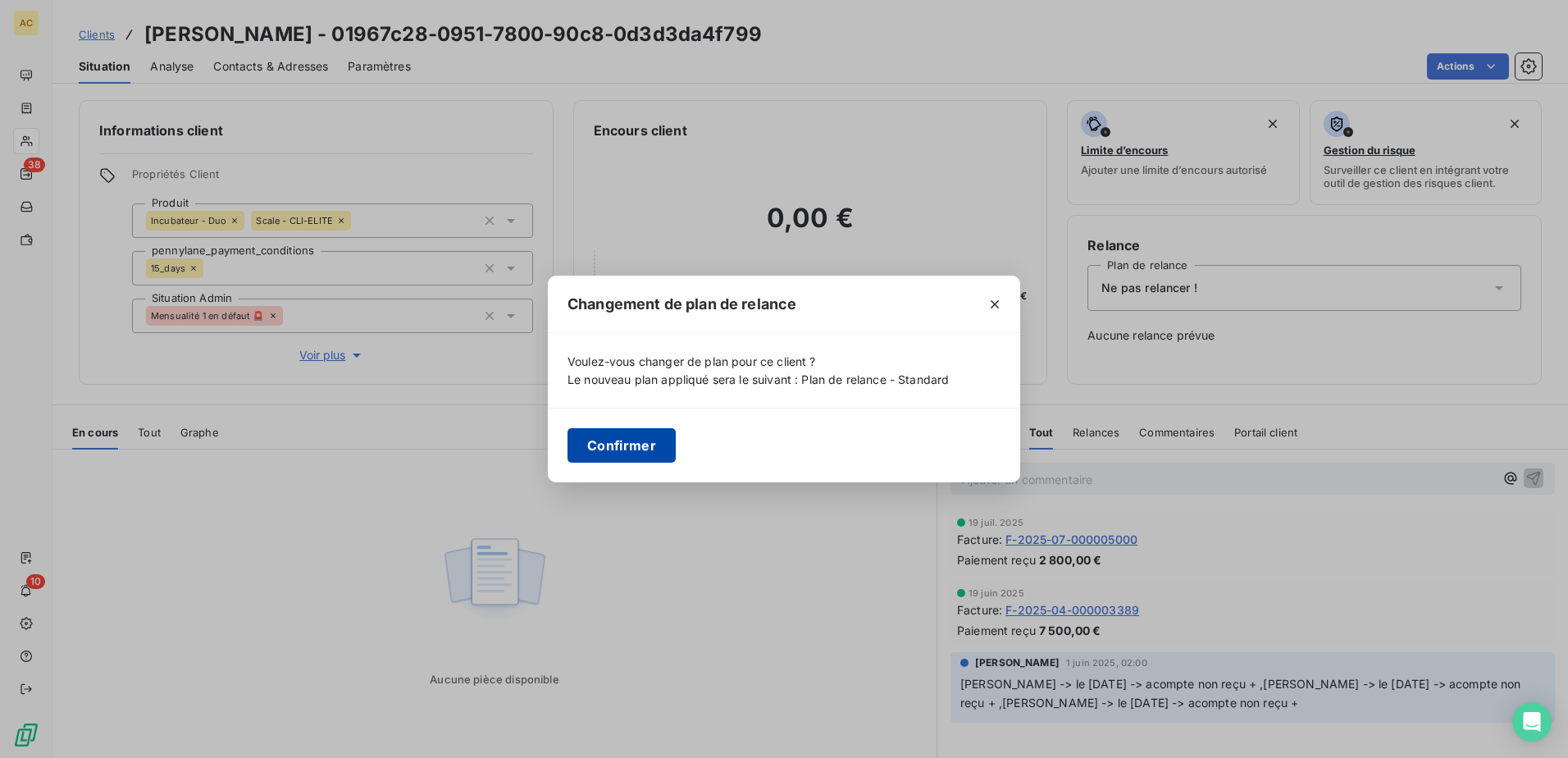
click at [603, 435] on button "Confirmer" at bounding box center [621, 445] width 109 height 34
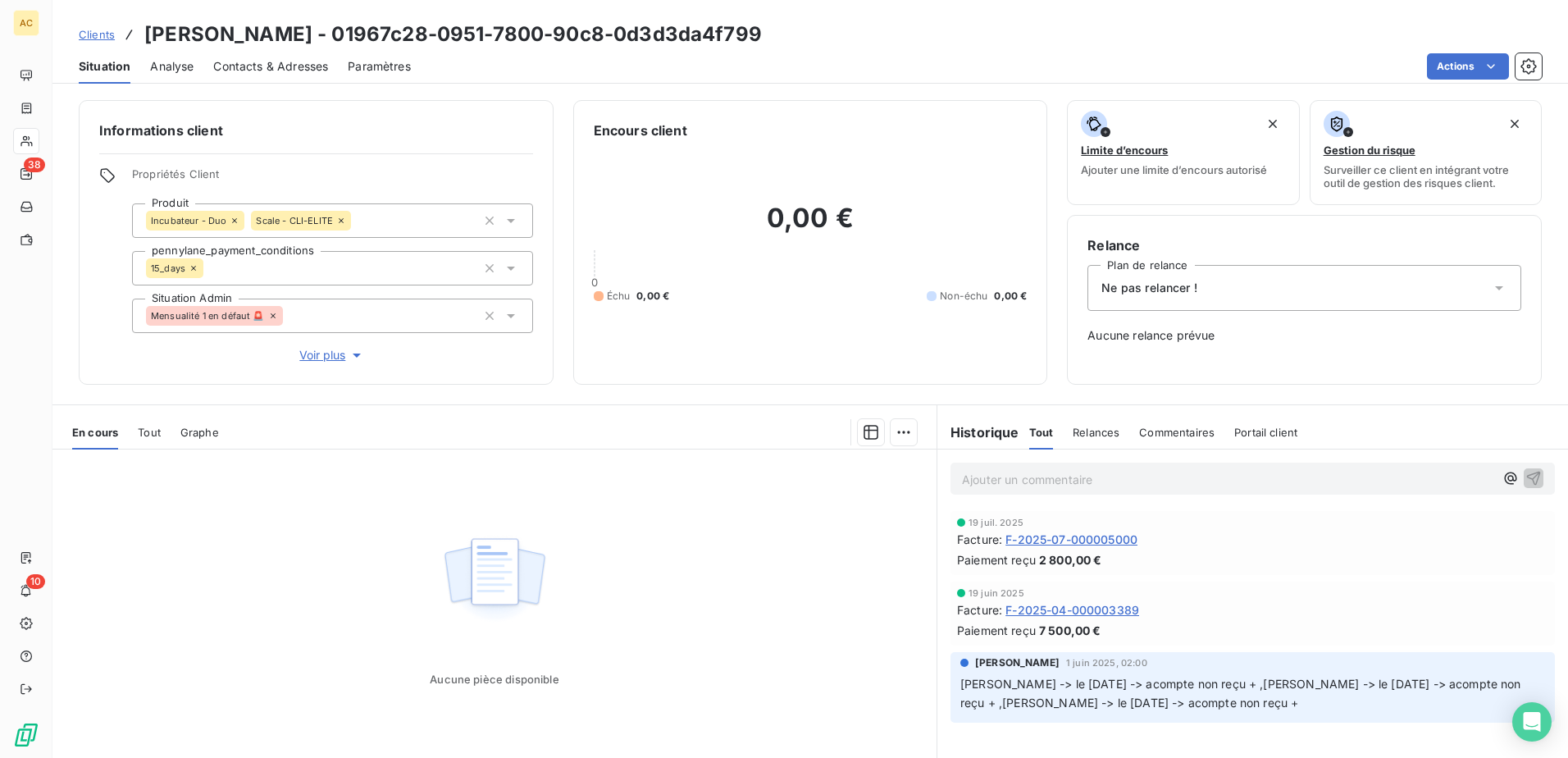
drag, startPoint x: 1148, startPoint y: 257, endPoint x: 1155, endPoint y: 277, distance: 21.2
click at [1149, 257] on div "Relance Plan de relance Ne pas relancer ! Aucune relance prévue" at bounding box center [1303, 299] width 434 height 129
click at [1156, 290] on span "Ne pas relancer !" at bounding box center [1148, 288] width 96 height 17
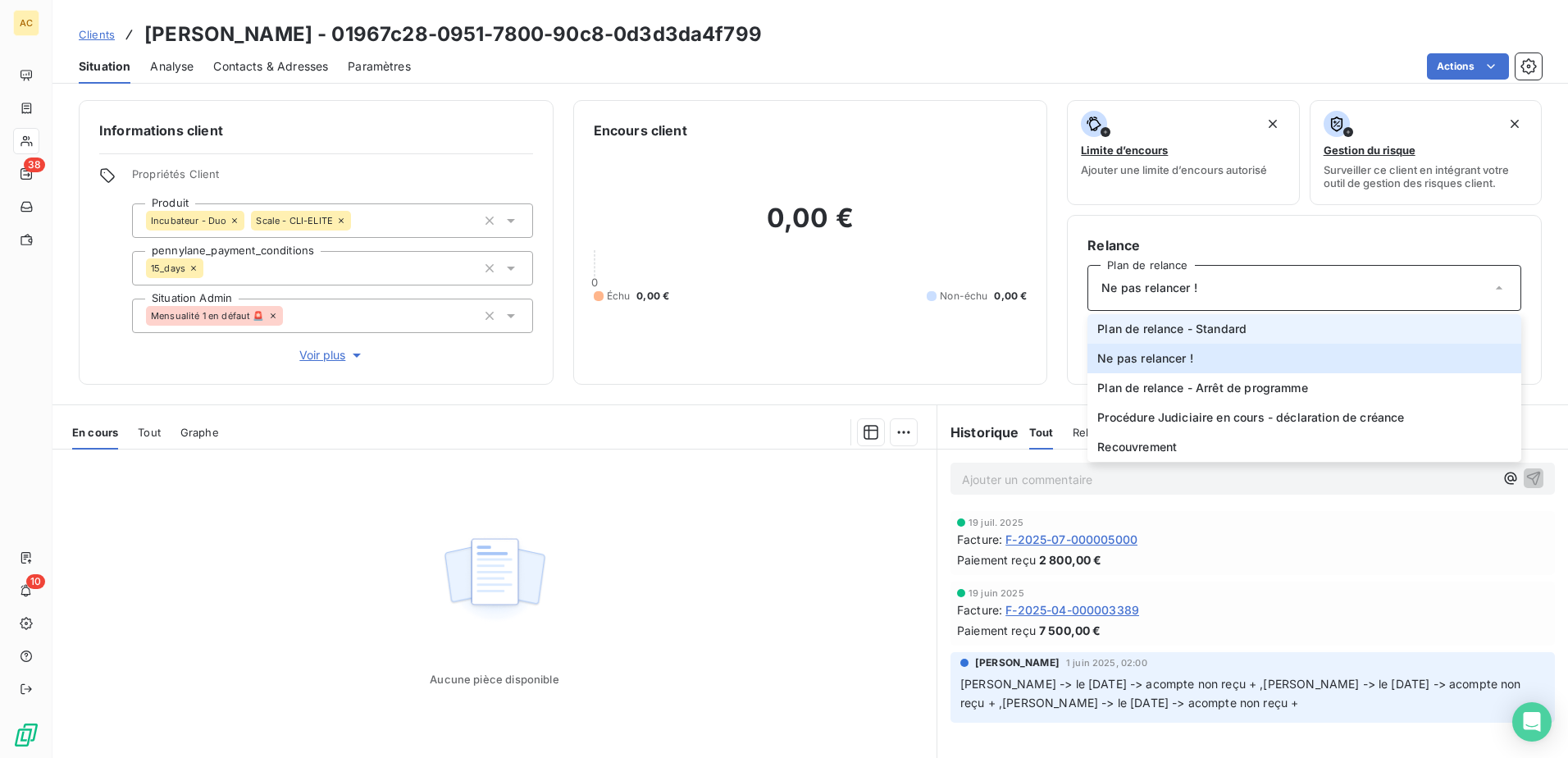
click at [1154, 324] on span "Plan de relance - Standard" at bounding box center [1171, 329] width 150 height 17
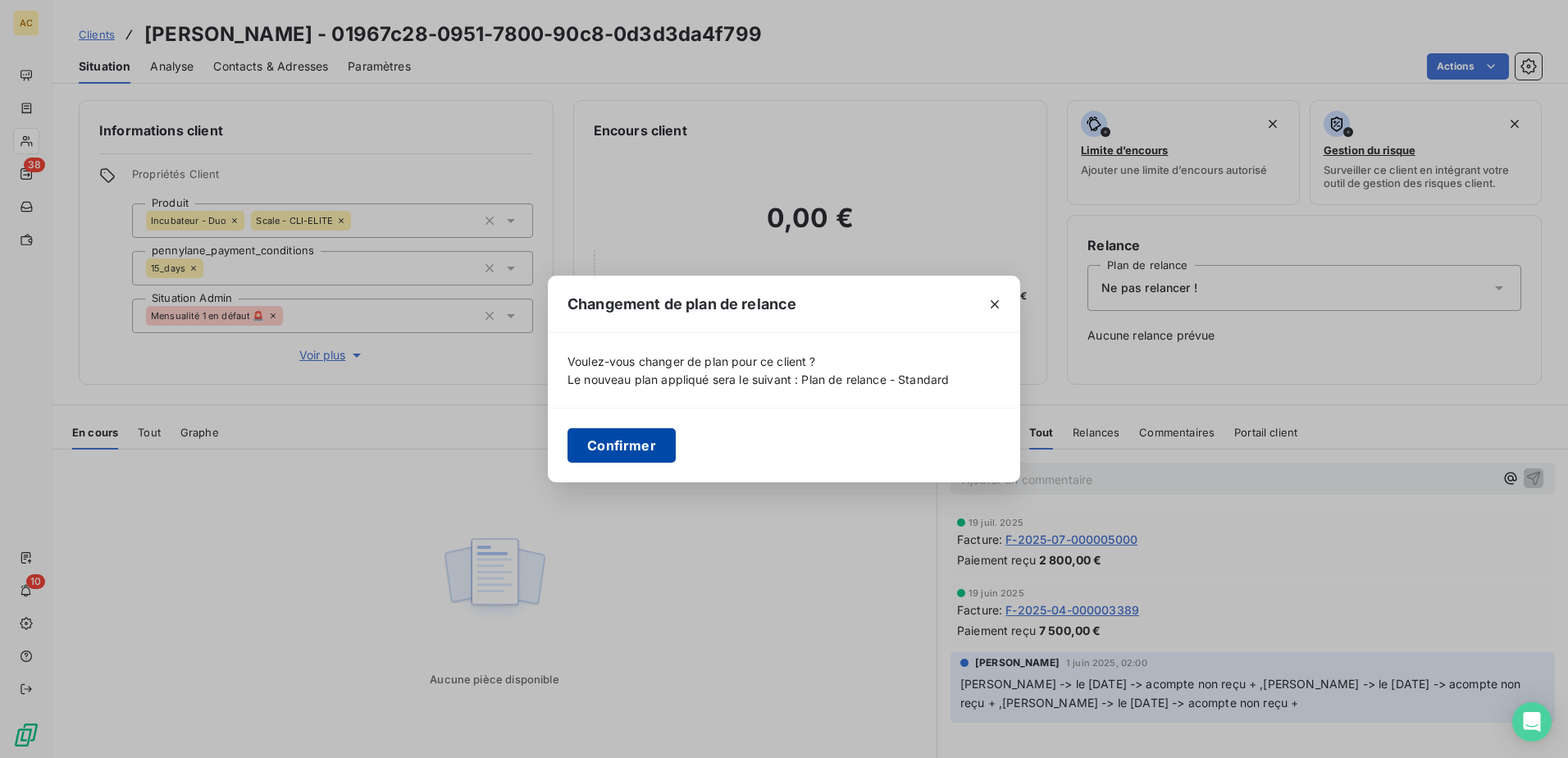
click at [626, 449] on button "Confirmer" at bounding box center [621, 445] width 109 height 34
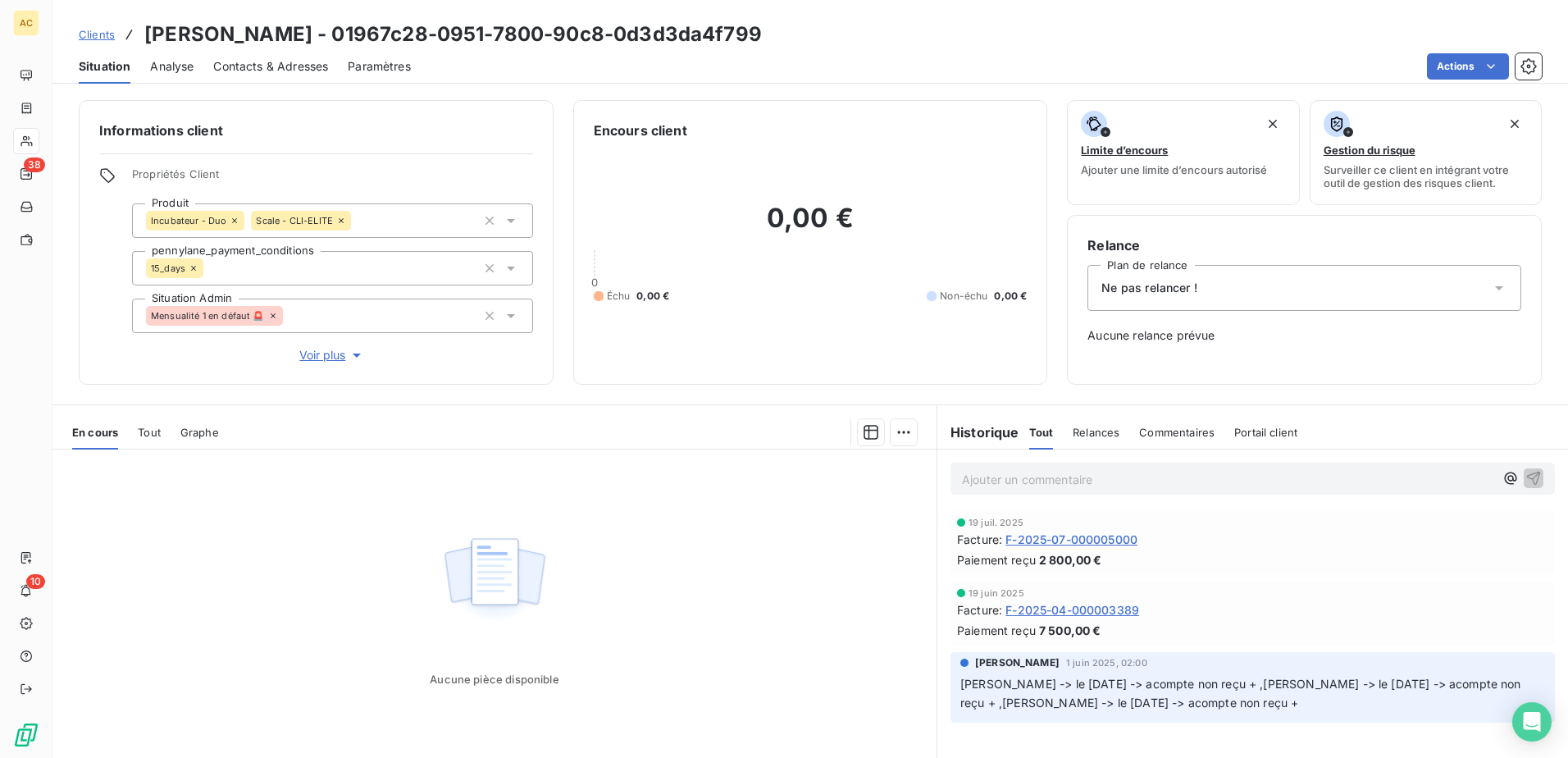
click at [1211, 288] on div "Ne pas relancer !" at bounding box center [1303, 287] width 434 height 46
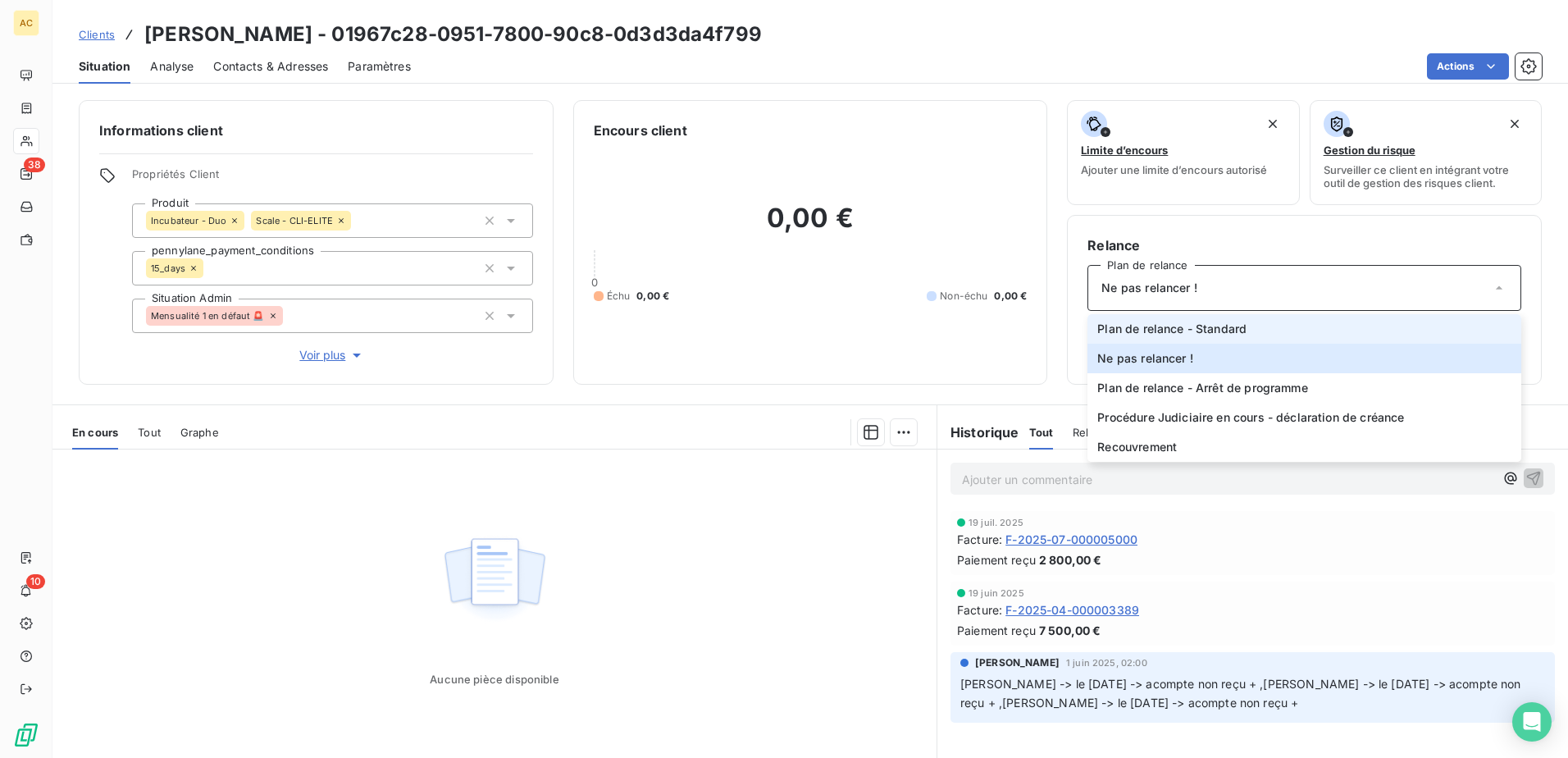
click at [1187, 324] on span "Plan de relance - Standard" at bounding box center [1171, 329] width 150 height 17
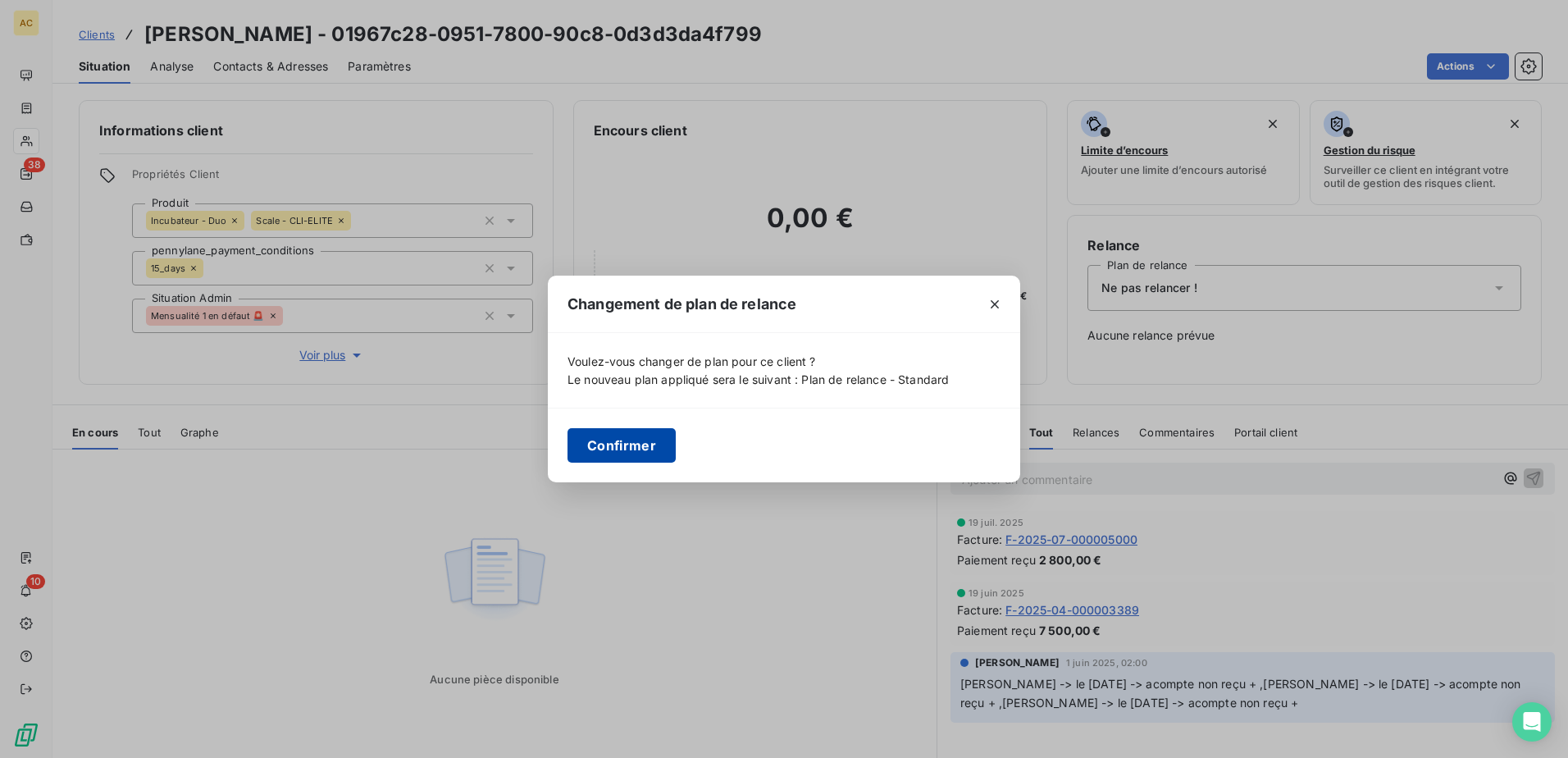
click at [611, 446] on button "Confirmer" at bounding box center [621, 445] width 109 height 34
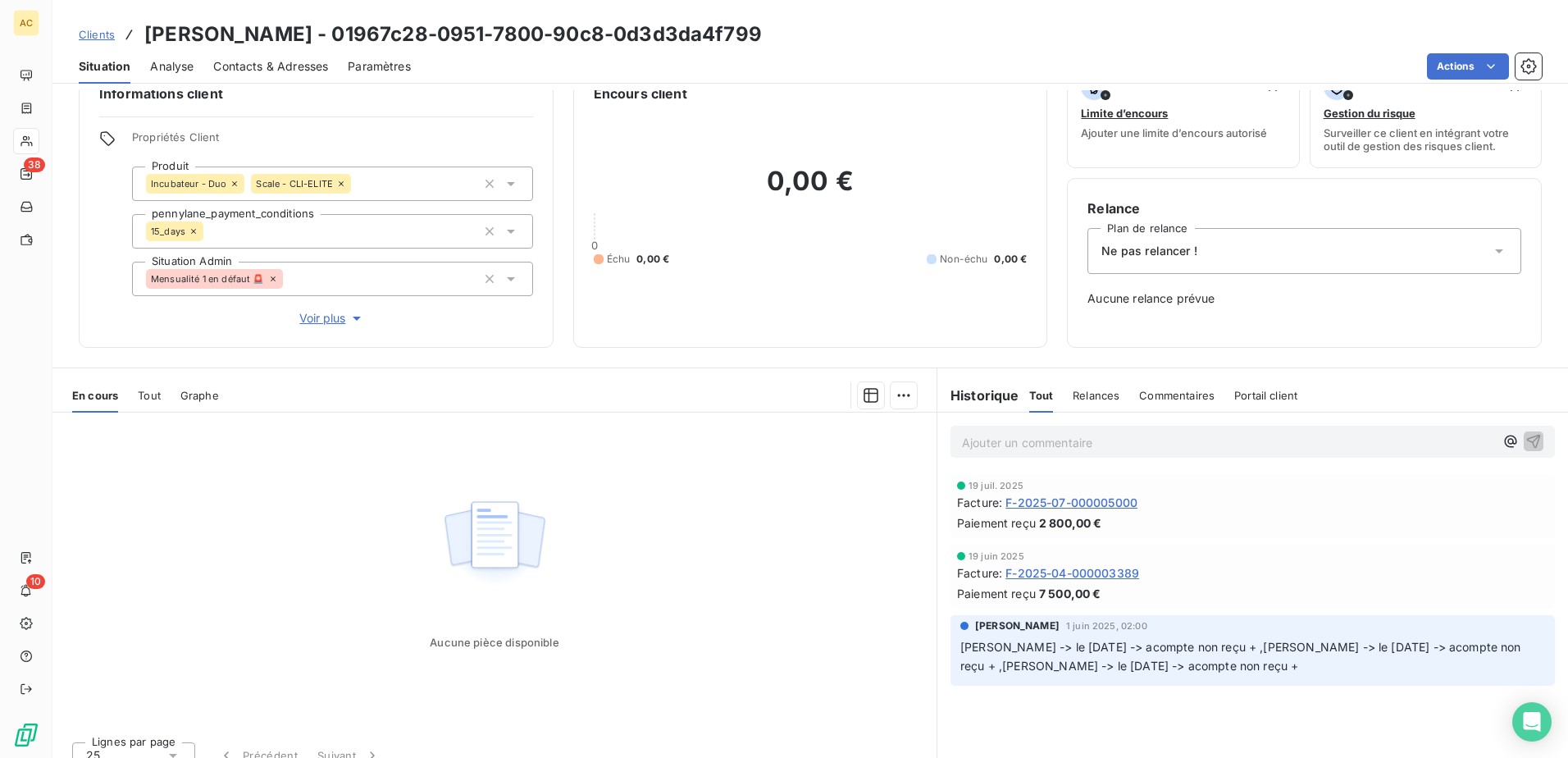
scroll to position [57, 0]
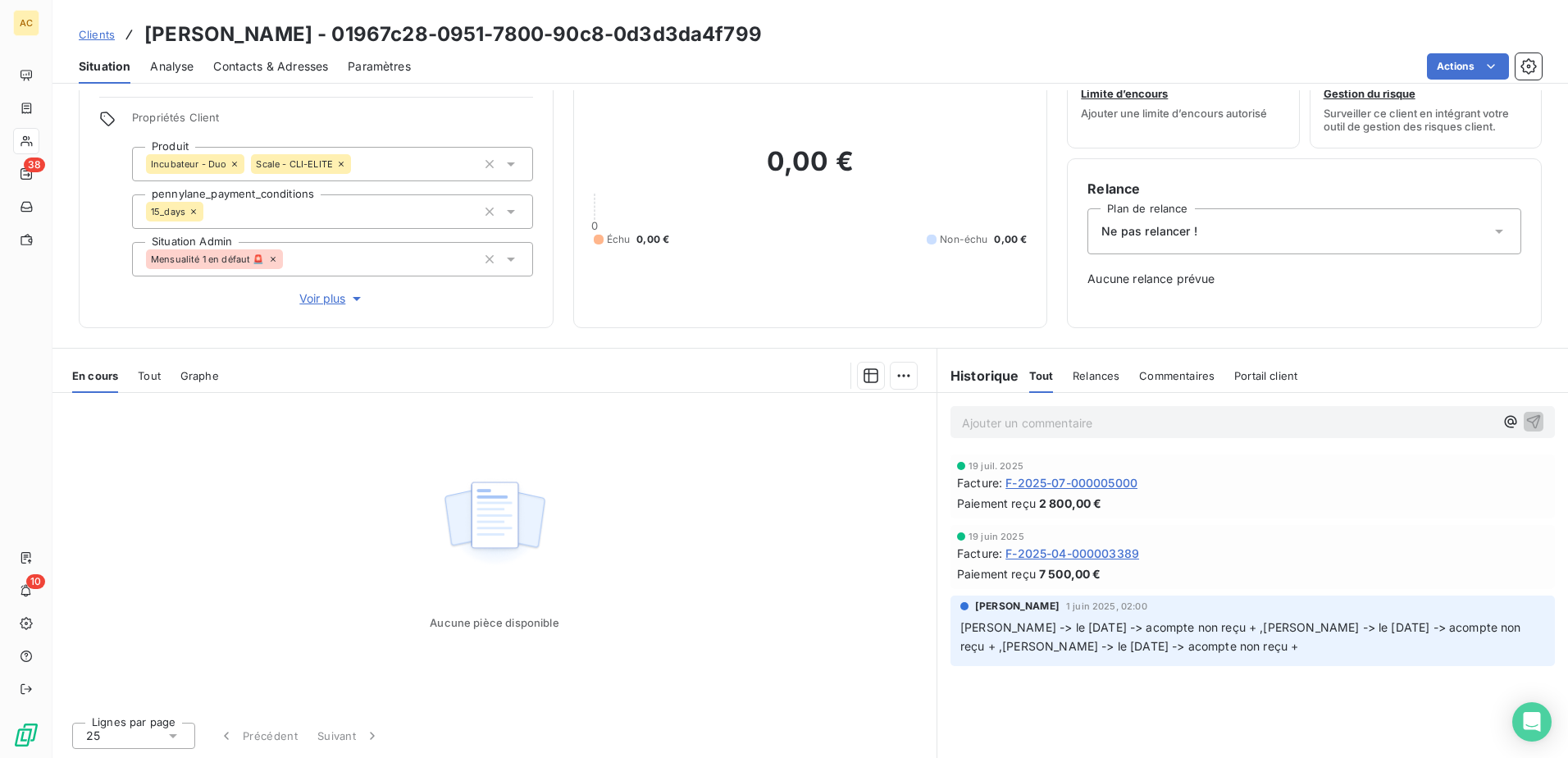
click at [104, 36] on span "Clients" at bounding box center [97, 34] width 36 height 13
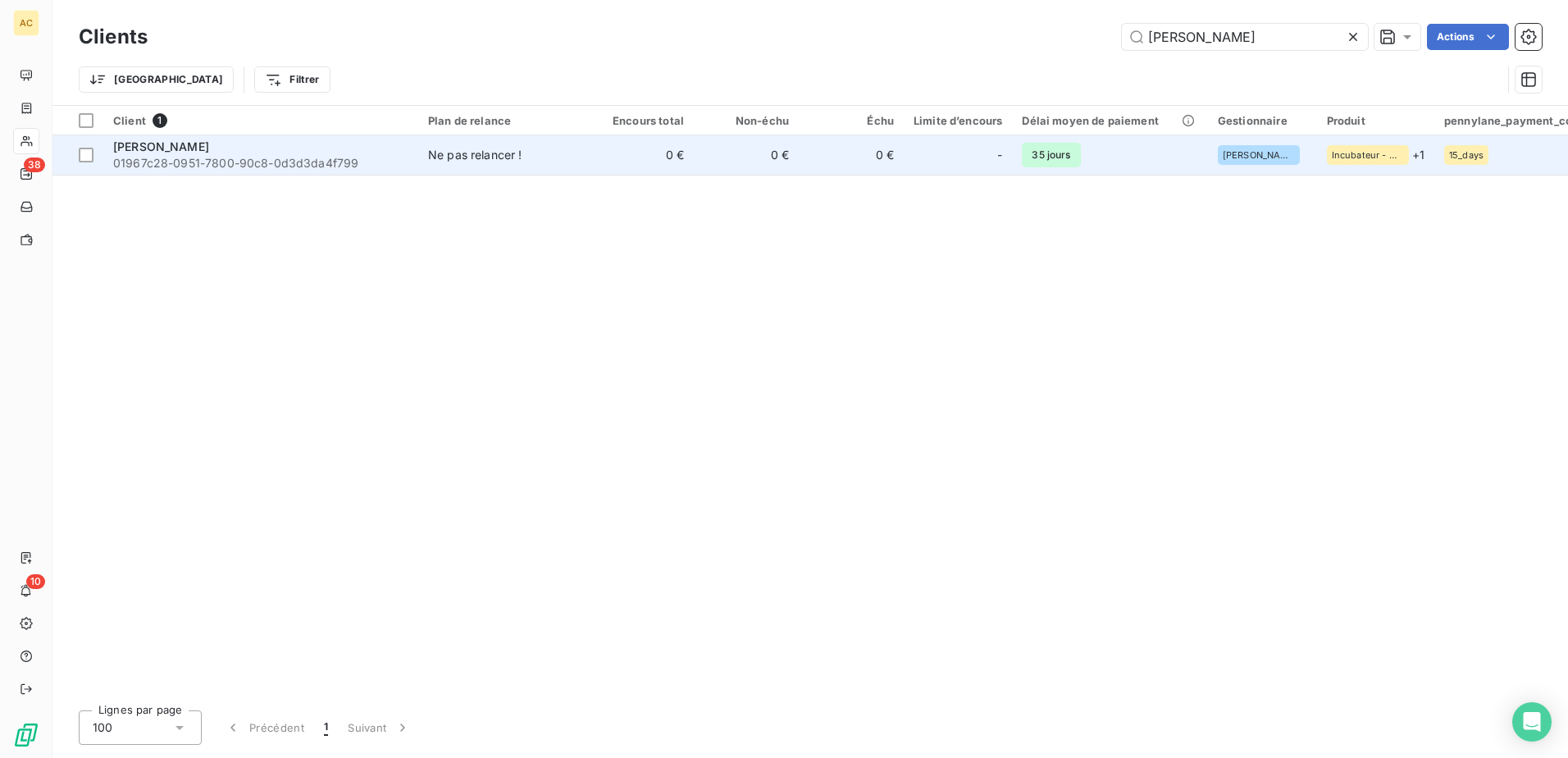
click at [245, 163] on span "01967c28-0951-7800-90c8-0d3d3da4f799" at bounding box center [261, 163] width 295 height 17
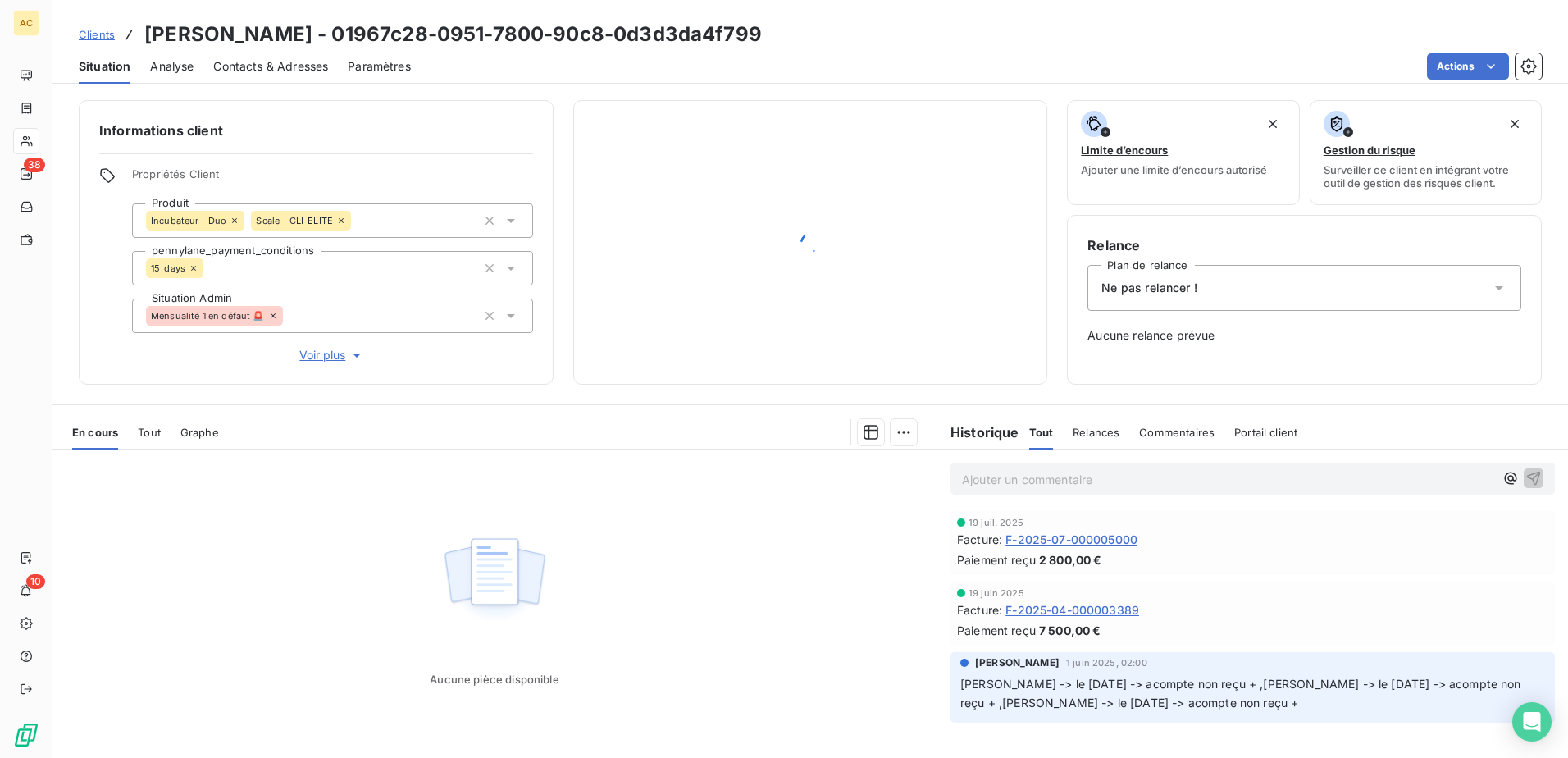
click at [1145, 304] on div "Ne pas relancer !" at bounding box center [1303, 287] width 434 height 46
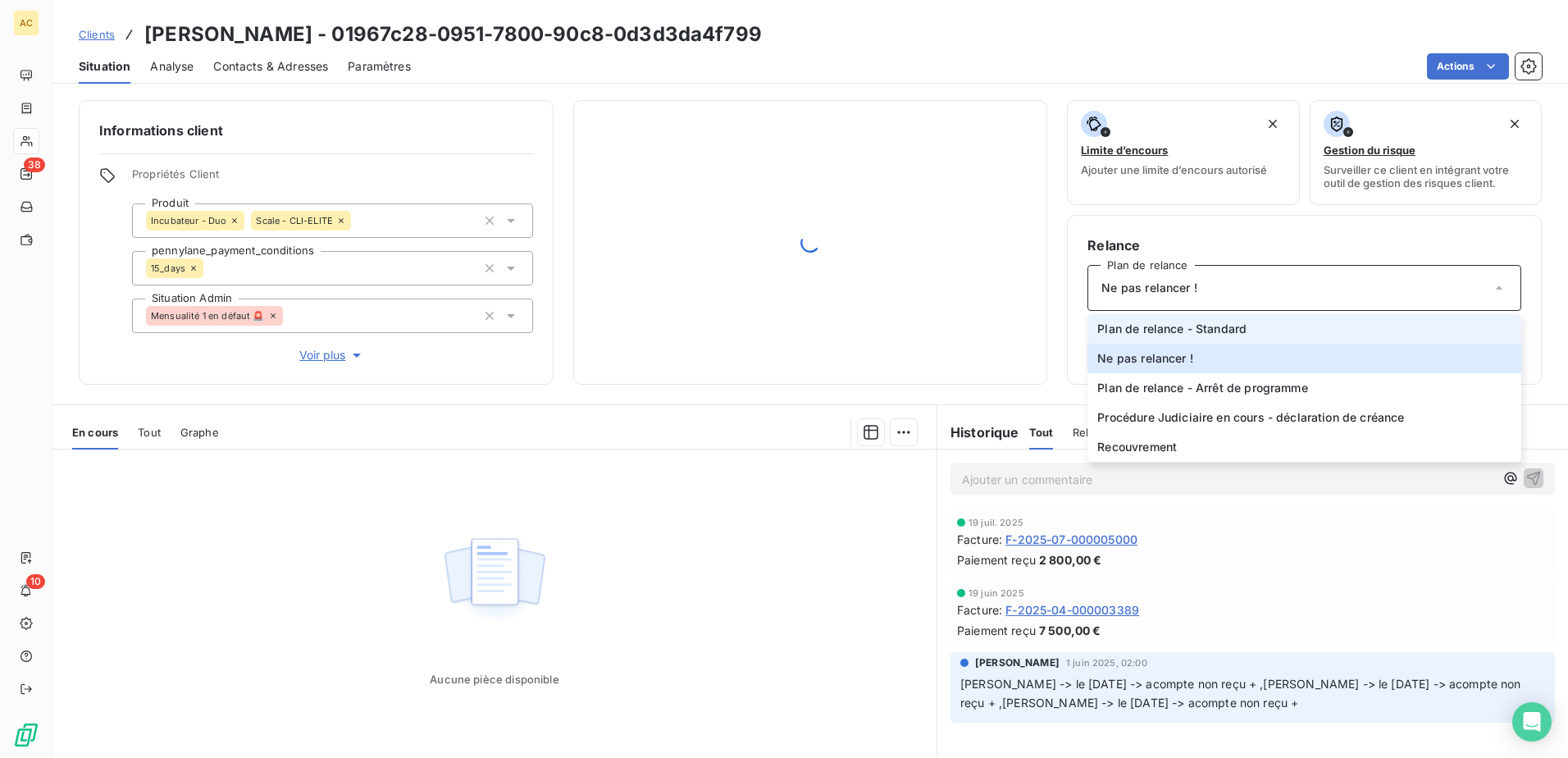
click at [1140, 336] on span "Plan de relance - Standard" at bounding box center [1171, 329] width 150 height 17
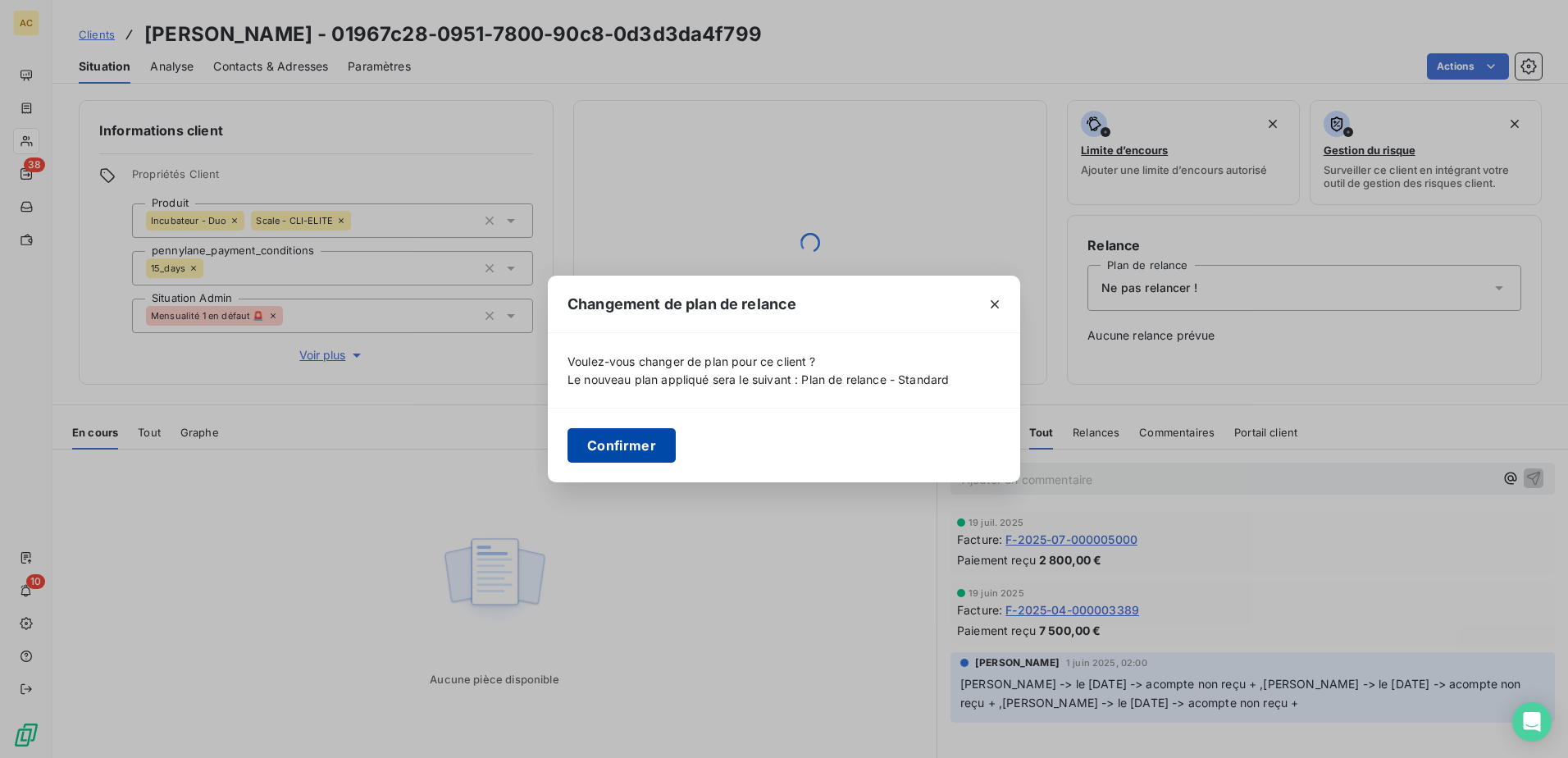
click at [591, 441] on button "Confirmer" at bounding box center [621, 445] width 109 height 34
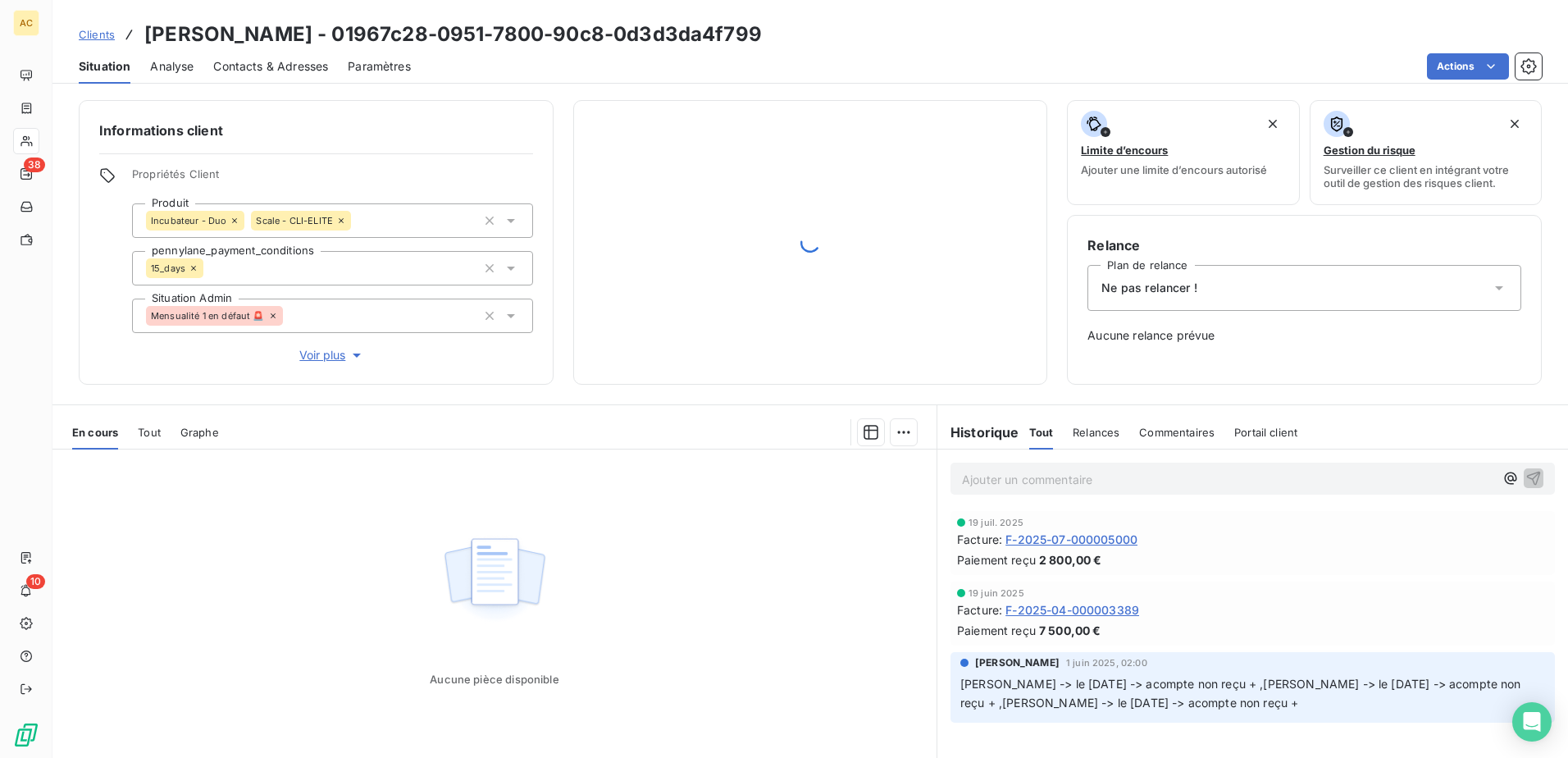
click at [87, 33] on span "Clients" at bounding box center [97, 34] width 36 height 13
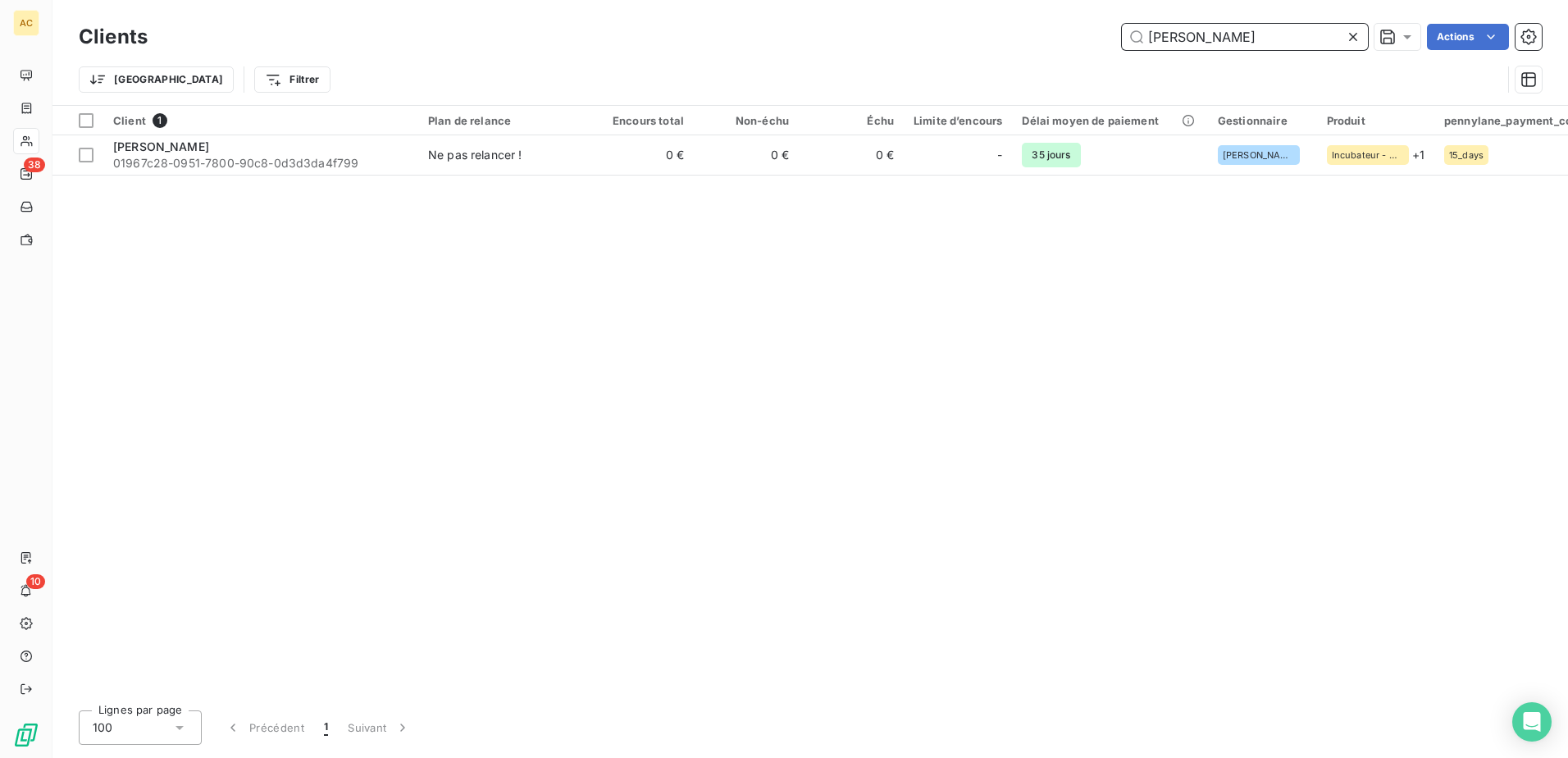
click at [1205, 37] on input "Théophile BUQUET" at bounding box center [1244, 37] width 246 height 26
paste input "[PERSON_NAME]"
type input "[PERSON_NAME]"
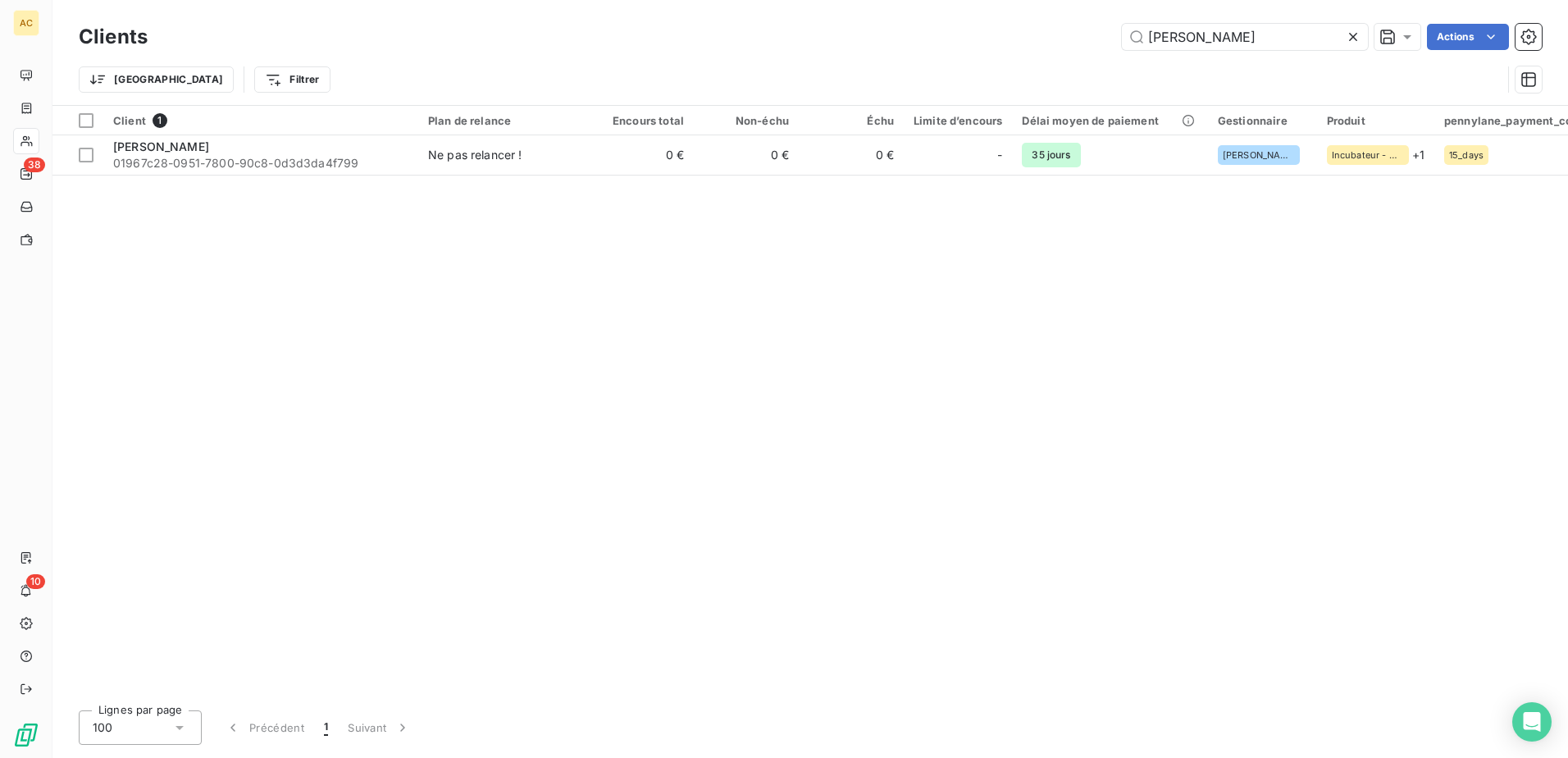
click at [254, 171] on span "01967c28-0951-7800-90c8-0d3d3da4f799" at bounding box center [261, 163] width 295 height 17
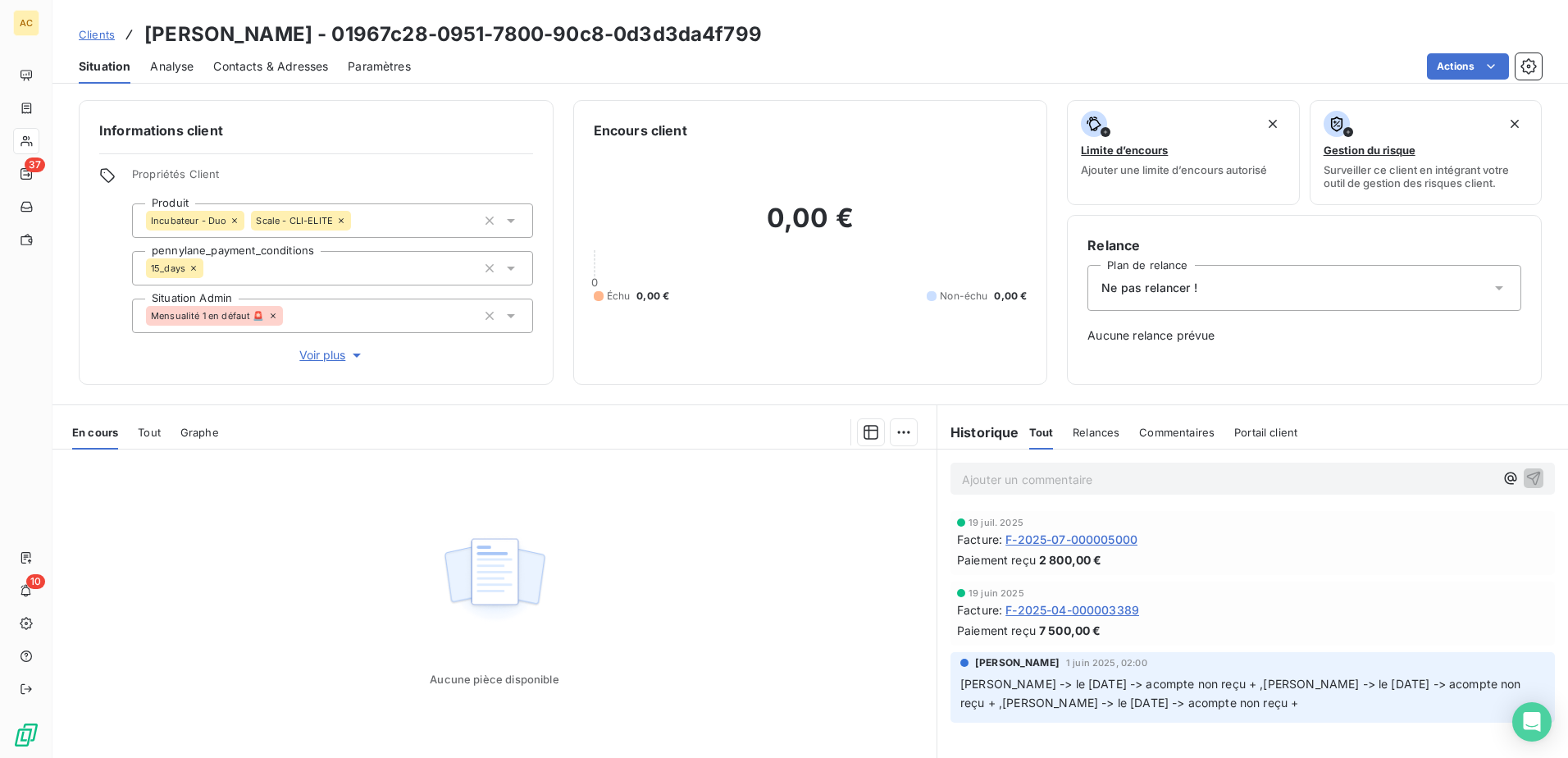
click at [1256, 289] on div "Ne pas relancer !" at bounding box center [1303, 287] width 434 height 46
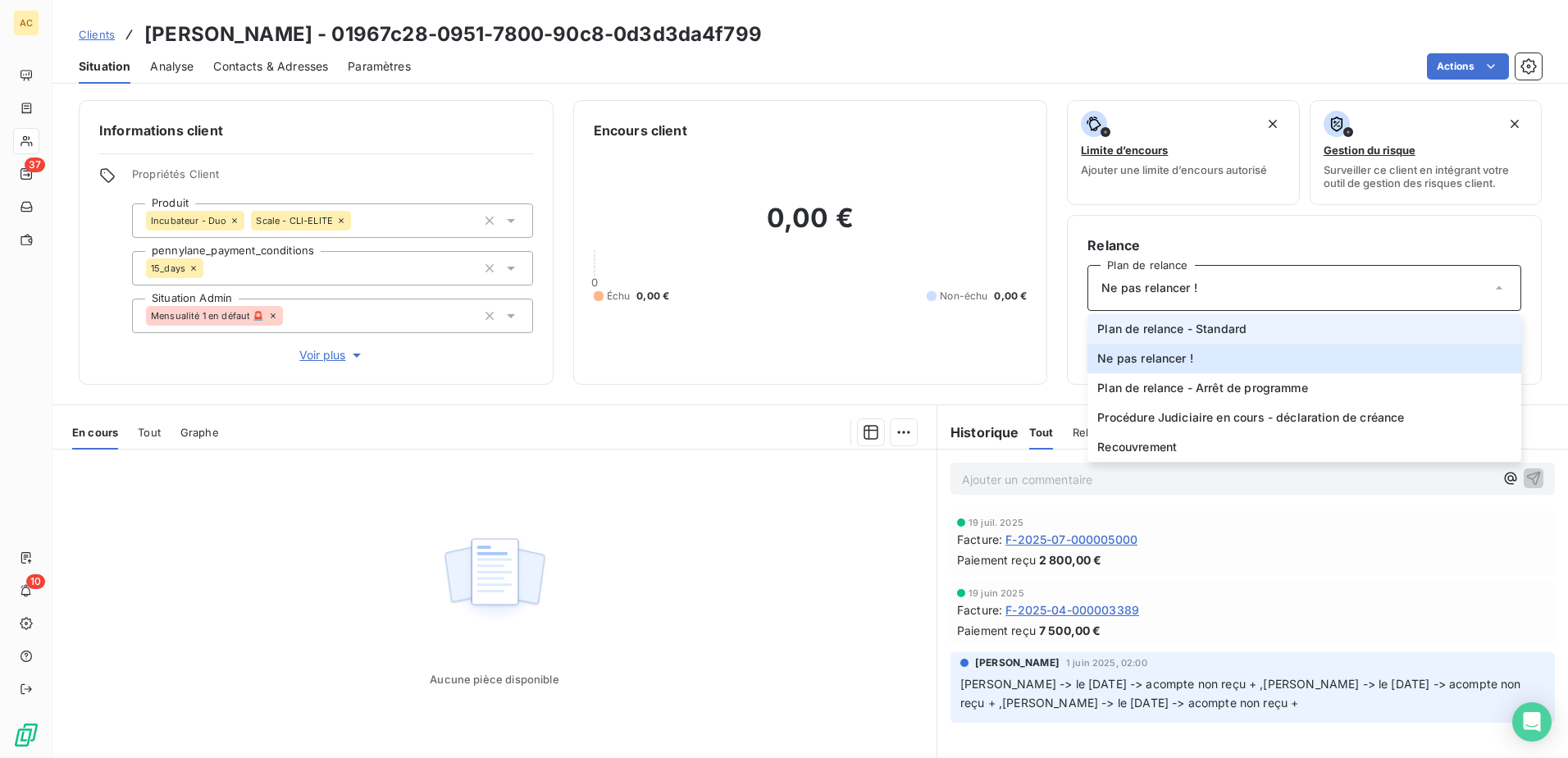
click at [1253, 339] on li "Plan de relance - Standard" at bounding box center [1303, 329] width 434 height 30
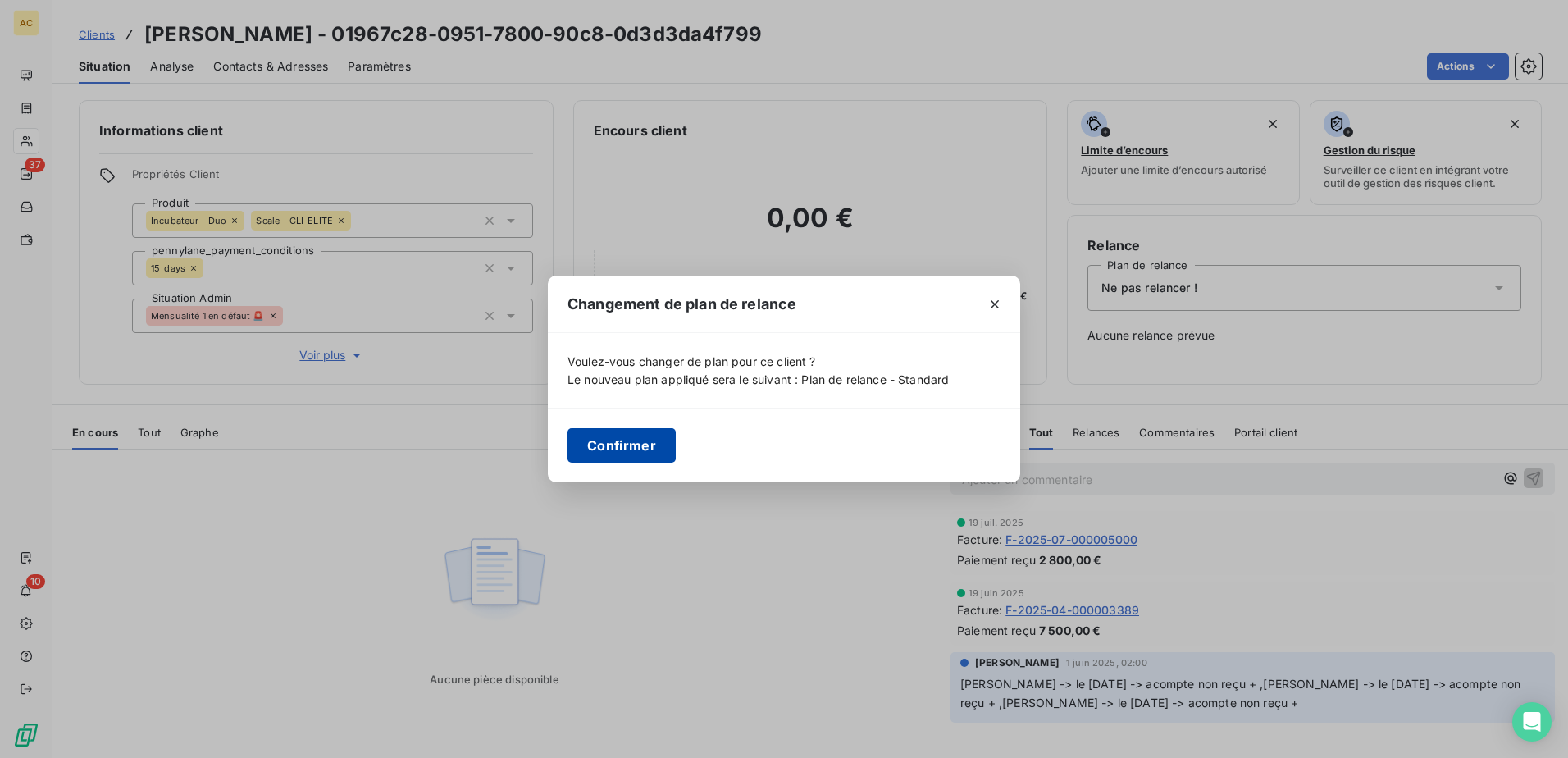
click at [647, 445] on button "Confirmer" at bounding box center [621, 445] width 109 height 34
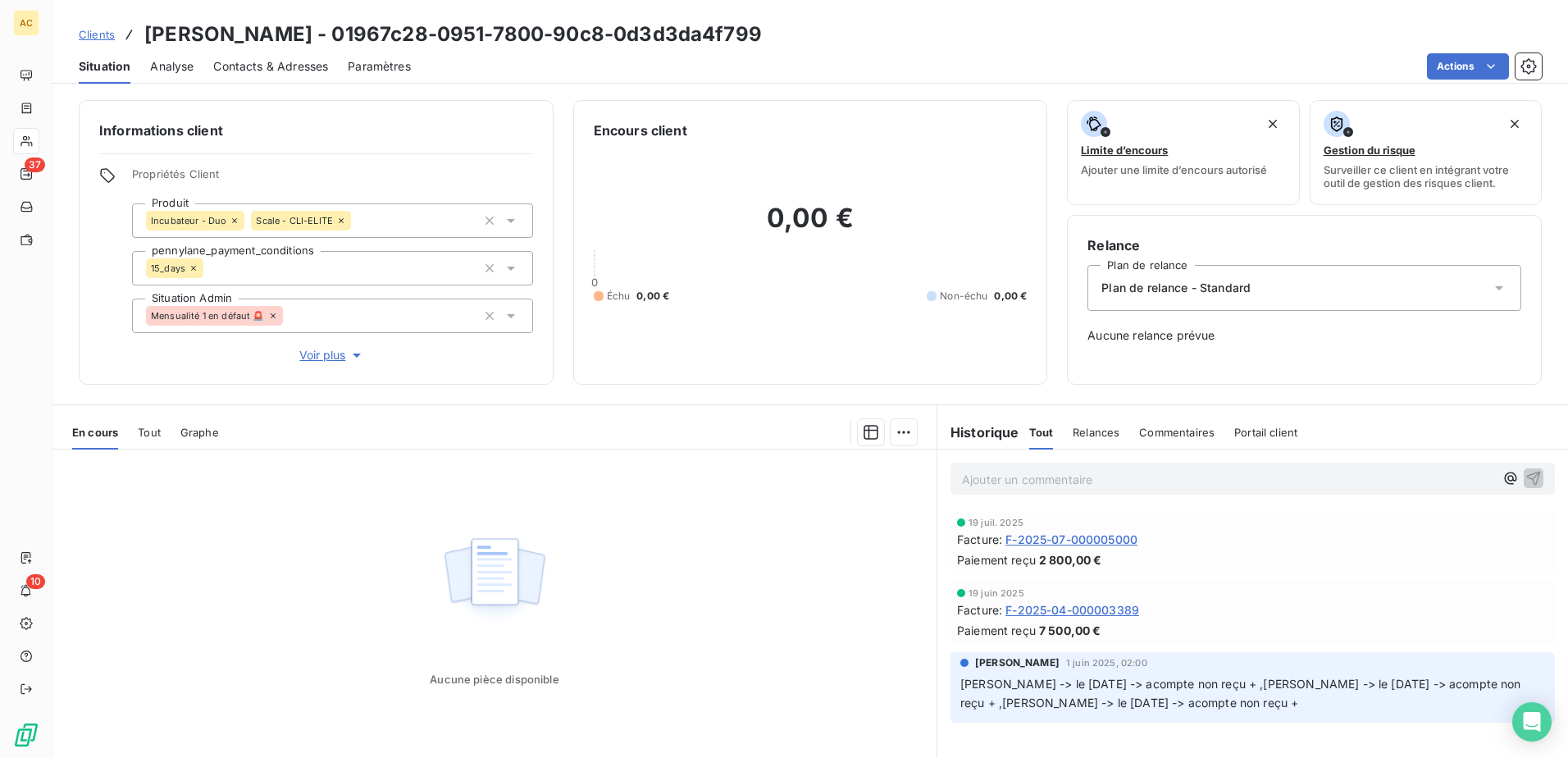
click at [97, 33] on span "Clients" at bounding box center [97, 34] width 36 height 13
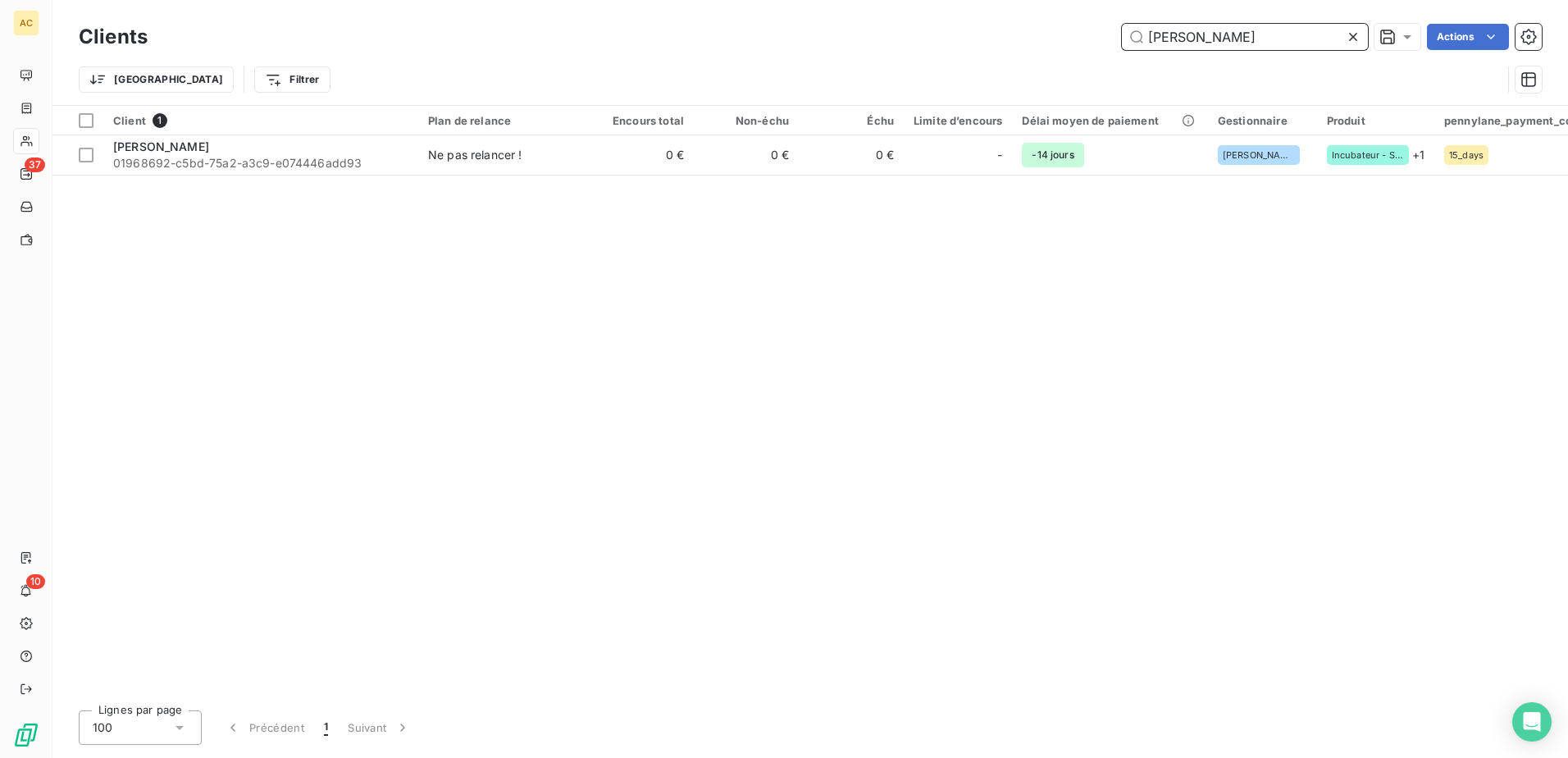
click at [1280, 32] on input "[PERSON_NAME]" at bounding box center [1244, 37] width 246 height 26
paste input "Théophile BUQUET"
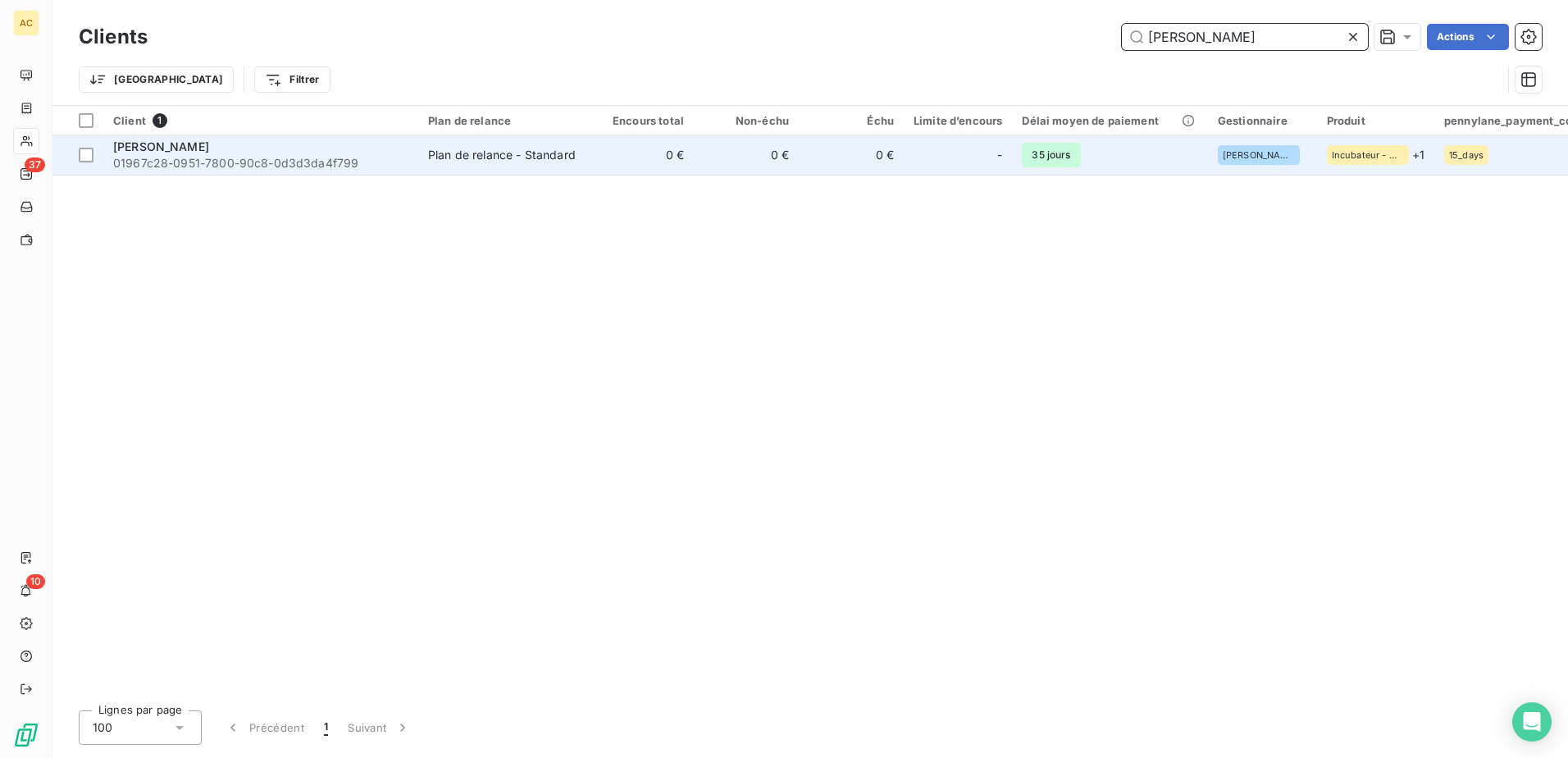
type input "Théophile BUQUET"
click at [1039, 152] on span "35 jours" at bounding box center [1051, 155] width 59 height 24
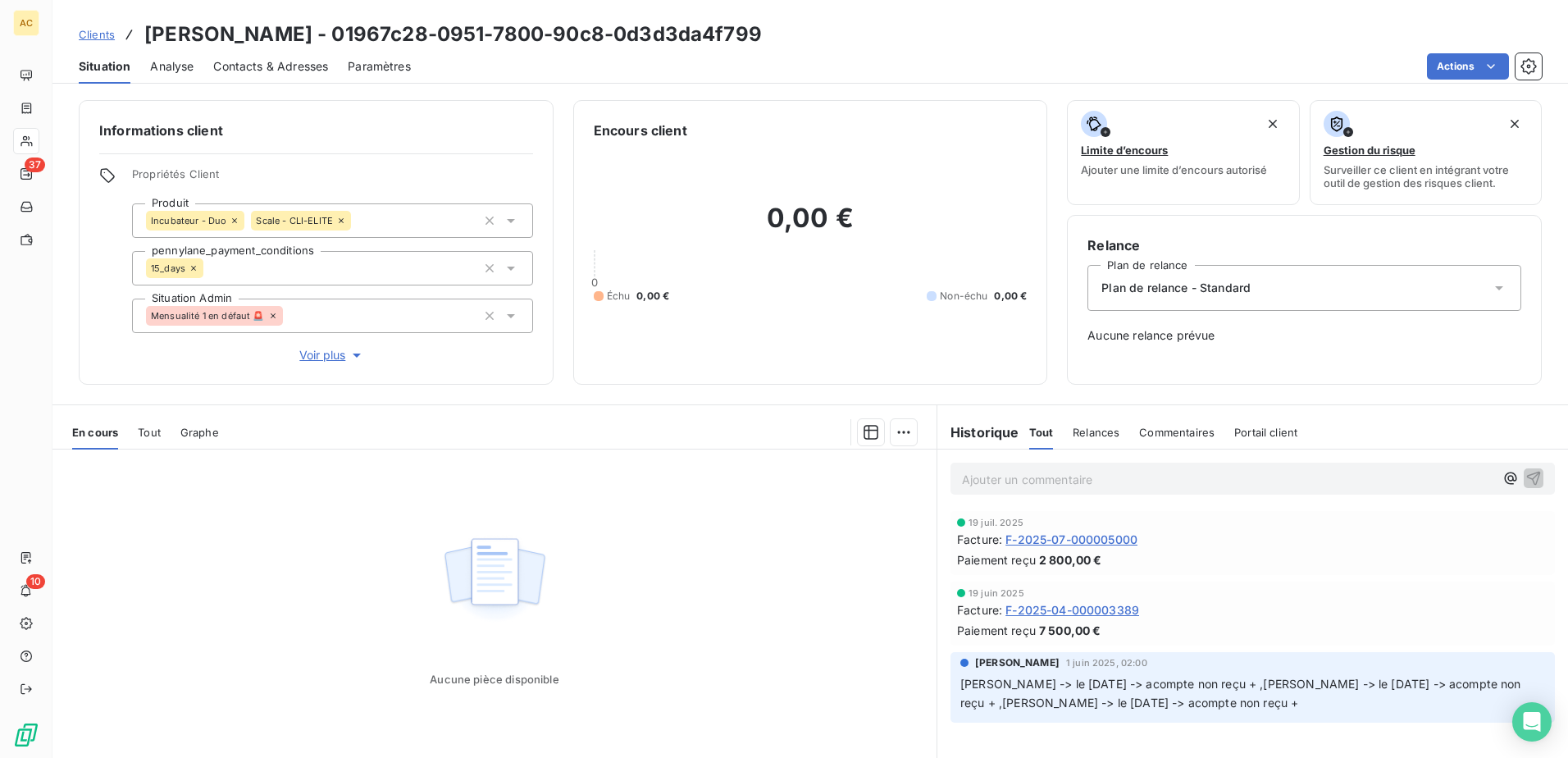
click at [107, 32] on span "Clients" at bounding box center [97, 34] width 36 height 13
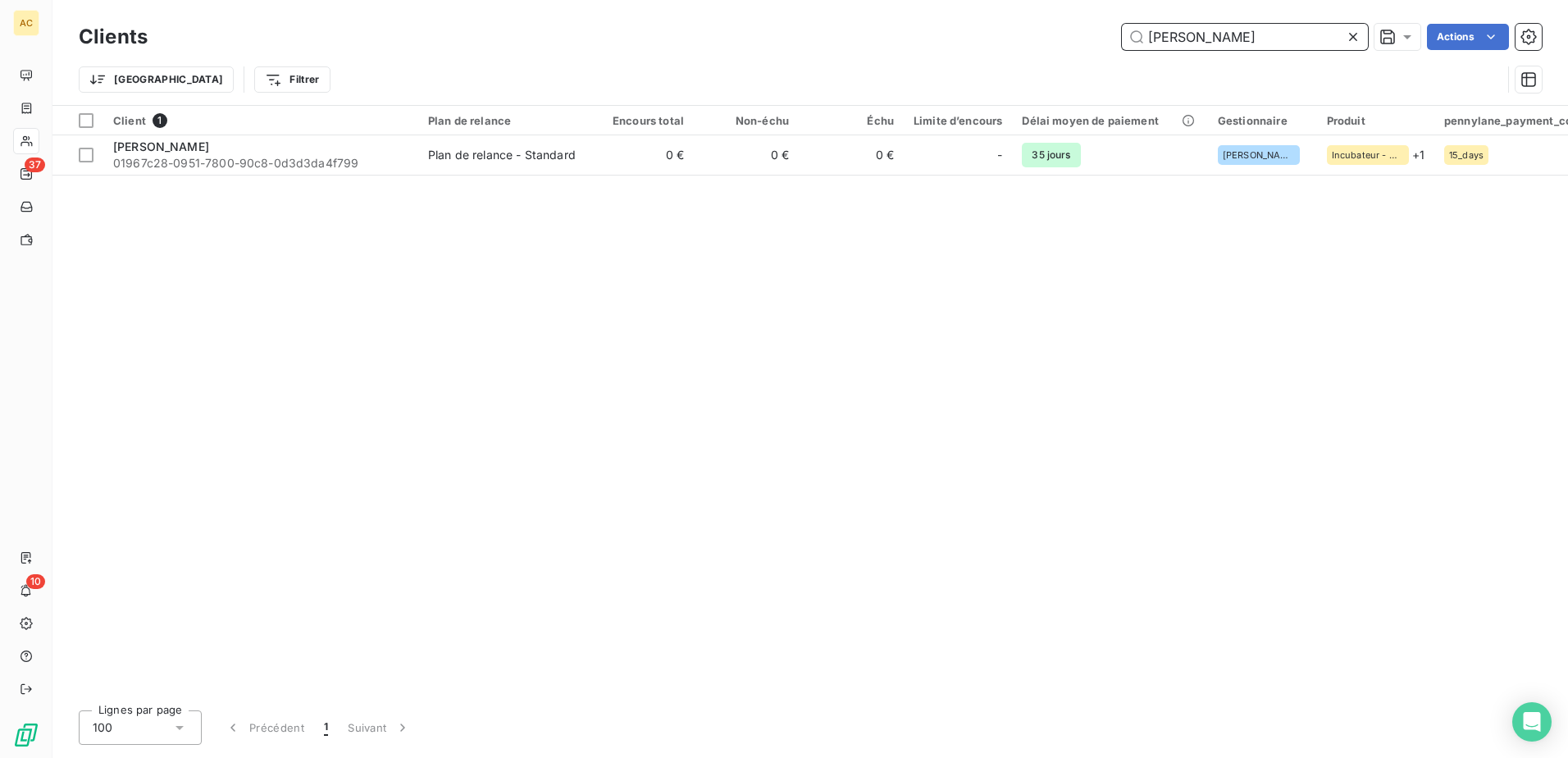
click at [1294, 30] on input "Théophile BUQUET" at bounding box center [1244, 37] width 246 height 26
paste input "Ivan Leprêtre"
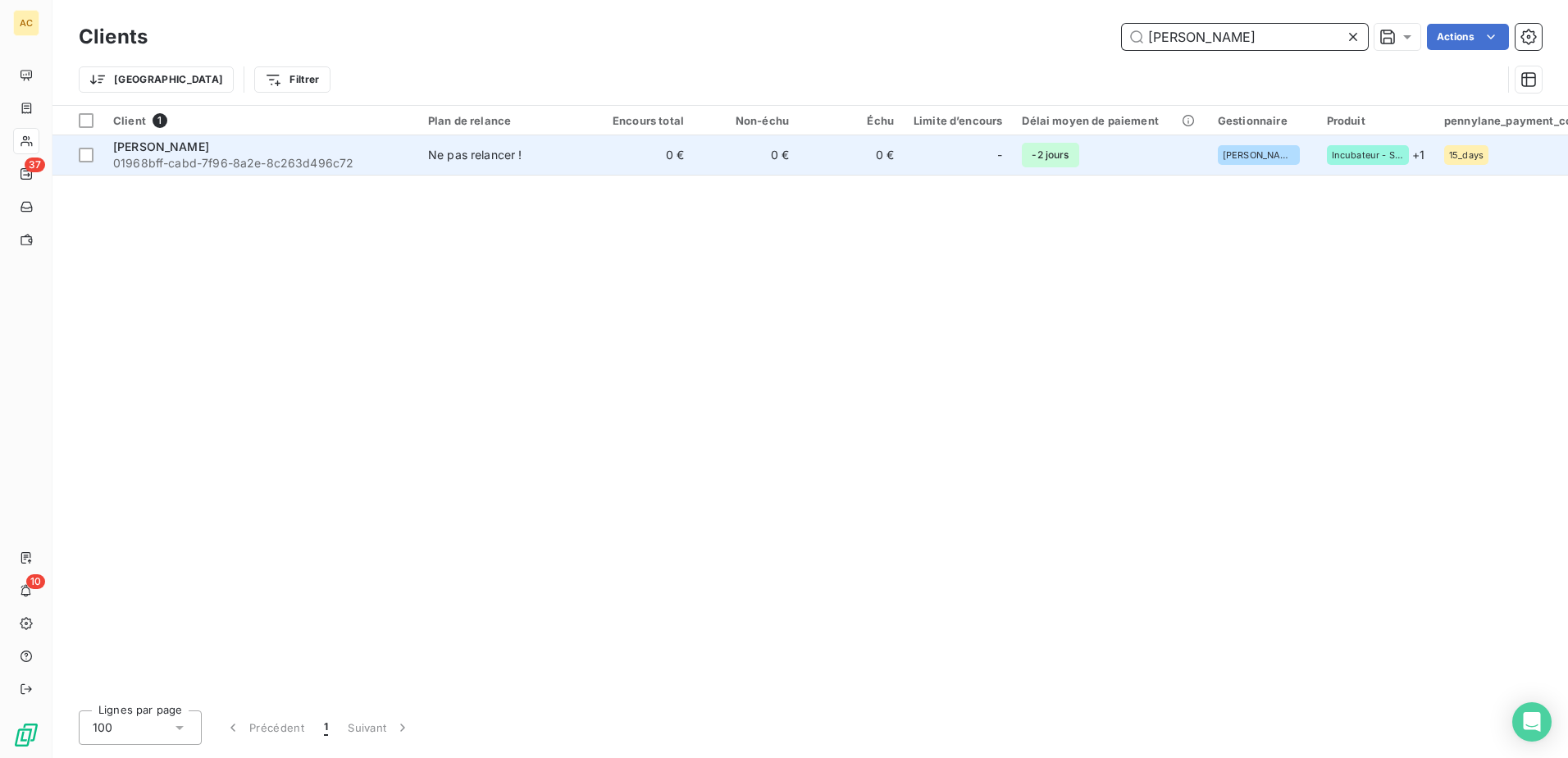
type input "Ivan Leprêtre"
click at [1169, 159] on td "-2 jours" at bounding box center [1109, 155] width 195 height 39
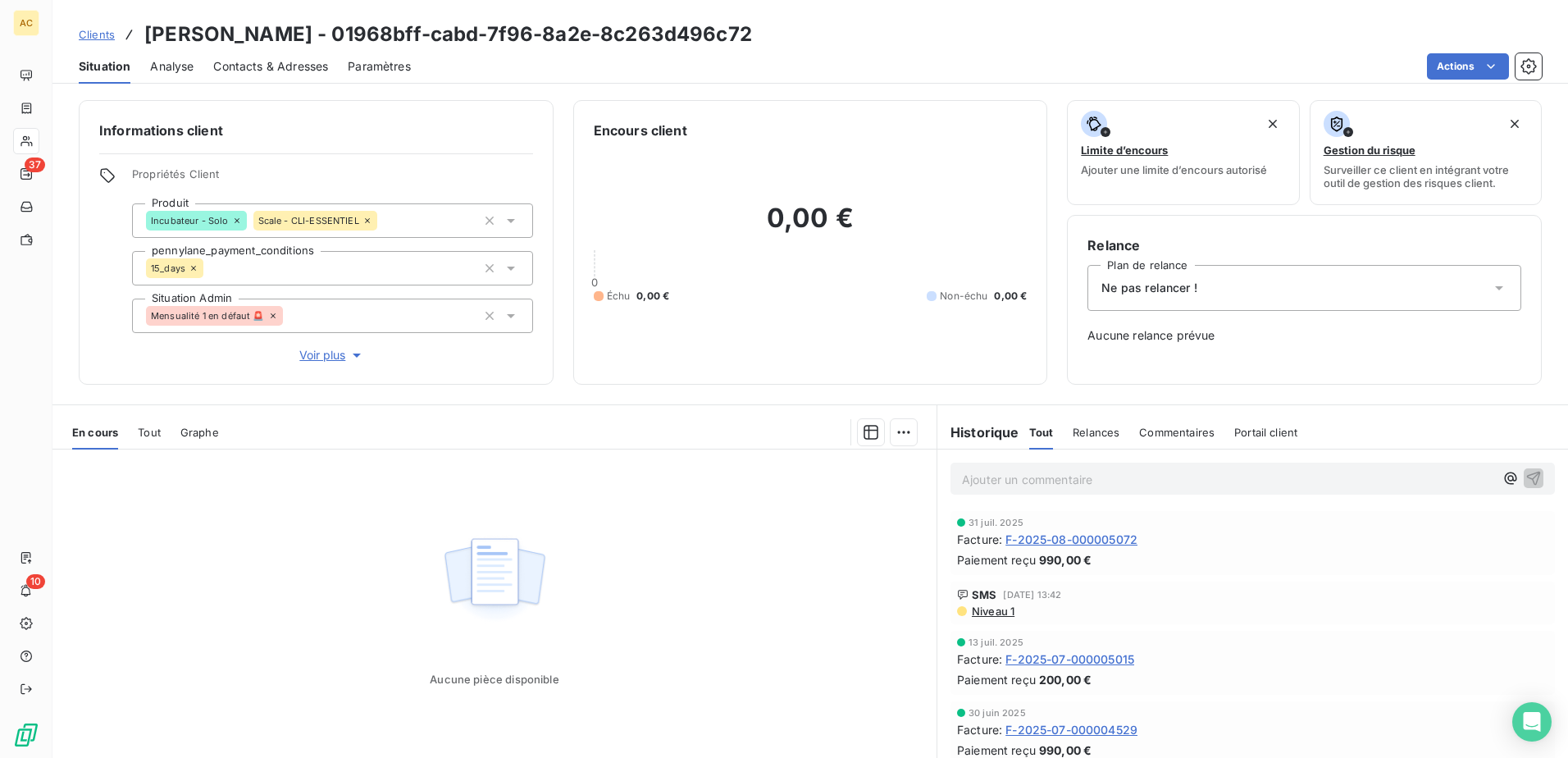
click at [1259, 276] on div "Ne pas relancer !" at bounding box center [1303, 287] width 434 height 46
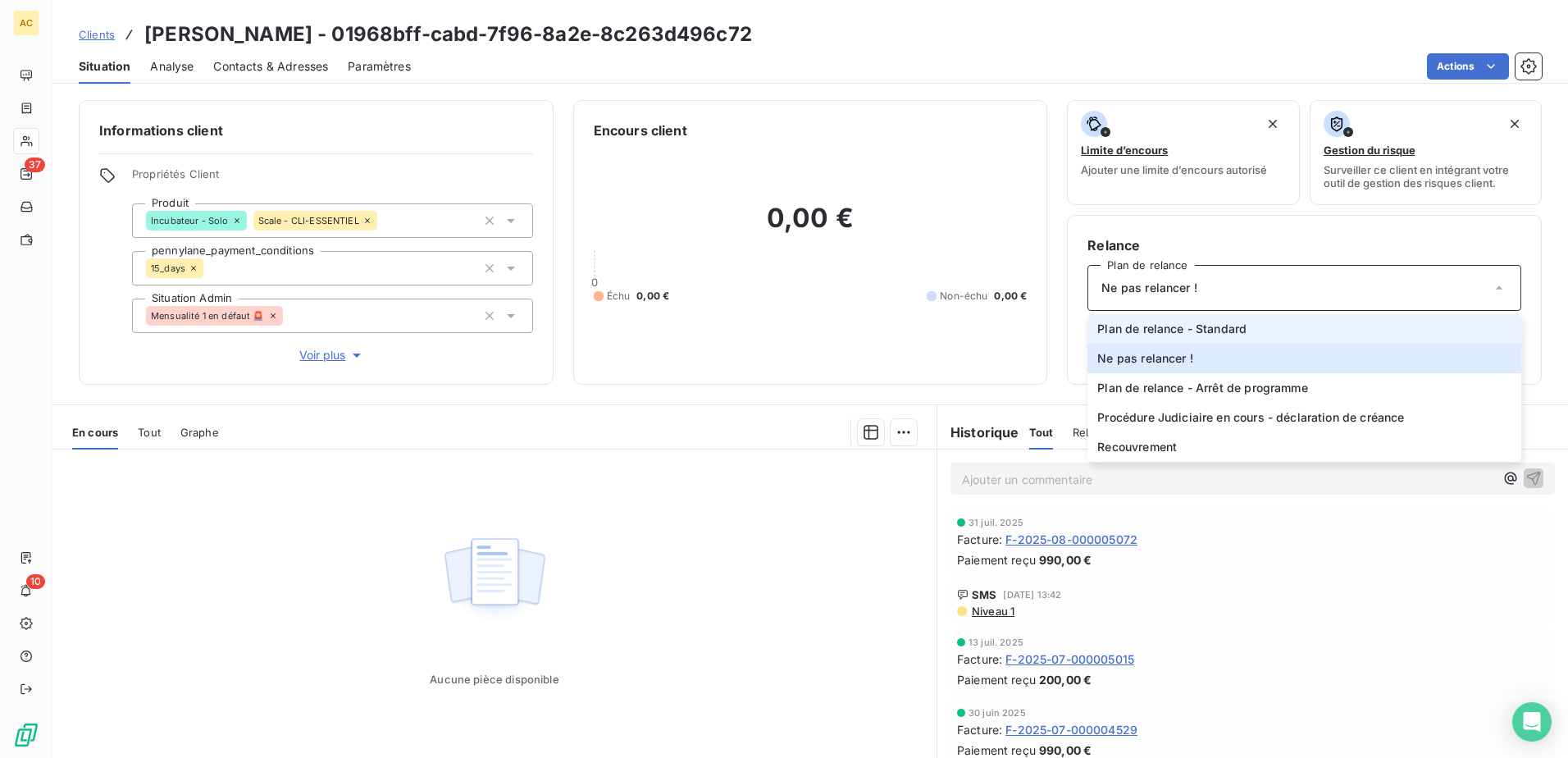
click at [1237, 328] on span "Plan de relance - Standard" at bounding box center [1171, 329] width 150 height 17
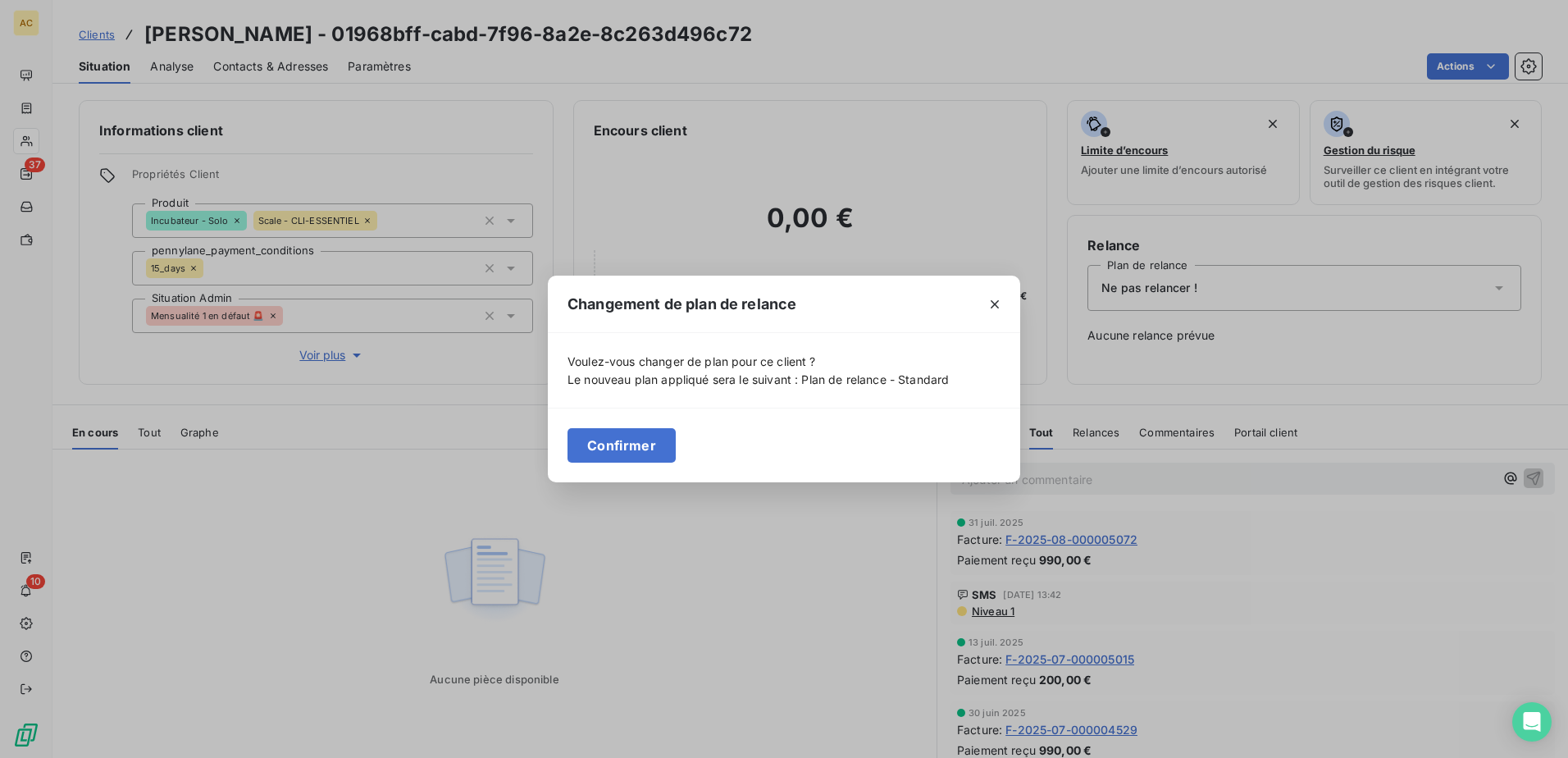
click at [624, 451] on button "Confirmer" at bounding box center [621, 445] width 109 height 34
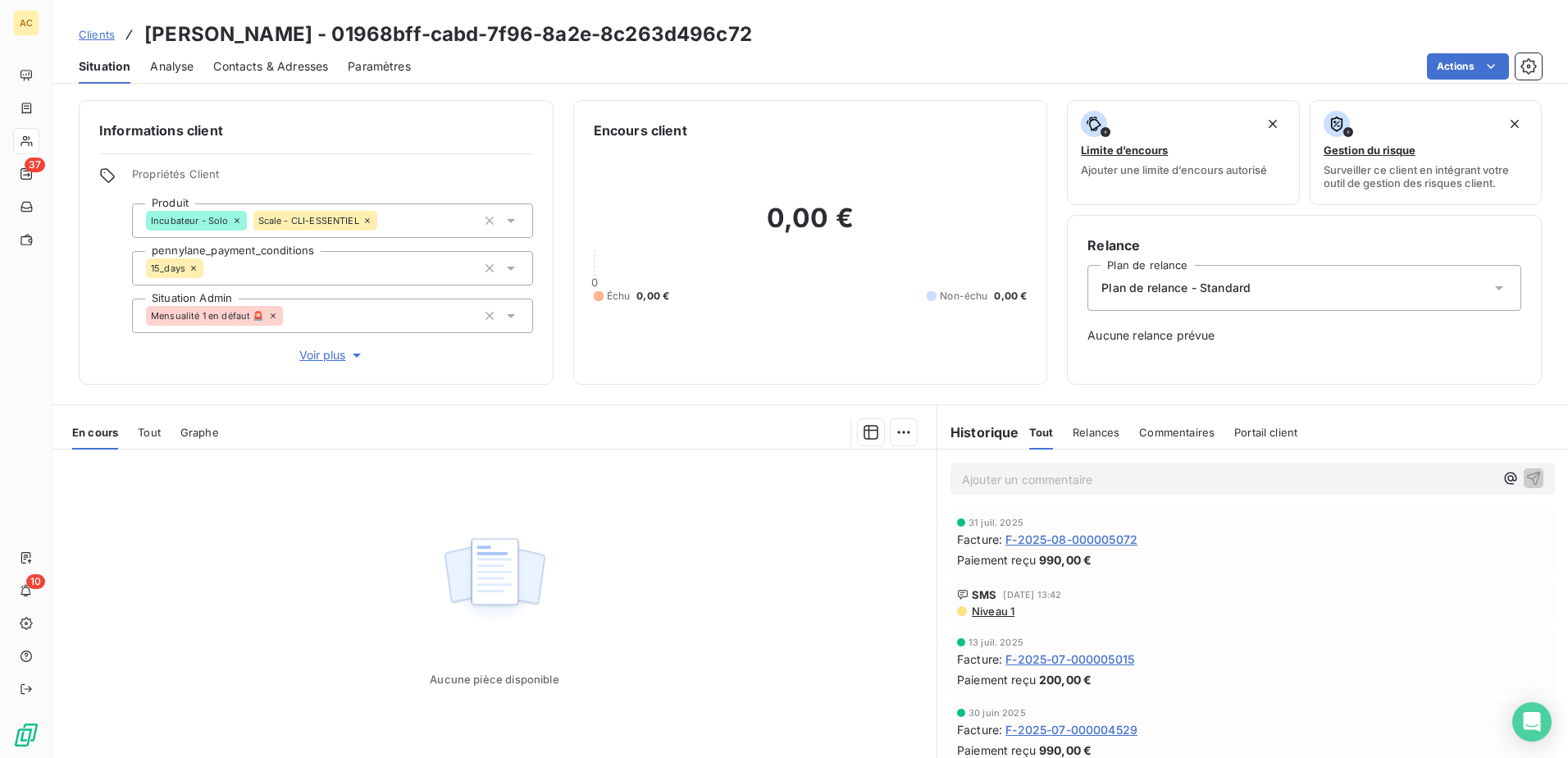
click at [105, 39] on span "Clients" at bounding box center [97, 34] width 36 height 13
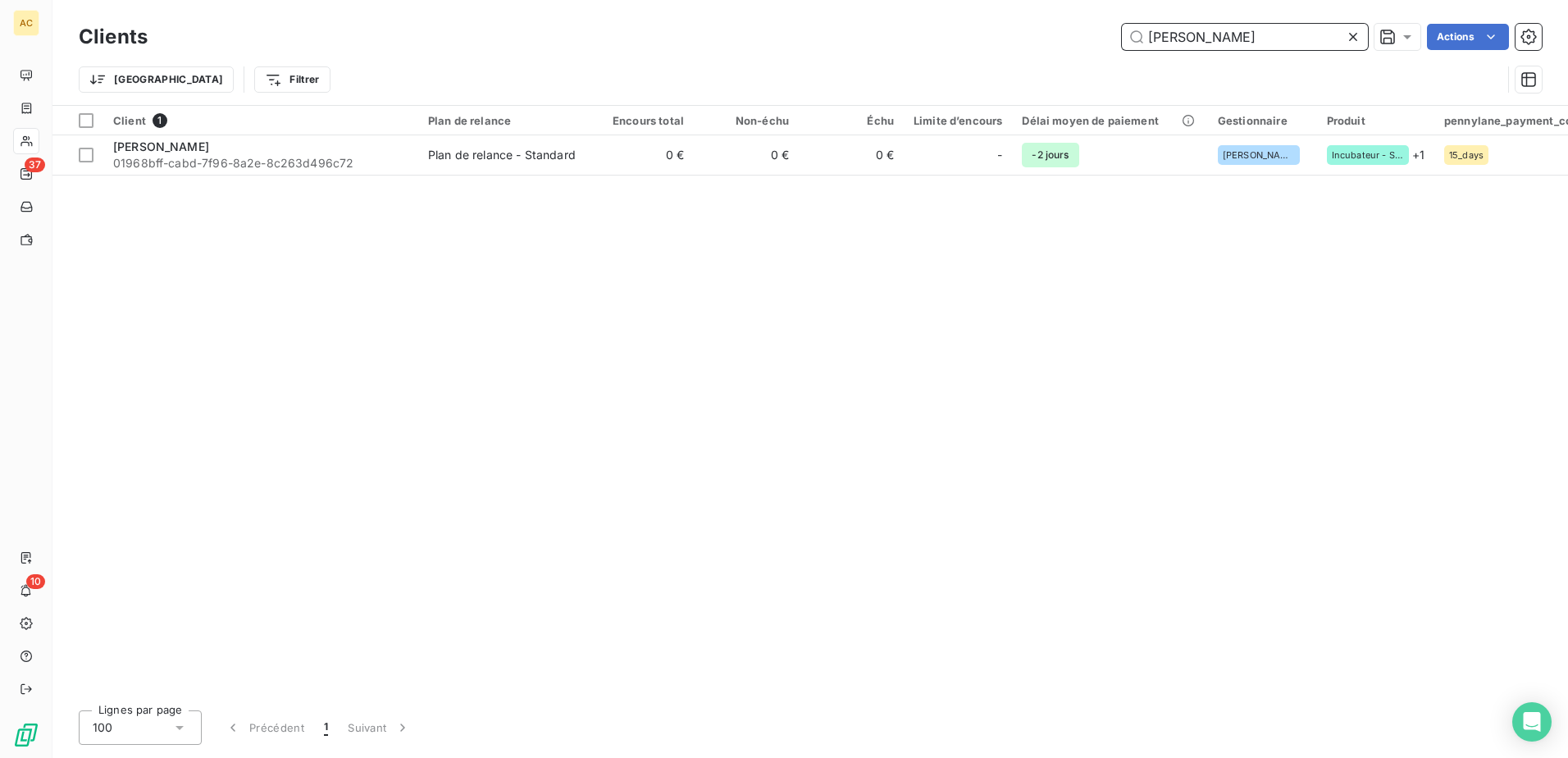
click at [1223, 32] on input "Ivan Leprêtre" at bounding box center [1244, 37] width 246 height 26
paste input "Matéo ROUX"
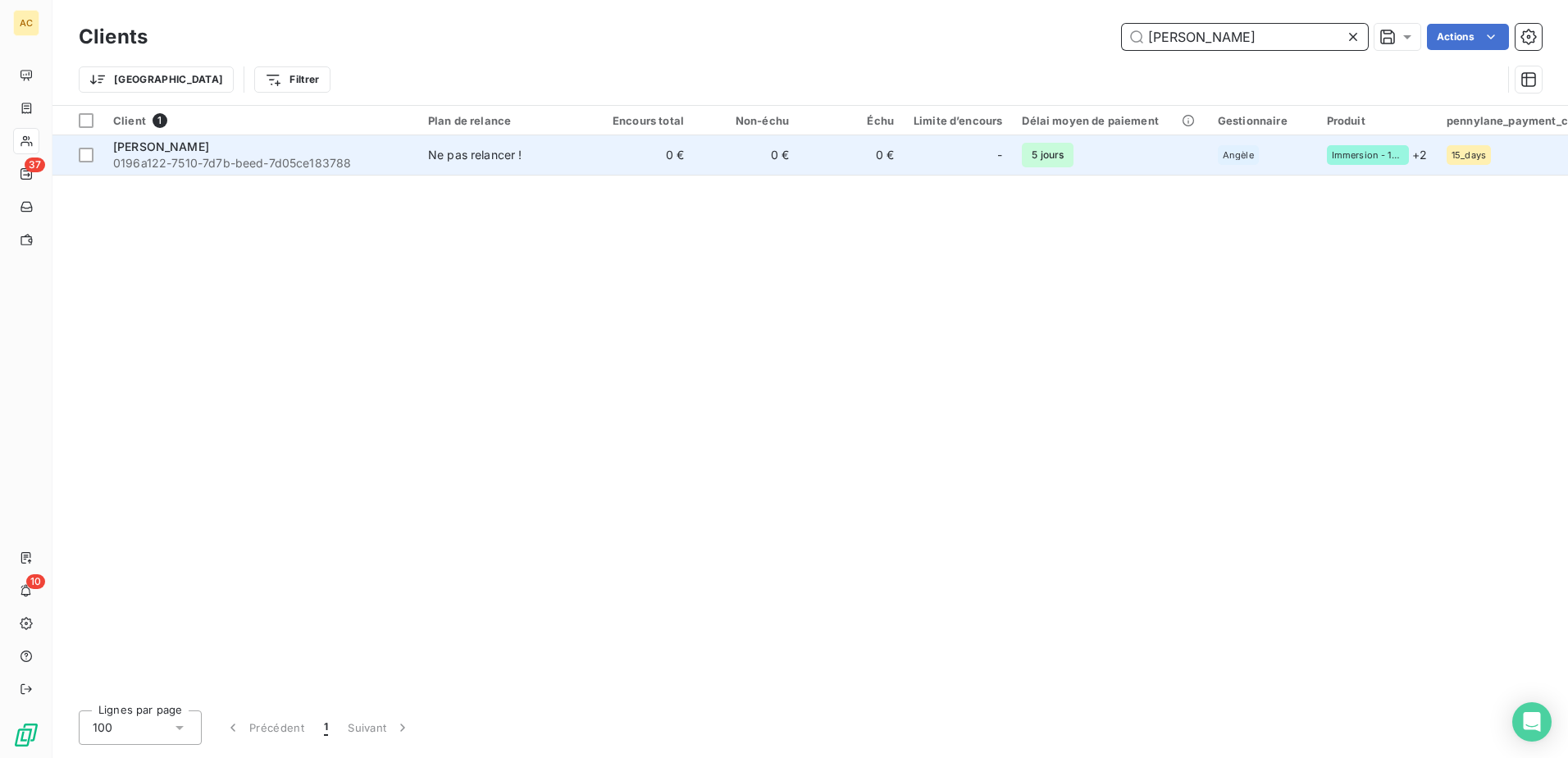
type input "Matéo ROUX"
click at [281, 163] on span "0196a122-7510-7d7b-beed-7d05ce183788" at bounding box center [261, 163] width 295 height 17
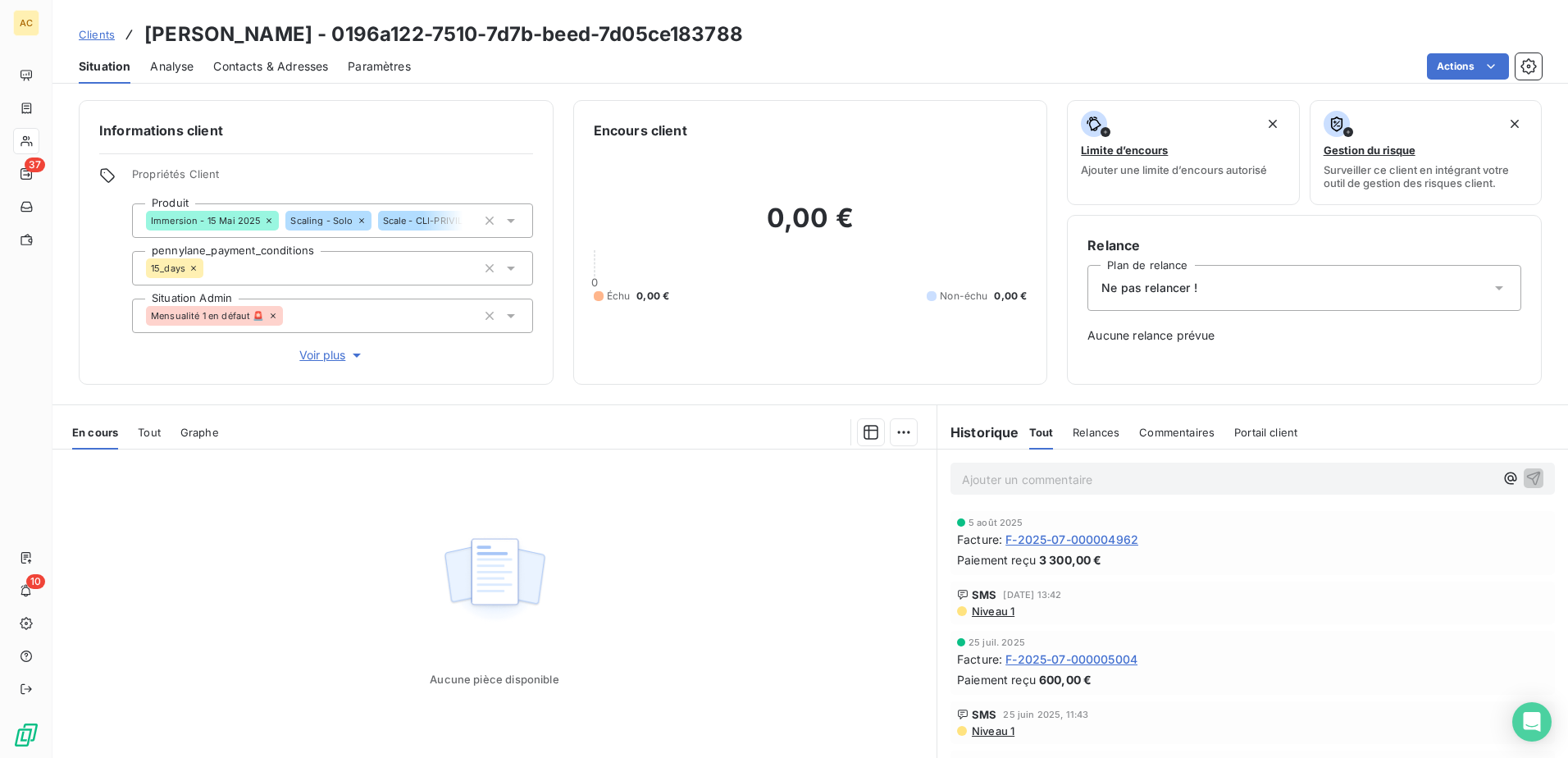
click at [1198, 281] on div "Ne pas relancer !" at bounding box center [1303, 287] width 434 height 46
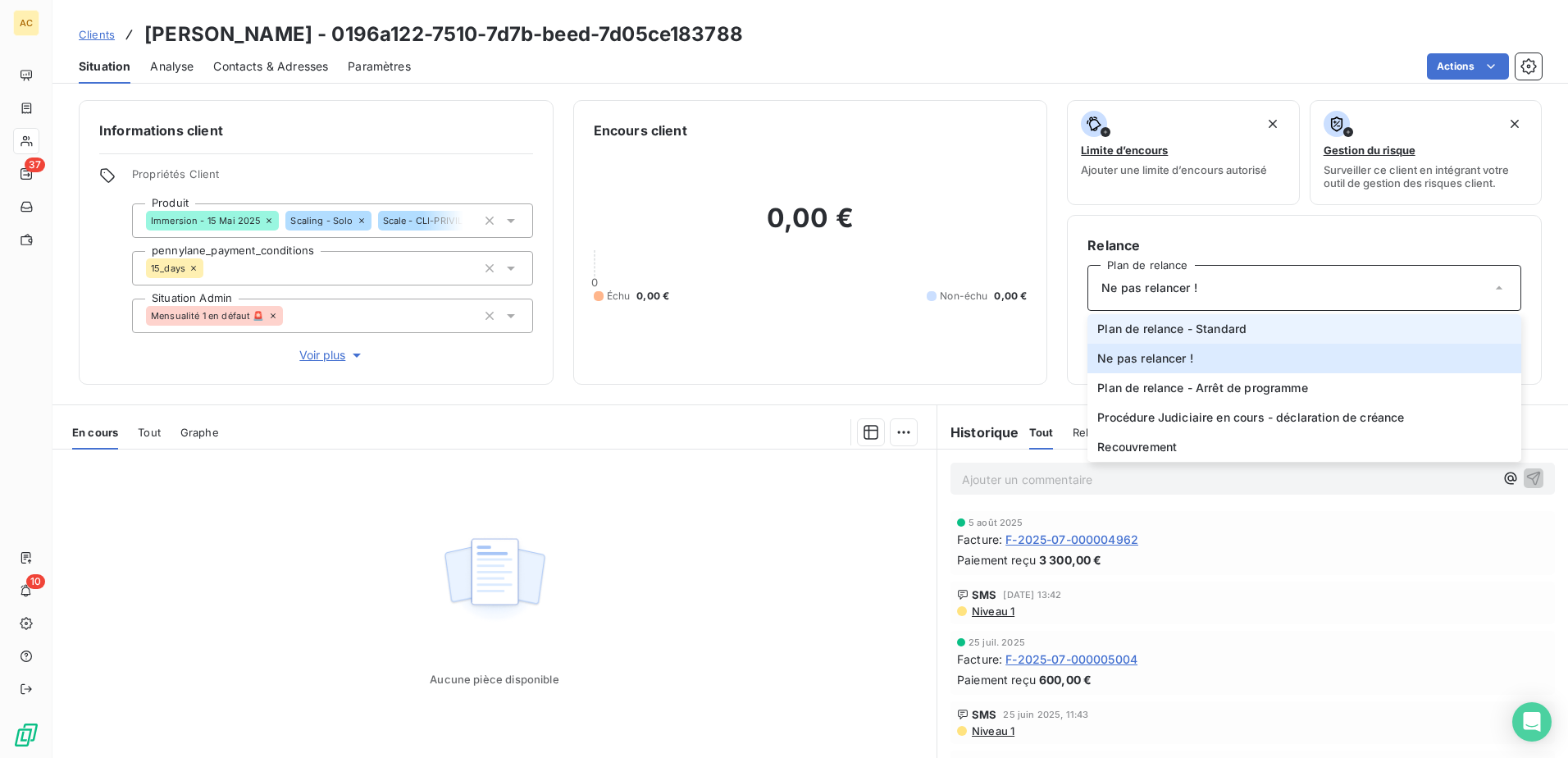
click at [1197, 332] on span "Plan de relance - Standard" at bounding box center [1171, 329] width 150 height 17
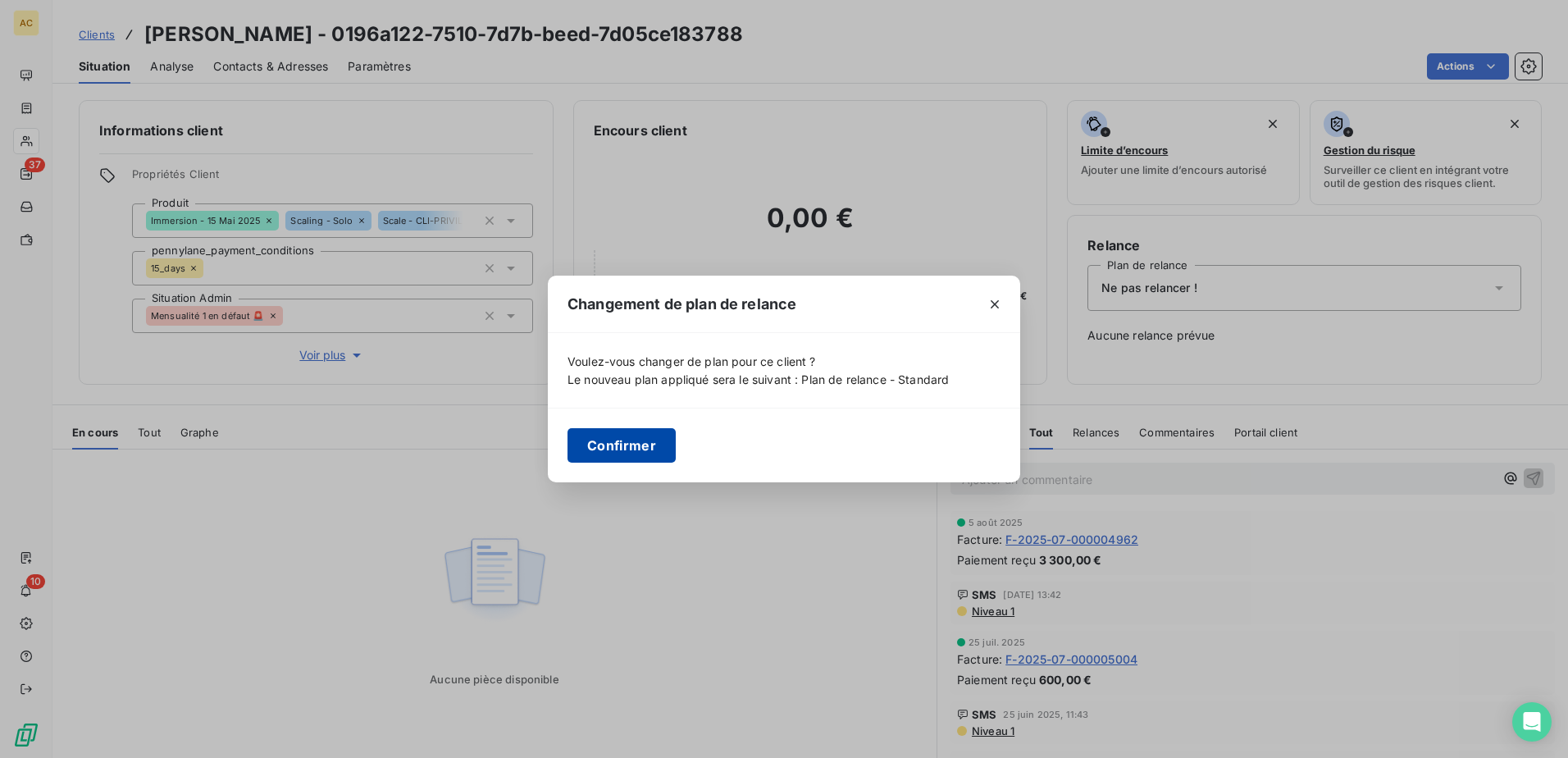
click at [642, 437] on button "Confirmer" at bounding box center [621, 445] width 109 height 34
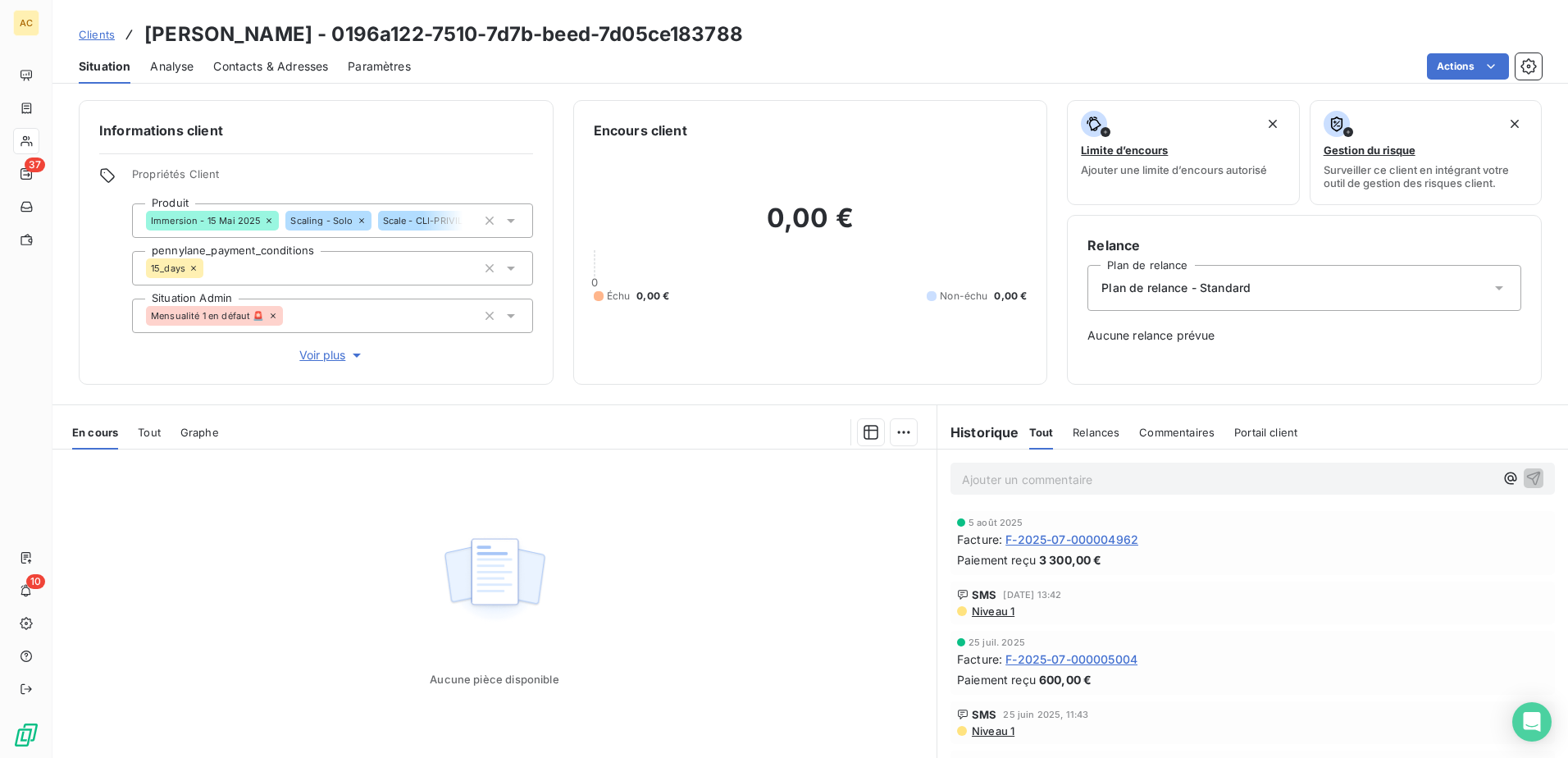
click at [103, 32] on span "Clients" at bounding box center [97, 34] width 36 height 13
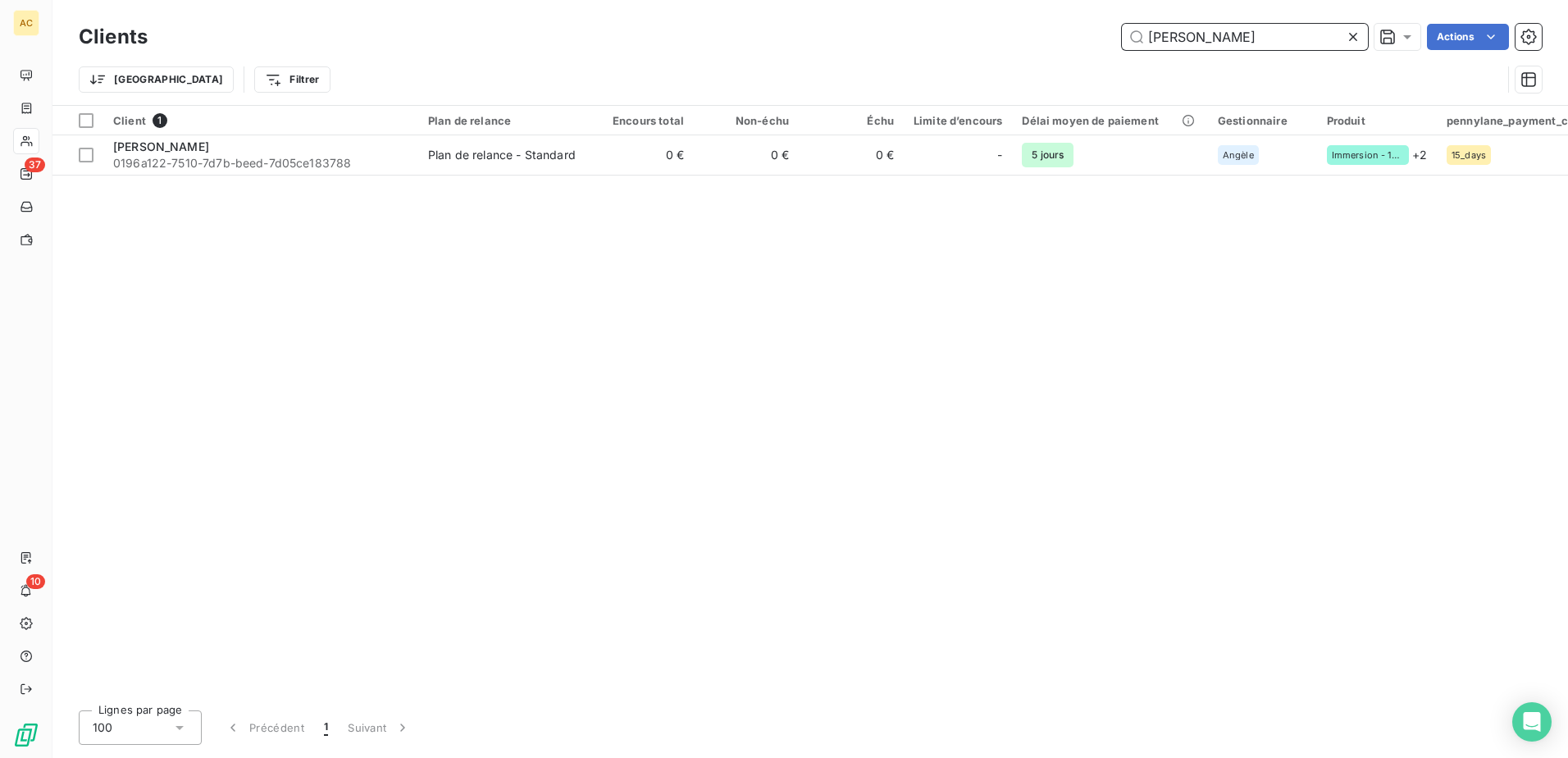
click at [1191, 38] on input "Matéo ROUX" at bounding box center [1244, 37] width 246 height 26
paste input "Vanessa Guérin"
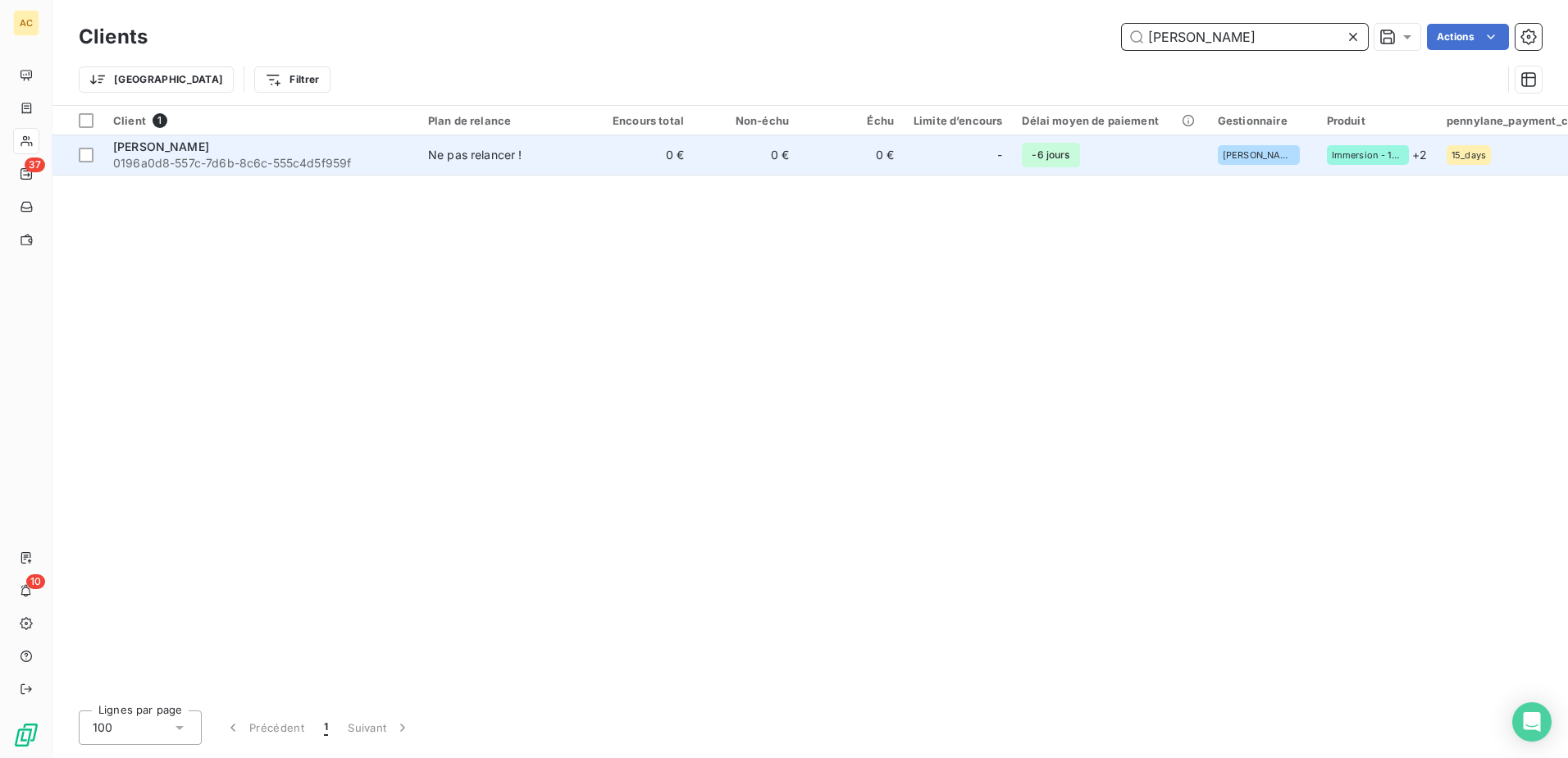
type input "Vanessa Guérin"
click at [262, 160] on span "0196a0d8-557c-7d6b-8c6c-555c4d5f959f" at bounding box center [261, 163] width 295 height 17
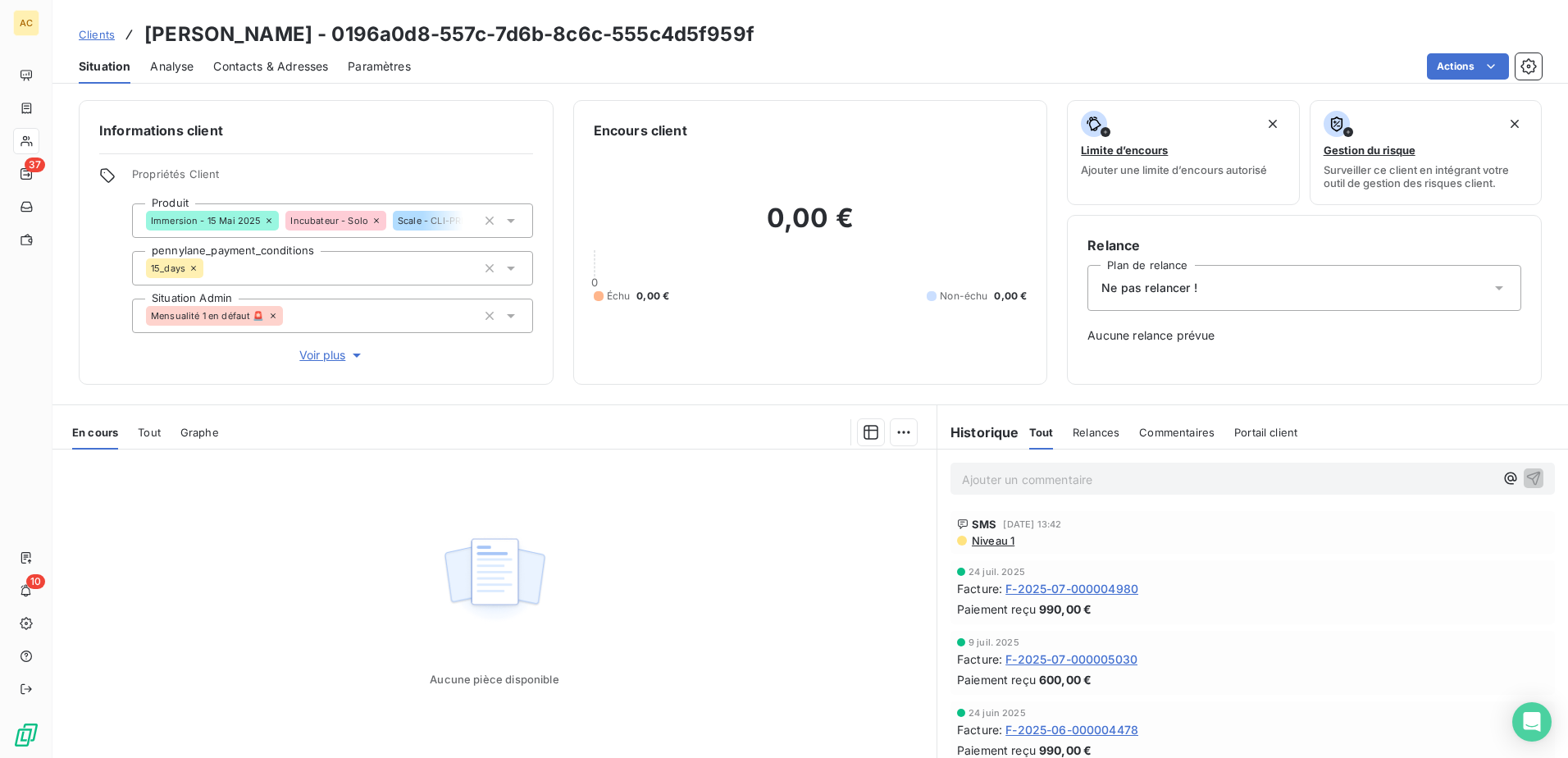
click at [1194, 285] on div "Ne pas relancer !" at bounding box center [1303, 287] width 434 height 46
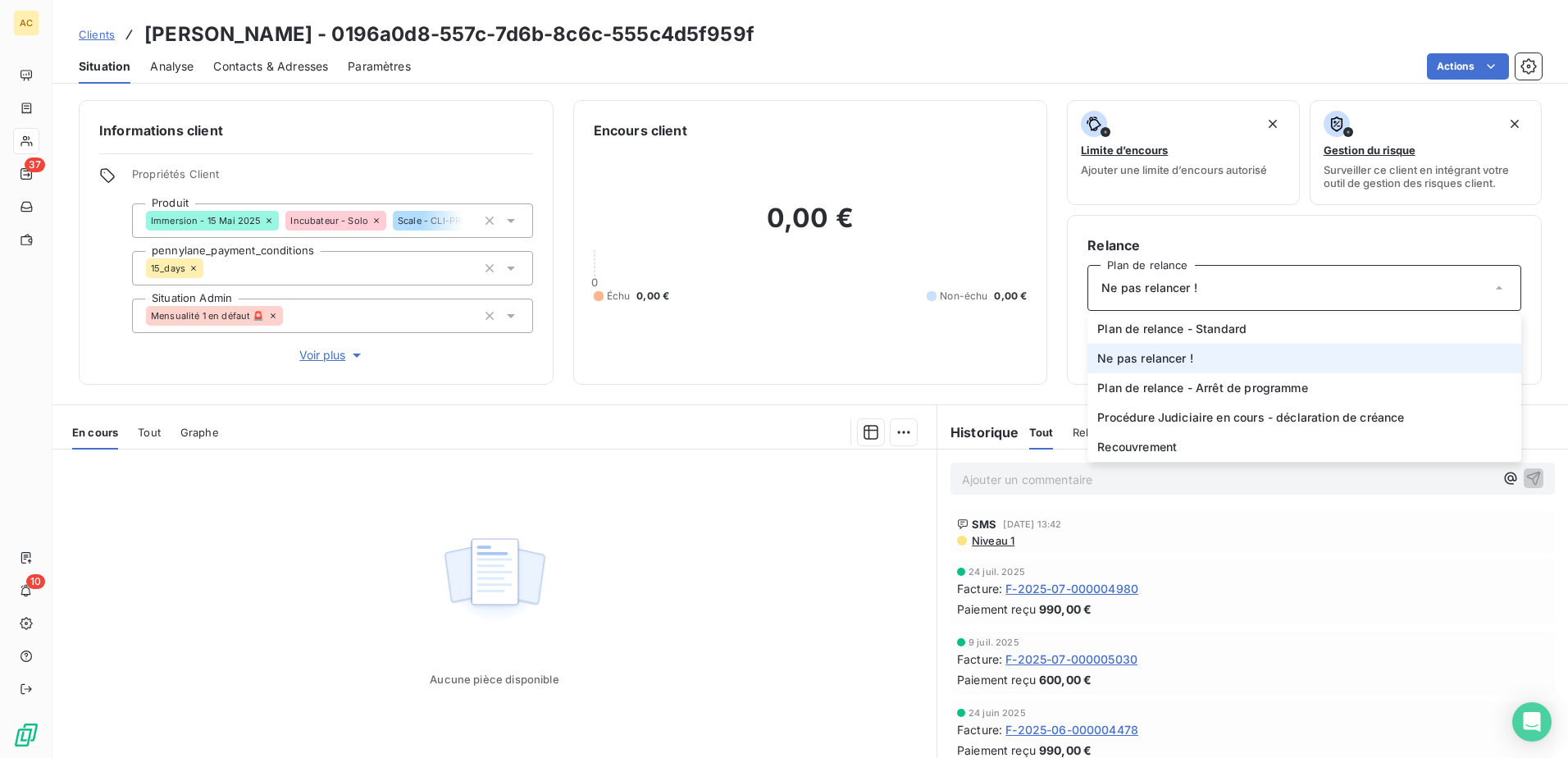
click at [1197, 344] on li "Ne pas relancer !" at bounding box center [1303, 359] width 434 height 30
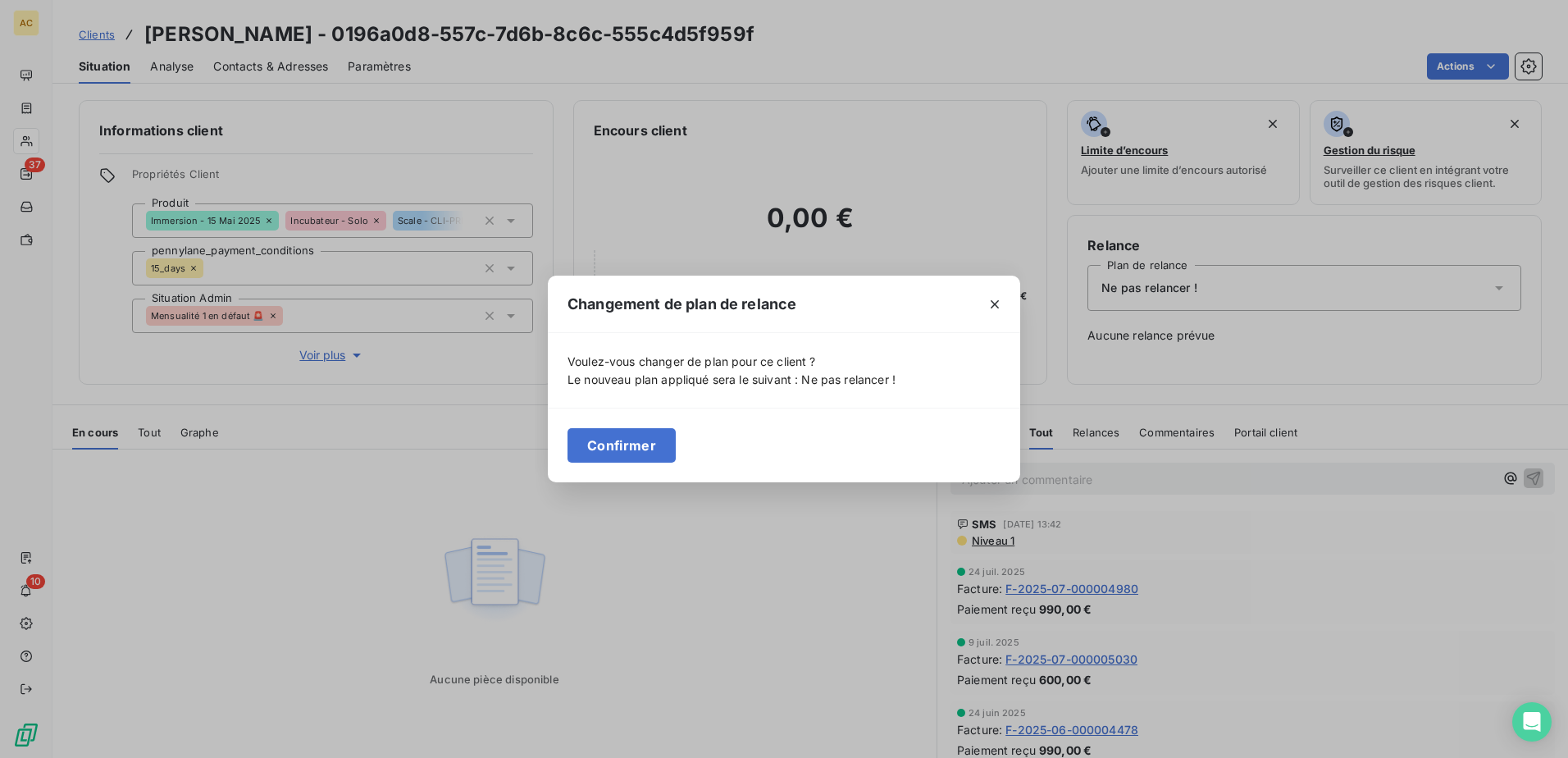
click at [1181, 286] on div "Changement de plan de relance Voulez-vous changer de plan pour ce client ? Le n…" at bounding box center [784, 379] width 1568 height 758
click at [622, 442] on button "Confirmer" at bounding box center [621, 445] width 109 height 34
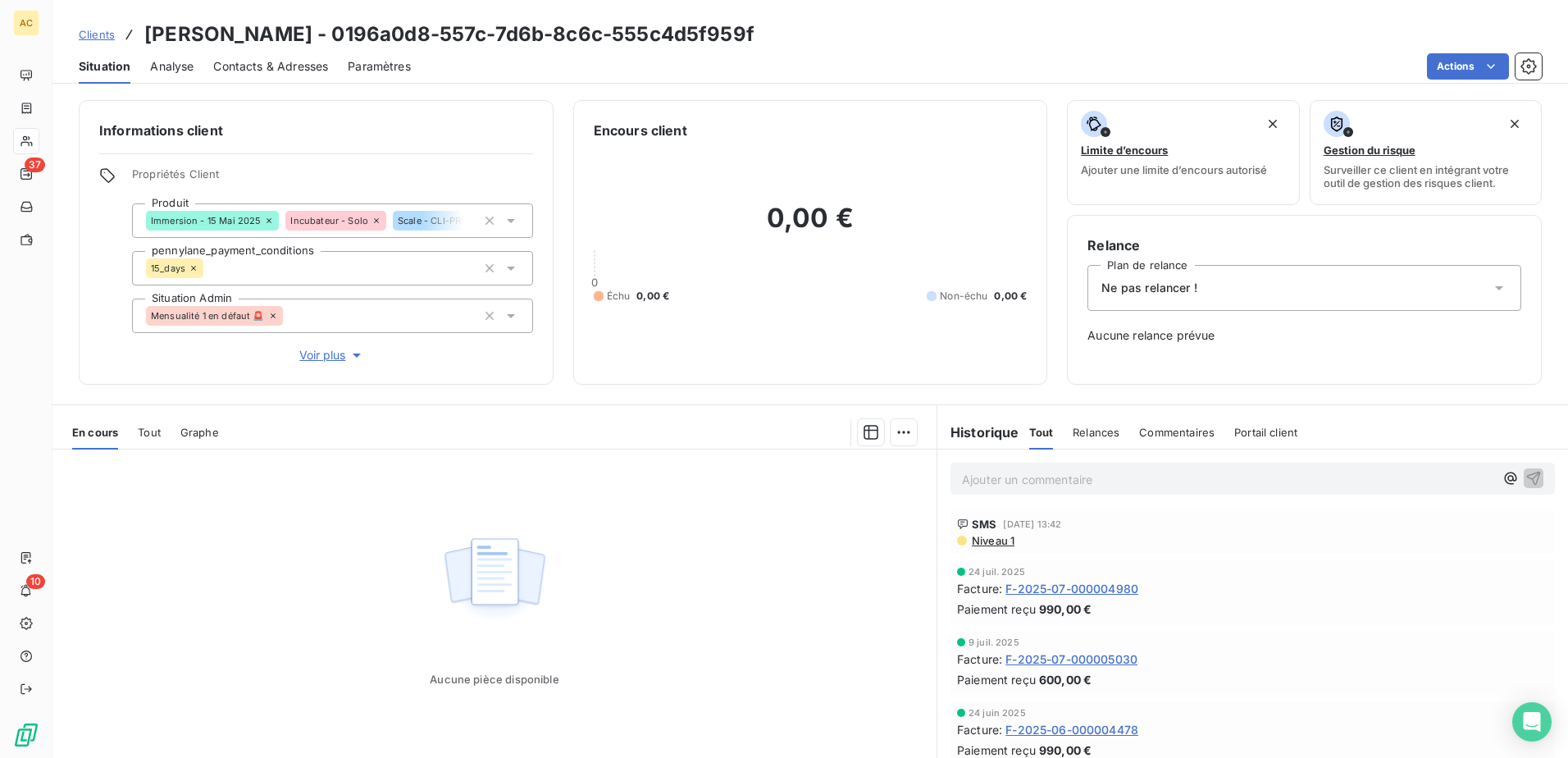
click at [1164, 296] on div "Ne pas relancer !" at bounding box center [1303, 287] width 434 height 46
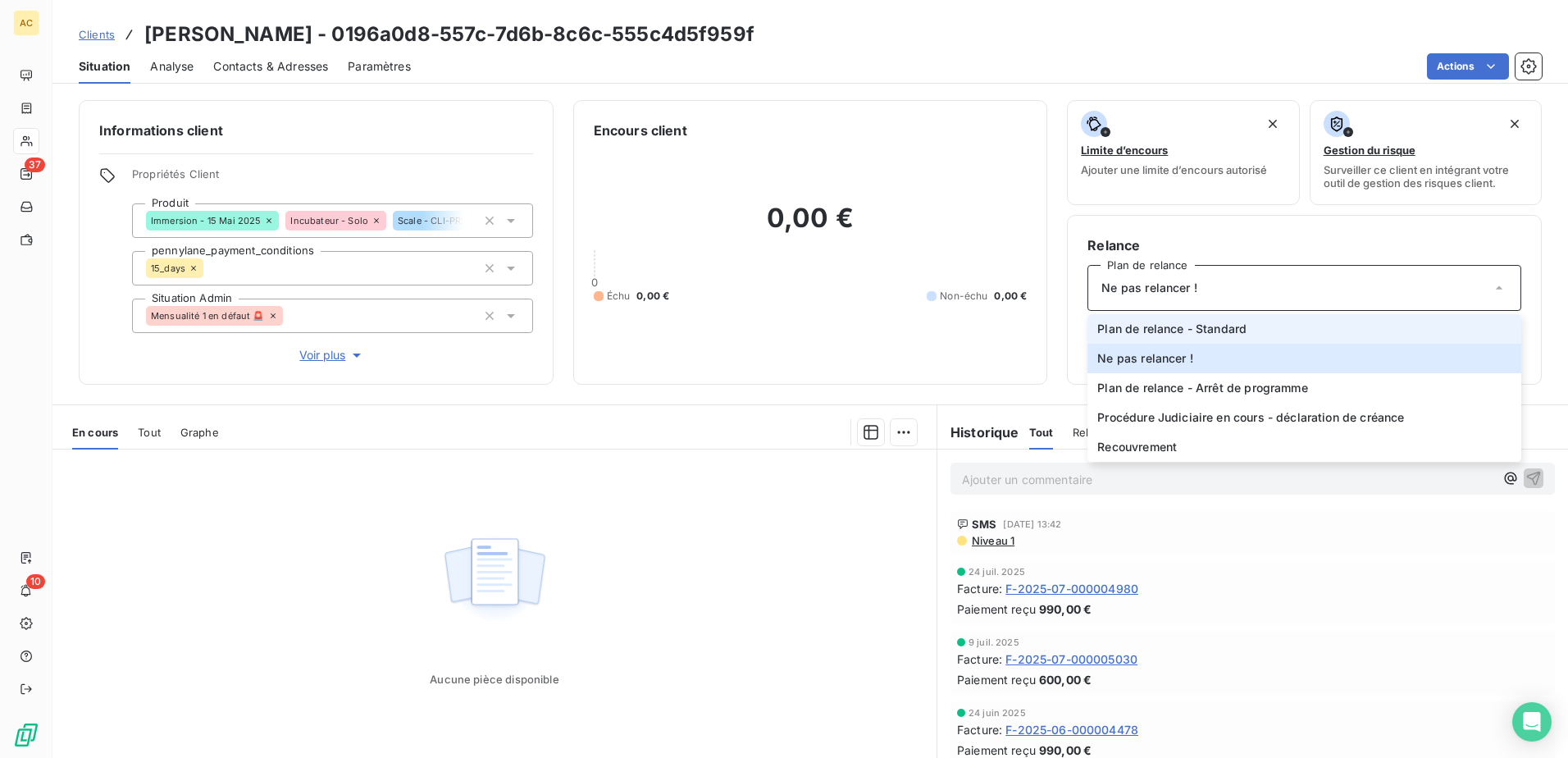
click at [1163, 330] on span "Plan de relance - Standard" at bounding box center [1171, 329] width 150 height 17
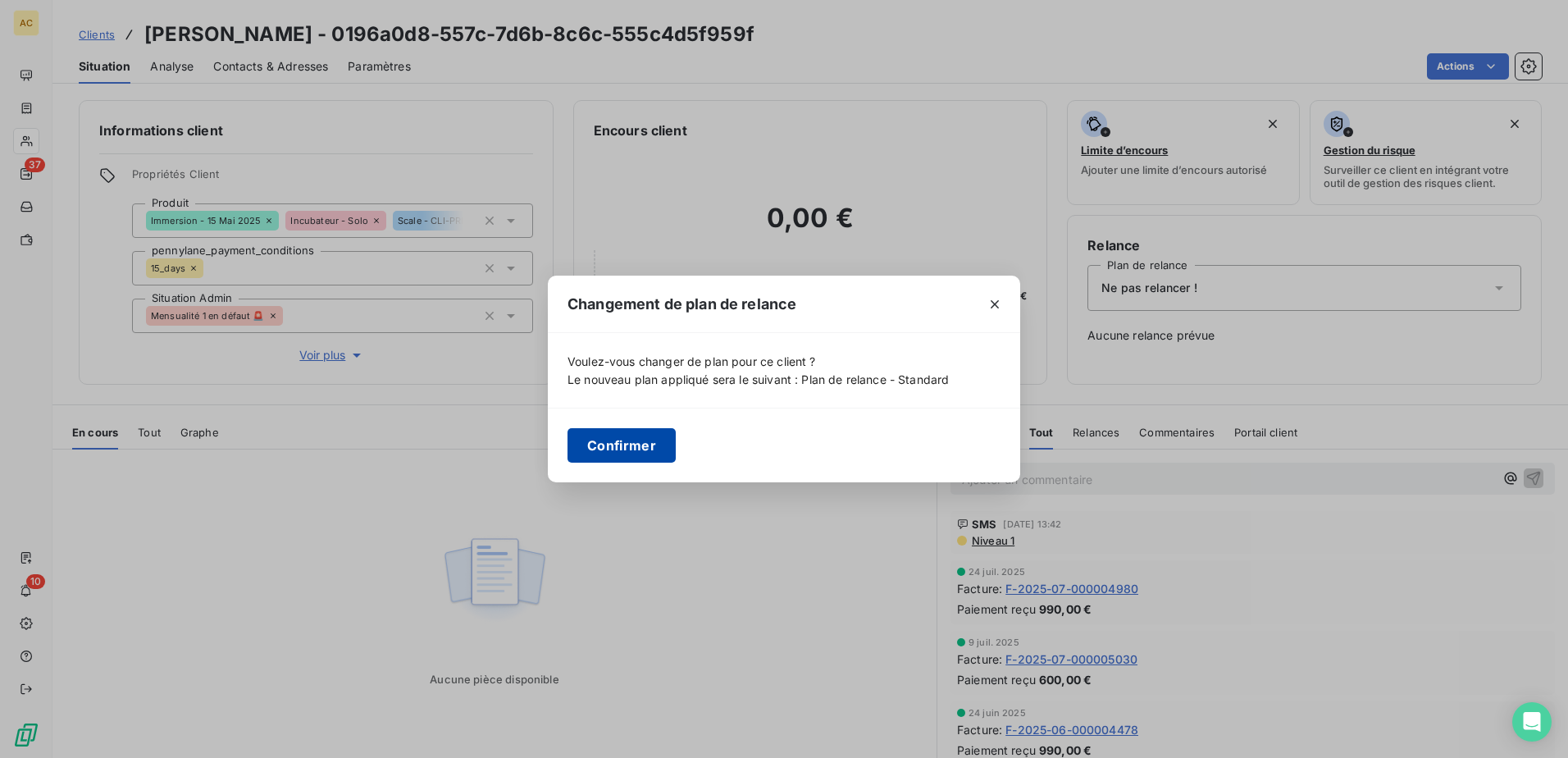
click at [624, 454] on button "Confirmer" at bounding box center [621, 445] width 109 height 34
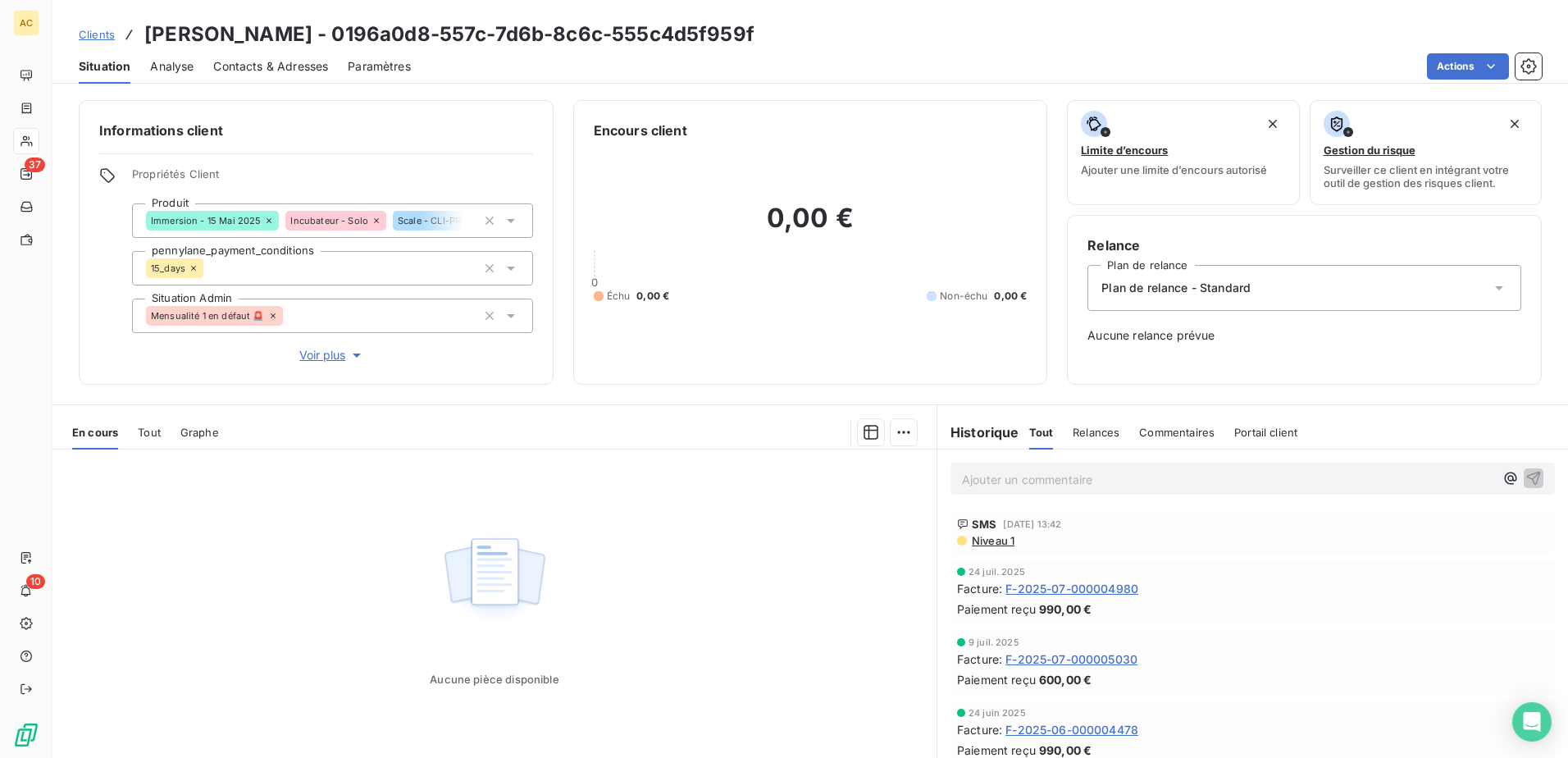
click at [85, 36] on span "Clients" at bounding box center [97, 34] width 36 height 13
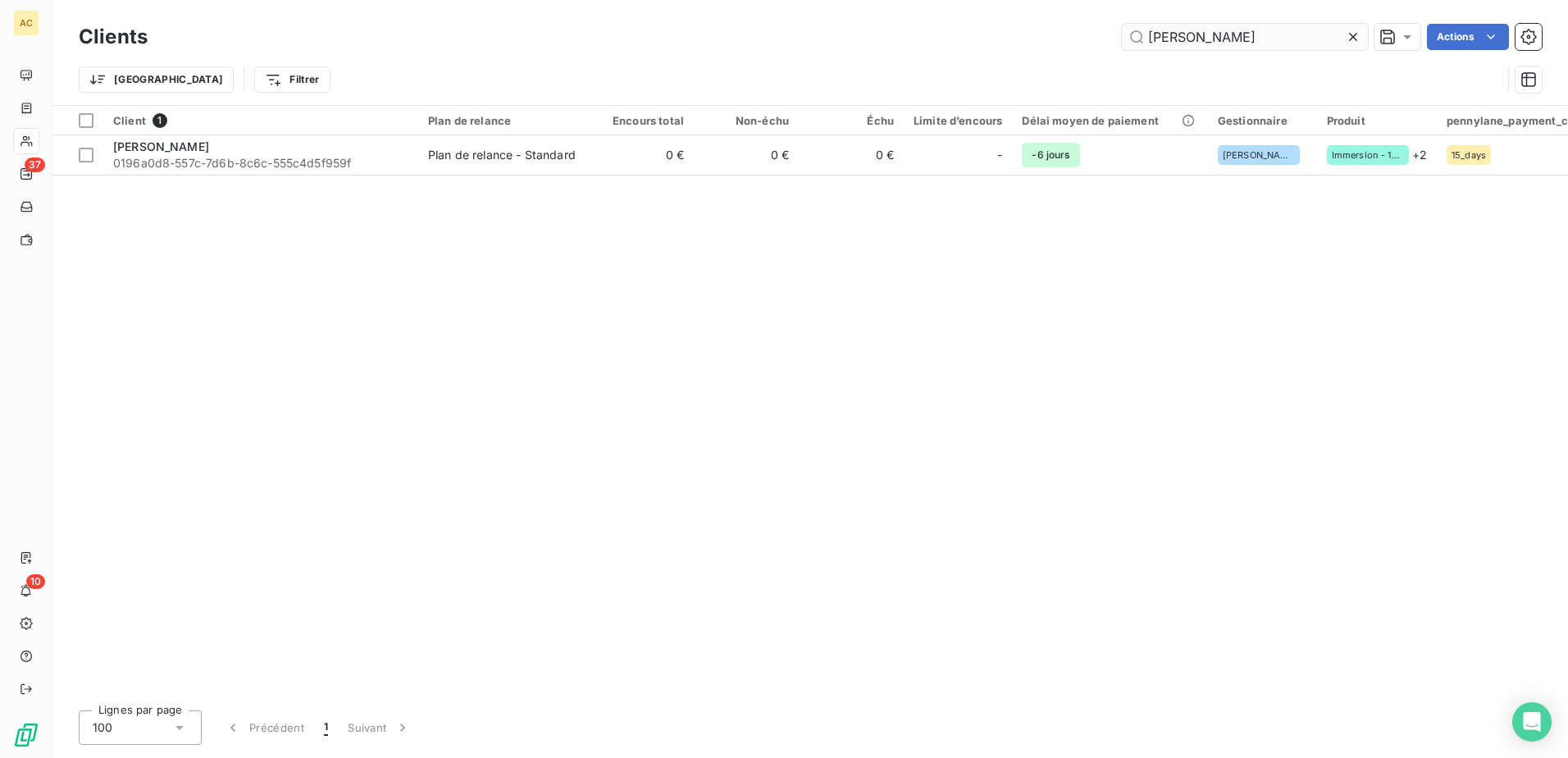
click at [1267, 26] on input "Vanessa Guérin" at bounding box center [1244, 37] width 246 height 26
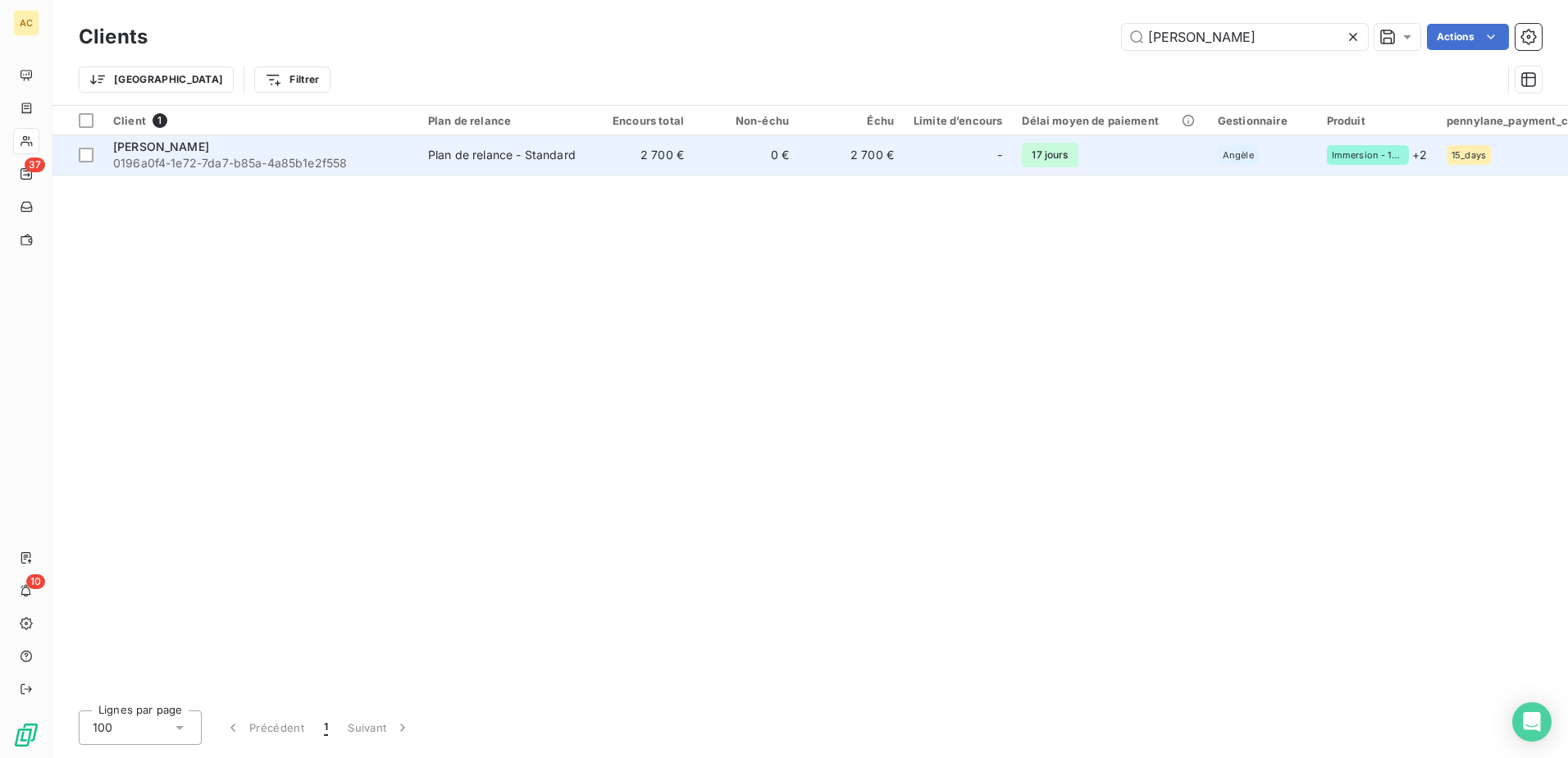
type input "Sophia Gonzalez De Canales"
click at [224, 165] on span "0196a0f4-1e72-7da7-b85a-4a85b1e2f558" at bounding box center [261, 163] width 295 height 17
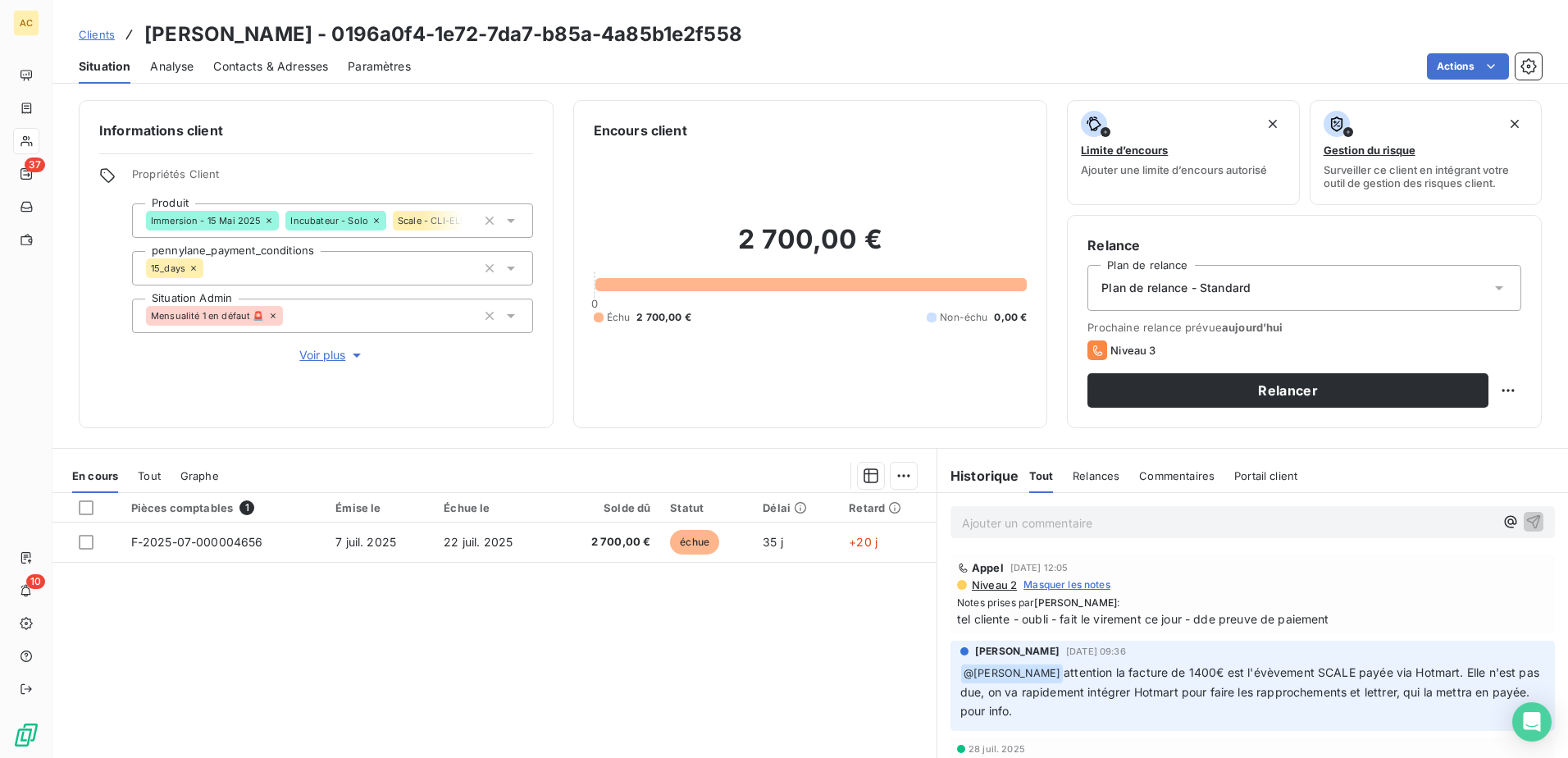
click at [107, 38] on span "Clients" at bounding box center [97, 34] width 36 height 13
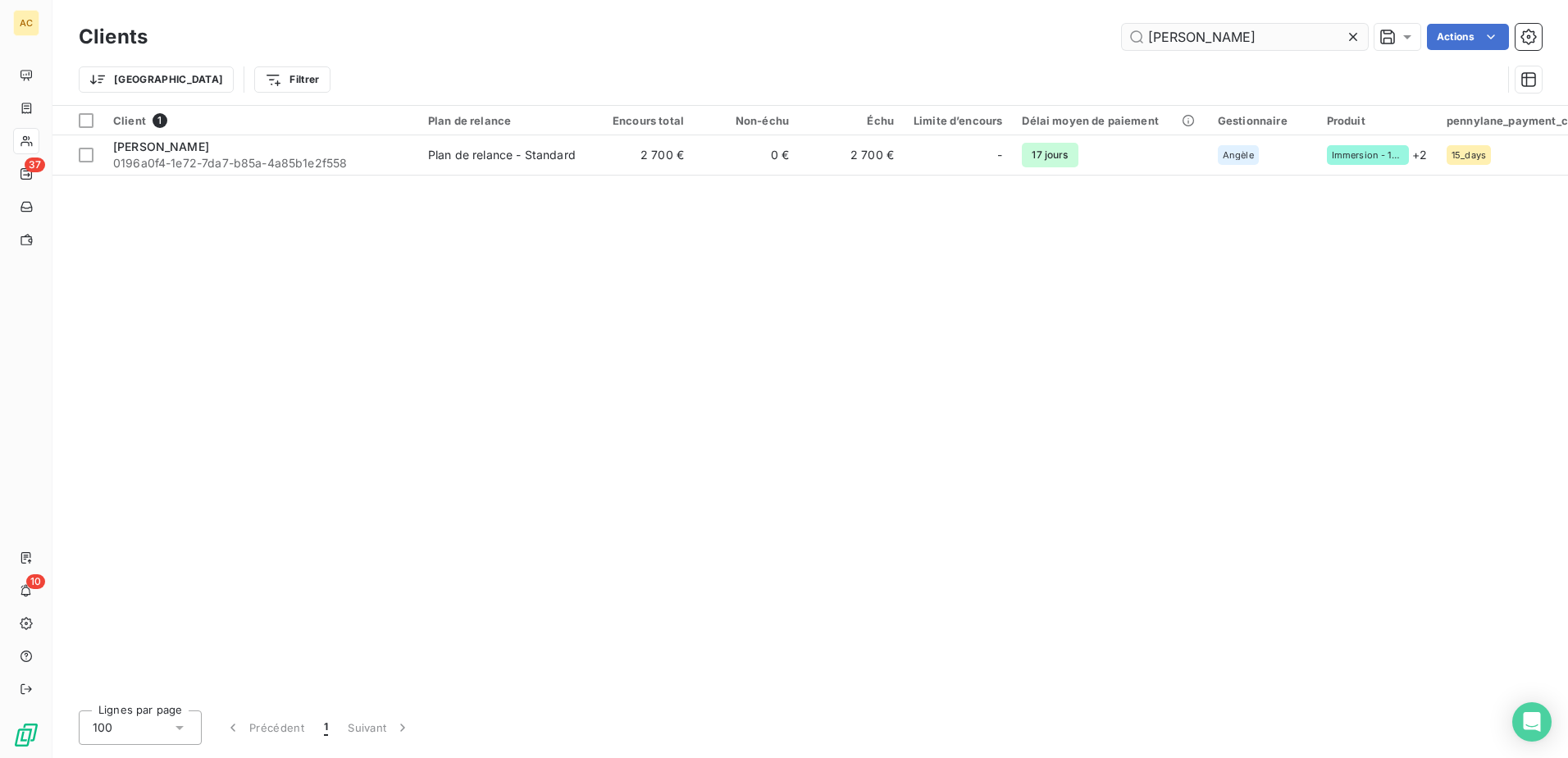
click at [1250, 42] on input "Sophia Gonzalez De Canales" at bounding box center [1244, 37] width 246 height 26
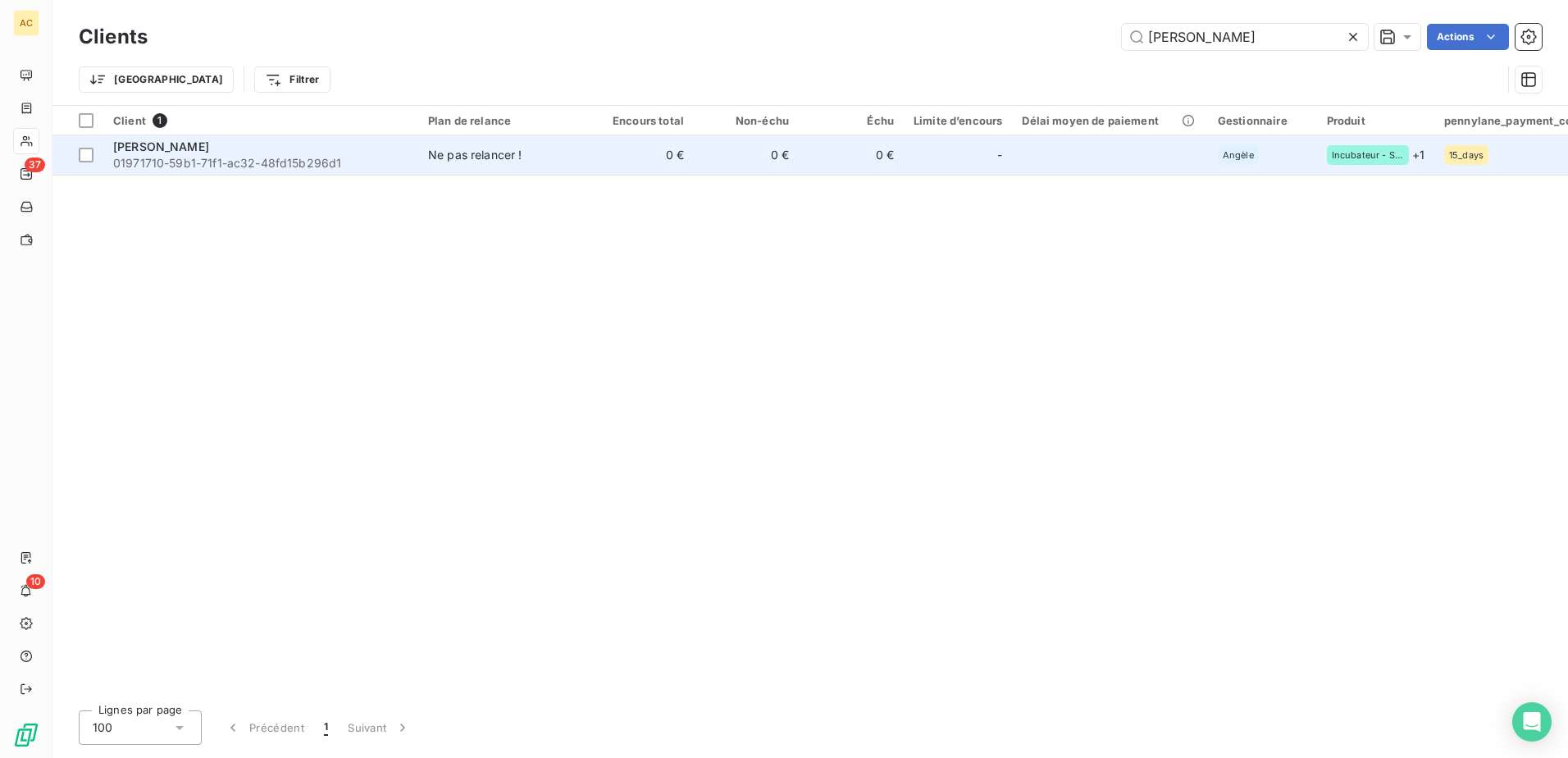
type input "Jérôme Menoud"
click at [1047, 159] on td at bounding box center [1109, 155] width 195 height 39
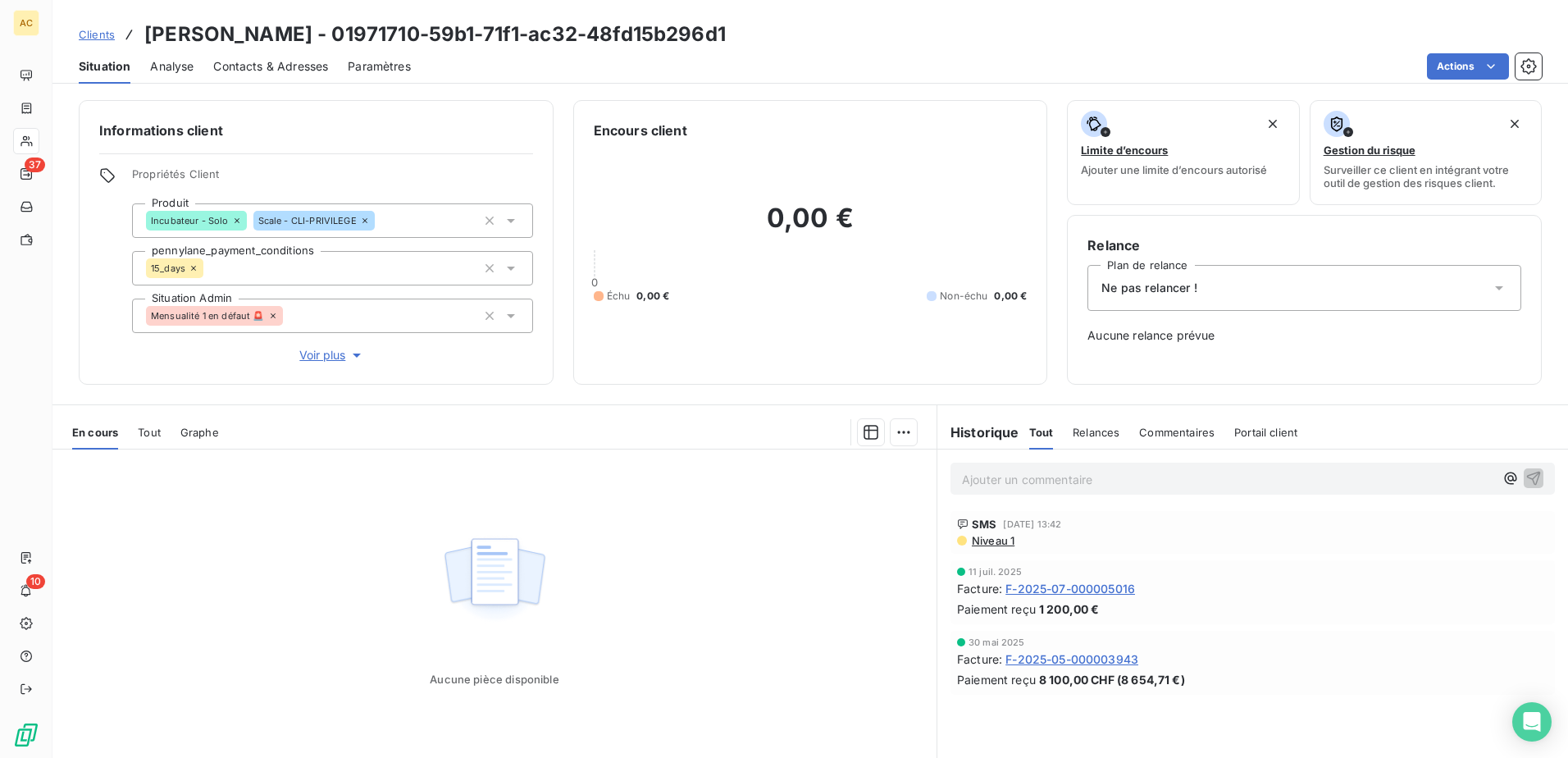
click at [1272, 255] on h6 "Relance" at bounding box center [1303, 244] width 434 height 20
click at [1260, 280] on div "Ne pas relancer !" at bounding box center [1303, 287] width 434 height 46
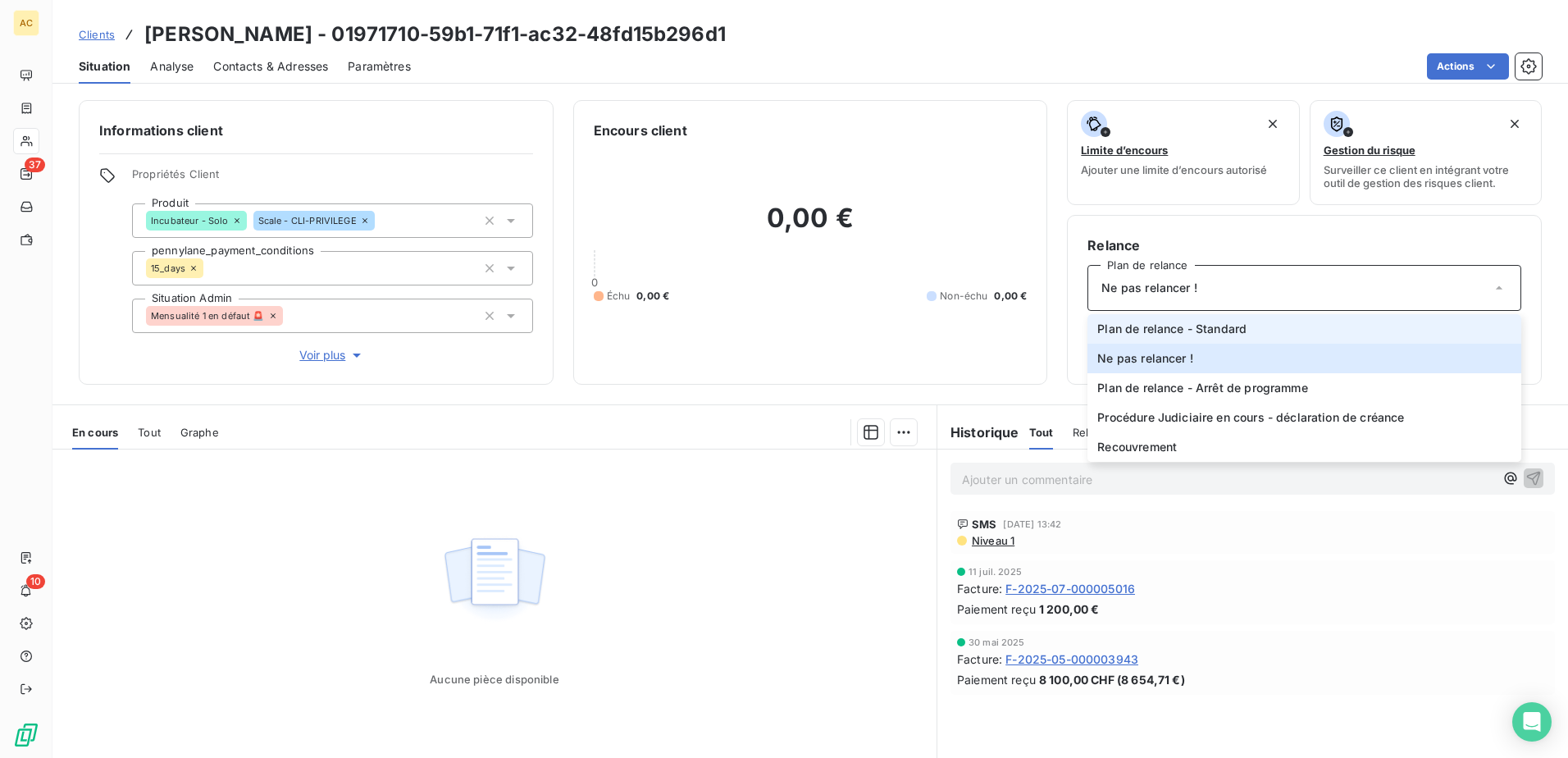
click at [1219, 332] on span "Plan de relance - Standard" at bounding box center [1171, 329] width 150 height 17
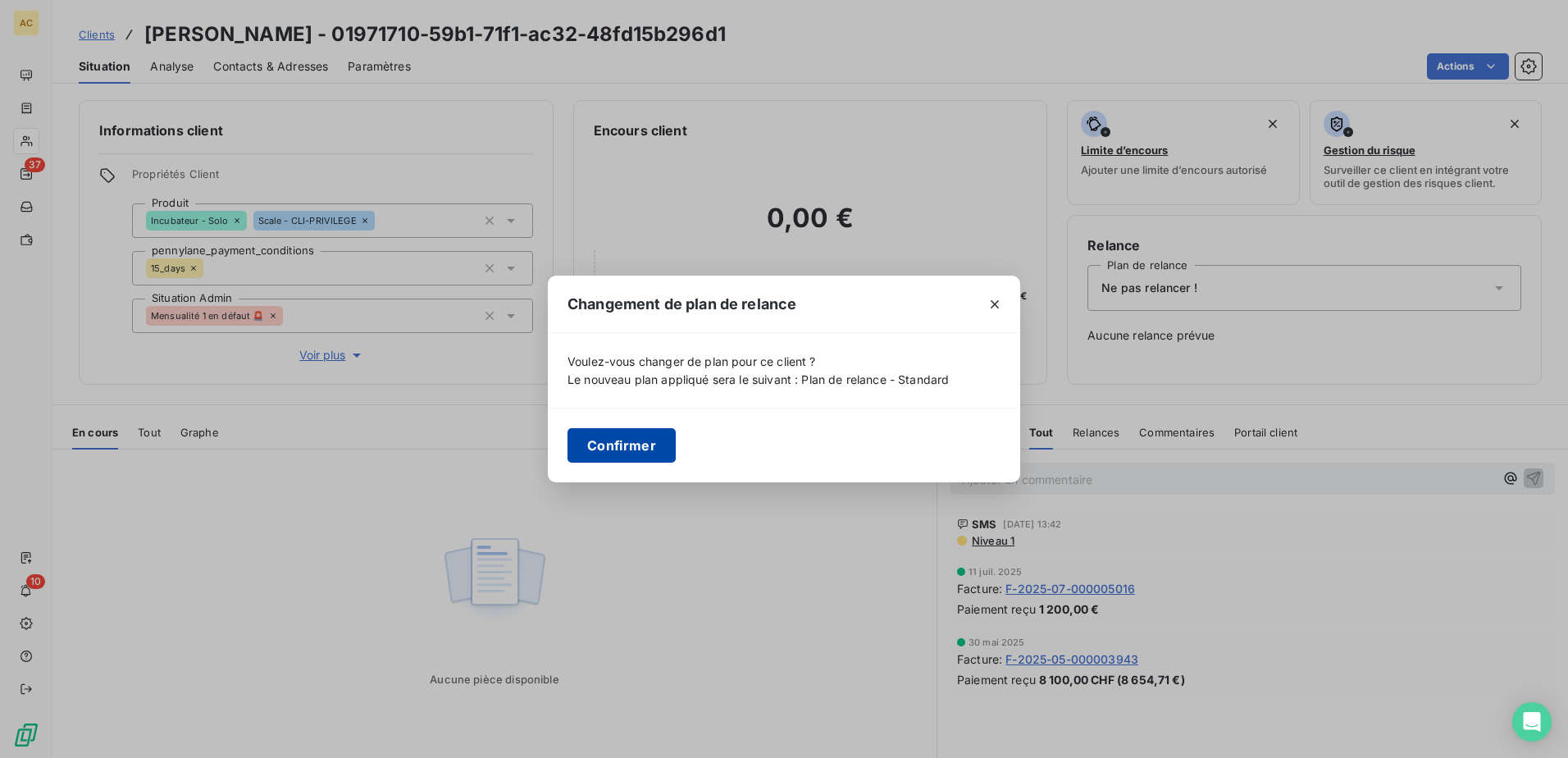
click at [597, 457] on button "Confirmer" at bounding box center [621, 445] width 109 height 34
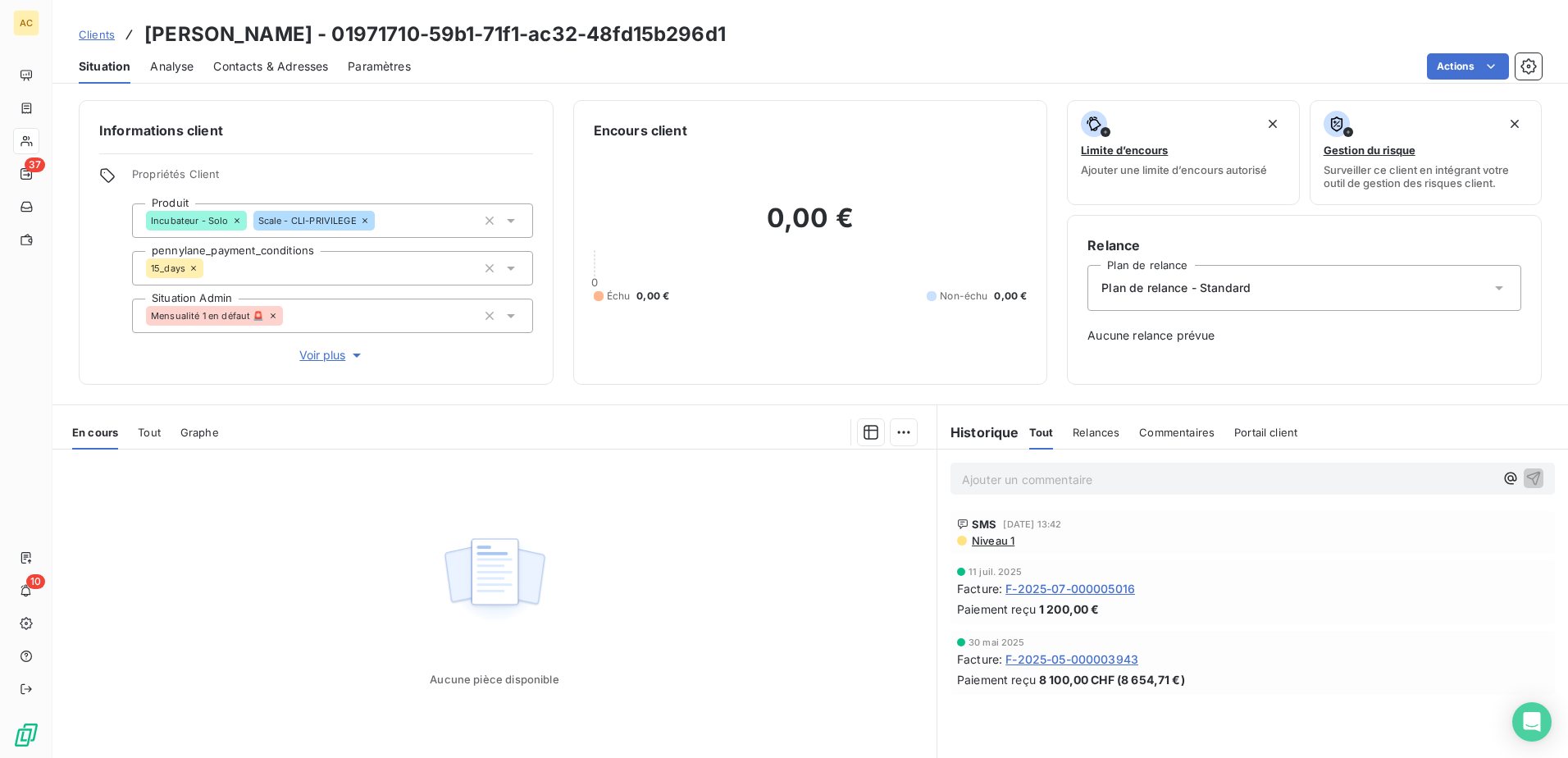
click at [86, 34] on span "Clients" at bounding box center [97, 34] width 36 height 13
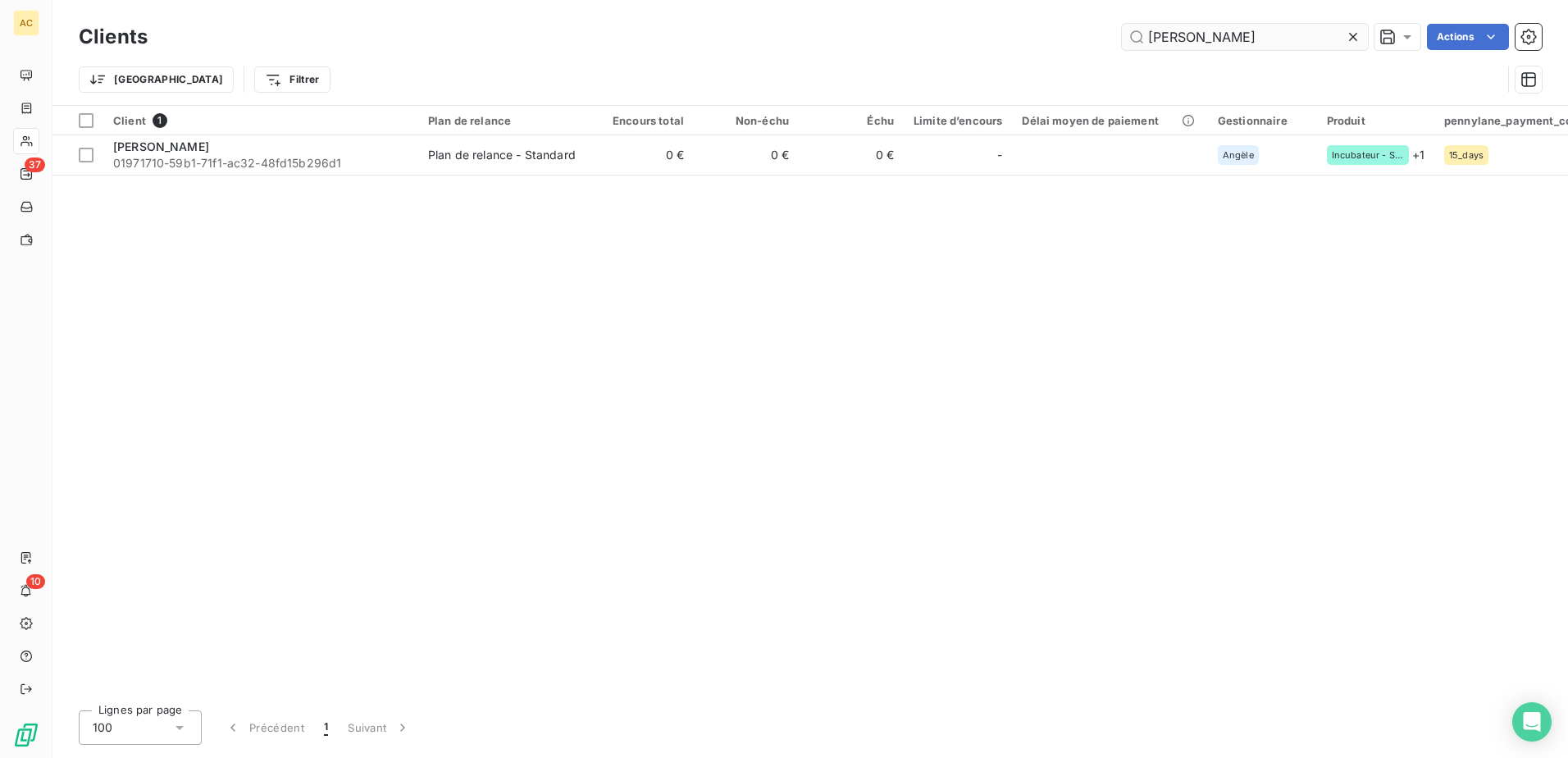
click at [1248, 38] on input "Jérôme Menoud" at bounding box center [1244, 37] width 246 height 26
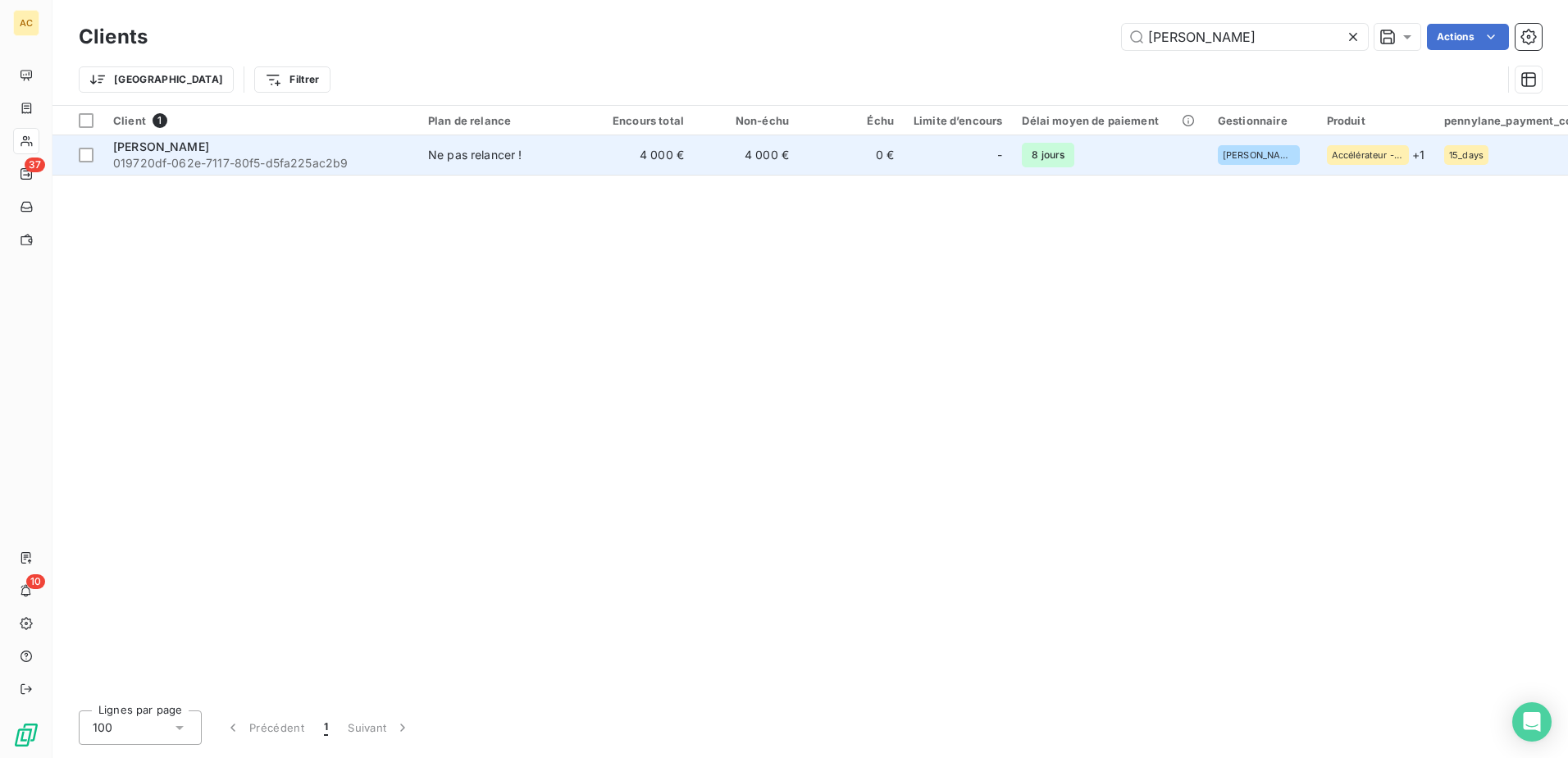
type input "Julien Martellucci"
click at [507, 162] on div "Ne pas relancer !" at bounding box center [475, 155] width 94 height 17
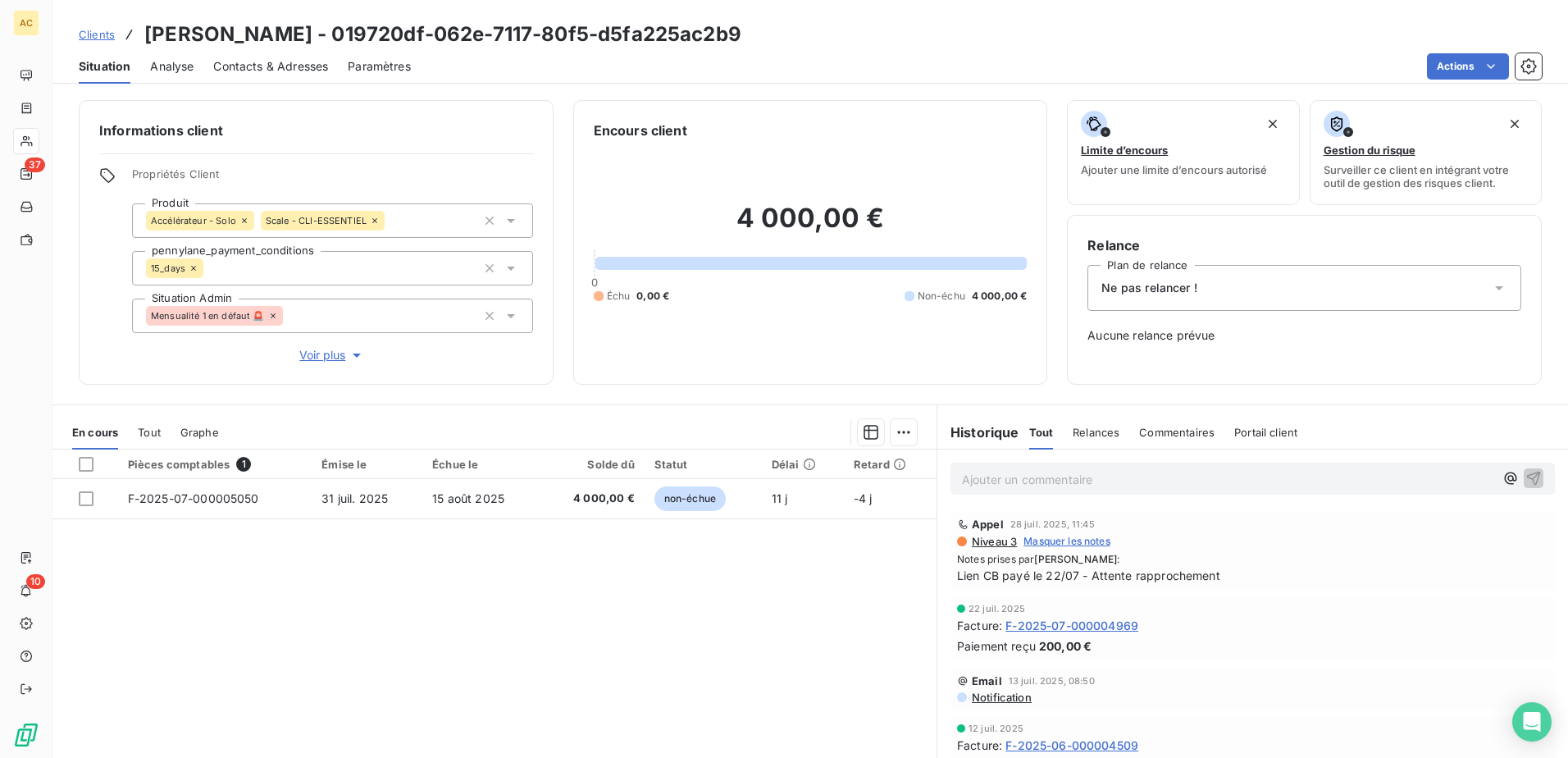
click at [1269, 274] on div "Ne pas relancer !" at bounding box center [1303, 287] width 434 height 46
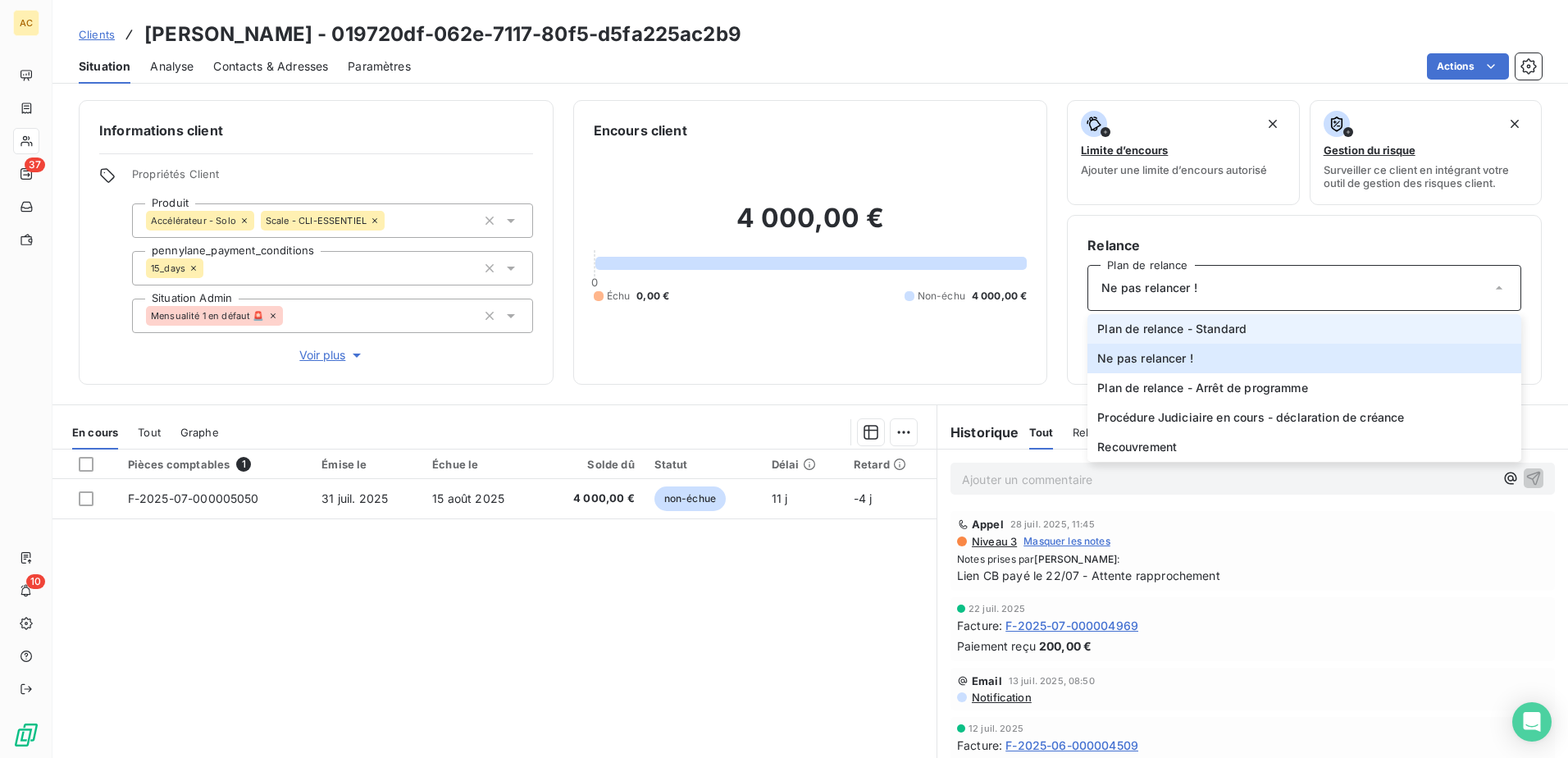
click at [1268, 330] on li "Plan de relance - Standard" at bounding box center [1303, 329] width 434 height 30
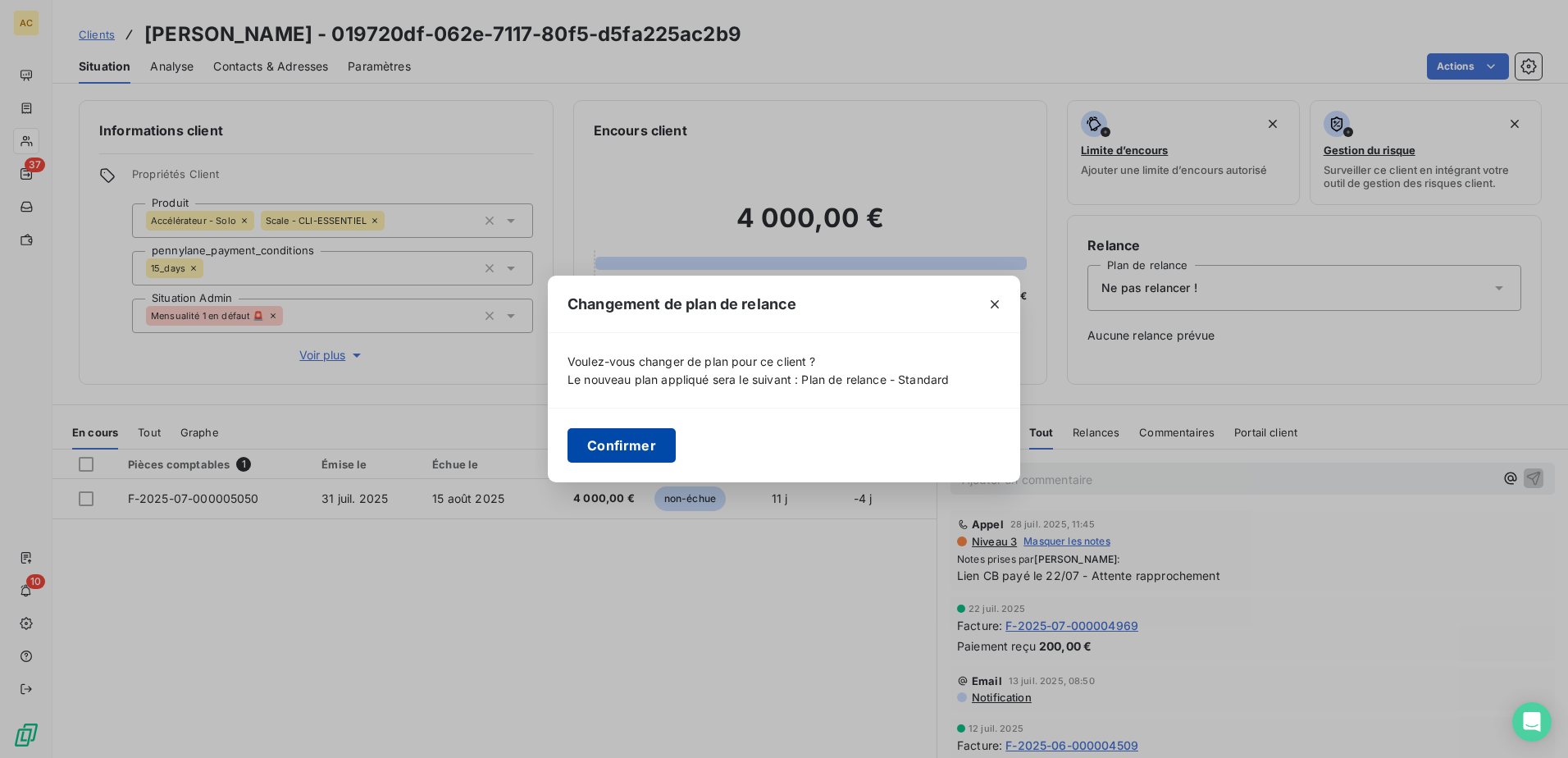
click at [639, 451] on button "Confirmer" at bounding box center [621, 445] width 109 height 34
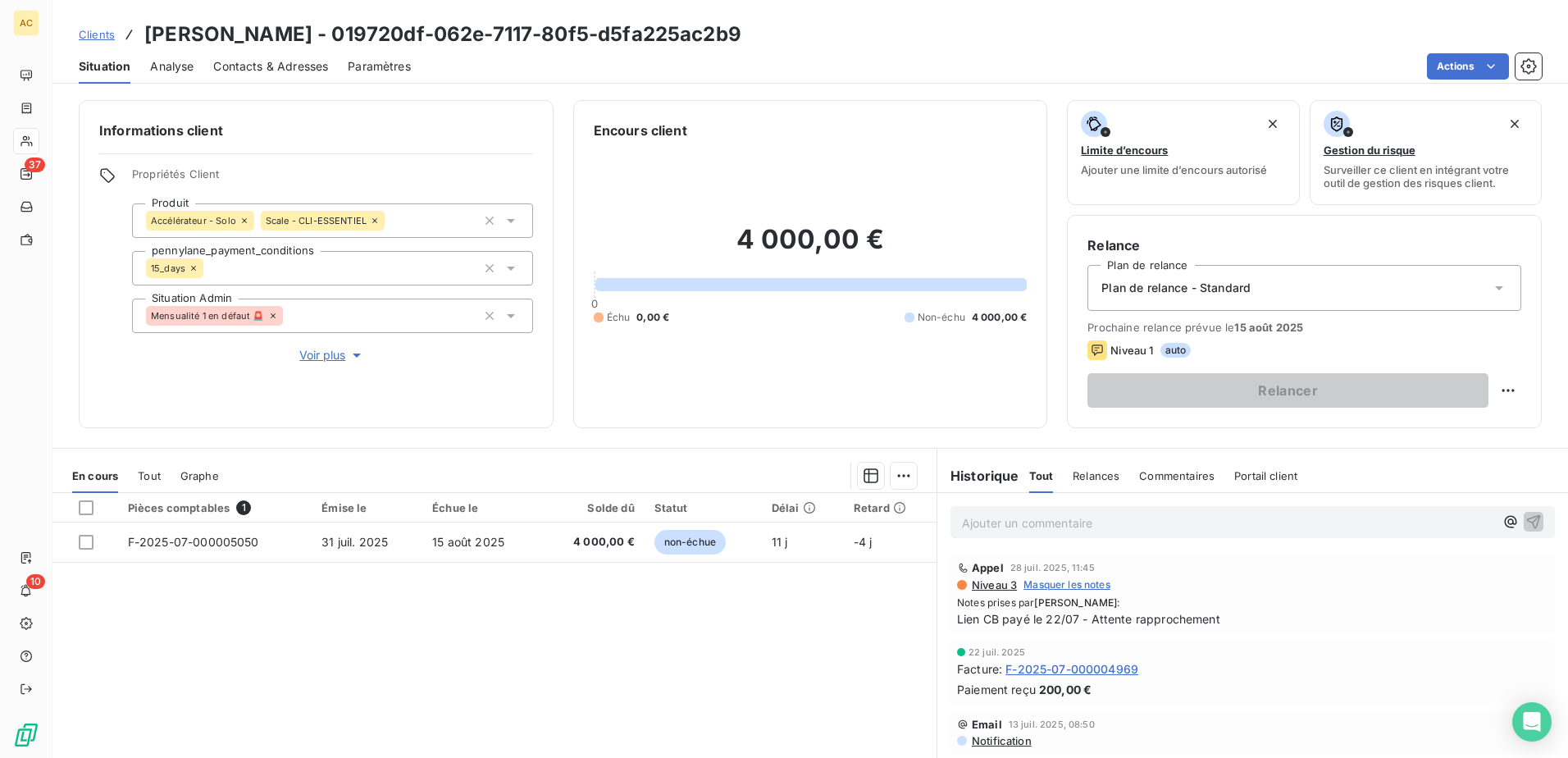
click at [96, 36] on span "Clients" at bounding box center [97, 34] width 36 height 13
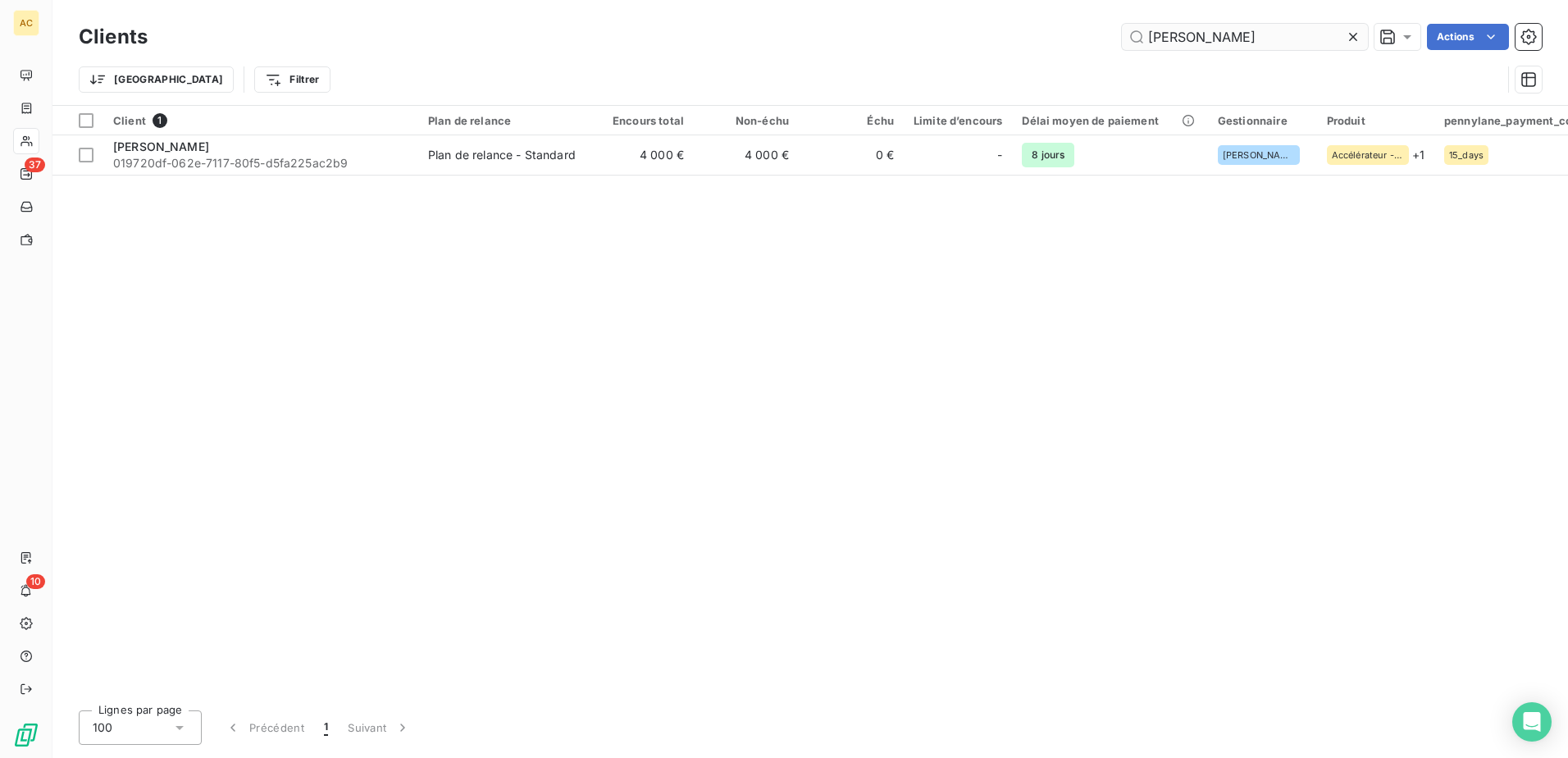
click at [1188, 38] on input "Julien Martellucci" at bounding box center [1244, 37] width 246 height 26
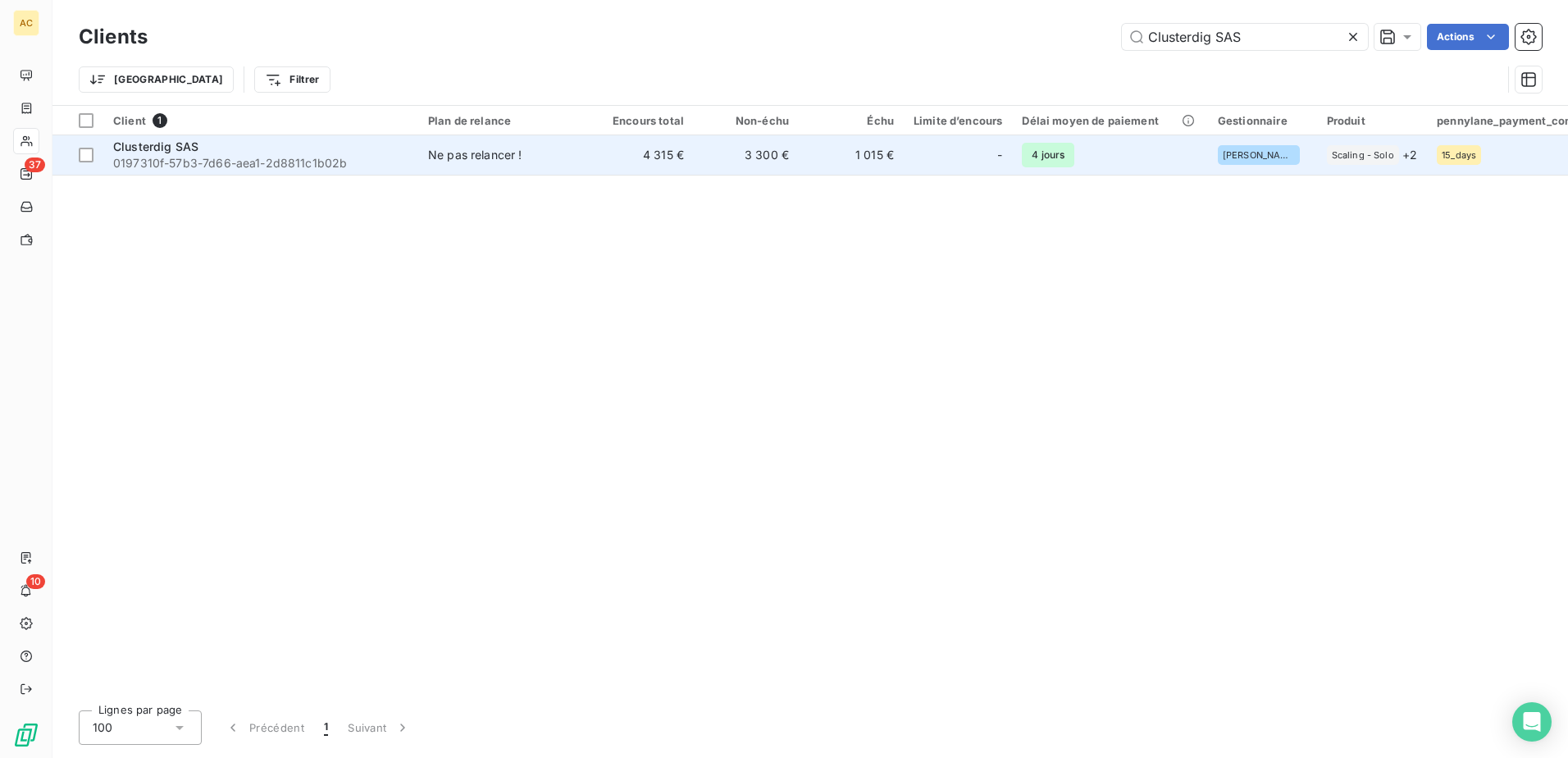
type input "Clusterdig SAS"
click at [464, 164] on td "Ne pas relancer !" at bounding box center [503, 155] width 171 height 39
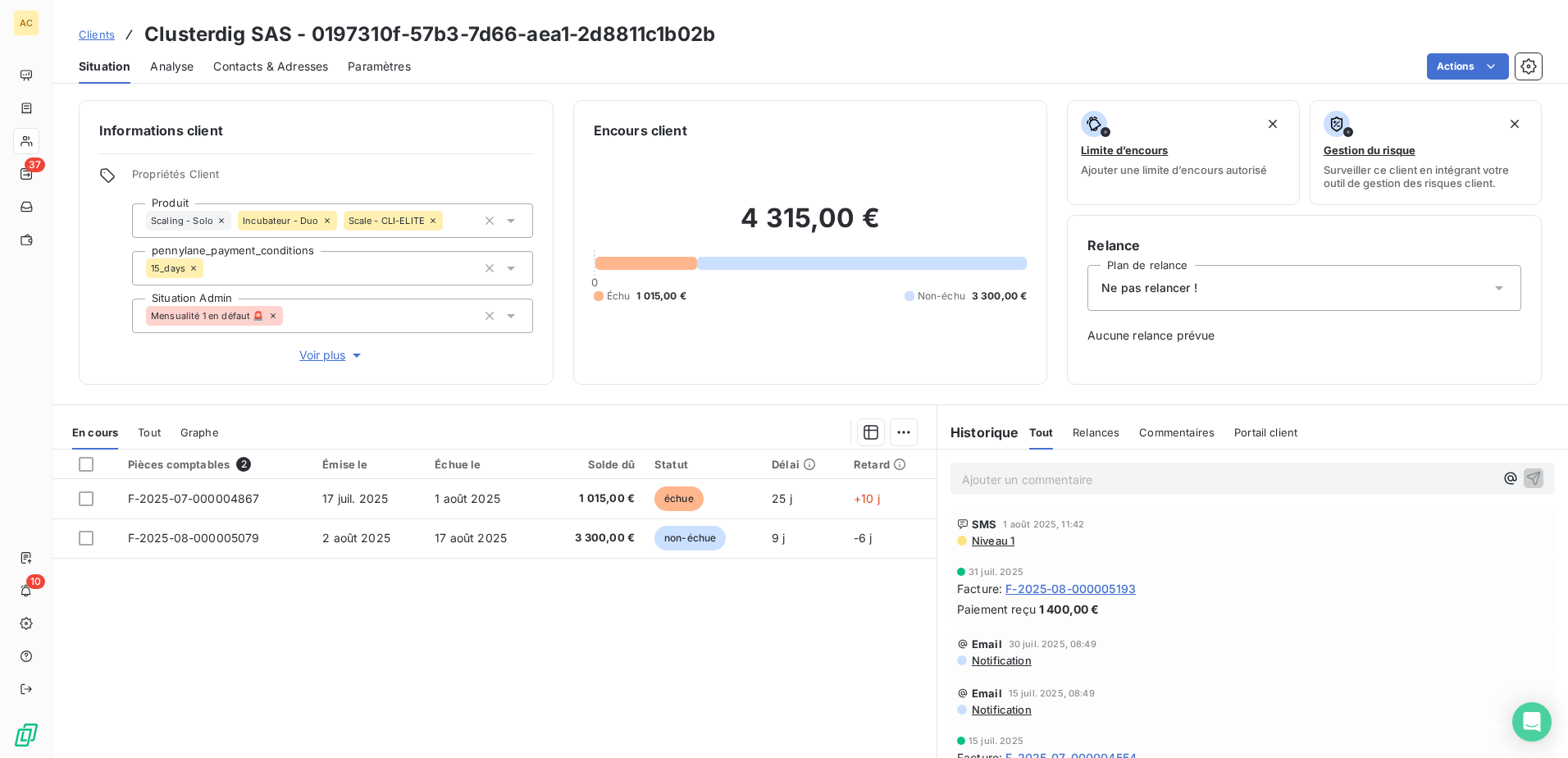
click at [1276, 281] on div "Ne pas relancer !" at bounding box center [1303, 287] width 434 height 46
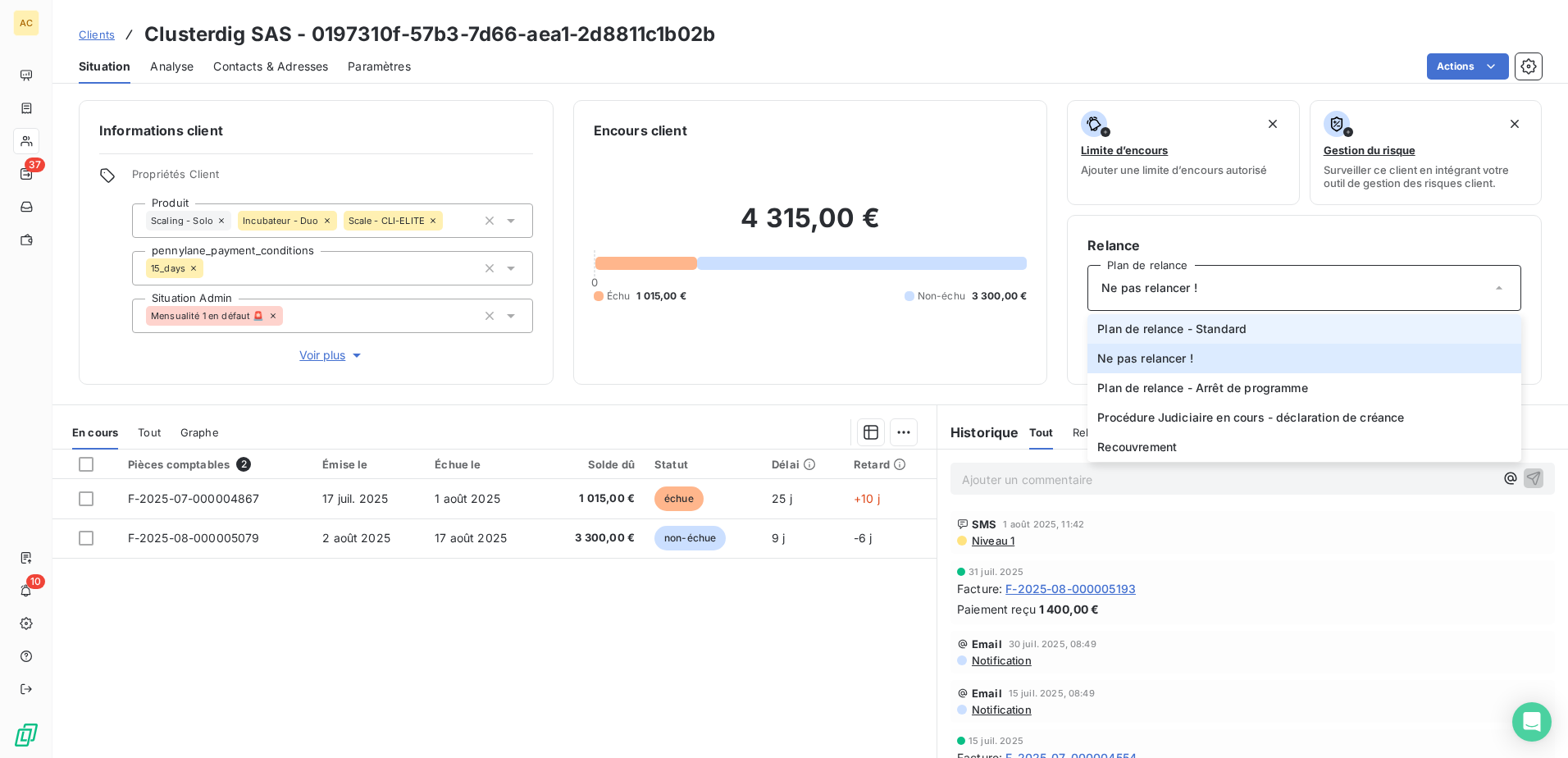
click at [1226, 336] on span "Plan de relance - Standard" at bounding box center [1171, 329] width 150 height 17
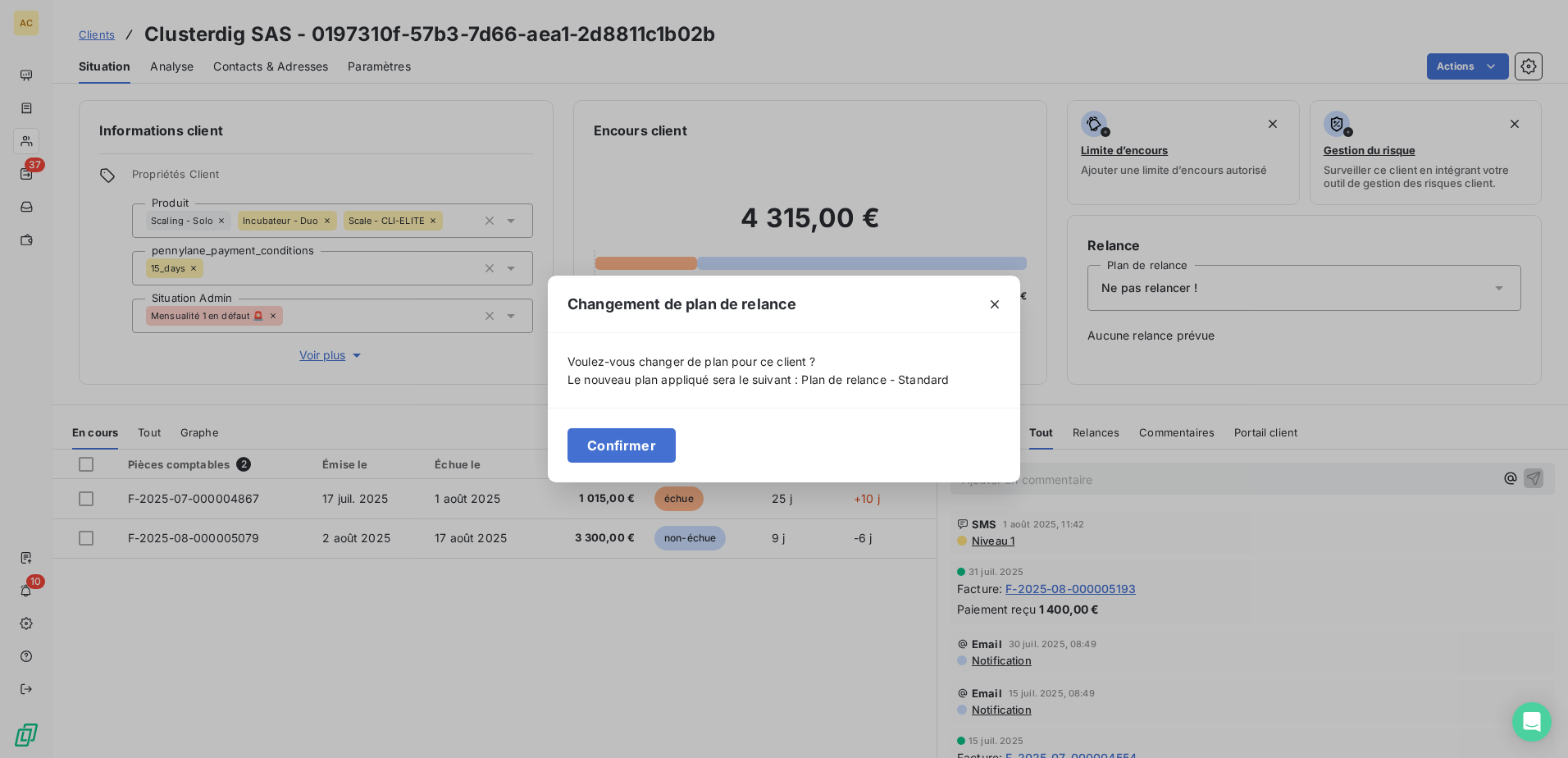
click at [599, 464] on div "Confirmer" at bounding box center [784, 445] width 472 height 74
click at [608, 449] on button "Confirmer" at bounding box center [621, 445] width 109 height 34
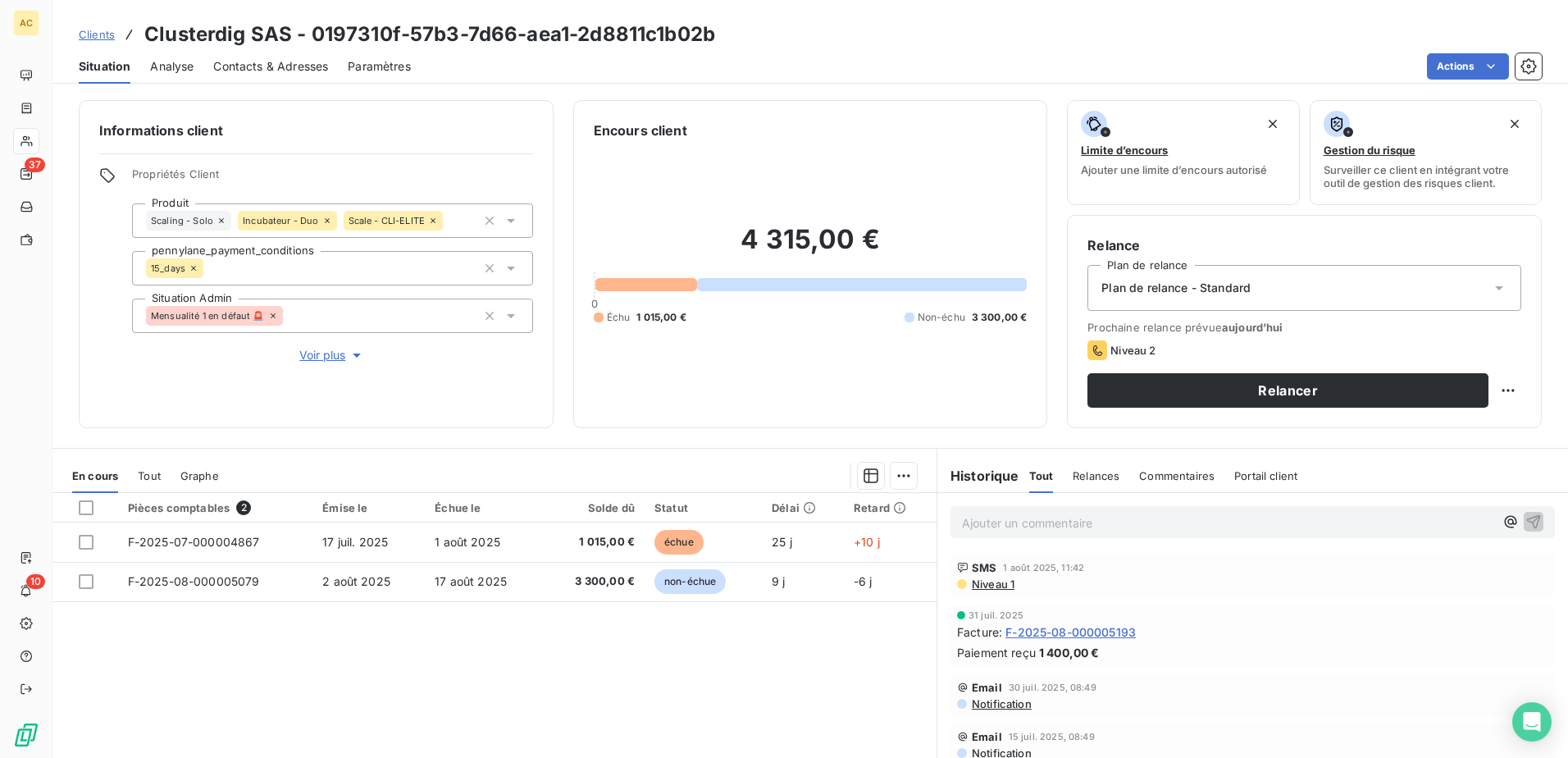
click at [98, 36] on span "Clients" at bounding box center [97, 34] width 36 height 13
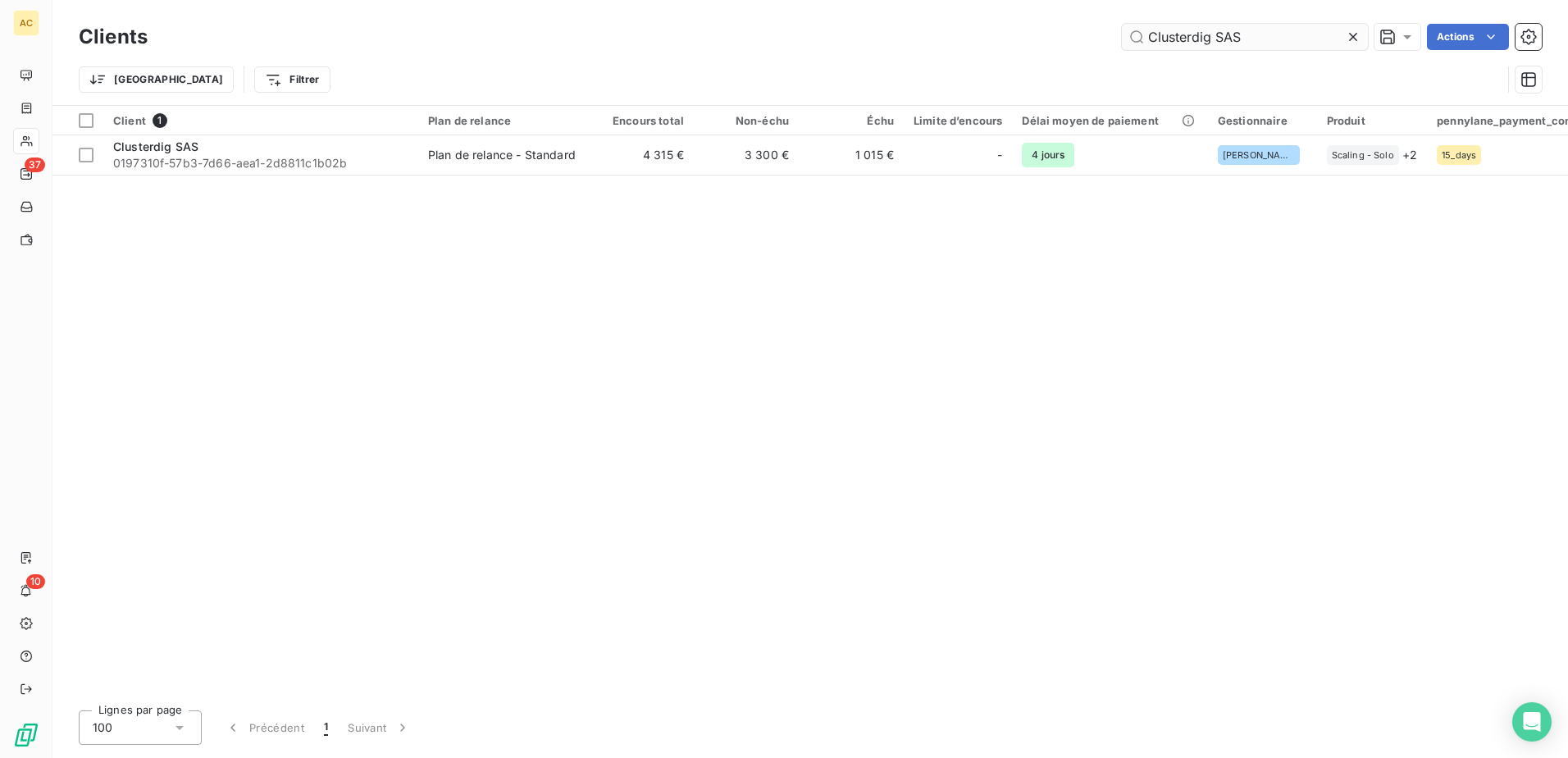
click at [1201, 33] on input "Clusterdig SAS" at bounding box center [1244, 37] width 246 height 26
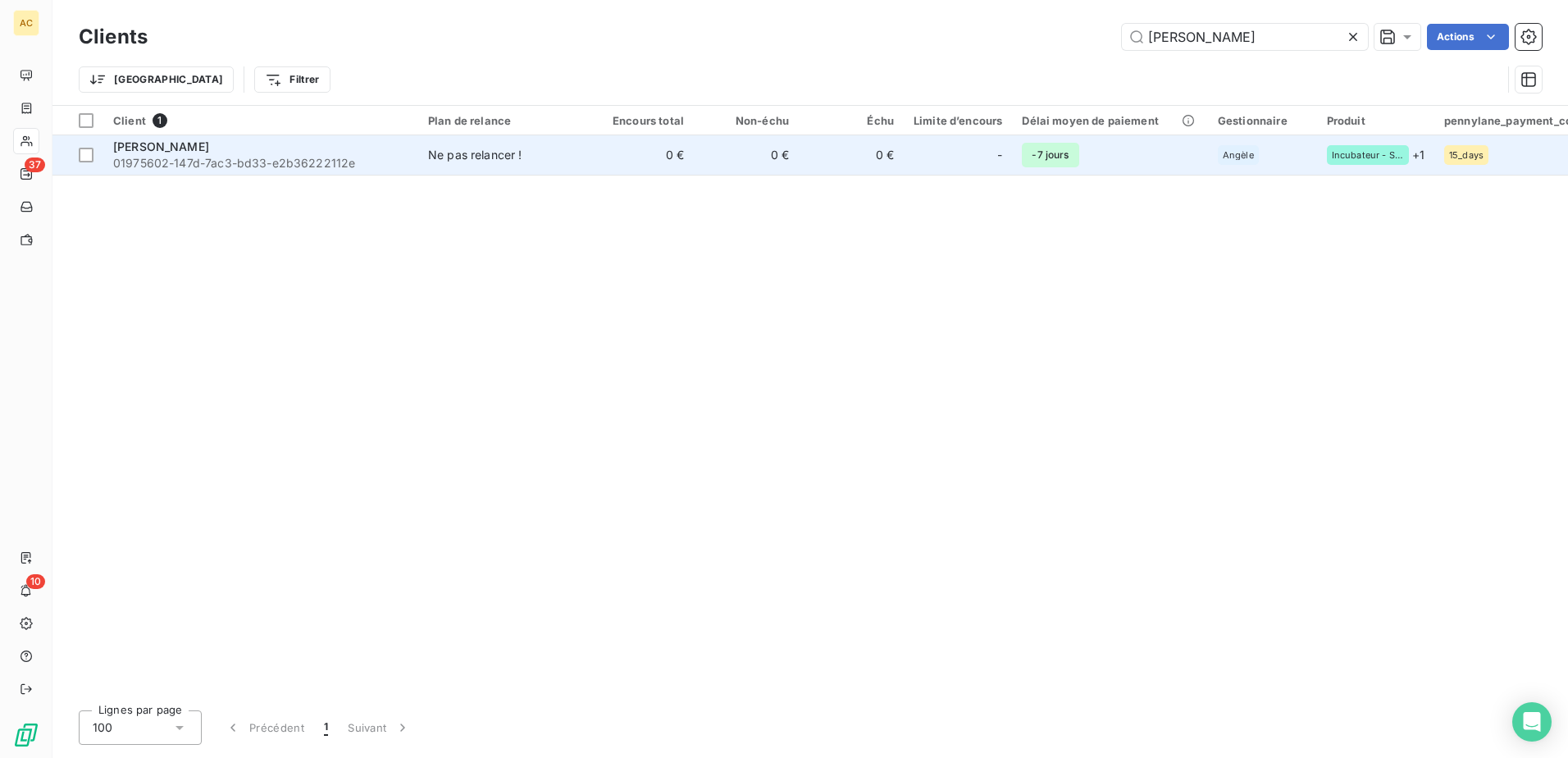
type input "Manon Ehret"
click at [1114, 151] on td "-7 jours" at bounding box center [1109, 155] width 195 height 39
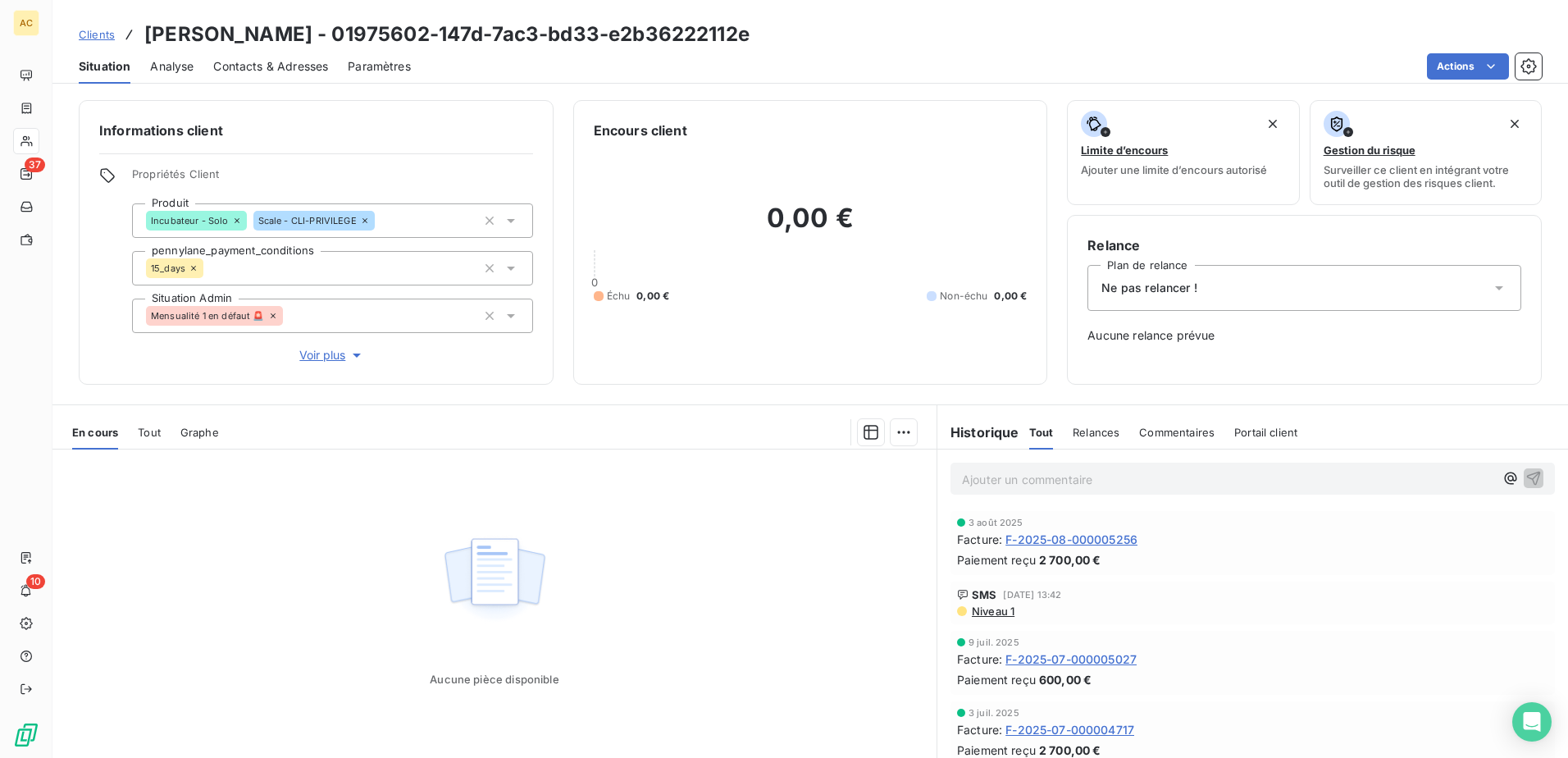
click at [1276, 287] on div "Ne pas relancer !" at bounding box center [1303, 287] width 434 height 46
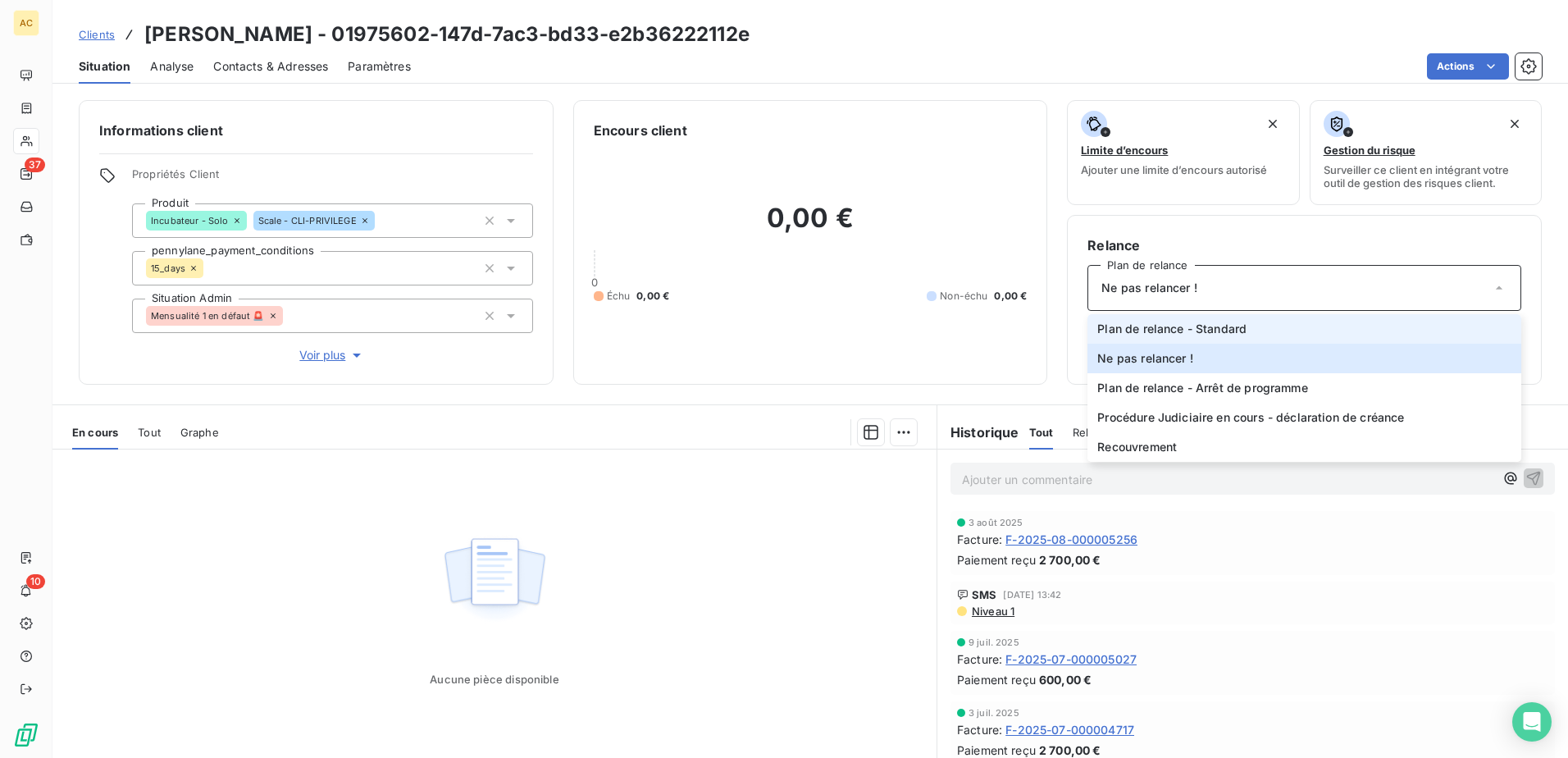
click at [1264, 318] on li "Plan de relance - Standard" at bounding box center [1303, 329] width 434 height 30
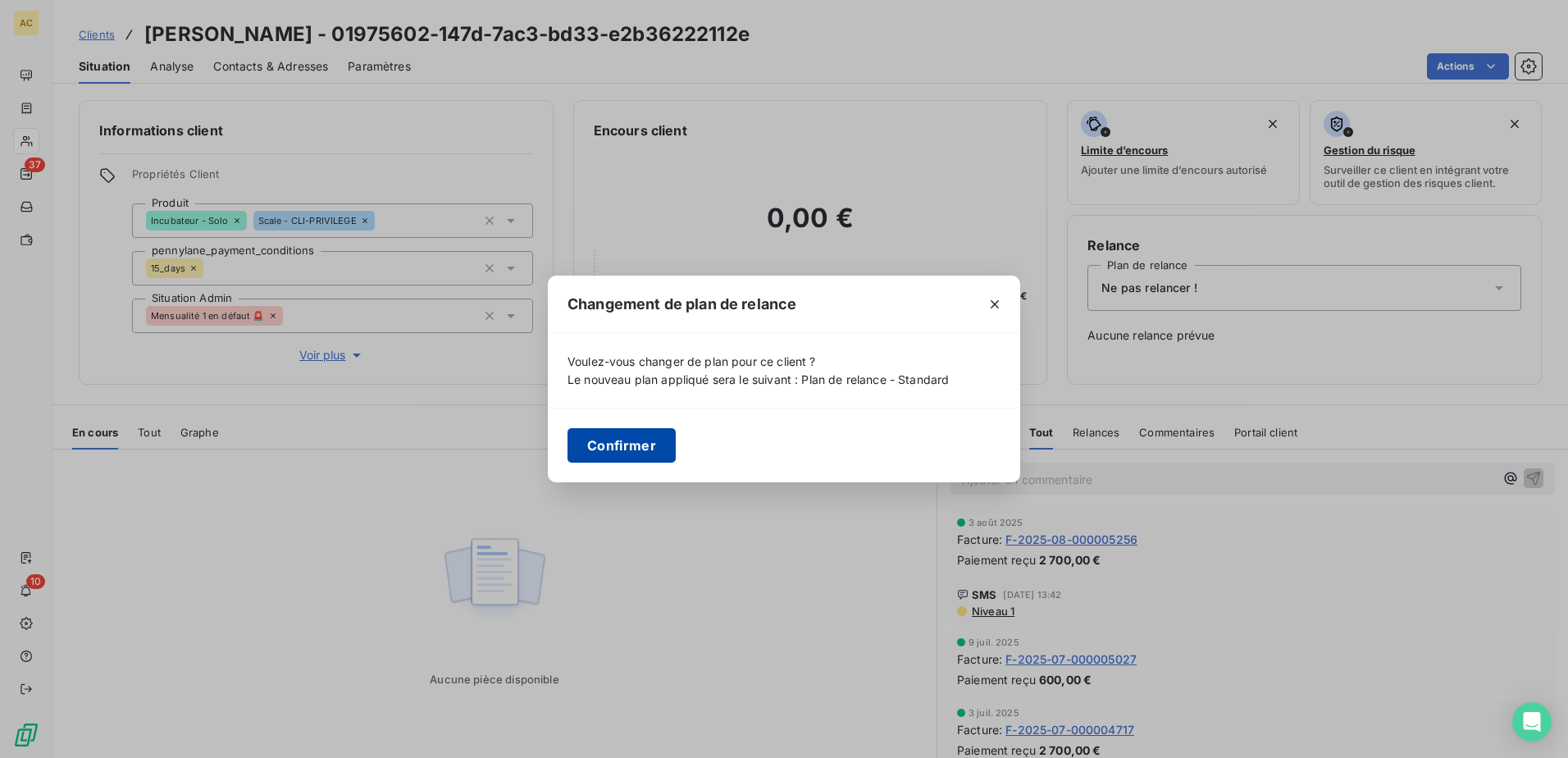
click at [647, 438] on button "Confirmer" at bounding box center [621, 445] width 109 height 34
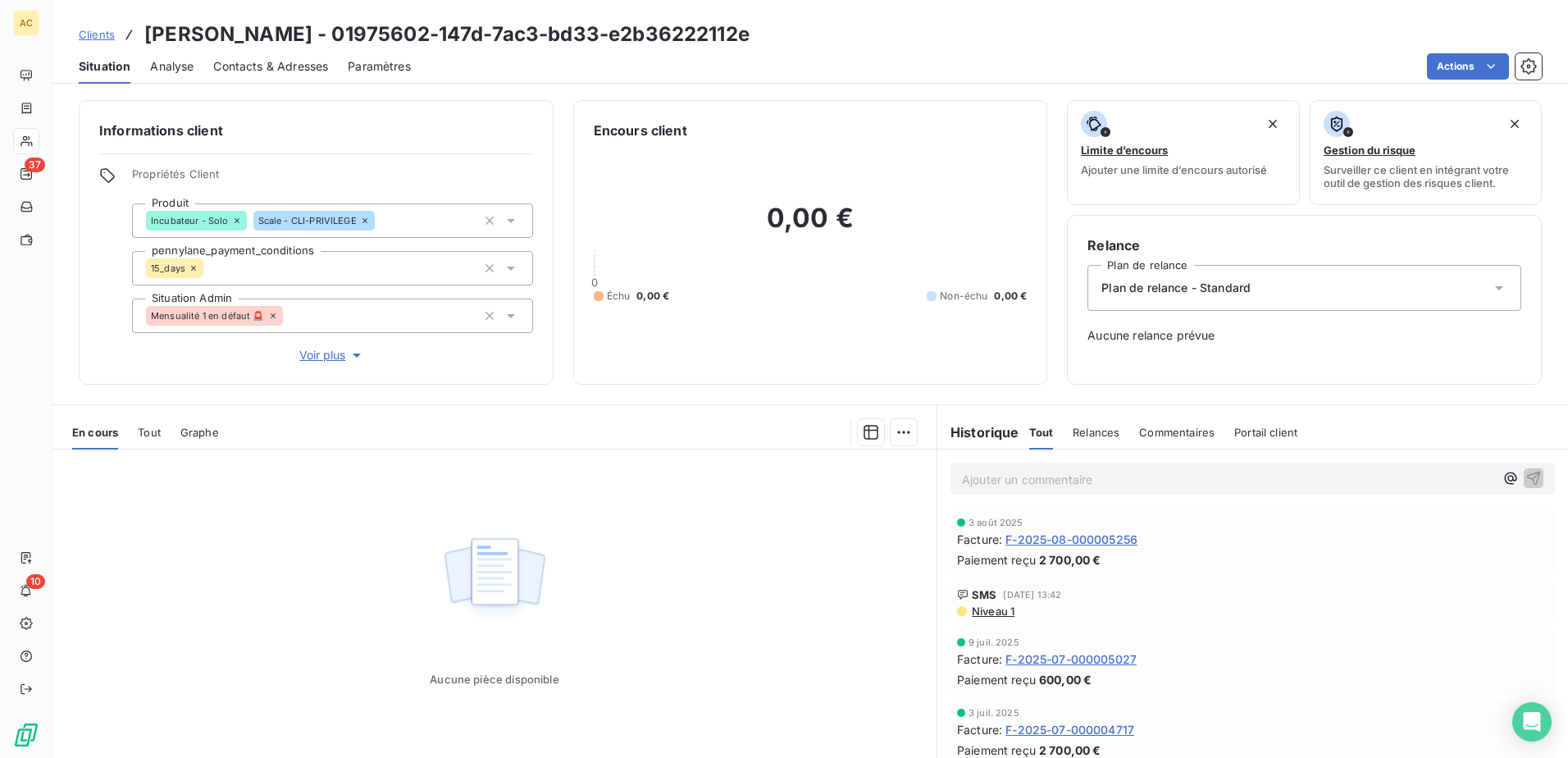
click at [703, 555] on div "Aucune pièce disponible" at bounding box center [493, 608] width 883 height 316
click at [94, 32] on span "Clients" at bounding box center [97, 34] width 36 height 13
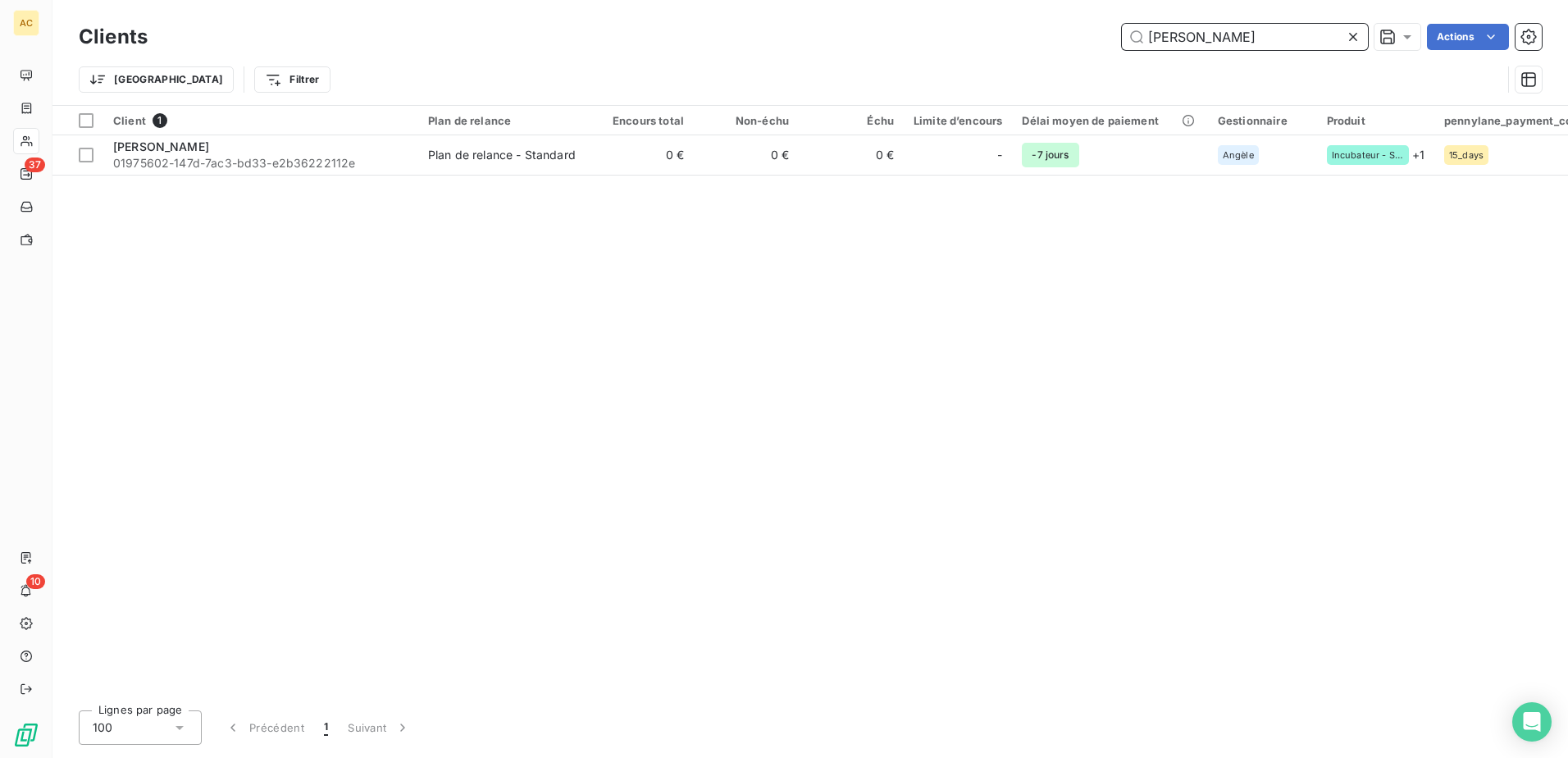
click at [1311, 41] on input "Manon Ehret" at bounding box center [1244, 37] width 246 height 26
click at [1310, 41] on input "Manon Ehret" at bounding box center [1244, 37] width 246 height 26
paste input "Christine Maréchal"
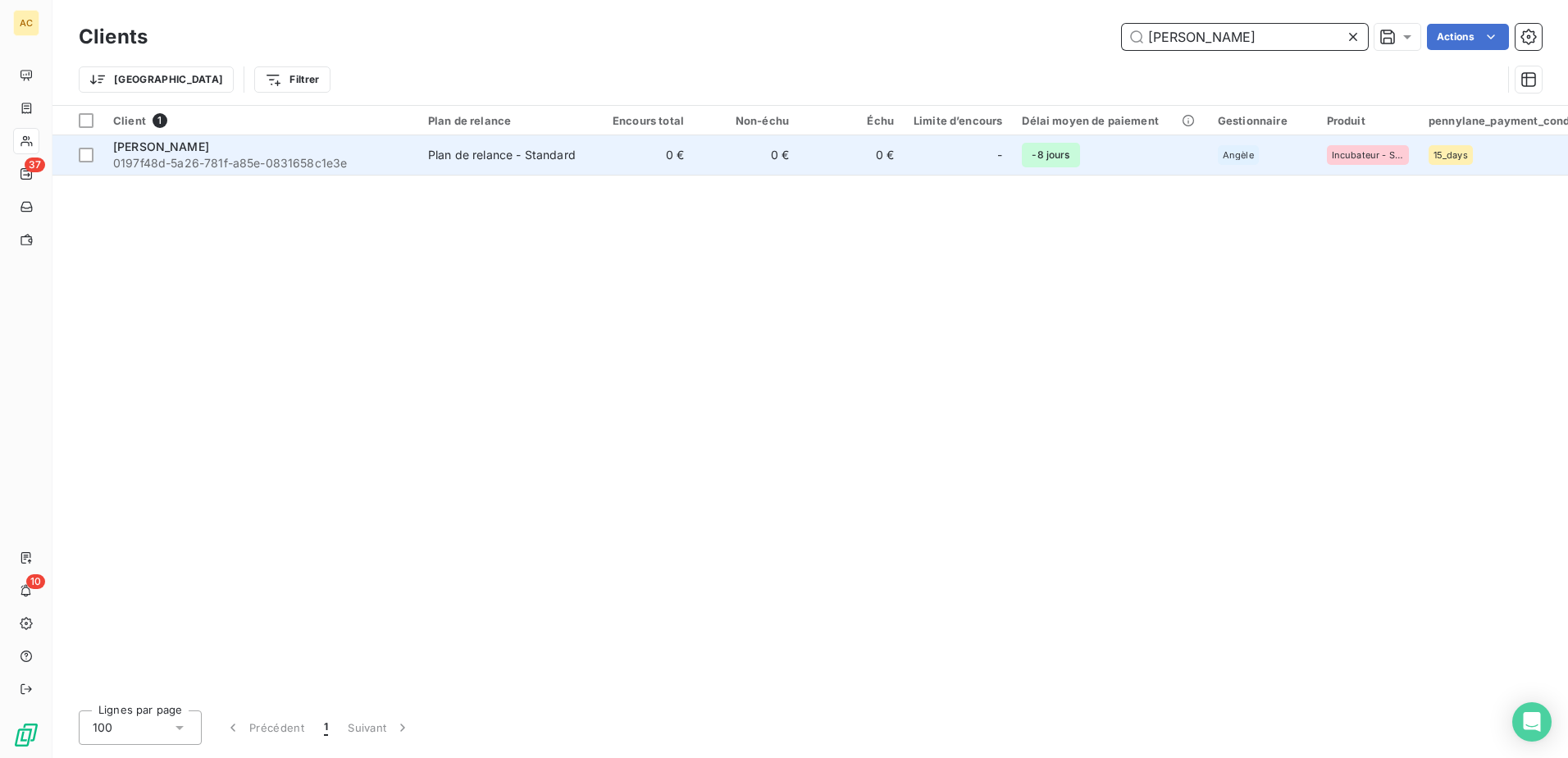
type input "Christine Maréchal"
click at [625, 153] on td "0 €" at bounding box center [641, 155] width 105 height 39
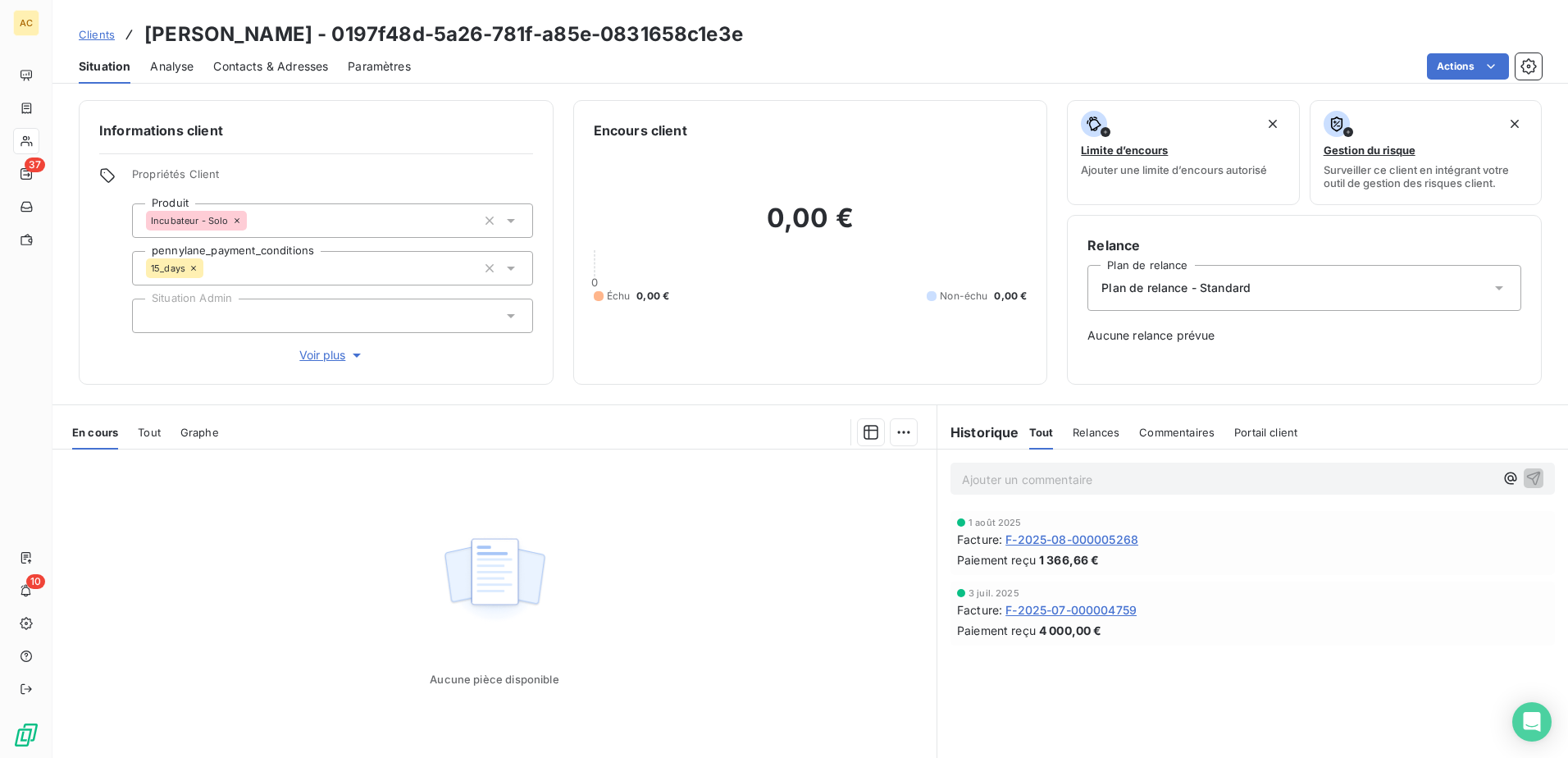
click at [1305, 291] on div "Plan de relance - Standard" at bounding box center [1303, 287] width 434 height 46
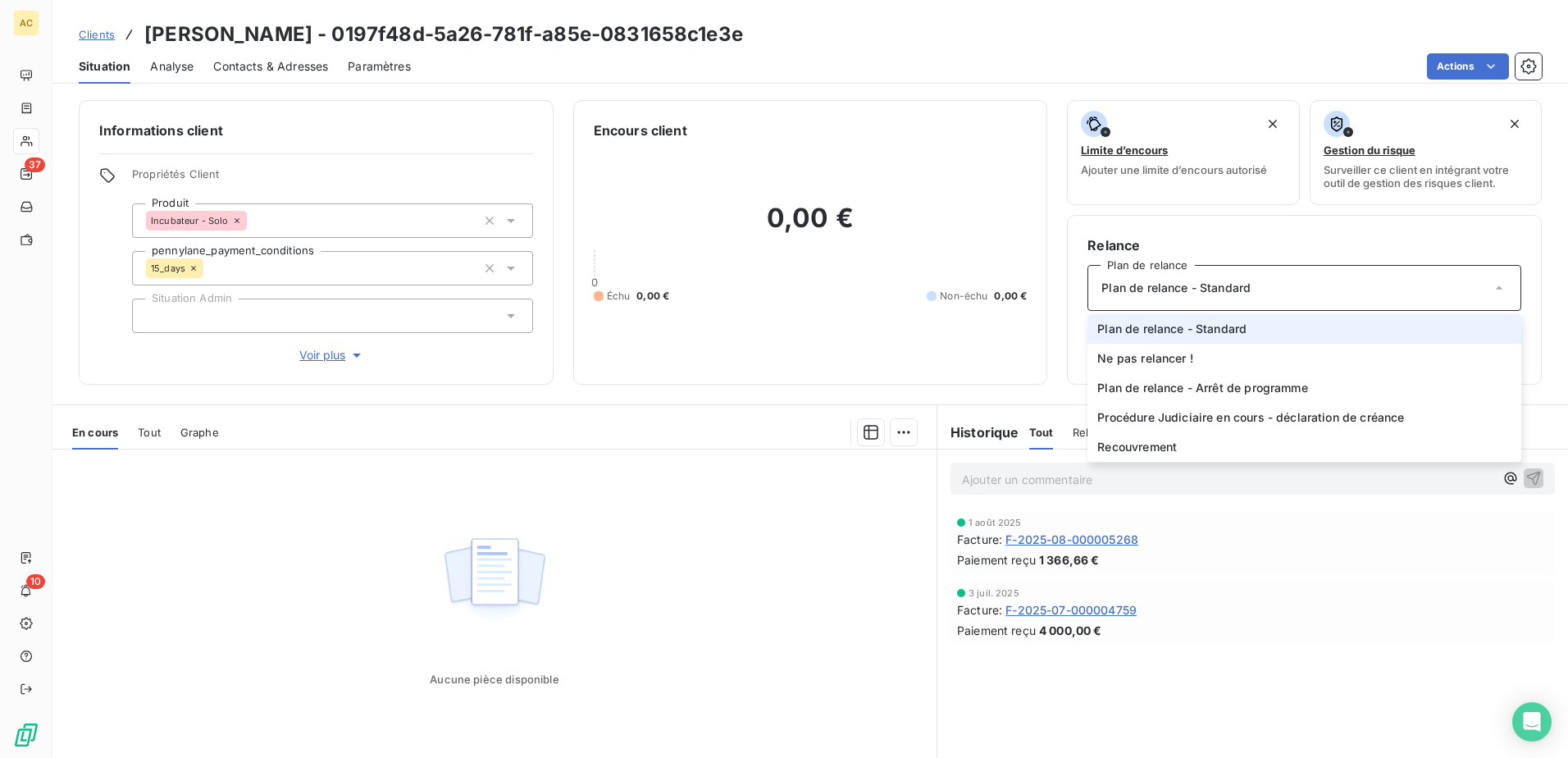
click at [1305, 291] on div "Plan de relance - Standard" at bounding box center [1303, 287] width 434 height 46
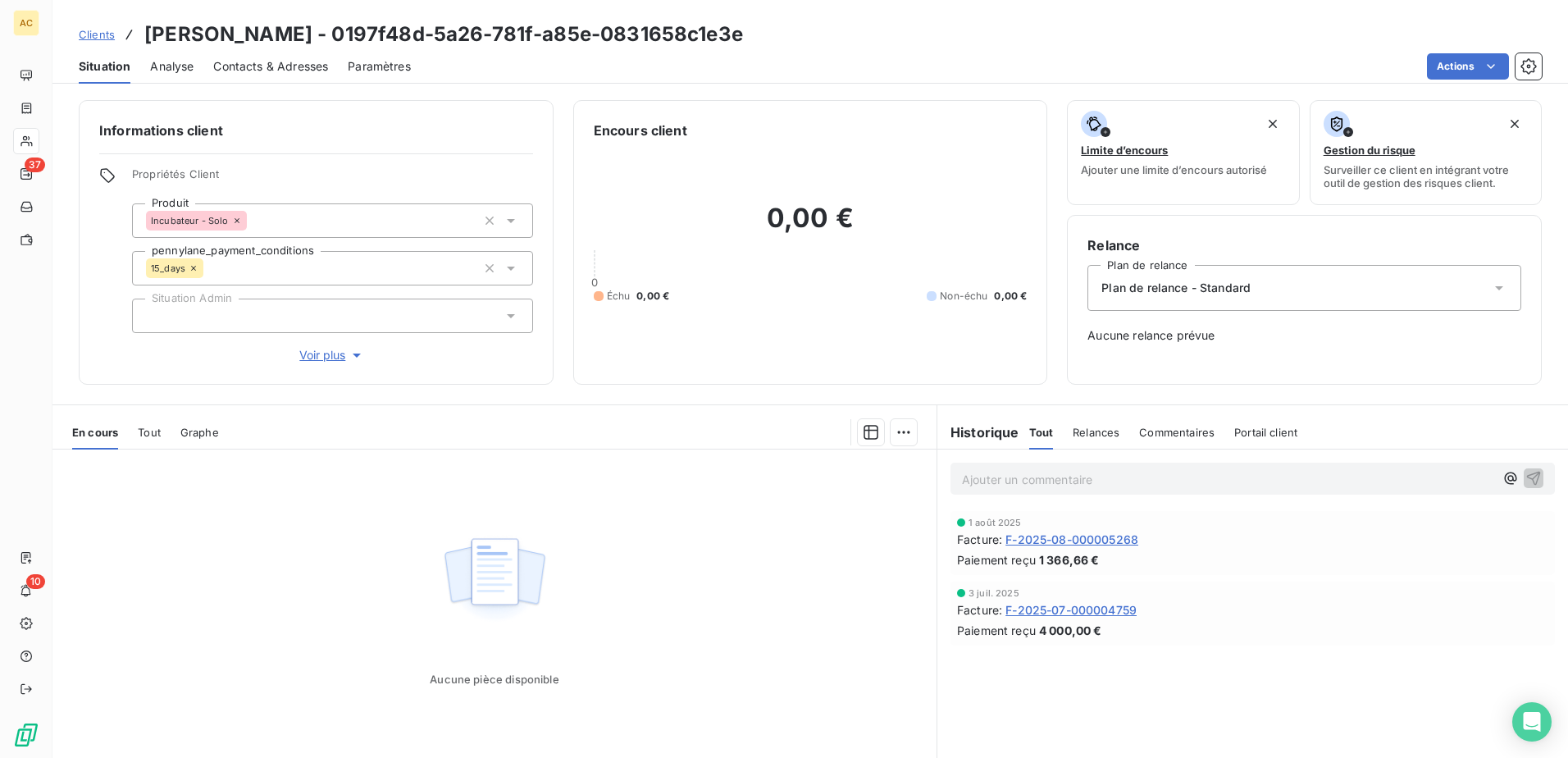
click at [109, 38] on span "Clients" at bounding box center [97, 34] width 36 height 13
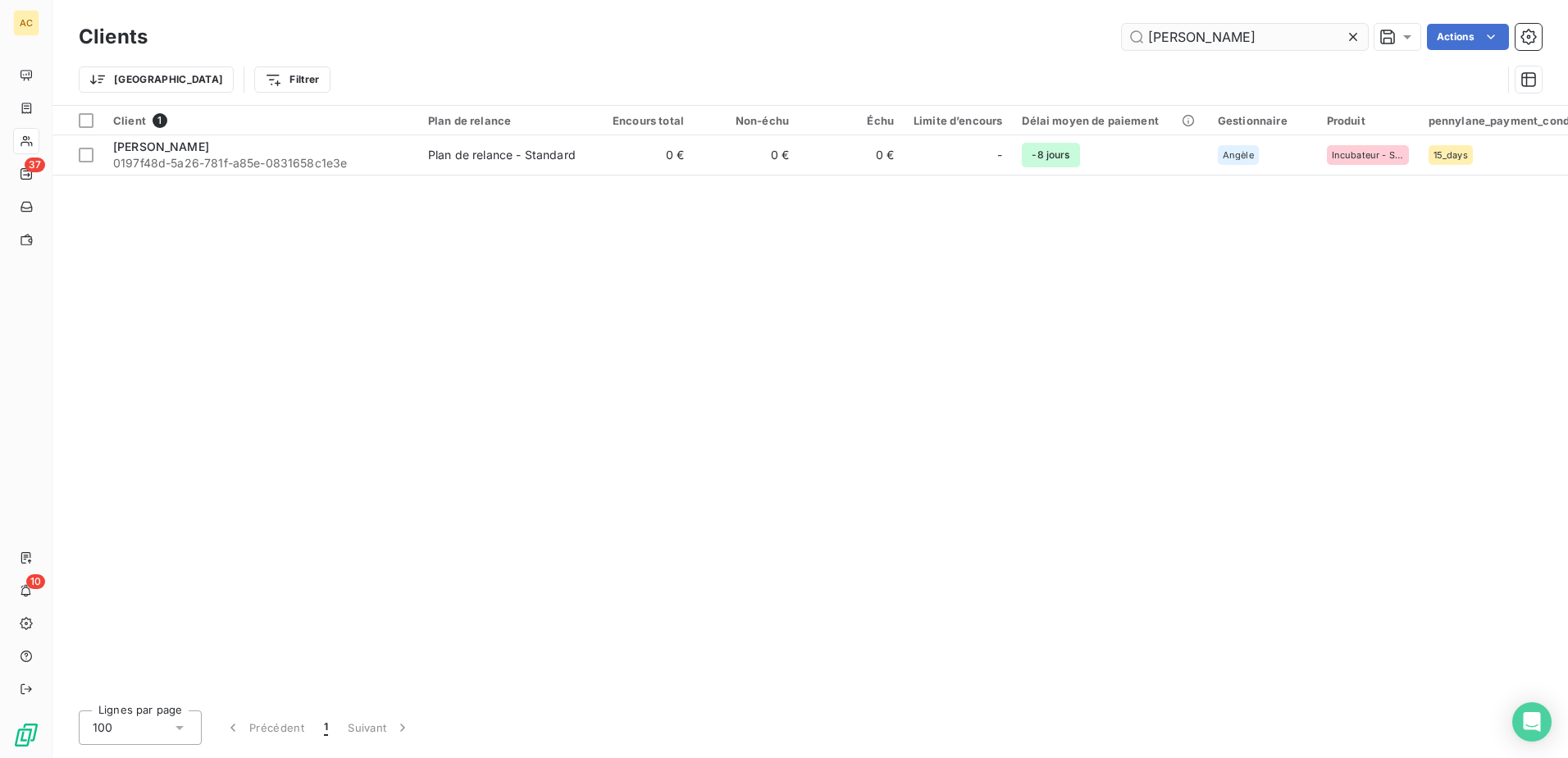
click at [1274, 35] on input "Christine Maréchal" at bounding box center [1244, 37] width 246 height 26
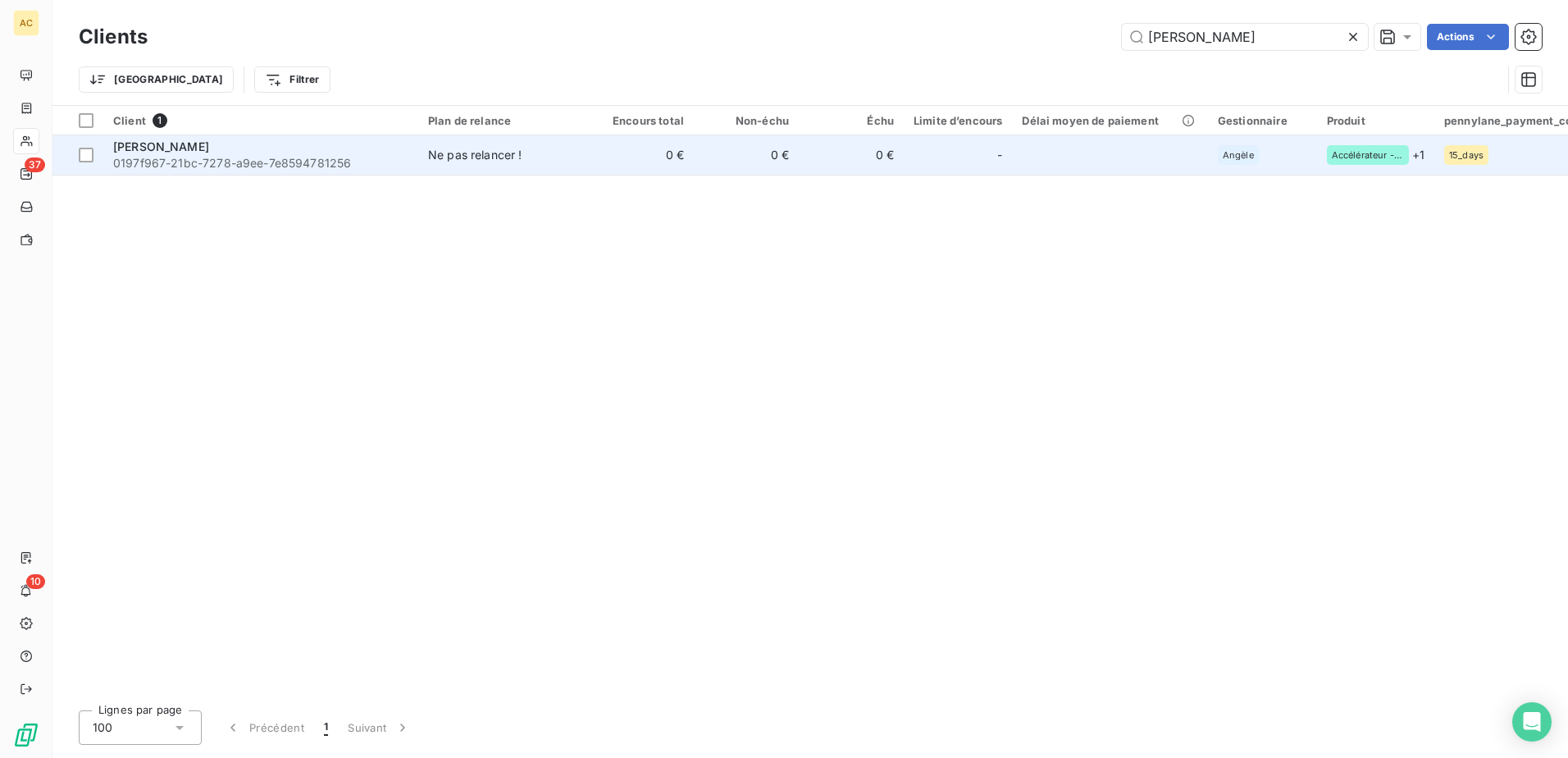
type input "Pierre Brignou"
click at [1173, 153] on td at bounding box center [1109, 155] width 195 height 39
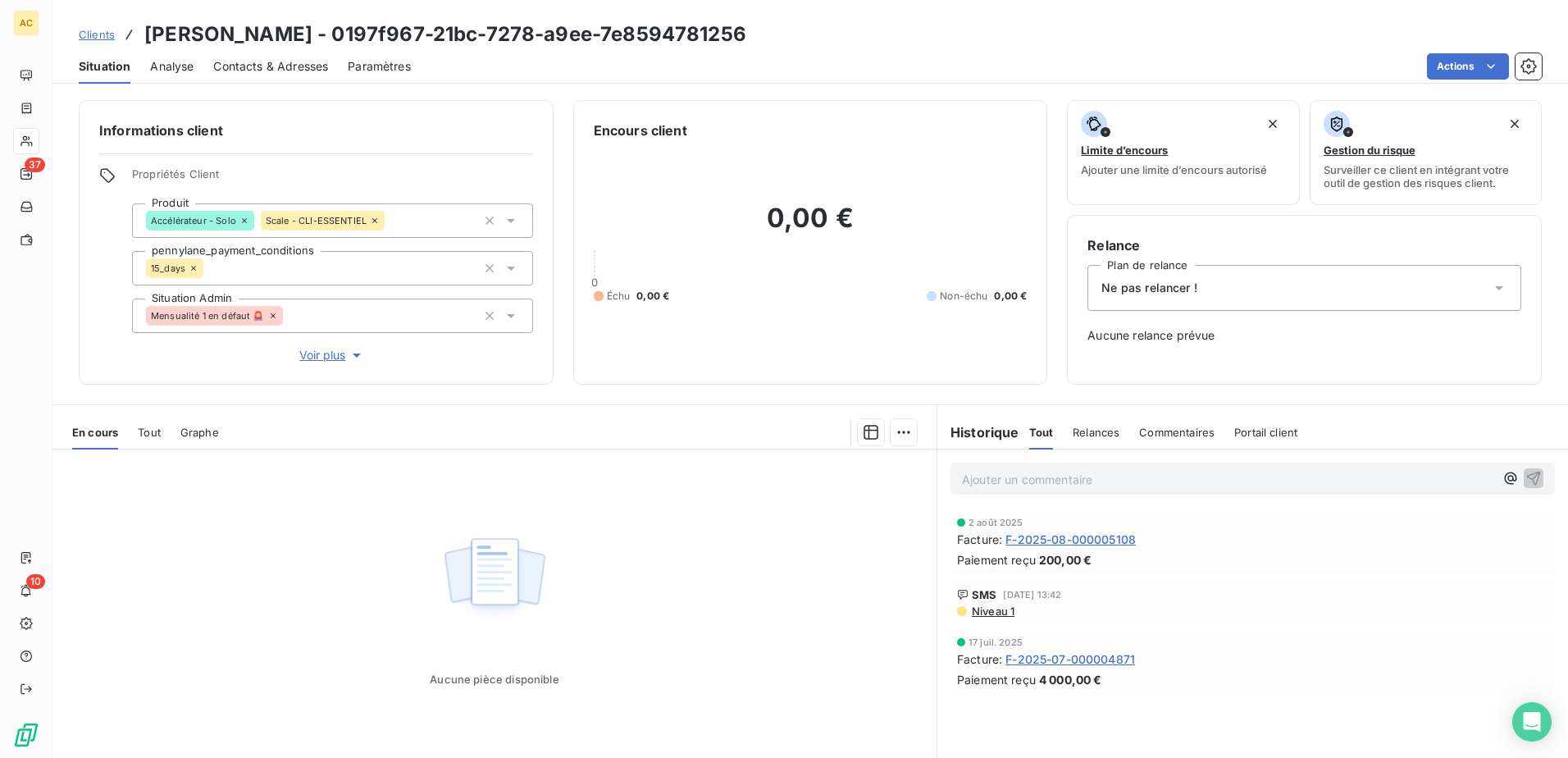
click at [1220, 285] on div "Ne pas relancer !" at bounding box center [1303, 287] width 434 height 46
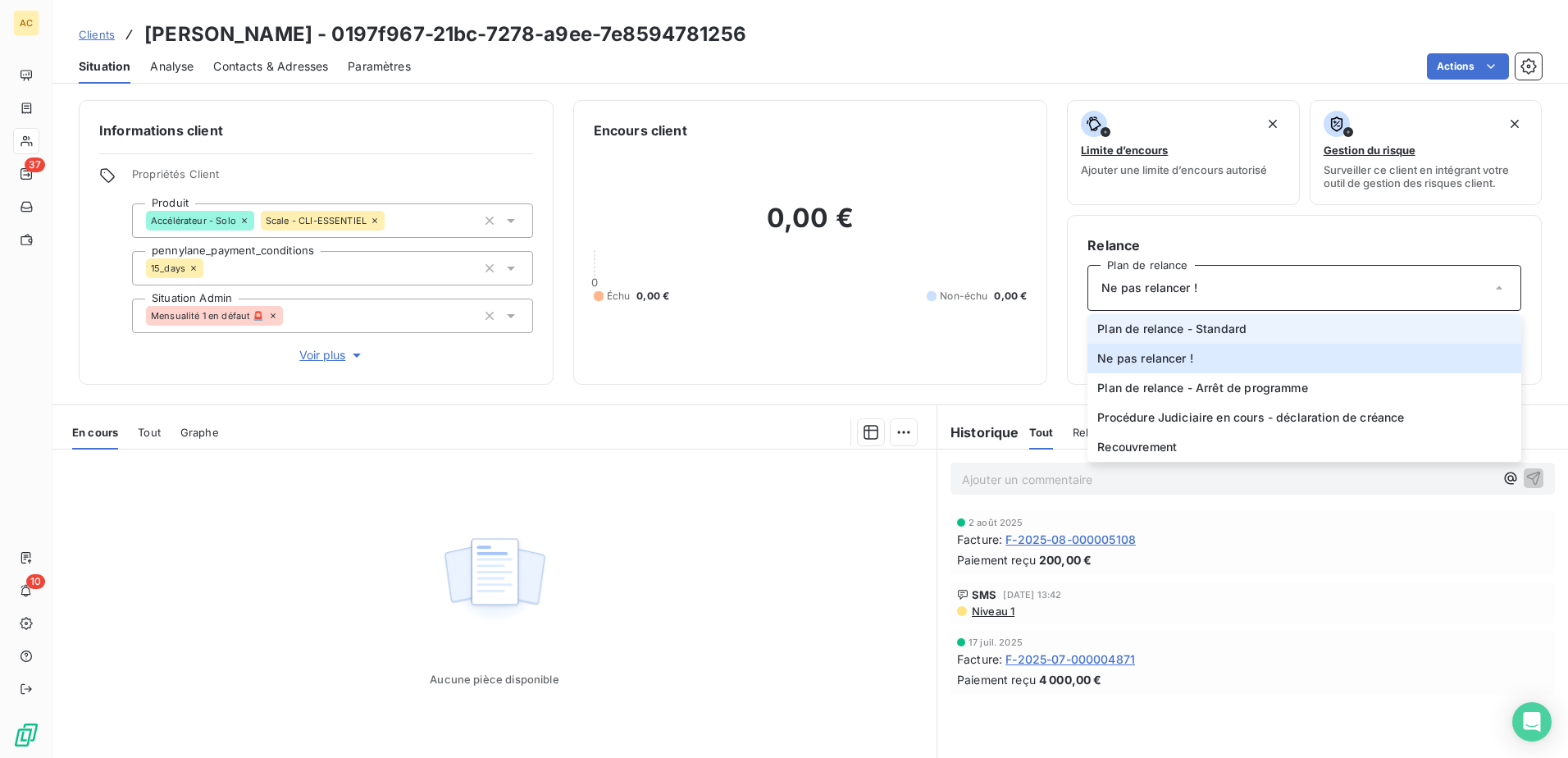
click at [1222, 328] on span "Plan de relance - Standard" at bounding box center [1171, 329] width 150 height 17
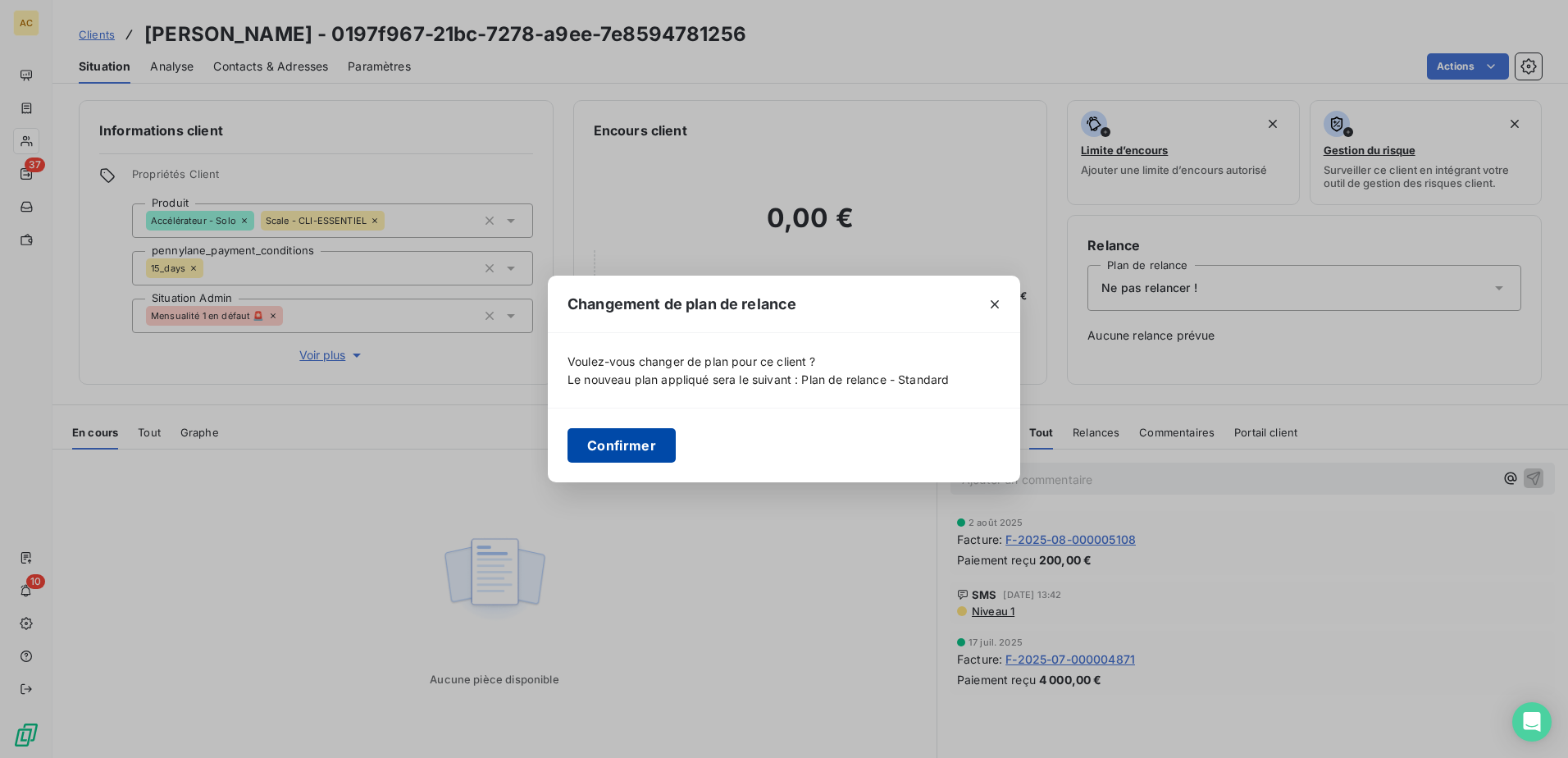
click at [634, 448] on button "Confirmer" at bounding box center [621, 445] width 109 height 34
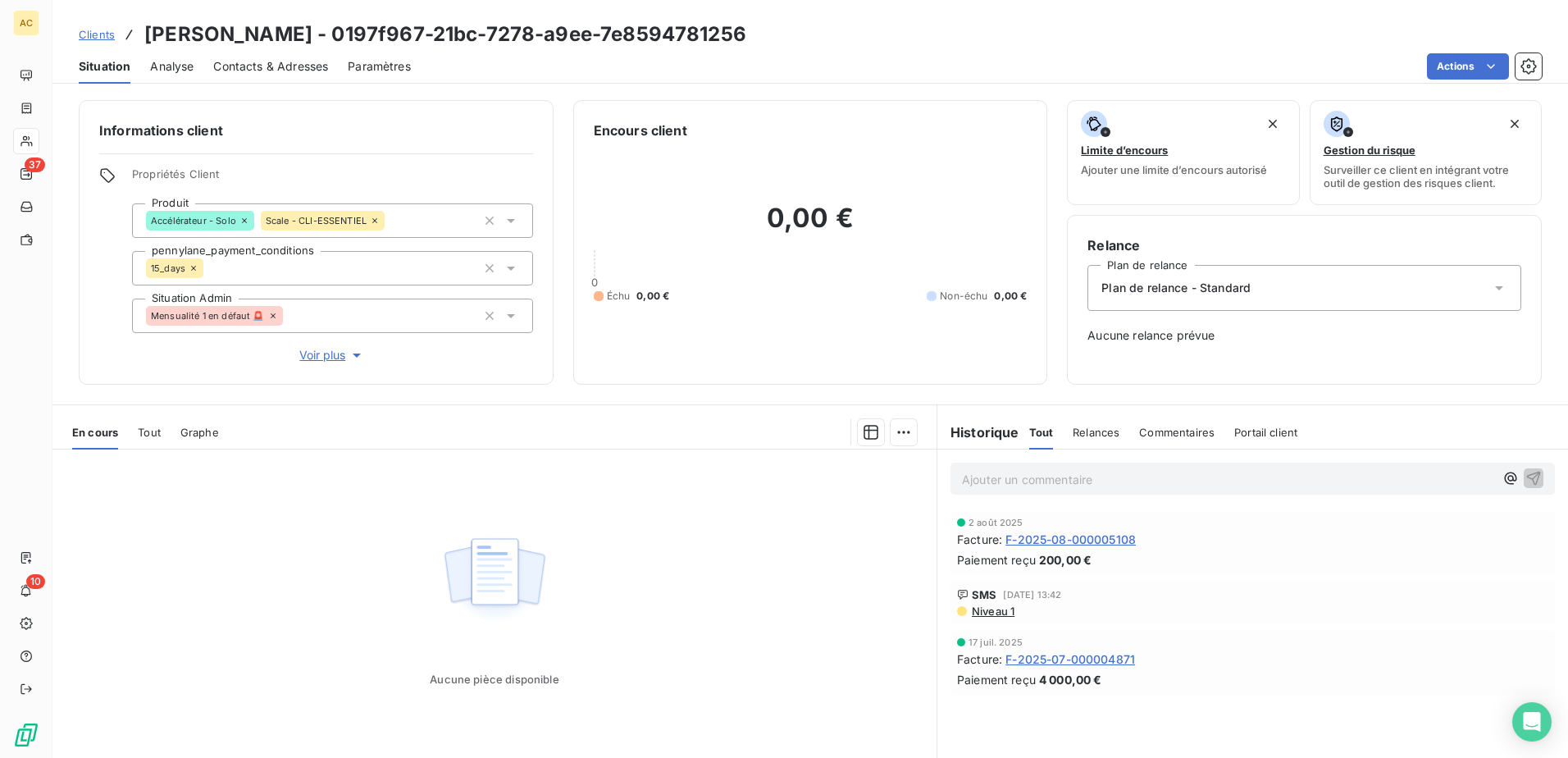
click at [88, 35] on span "Clients" at bounding box center [97, 34] width 36 height 13
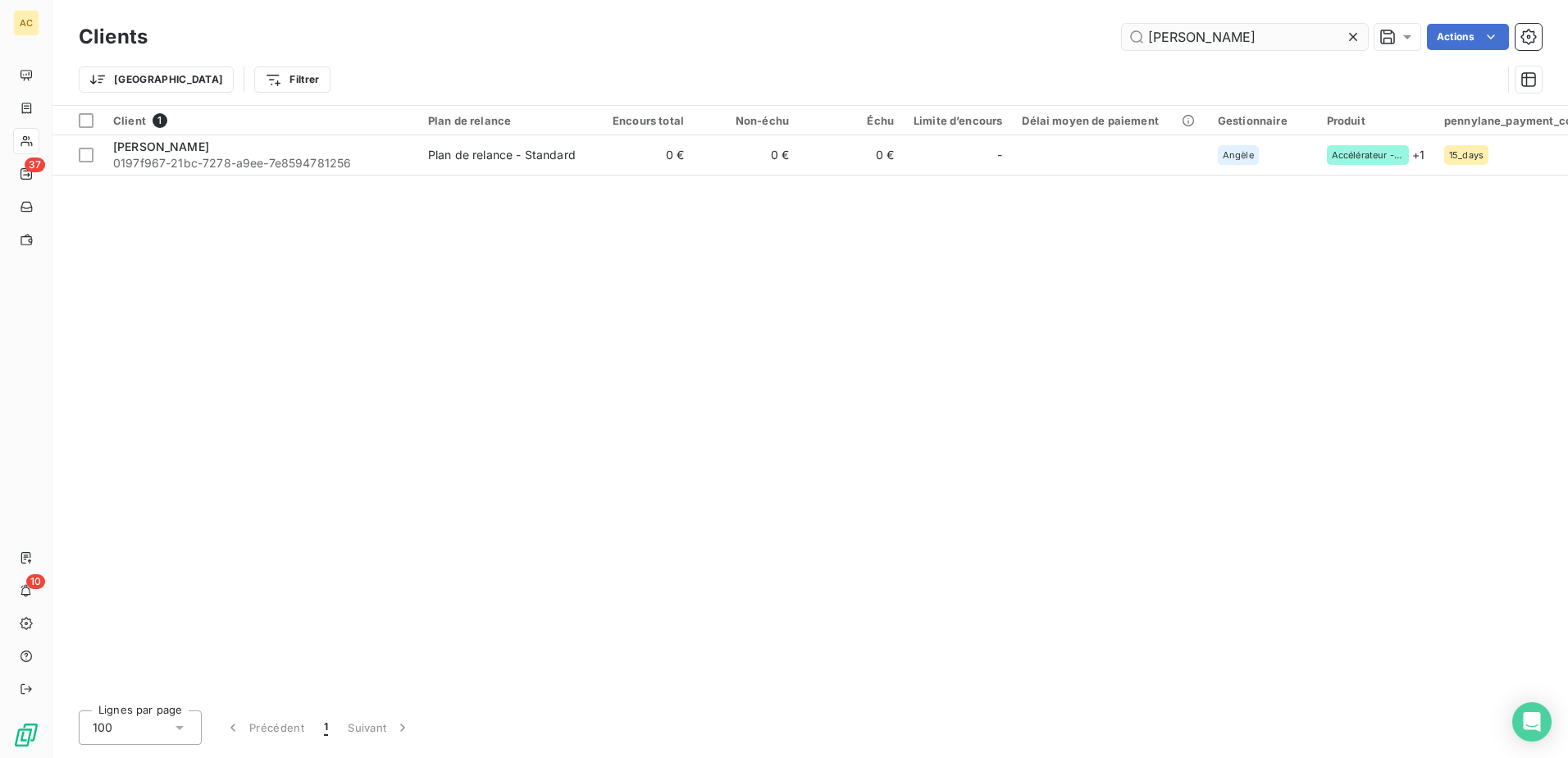
click at [1209, 42] on input "Pierre Brignou" at bounding box center [1244, 37] width 246 height 26
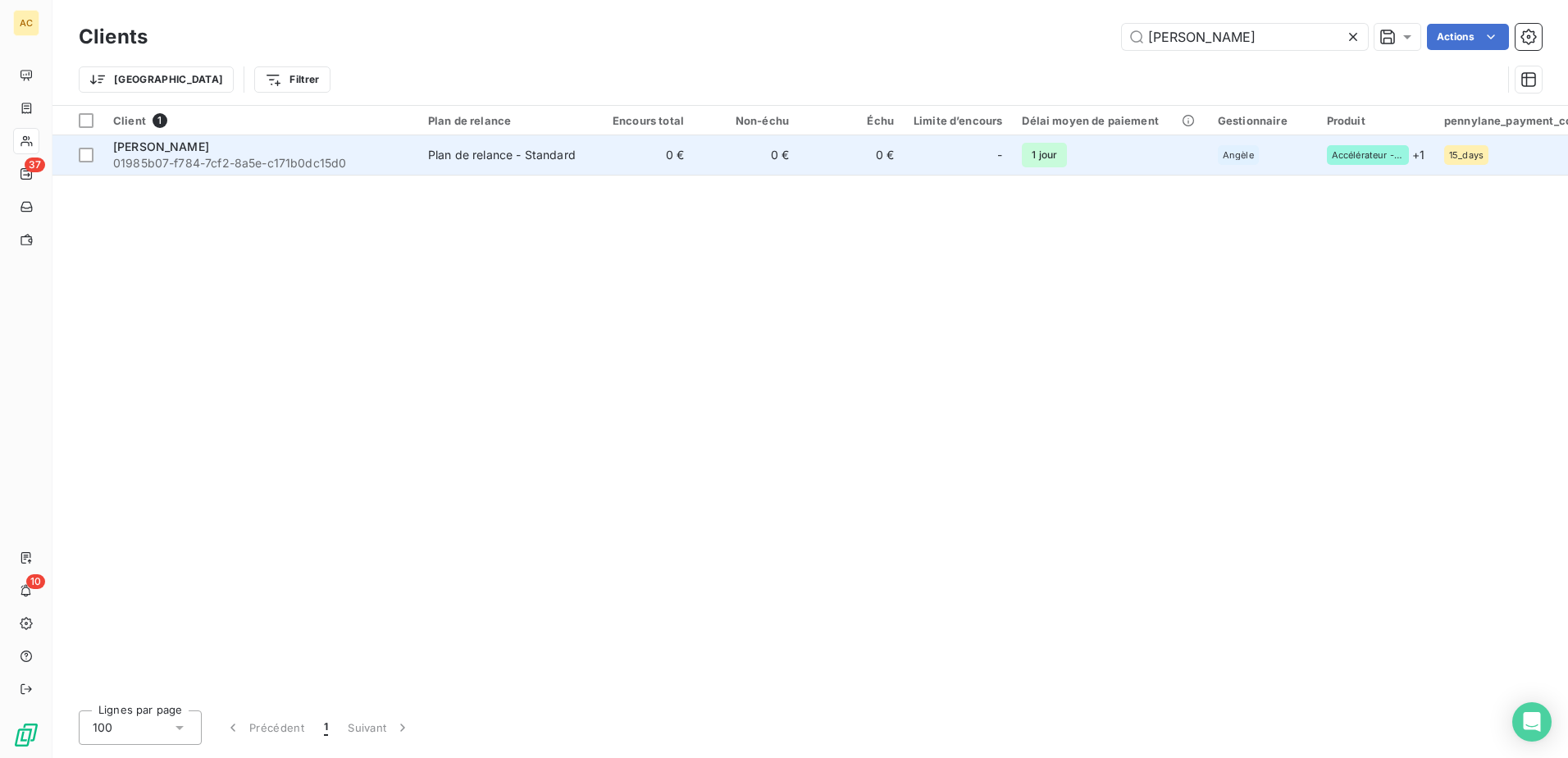
type input "Ingrid Chaine"
click at [980, 161] on div at bounding box center [977, 155] width 26 height 26
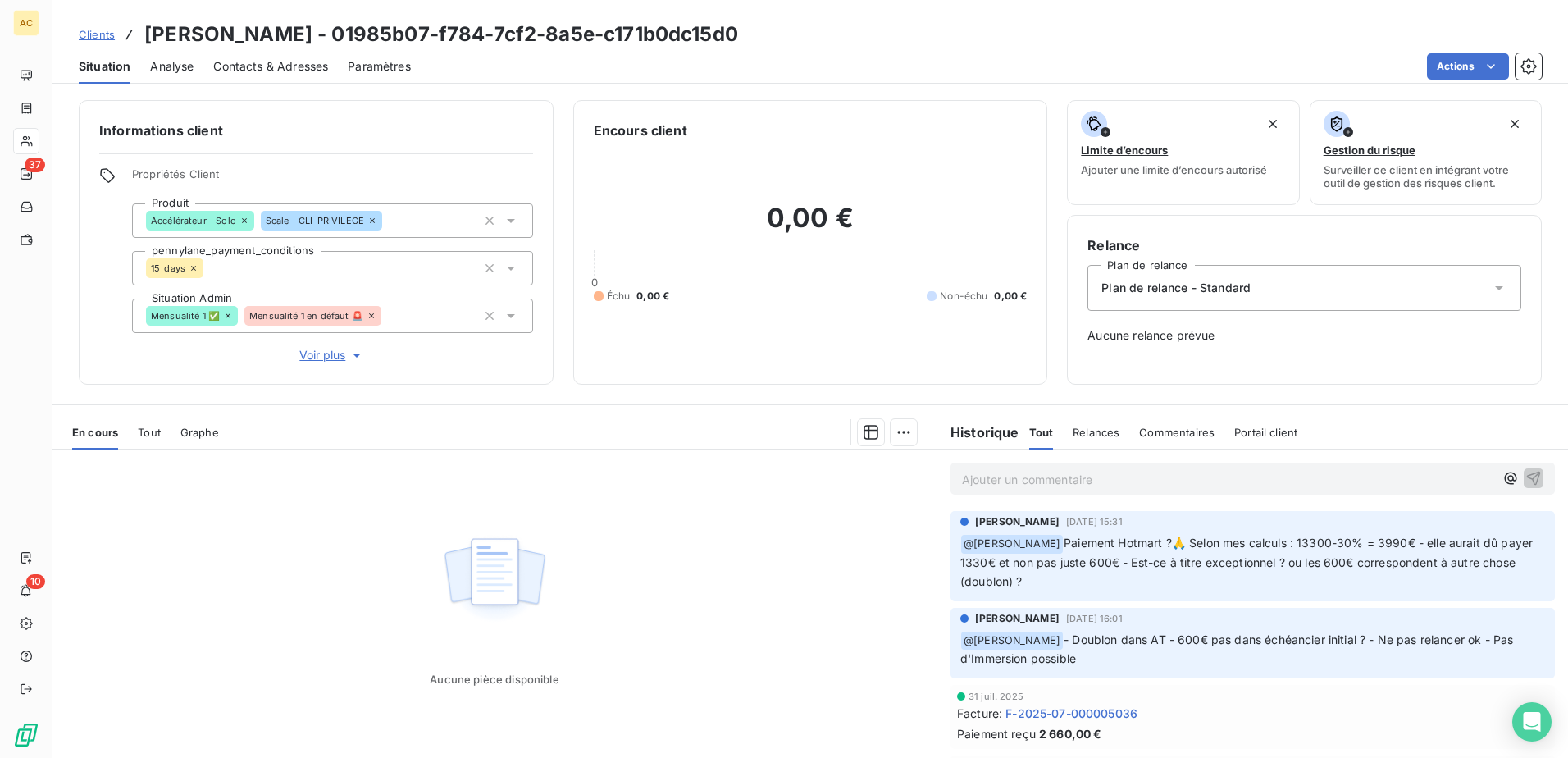
click at [101, 38] on span "Clients" at bounding box center [97, 34] width 36 height 13
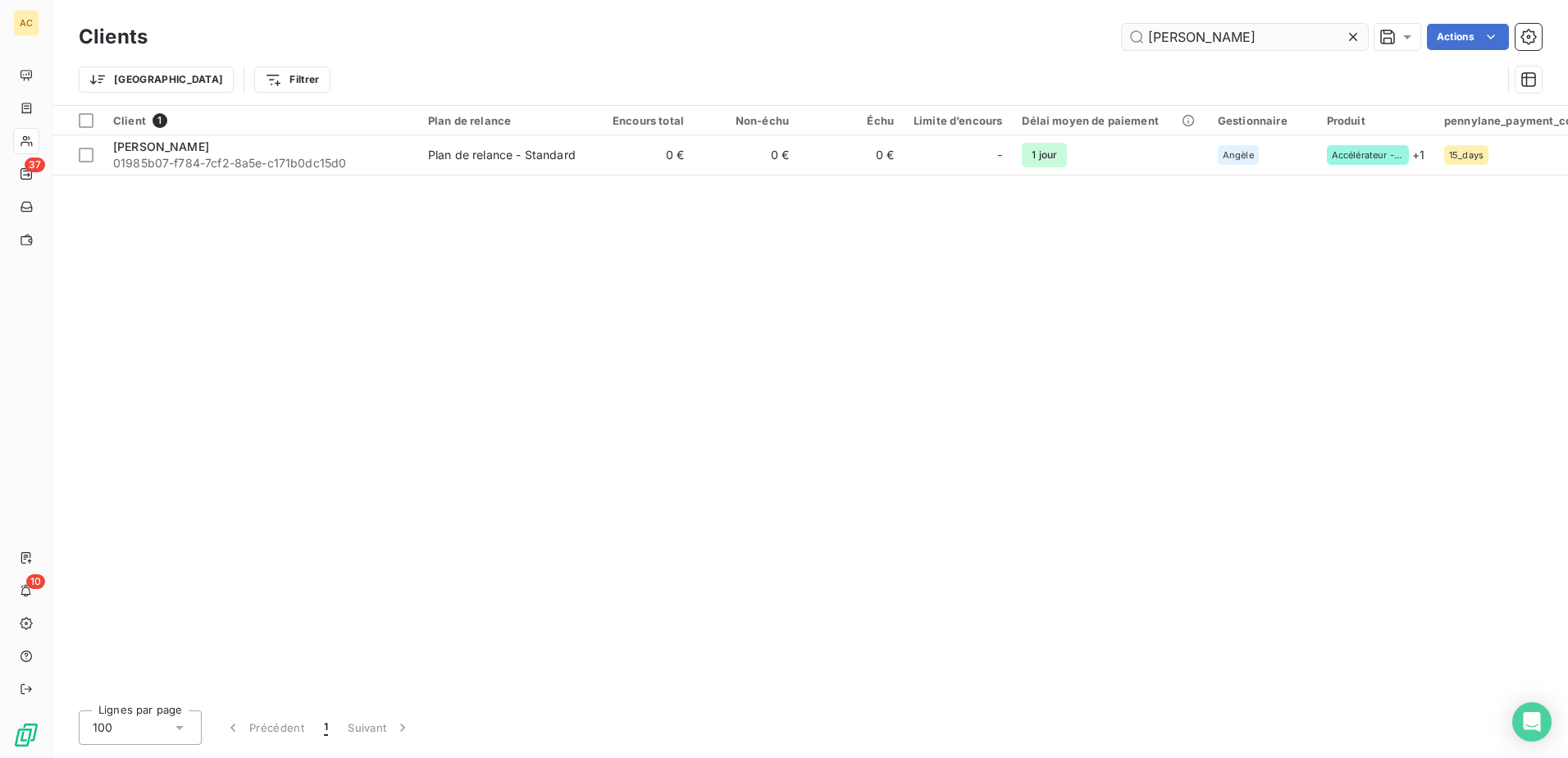
click at [1209, 35] on input "Ingrid Chaine" at bounding box center [1244, 37] width 246 height 26
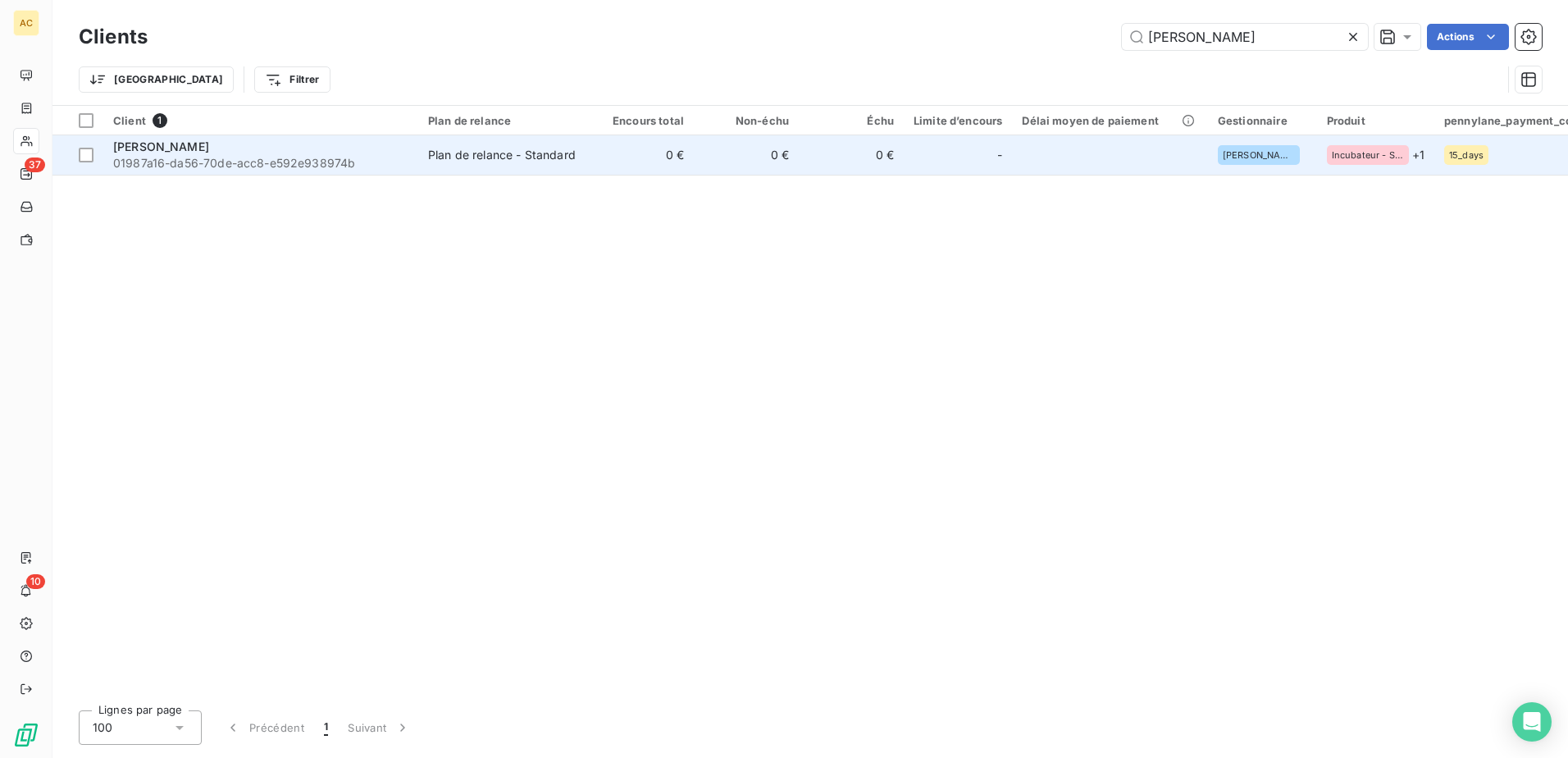
type input "Fabien Maret"
click at [1009, 159] on td "-" at bounding box center [958, 155] width 109 height 39
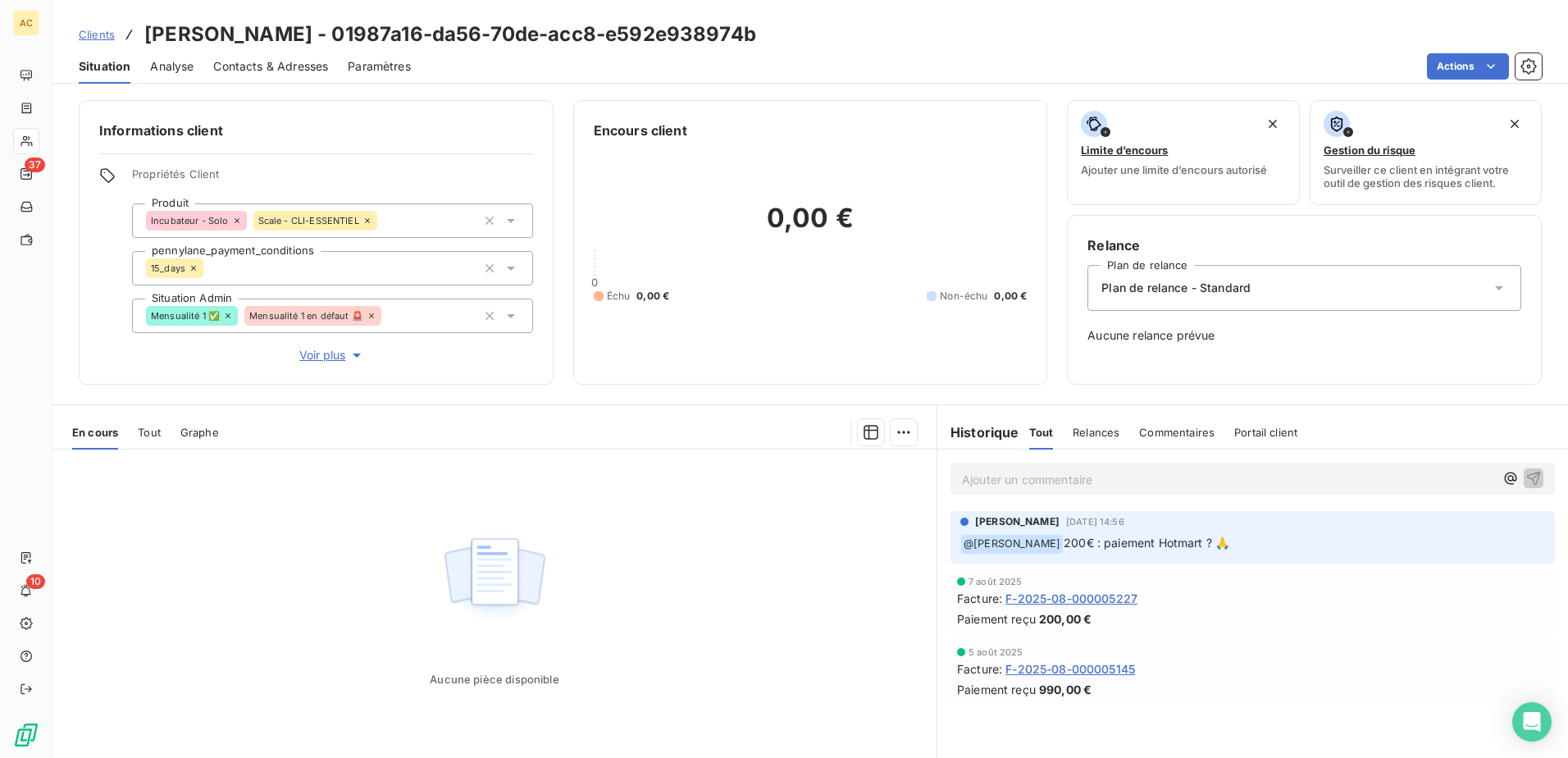
click at [109, 39] on span "Clients" at bounding box center [97, 34] width 36 height 13
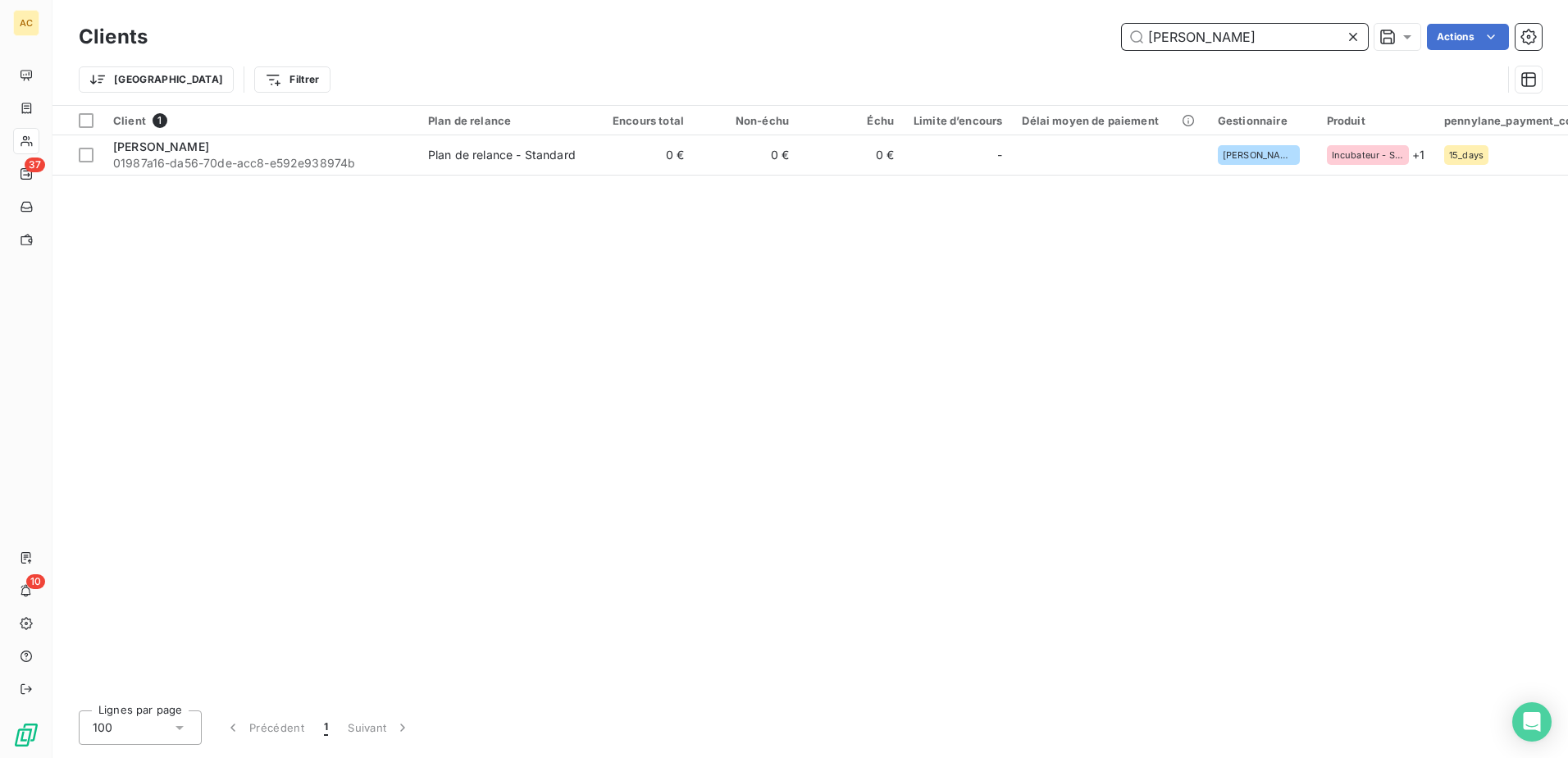
click at [1287, 46] on input "Fabien Maret" at bounding box center [1244, 37] width 246 height 26
paste input "Joel Keck"
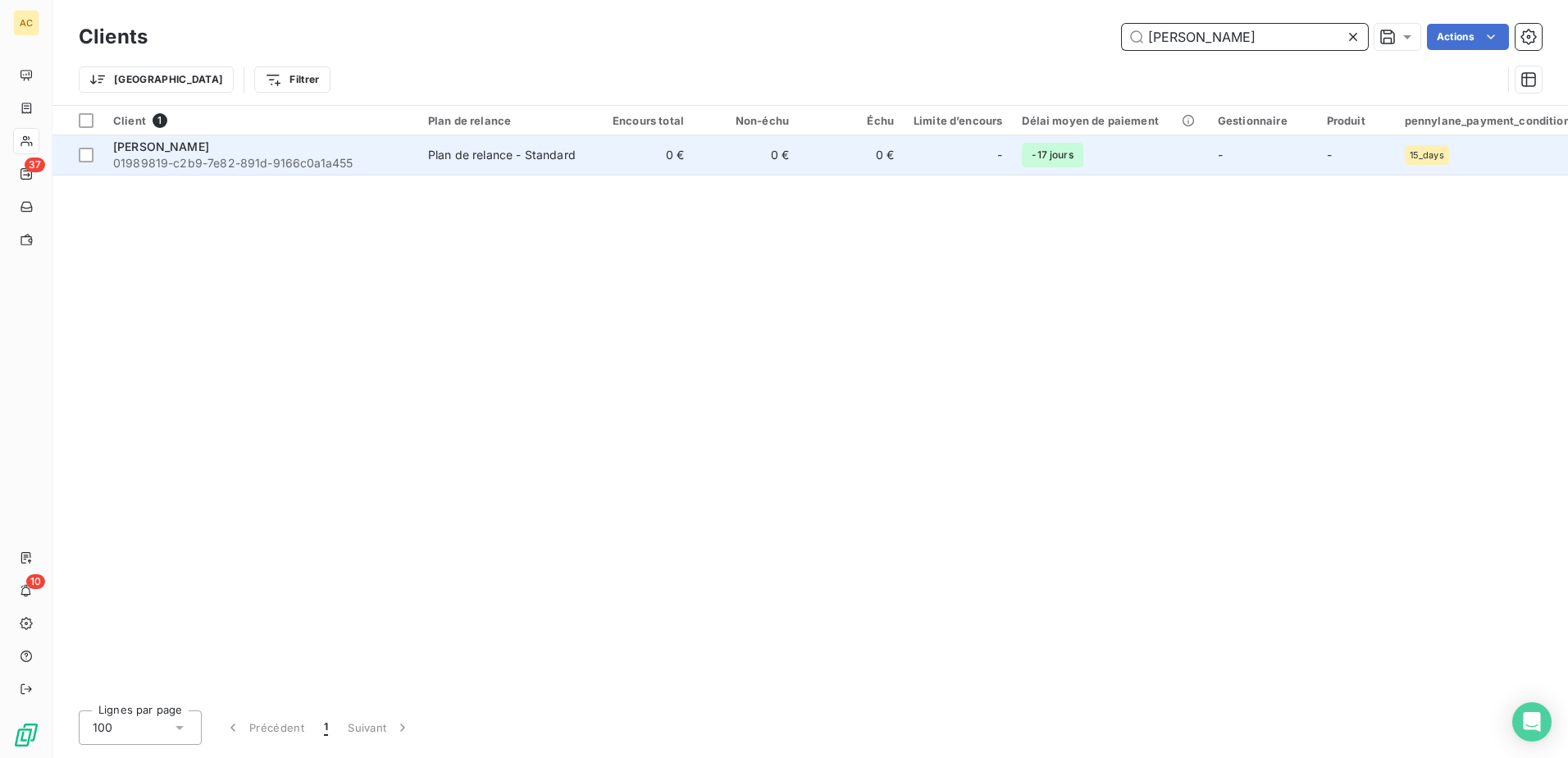
type input "Joel Keck"
click at [584, 146] on td "Plan de relance - Standard" at bounding box center [503, 155] width 171 height 39
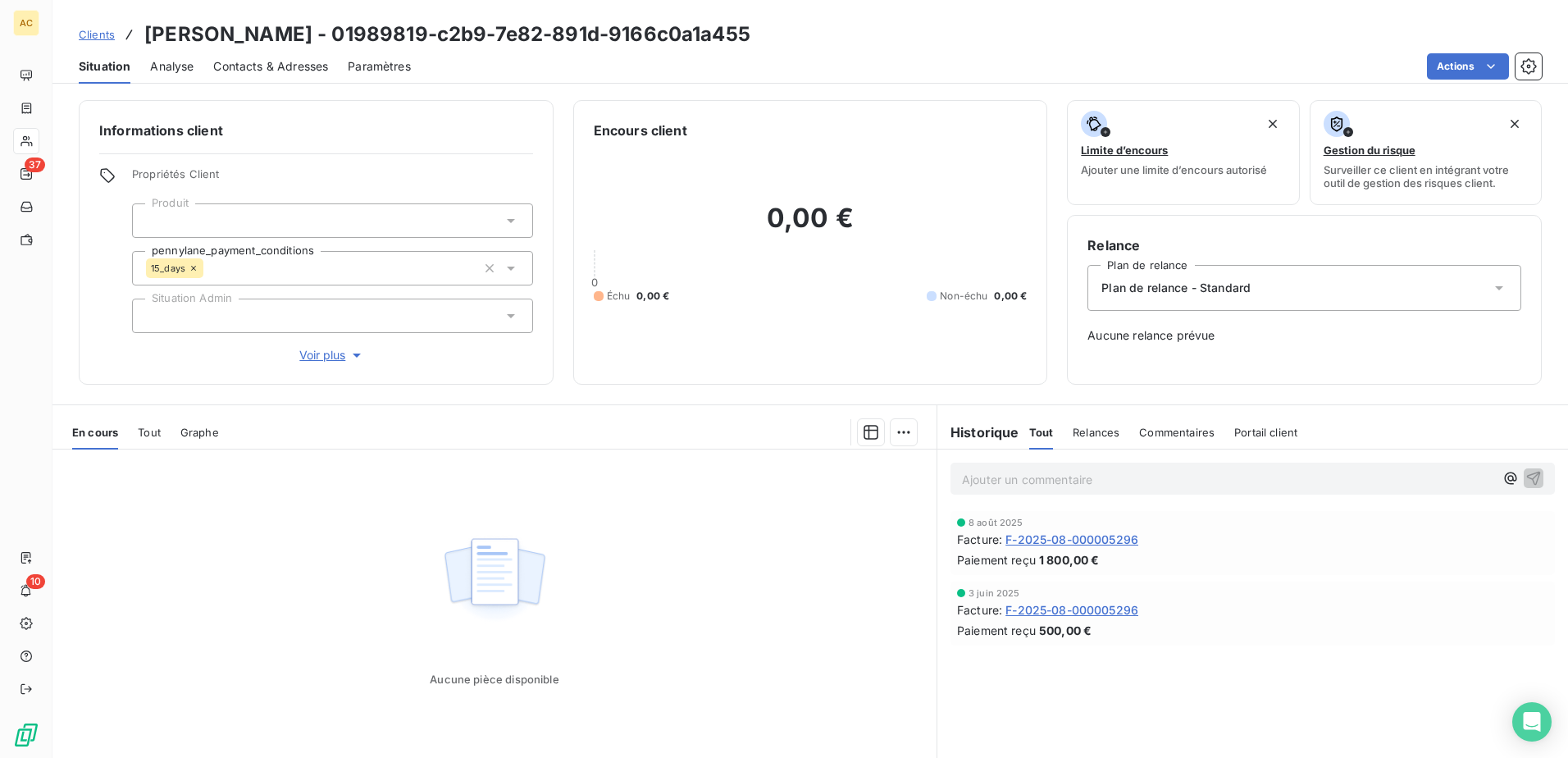
click at [95, 37] on span "Clients" at bounding box center [97, 34] width 36 height 13
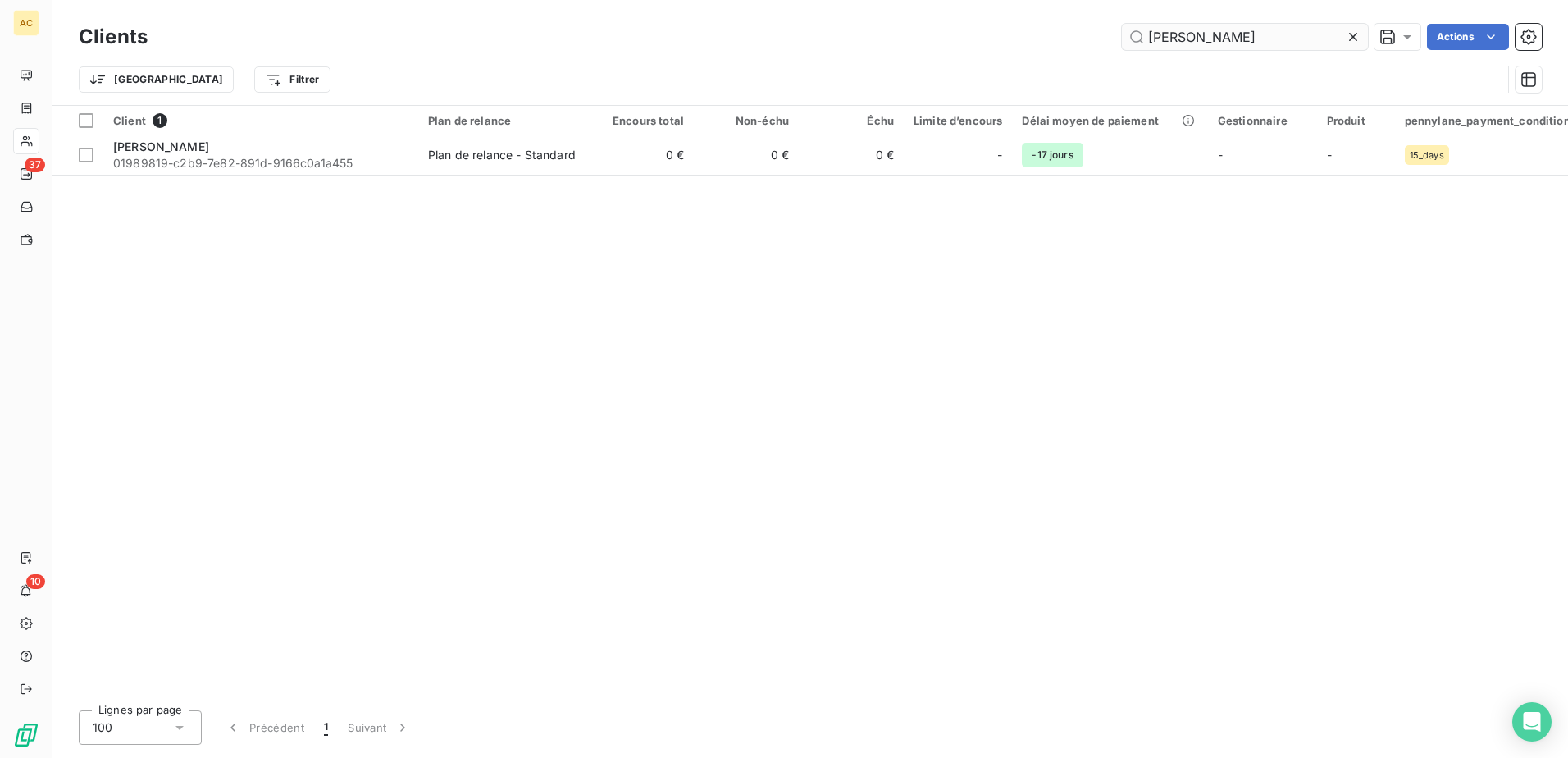
click at [1293, 48] on input "Joel Keck" at bounding box center [1244, 37] width 246 height 26
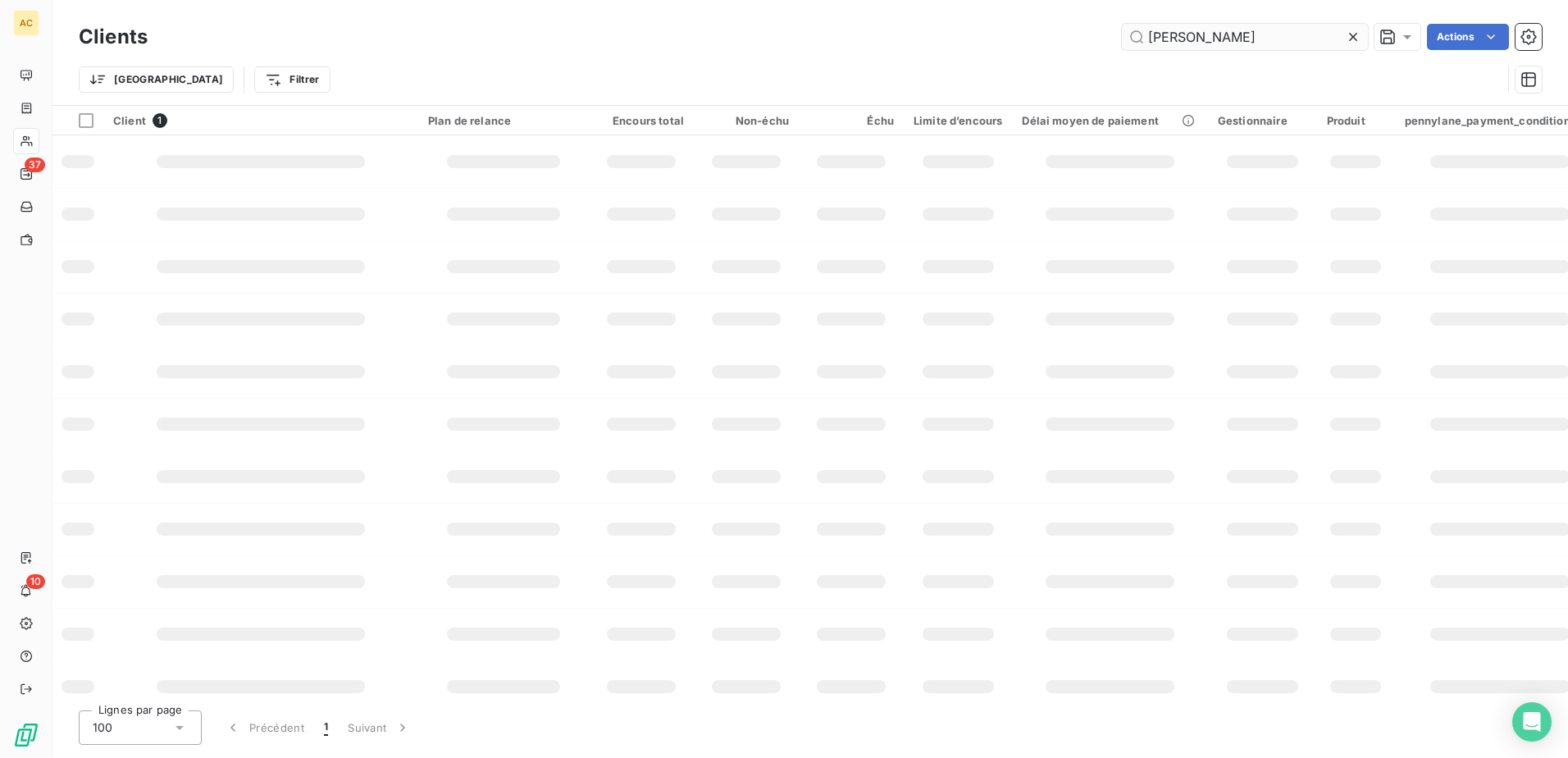
click at [1290, 37] on input "Joel Marine BOUCHET" at bounding box center [1244, 37] width 246 height 26
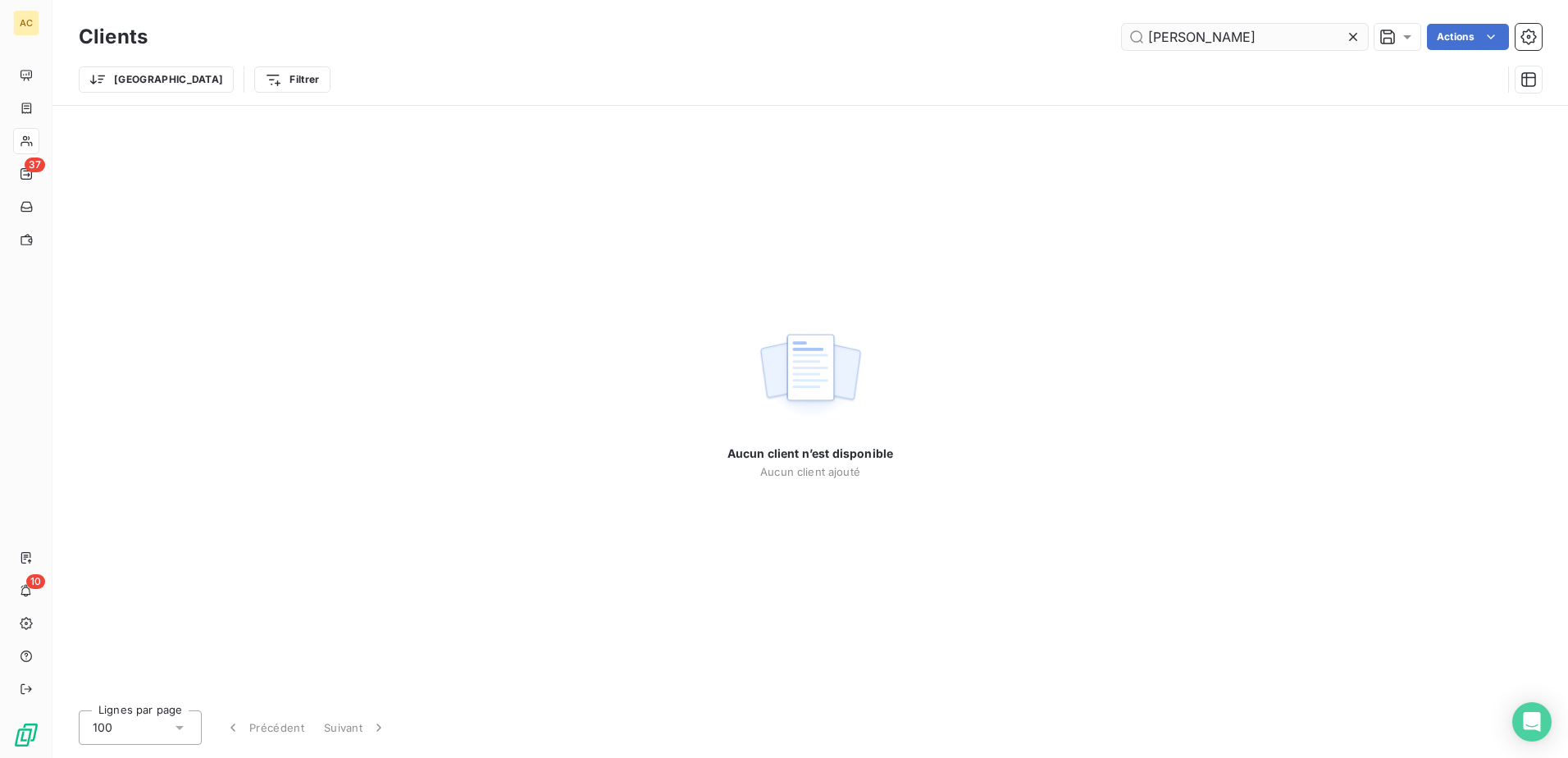
click at [1290, 37] on input "Joel Marine BOUCHET" at bounding box center [1244, 37] width 246 height 26
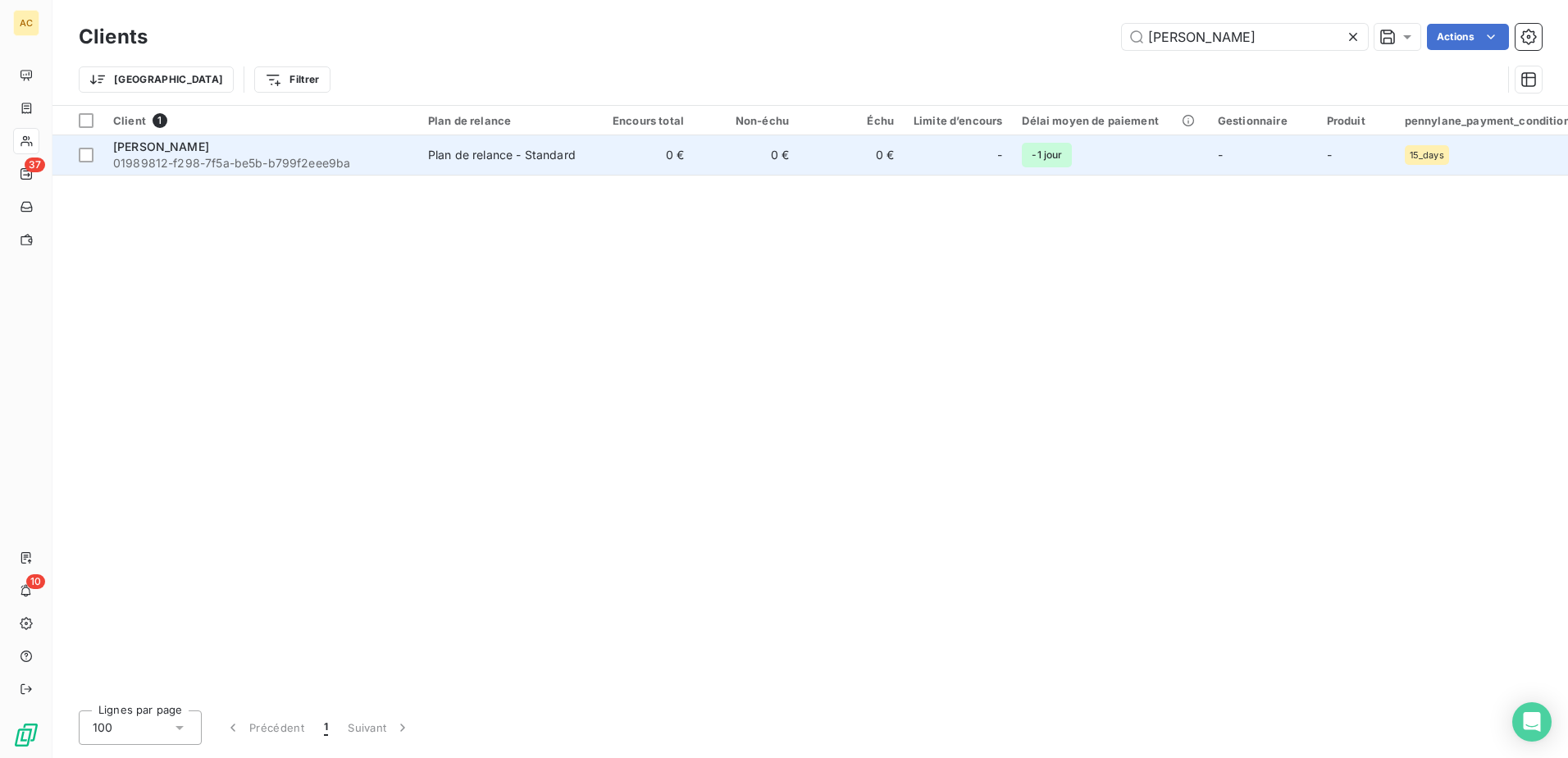
type input "Marine BOUCHET"
click at [995, 154] on div "-" at bounding box center [957, 155] width 88 height 26
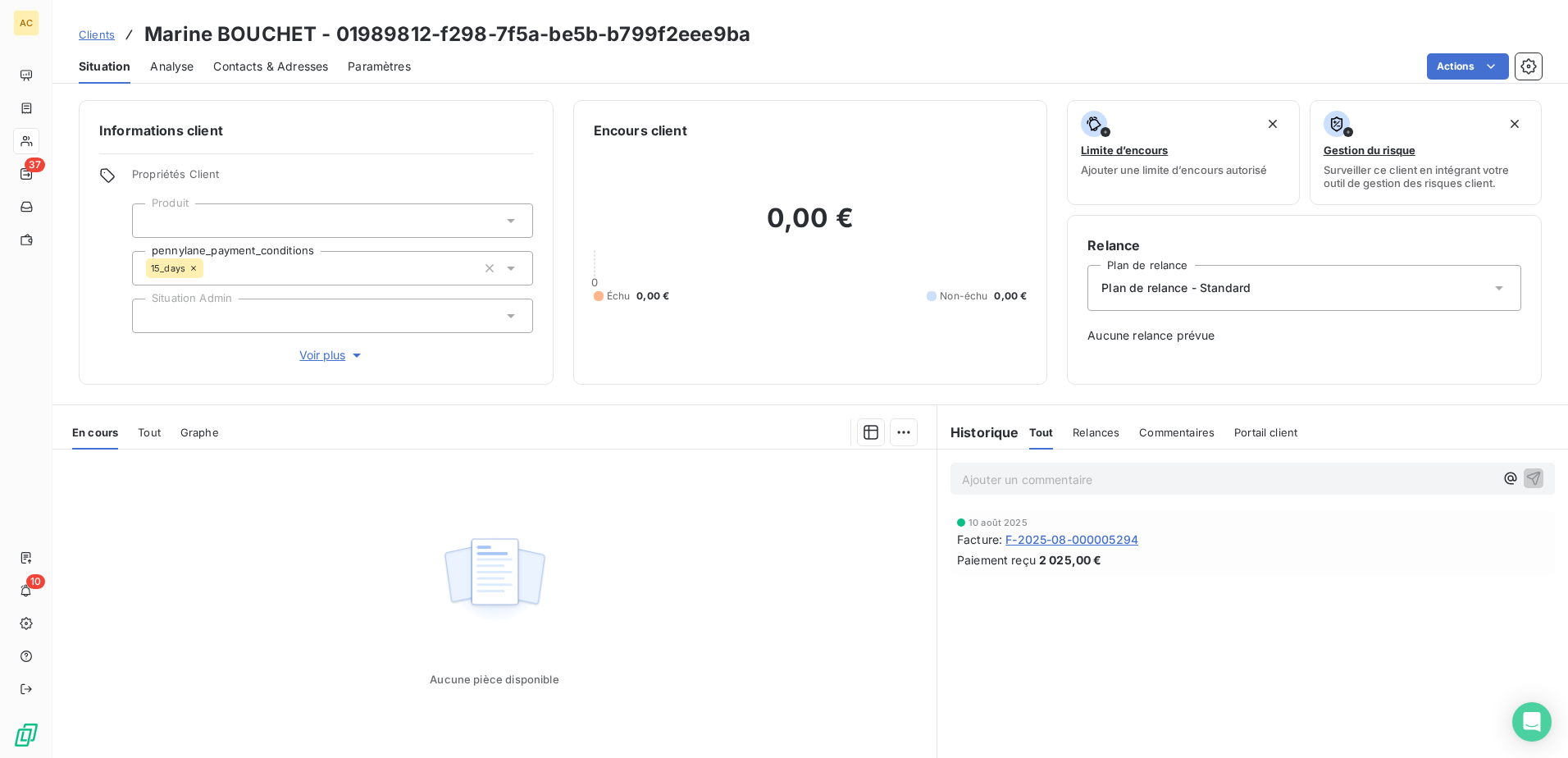
click at [83, 34] on span "Clients" at bounding box center [97, 34] width 36 height 13
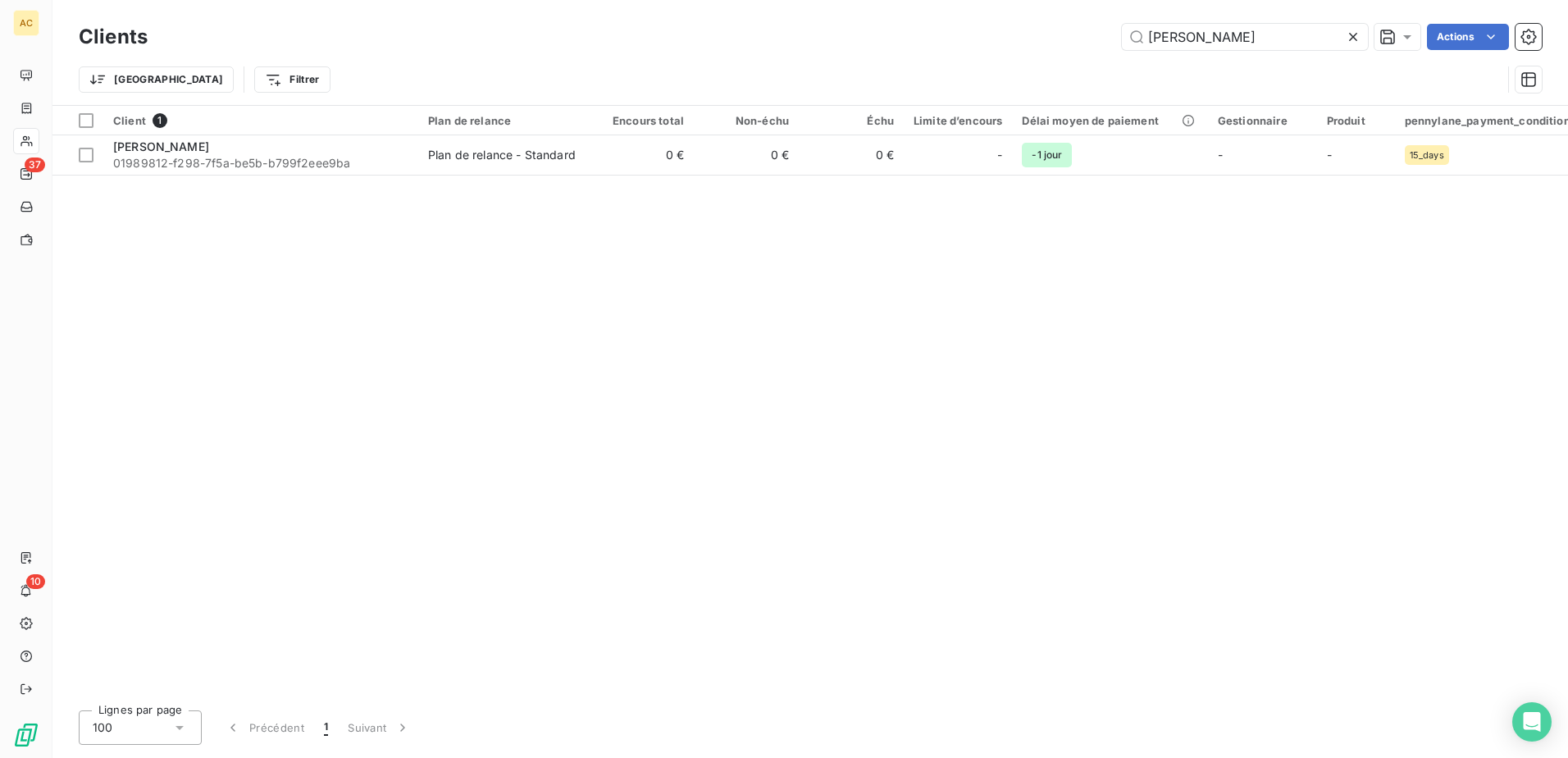
click at [1317, 20] on div "Clients Marine BOUCHET Actions" at bounding box center [810, 36] width 1463 height 34
click at [1302, 36] on input "Marine BOUCHET" at bounding box center [1244, 37] width 246 height 26
paste input "AGALIE TROY"
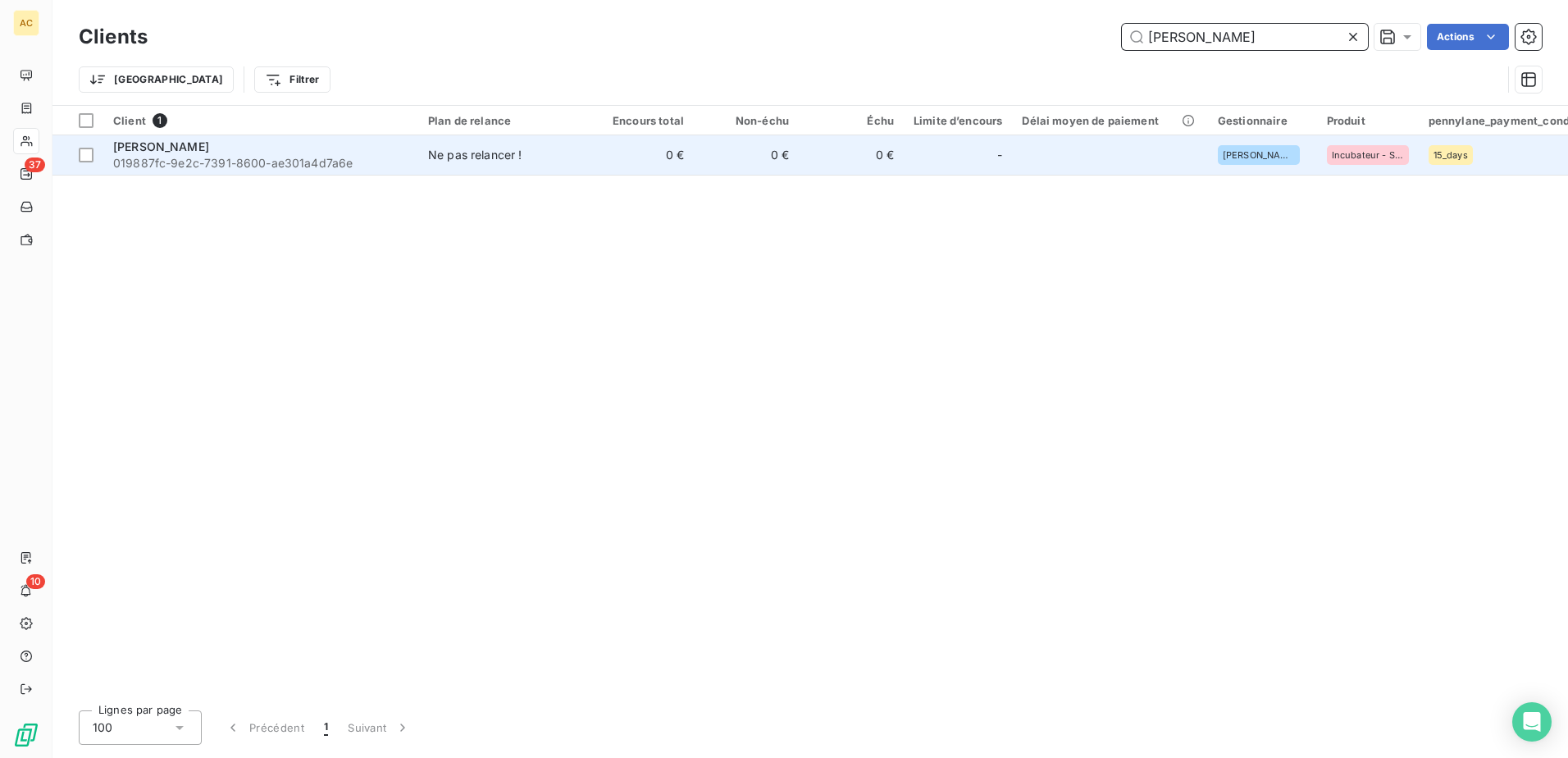
type input "MAGALIE TROY"
click at [623, 142] on td "0 €" at bounding box center [641, 155] width 105 height 39
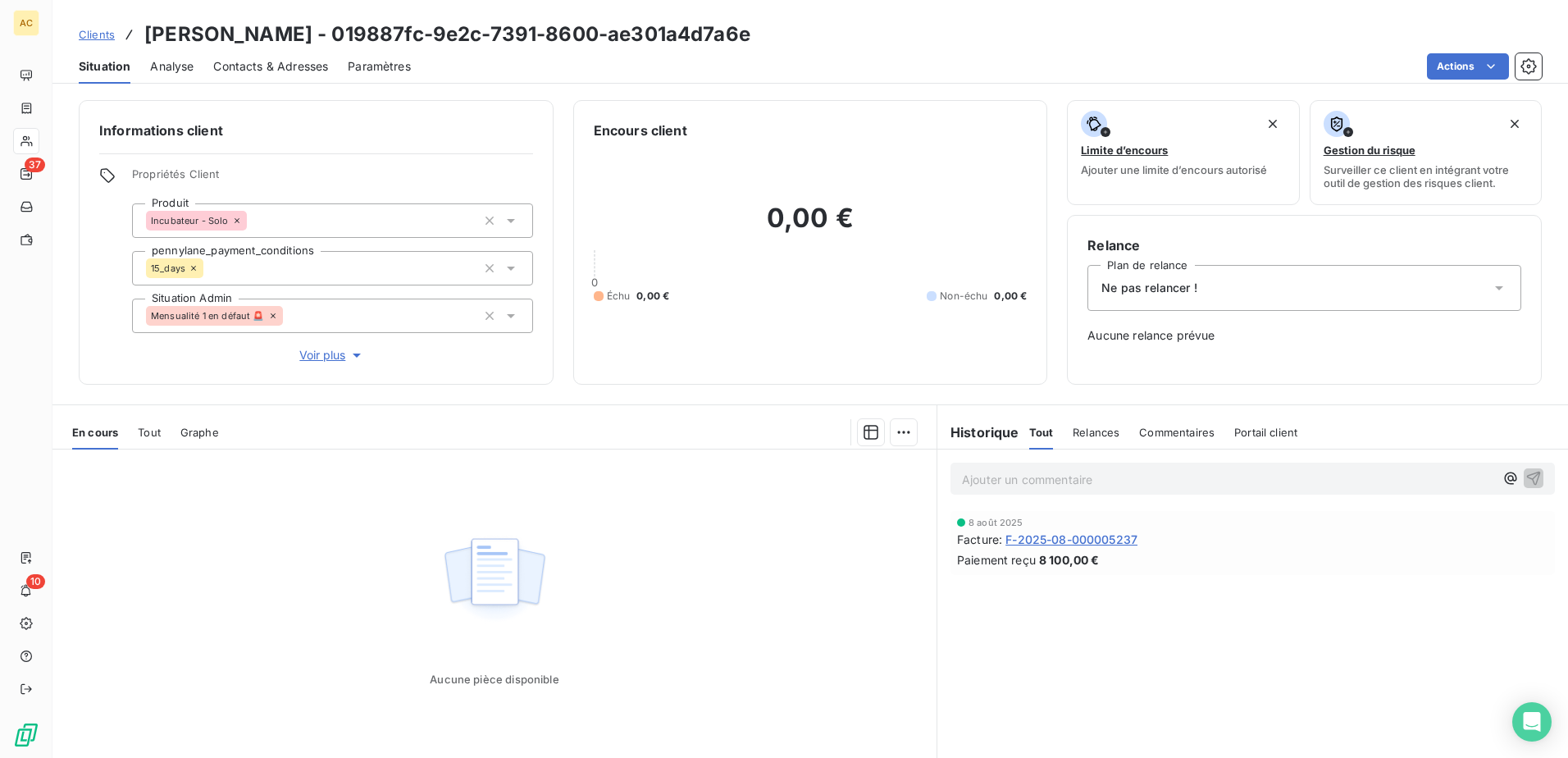
click at [1378, 283] on div "Ne pas relancer !" at bounding box center [1303, 287] width 434 height 46
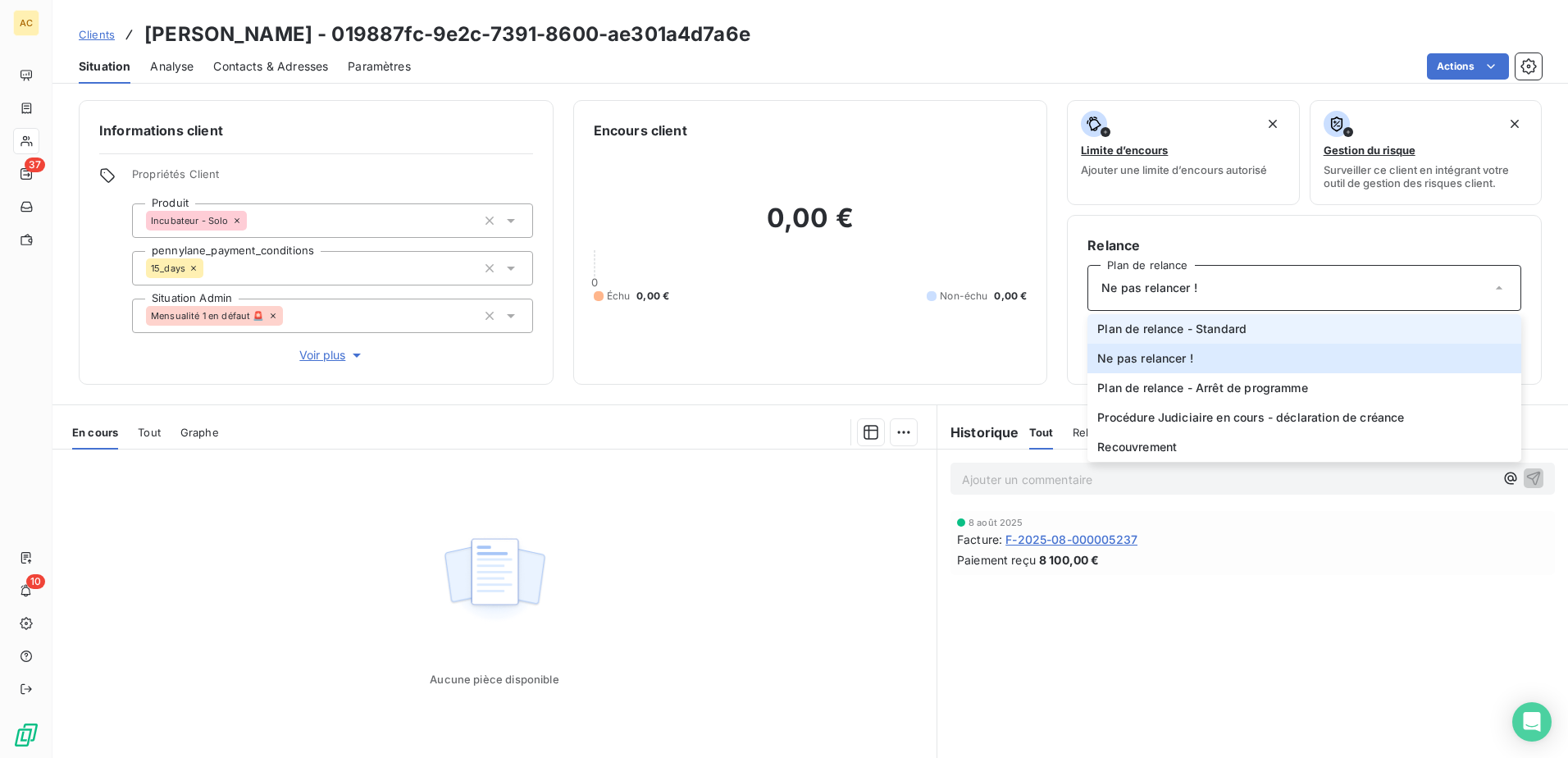
click at [1270, 332] on li "Plan de relance - Standard" at bounding box center [1303, 329] width 434 height 30
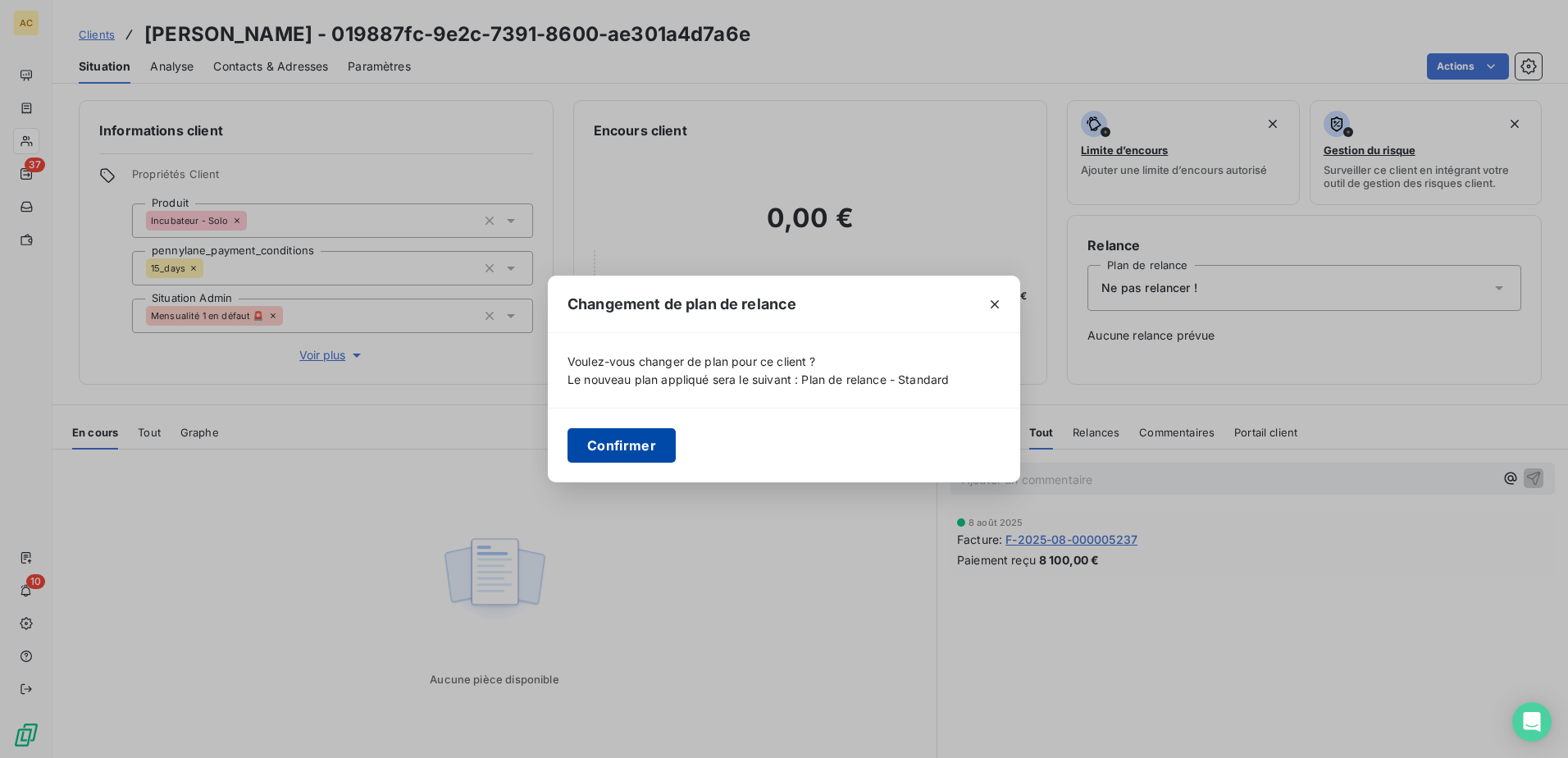
click at [632, 438] on button "Confirmer" at bounding box center [621, 445] width 109 height 34
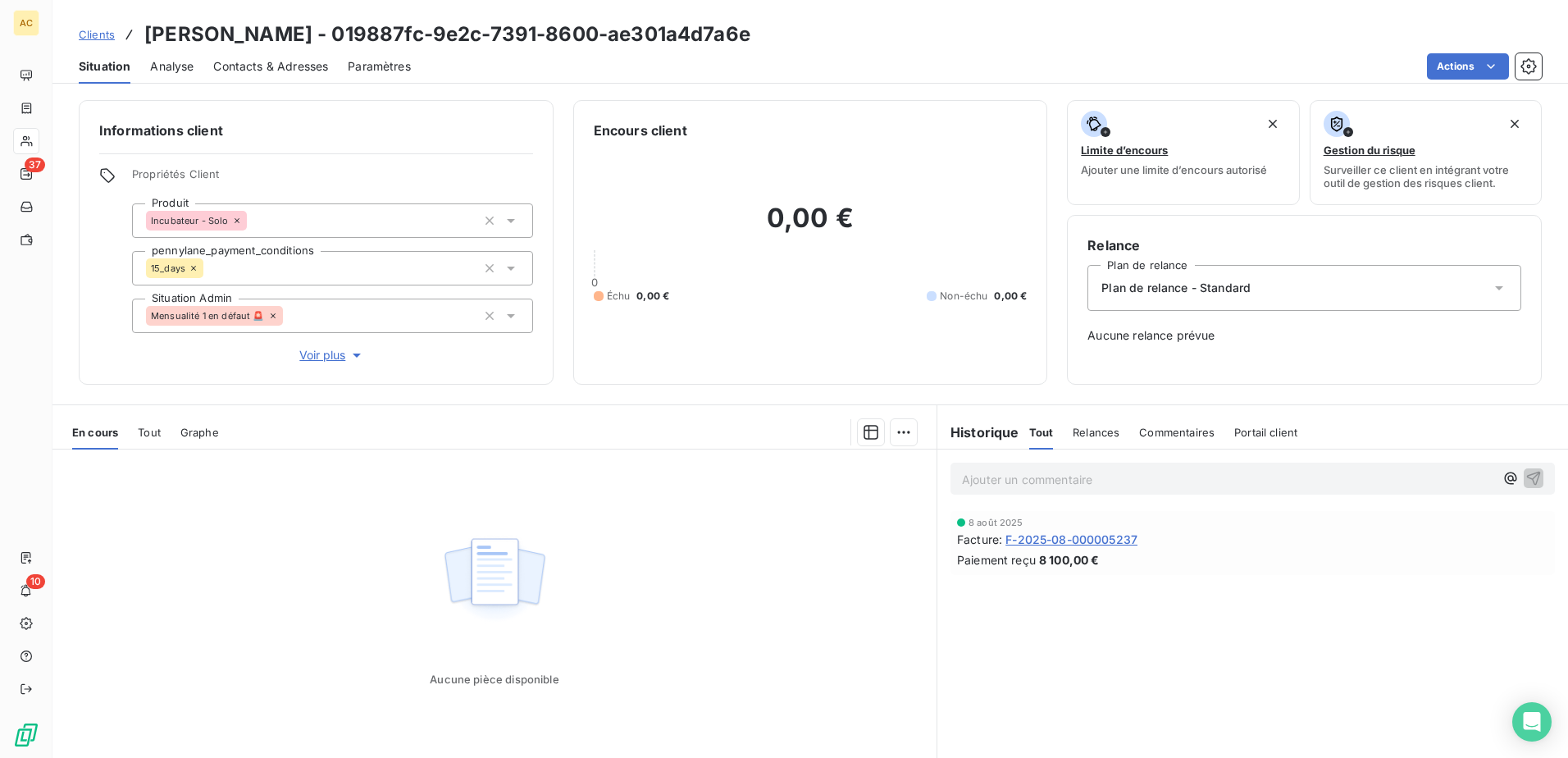
click at [105, 38] on span "Clients" at bounding box center [97, 34] width 36 height 13
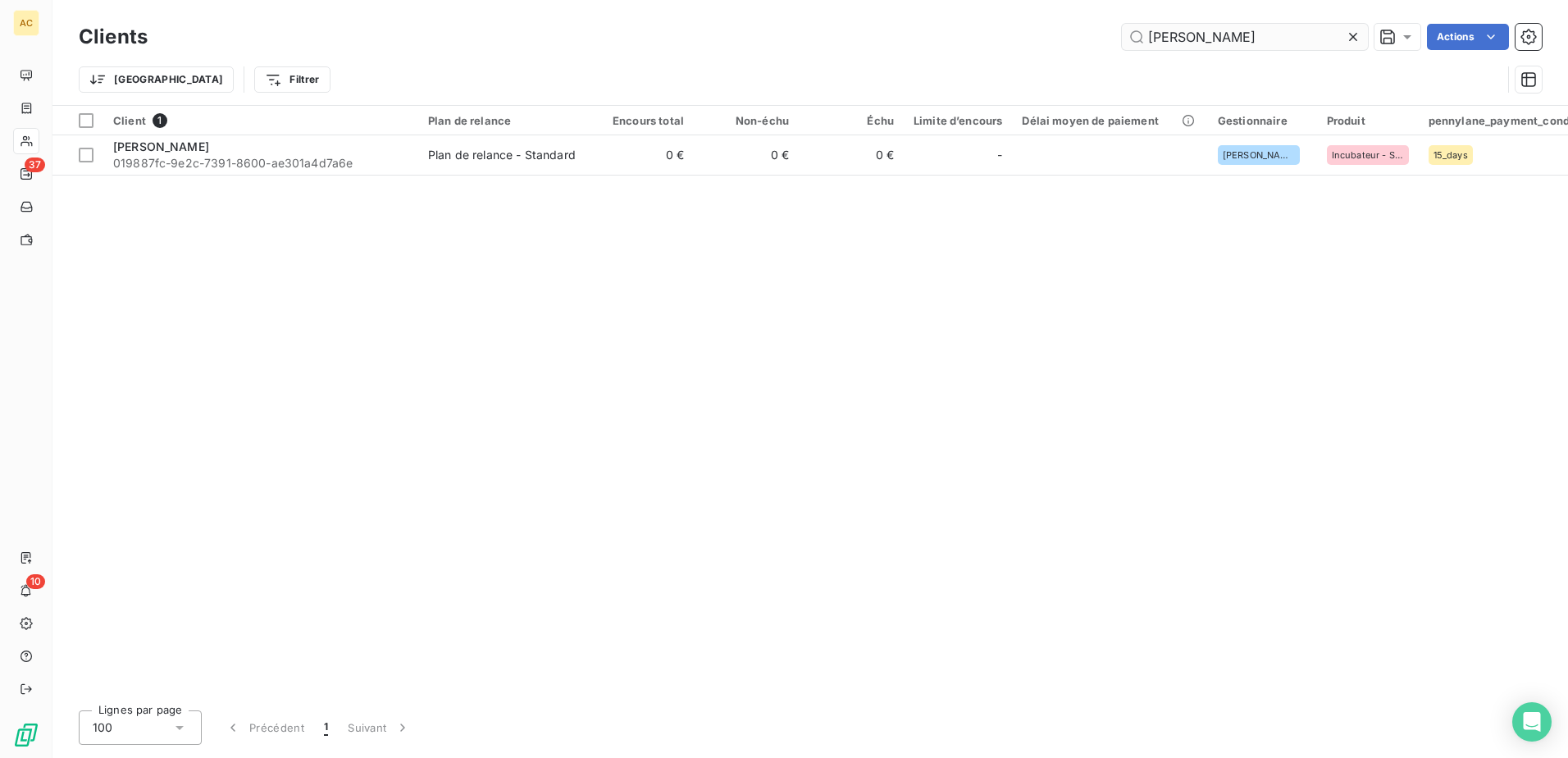
click at [1236, 37] on input "MAGALIE TROY" at bounding box center [1244, 37] width 246 height 26
click at [1284, 32] on input "[PERSON_NAME]" at bounding box center [1244, 37] width 246 height 26
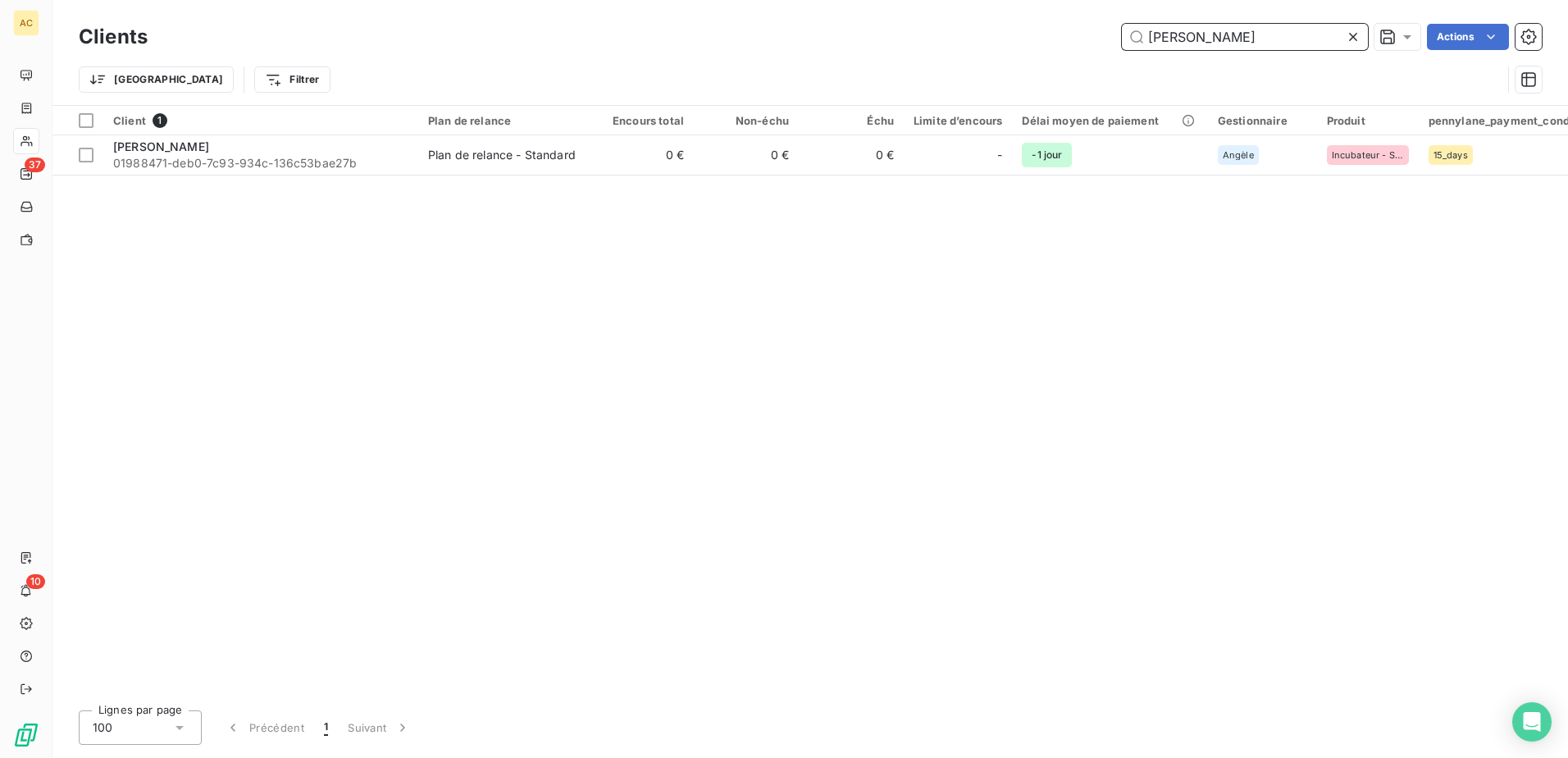
click at [1284, 32] on input "[PERSON_NAME]" at bounding box center [1244, 37] width 246 height 26
paste input "Jessica Elmekies"
click at [1248, 37] on input "Jessica Elmekies" at bounding box center [1244, 37] width 246 height 26
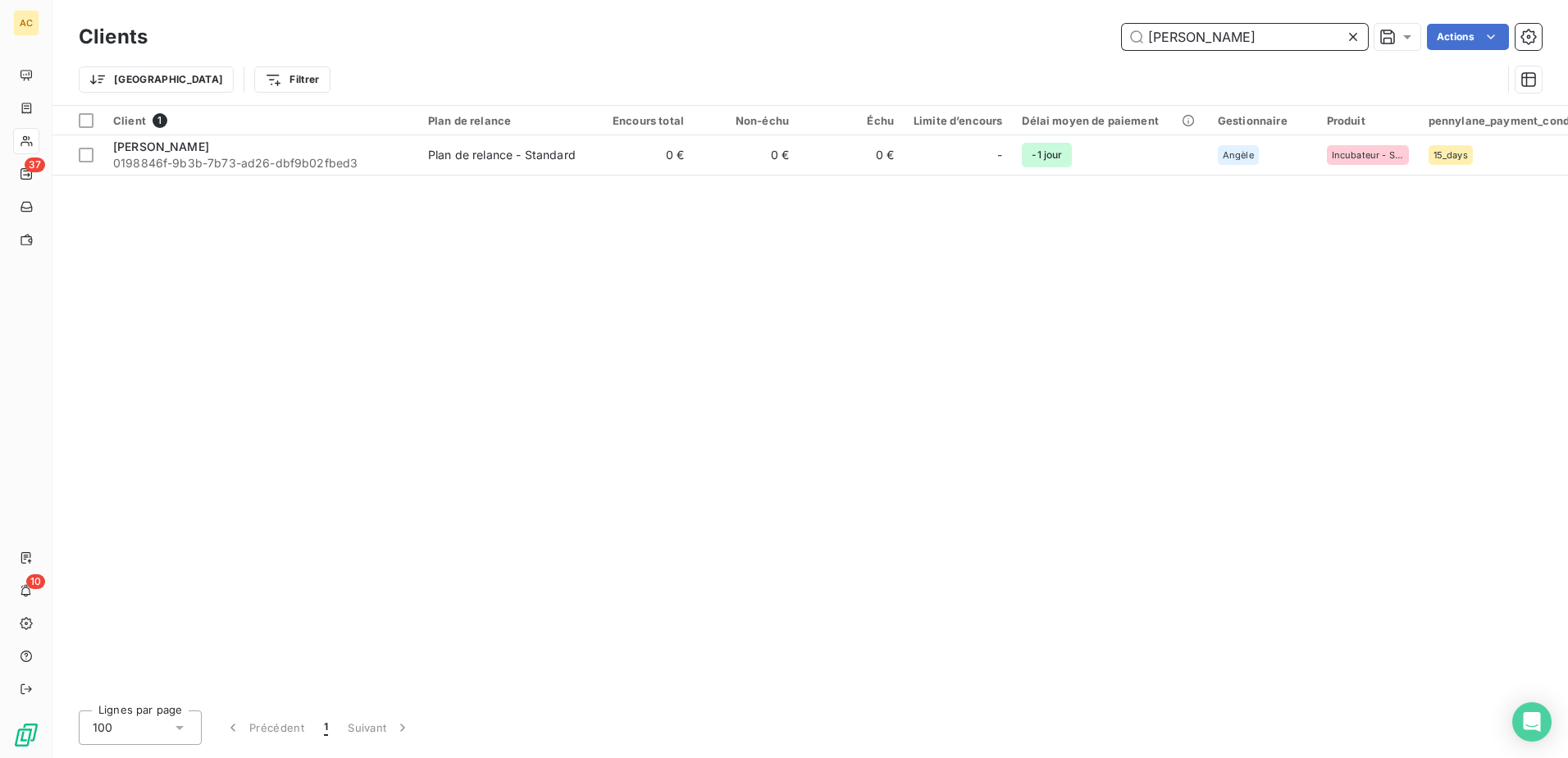
paste input "Vannah Ngau"
click at [1264, 40] on input "Vannah Ngau" at bounding box center [1244, 37] width 246 height 26
paste input "DELPHINE VERDANT"
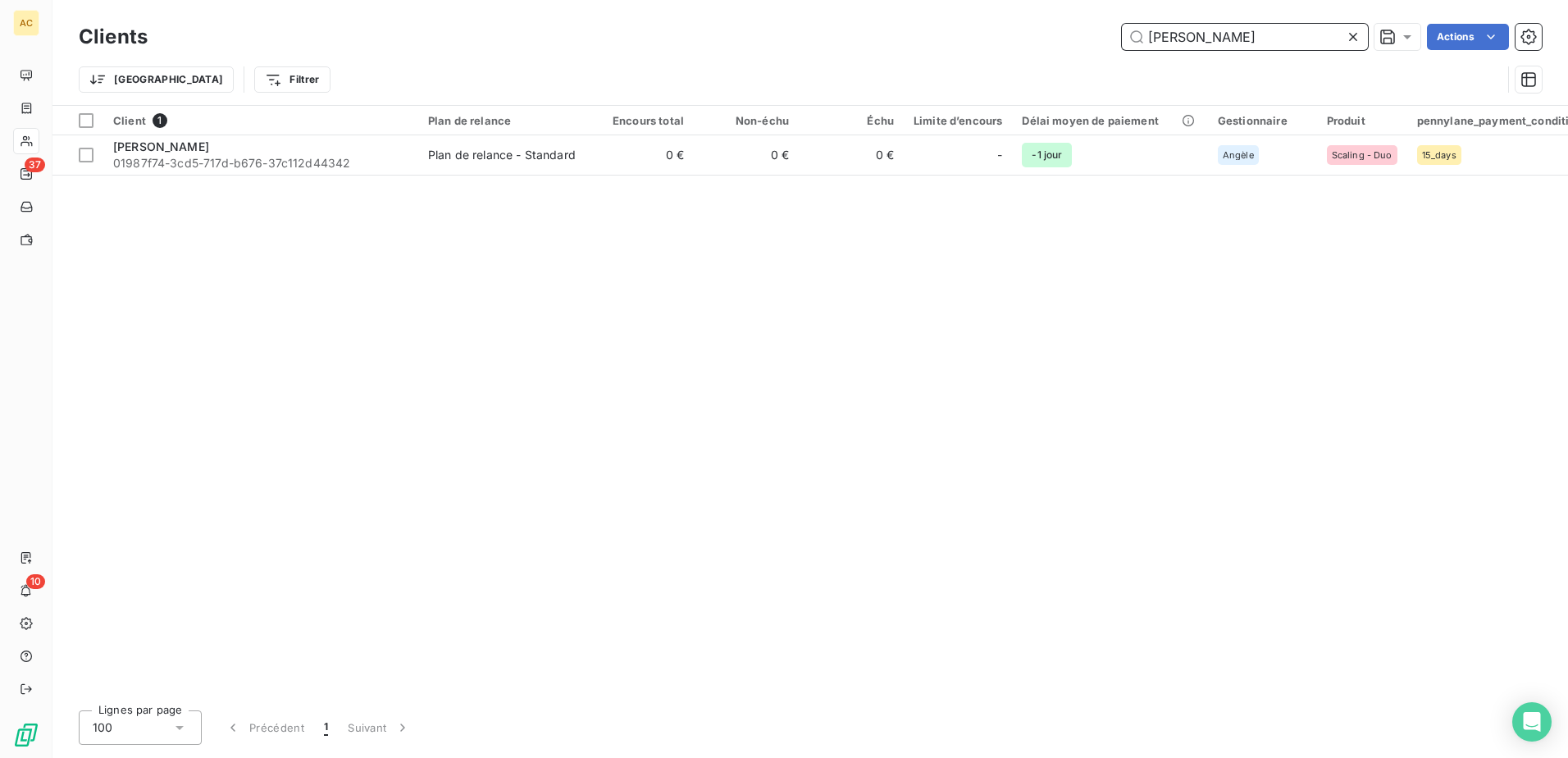
click at [1264, 32] on input "DELPHINE VERDANT" at bounding box center [1244, 37] width 246 height 26
paste input "orian Carbonnier"
click at [1249, 32] on input "Dorian Carbonnier" at bounding box center [1244, 37] width 246 height 26
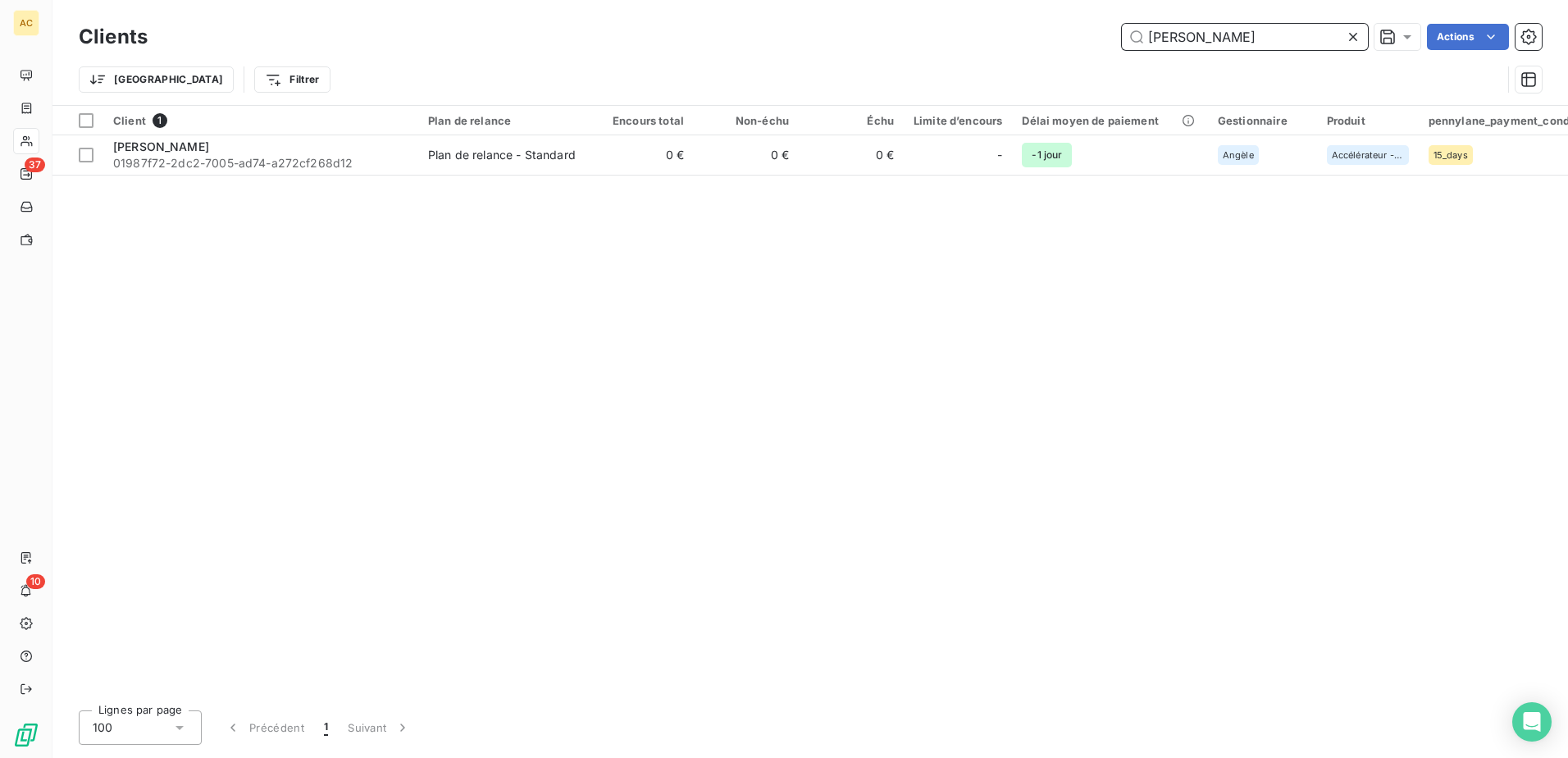
click at [1249, 32] on input "Dorian Carbonnier" at bounding box center [1244, 37] width 246 height 26
paste input "Stéphane Toulis"
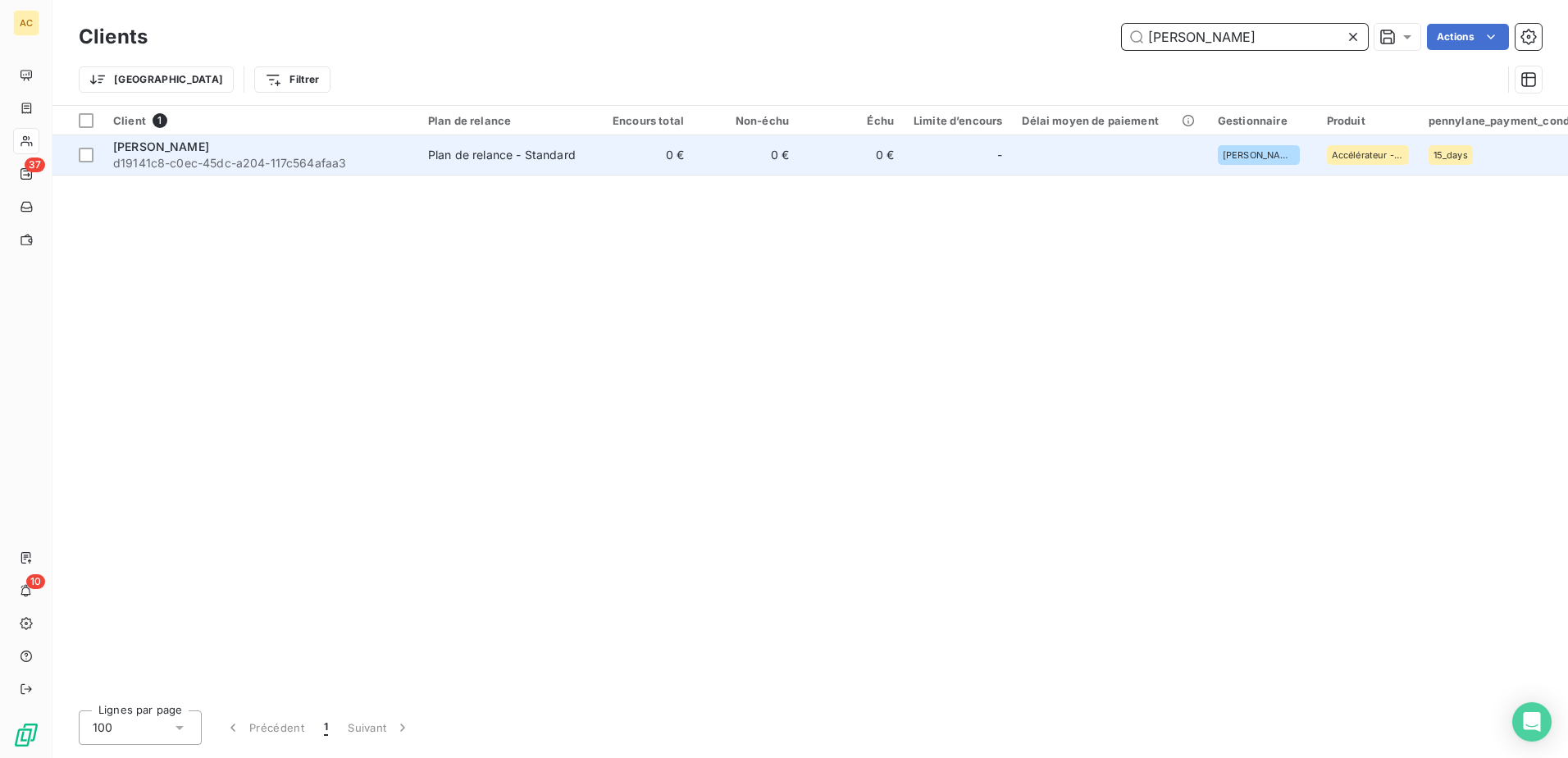
type input "Stéphane Toulis"
click at [220, 150] on div "Stéphane Toulis" at bounding box center [261, 147] width 295 height 17
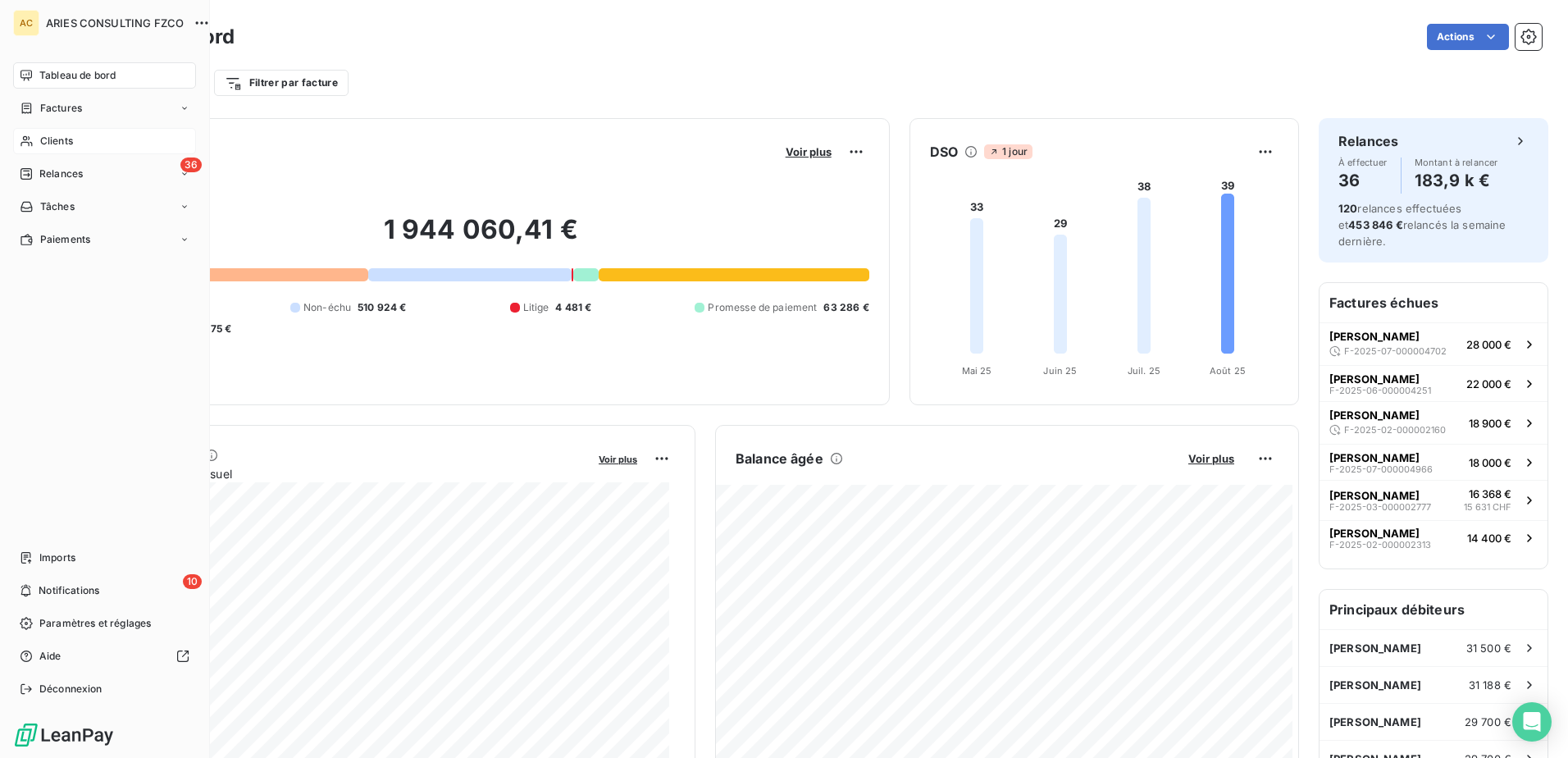
click at [40, 133] on div "Clients" at bounding box center [104, 141] width 183 height 26
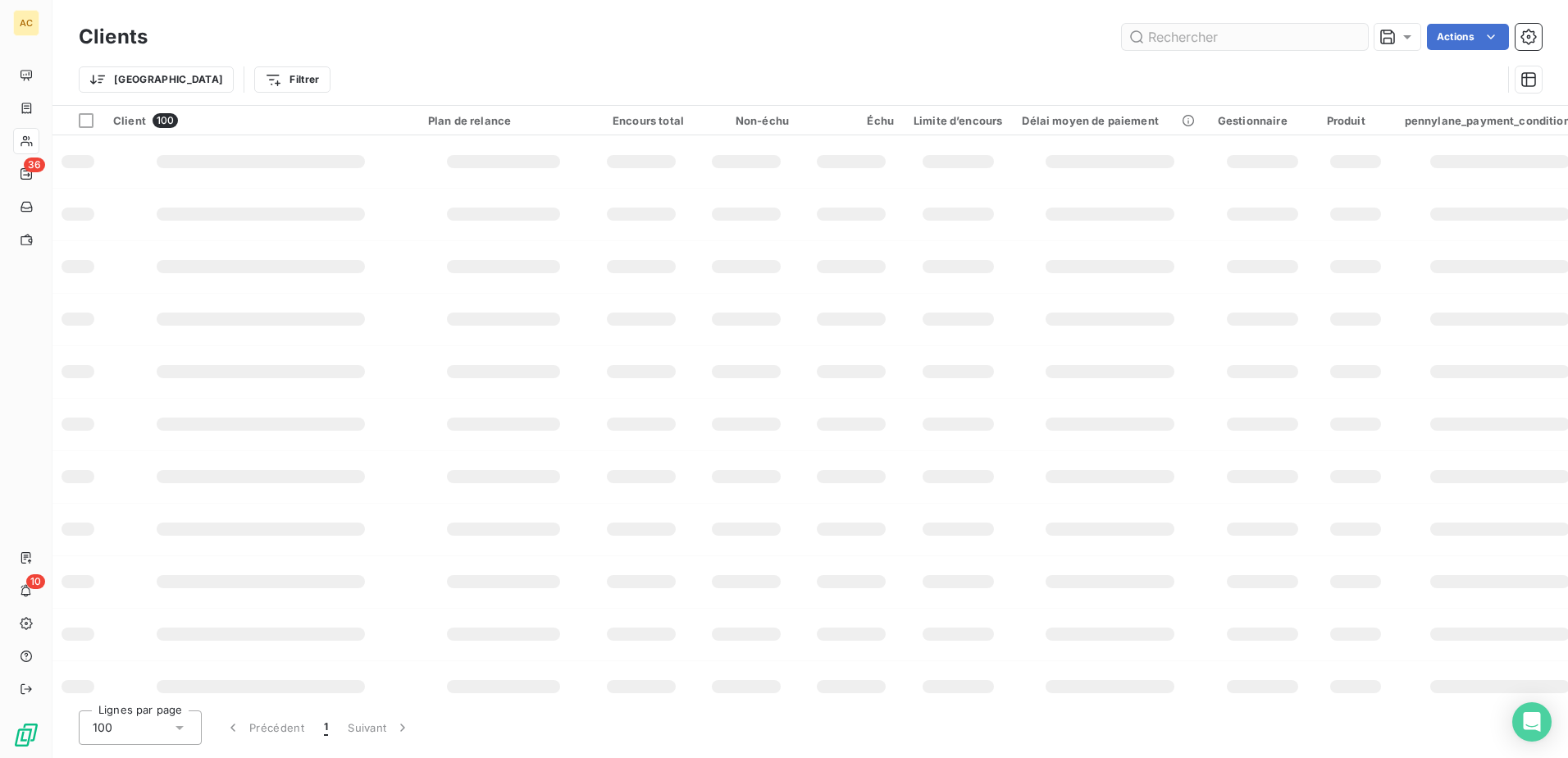
click at [1211, 44] on input "text" at bounding box center [1244, 37] width 246 height 26
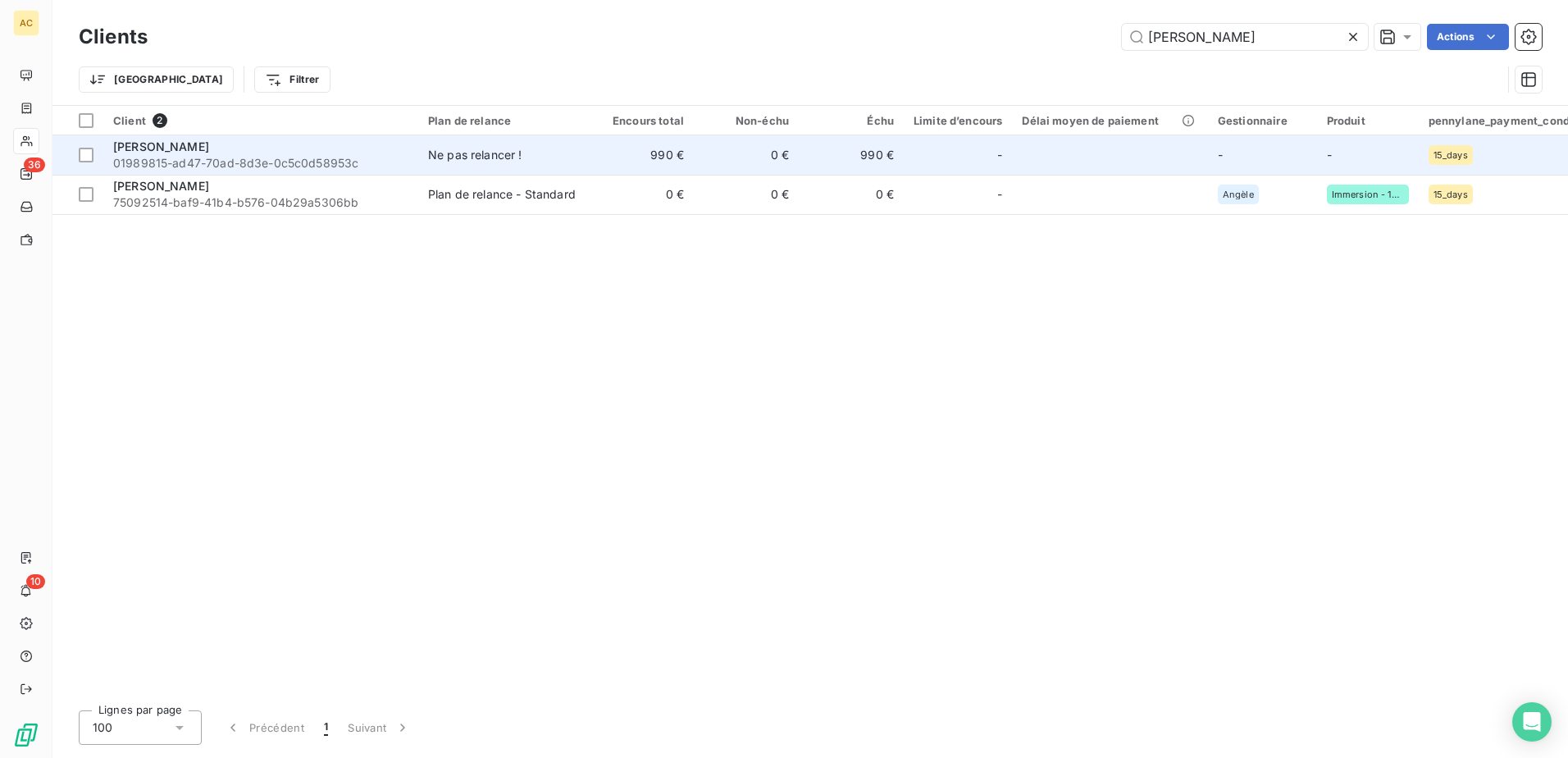
type input "[PERSON_NAME]"
click at [416, 150] on td "Rodolphe Launay-Duval 01989815-ad47-70ad-8d3e-0c5c0d58953c" at bounding box center [260, 155] width 315 height 39
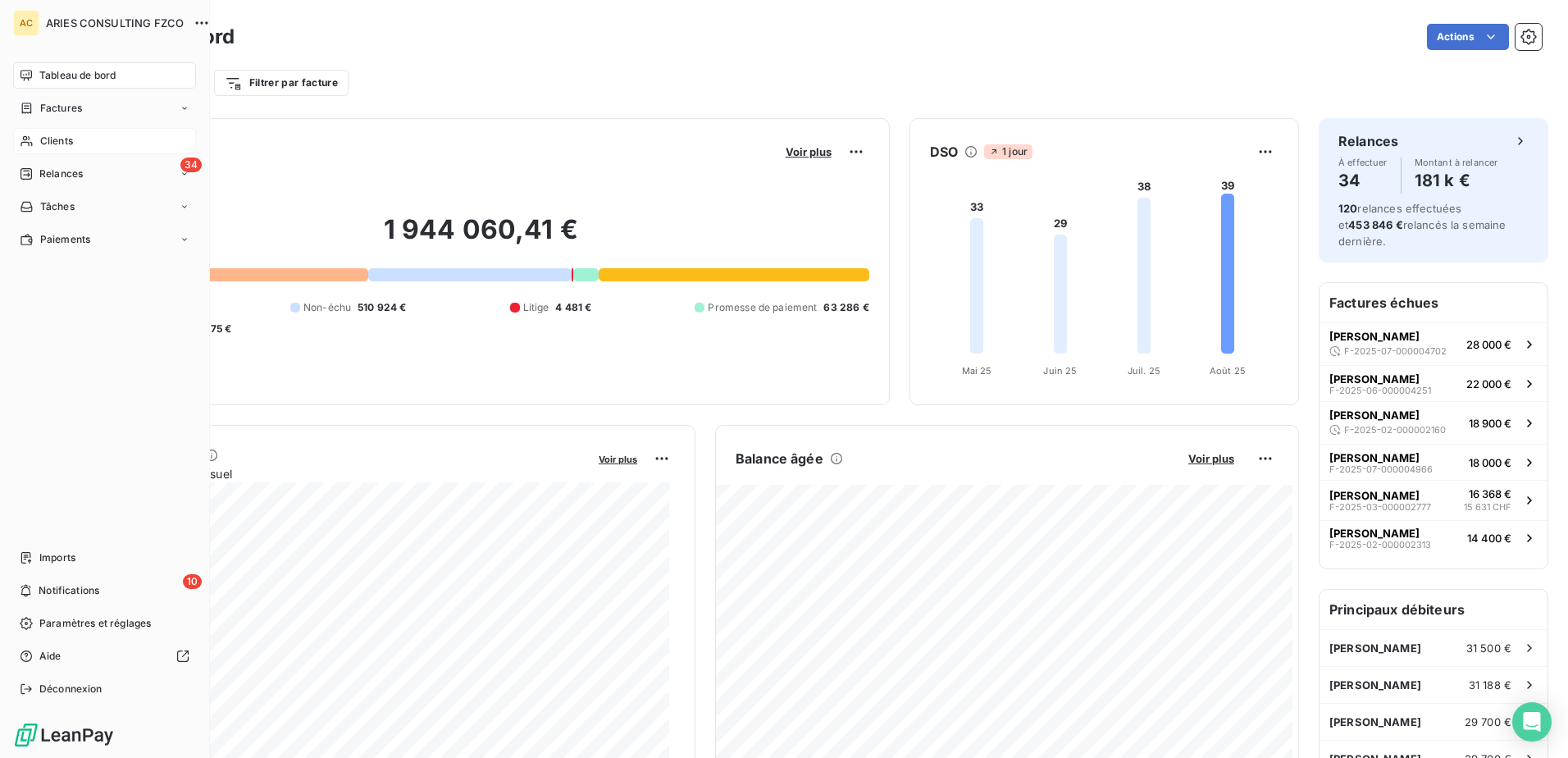
click at [33, 136] on icon at bounding box center [26, 141] width 14 height 13
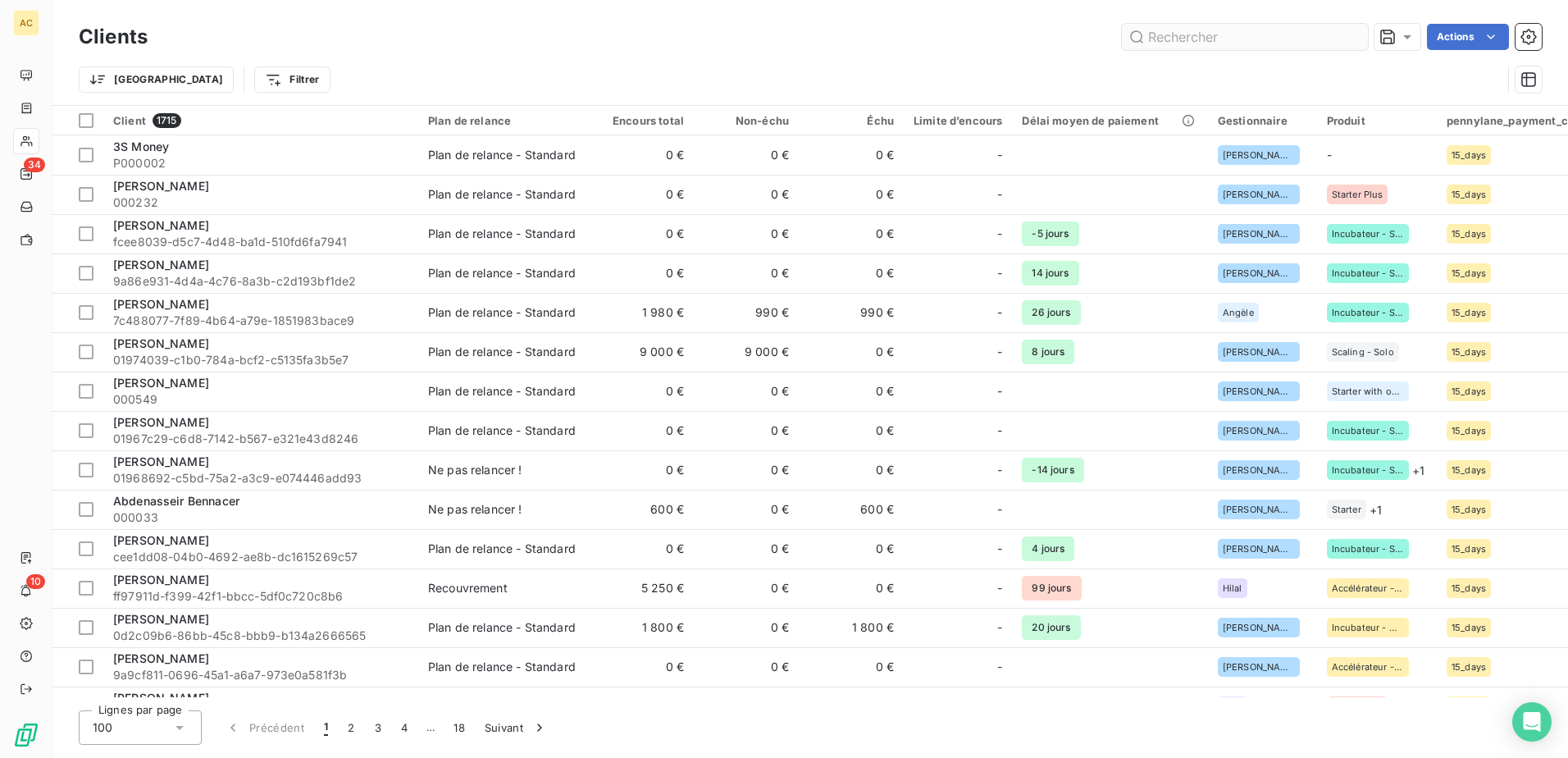
click at [1294, 45] on input "text" at bounding box center [1244, 37] width 246 height 26
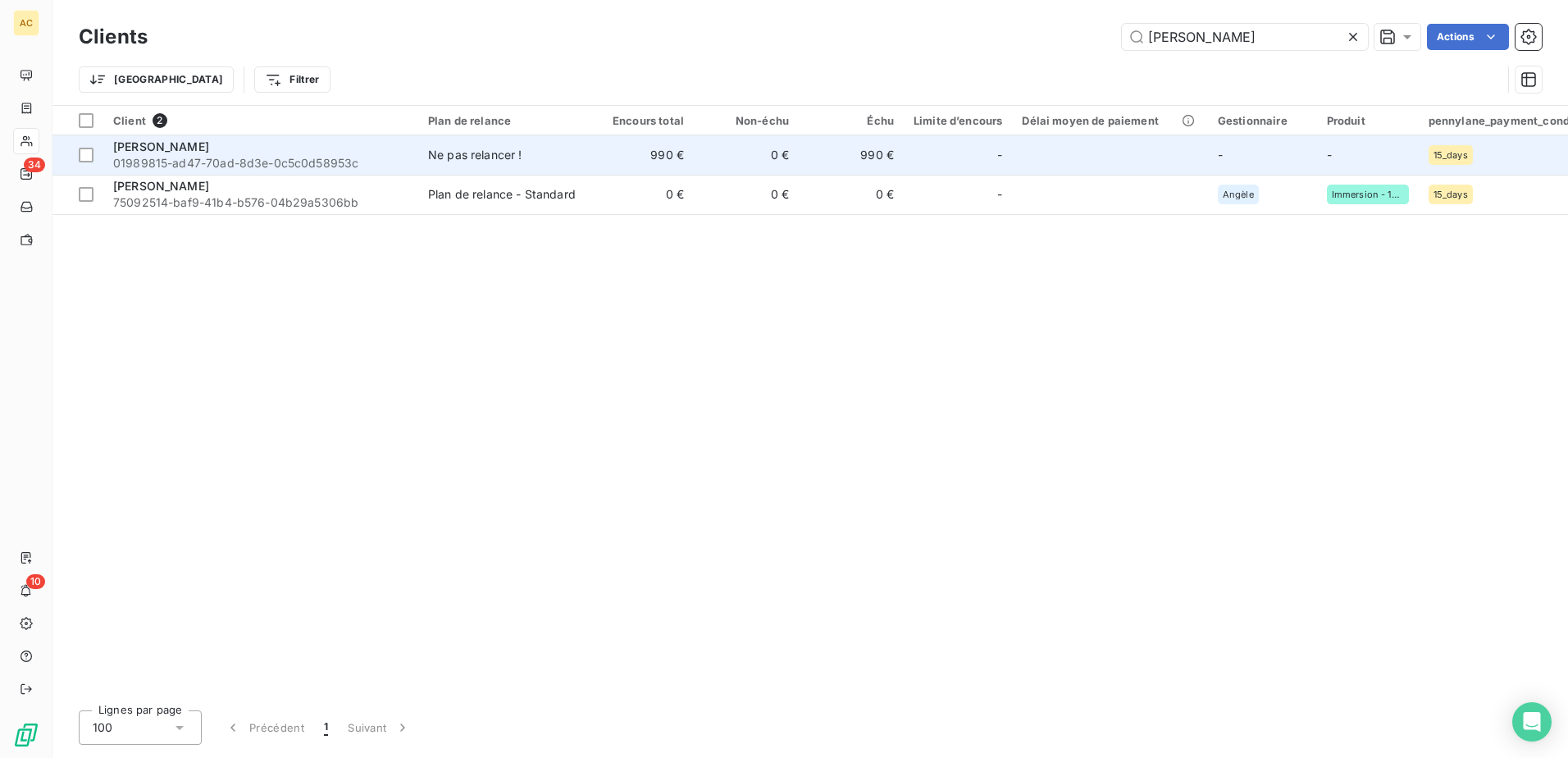
type input "[PERSON_NAME]"
click at [268, 158] on span "01989815-ad47-70ad-8d3e-0c5c0d58953c" at bounding box center [261, 163] width 295 height 17
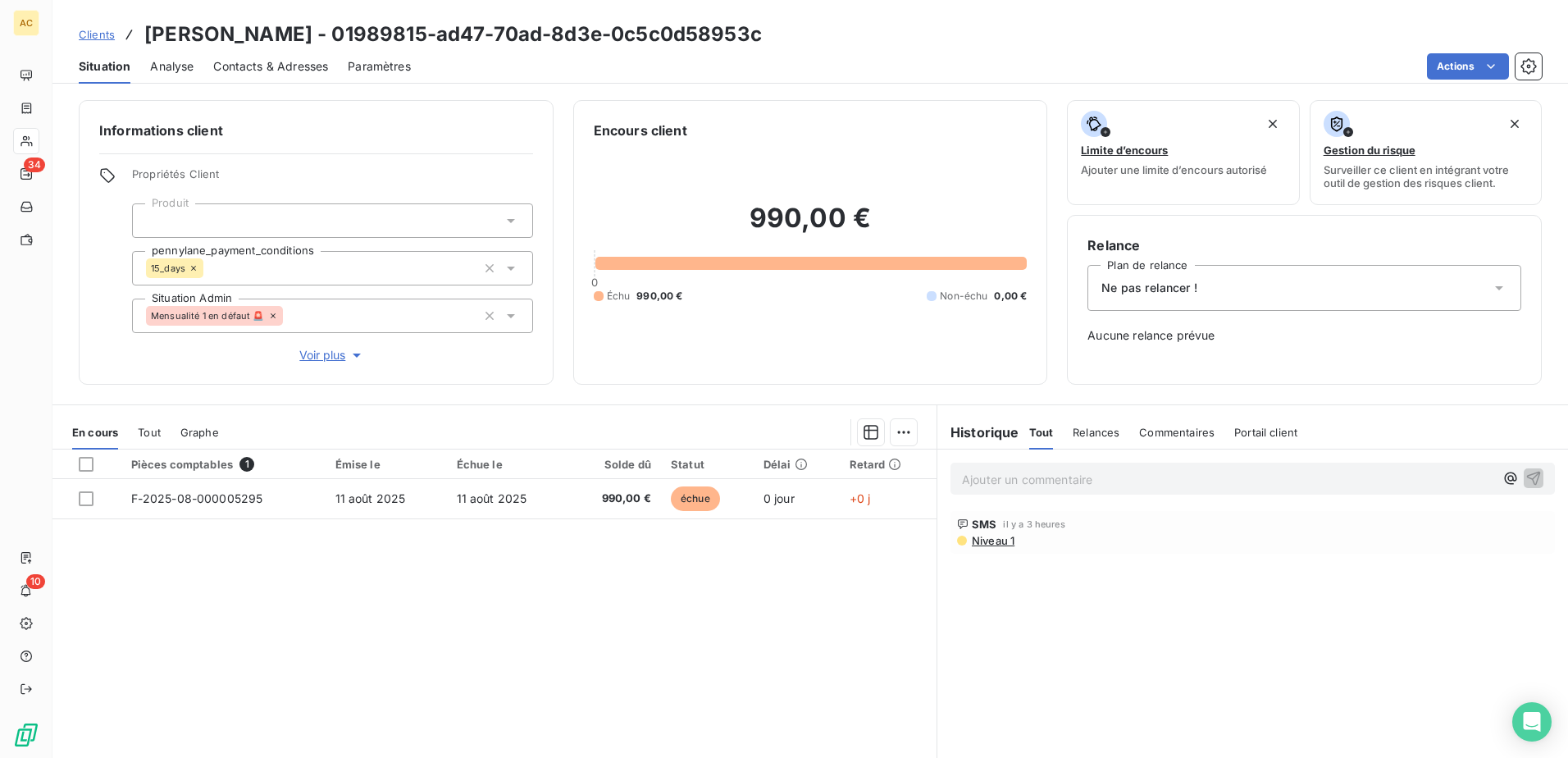
click at [333, 353] on span "Voir plus" at bounding box center [332, 355] width 66 height 17
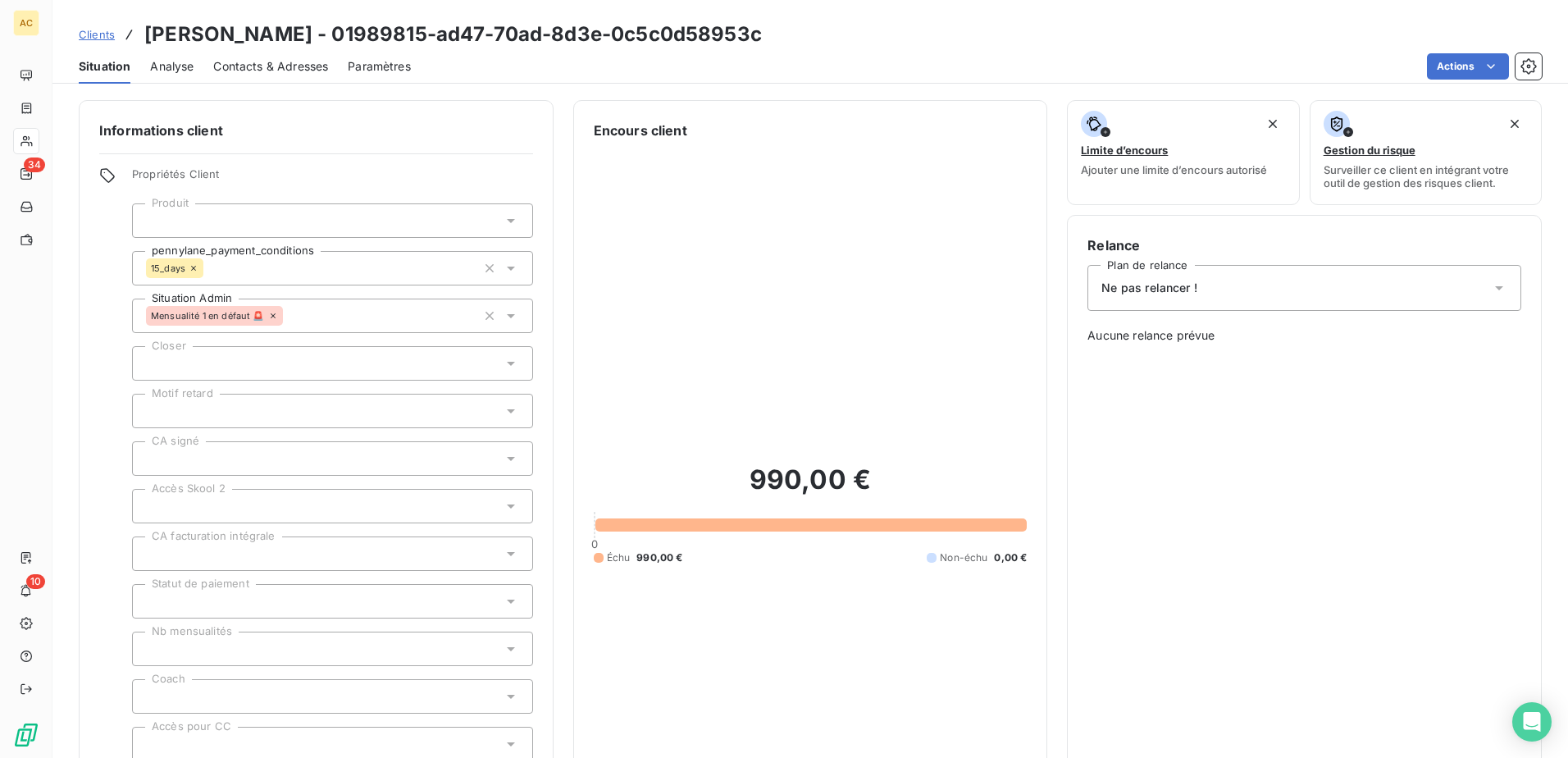
click at [98, 34] on span "Clients" at bounding box center [97, 34] width 36 height 13
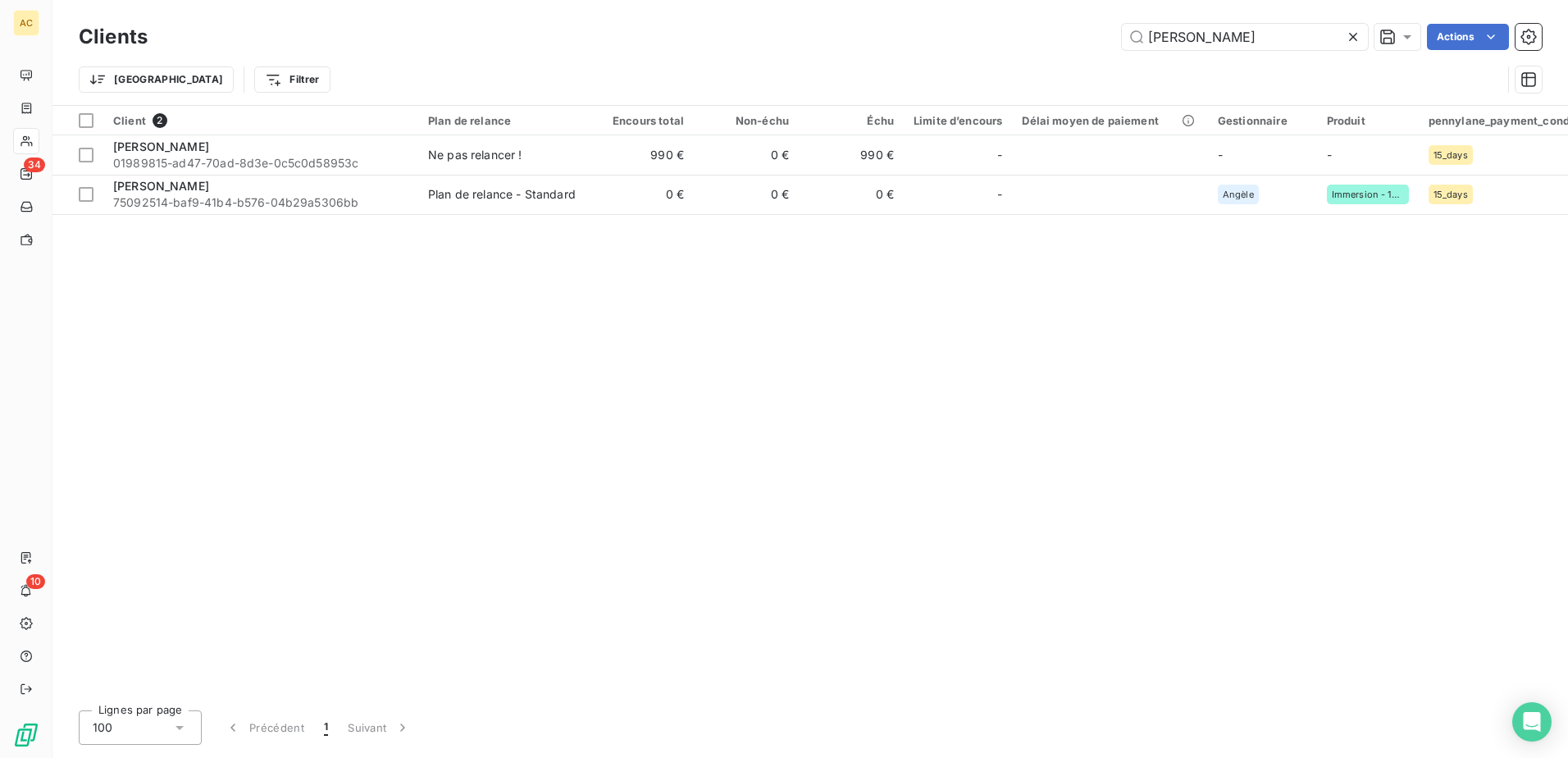
click at [290, 330] on div "Client 2 Plan de relance Encours total Non-échu Échu Limite d’encours Délai moy…" at bounding box center [809, 401] width 1515 height 591
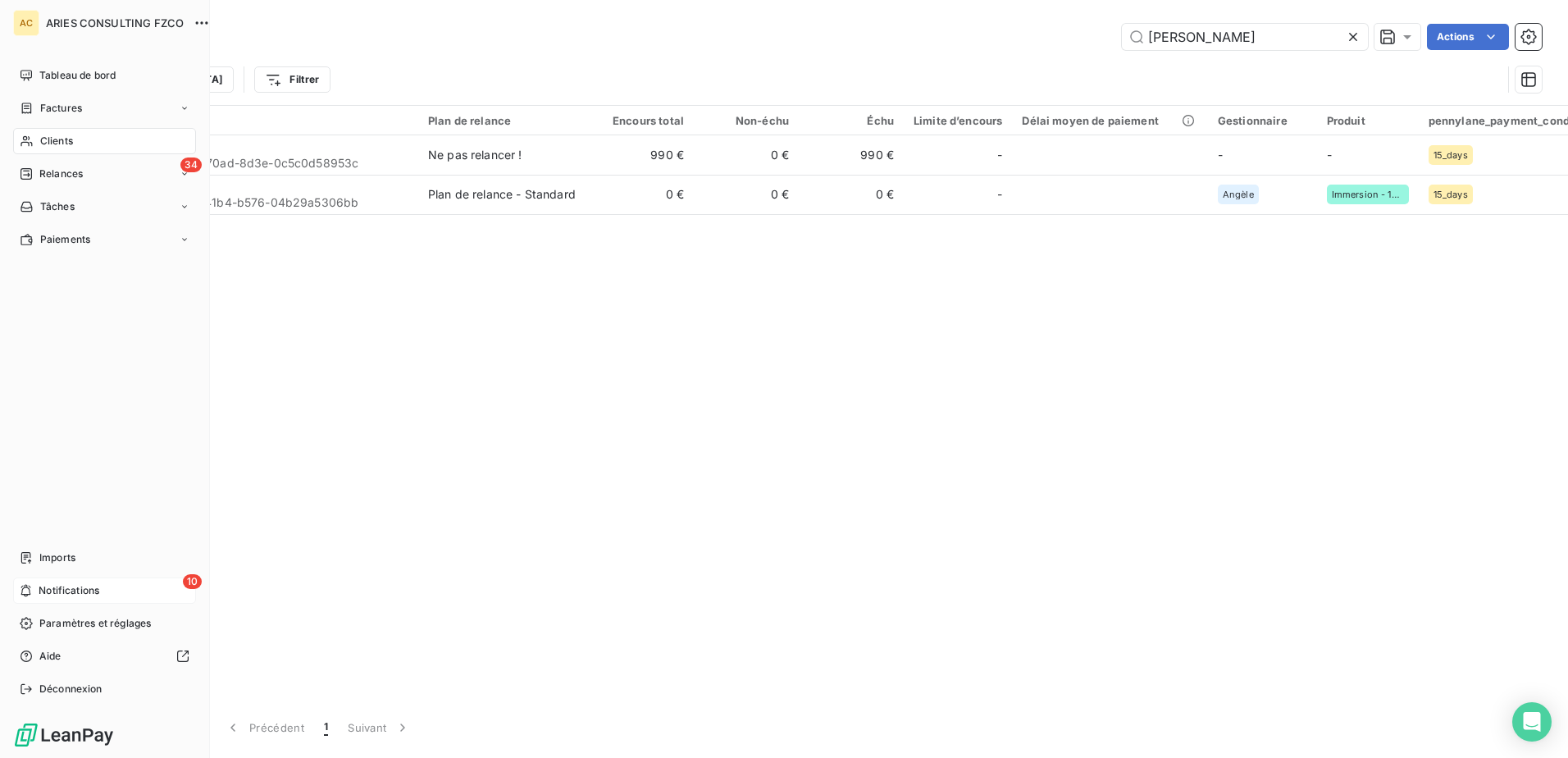
click at [38, 588] on div "10 Notifications" at bounding box center [104, 590] width 183 height 26
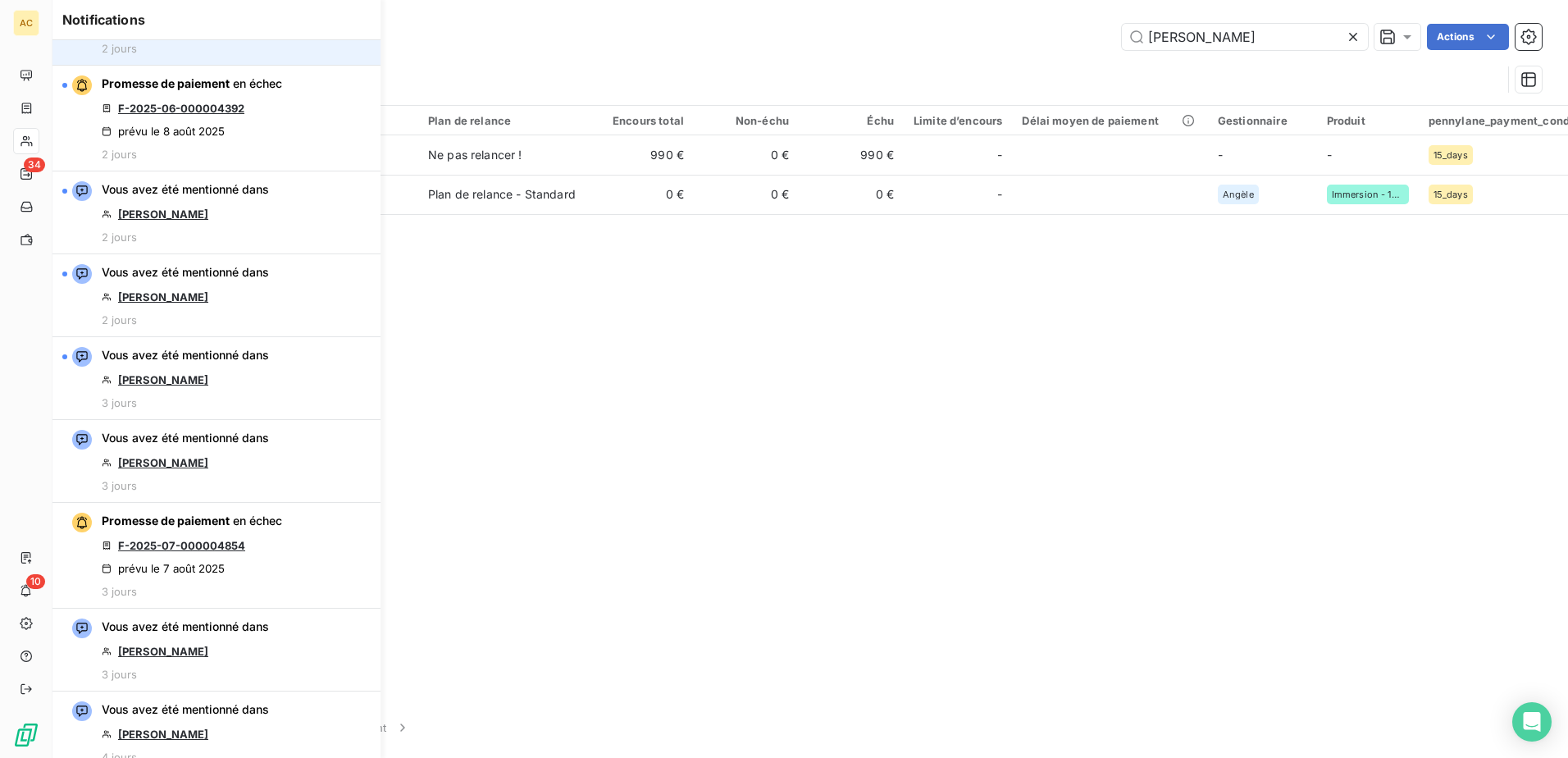
scroll to position [574, 0]
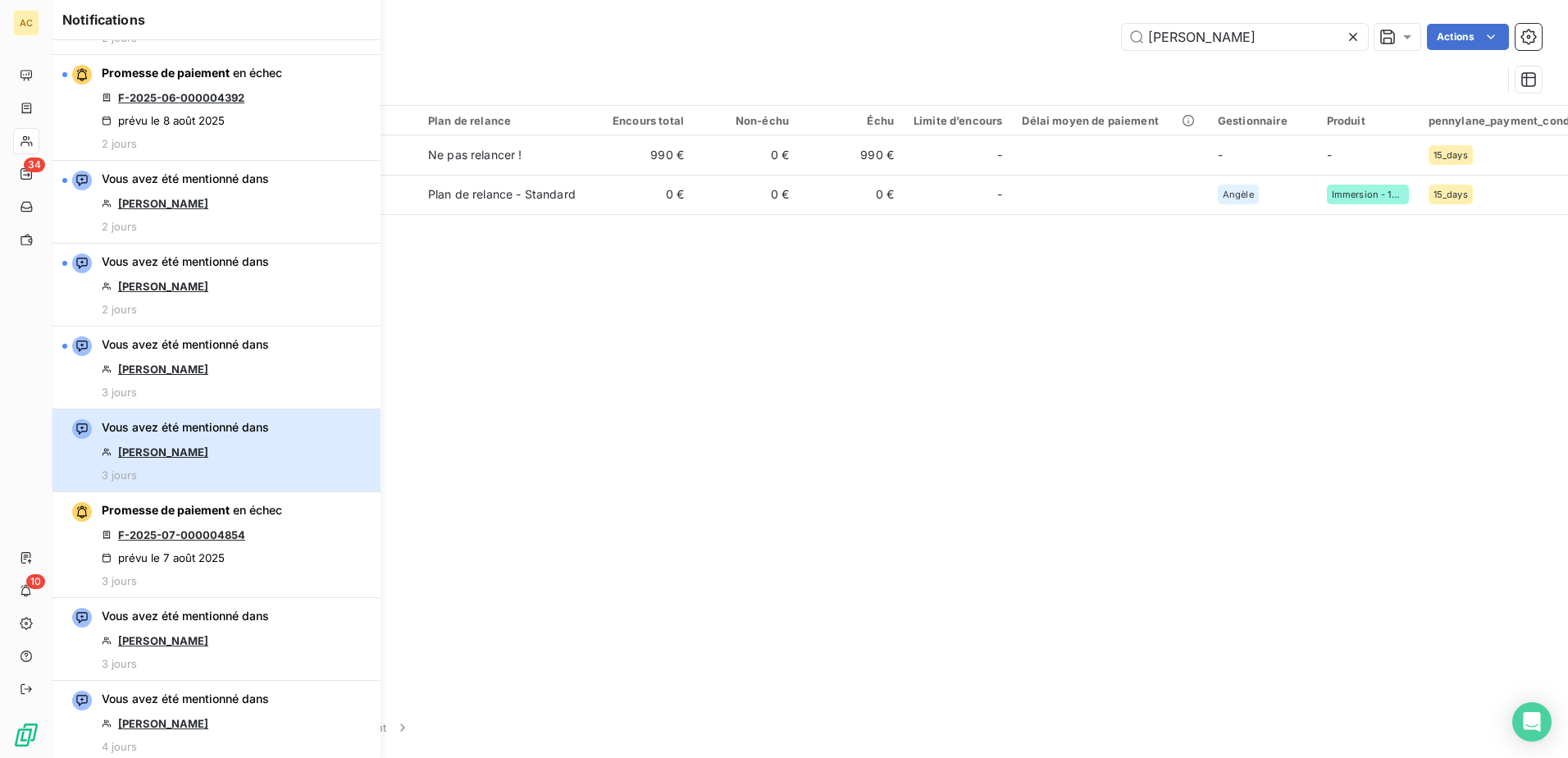
click at [265, 451] on div "Vous avez été mentionné dans [PERSON_NAME] 3 jours" at bounding box center [185, 450] width 167 height 62
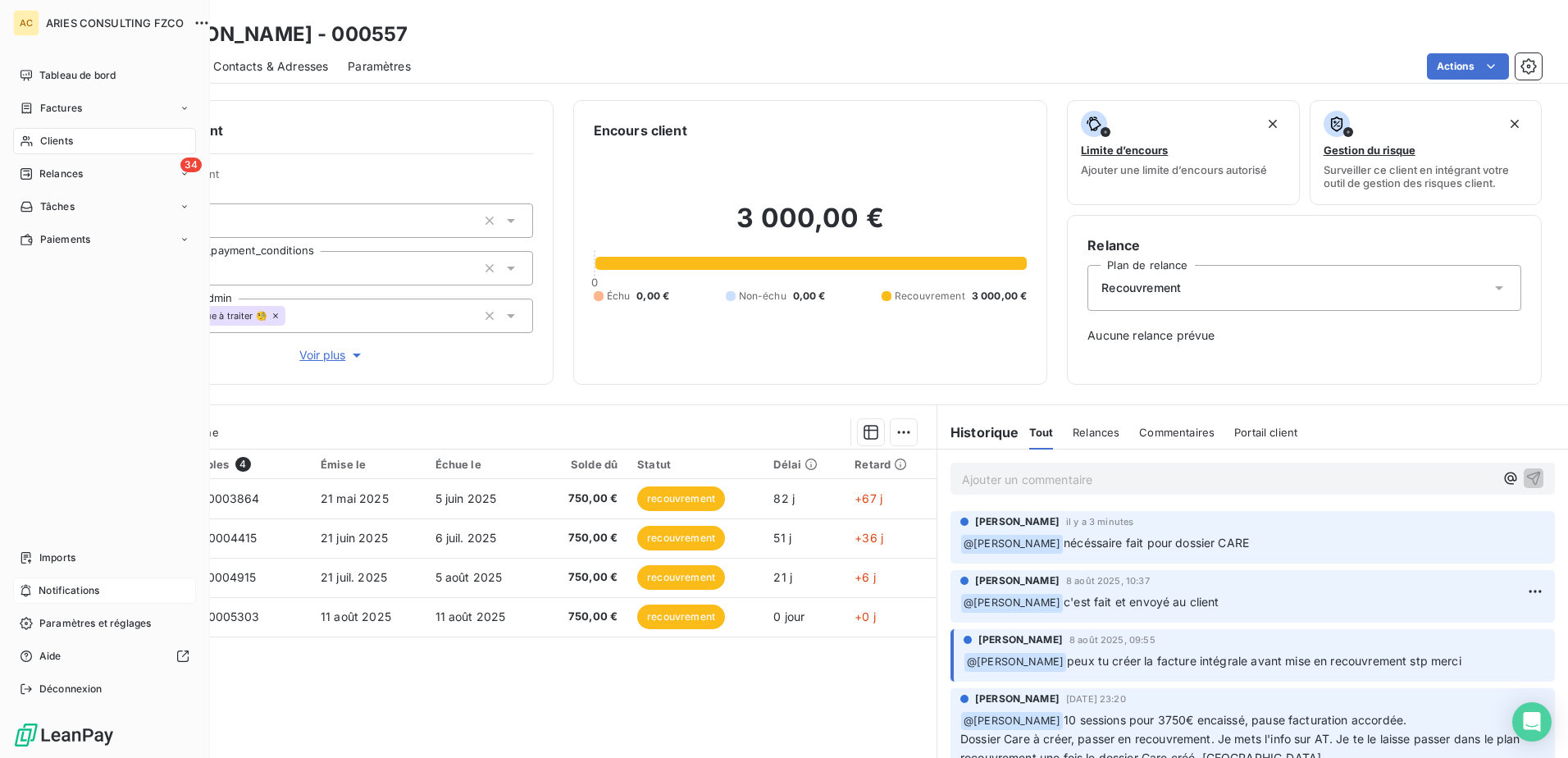
click at [66, 591] on span "Notifications" at bounding box center [68, 591] width 60 height 15
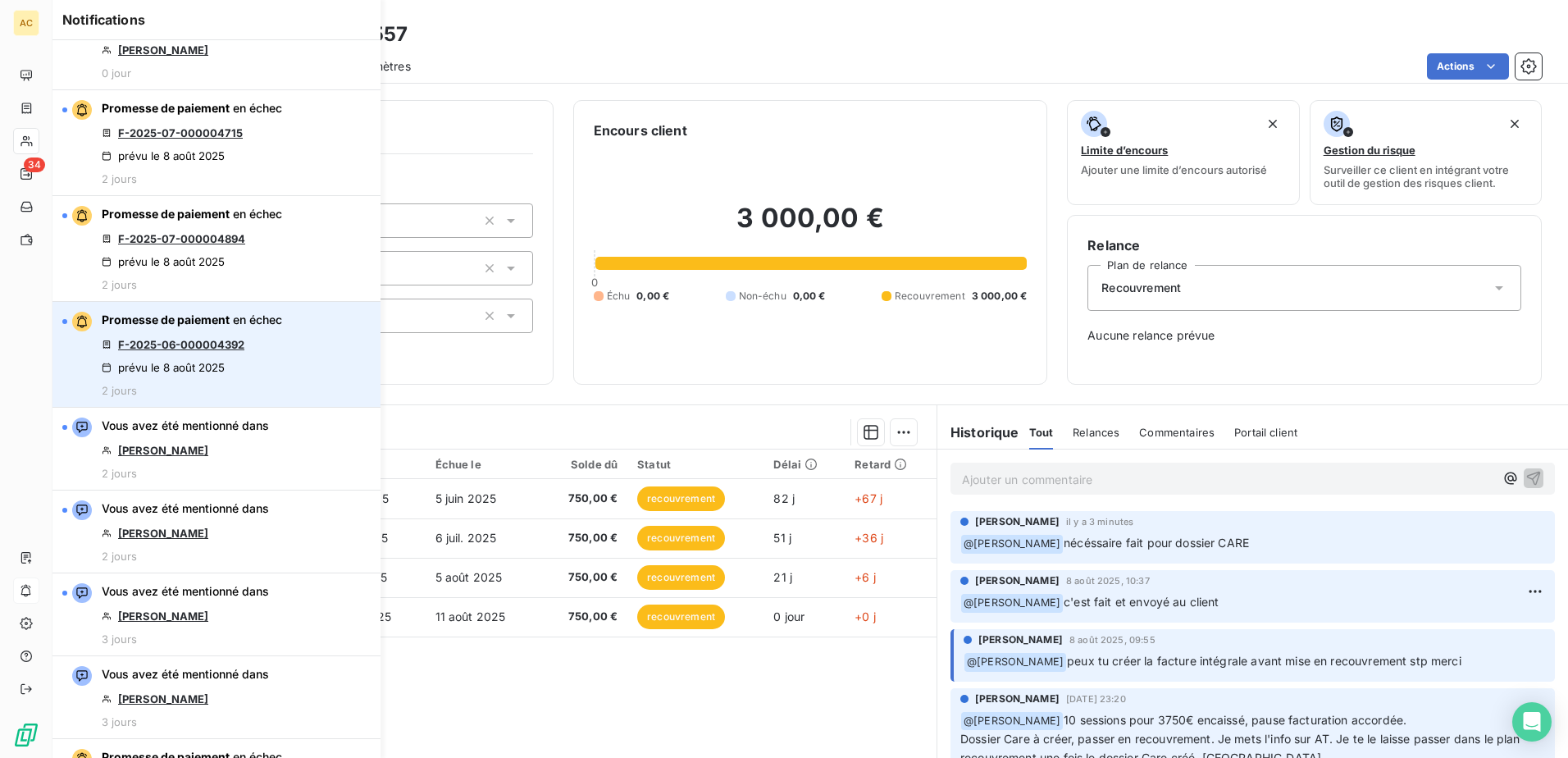
scroll to position [328, 0]
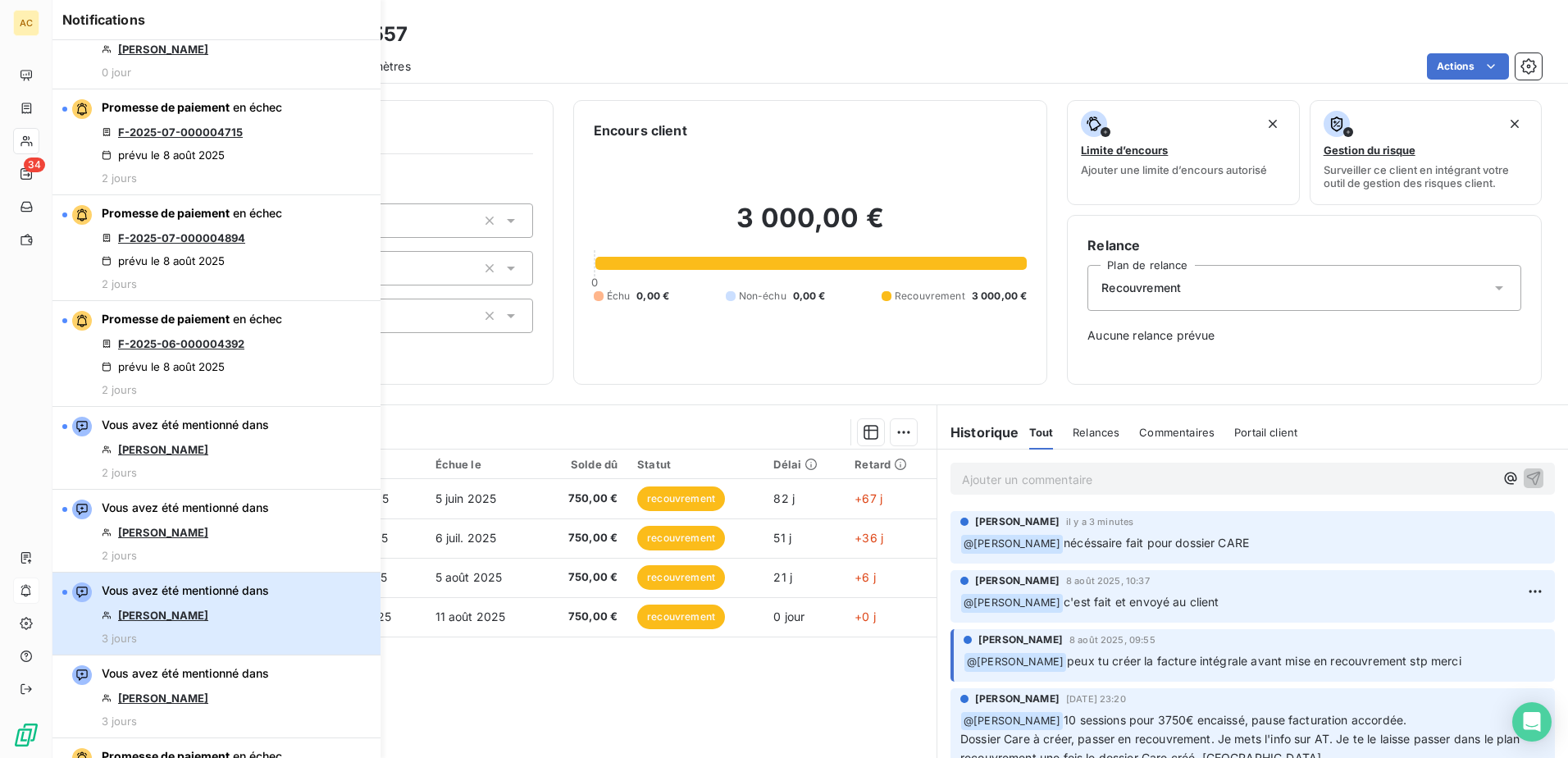
click at [213, 620] on div "Vous avez été mentionné dans [PERSON_NAME] 3 jours" at bounding box center [185, 613] width 167 height 62
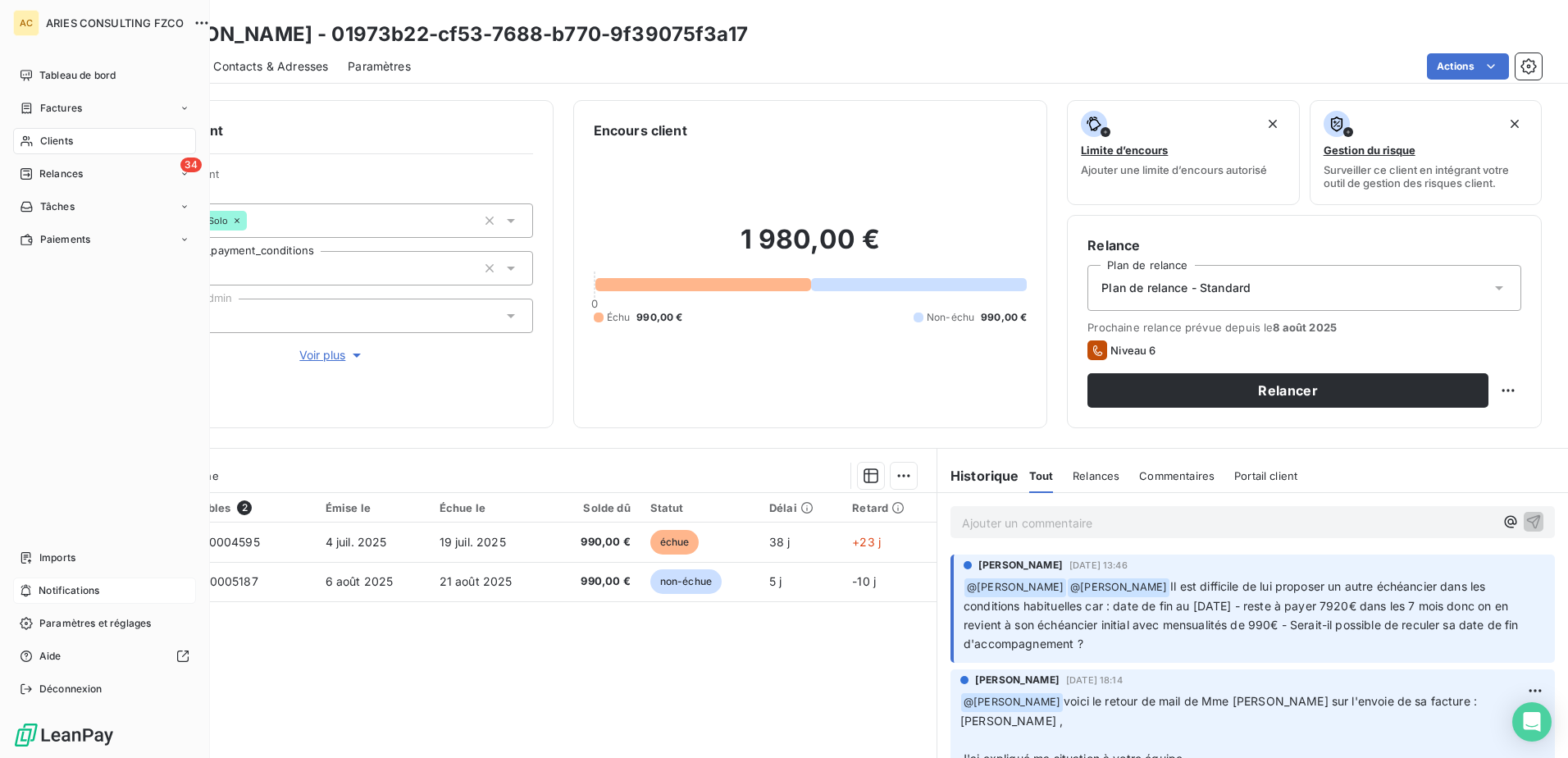
click at [39, 591] on span "Notifications" at bounding box center [68, 591] width 60 height 15
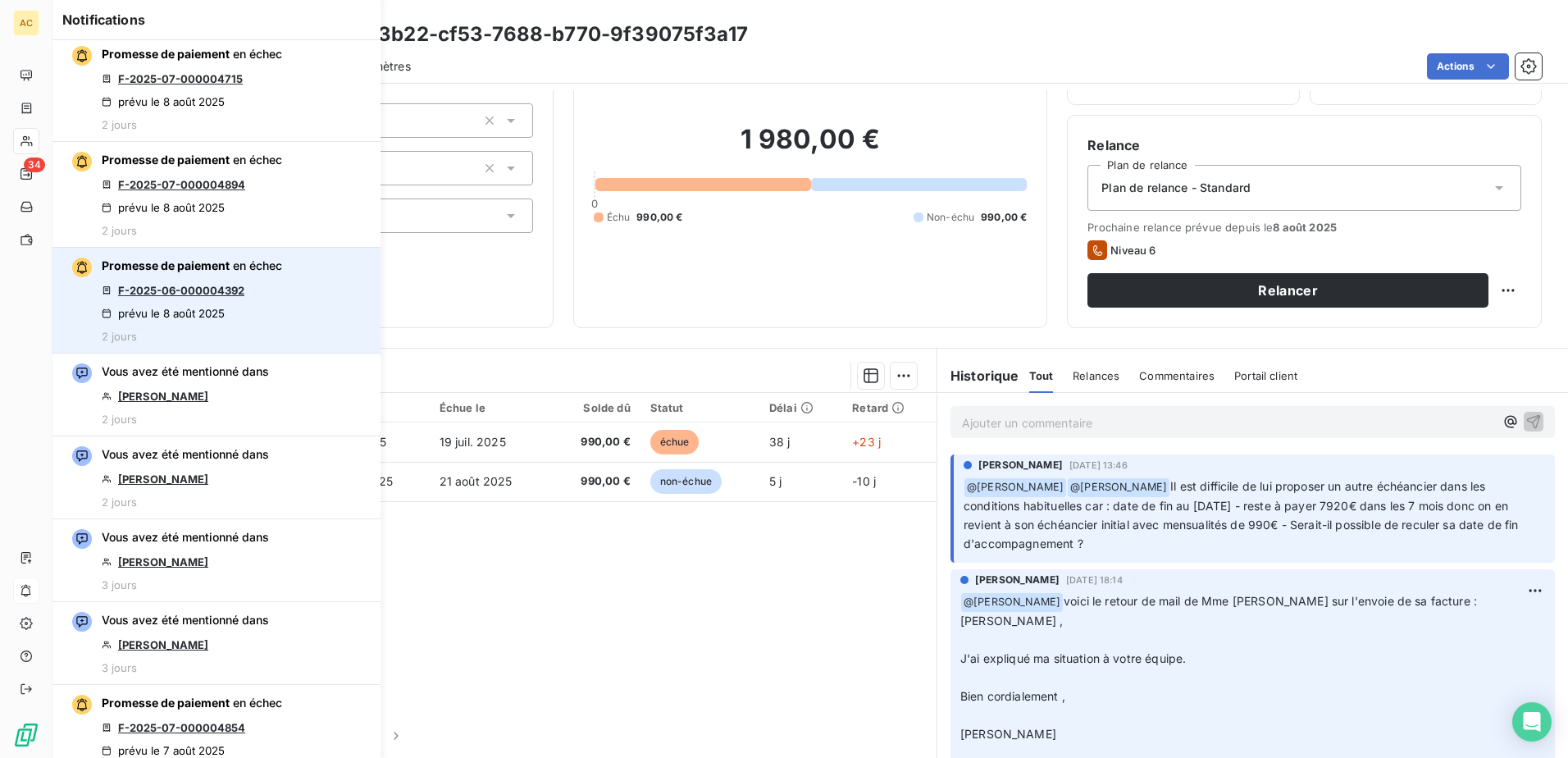
scroll to position [410, 0]
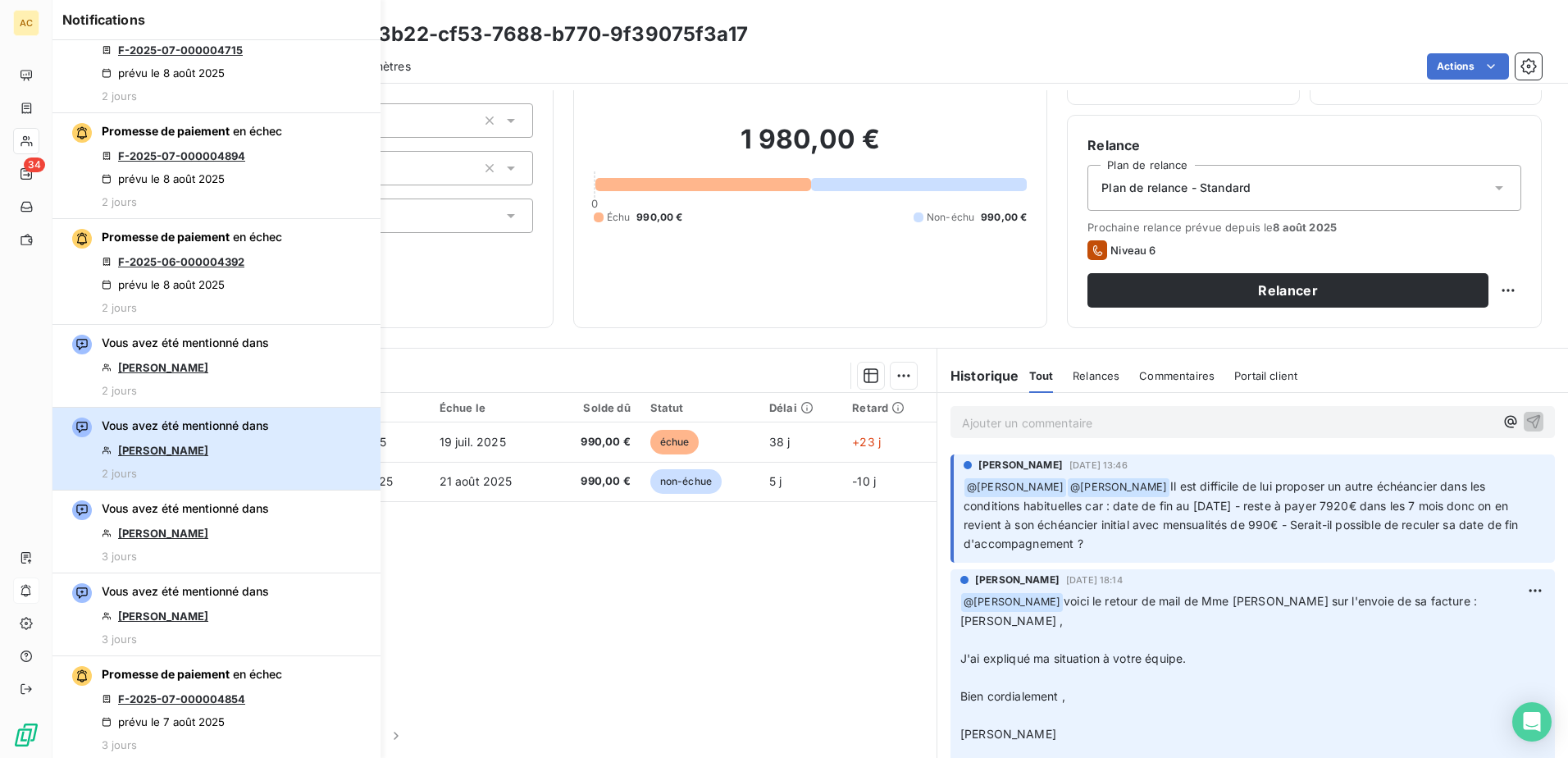
click at [216, 454] on div "Vous avez été mentionné dans [PERSON_NAME] 2 jours" at bounding box center [185, 448] width 167 height 62
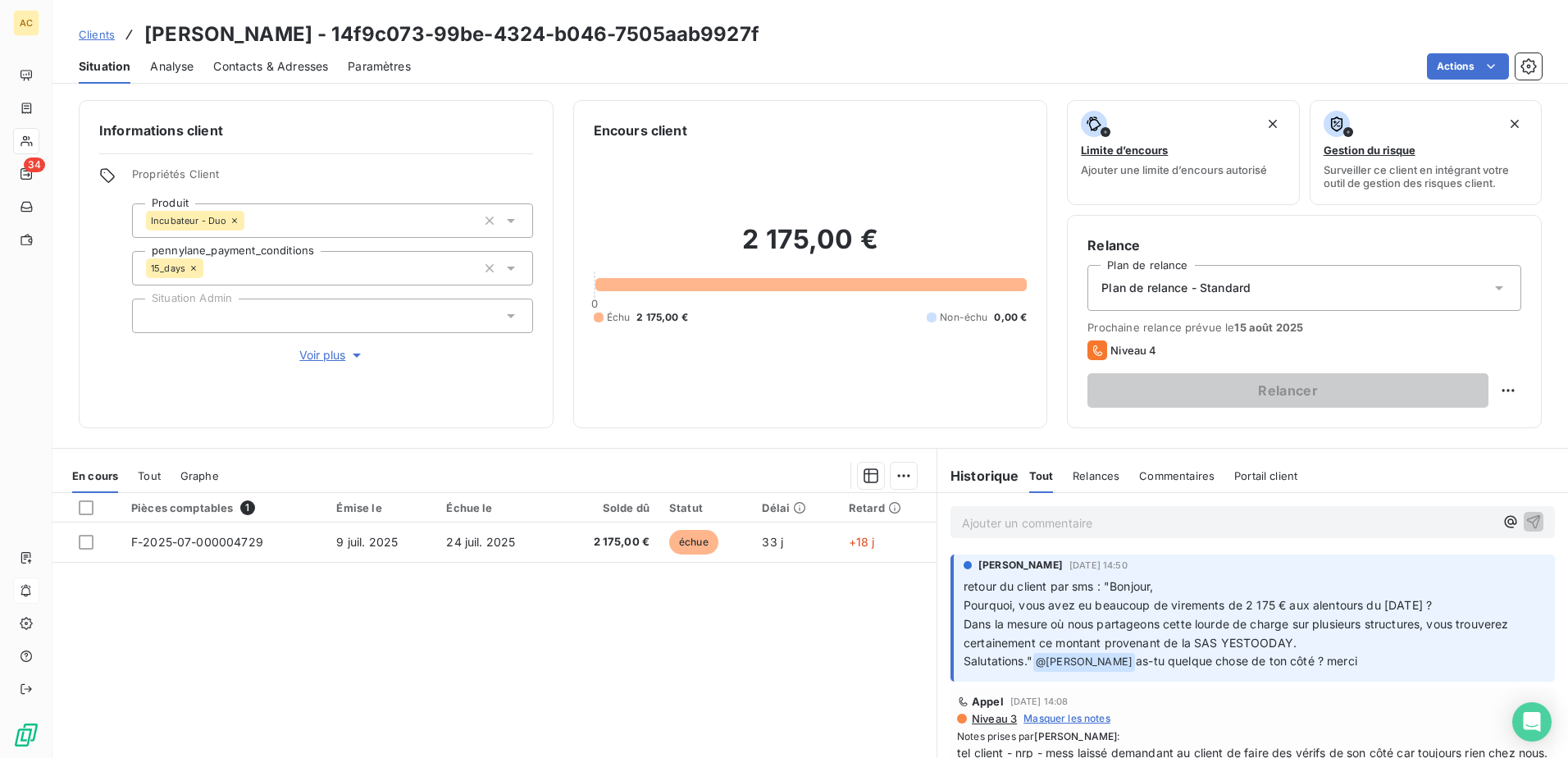
click at [1263, 642] on span "Dans la mesure où nous partageons cette lourde de charge sur plusieurs structur…" at bounding box center [1237, 633] width 548 height 33
copy span "YESTOODAY"
click at [263, 32] on h3 "[PERSON_NAME] - 14f9c073-99be-4324-b046-7505aab9927f" at bounding box center [451, 34] width 615 height 30
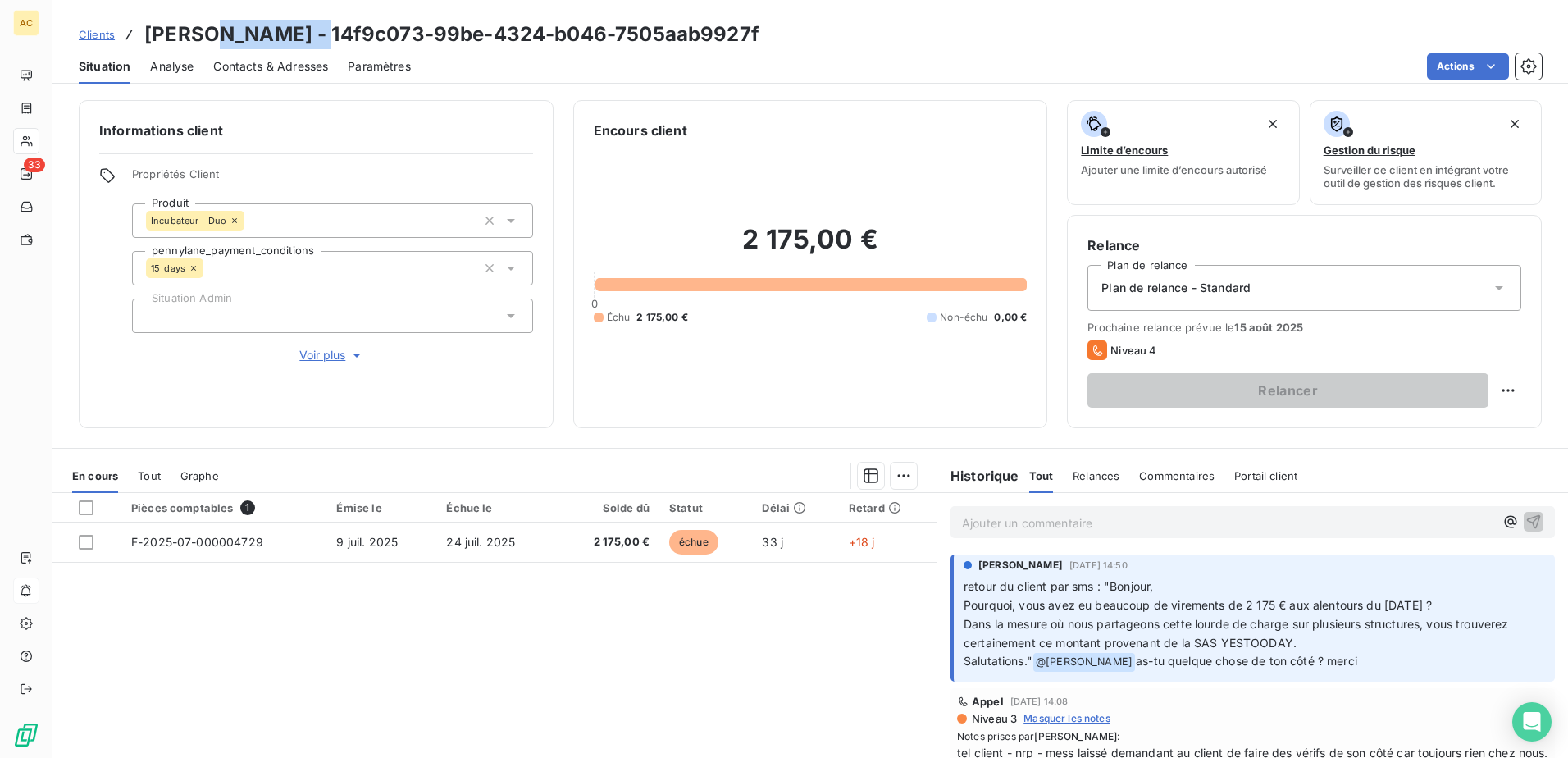
copy h3 "[PERSON_NAME]"
click at [1023, 520] on p "Ajouter un commentaire ﻿" at bounding box center [1227, 523] width 532 height 20
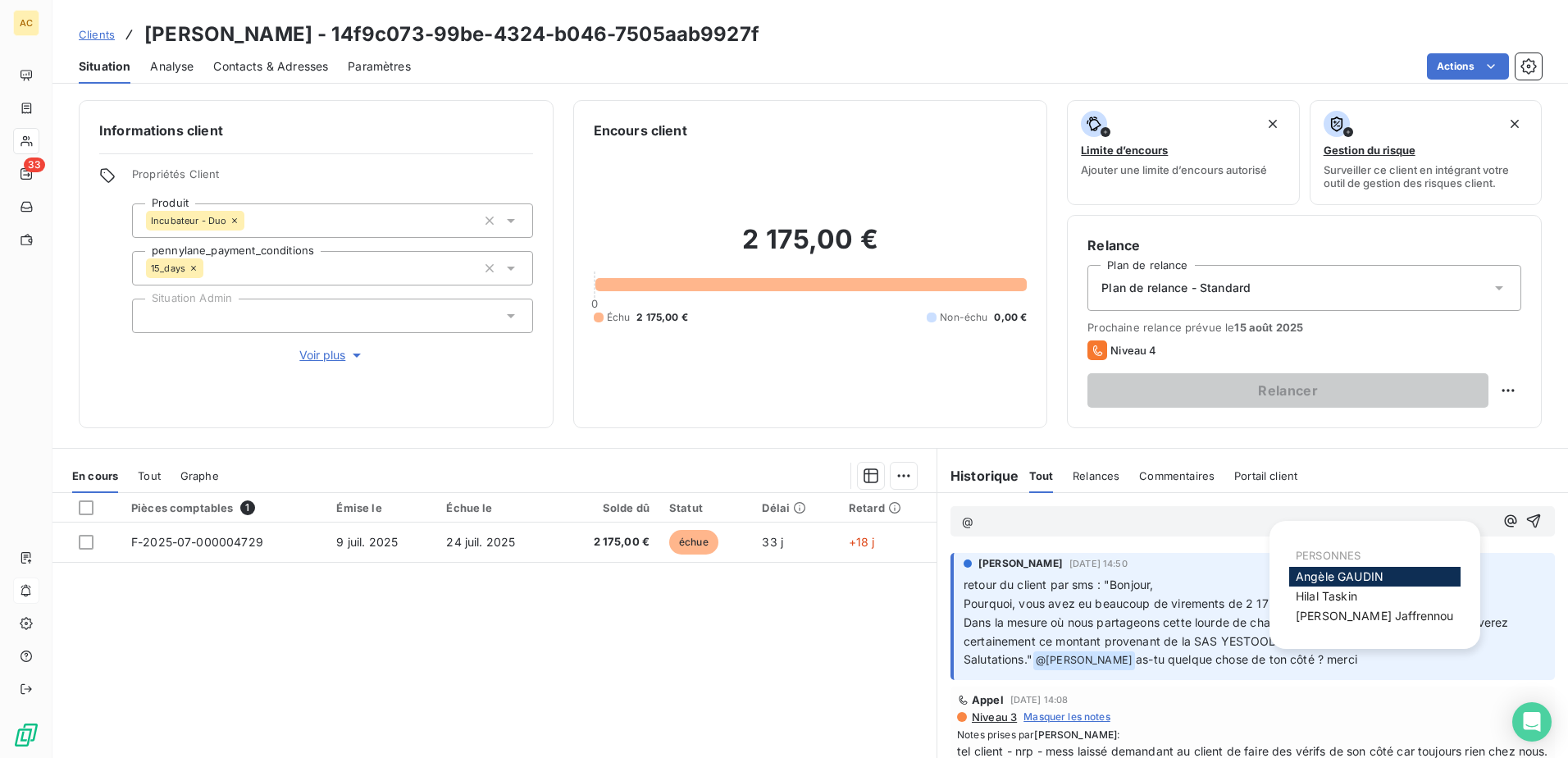
click at [1365, 578] on span "[PERSON_NAME]" at bounding box center [1339, 576] width 87 height 14
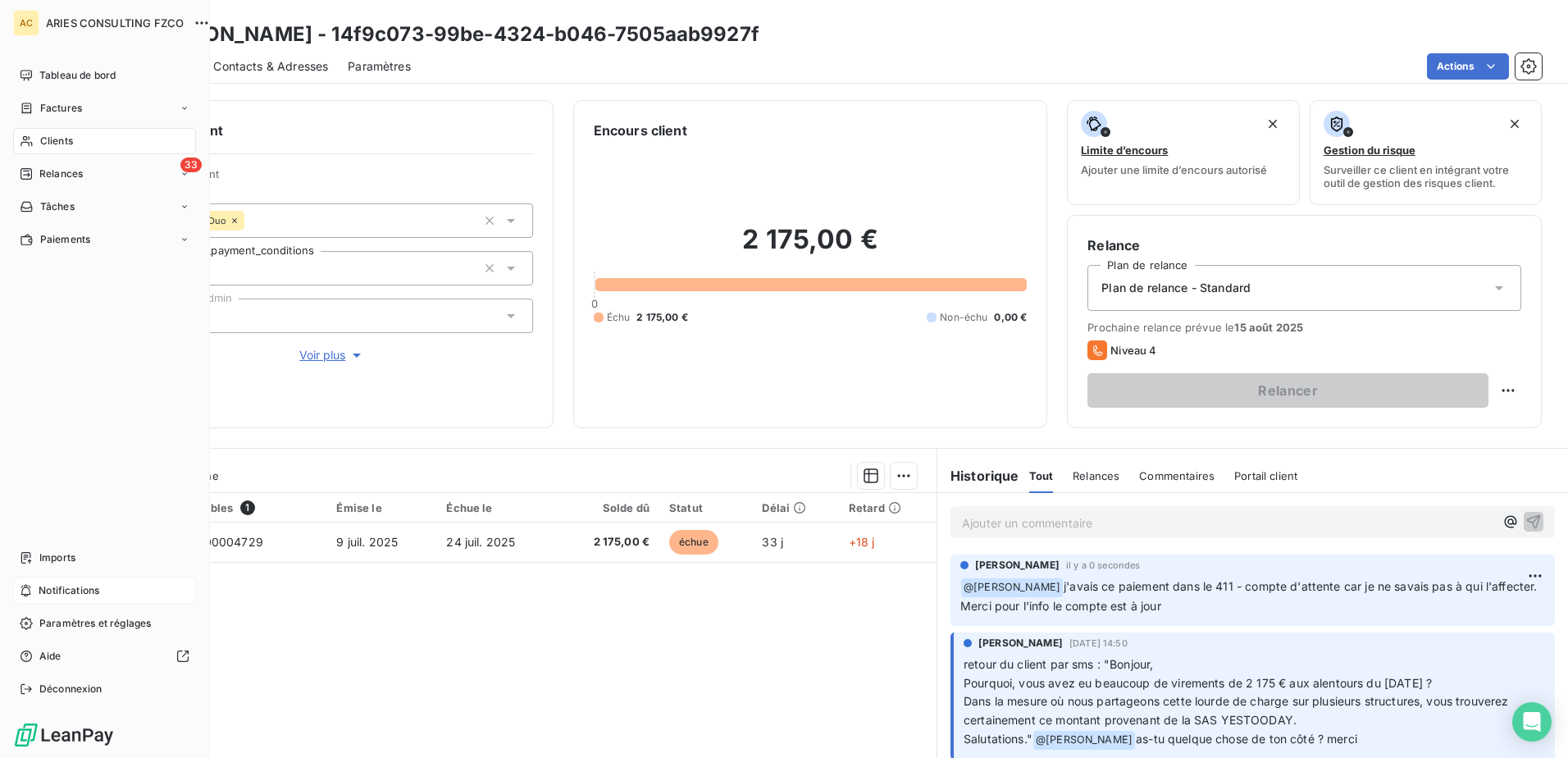
click at [48, 593] on span "Notifications" at bounding box center [68, 591] width 60 height 15
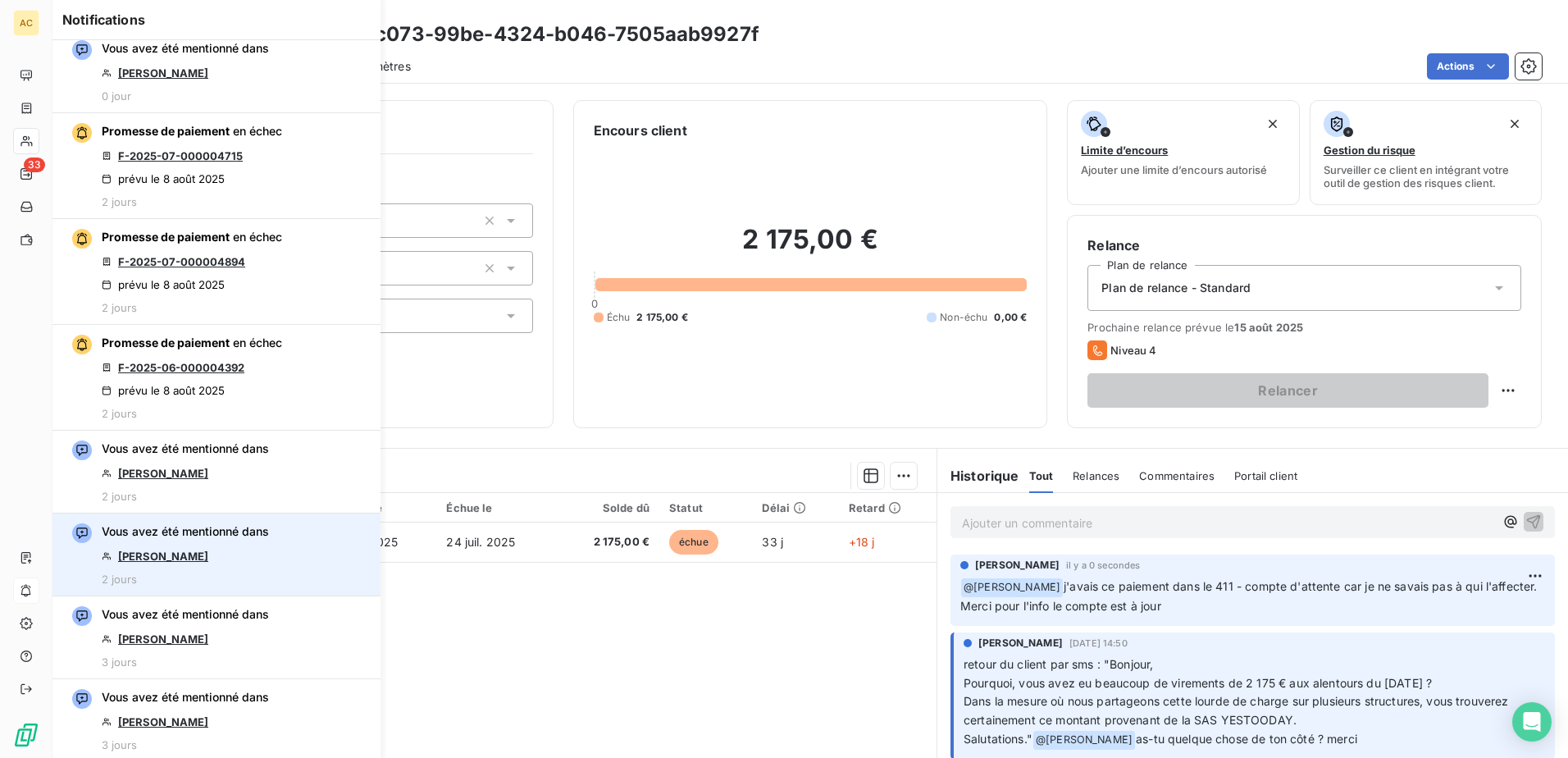
scroll to position [328, 0]
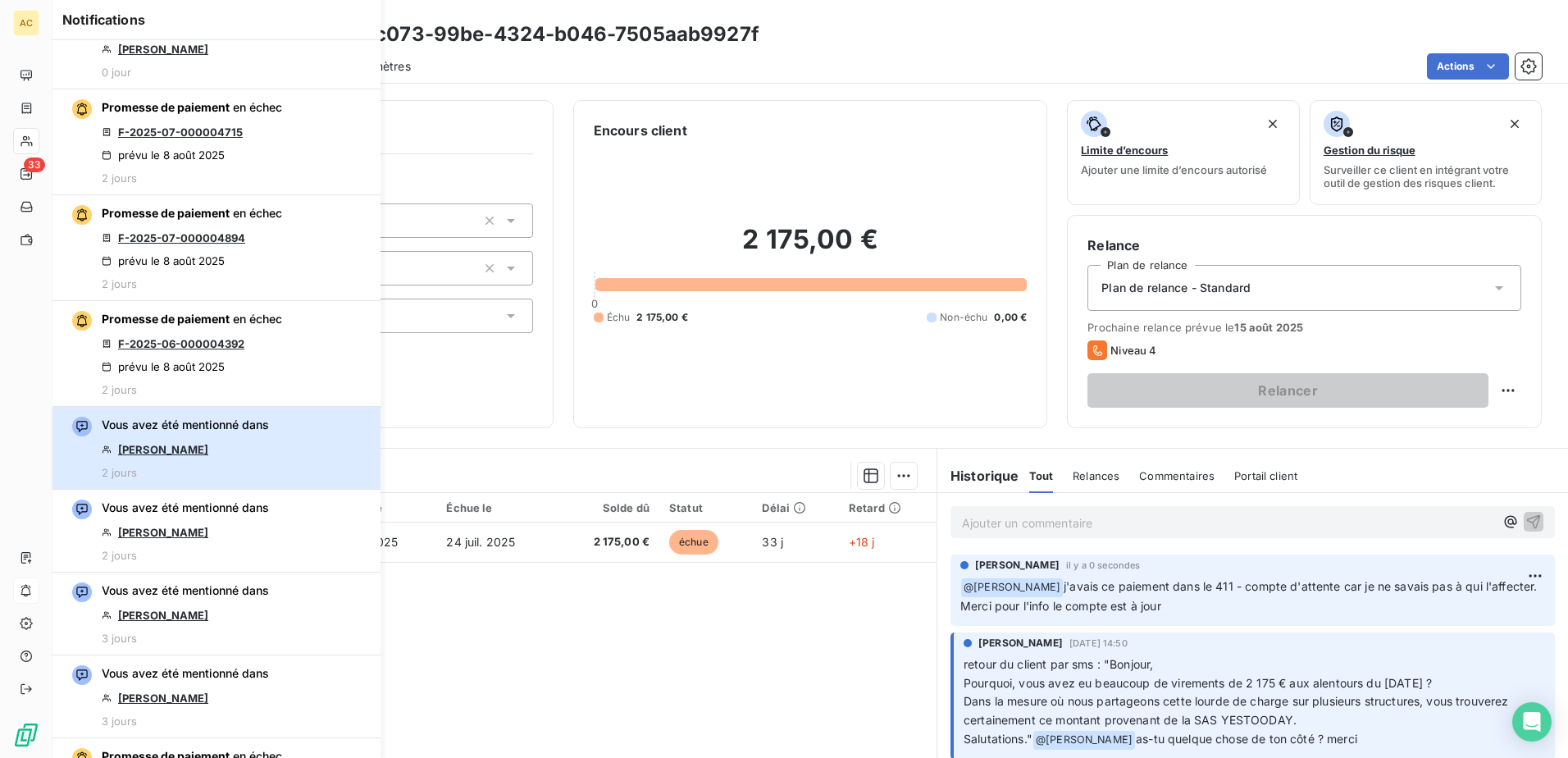
click at [289, 450] on button "Vous avez été mentionné dans [PERSON_NAME] 2 jours" at bounding box center [216, 448] width 328 height 83
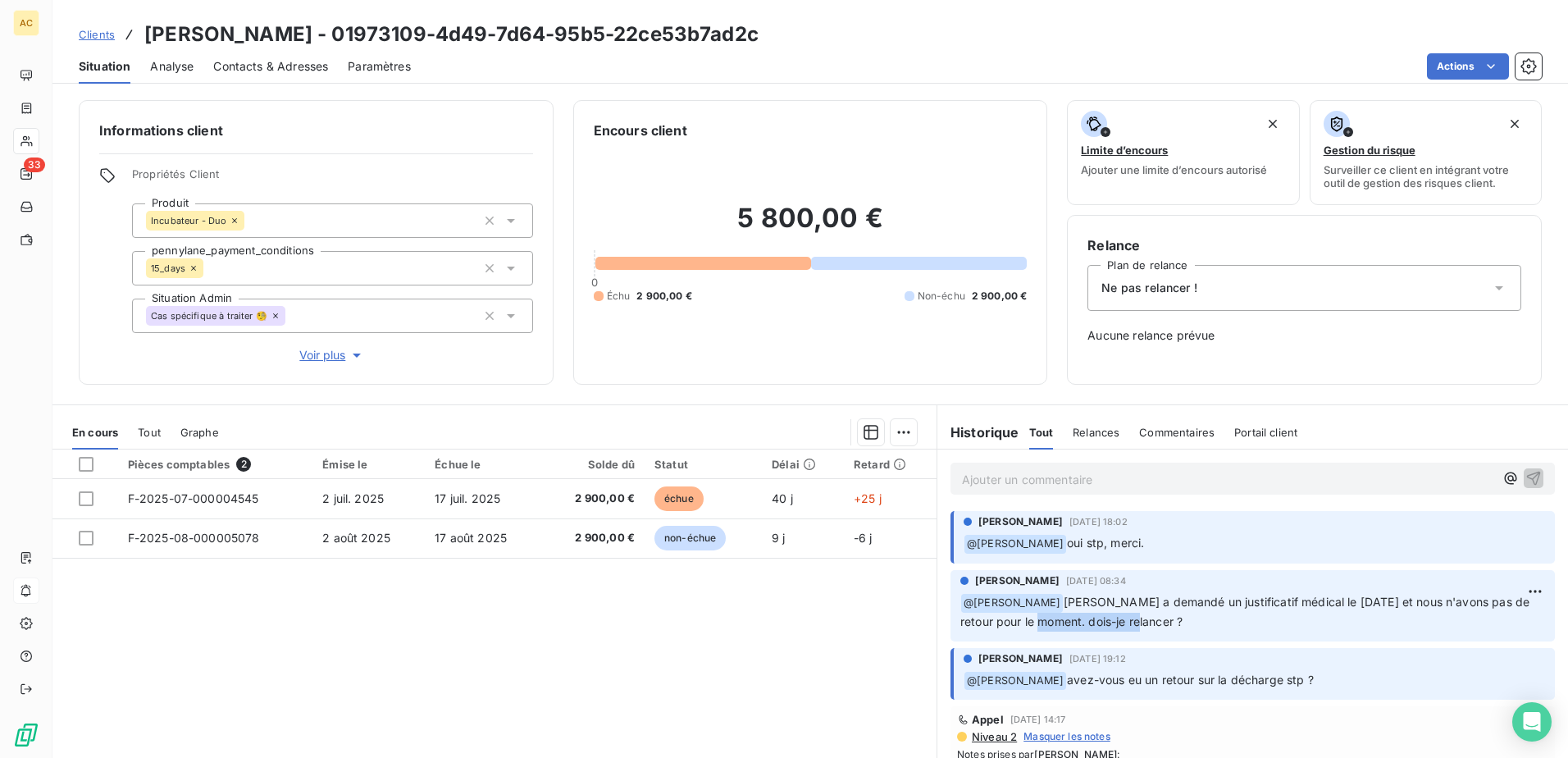
drag, startPoint x: 1031, startPoint y: 623, endPoint x: 1126, endPoint y: 623, distance: 95.0
click at [1126, 623] on span "[PERSON_NAME] a demandé un justificatif médical le [DATE] et nous n'avons pas d…" at bounding box center [1247, 611] width 572 height 33
drag, startPoint x: 1126, startPoint y: 623, endPoint x: 1171, endPoint y: 622, distance: 45.0
click at [1171, 622] on p "﻿ @ Hilal Taskin Morgane a demandé un justificatif médical le 25.07.25 et nous …" at bounding box center [1252, 611] width 584 height 38
click at [527, 657] on div "Pièces comptables 2 Émise le Échue le Solde dû Statut Délai Retard F-2025-07-00…" at bounding box center [493, 608] width 883 height 316
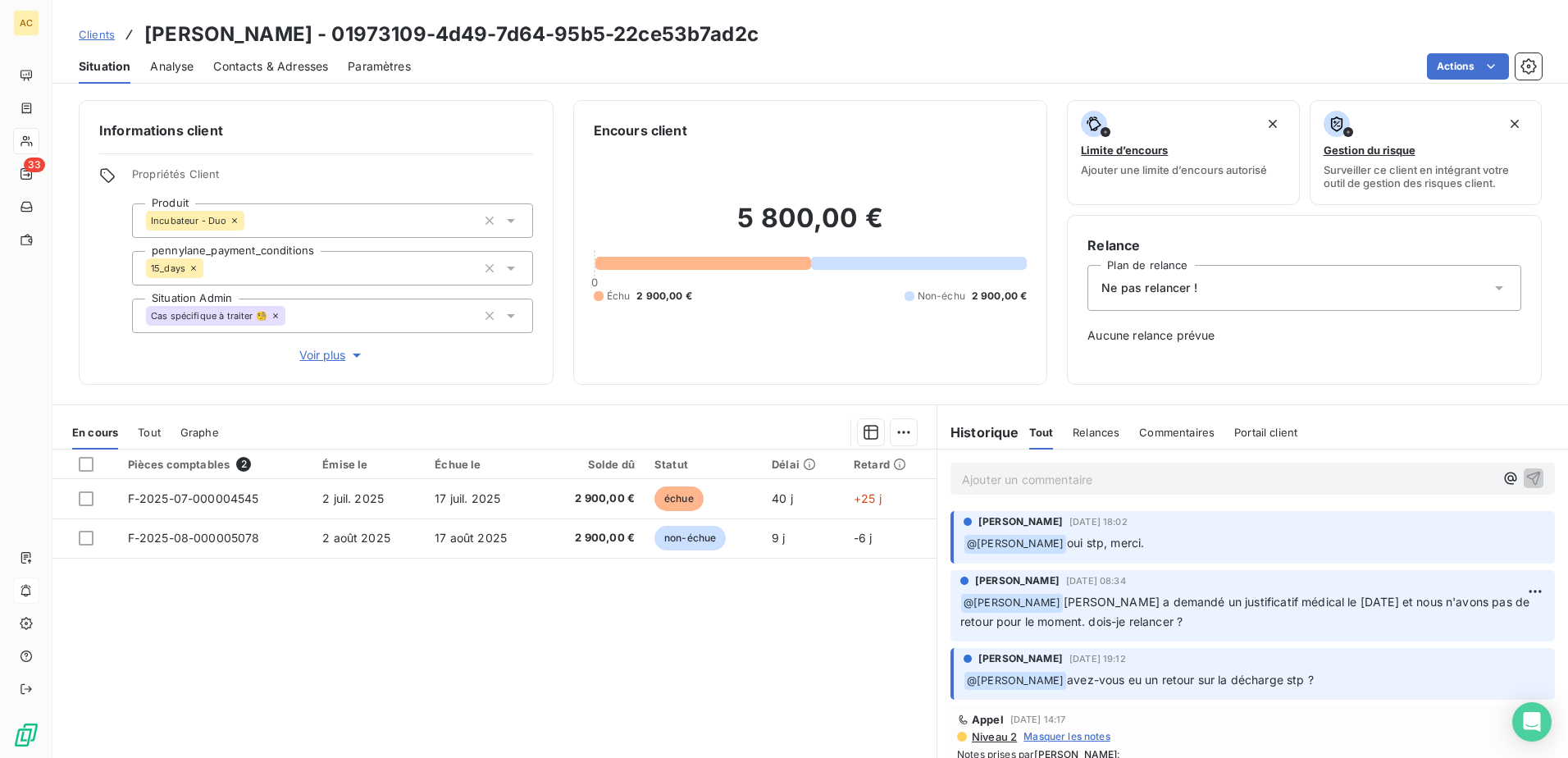
click at [227, 31] on h3 "gilles allard - 01973109-4d49-7d64-95b5-22ce53b7ad2c" at bounding box center [451, 34] width 614 height 30
copy h3 "allard"
drag, startPoint x: 143, startPoint y: 26, endPoint x: 255, endPoint y: 31, distance: 112.1
click at [255, 31] on h3 "gilles allard - 01973109-4d49-7d64-95b5-22ce53b7ad2c" at bounding box center [451, 34] width 614 height 30
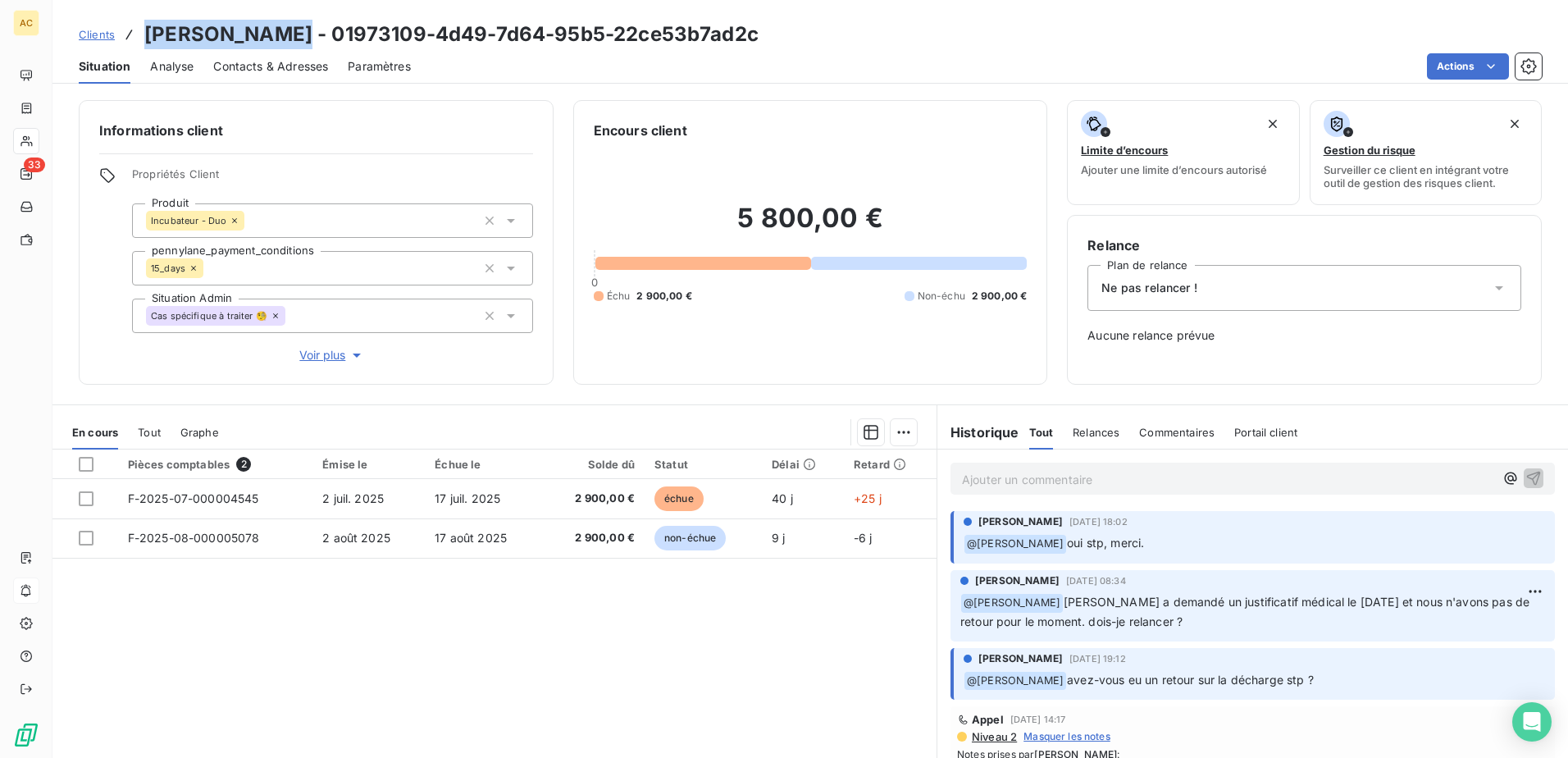
copy h3 "[PERSON_NAME]"
click at [296, 66] on span "Contacts & Adresses" at bounding box center [270, 67] width 115 height 17
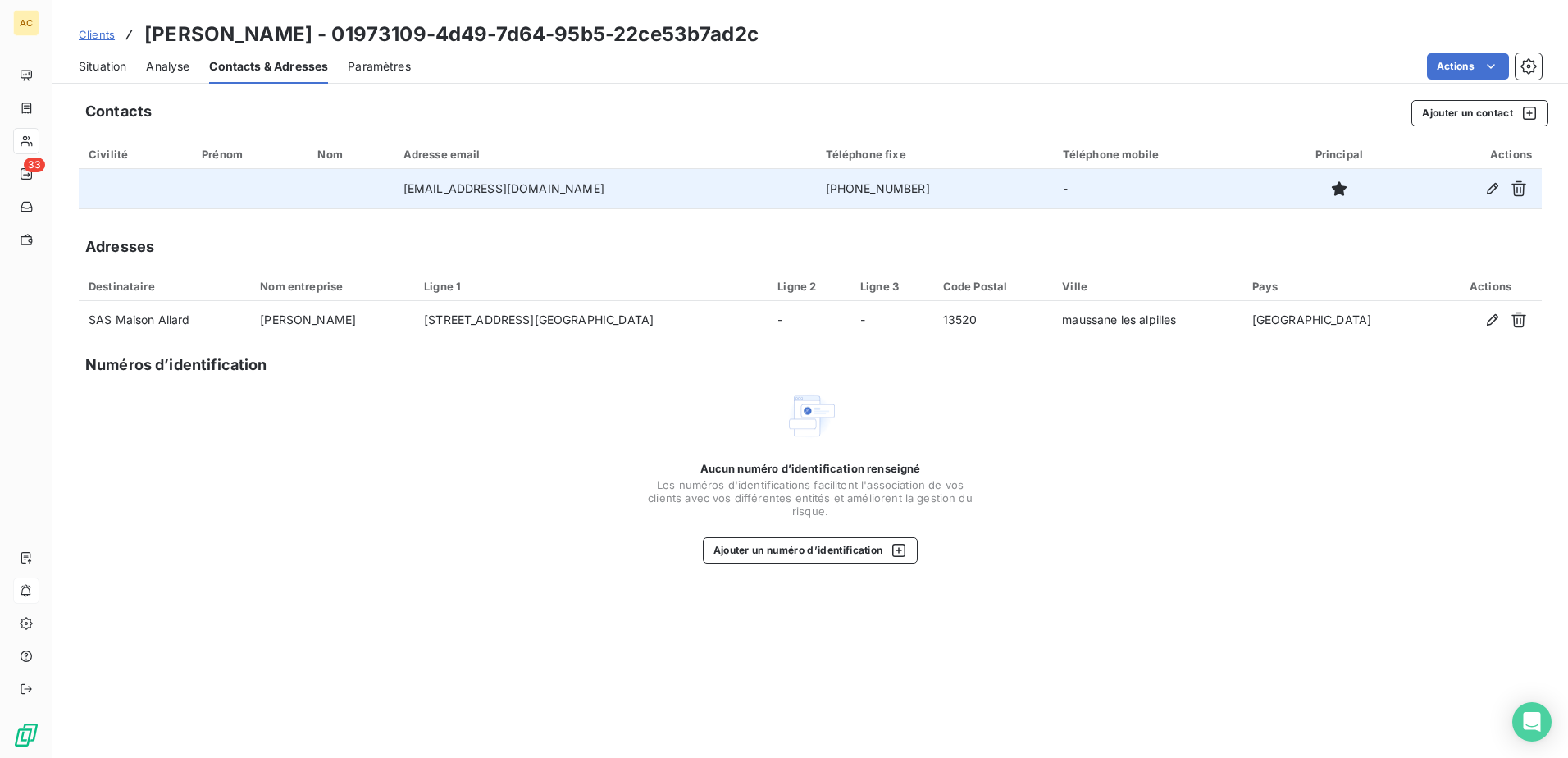
click at [536, 188] on td "gall.amf@orange.fr" at bounding box center [605, 189] width 423 height 39
drag, startPoint x: 559, startPoint y: 186, endPoint x: 451, endPoint y: 184, distance: 108.0
click at [451, 184] on td "gall.amf@orange.fr" at bounding box center [605, 189] width 423 height 39
copy td "gall.amf@orange.fr"
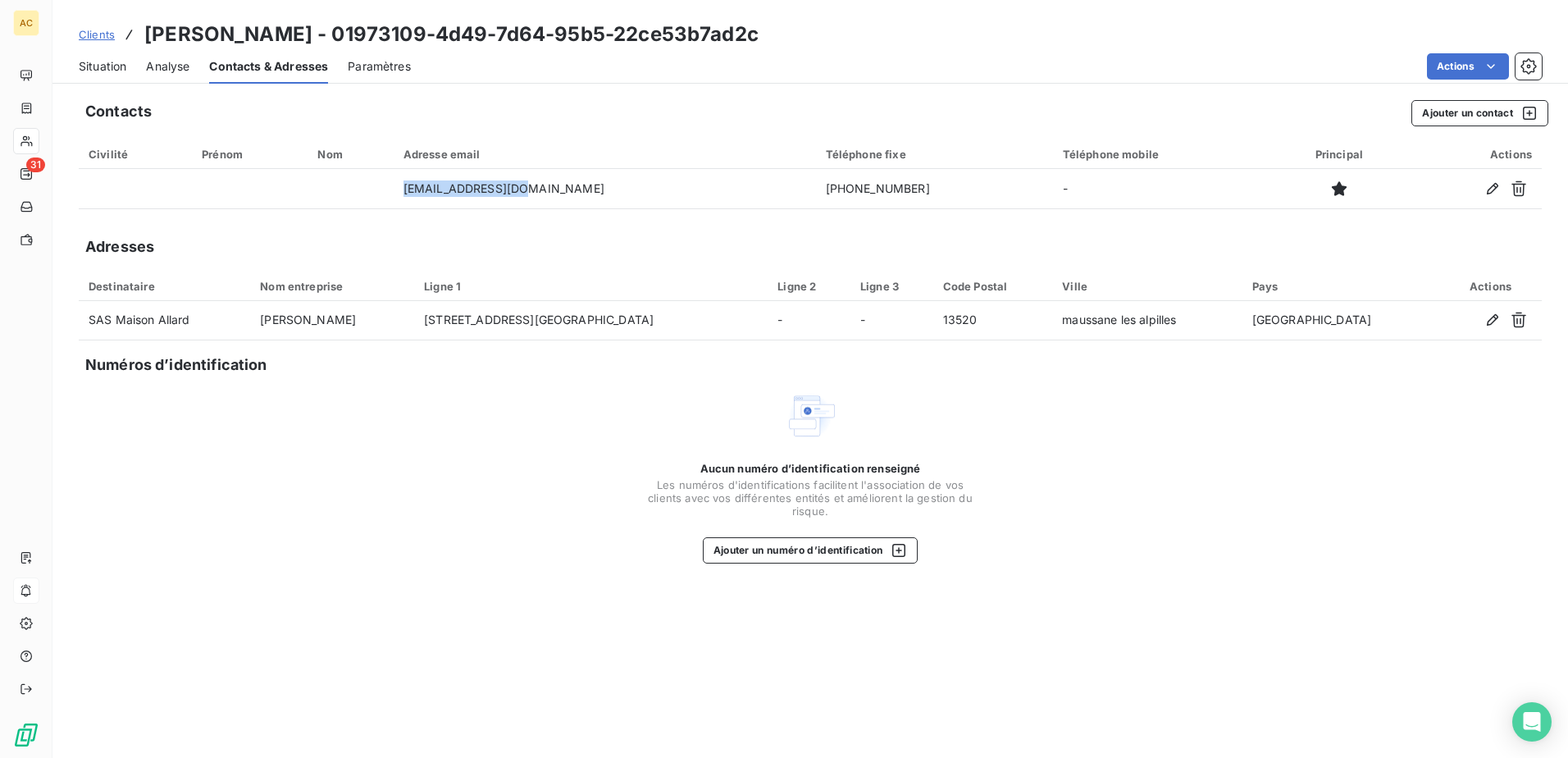
click at [123, 57] on div "Situation" at bounding box center [102, 66] width 47 height 34
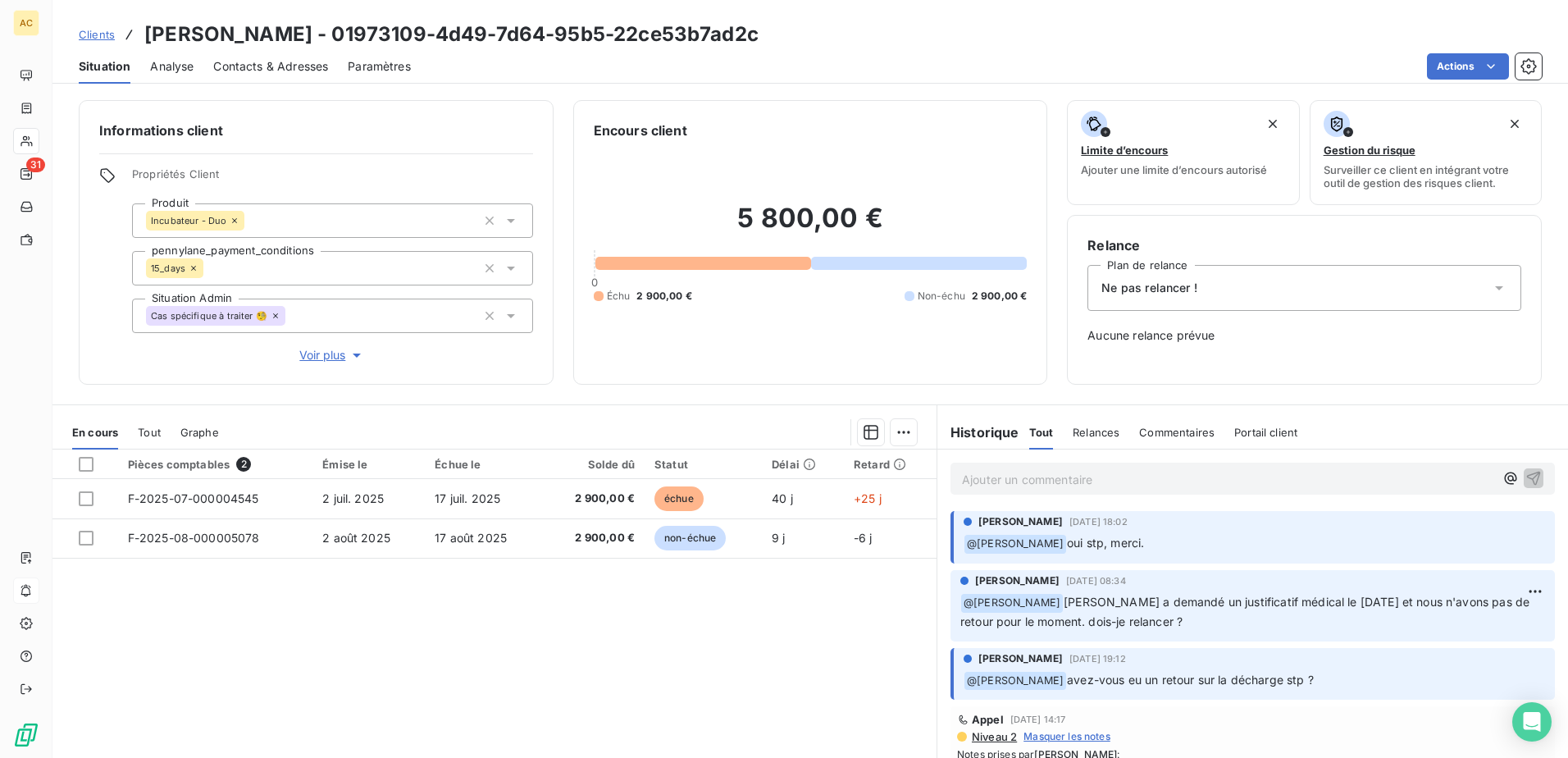
click at [1006, 478] on p "Ajouter un commentaire ﻿" at bounding box center [1227, 479] width 532 height 20
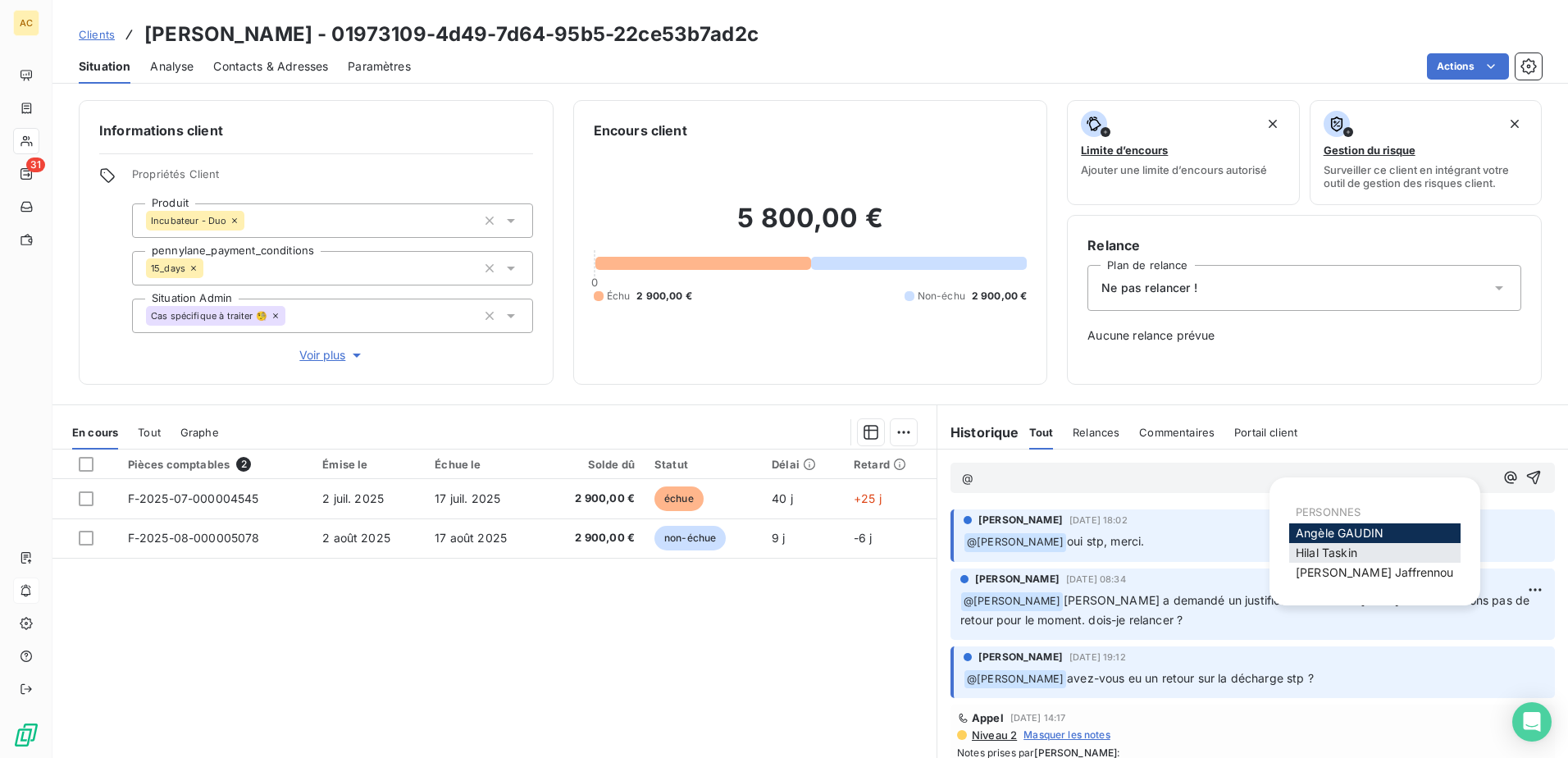
click at [1324, 554] on span "Hilal Taskin" at bounding box center [1326, 552] width 61 height 14
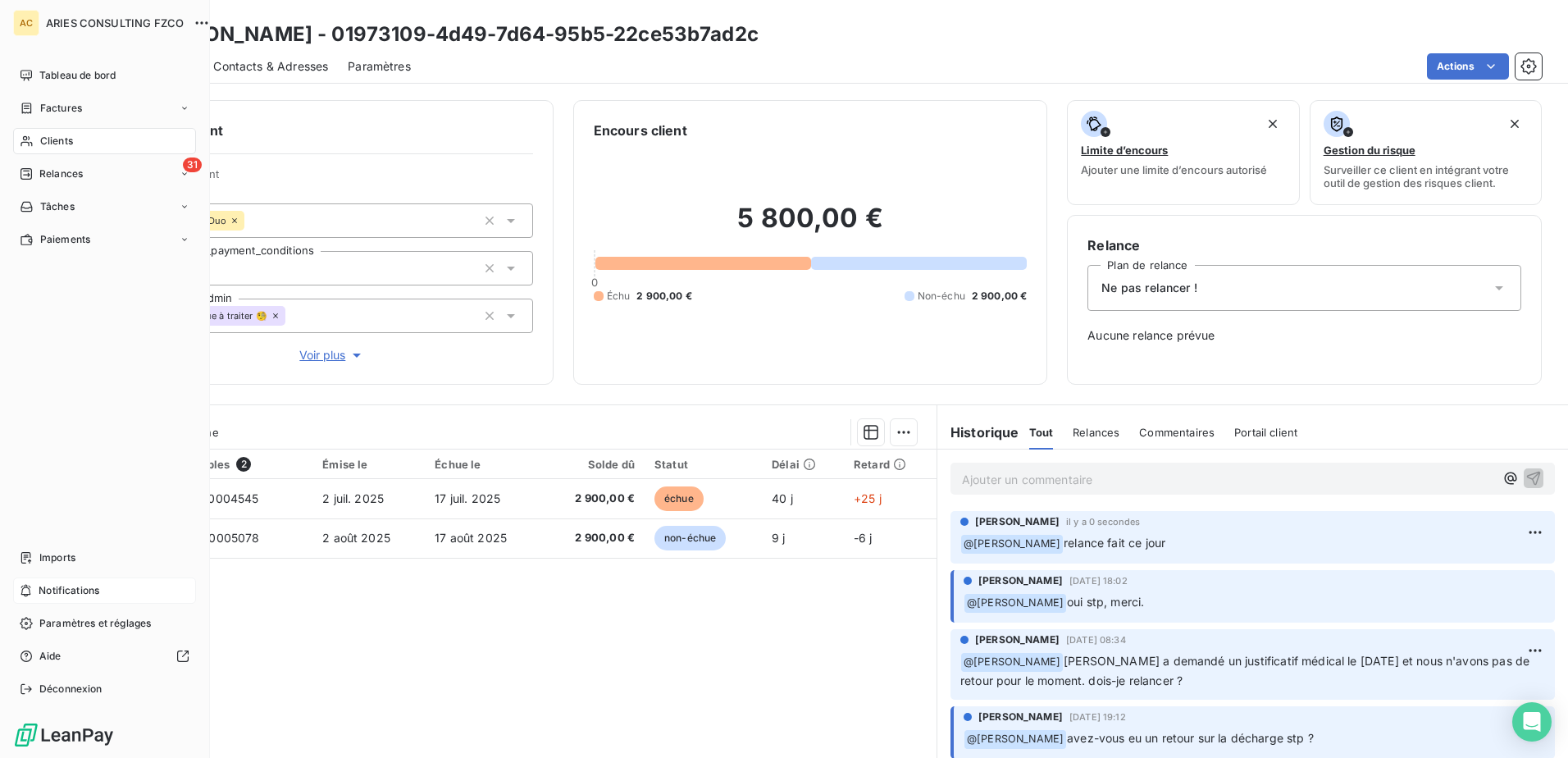
click at [66, 594] on span "Notifications" at bounding box center [68, 591] width 60 height 15
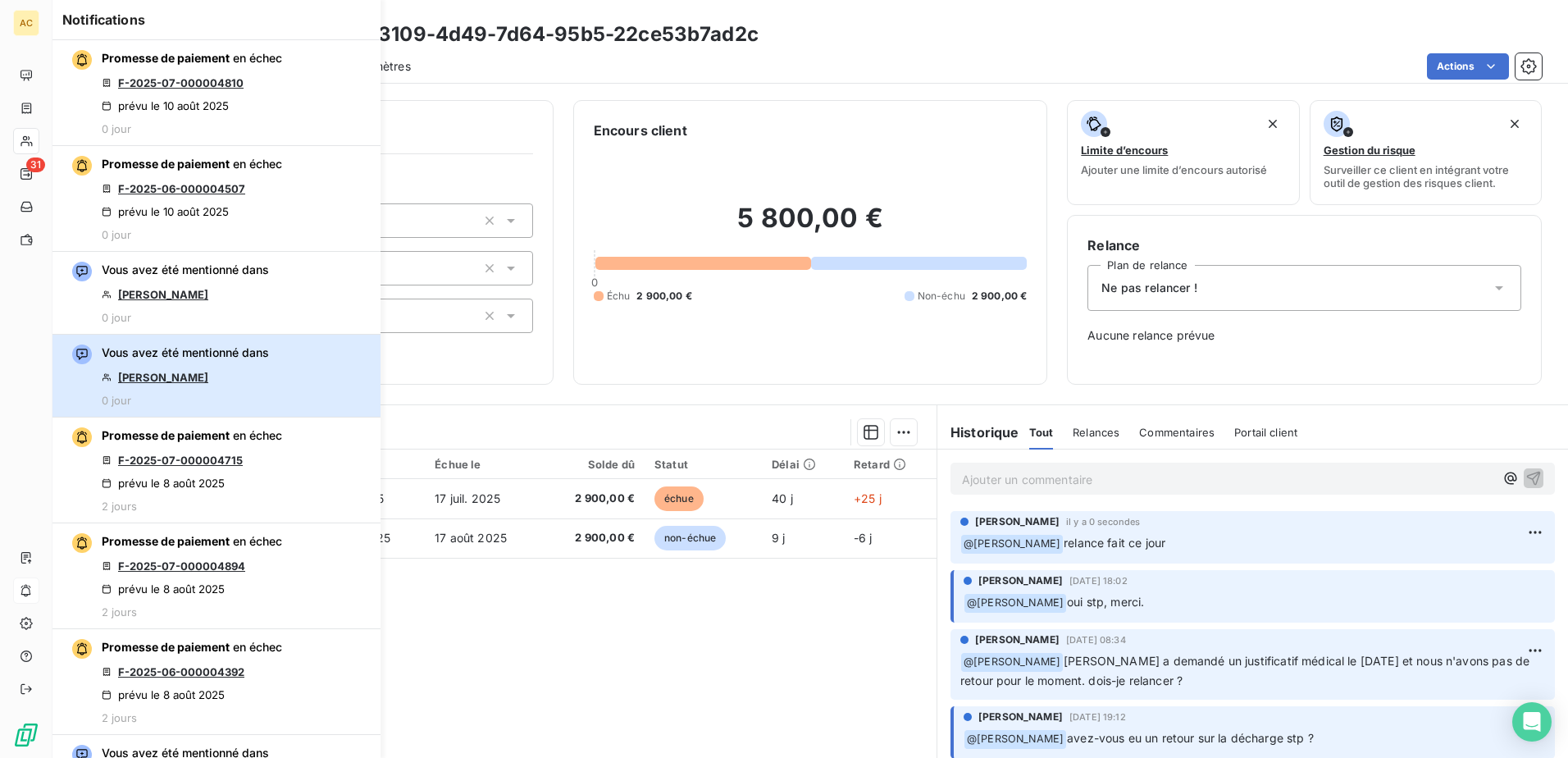
click at [252, 360] on div "Vous avez été mentionné dans Thomas Besry 0 jour" at bounding box center [185, 375] width 167 height 62
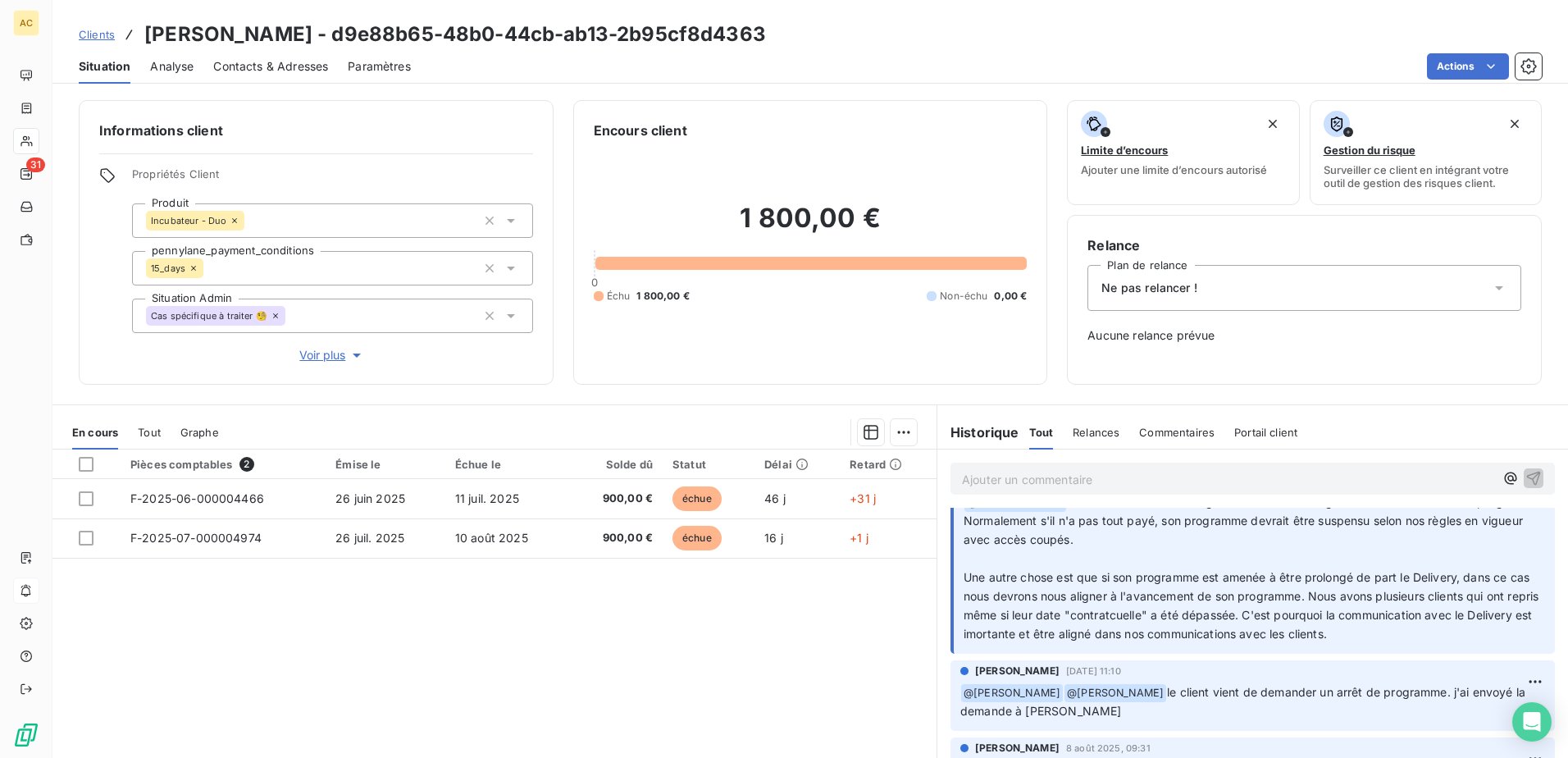
scroll to position [164, 0]
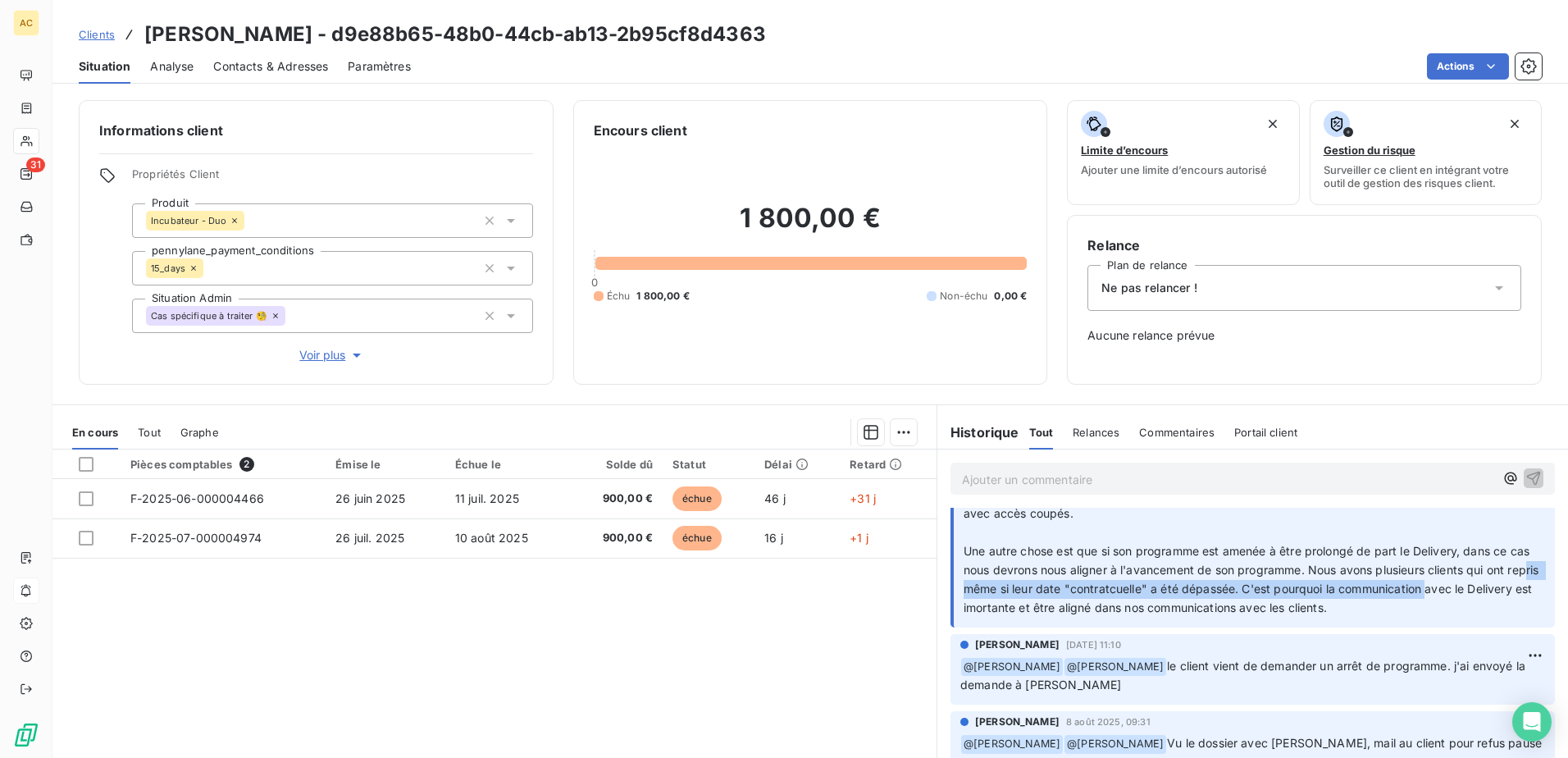
drag, startPoint x: 1076, startPoint y: 595, endPoint x: 1473, endPoint y: 595, distance: 397.0
click at [1473, 595] on span "Nous restons sur cette règle de terminer son règlement avant la fin de son prog…" at bounding box center [1255, 541] width 583 height 146
drag, startPoint x: 1473, startPoint y: 595, endPoint x: 1468, endPoint y: 607, distance: 13.0
click at [1468, 607] on p "﻿ @ Alice Hild Nous restons sur cette règle de terminer son règlement avant la …" at bounding box center [1254, 542] width 581 height 150
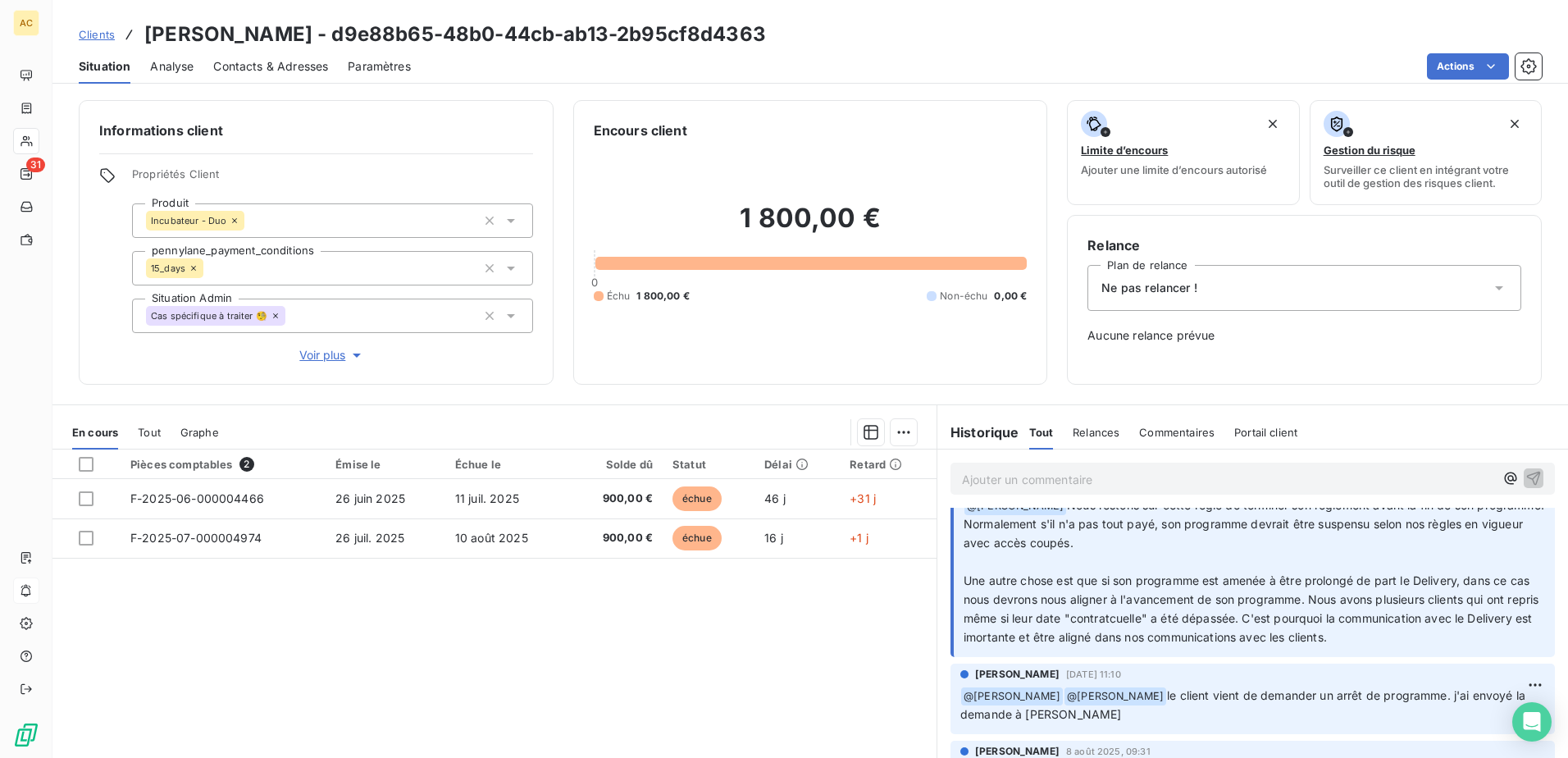
scroll to position [82, 0]
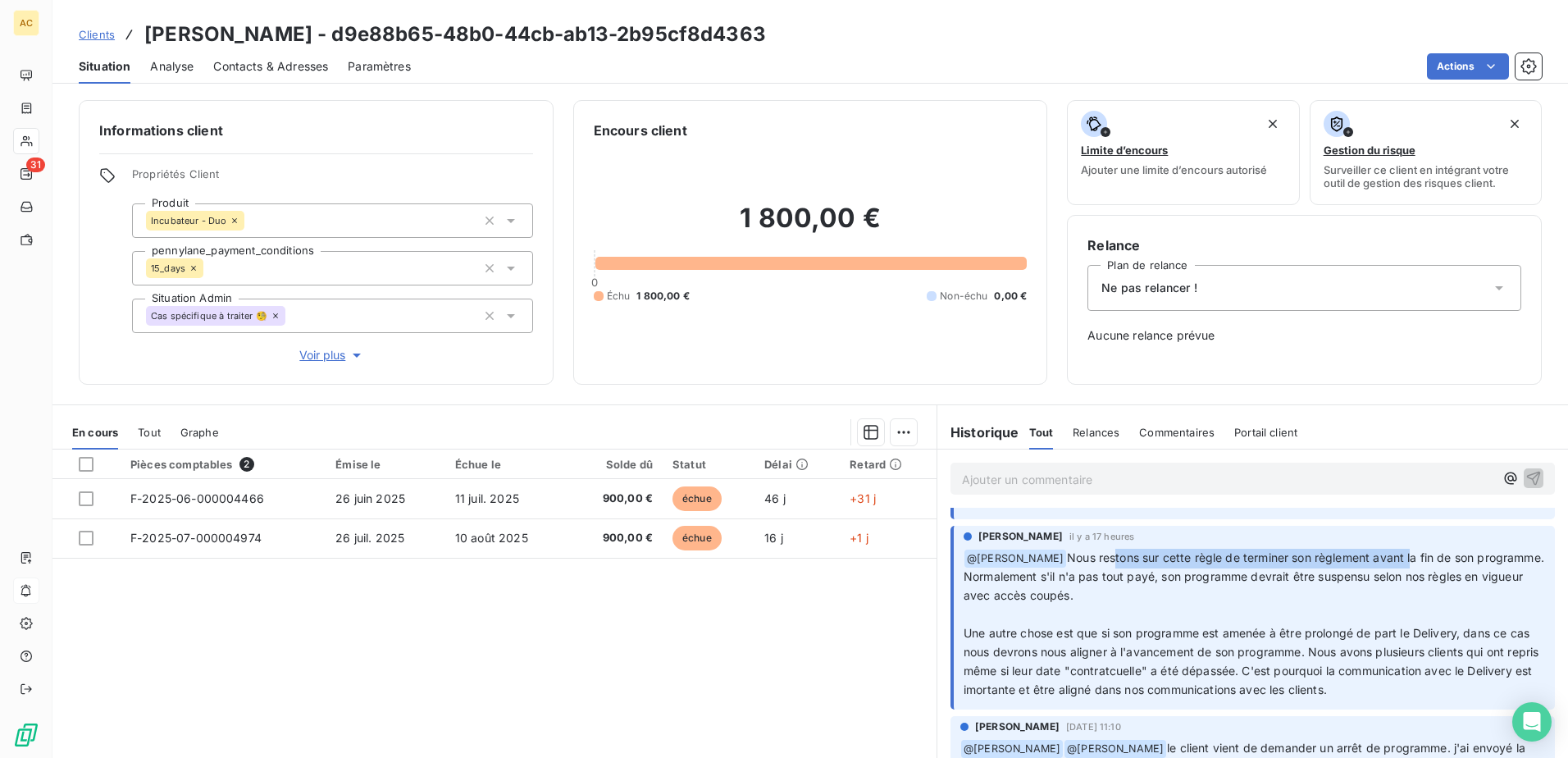
drag, startPoint x: 1087, startPoint y: 554, endPoint x: 1365, endPoint y: 557, distance: 278.0
click at [1365, 557] on span "Nous restons sur cette règle de terminer son règlement avant la fin de son prog…" at bounding box center [1255, 622] width 583 height 146
drag, startPoint x: 1365, startPoint y: 557, endPoint x: 1278, endPoint y: 622, distance: 108.6
click at [1278, 622] on p "﻿ @ Alice Hild Nous restons sur cette règle de terminer son règlement avant la …" at bounding box center [1254, 623] width 581 height 150
drag, startPoint x: 1288, startPoint y: 554, endPoint x: 1506, endPoint y: 560, distance: 218.1
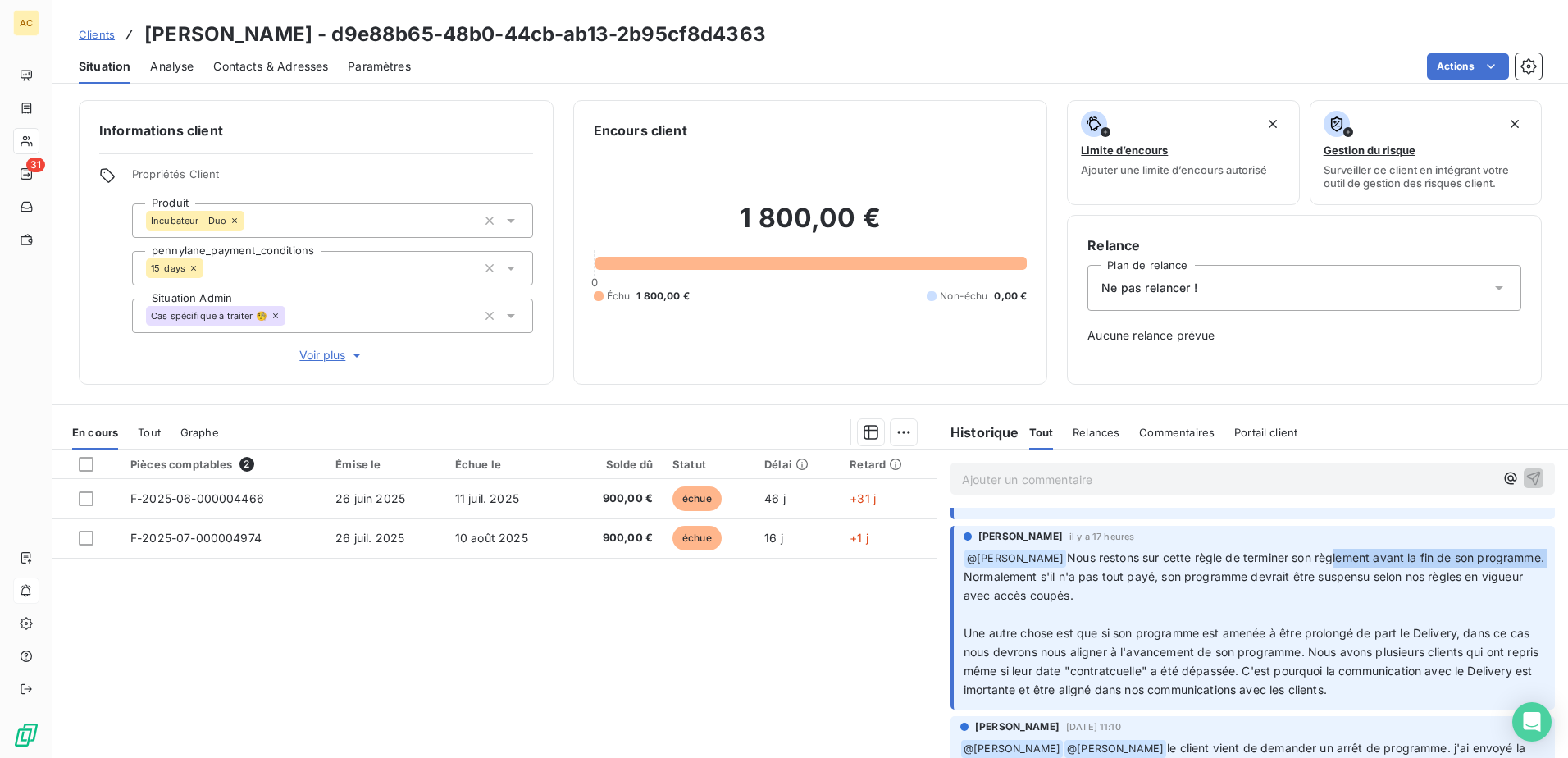
click at [1506, 560] on span "Nous restons sur cette règle de terminer son règlement avant la fin de son prog…" at bounding box center [1255, 622] width 583 height 146
drag, startPoint x: 1506, startPoint y: 560, endPoint x: 1168, endPoint y: 594, distance: 339.7
click at [1168, 594] on p "﻿ @ Alice Hild Nous restons sur cette règle de terminer son règlement avant la …" at bounding box center [1254, 623] width 581 height 150
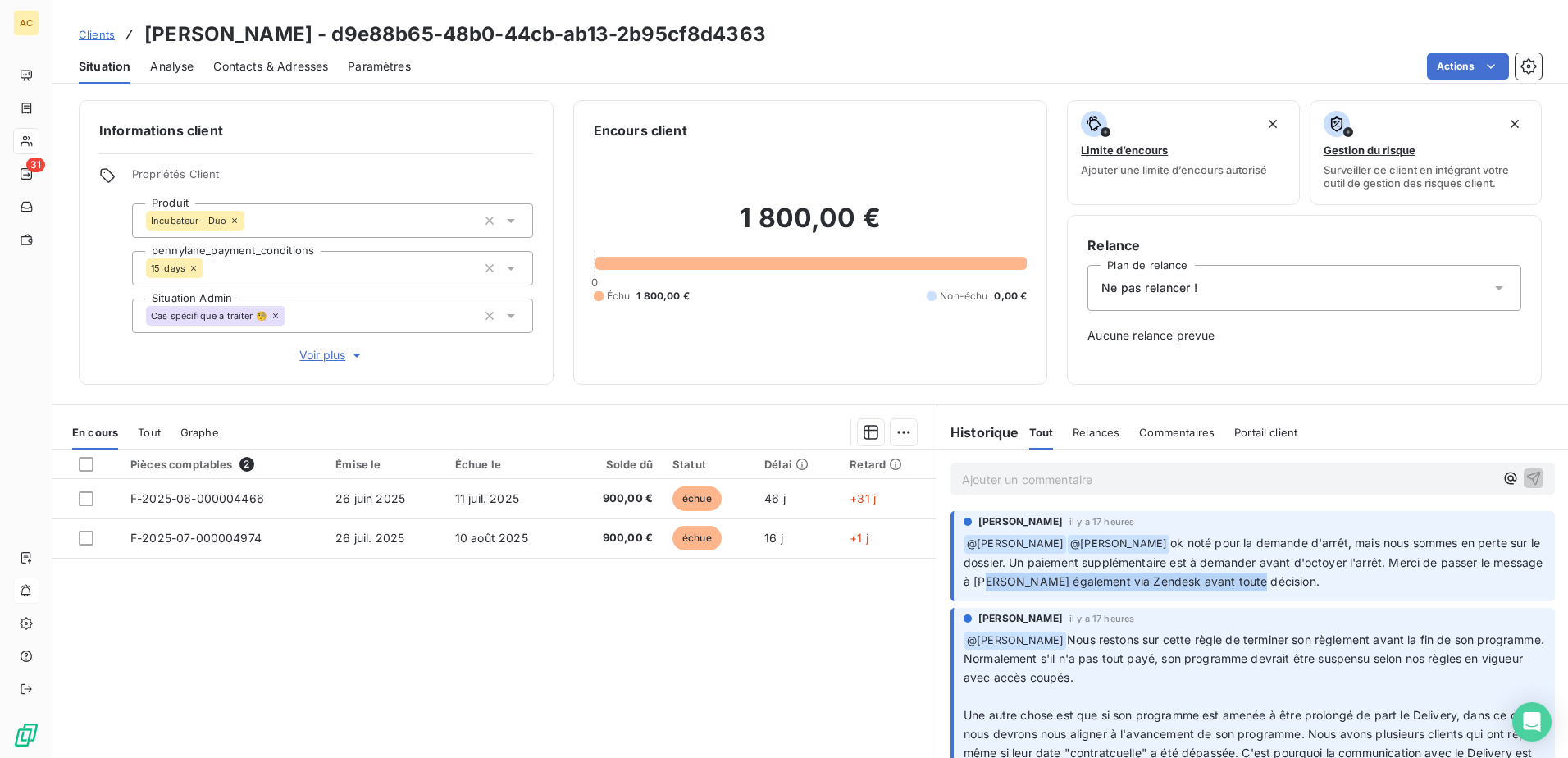
drag, startPoint x: 1066, startPoint y: 583, endPoint x: 1292, endPoint y: 583, distance: 226.0
click at [1292, 583] on span "ok noté pour la demande d'arrêt, mais nous sommes en perte sur le dossier. Un p…" at bounding box center [1254, 561] width 582 height 52
drag, startPoint x: 1292, startPoint y: 583, endPoint x: 1324, endPoint y: 583, distance: 32.0
click at [1324, 583] on p "﻿ @ Alice Hild ﻿ @ Angèle GAUDIN ok noté pour la demande d'arrêt, mais nous som…" at bounding box center [1254, 563] width 581 height 58
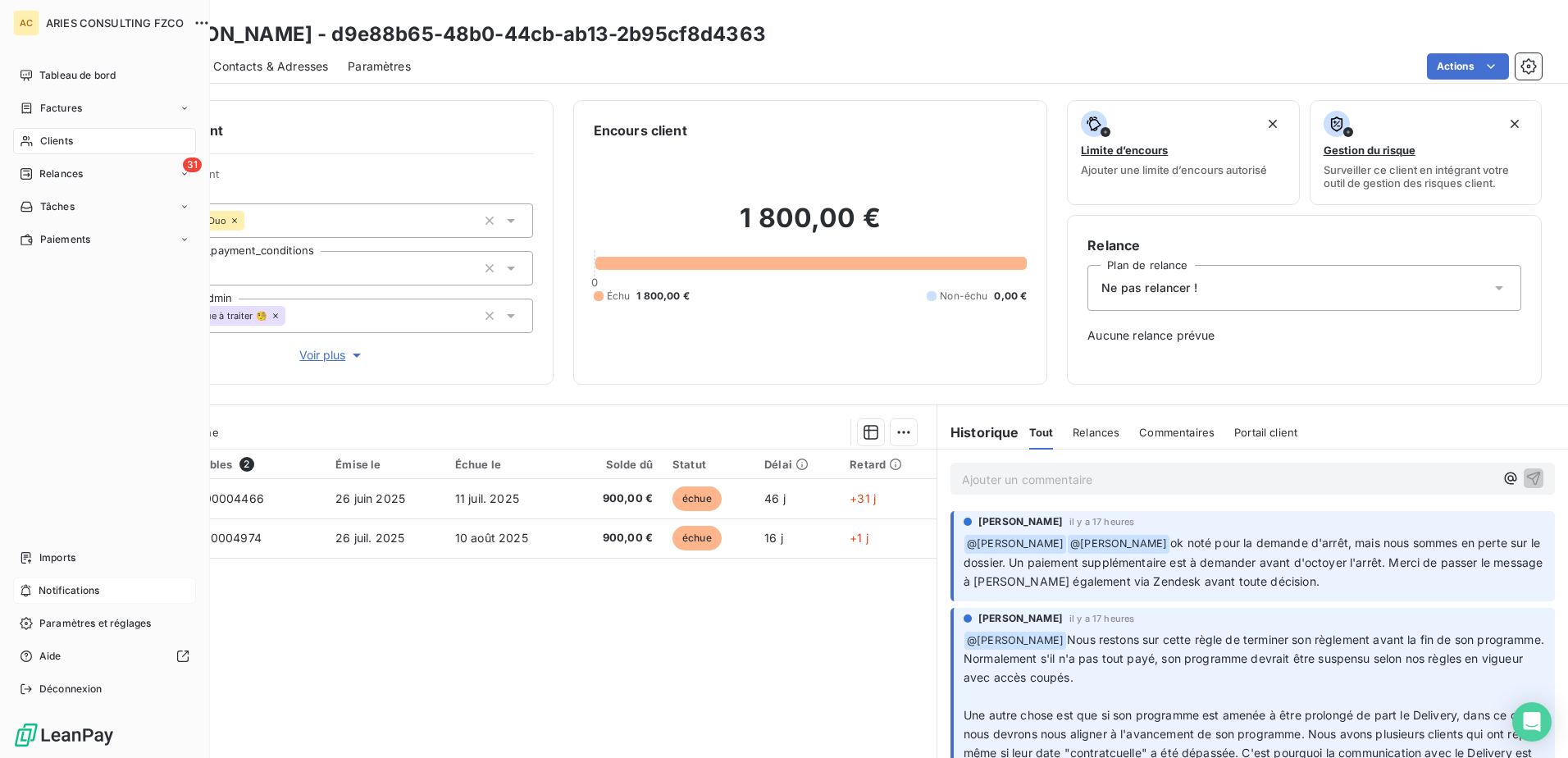
click at [55, 582] on div "Notifications" at bounding box center [104, 590] width 183 height 26
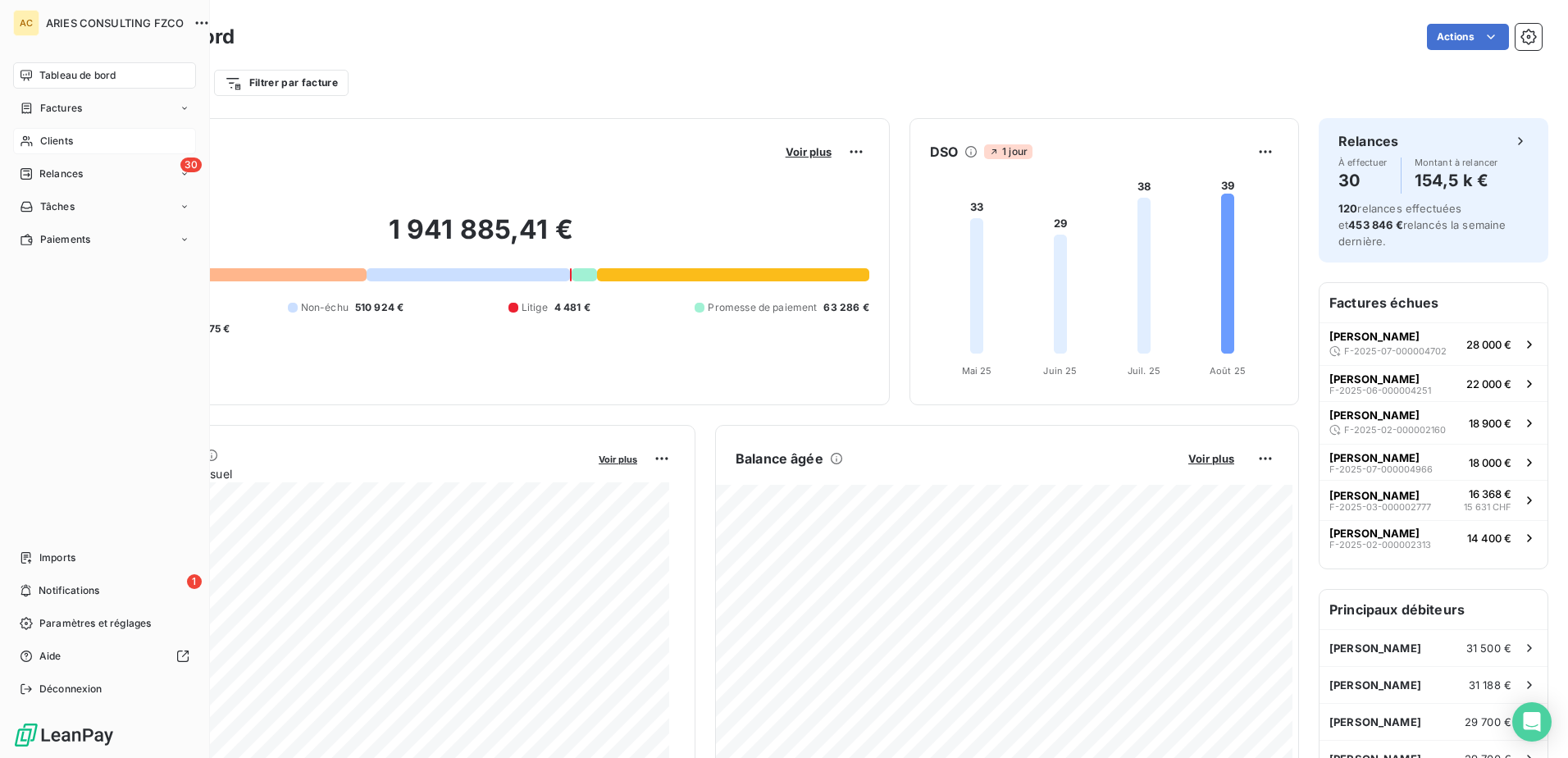
click at [99, 137] on div "Clients" at bounding box center [104, 141] width 183 height 26
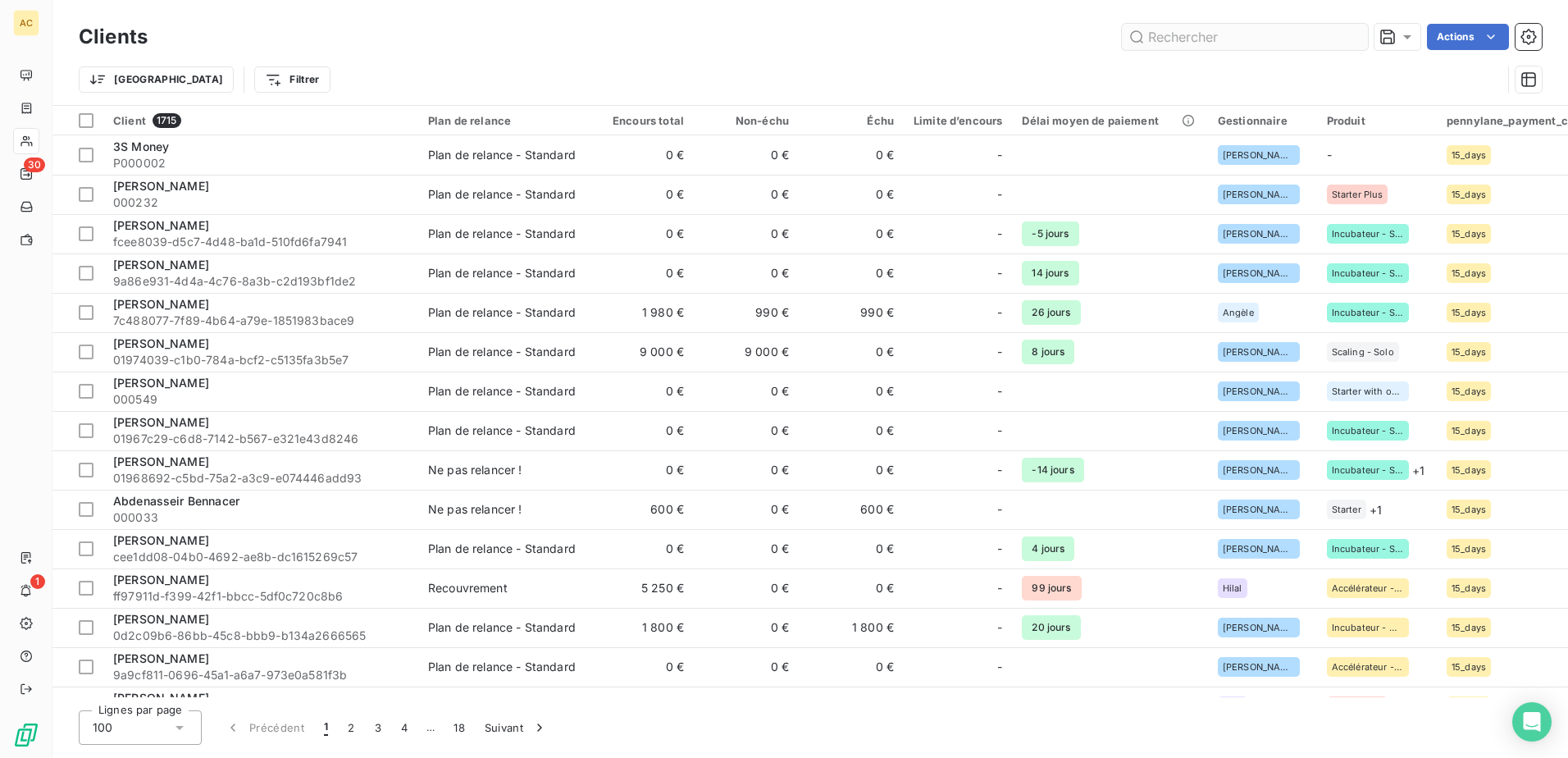
click at [1253, 31] on input "text" at bounding box center [1244, 37] width 246 height 26
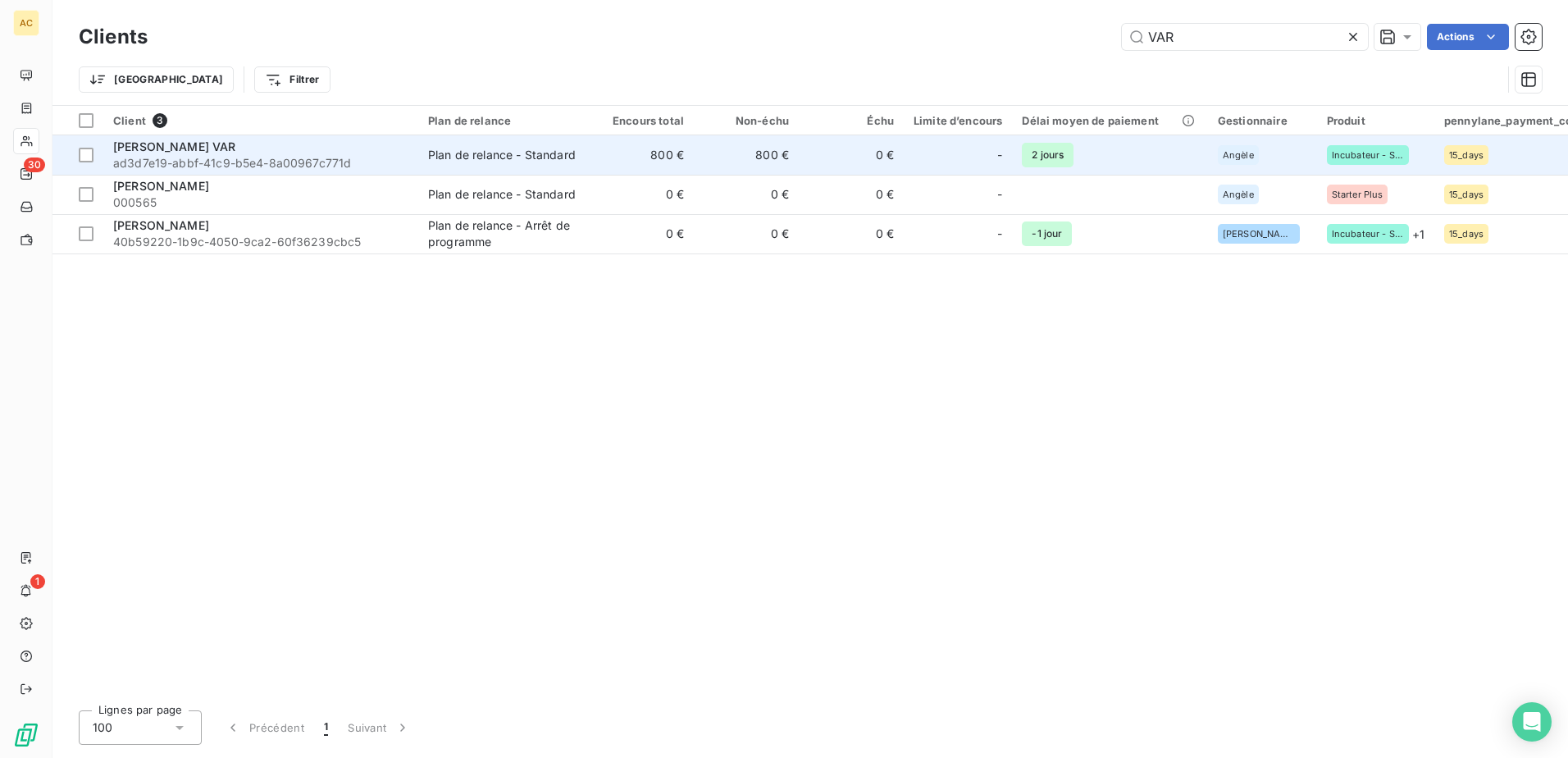
type input "VAR"
click at [369, 165] on span "ad3d7e19-abbf-41c9-b5e4-8a00967c771d" at bounding box center [261, 163] width 295 height 17
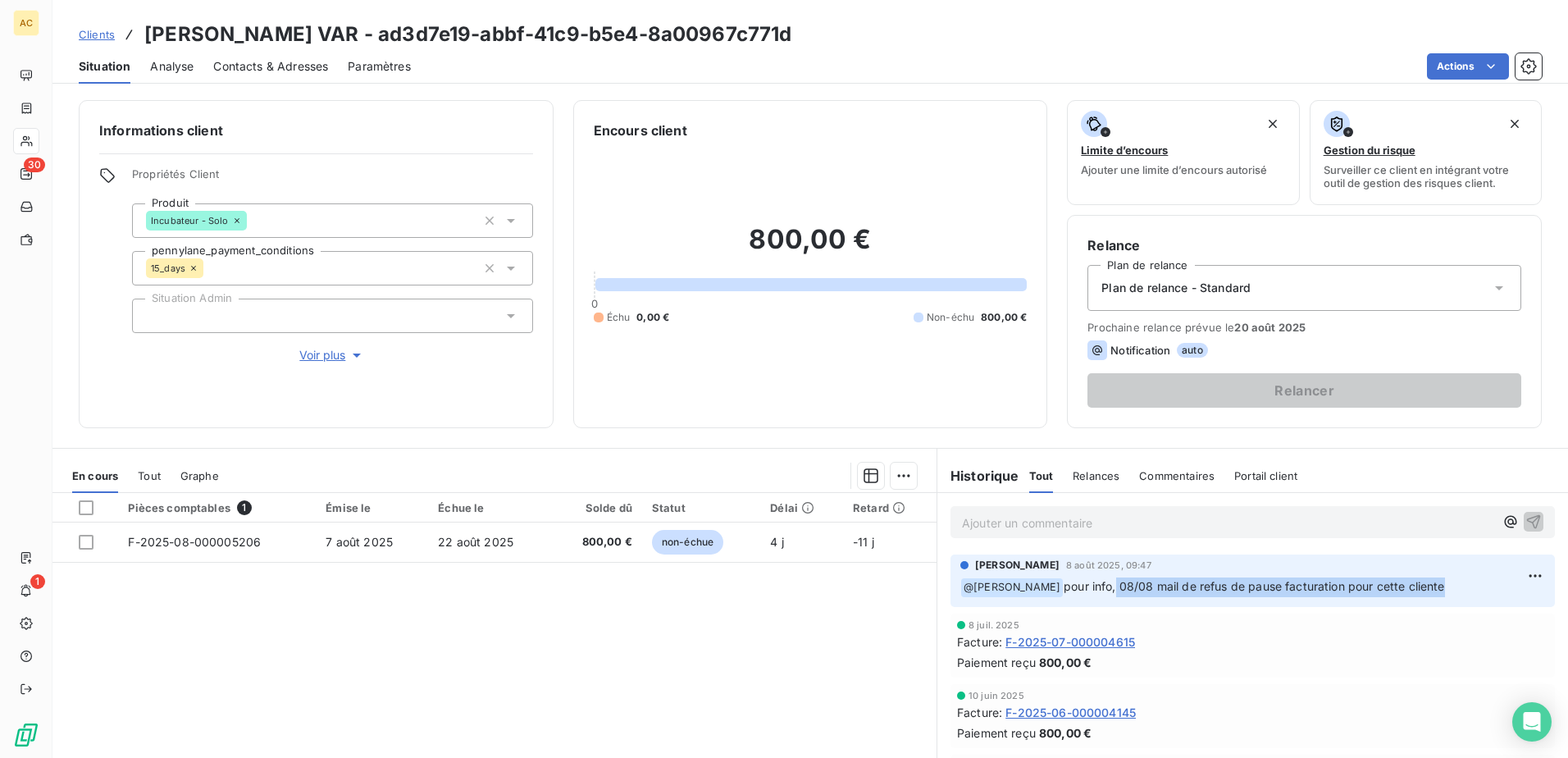
drag, startPoint x: 1102, startPoint y: 579, endPoint x: 1444, endPoint y: 582, distance: 342.0
click at [1444, 582] on p "﻿ @ [PERSON_NAME] pour info, 08/08 mail de refus de pause facturation pour cett…" at bounding box center [1252, 586] width 584 height 20
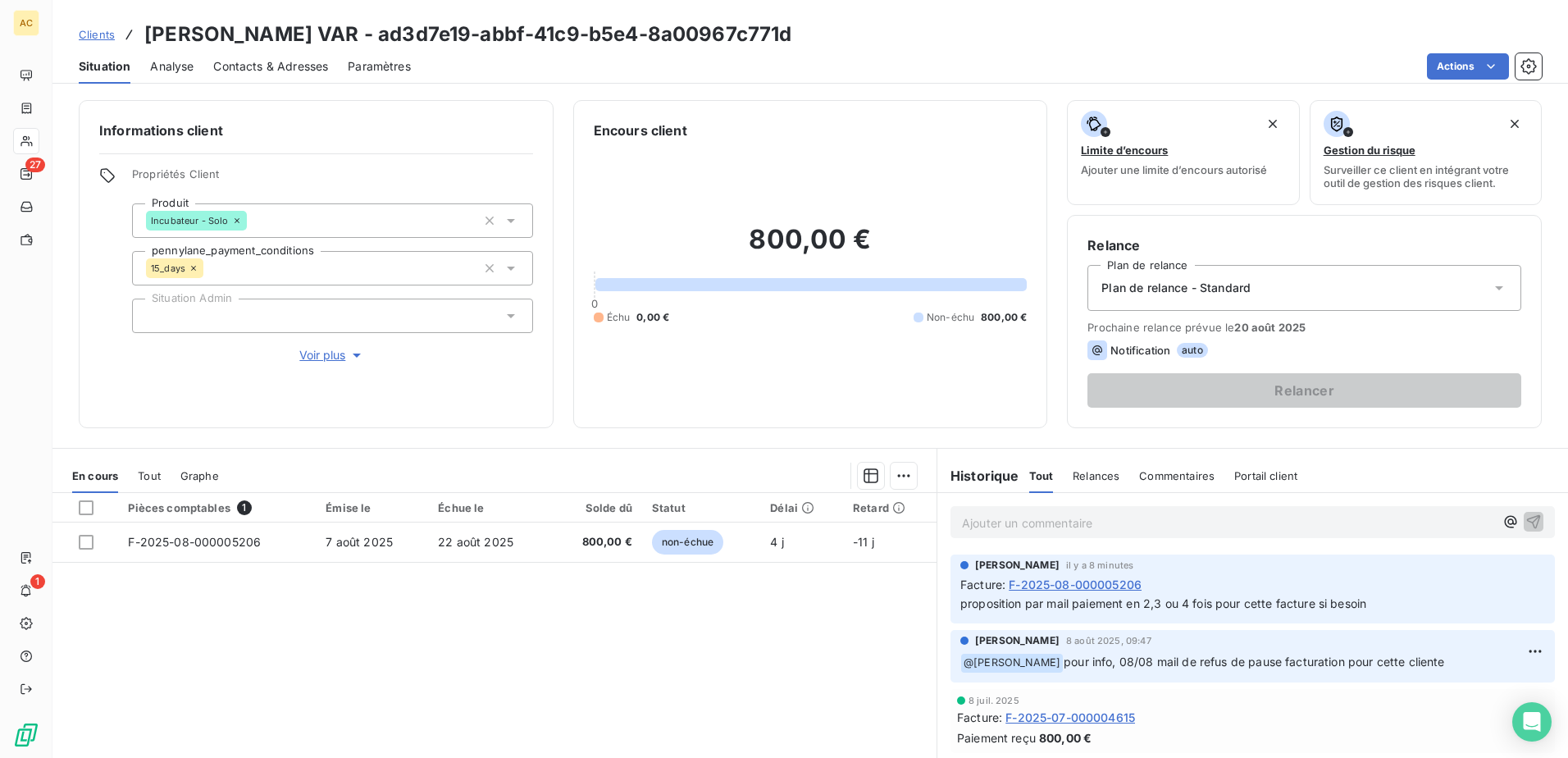
click at [93, 35] on span "Clients" at bounding box center [97, 34] width 36 height 13
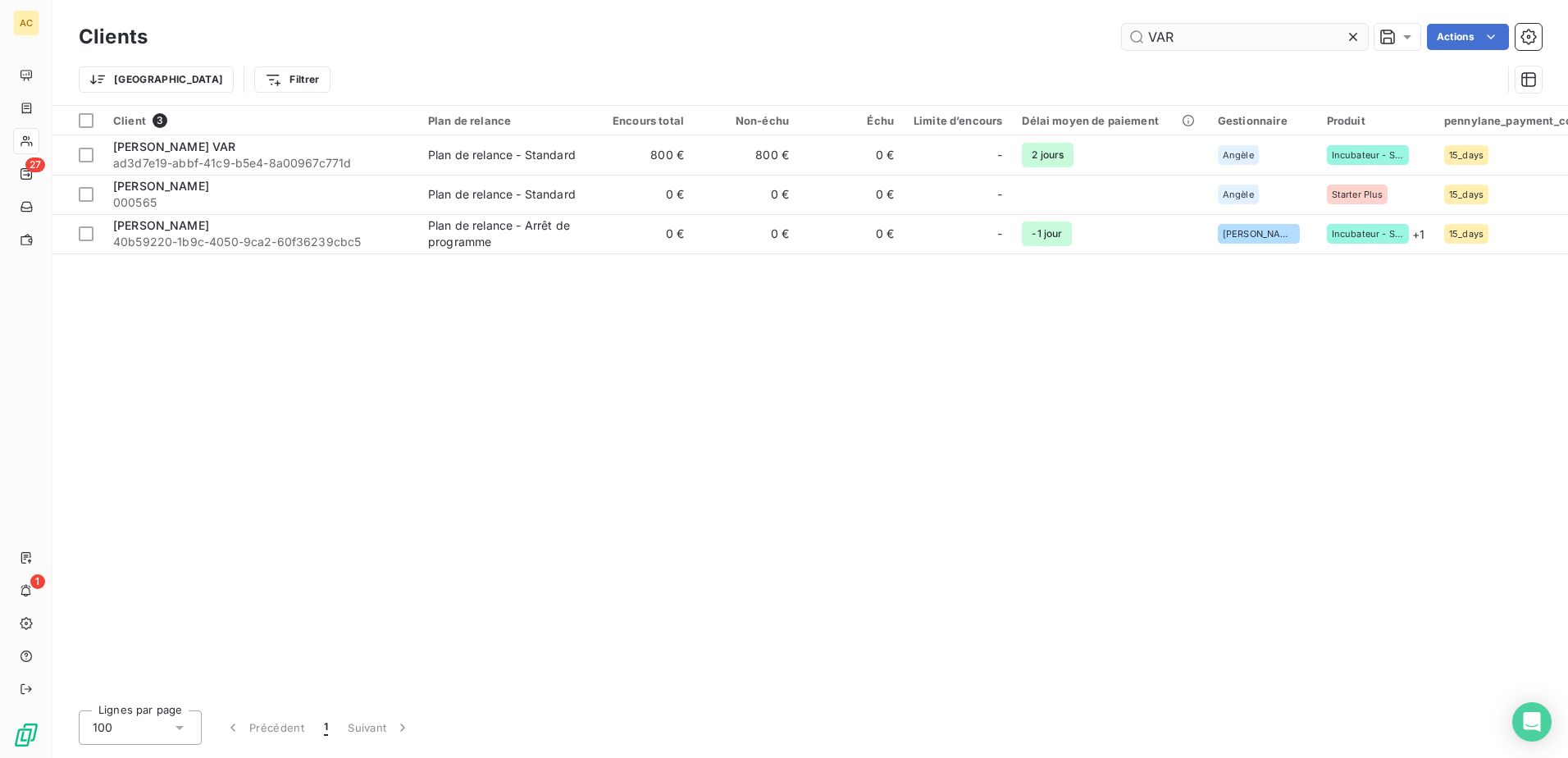
click at [1176, 24] on input "VAR" at bounding box center [1244, 37] width 246 height 26
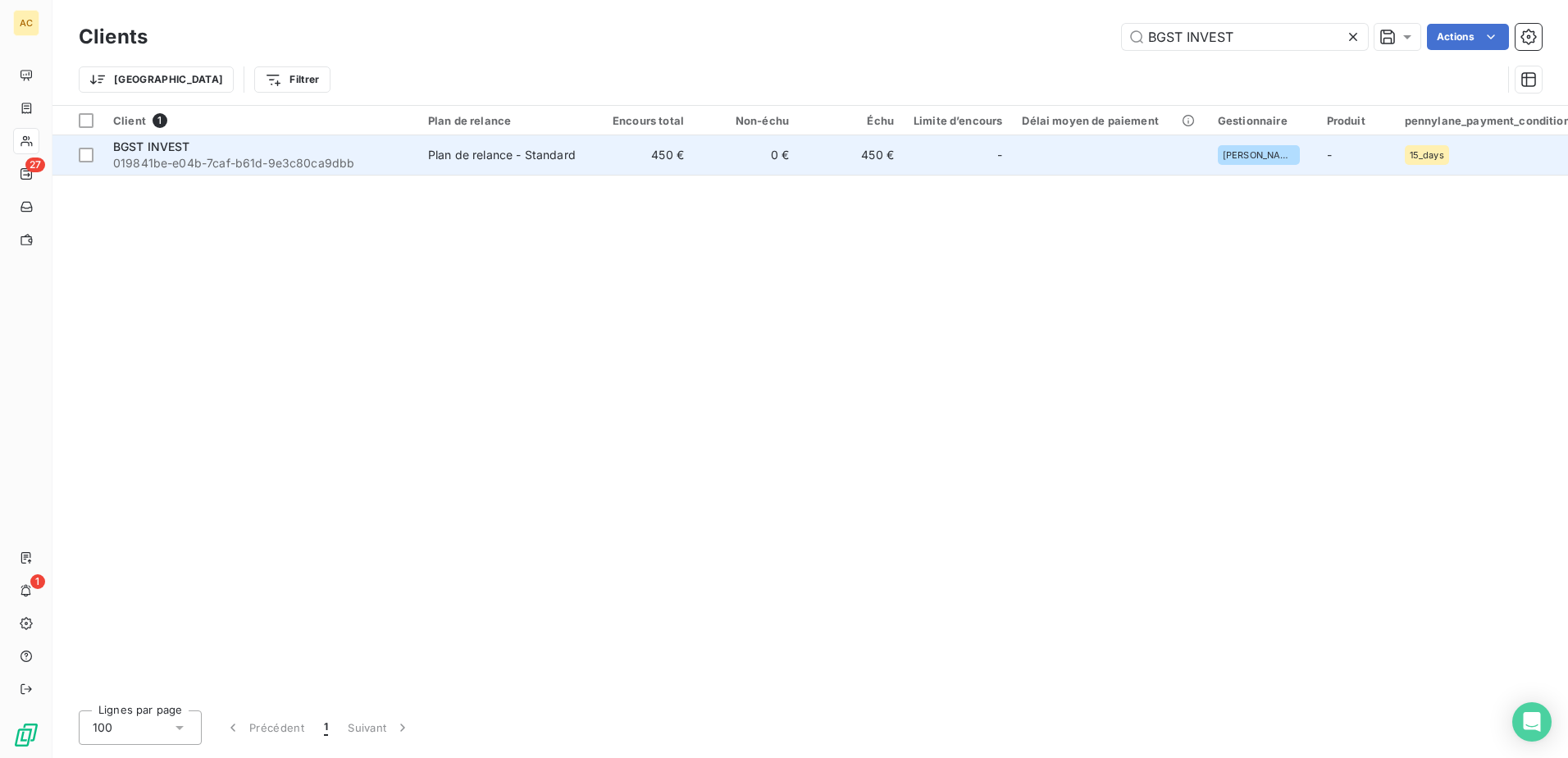
type input "BGST INVEST"
click at [241, 155] on span "019841be-e04b-7caf-b61d-9e3c80ca9dbb" at bounding box center [261, 163] width 295 height 17
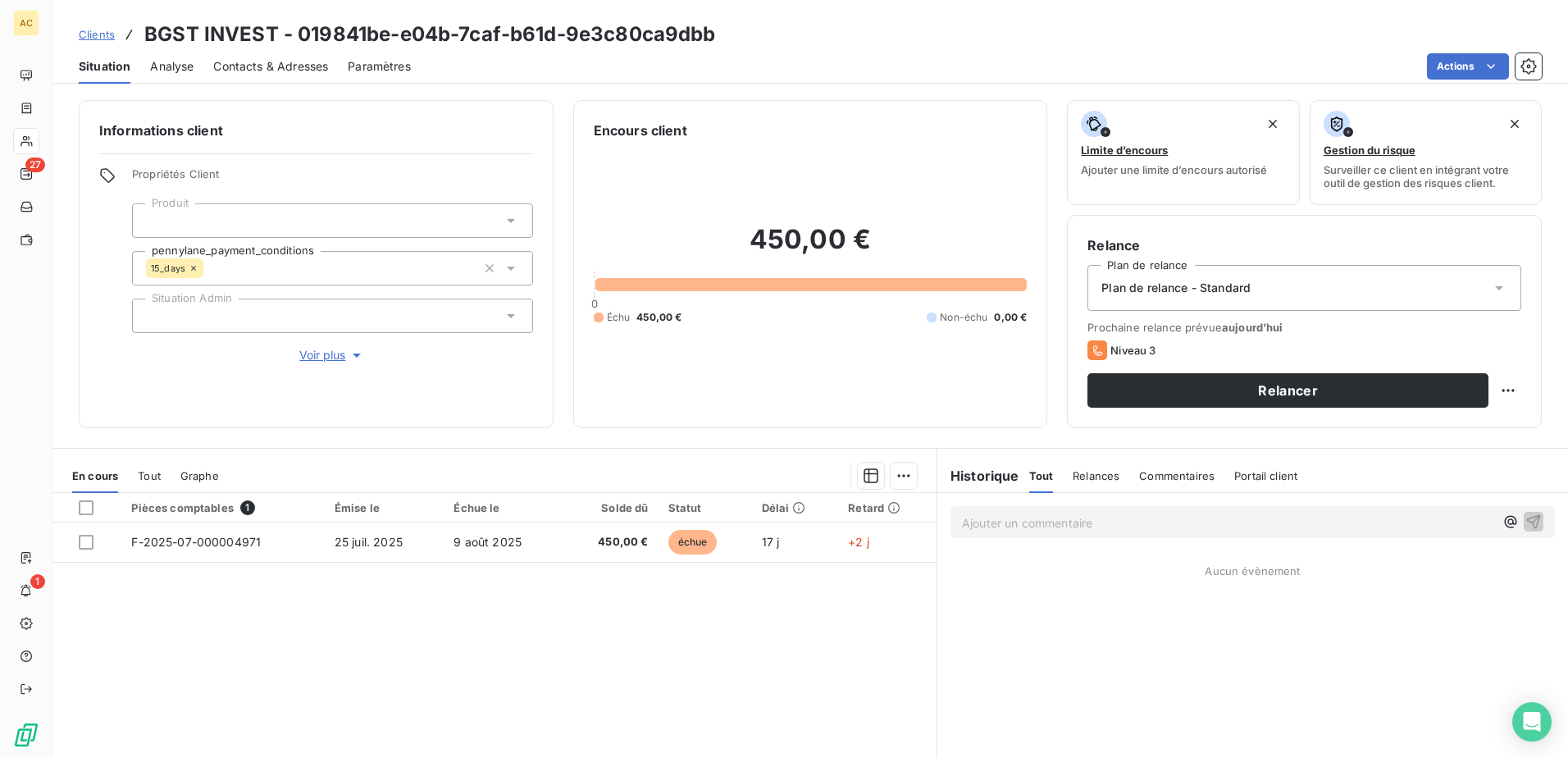
click at [262, 59] on span "Contacts & Adresses" at bounding box center [270, 67] width 115 height 17
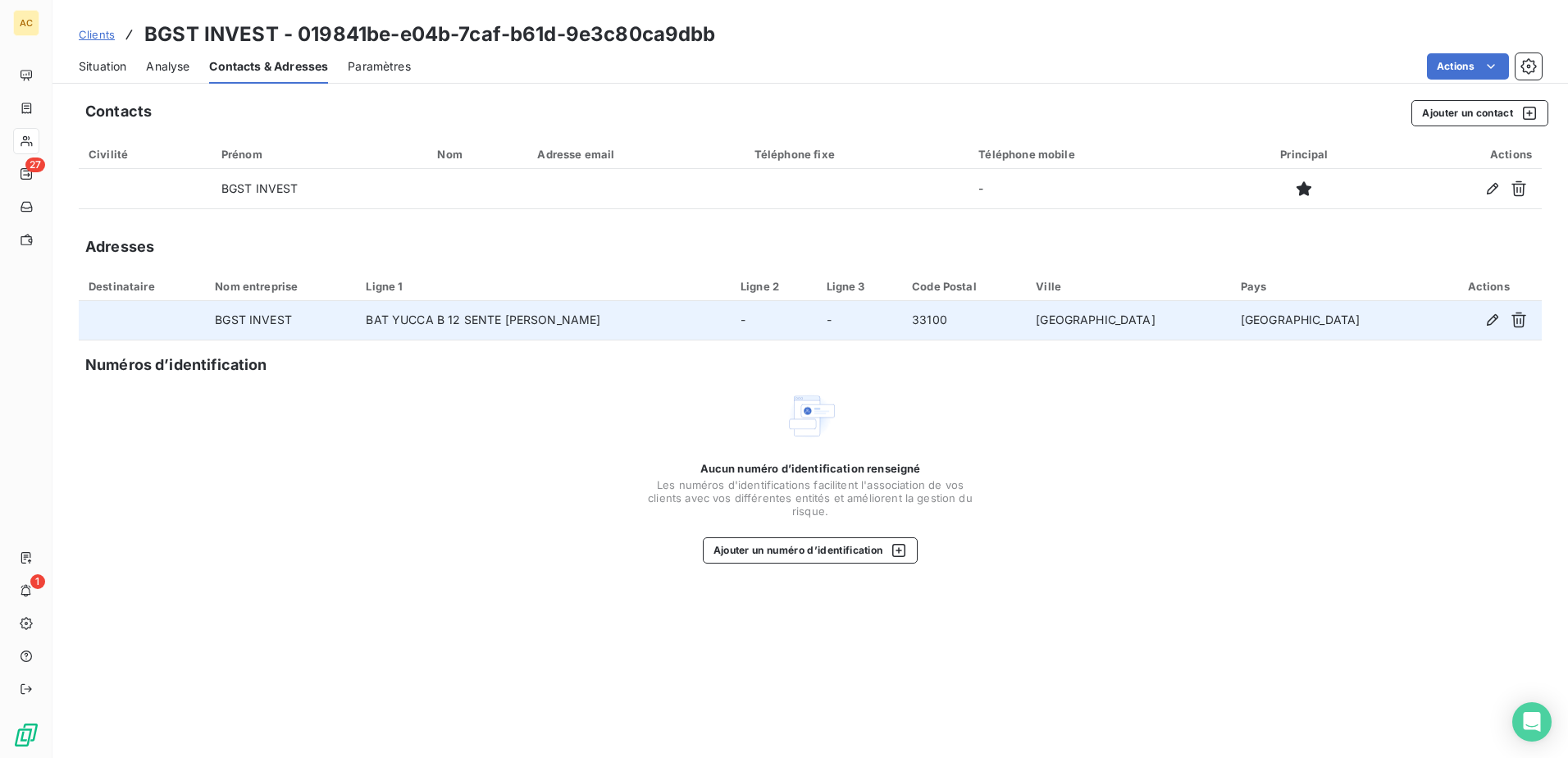
drag, startPoint x: 651, startPoint y: 322, endPoint x: 427, endPoint y: 320, distance: 224.0
click at [427, 320] on td "BAT YUCCA B 12 SENTE [PERSON_NAME]" at bounding box center [542, 320] width 373 height 39
drag, startPoint x: 427, startPoint y: 320, endPoint x: 453, endPoint y: 325, distance: 26.5
click at [453, 325] on td "BAT YUCCA B 12 SENTE [PERSON_NAME]" at bounding box center [542, 320] width 373 height 39
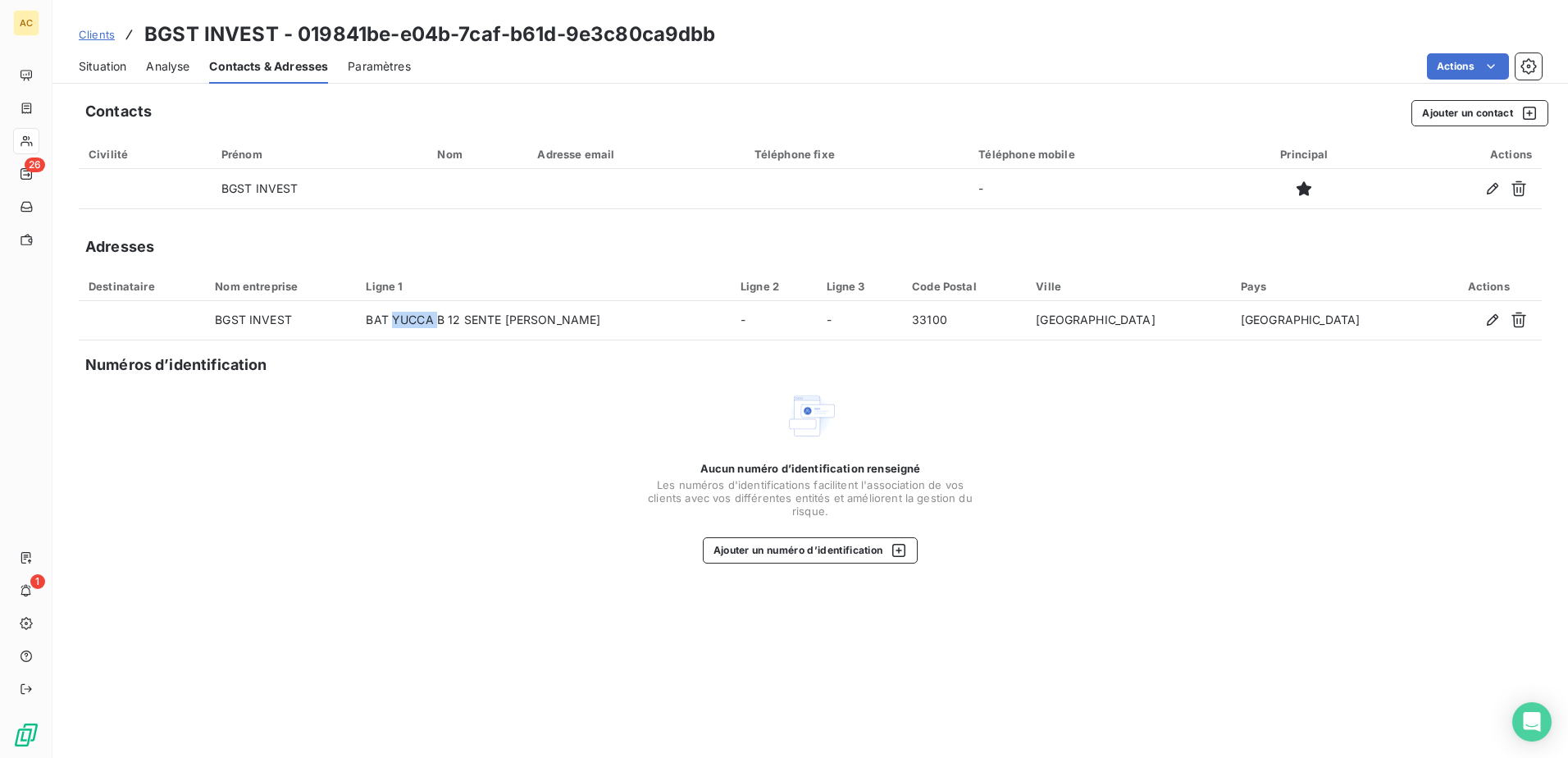
click at [101, 33] on span "Clients" at bounding box center [97, 34] width 36 height 13
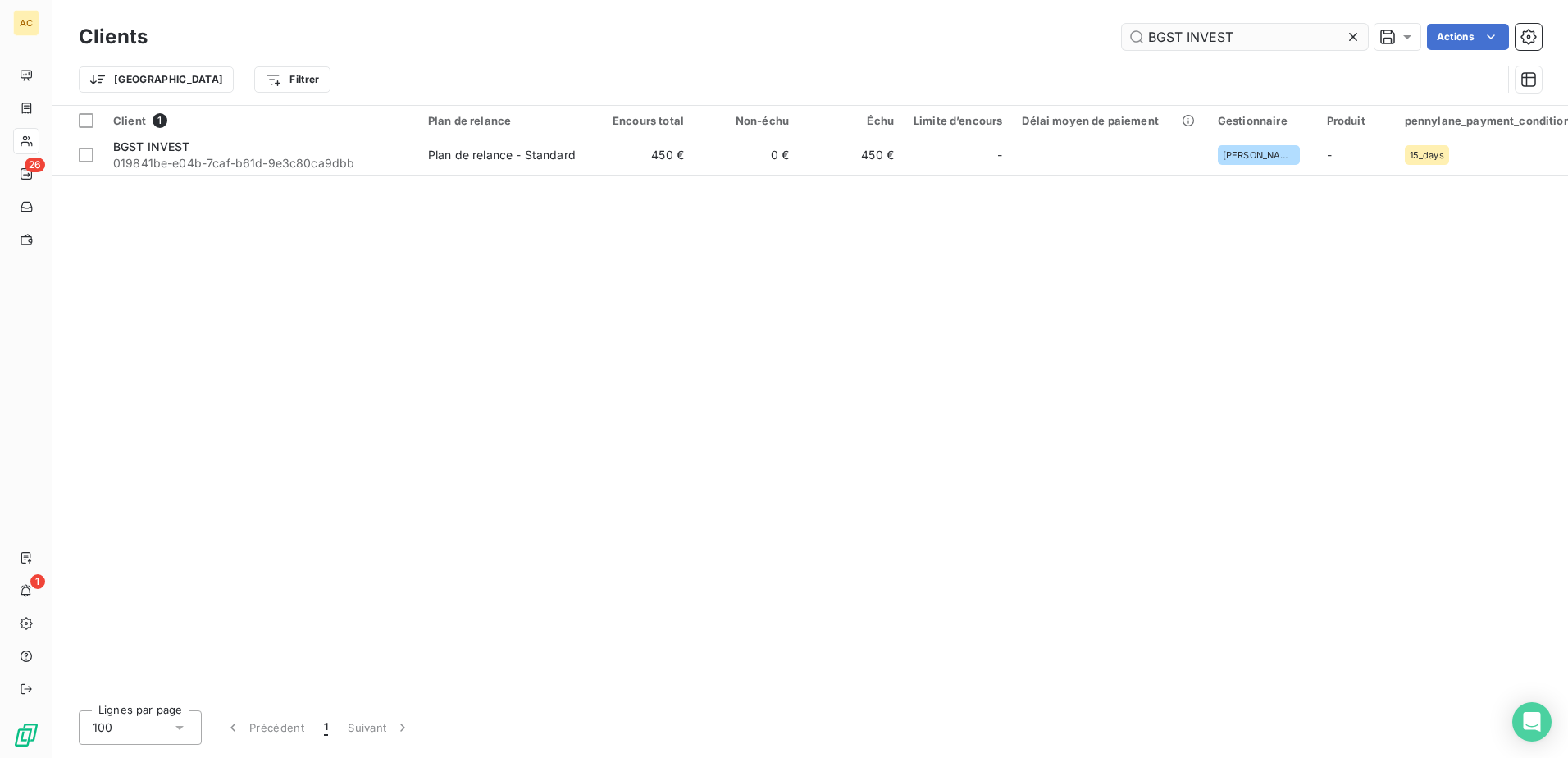
click at [1259, 30] on input "BGST INVEST" at bounding box center [1244, 37] width 246 height 26
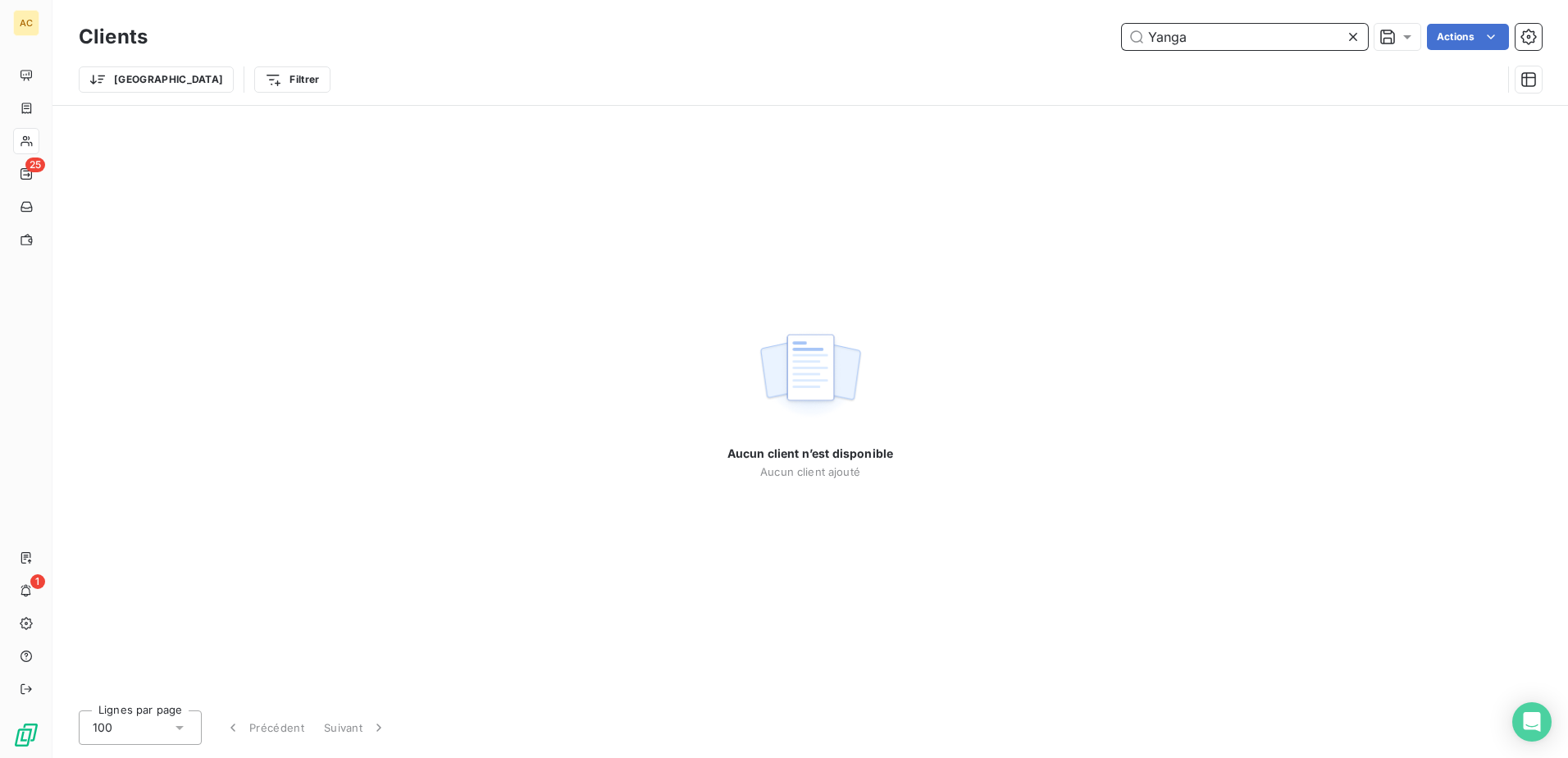
click at [1191, 45] on input "Yanga" at bounding box center [1244, 37] width 246 height 26
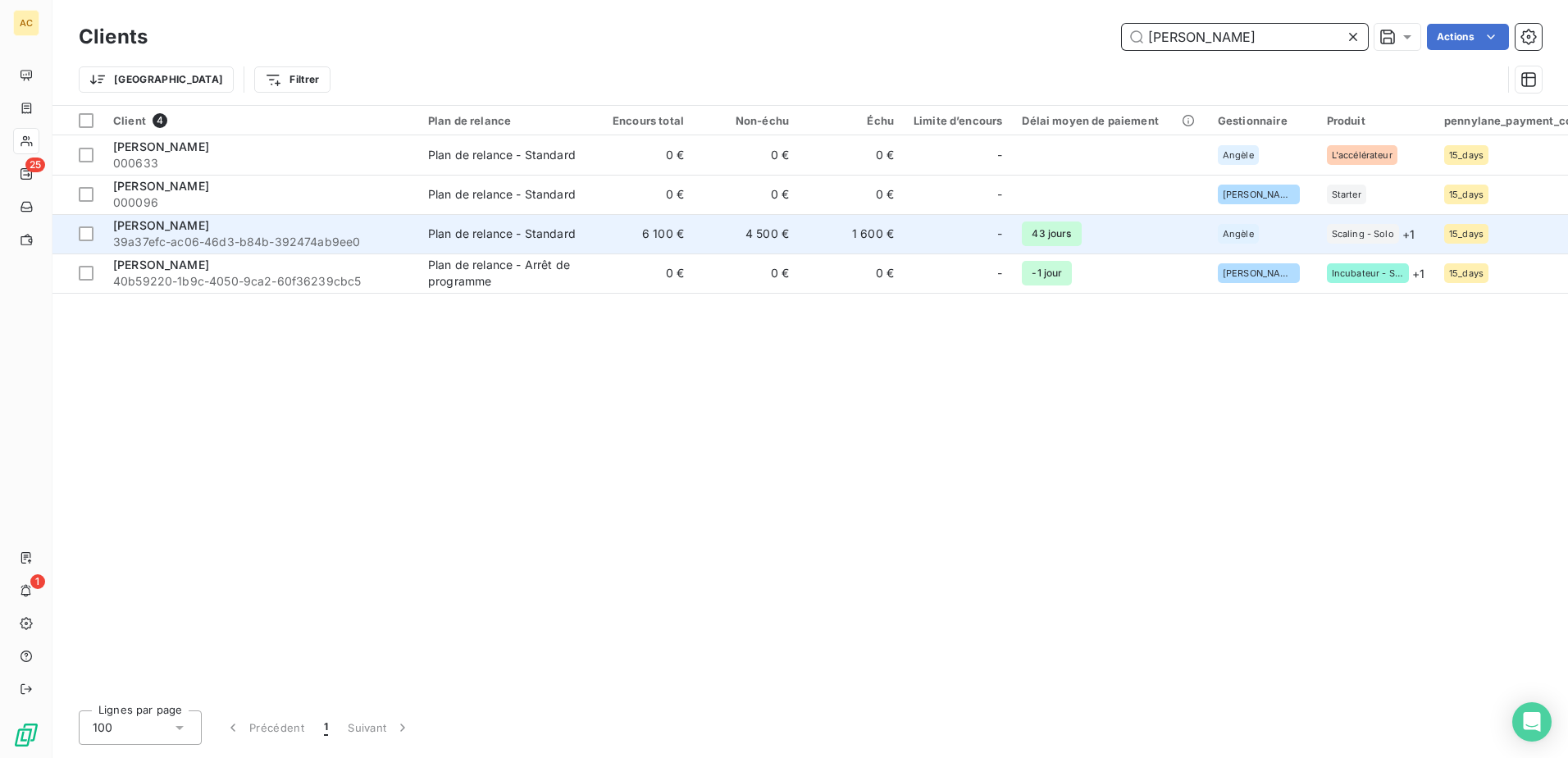
type input "[PERSON_NAME]"
click at [203, 245] on span "39a37efc-ac06-46d3-b84b-392474ab9ee0" at bounding box center [261, 242] width 295 height 17
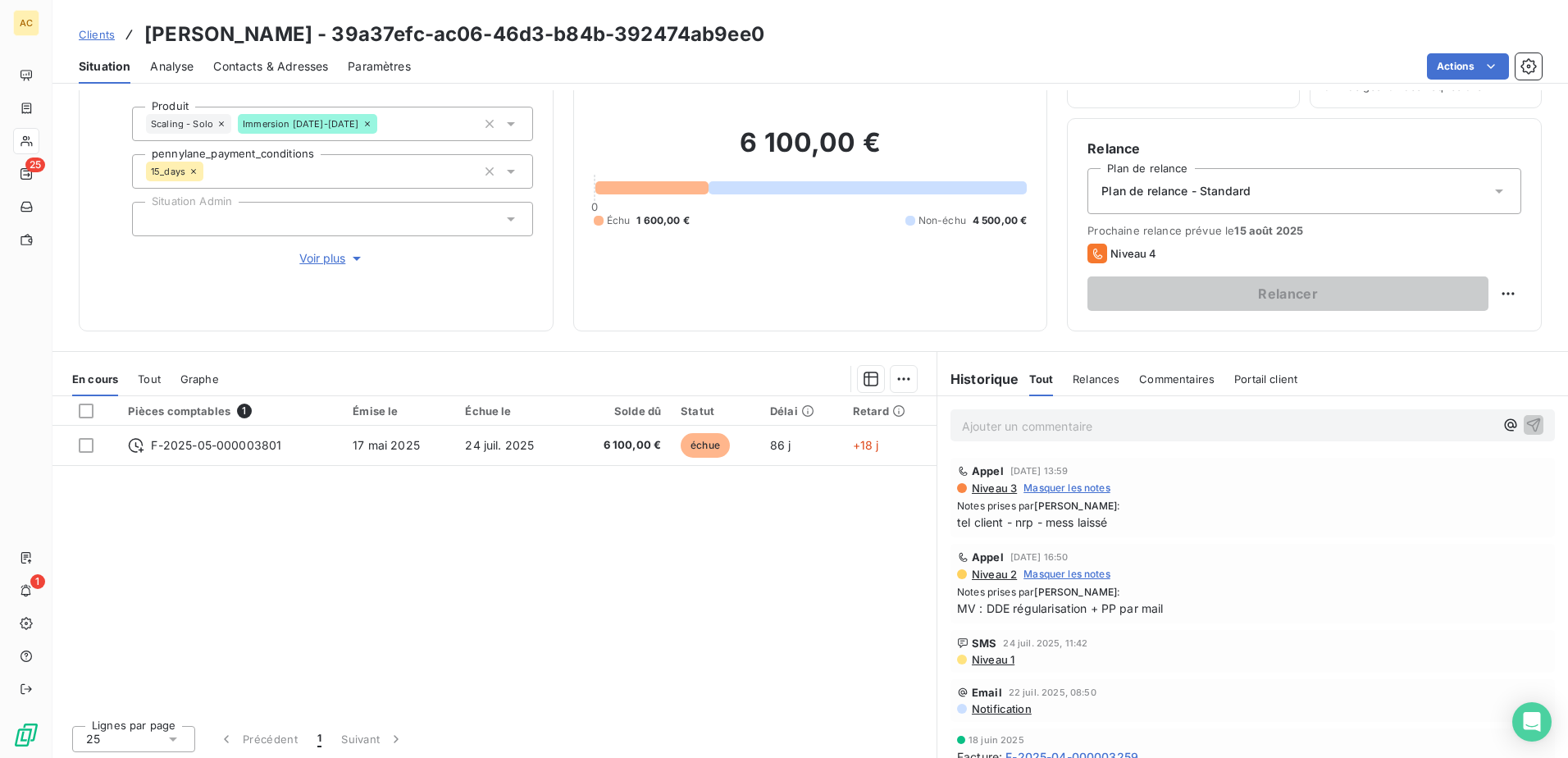
scroll to position [100, 0]
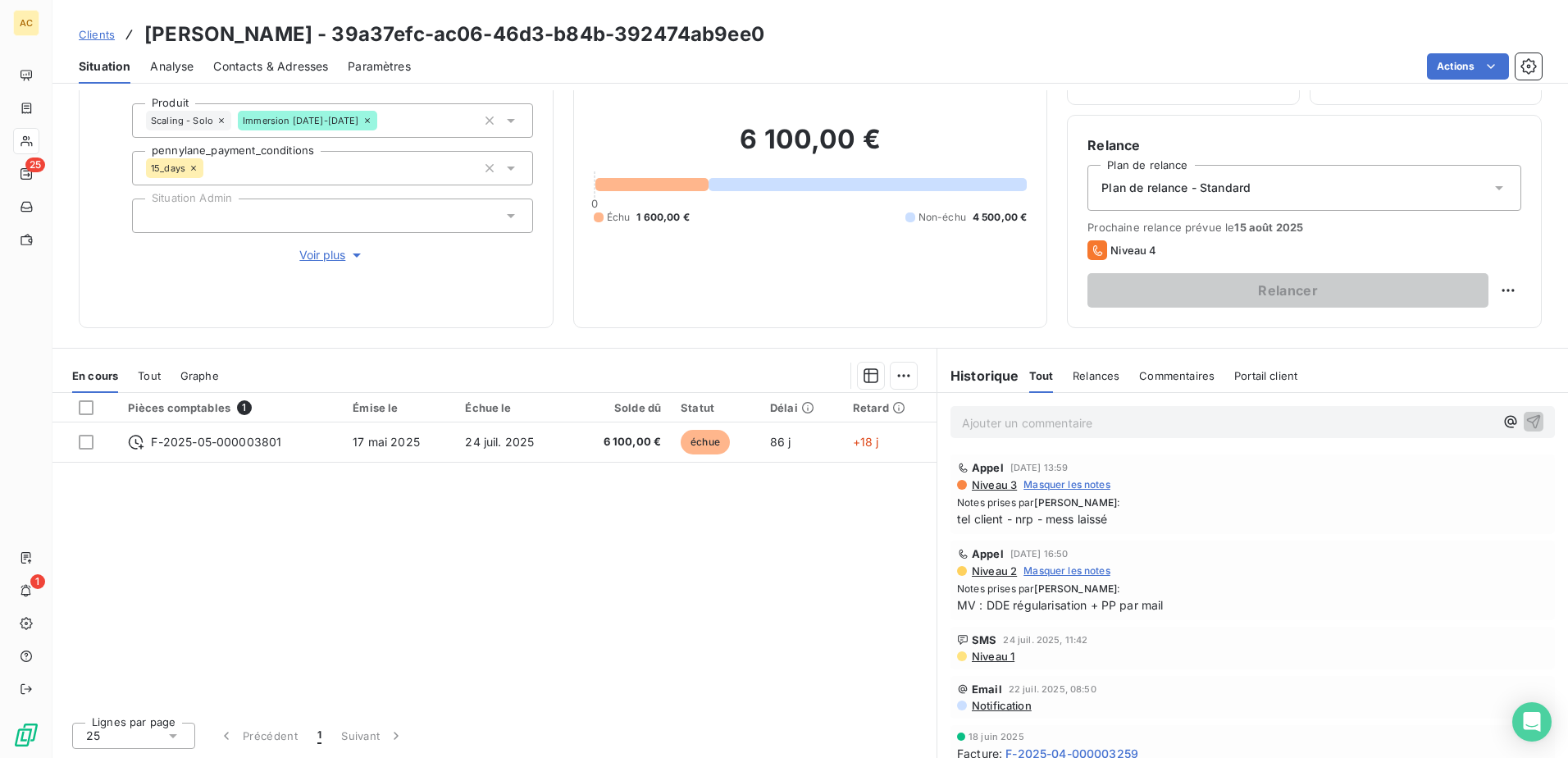
click at [341, 263] on button "Voir plus" at bounding box center [333, 255] width 401 height 18
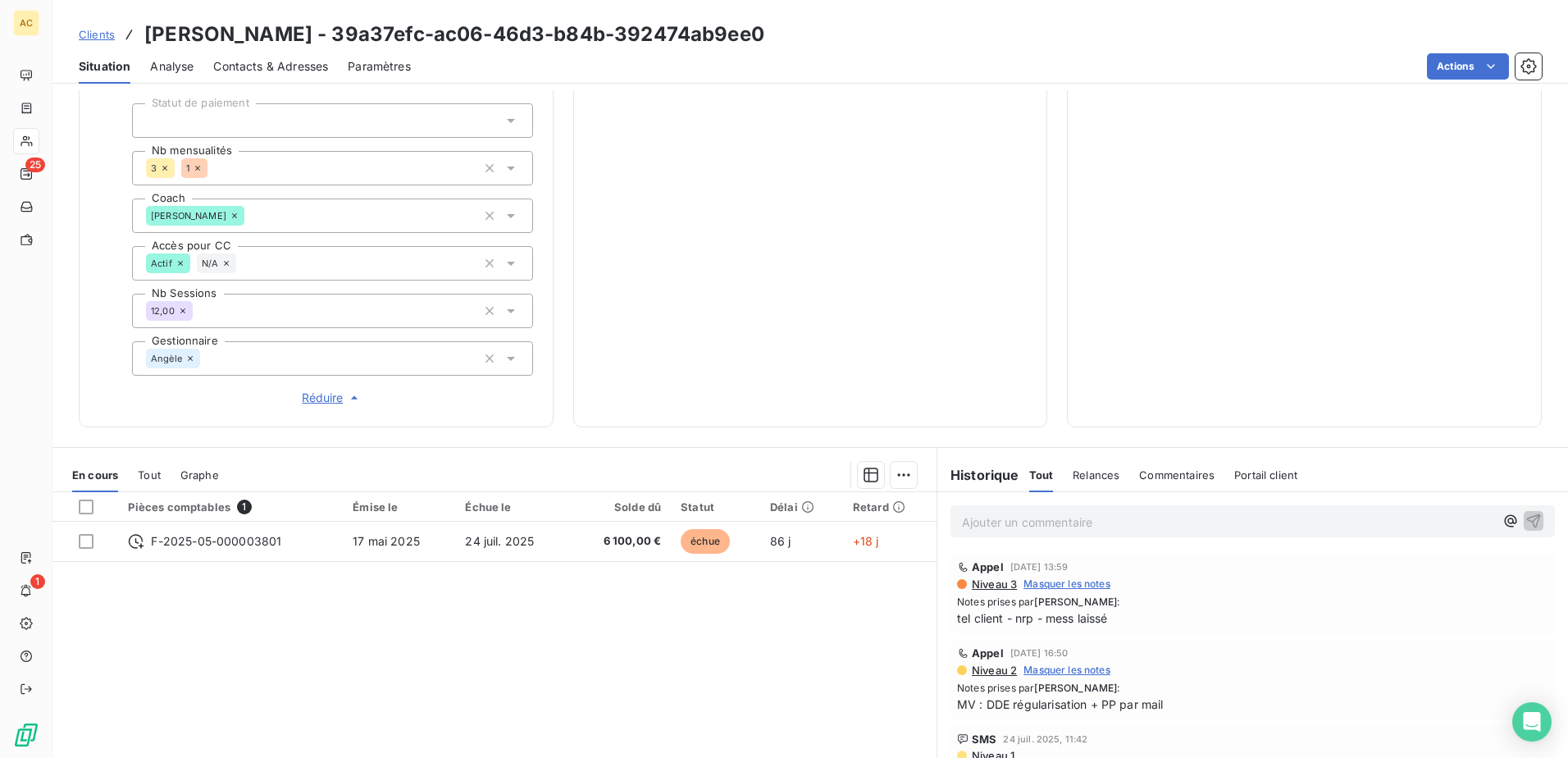
scroll to position [510, 0]
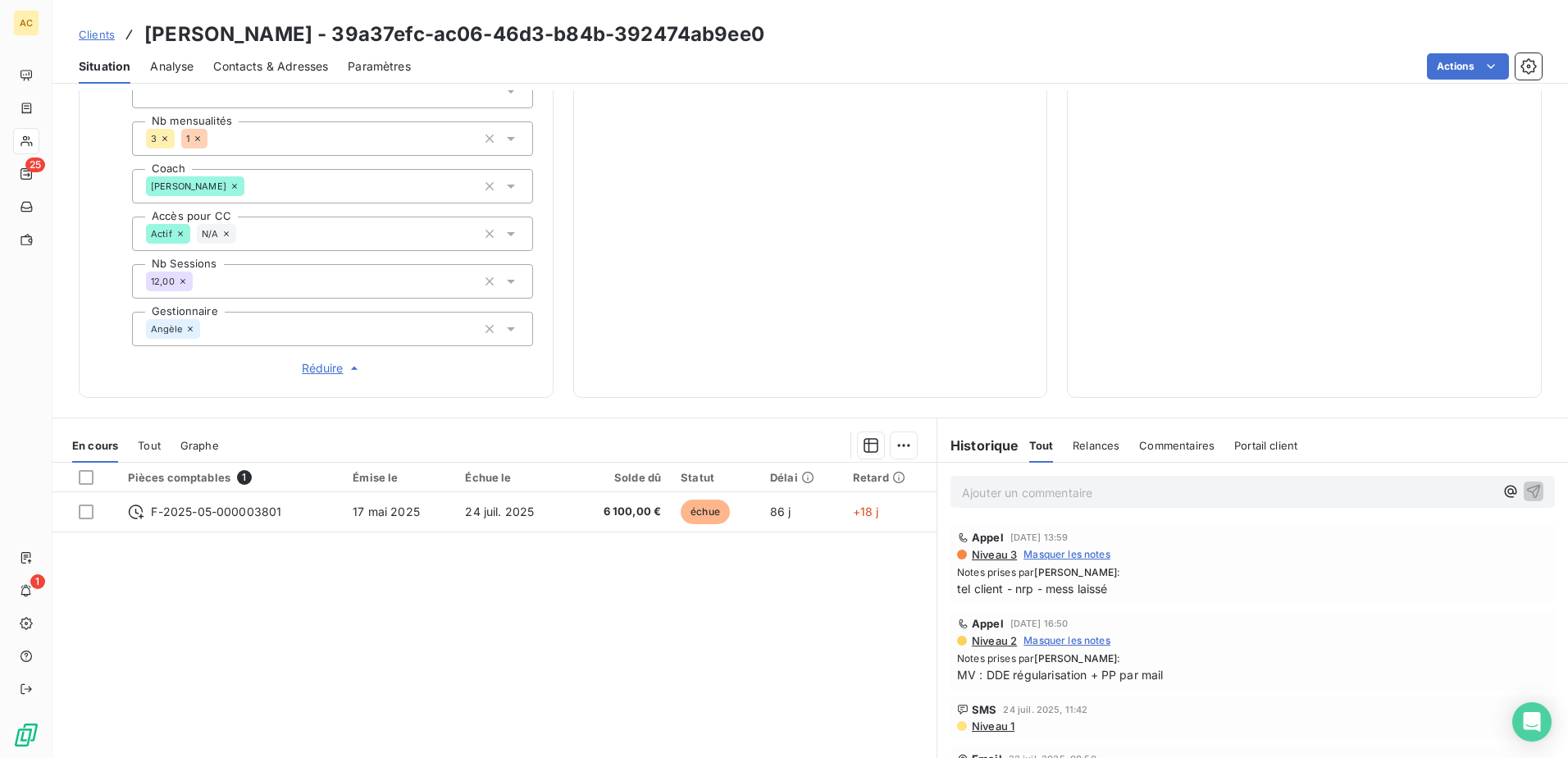
click at [109, 35] on span "Clients" at bounding box center [97, 34] width 36 height 13
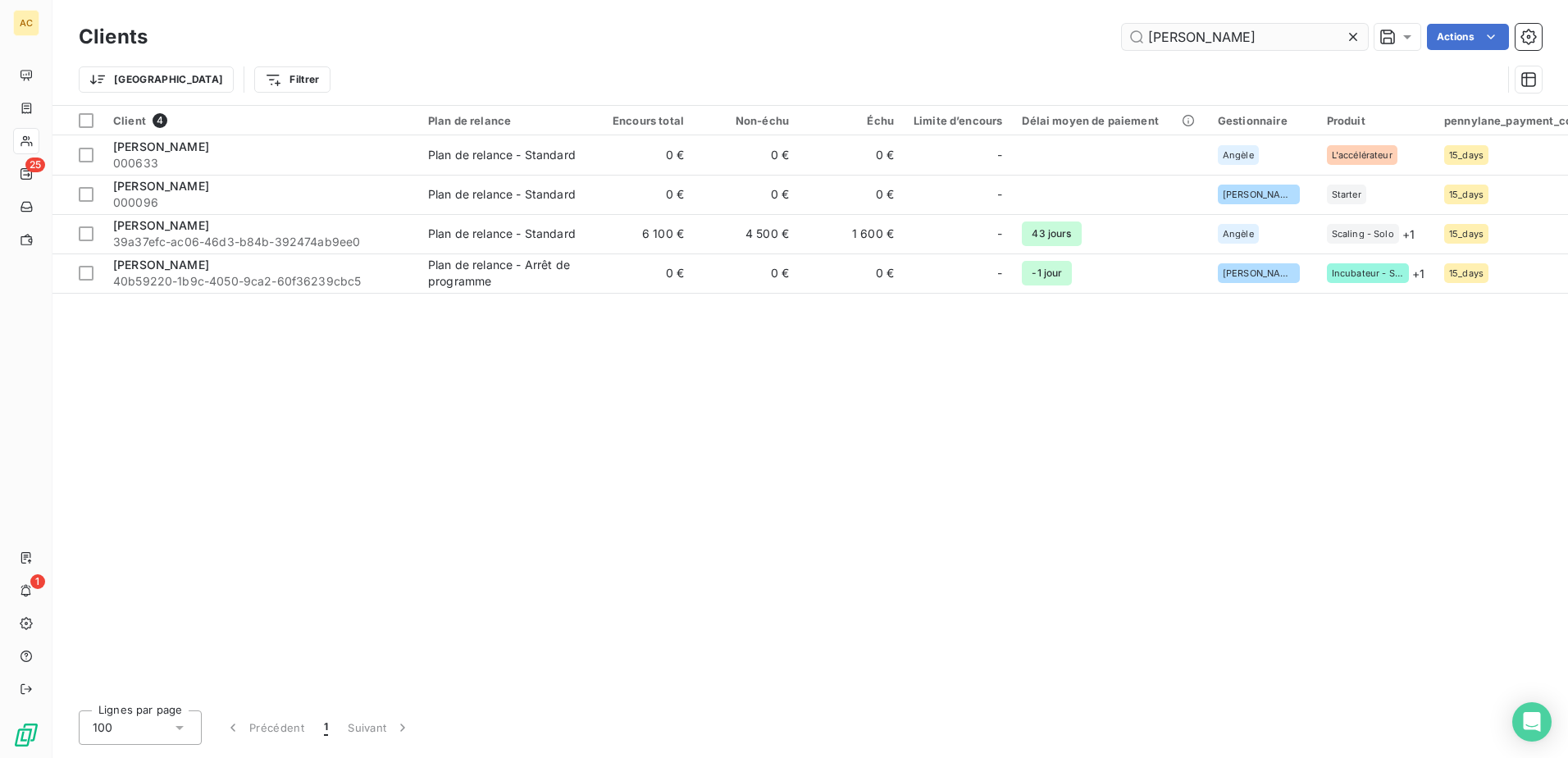
click at [1218, 34] on input "[PERSON_NAME]" at bounding box center [1244, 37] width 246 height 26
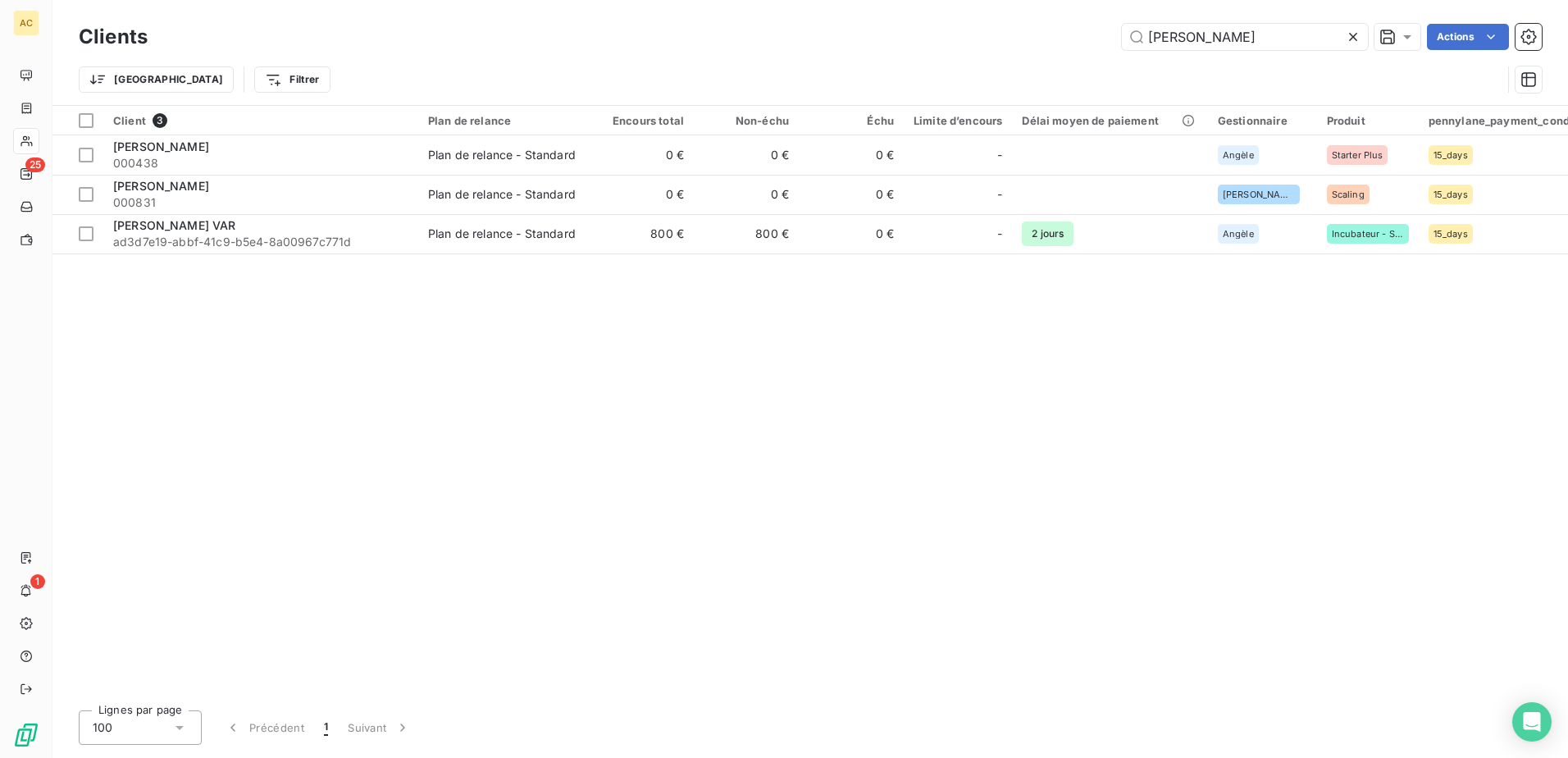
type input "[PERSON_NAME]"
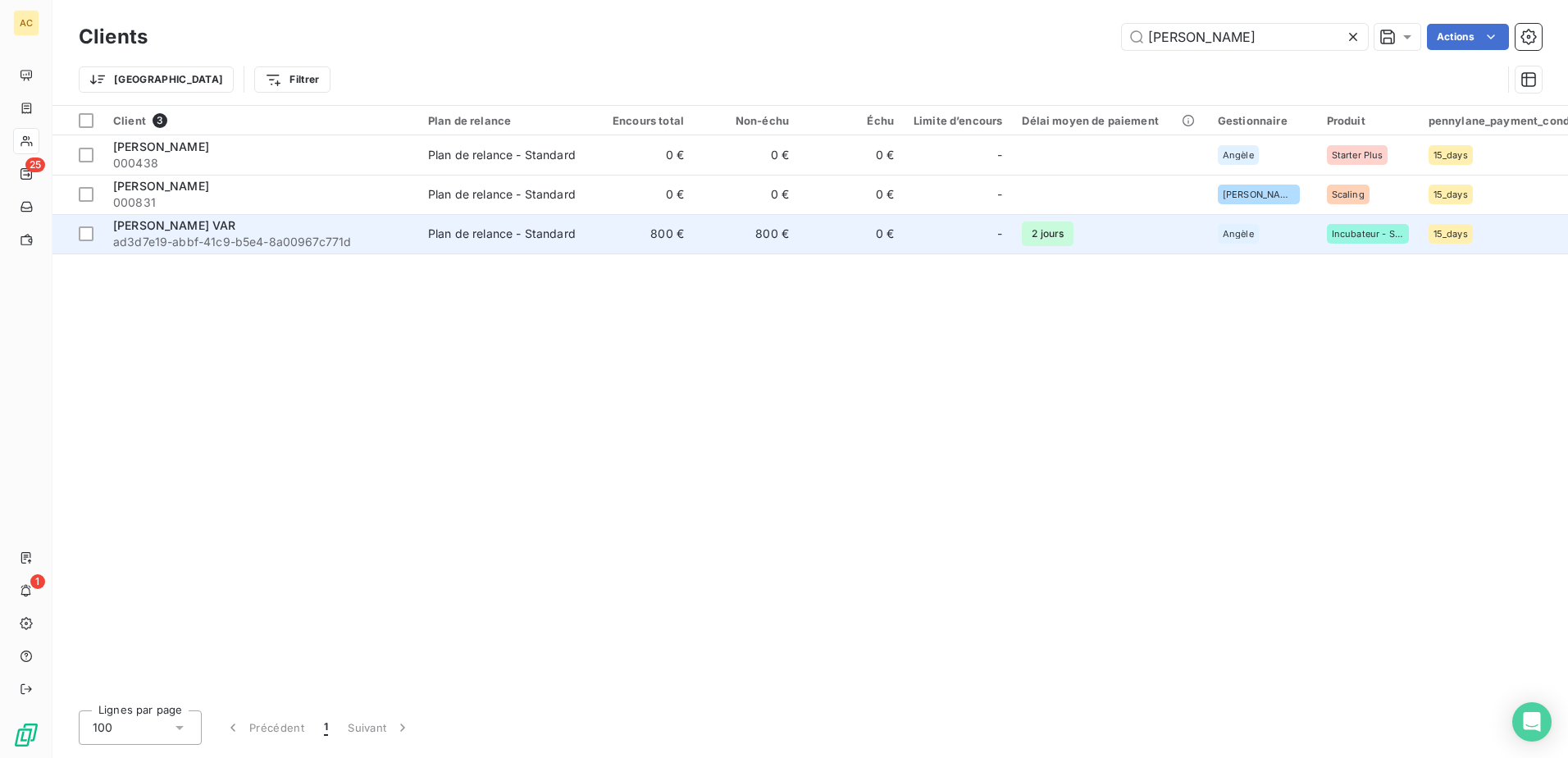
click at [181, 244] on span "ad3d7e19-abbf-41c9-b5e4-8a00967c771d" at bounding box center [261, 242] width 295 height 17
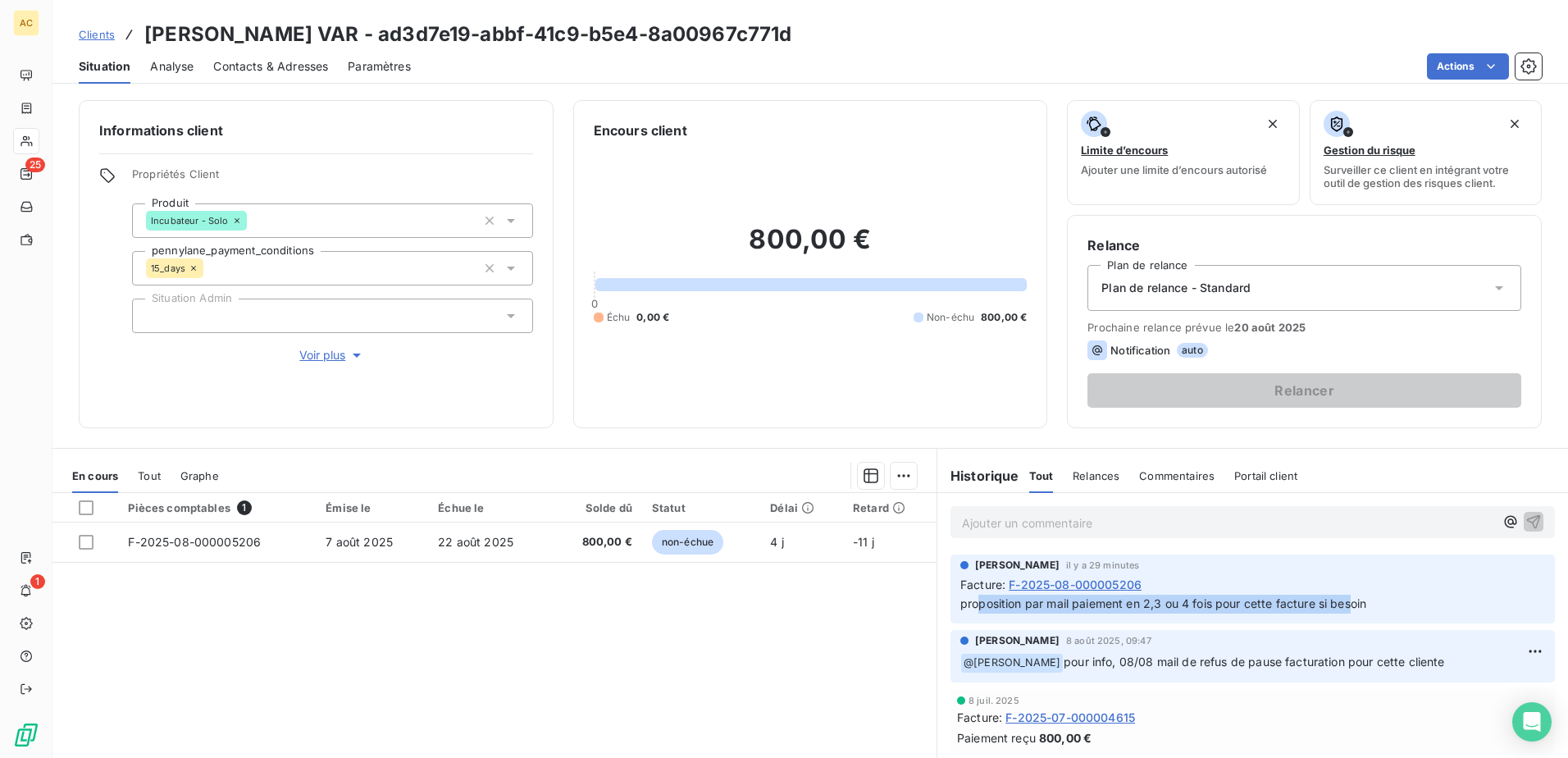
drag, startPoint x: 995, startPoint y: 604, endPoint x: 1346, endPoint y: 616, distance: 351.2
click at [1346, 616] on div "[PERSON_NAME] il y a 29 minutes Facture : F-2025-08-000005206 proposition par m…" at bounding box center [1252, 589] width 604 height 69
drag, startPoint x: 1346, startPoint y: 616, endPoint x: 1378, endPoint y: 612, distance: 32.2
click at [1378, 612] on p "proposition par mail paiement en 2,3 ou 4 fois pour cette facture si besoin" at bounding box center [1252, 604] width 584 height 19
click at [87, 30] on span "Clients" at bounding box center [97, 34] width 36 height 13
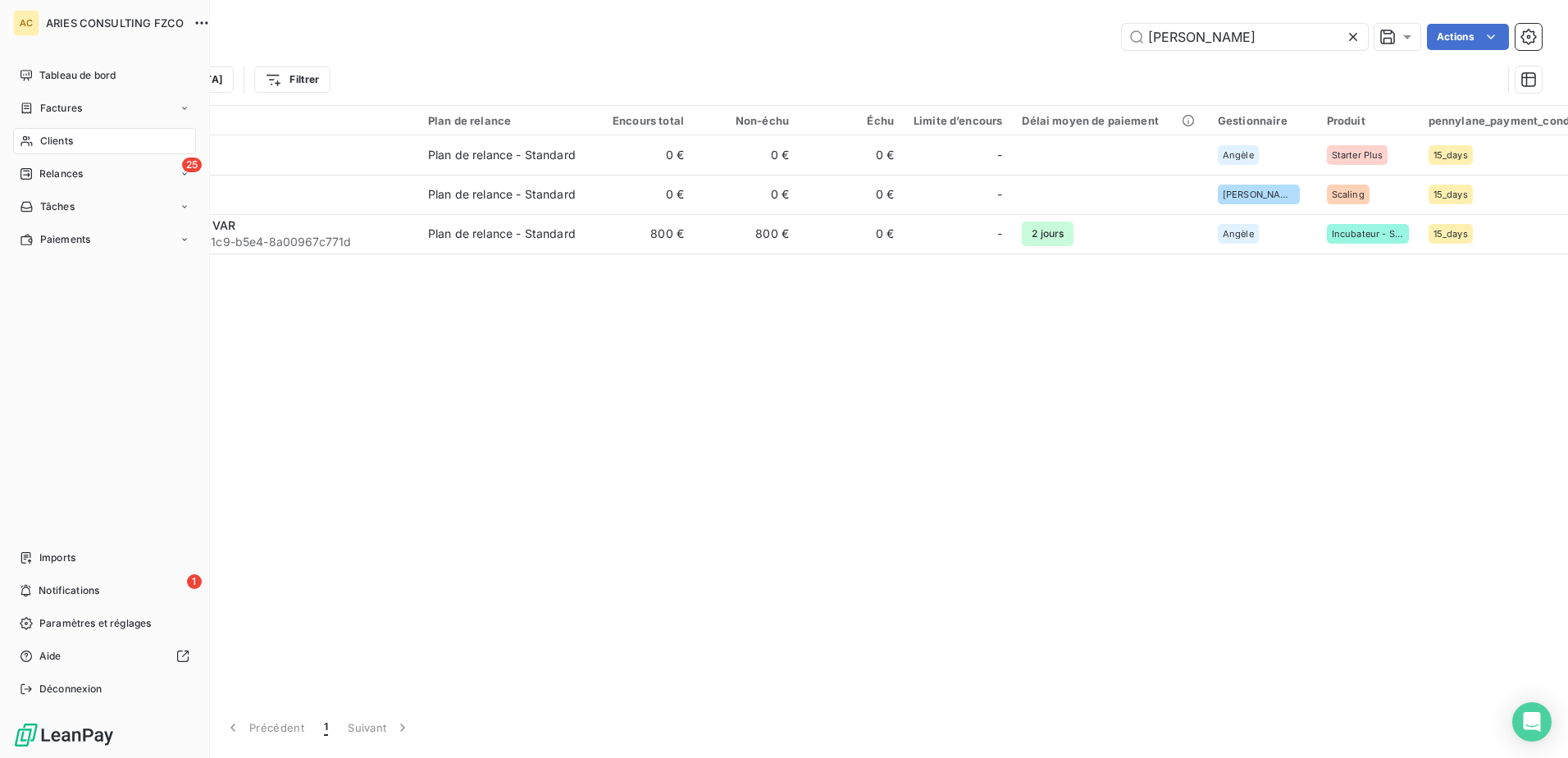
click at [48, 590] on span "Notifications" at bounding box center [68, 591] width 60 height 15
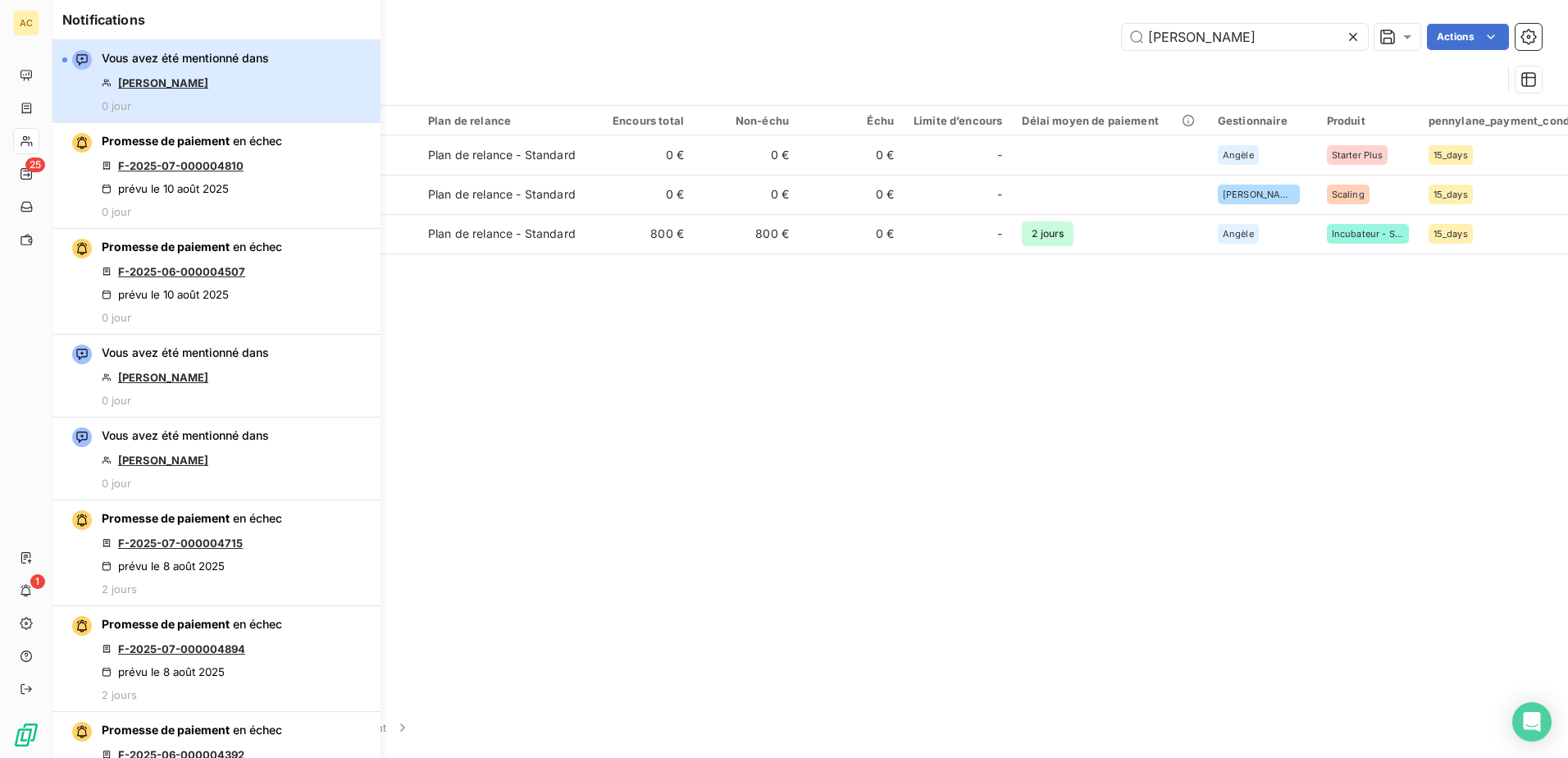
click at [236, 83] on div "Vous avez été mentionné dans [PERSON_NAME] 0 jour" at bounding box center [185, 81] width 167 height 62
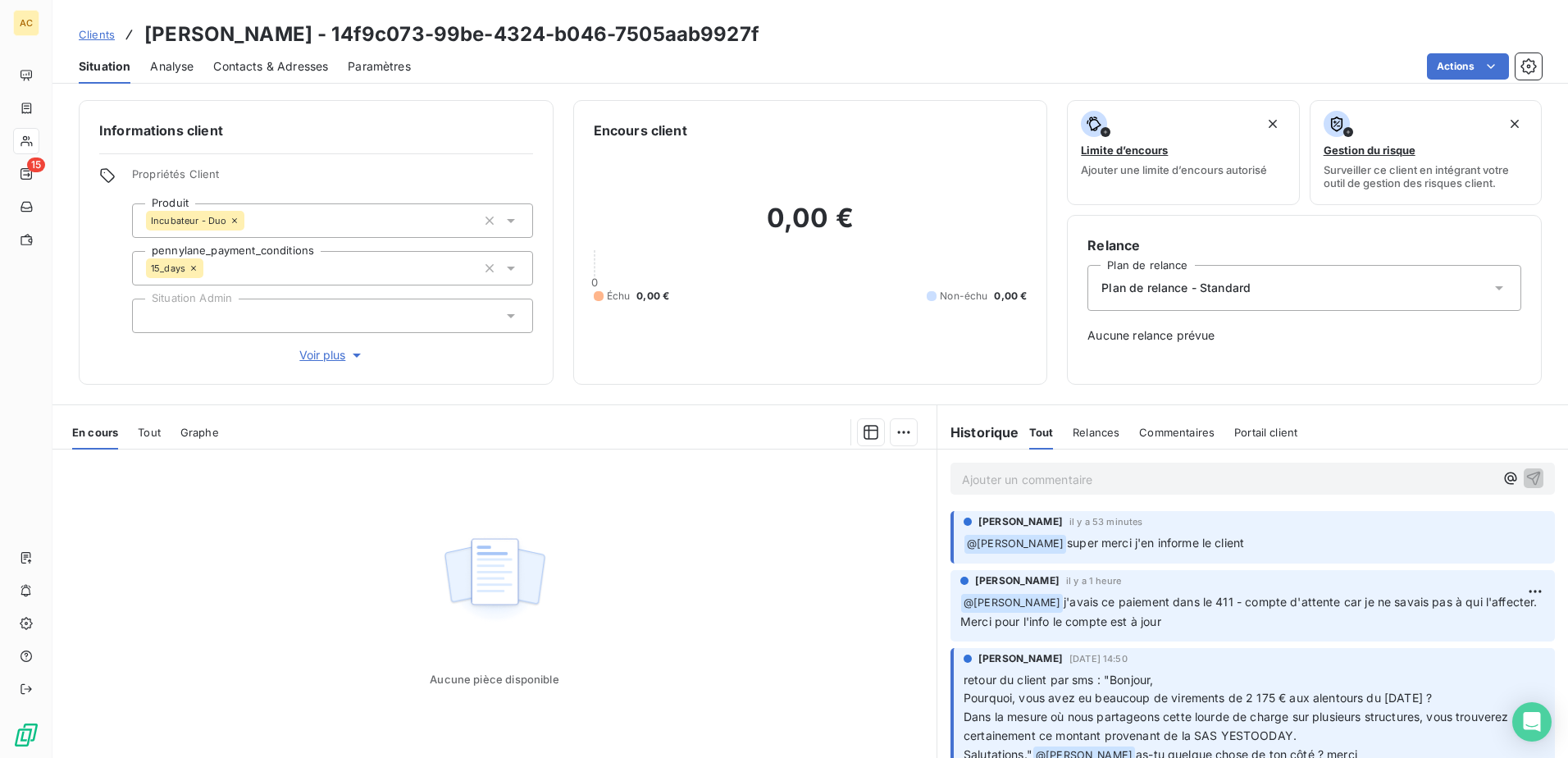
click at [104, 29] on span "Clients" at bounding box center [97, 34] width 36 height 13
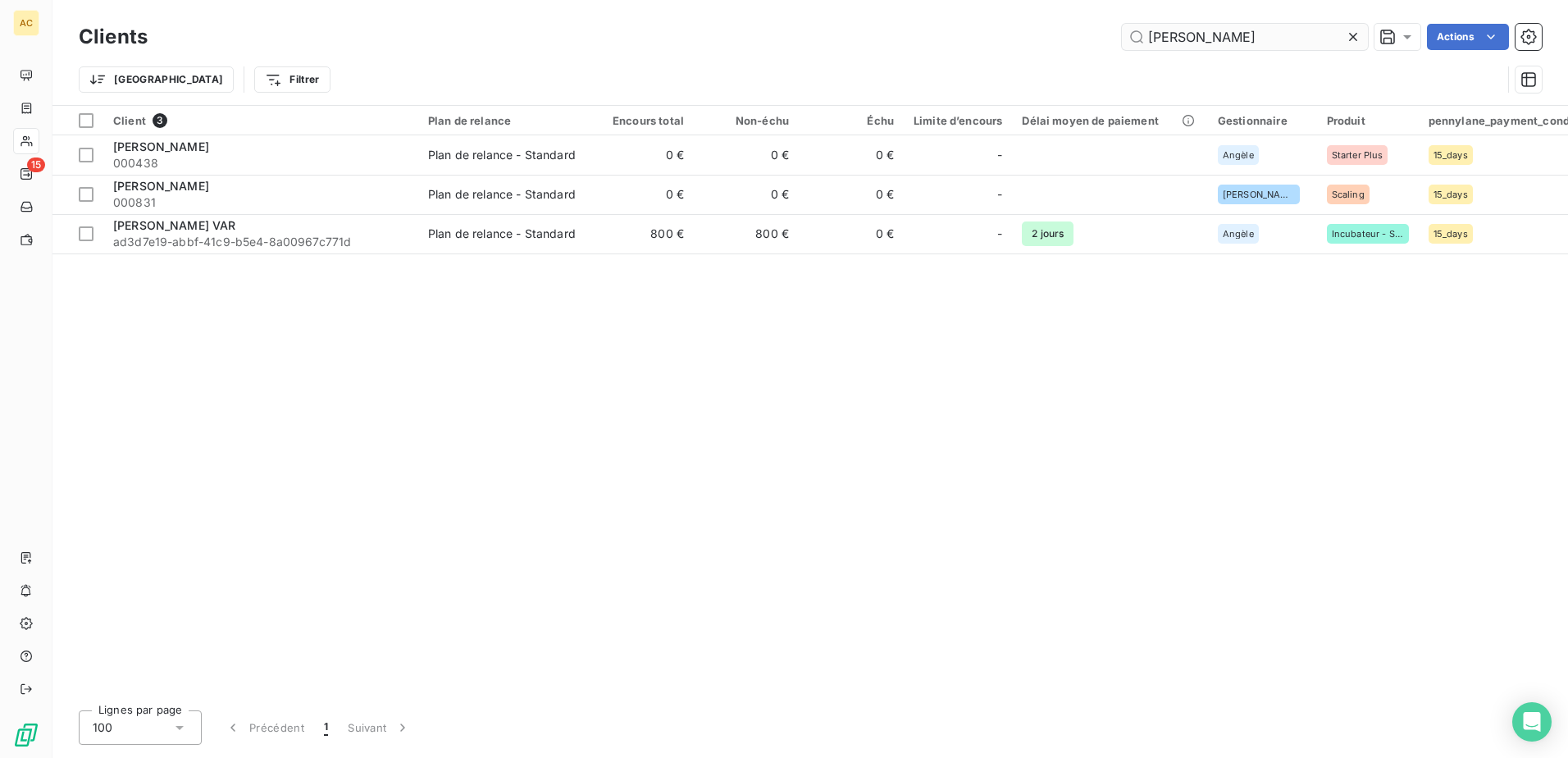
click at [1216, 44] on input "[PERSON_NAME]" at bounding box center [1244, 37] width 246 height 26
click at [1216, 43] on input "[PERSON_NAME]" at bounding box center [1244, 37] width 246 height 26
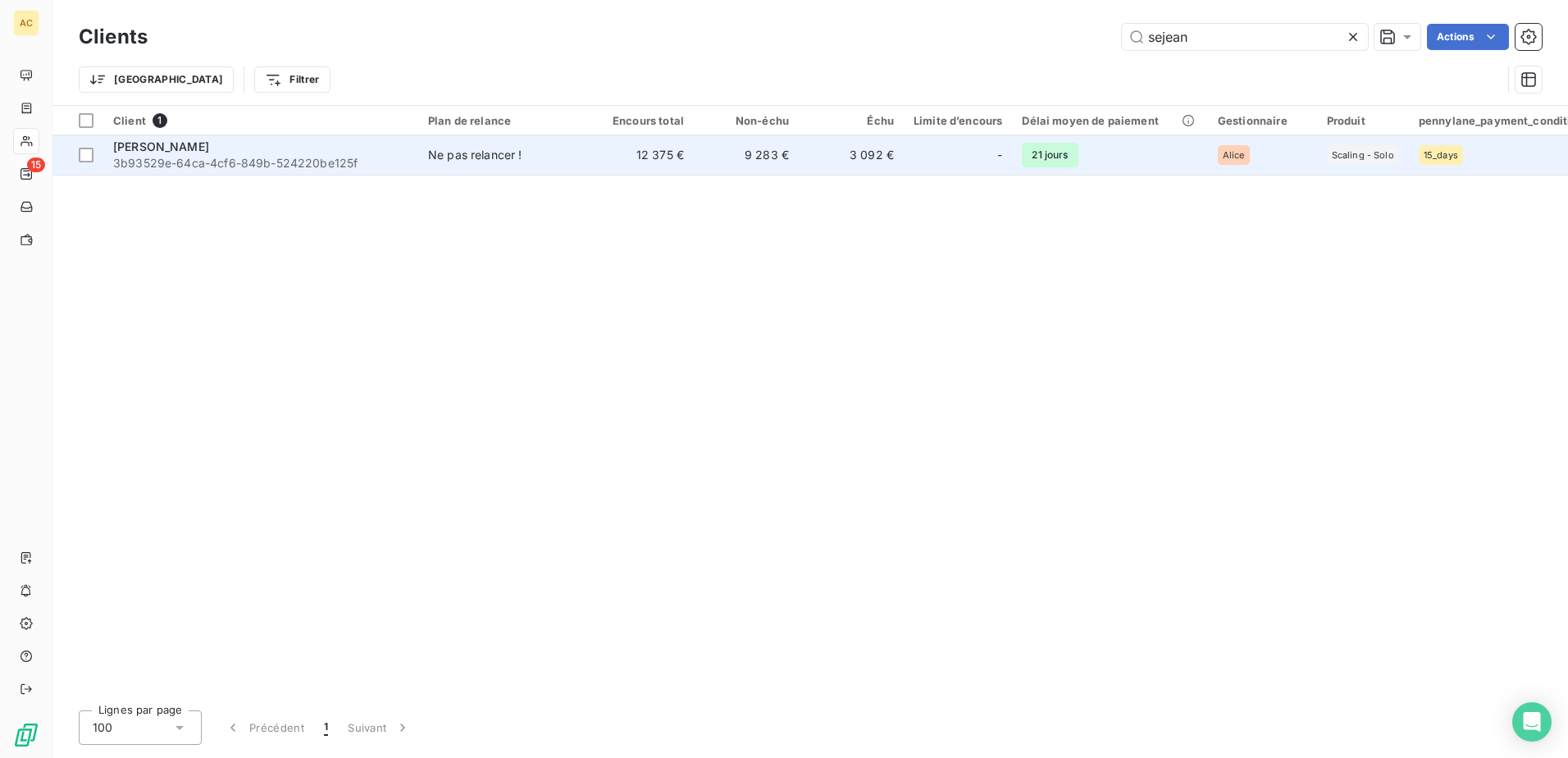
type input "sejean"
click at [344, 155] on span "3b93529e-64ca-4cf6-849b-524220be125f" at bounding box center [261, 163] width 295 height 17
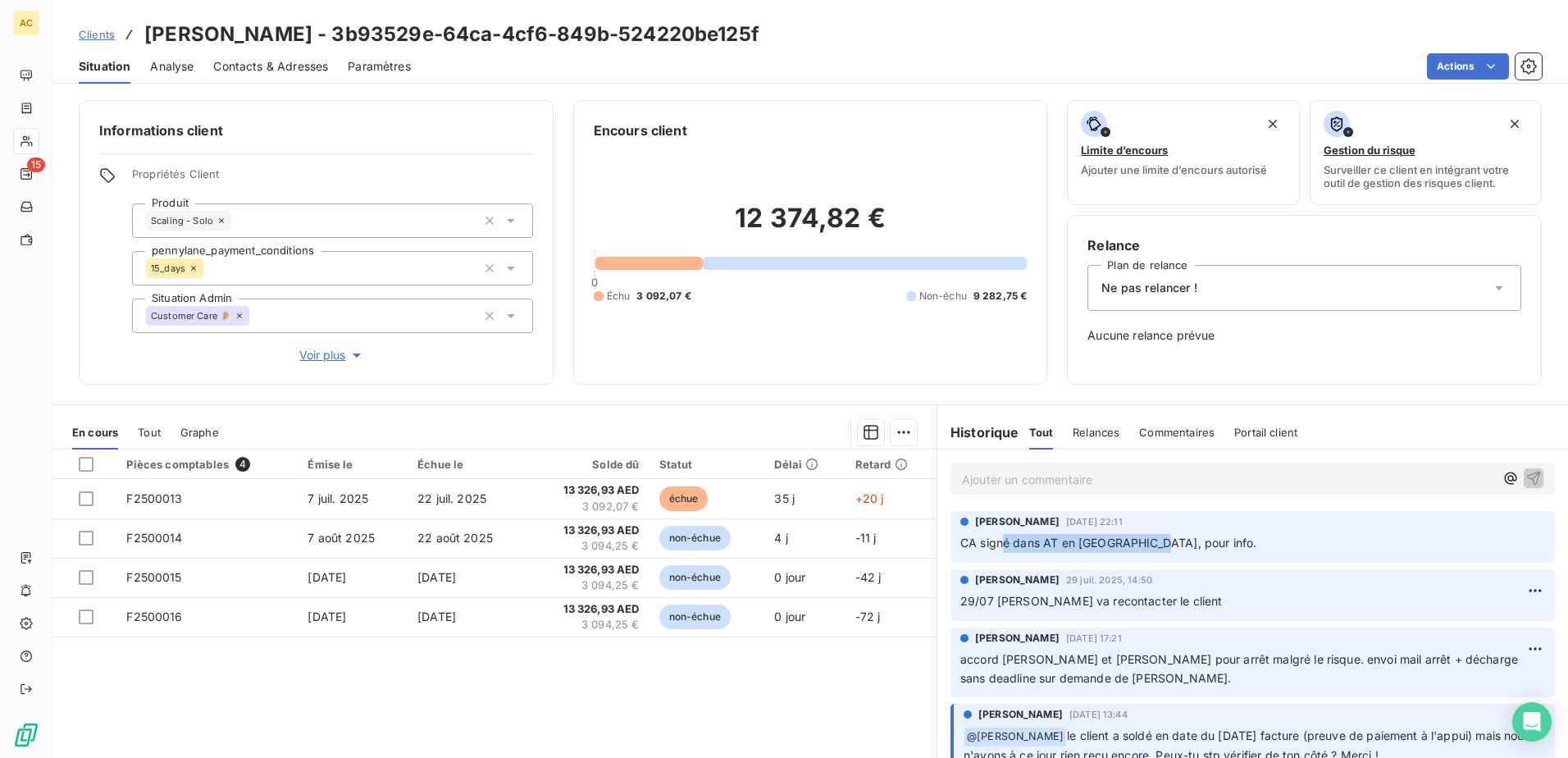
drag, startPoint x: 993, startPoint y: 548, endPoint x: 1145, endPoint y: 544, distance: 152.1
click at [1145, 544] on span "CA signé dans AT en [GEOGRAPHIC_DATA], pour info." at bounding box center [1108, 542] width 296 height 14
drag, startPoint x: 1145, startPoint y: 544, endPoint x: 1198, endPoint y: 547, distance: 53.1
click at [1198, 547] on p "CA signé dans AT en [GEOGRAPHIC_DATA], pour info." at bounding box center [1252, 543] width 584 height 19
drag, startPoint x: 1013, startPoint y: 600, endPoint x: 1209, endPoint y: 600, distance: 196.0
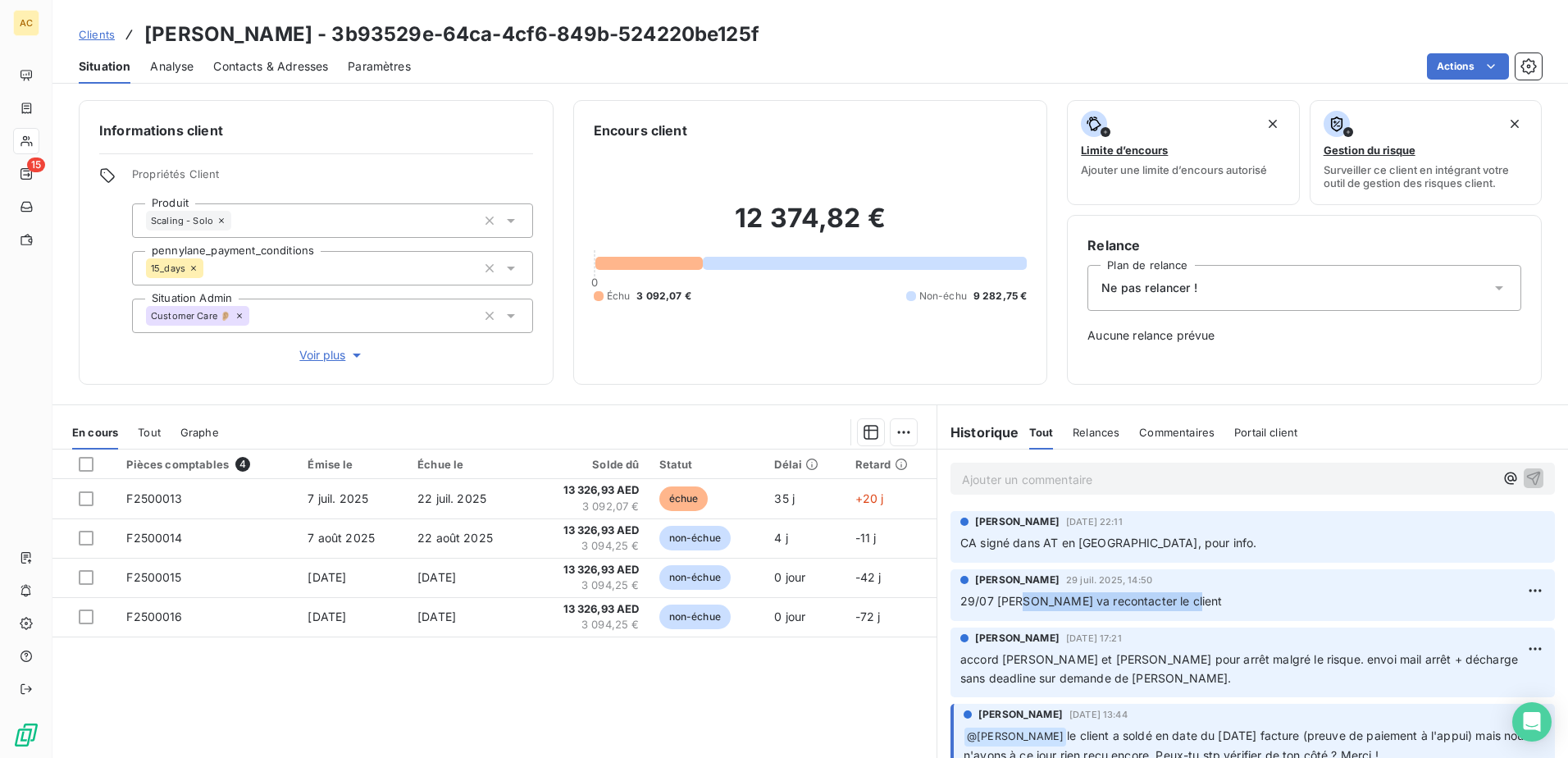
click at [1209, 600] on p "29/07 [PERSON_NAME] va recontacter le client" at bounding box center [1252, 601] width 584 height 19
click at [607, 700] on div "Pièces comptables 4 Émise le Échue le Solde dû Statut Délai Retard F2500013 [DA…" at bounding box center [493, 608] width 883 height 316
click at [102, 24] on div "Clients [PERSON_NAME] - 3b93529e-64ca-4cf6-849b-524220be125f" at bounding box center [419, 34] width 681 height 30
click at [101, 33] on span "Clients" at bounding box center [97, 34] width 36 height 13
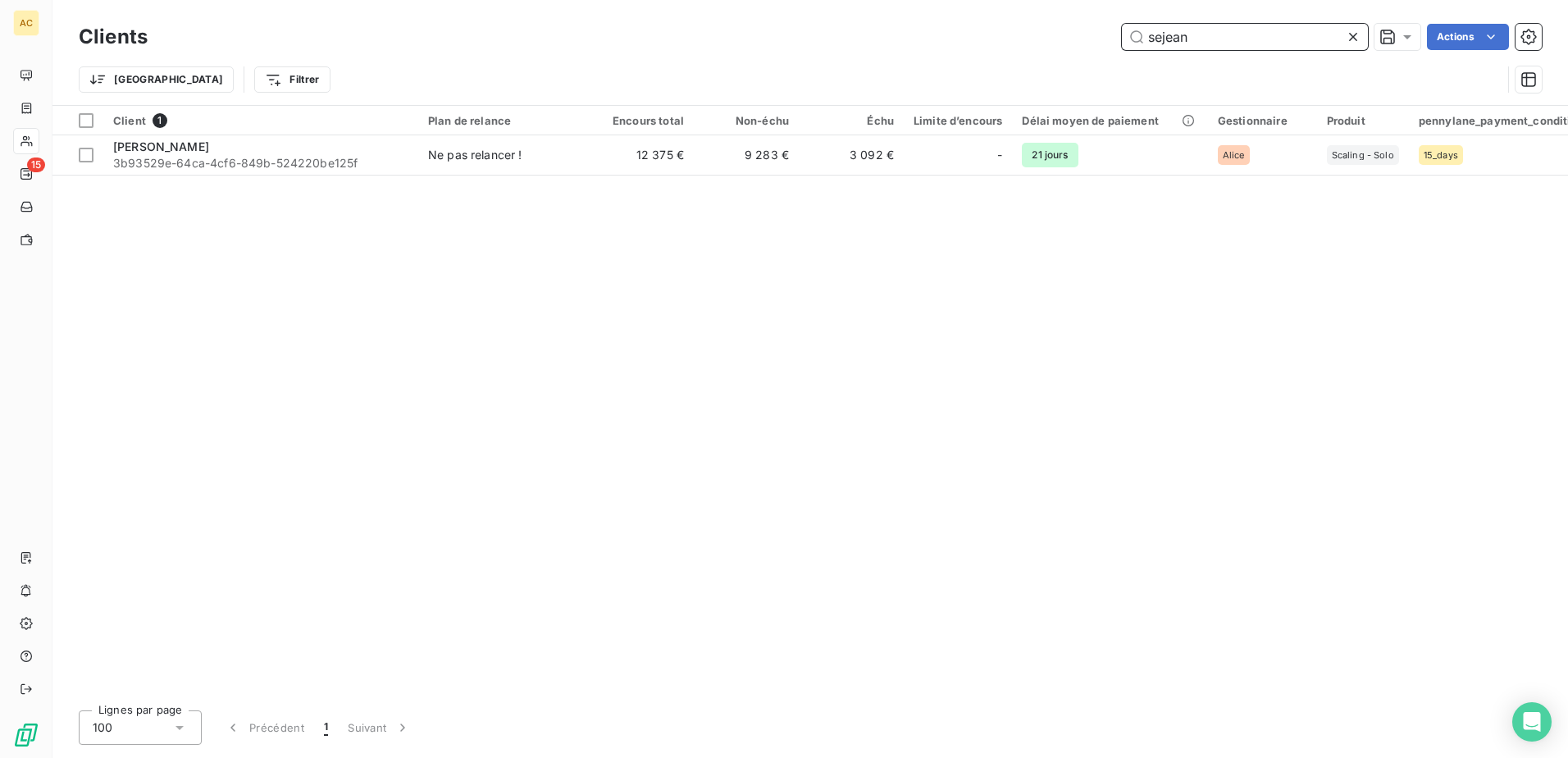
click at [1205, 36] on input "sejean" at bounding box center [1244, 37] width 246 height 26
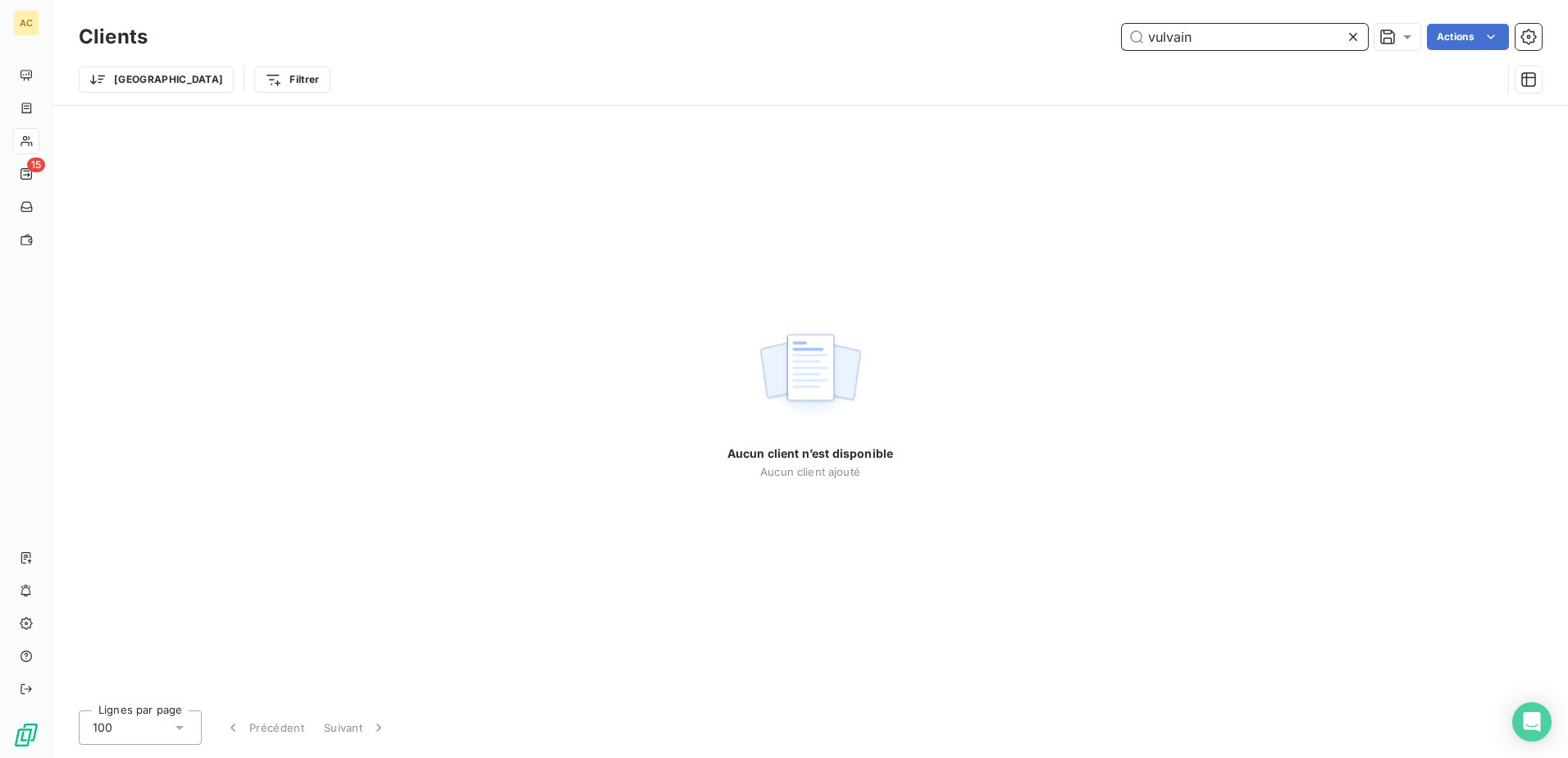
click at [1166, 37] on input "vulvain" at bounding box center [1244, 37] width 246 height 26
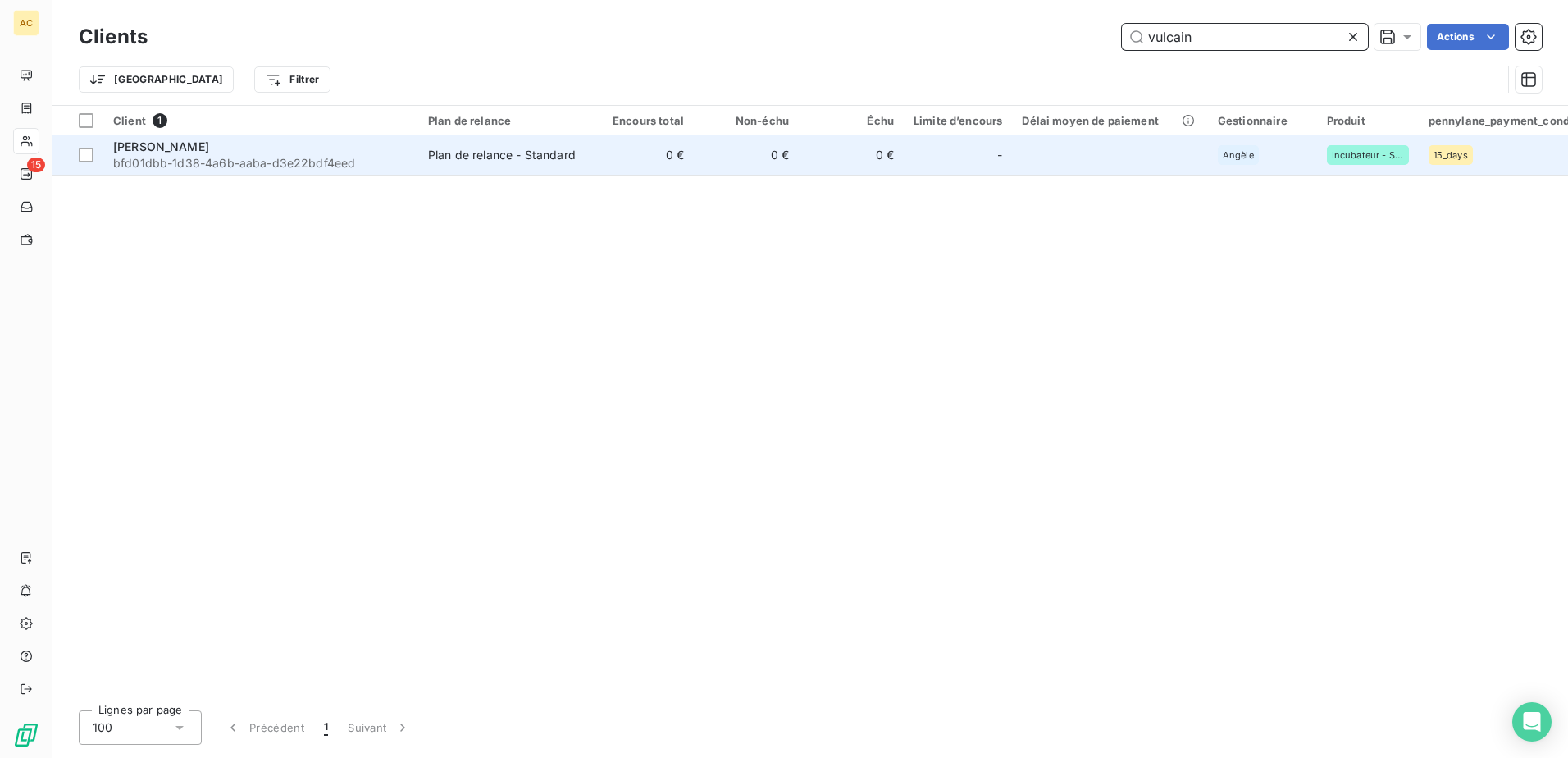
type input "vulcain"
click at [494, 151] on div "Plan de relance - Standard" at bounding box center [502, 155] width 148 height 17
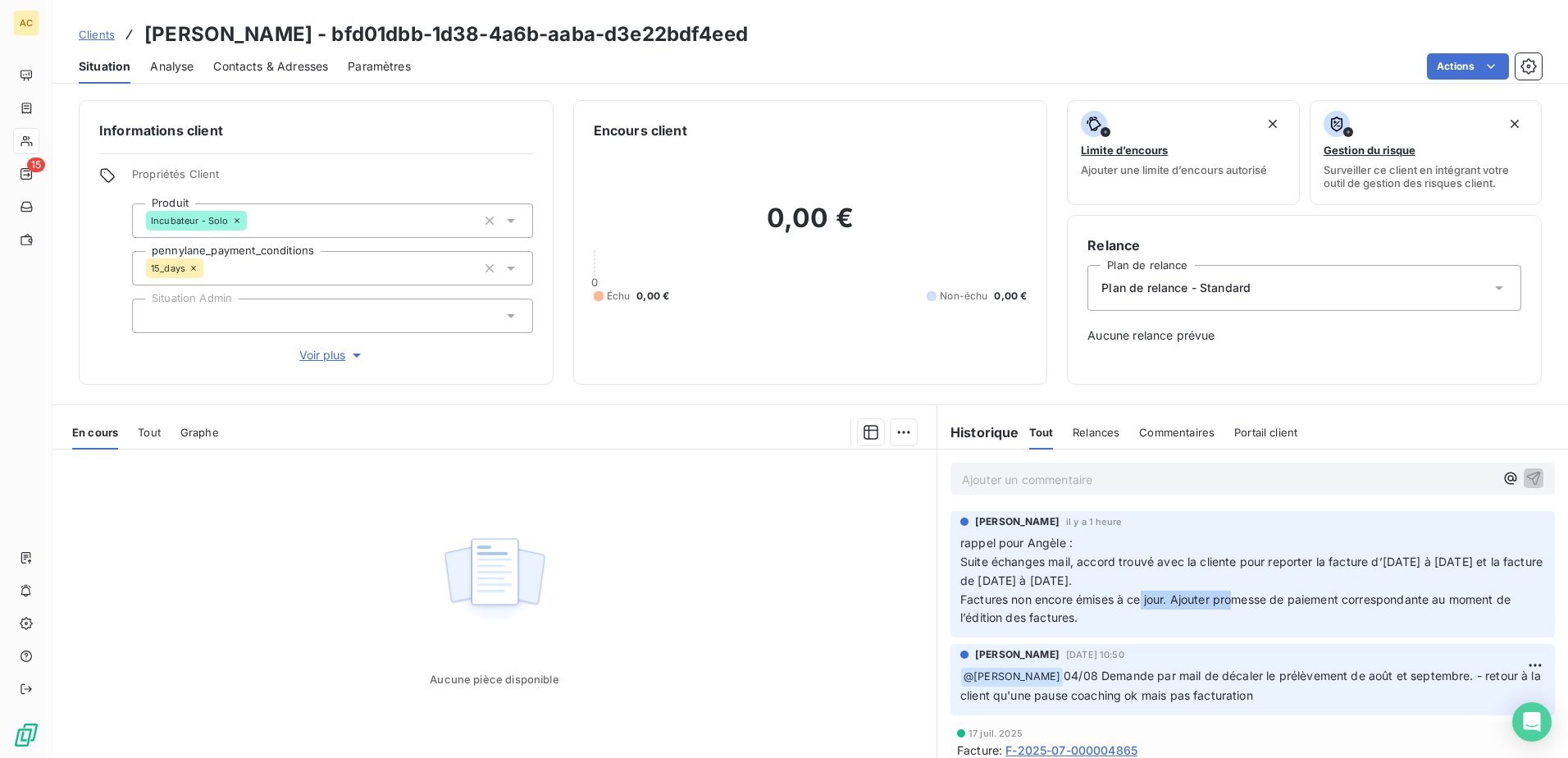
drag, startPoint x: 993, startPoint y: 608, endPoint x: 1103, endPoint y: 604, distance: 110.1
click at [1103, 604] on p "rappel pour Angèle : Suite échanges mail, accord trouvé avec la cliente pour re…" at bounding box center [1252, 581] width 584 height 94
drag, startPoint x: 1103, startPoint y: 604, endPoint x: 1105, endPoint y: 620, distance: 16.1
click at [1105, 620] on p "rappel pour Angèle : Suite échanges mail, accord trouvé avec la cliente pour re…" at bounding box center [1252, 581] width 584 height 94
drag, startPoint x: 1043, startPoint y: 623, endPoint x: 1090, endPoint y: 623, distance: 47.0
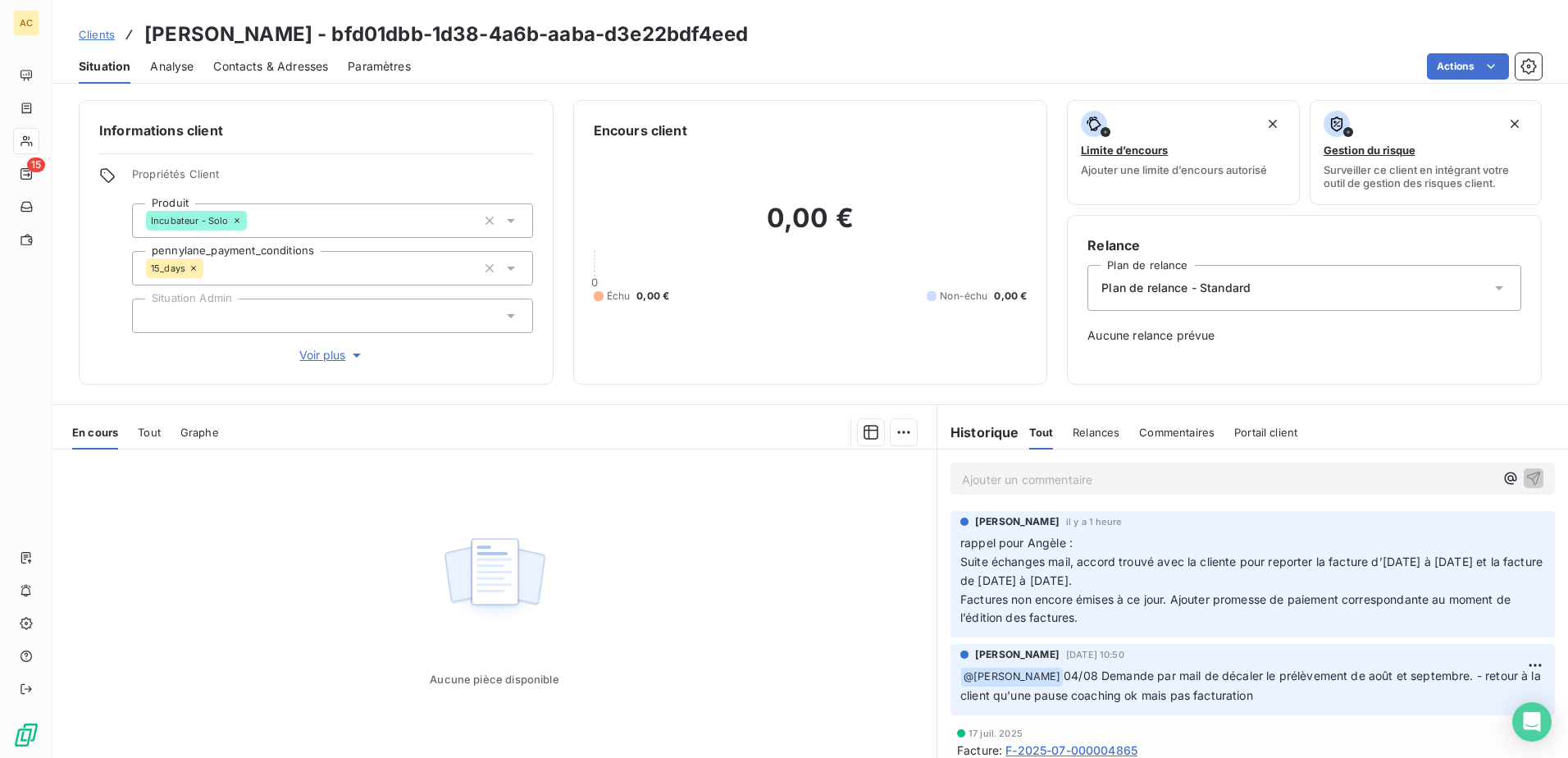
click at [1090, 623] on p "rappel pour Angèle : Suite échanges mail, accord trouvé avec la cliente pour re…" at bounding box center [1252, 581] width 584 height 94
drag, startPoint x: 1090, startPoint y: 623, endPoint x: 1120, endPoint y: 622, distance: 30.0
click at [1120, 622] on p "rappel pour Angèle : Suite échanges mail, accord trouvé avec la cliente pour re…" at bounding box center [1252, 581] width 584 height 94
drag, startPoint x: 1045, startPoint y: 698, endPoint x: 1255, endPoint y: 697, distance: 210.0
click at [1255, 697] on span "04/08 Demande par mail de décaler le prélèvement de août et septembre. - retour…" at bounding box center [1252, 685] width 583 height 33
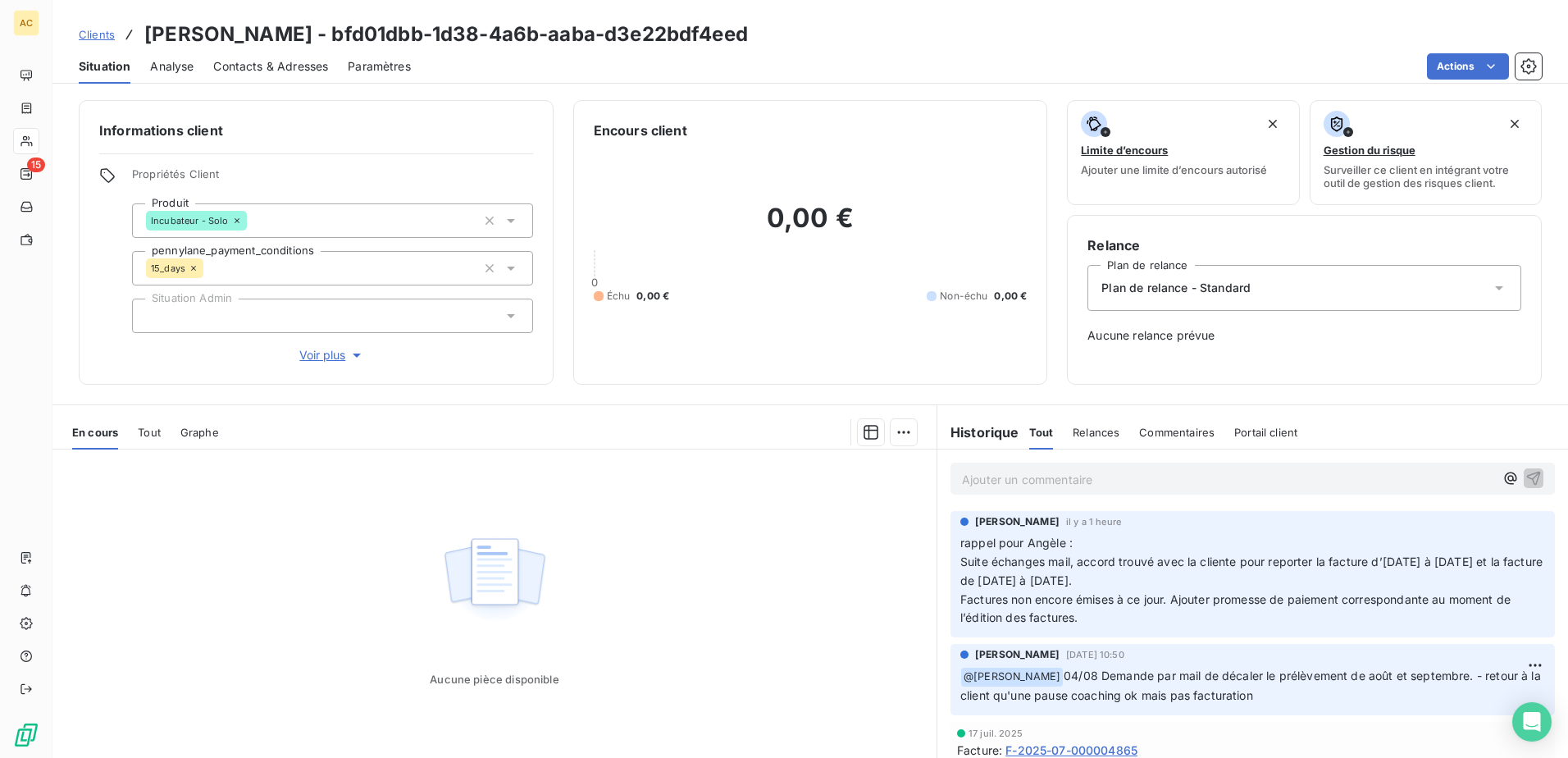
drag, startPoint x: 1255, startPoint y: 697, endPoint x: 1339, endPoint y: 697, distance: 84.0
click at [1339, 697] on p "﻿ @ [PERSON_NAME] 04/08 Demande par mail de décaler le prélèvement de août et s…" at bounding box center [1252, 686] width 584 height 38
